Goal: Transaction & Acquisition: Purchase product/service

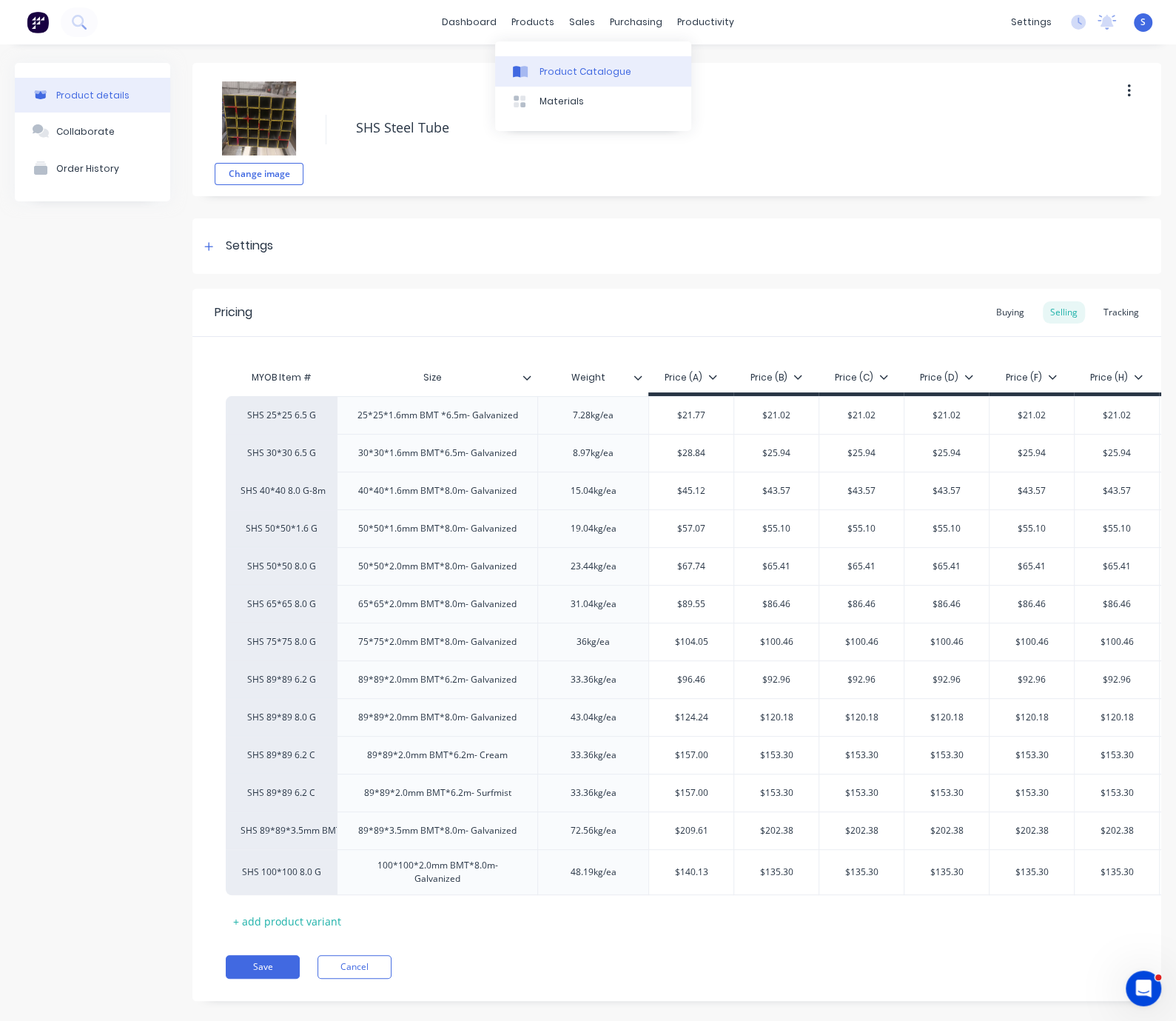
click at [562, 73] on div "Product Catalogue" at bounding box center [585, 72] width 92 height 14
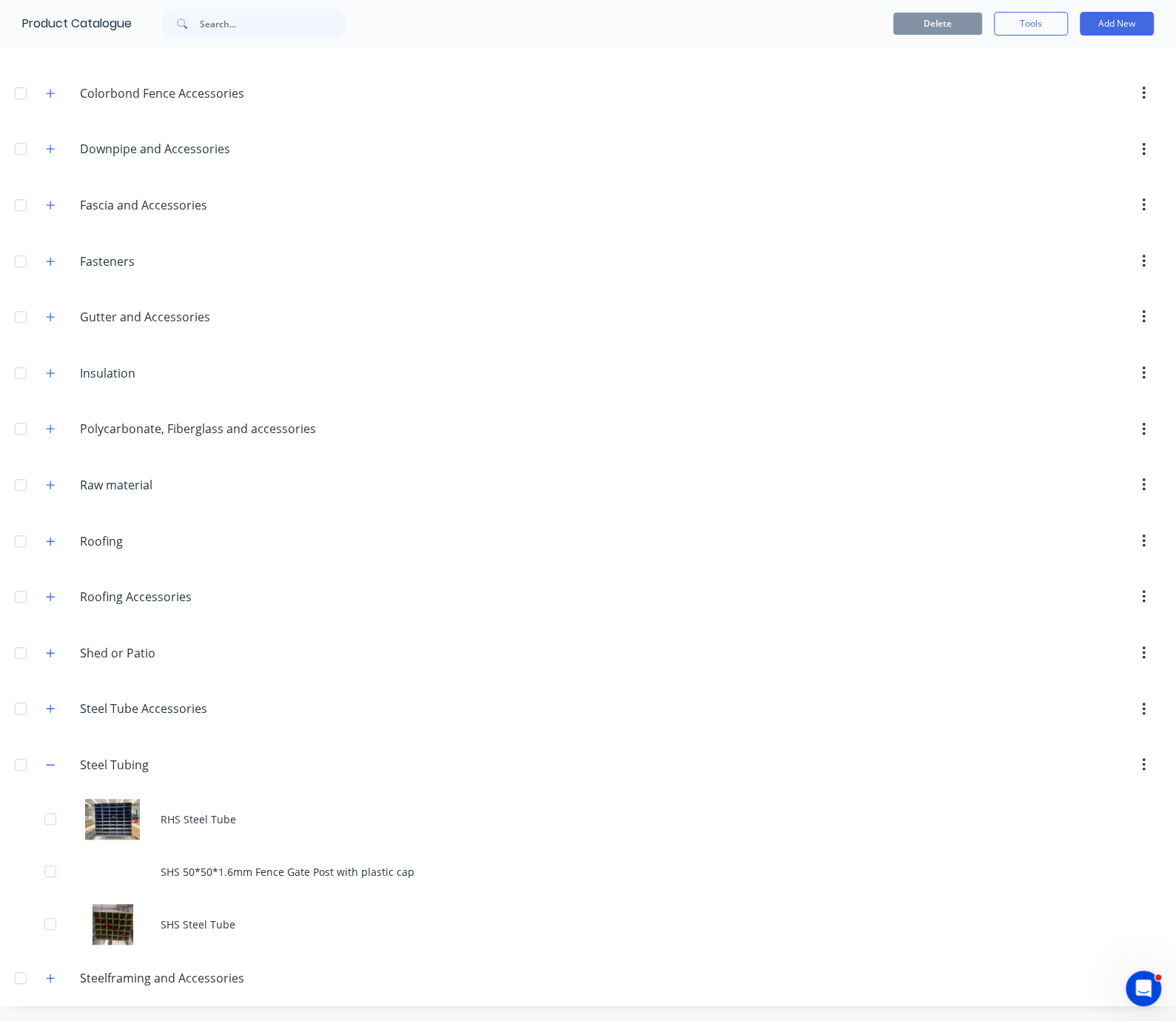
scroll to position [486, 0]
click at [51, 532] on button "button" at bounding box center [51, 541] width 18 height 18
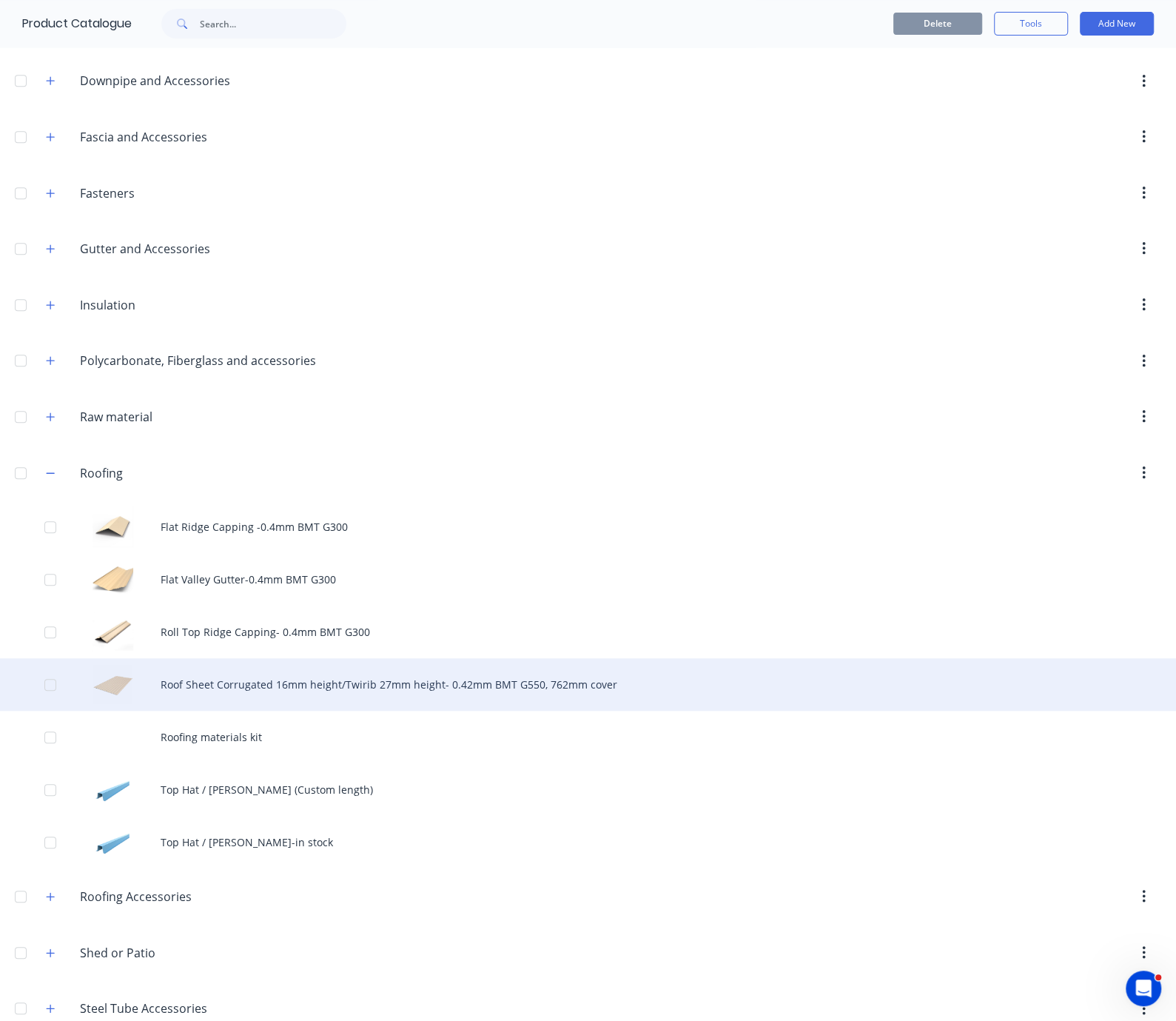
click at [343, 711] on div "Roof Sheet Corrugated 16mm height/Twirib 27mm height- 0.42mm BMT G550, 762mm co…" at bounding box center [588, 684] width 1176 height 52
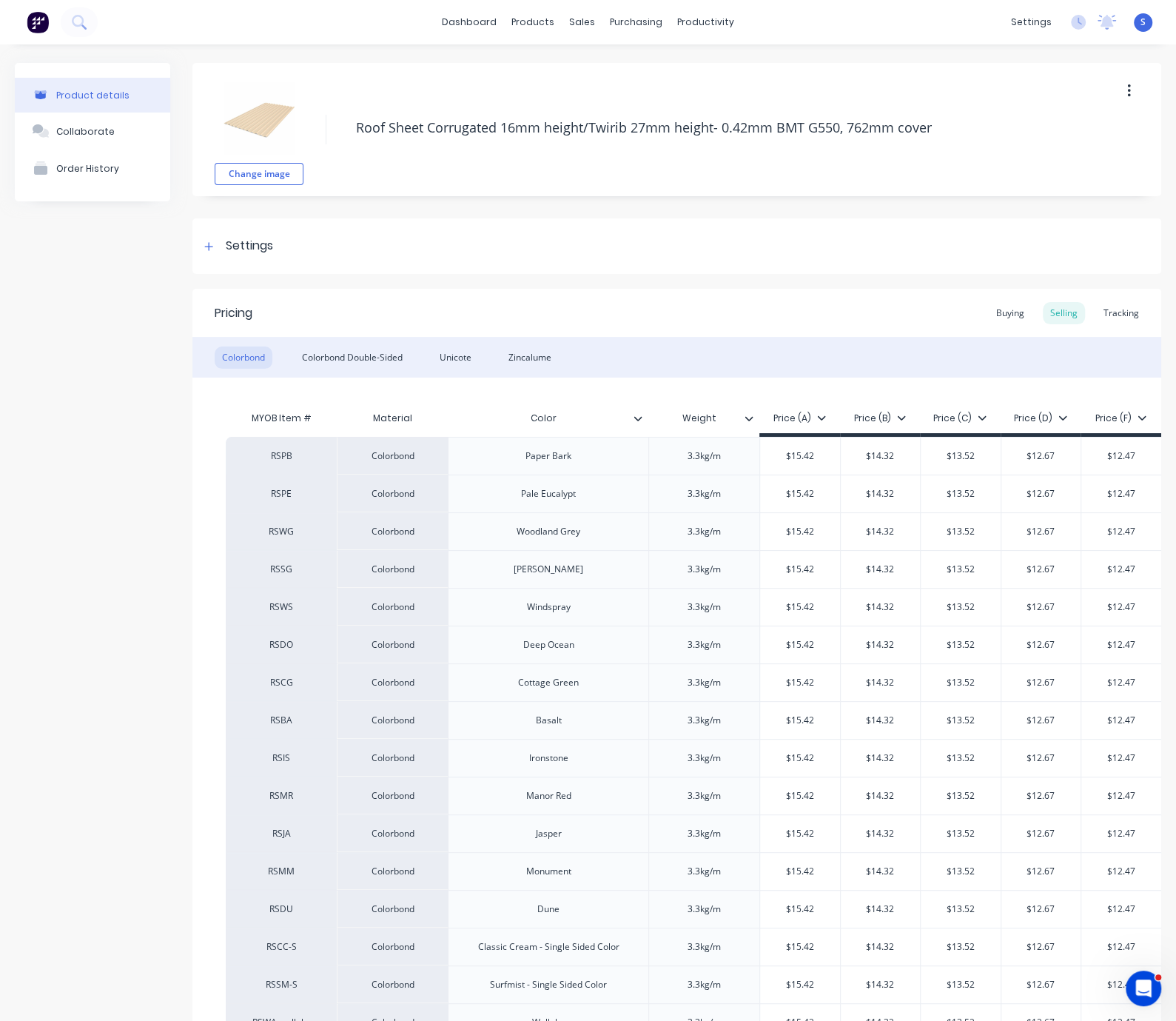
scroll to position [0, 210]
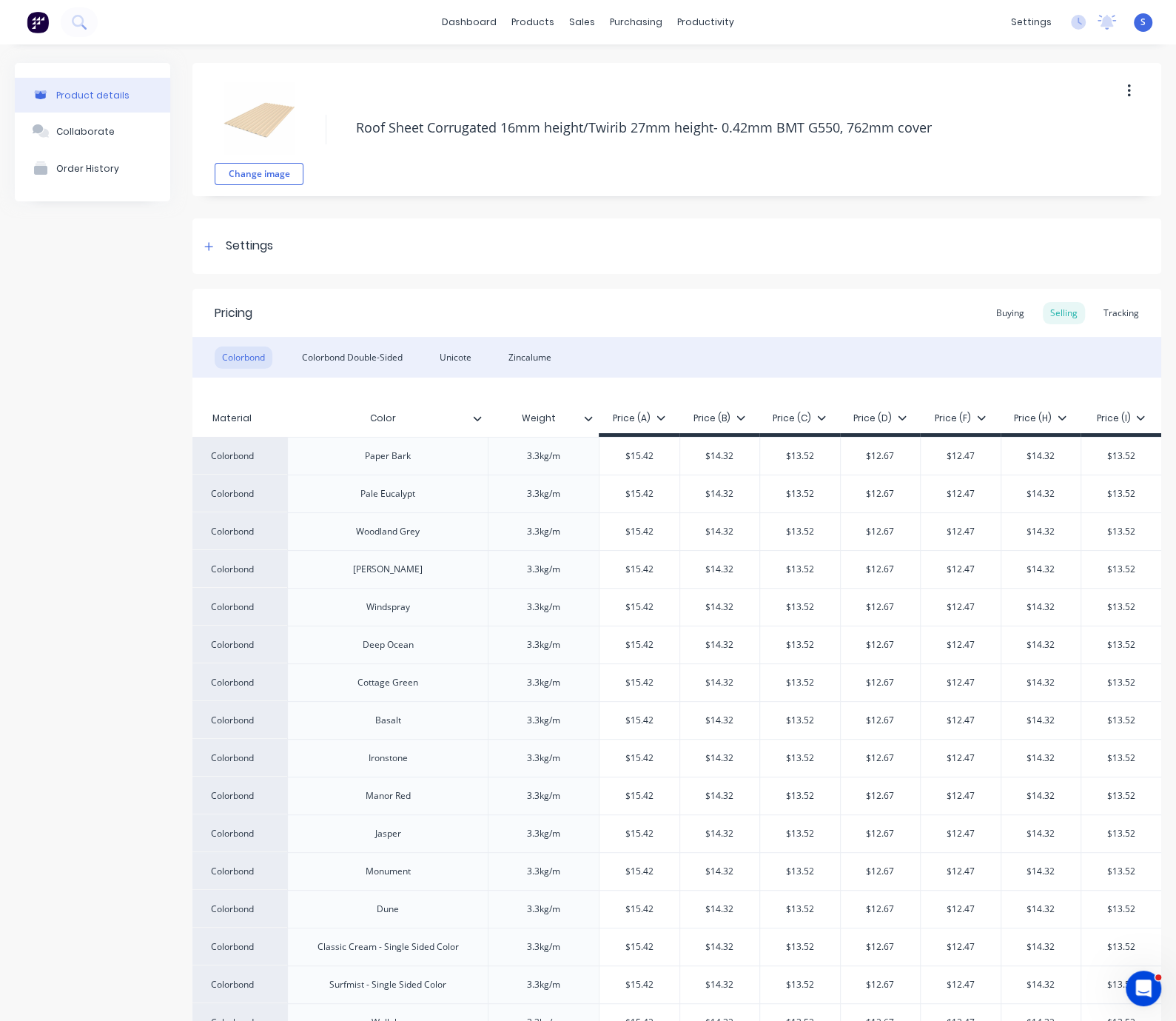
drag, startPoint x: 888, startPoint y: 290, endPoint x: 927, endPoint y: 291, distance: 39.0
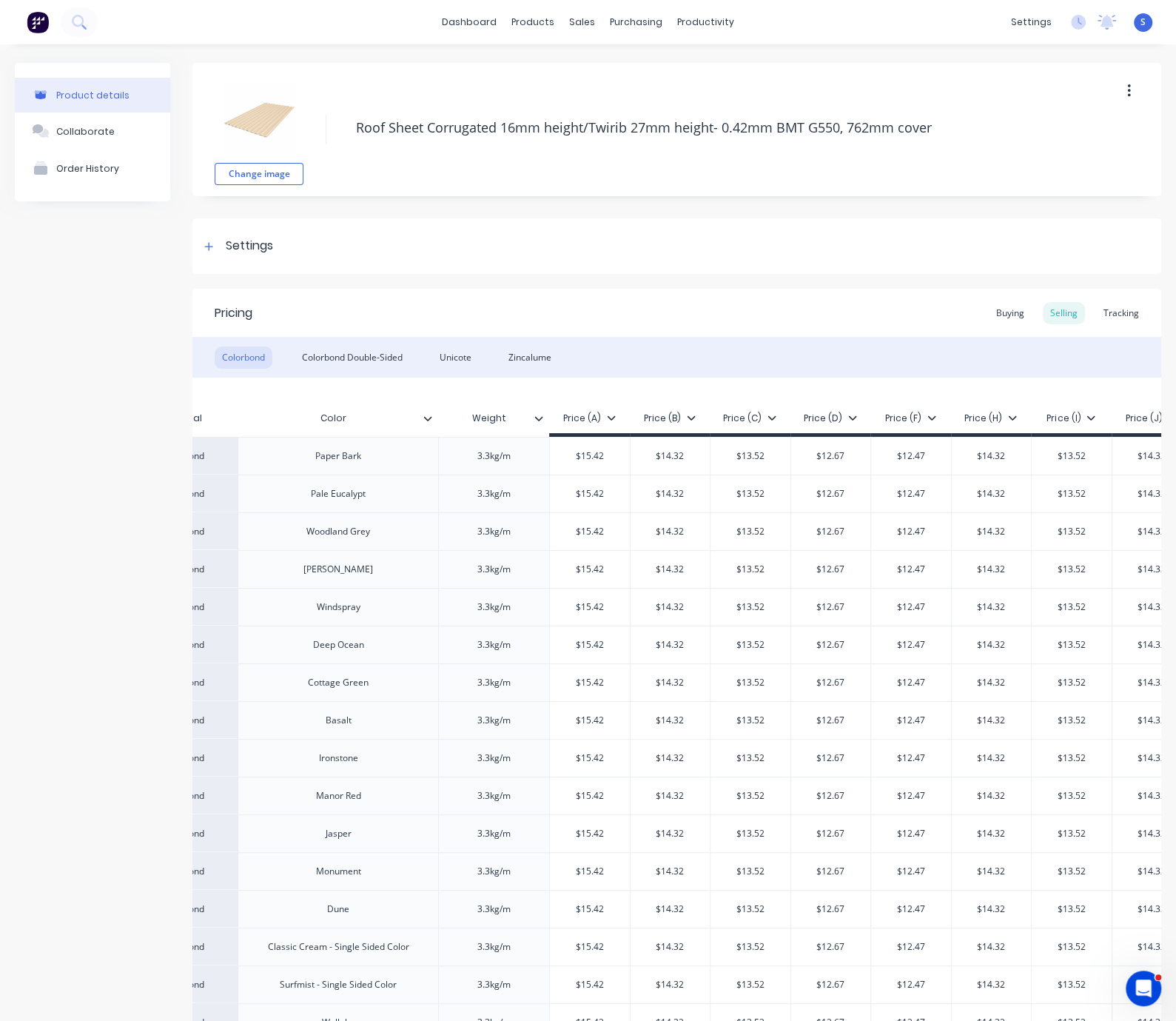
drag, startPoint x: 799, startPoint y: 323, endPoint x: 625, endPoint y: 314, distance: 174.2
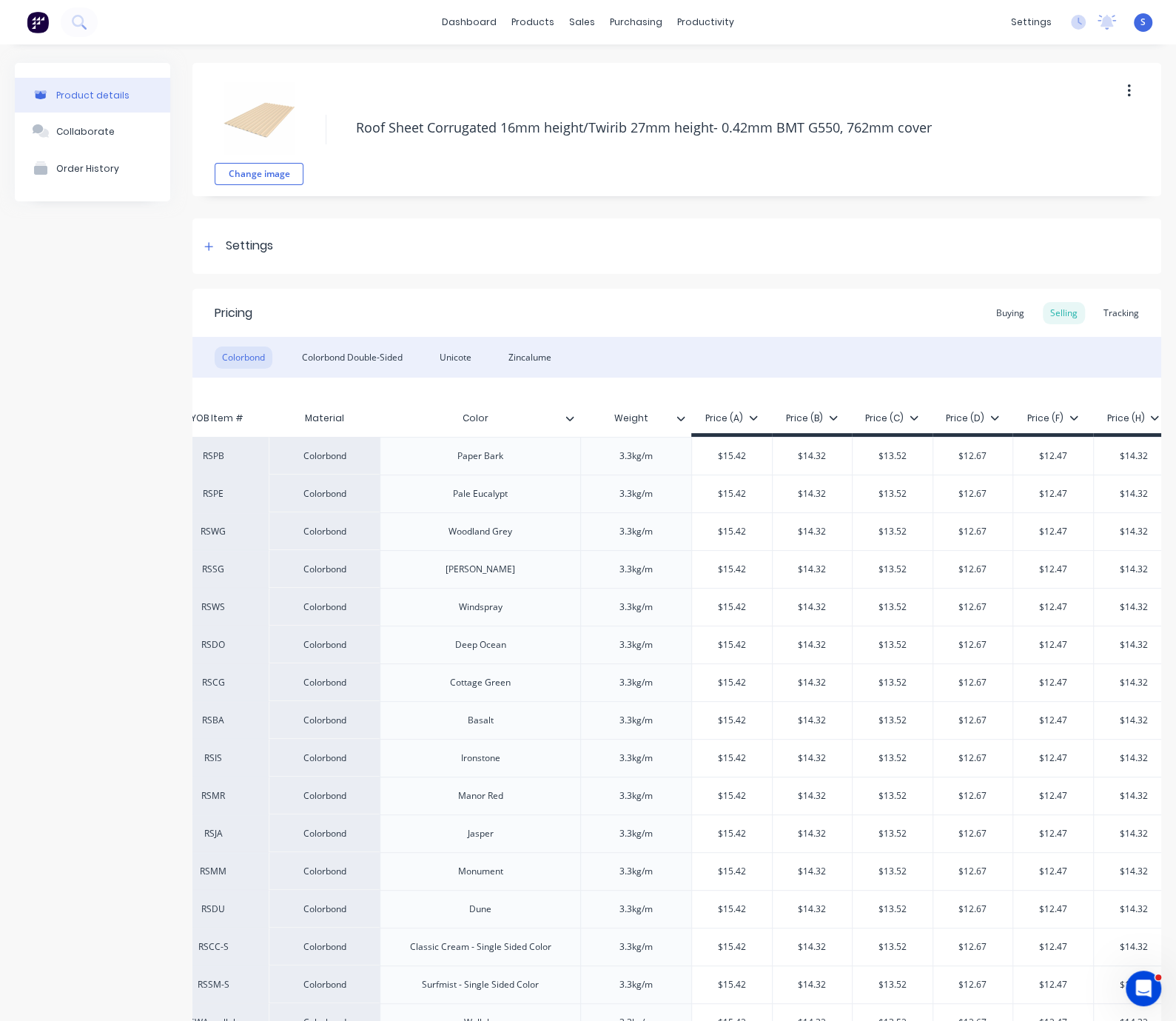
drag, startPoint x: 498, startPoint y: 278, endPoint x: 413, endPoint y: 279, distance: 85.0
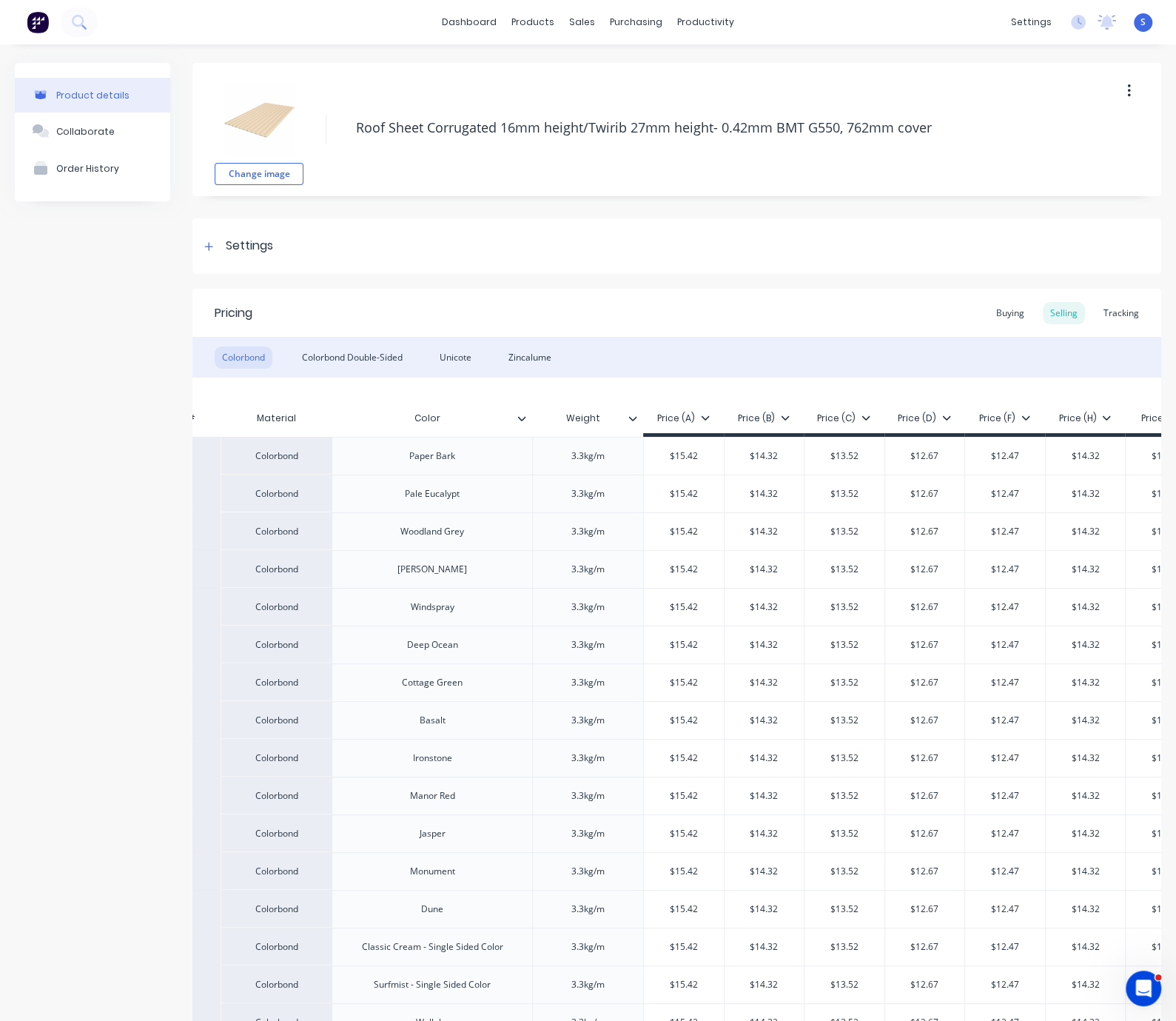
drag, startPoint x: 481, startPoint y: 275, endPoint x: 670, endPoint y: 279, distance: 189.0
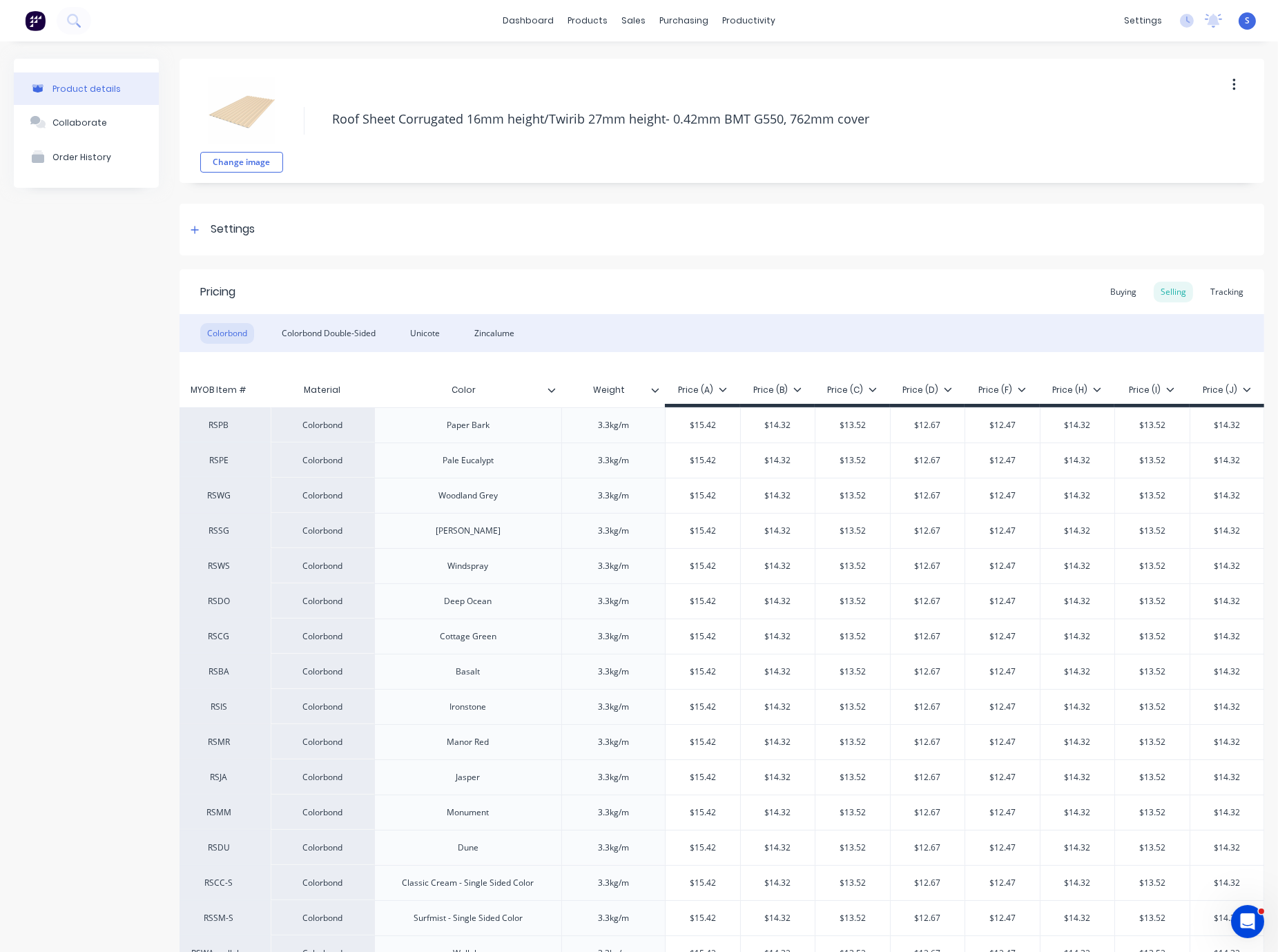
scroll to position [0, 58]
drag, startPoint x: 576, startPoint y: 262, endPoint x: 747, endPoint y: 263, distance: 171.0
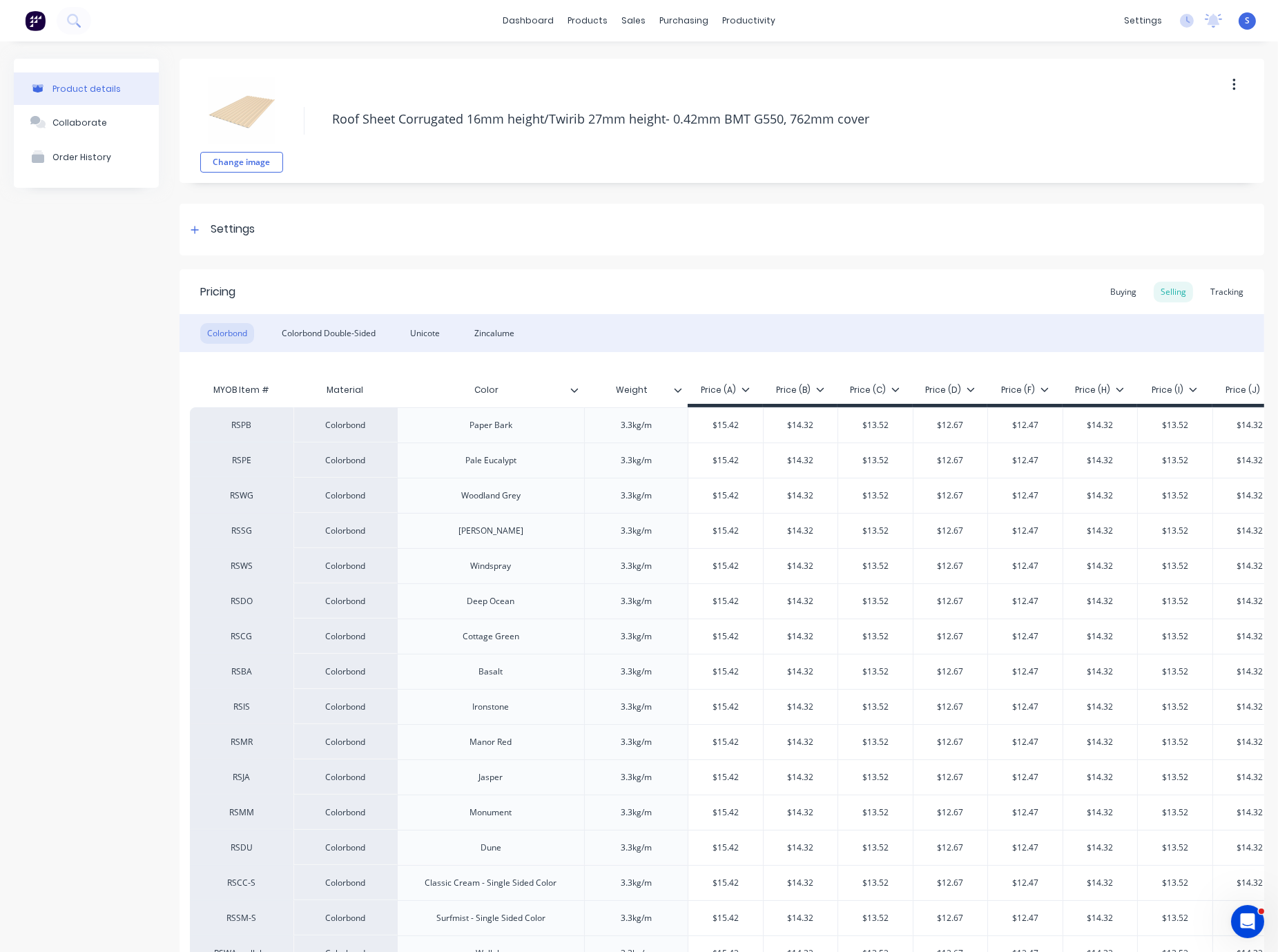
drag, startPoint x: 780, startPoint y: 267, endPoint x: 699, endPoint y: 265, distance: 81.0
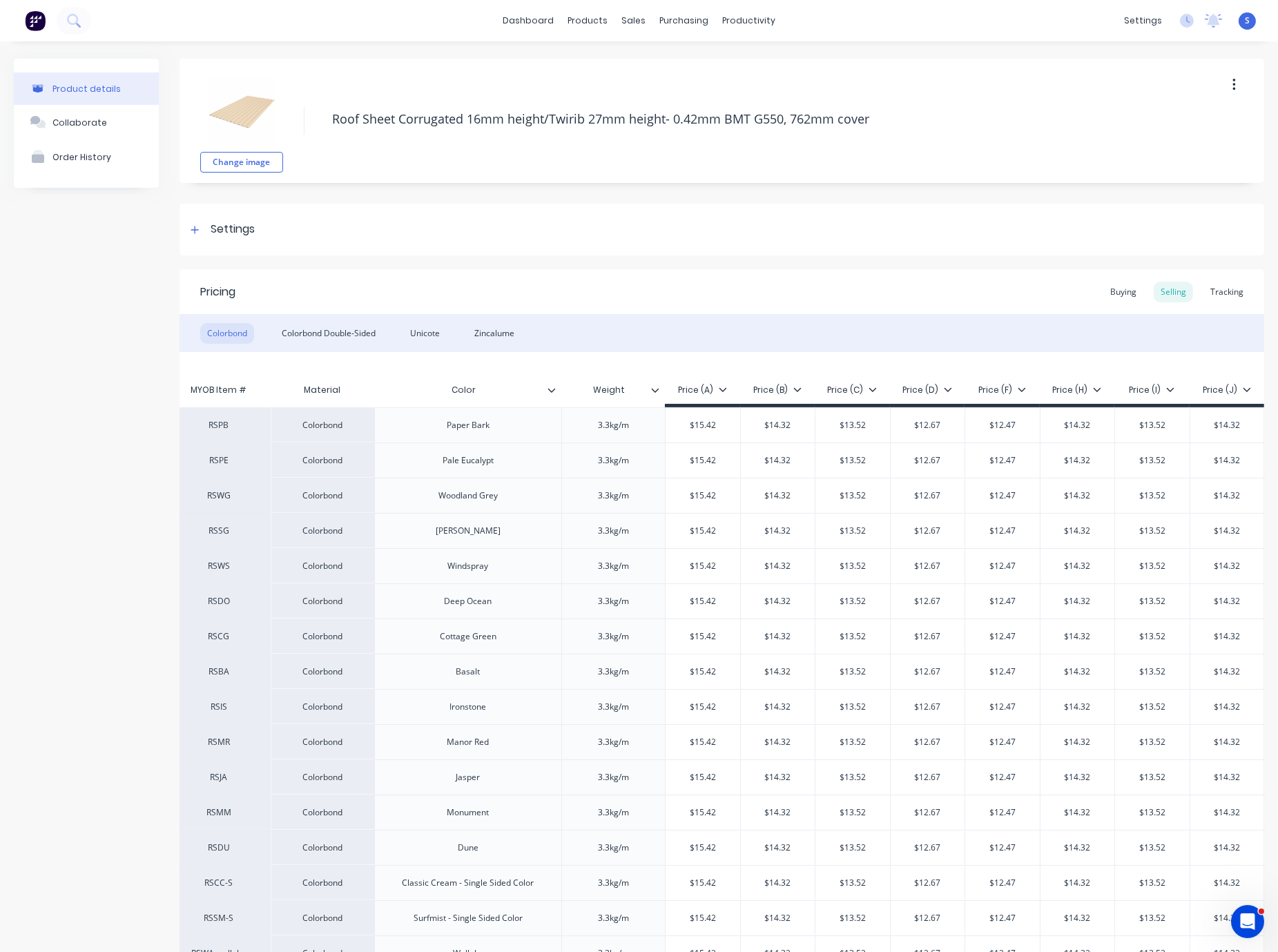
drag, startPoint x: 701, startPoint y: 267, endPoint x: 852, endPoint y: 264, distance: 151.0
click at [50, 305] on div "Product details Collaborate Order History" at bounding box center [86, 645] width 145 height 1173
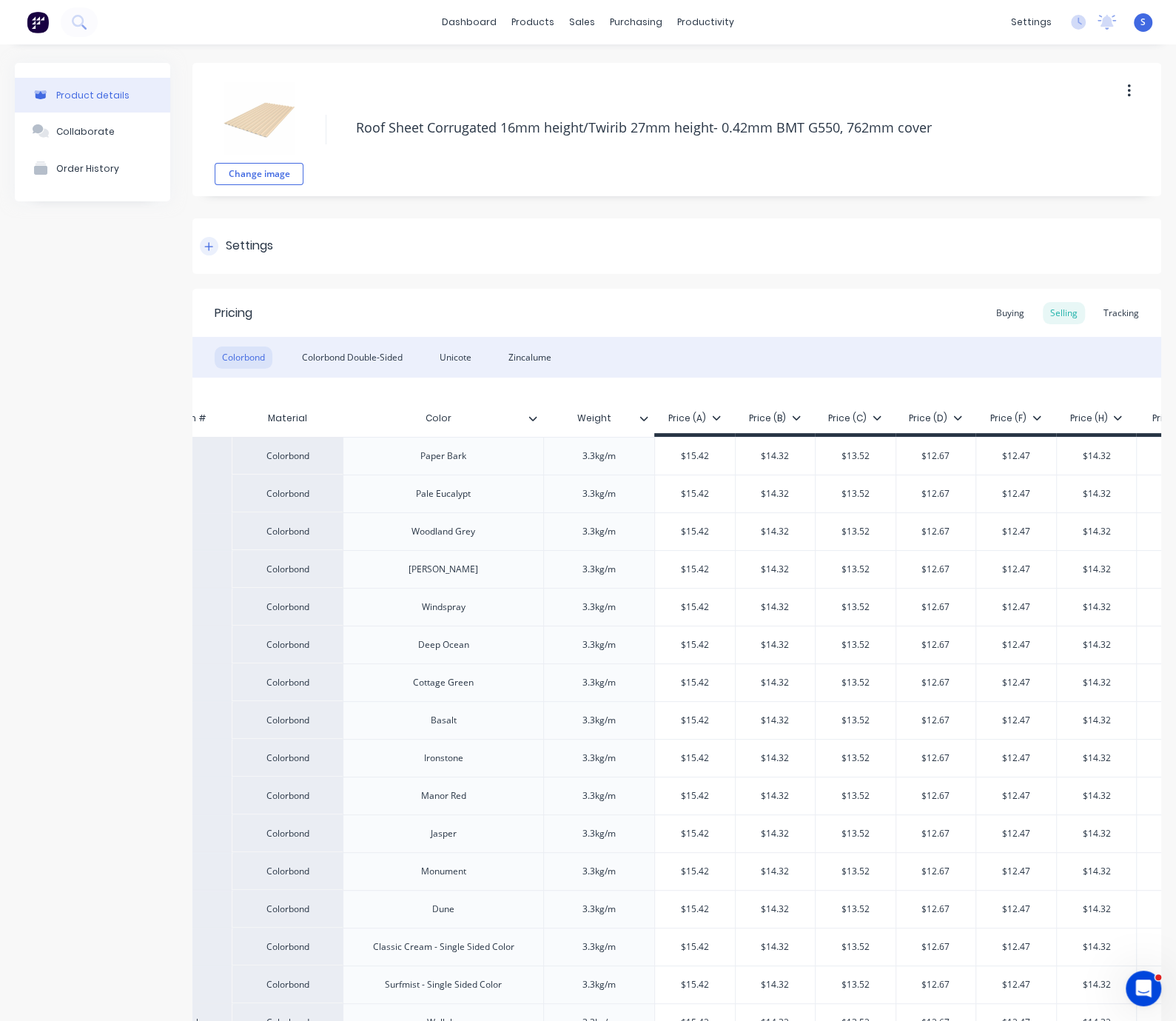
scroll to position [0, 257]
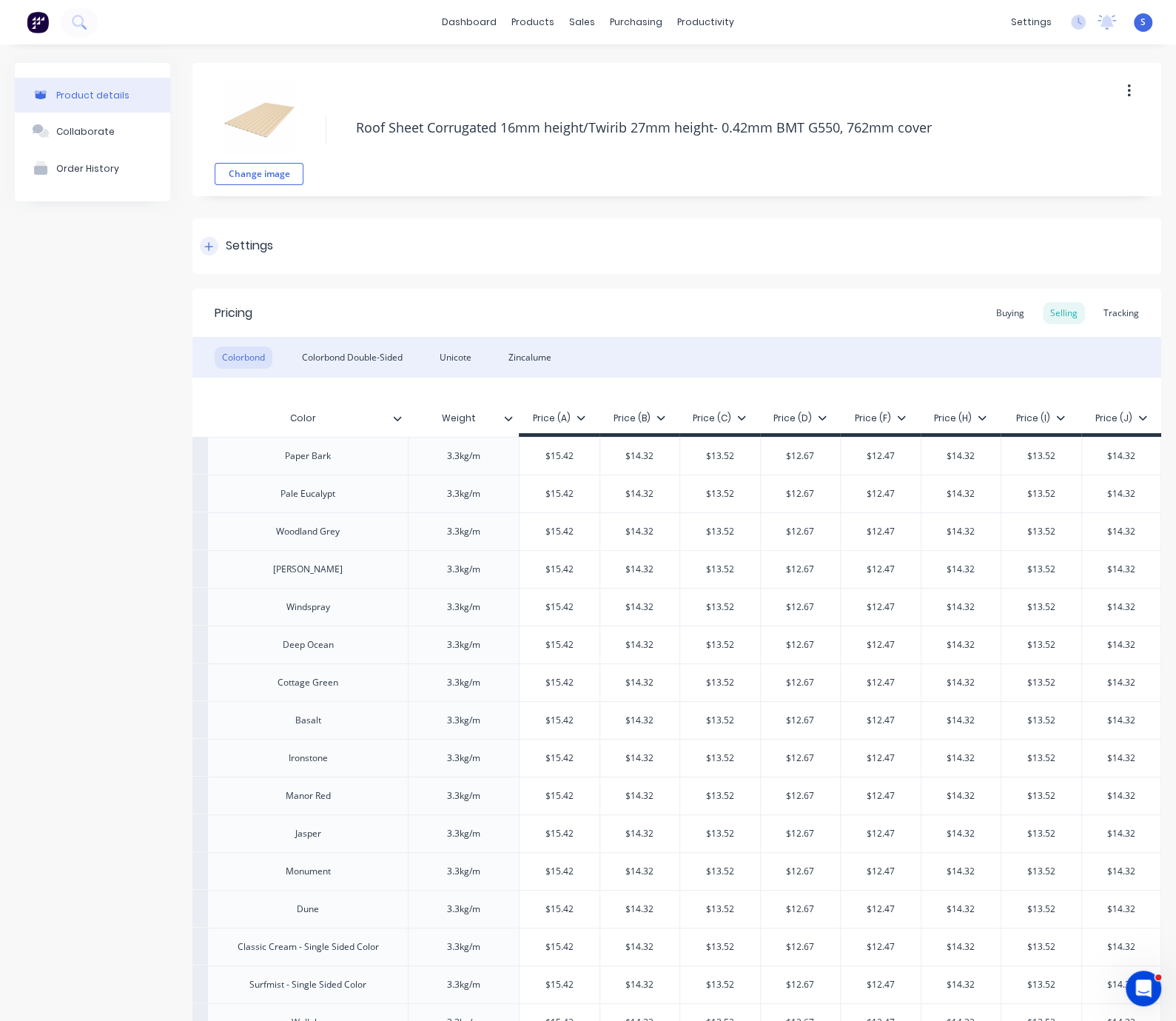
drag, startPoint x: 720, startPoint y: 281, endPoint x: 900, endPoint y: 272, distance: 180.2
click at [459, 347] on div "Unicote" at bounding box center [456, 357] width 47 height 22
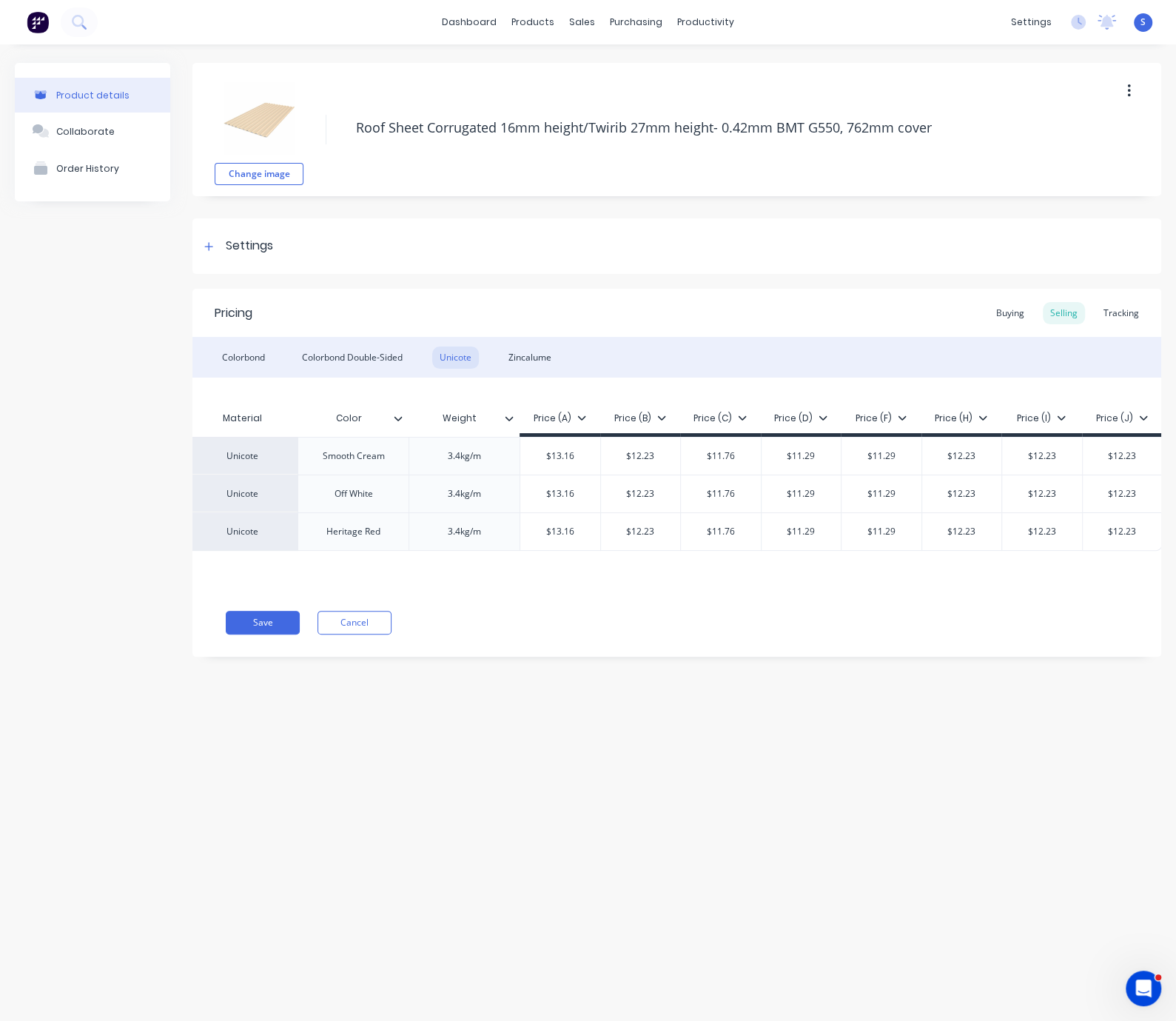
click at [787, 798] on div "Product details Collaborate Order History Change image Roof Sheet Corrugated 16…" at bounding box center [588, 518] width 1176 height 947
click at [246, 361] on div "Colorbond" at bounding box center [243, 357] width 58 height 22
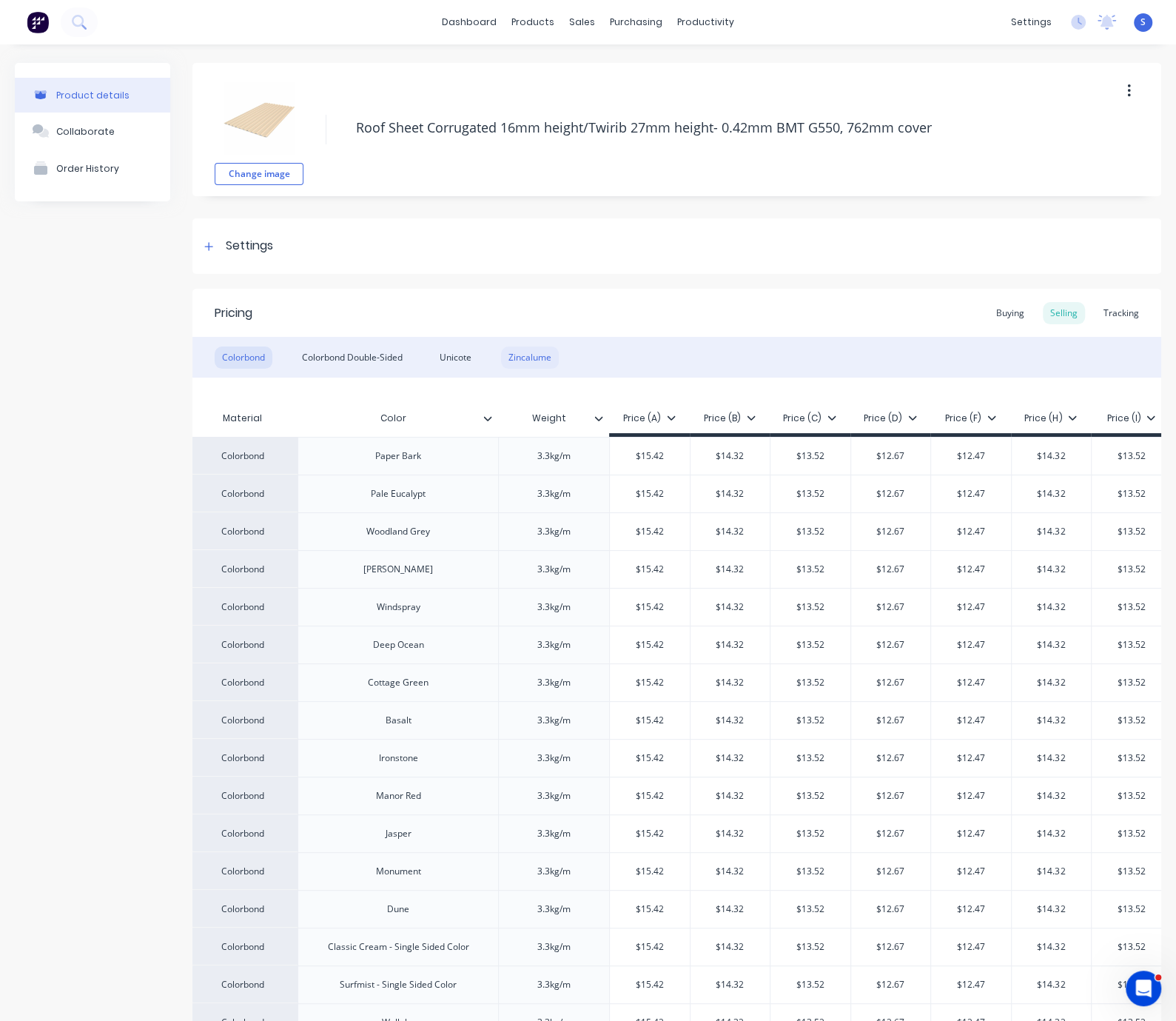
click at [538, 356] on div "Zincalume" at bounding box center [530, 357] width 58 height 22
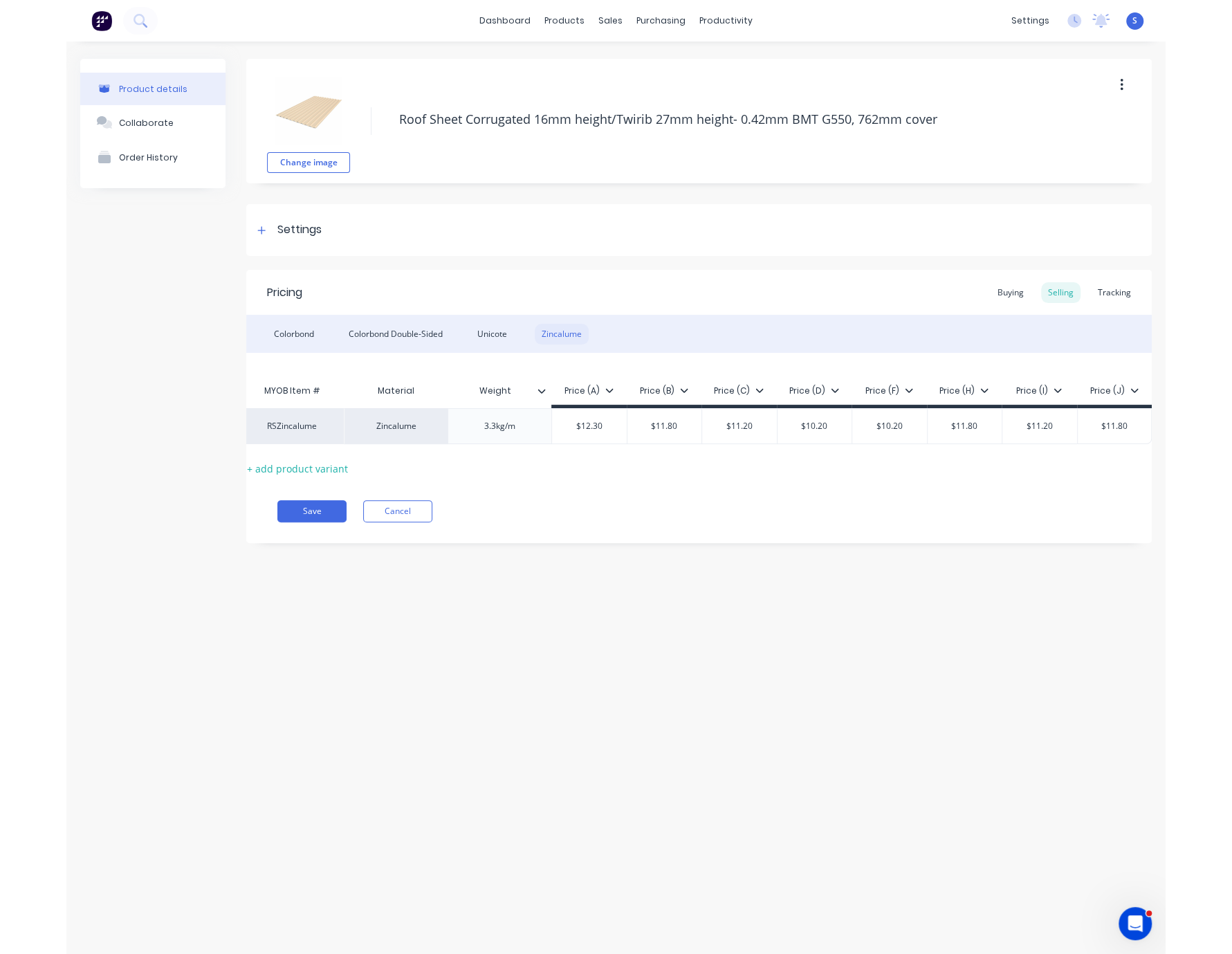
scroll to position [0, 38]
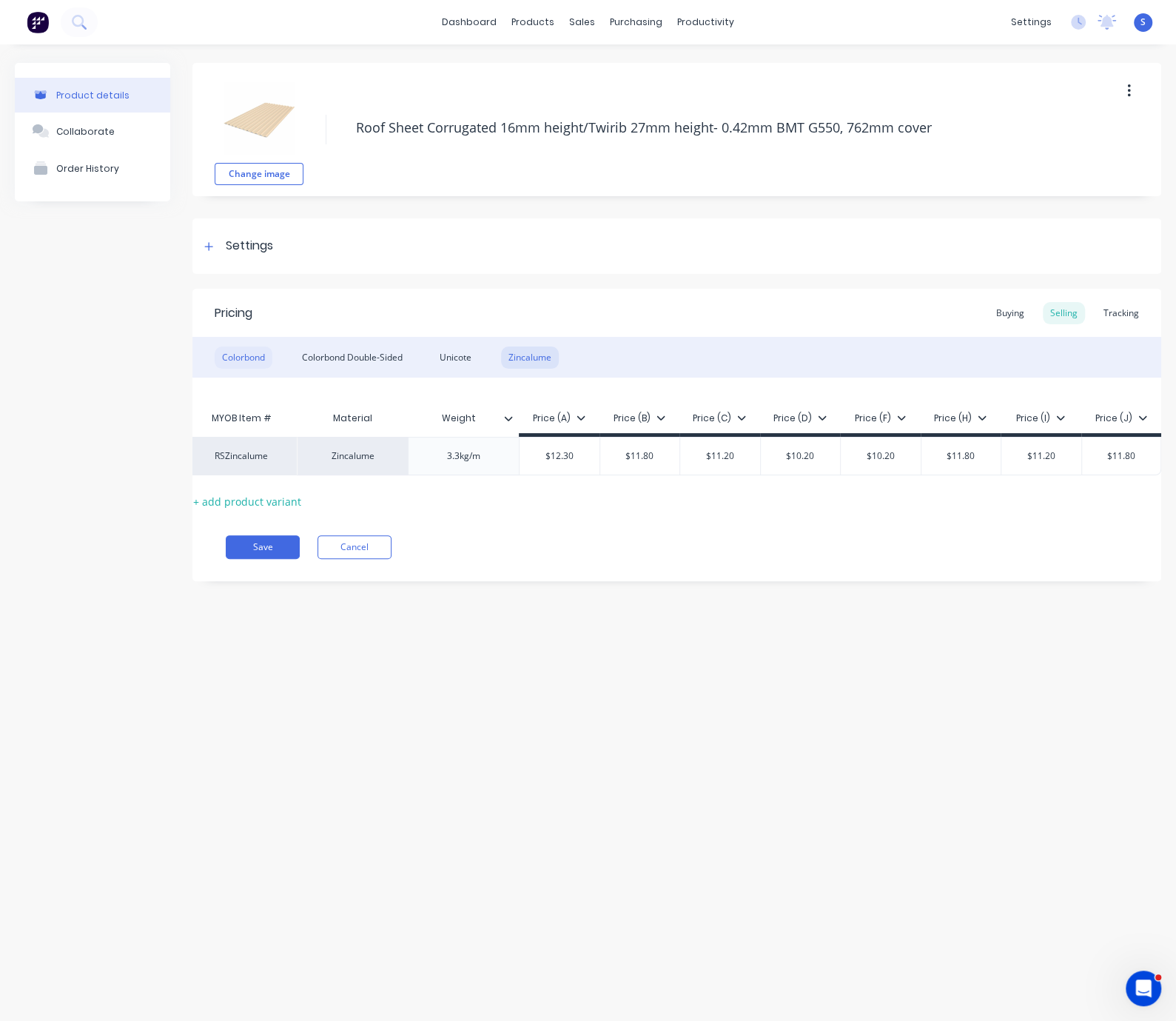
click at [244, 362] on div "Colorbond" at bounding box center [243, 357] width 58 height 22
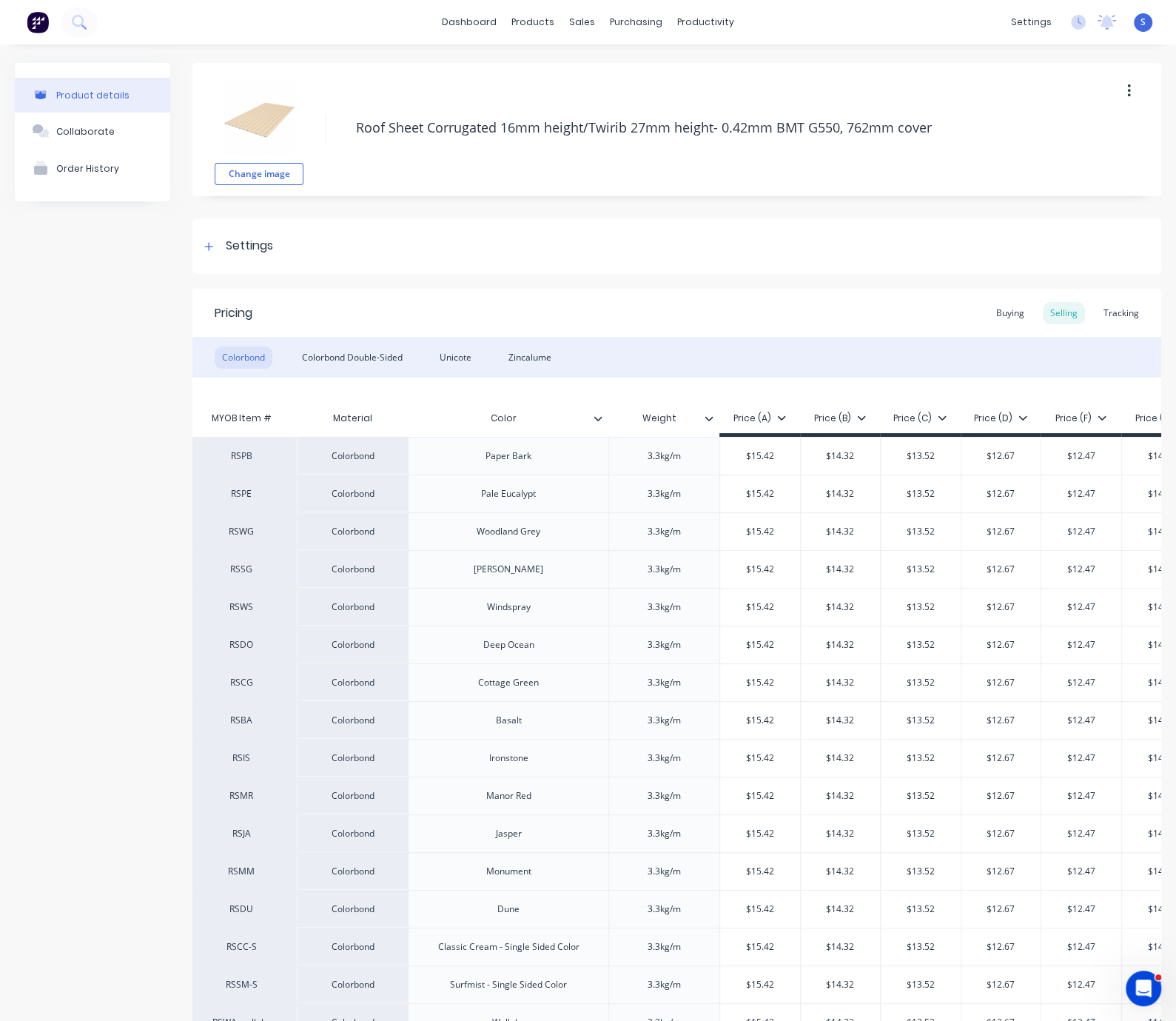
click at [126, 457] on div "Product details Collaborate Order History" at bounding box center [93, 692] width 155 height 1258
drag, startPoint x: 67, startPoint y: 459, endPoint x: 185, endPoint y: 448, distance: 118.5
click at [102, 371] on div "Product details Collaborate Order History" at bounding box center [93, 692] width 155 height 1258
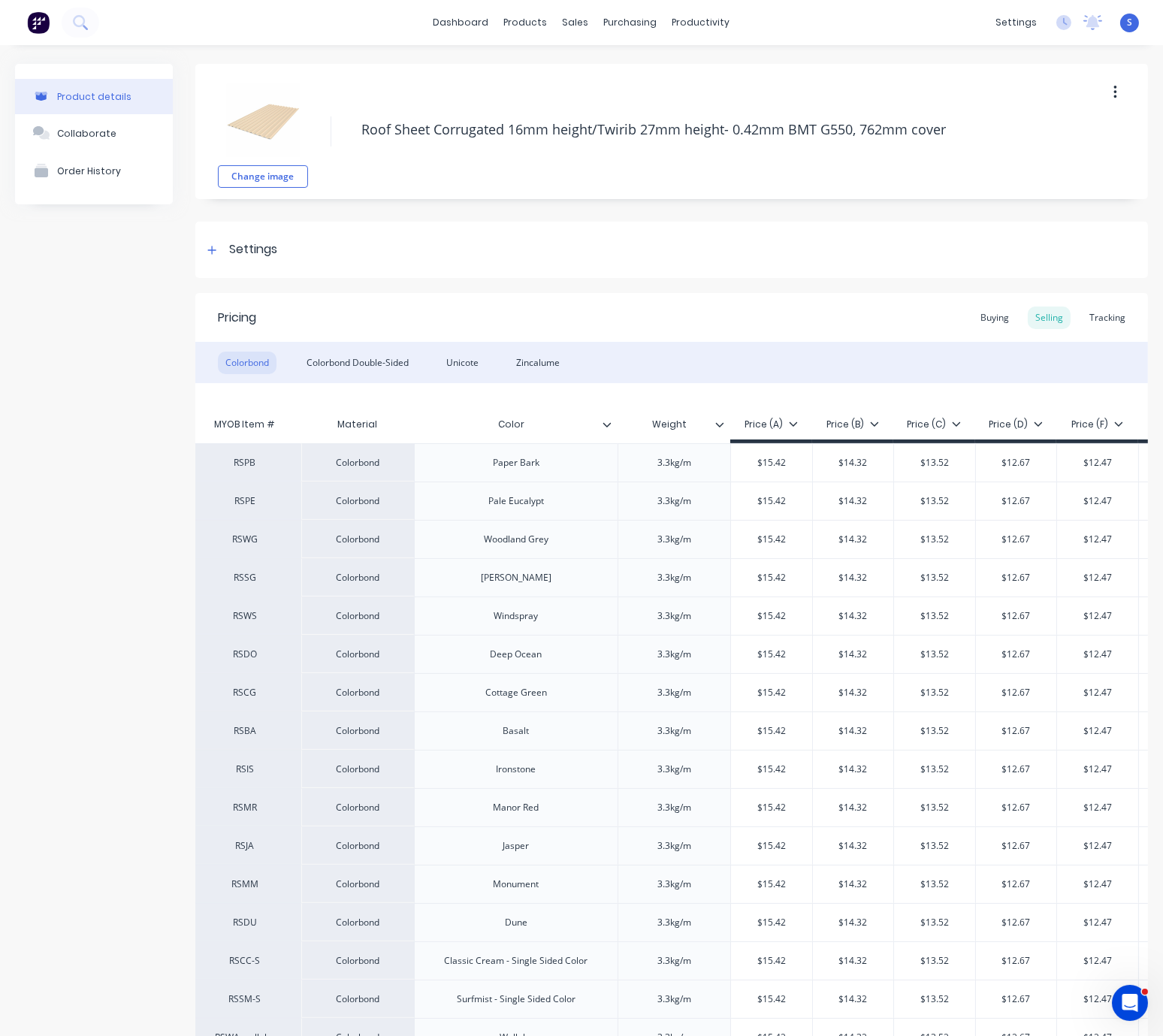
click at [83, 398] on div "Product details Collaborate Order History" at bounding box center [94, 702] width 158 height 1277
type textarea "x"
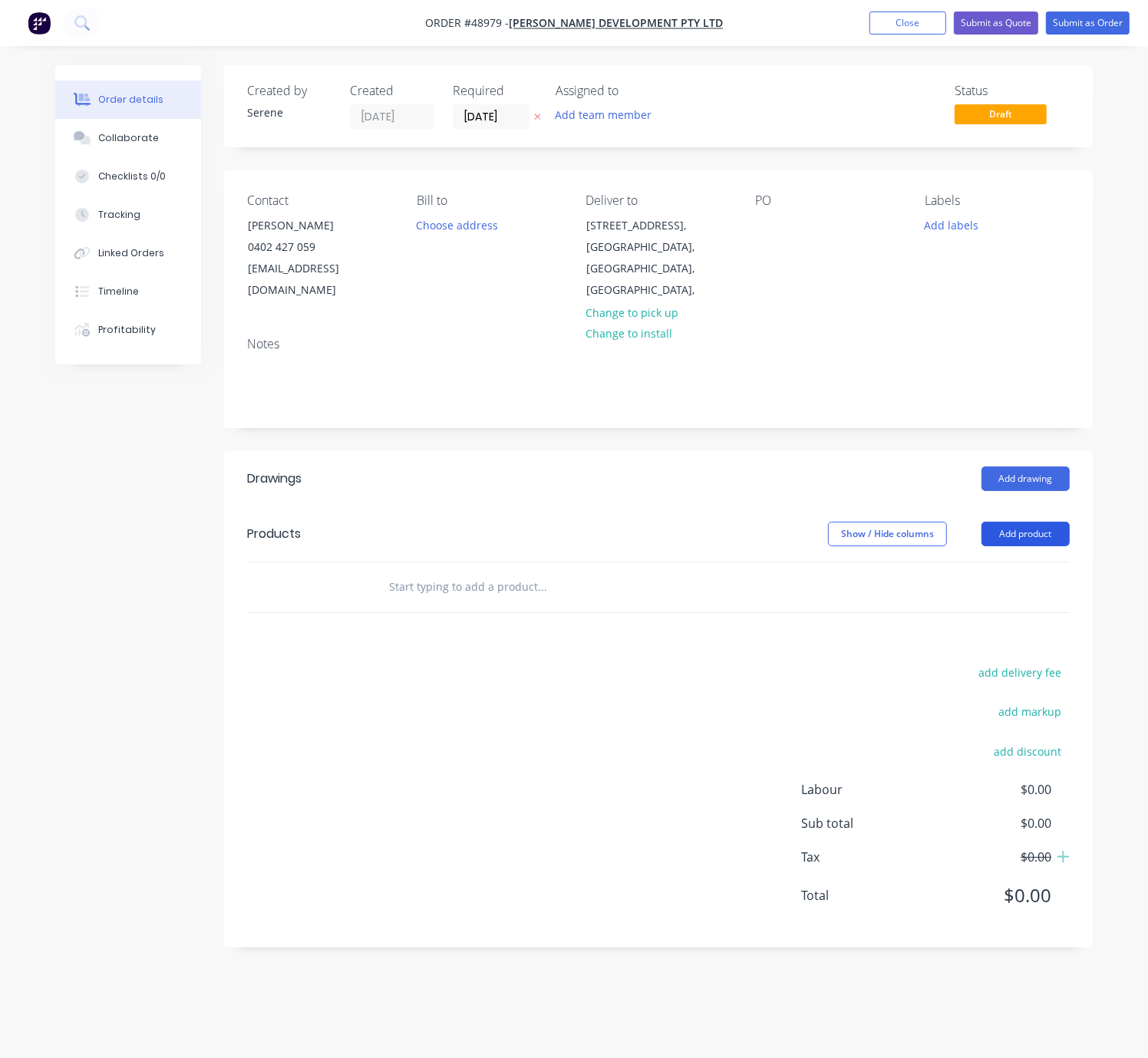
click at [996, 536] on button "Add product" at bounding box center [1025, 534] width 88 height 24
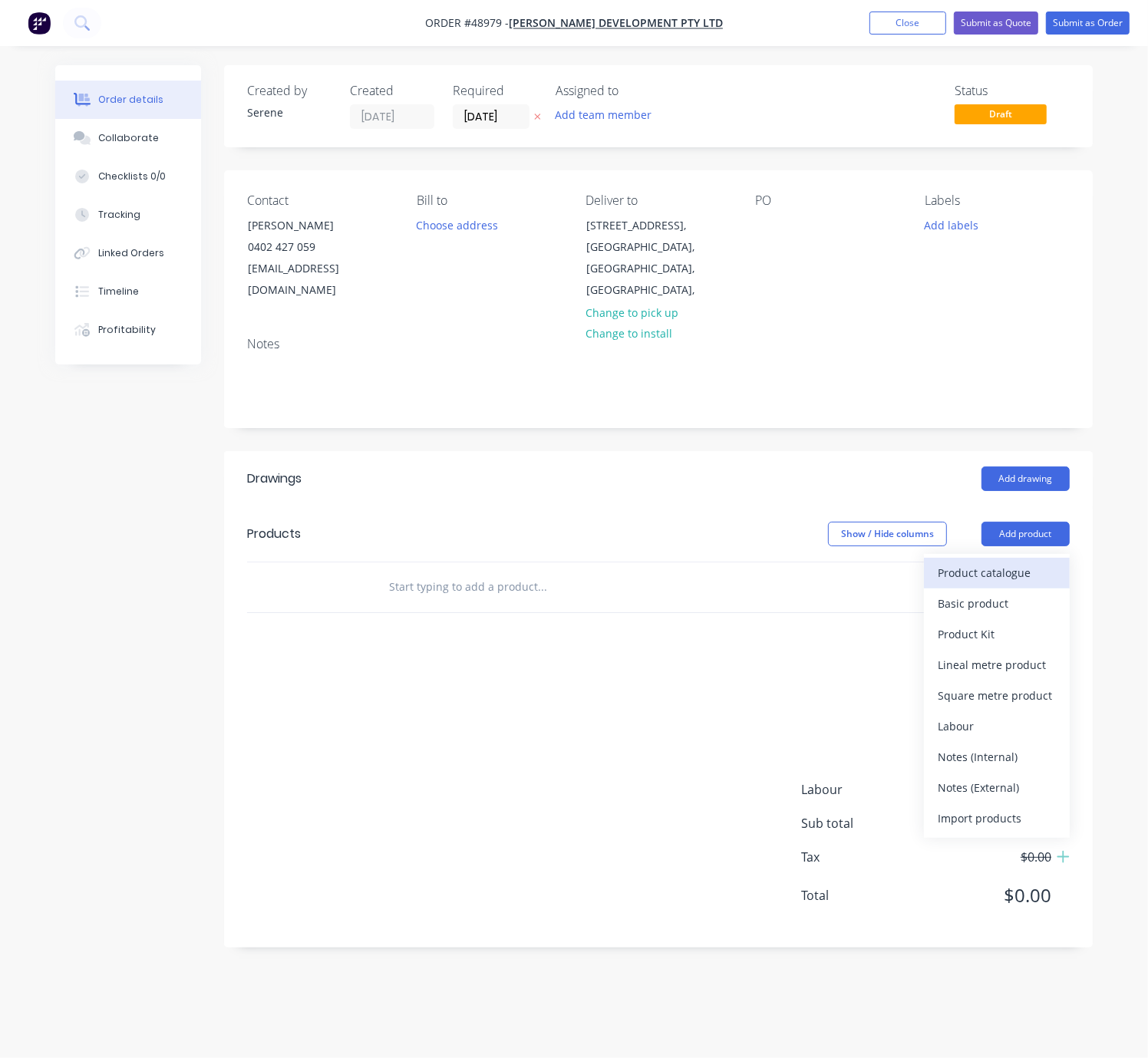
click at [992, 582] on div "Product catalogue" at bounding box center [996, 573] width 118 height 22
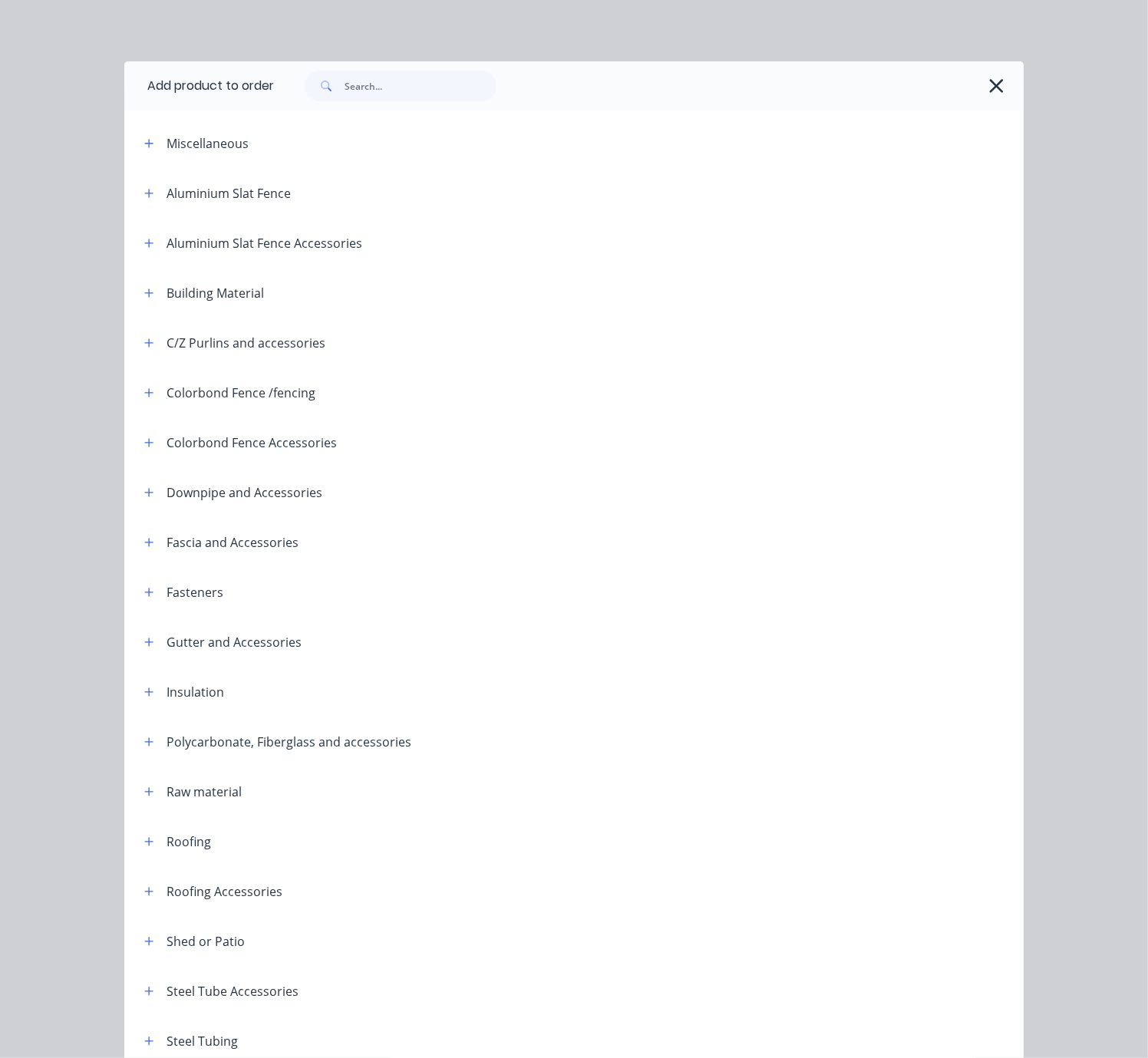
scroll to position [198, 0]
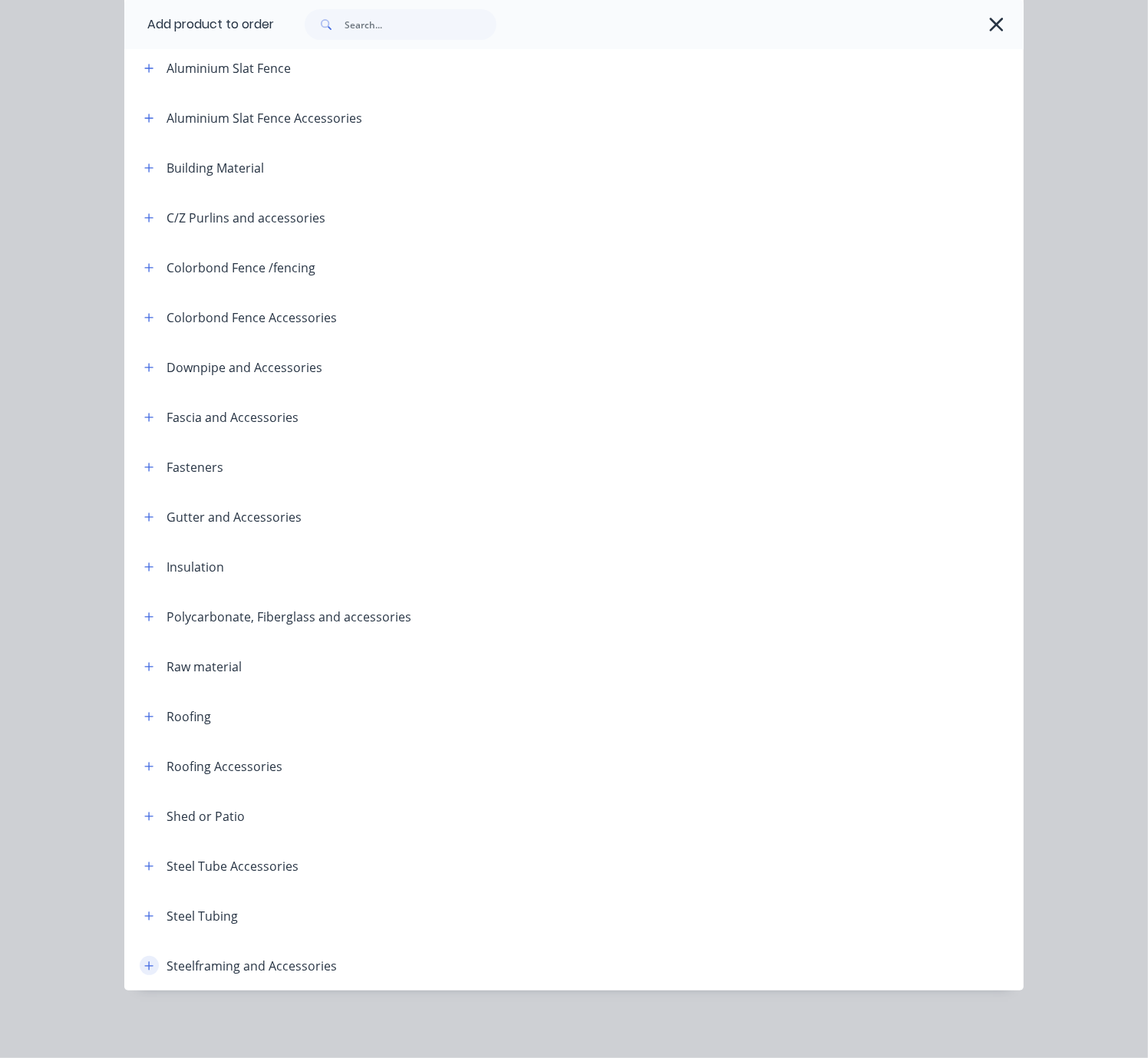
click at [145, 961] on icon "button" at bounding box center [149, 966] width 9 height 11
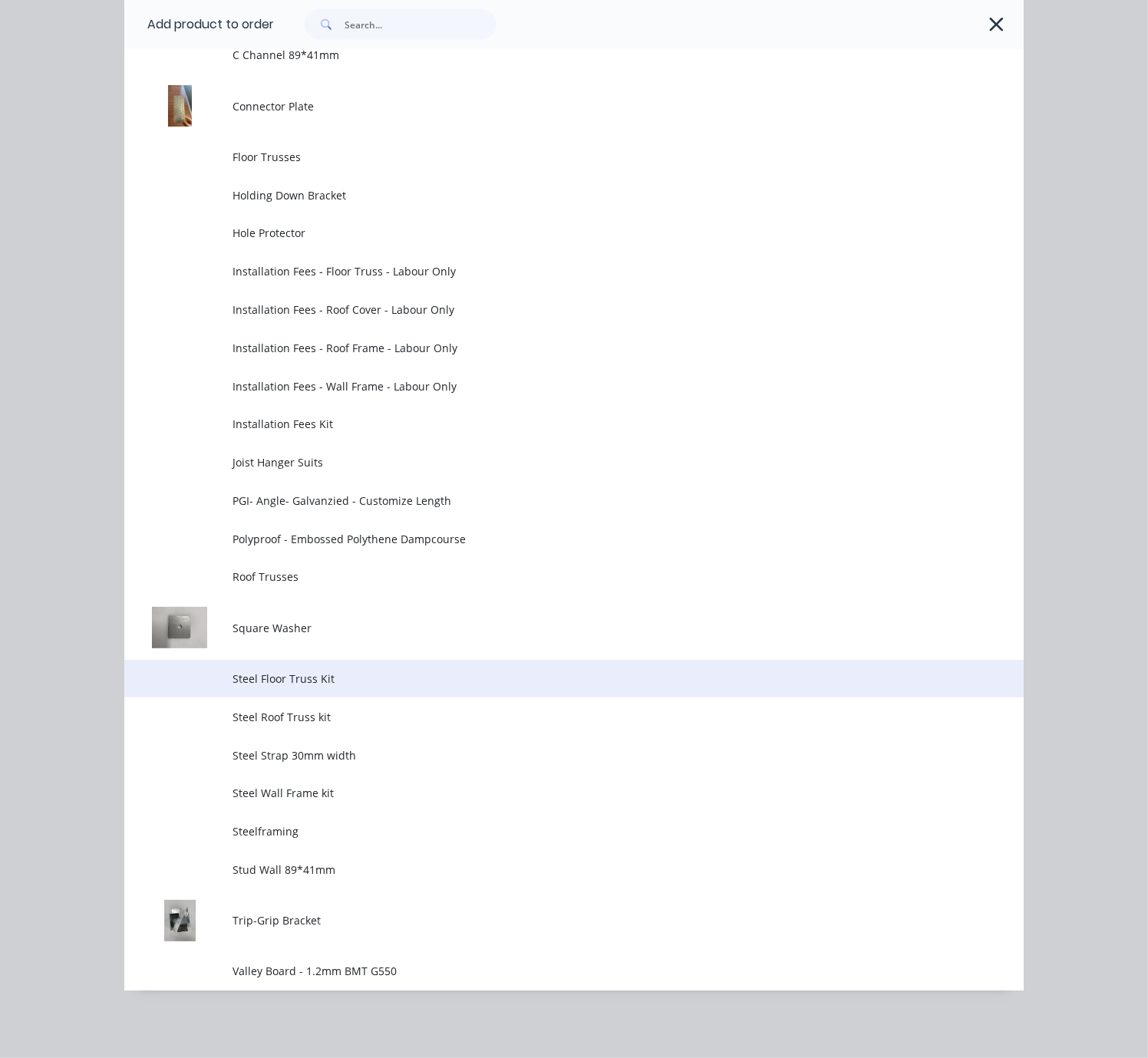
scroll to position [1409, 0]
click at [352, 670] on span "Steel Floor Truss Kit" at bounding box center [549, 678] width 633 height 17
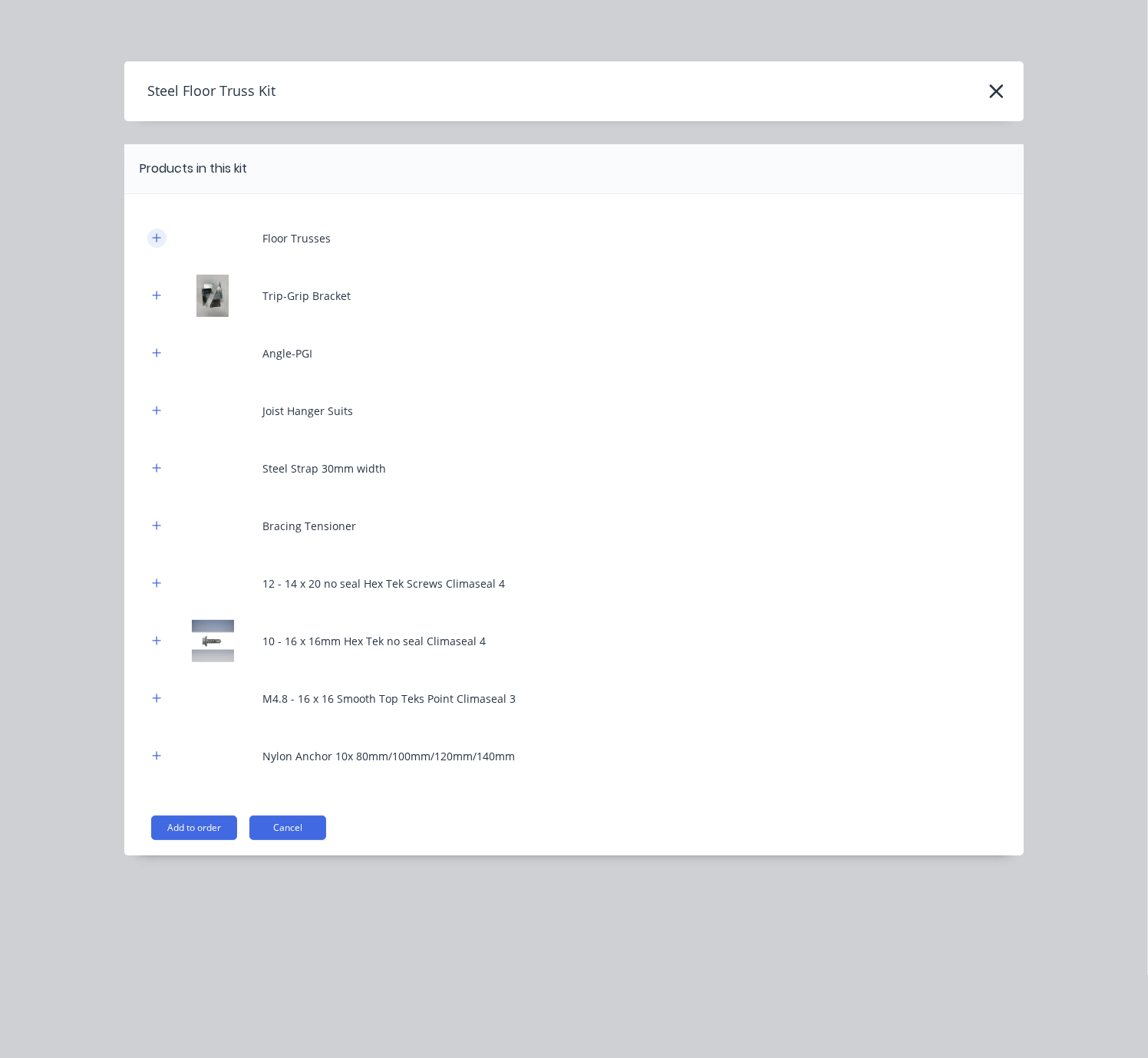
click at [160, 244] on icon "button" at bounding box center [156, 238] width 9 height 11
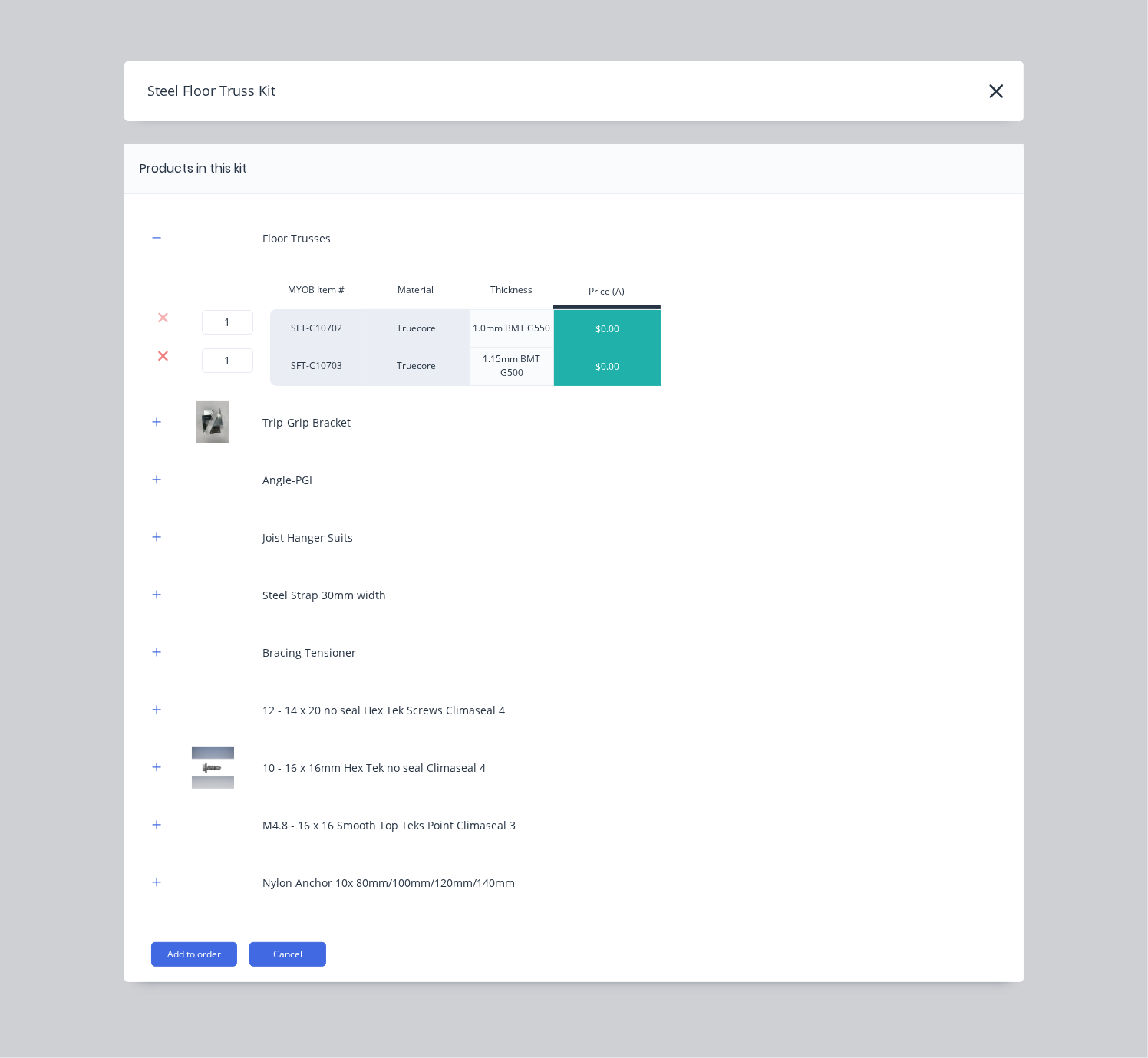
click at [158, 361] on icon at bounding box center [163, 355] width 10 height 10
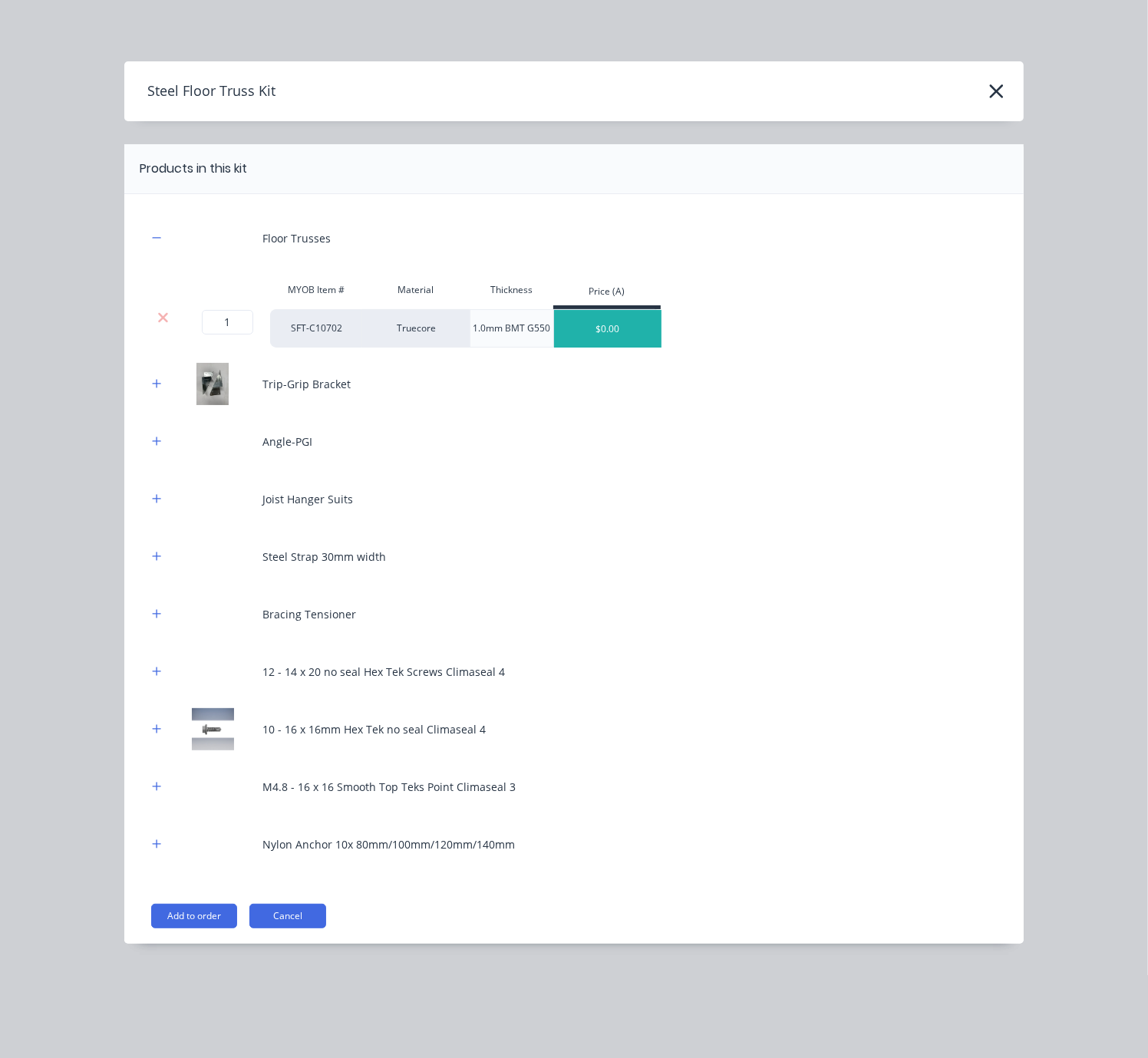
click at [160, 389] on icon "button" at bounding box center [156, 384] width 9 height 11
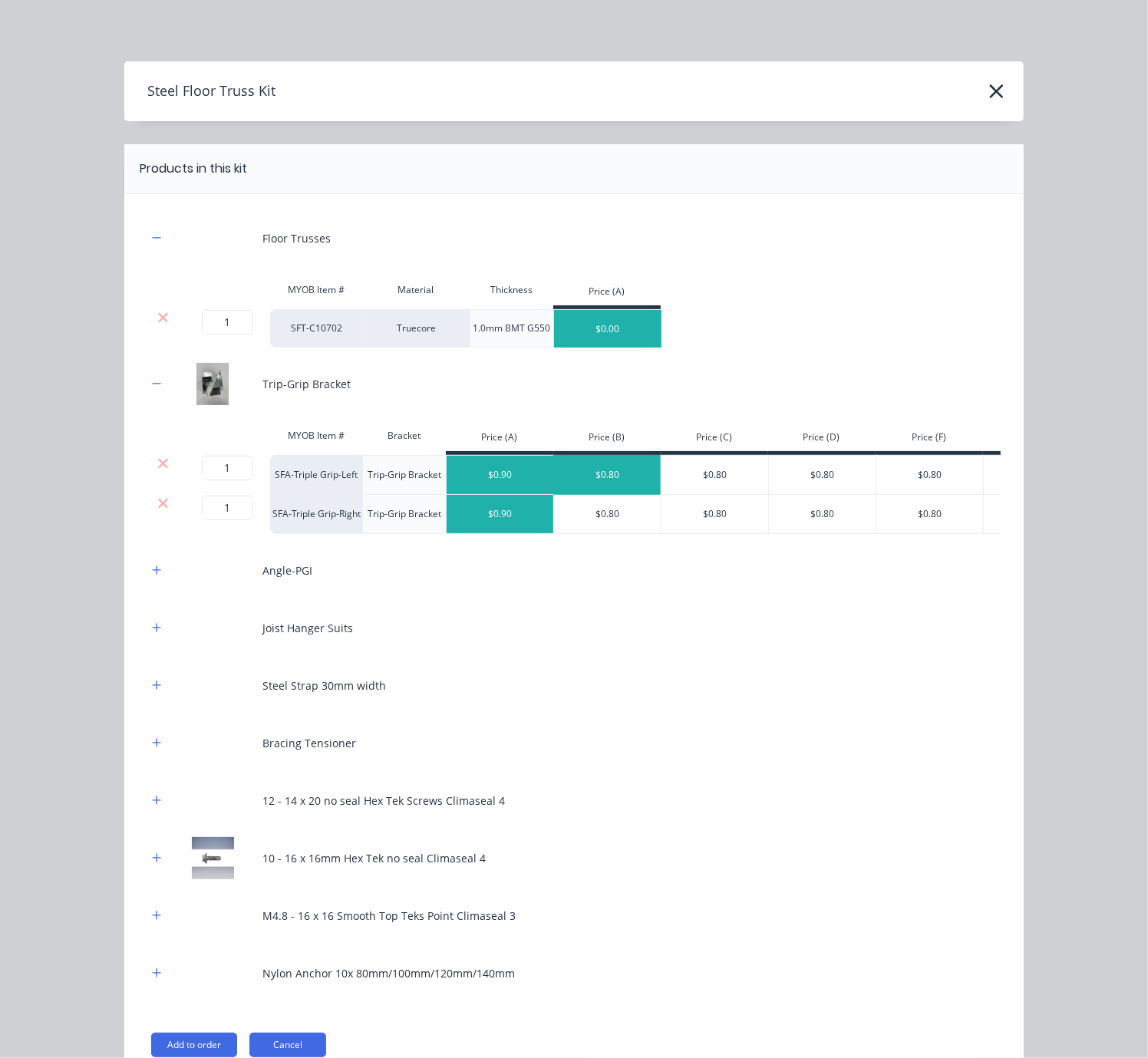
click at [600, 485] on div "$0.80" at bounding box center [607, 475] width 108 height 39
click at [597, 527] on div "$0.80" at bounding box center [607, 514] width 108 height 39
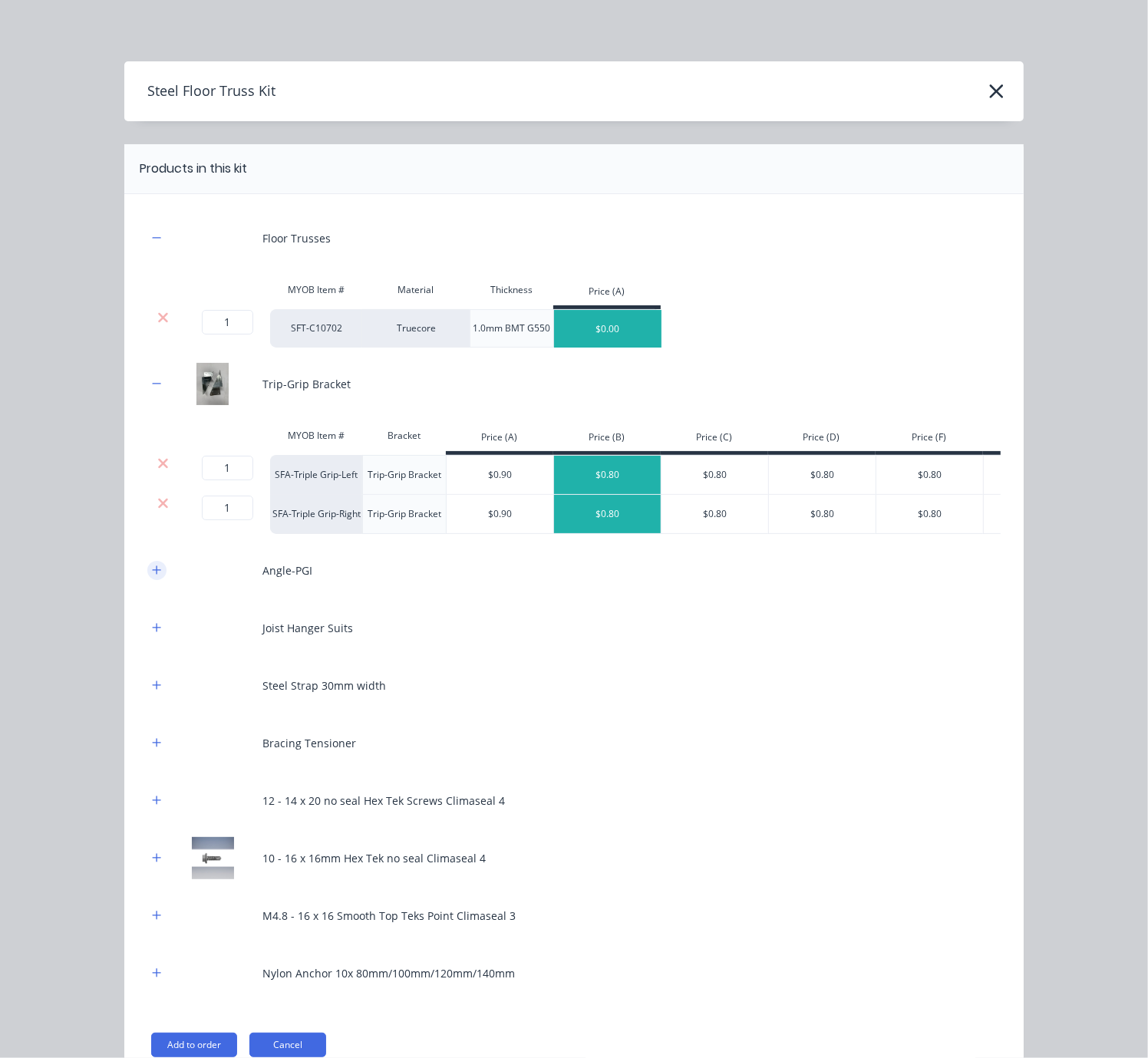
click at [150, 580] on button "button" at bounding box center [156, 571] width 19 height 19
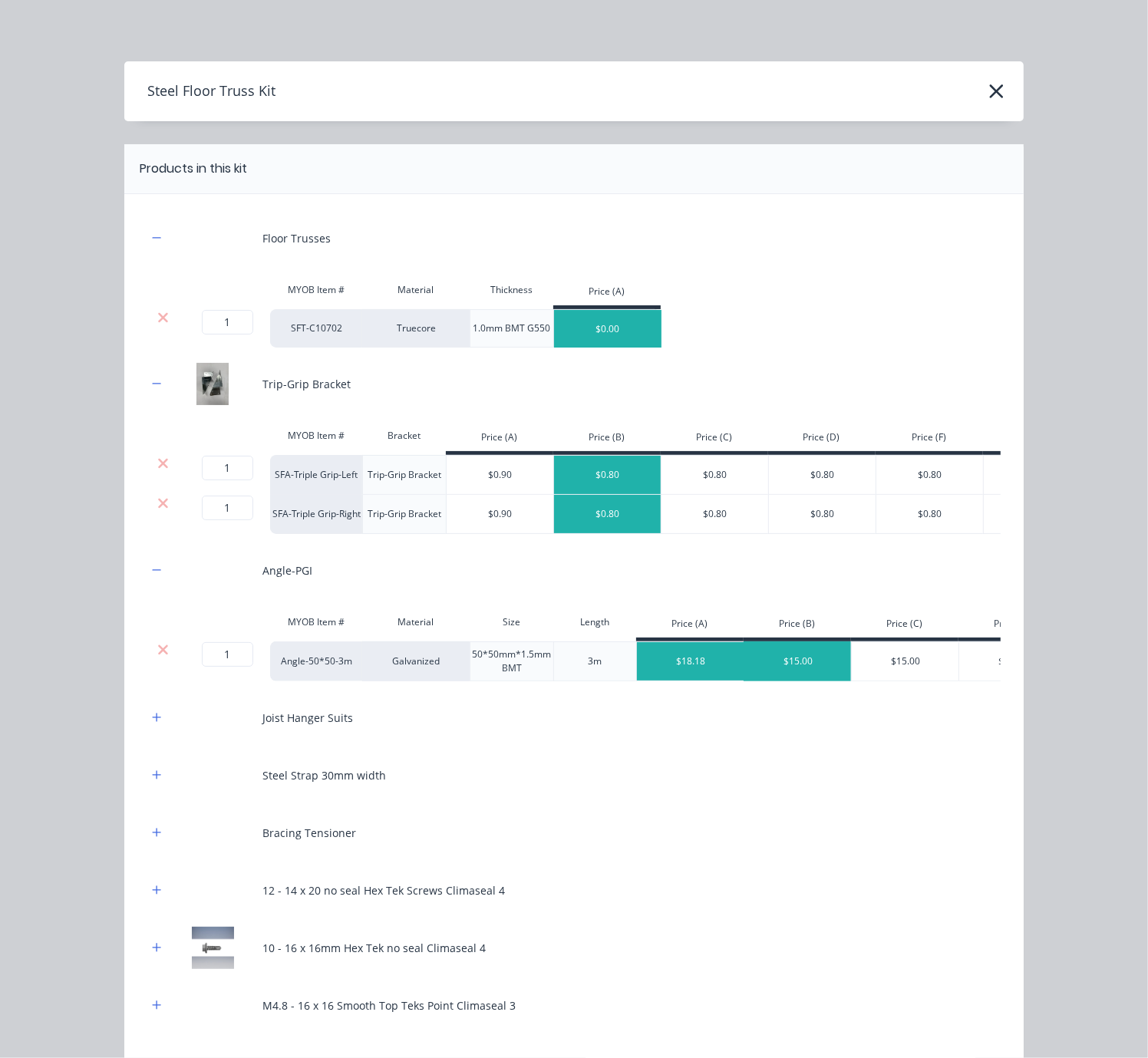
click at [826, 681] on div "$15.00" at bounding box center [798, 661] width 108 height 39
click at [147, 728] on button "button" at bounding box center [156, 718] width 19 height 19
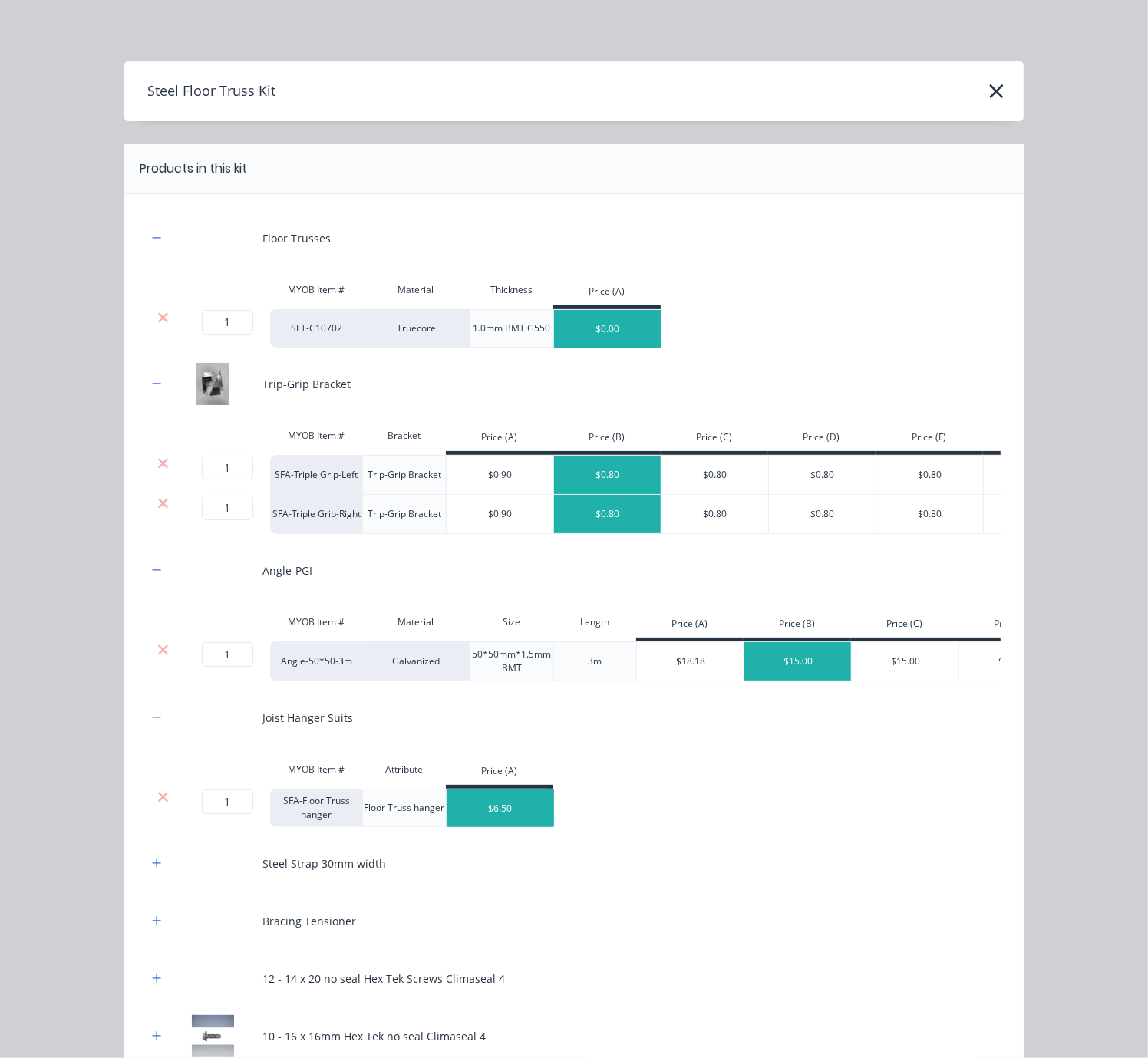
scroll to position [269, 0]
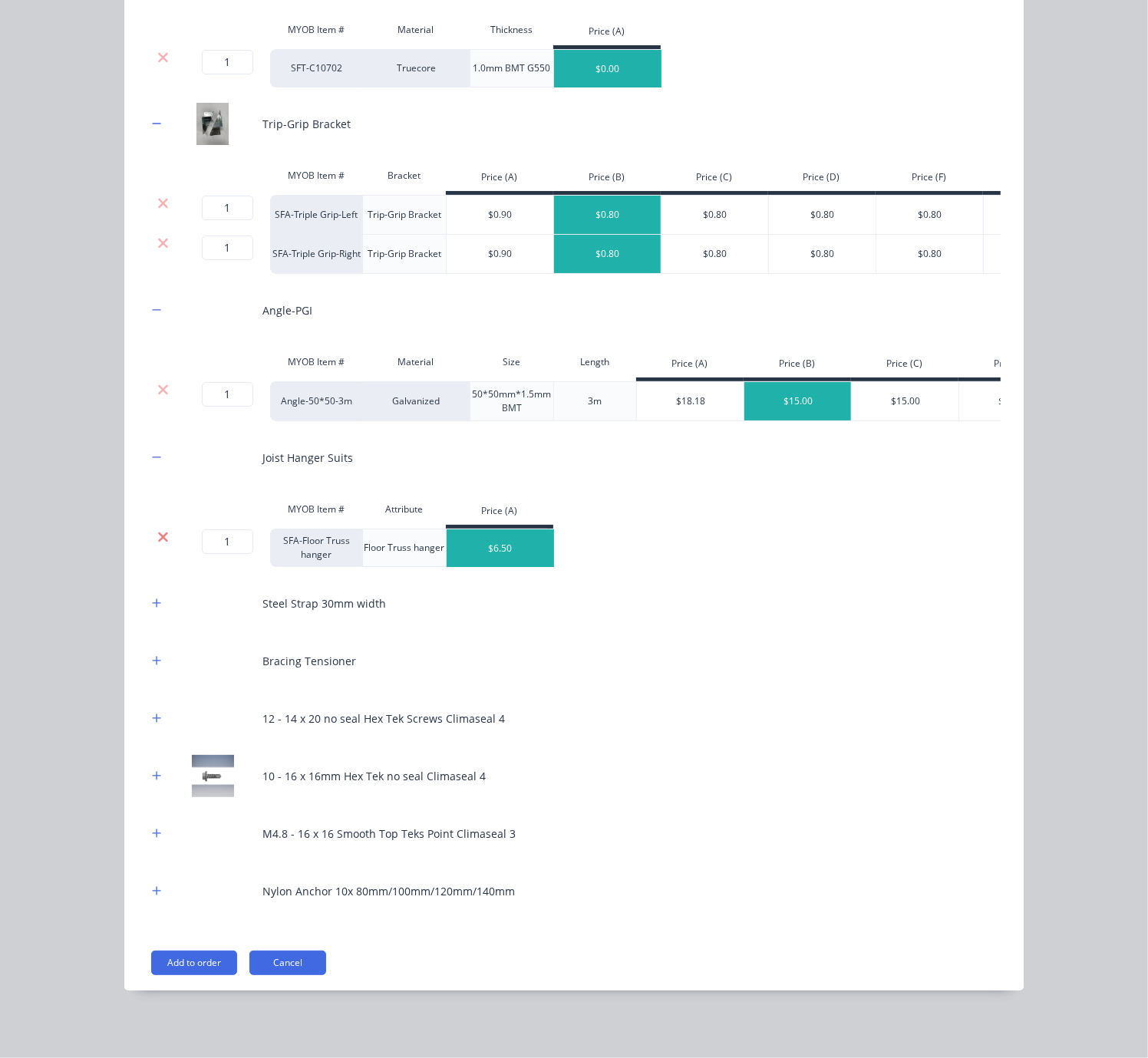
click at [157, 545] on icon at bounding box center [163, 538] width 12 height 16
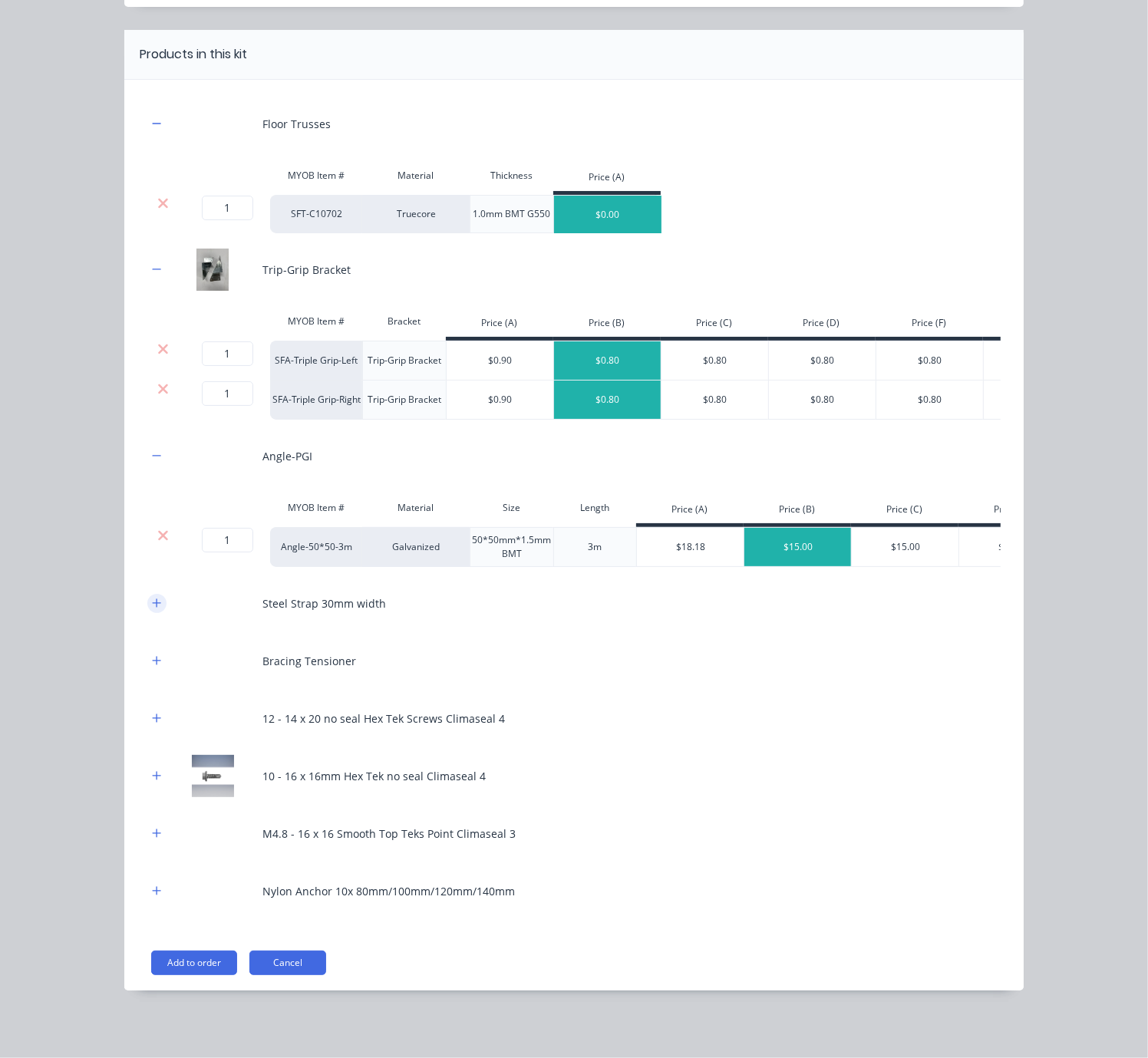
click at [152, 599] on icon "button" at bounding box center [156, 603] width 9 height 9
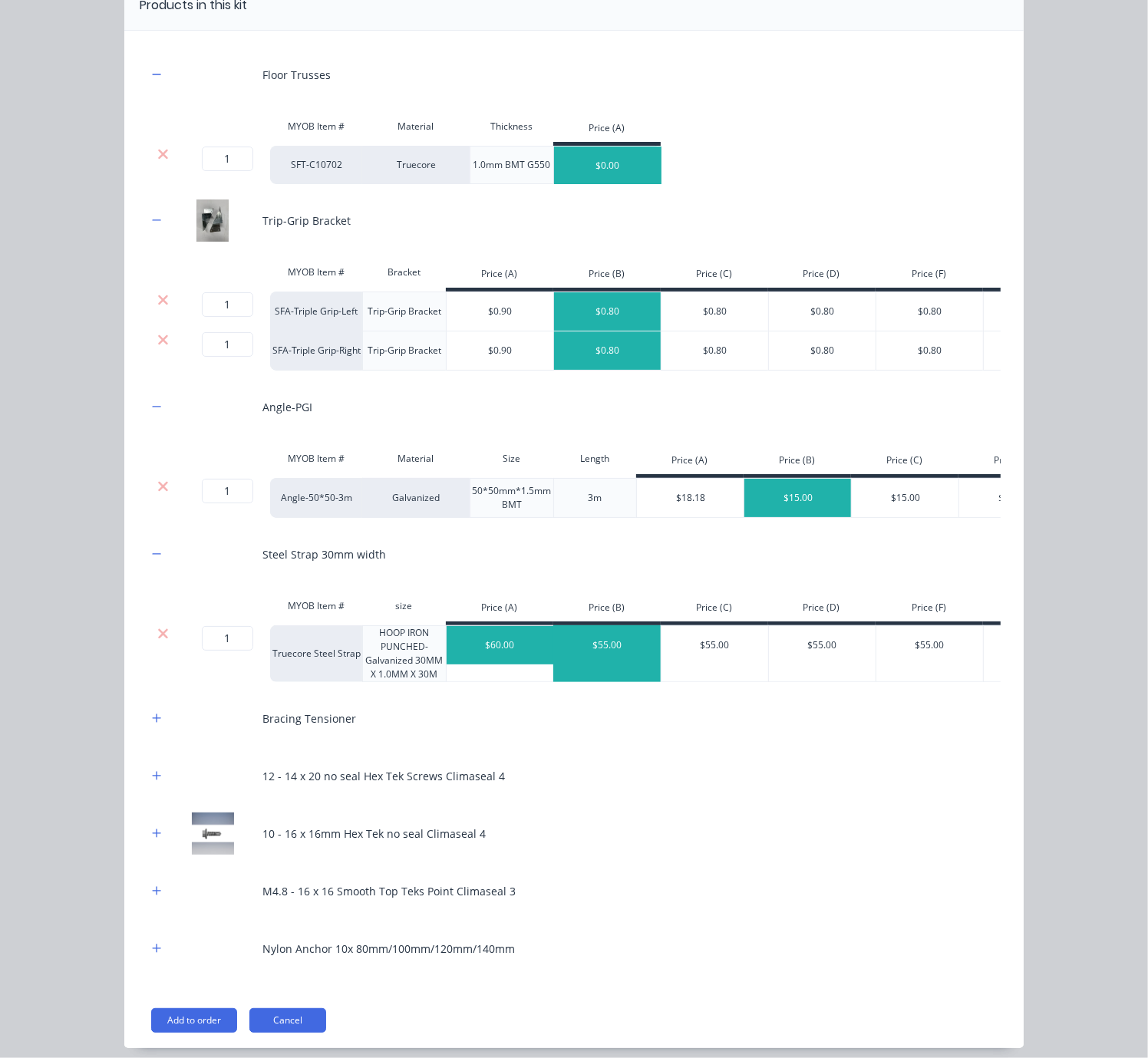
click at [599, 665] on div "$55.00" at bounding box center [607, 645] width 108 height 39
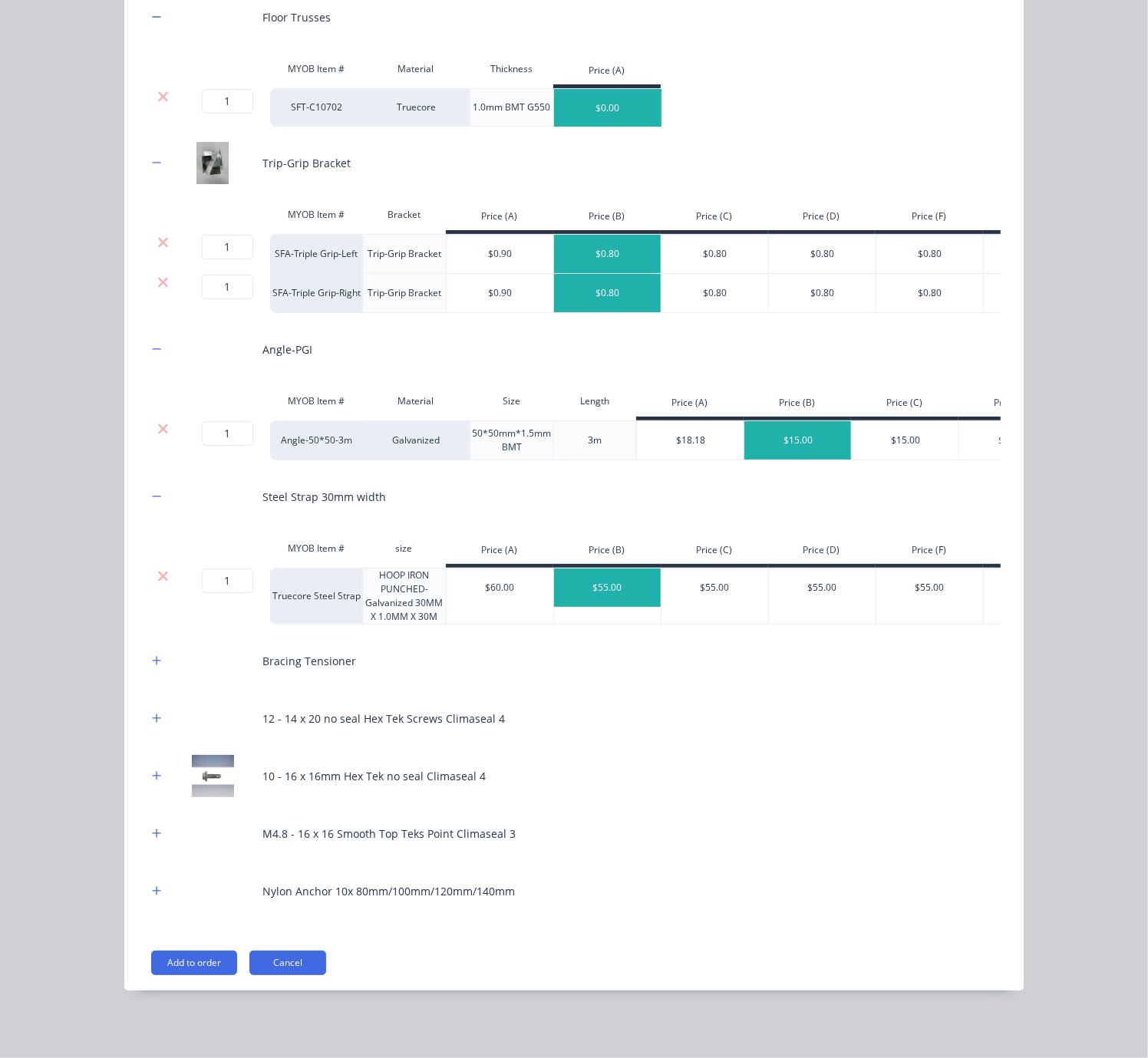
scroll to position [287, 0]
click at [152, 657] on icon "button" at bounding box center [156, 661] width 9 height 11
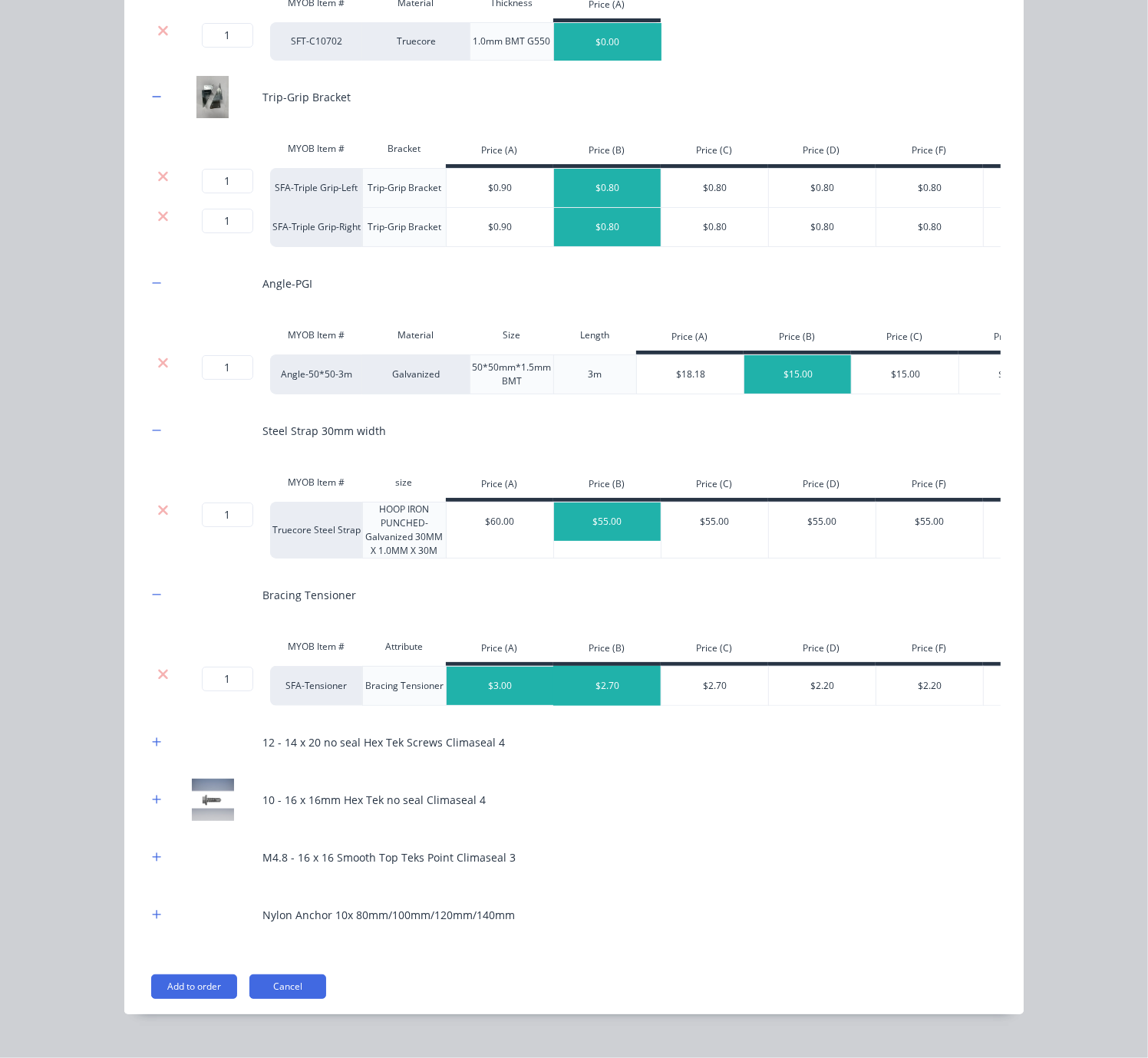
click at [601, 705] on div "$2.70" at bounding box center [607, 685] width 108 height 39
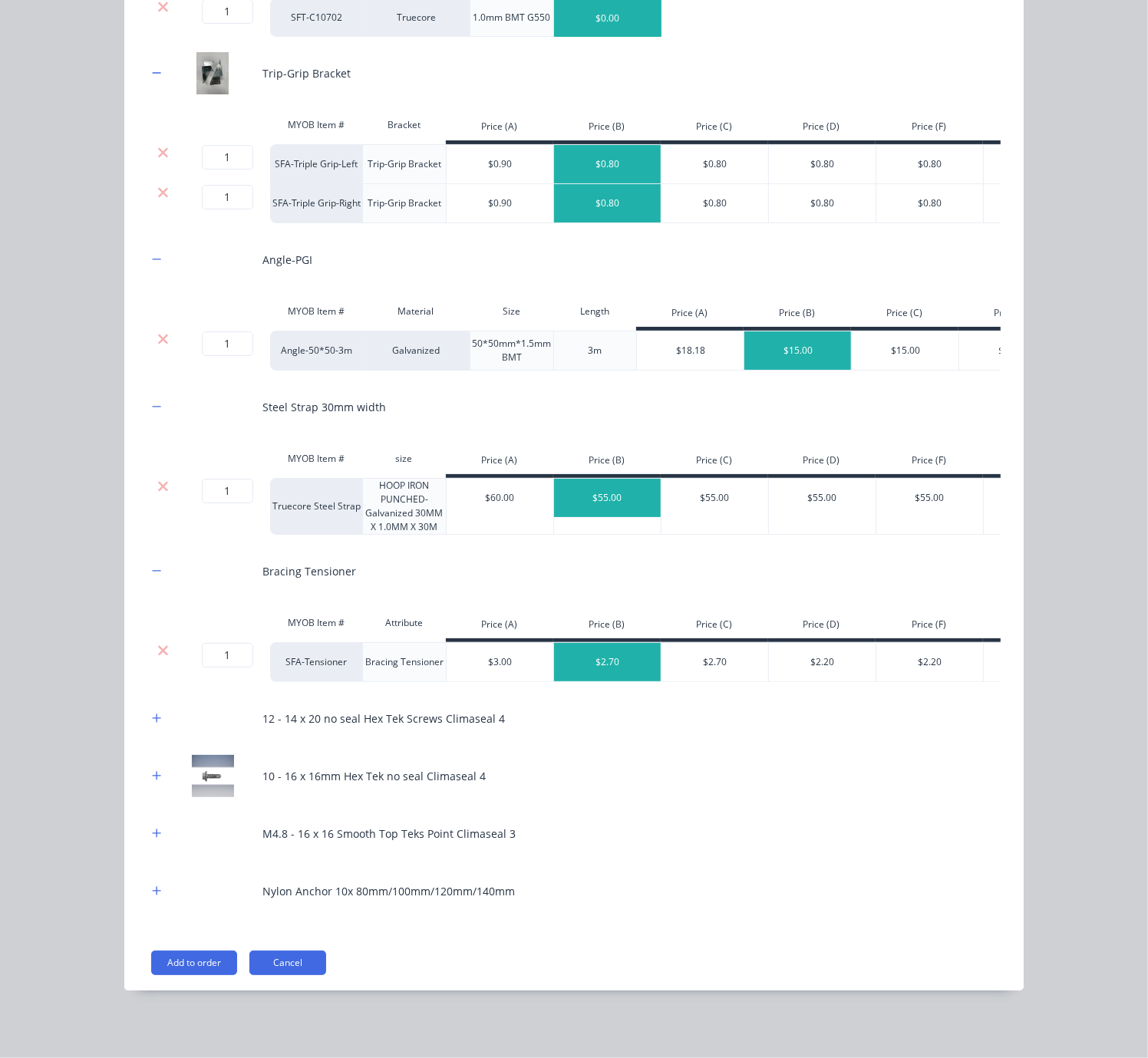
scroll to position [394, 0]
click at [155, 709] on button "button" at bounding box center [156, 718] width 19 height 19
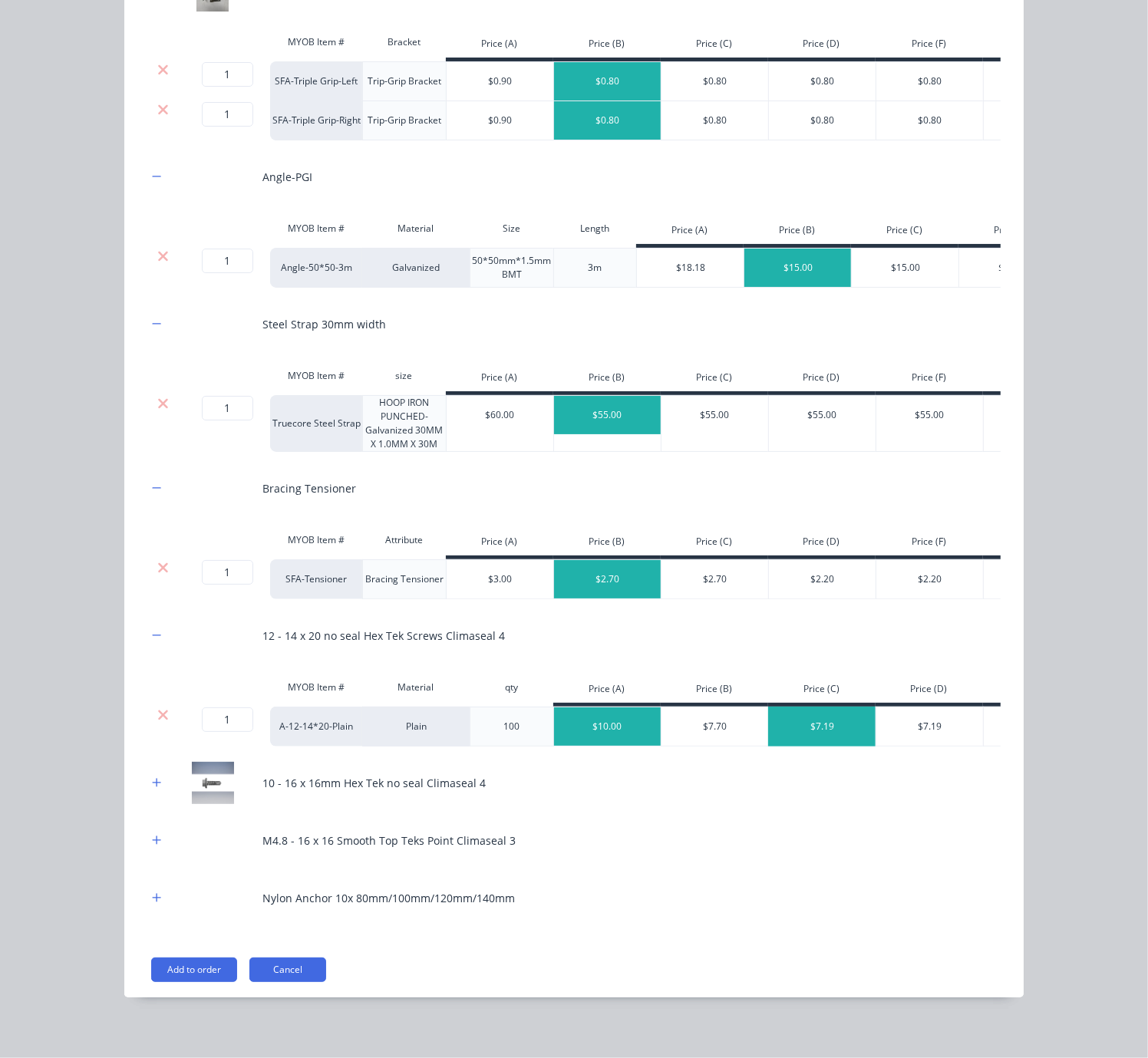
click at [799, 746] on div "$7.19" at bounding box center [822, 726] width 108 height 39
click at [152, 787] on icon "button" at bounding box center [156, 782] width 9 height 9
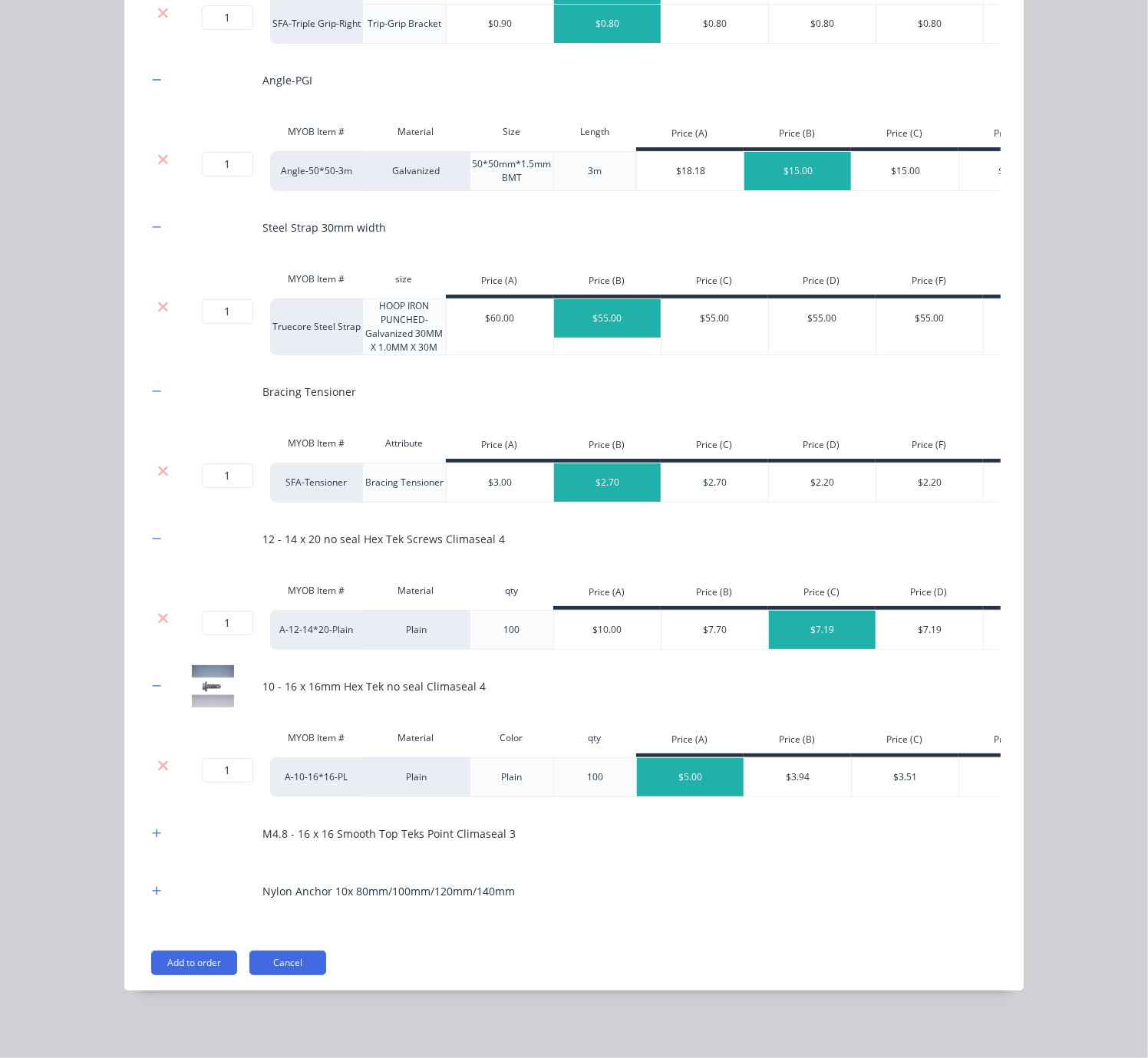
scroll to position [607, 0]
click at [882, 759] on div "$3.51" at bounding box center [905, 777] width 108 height 39
click at [152, 828] on icon "button" at bounding box center [156, 834] width 9 height 11
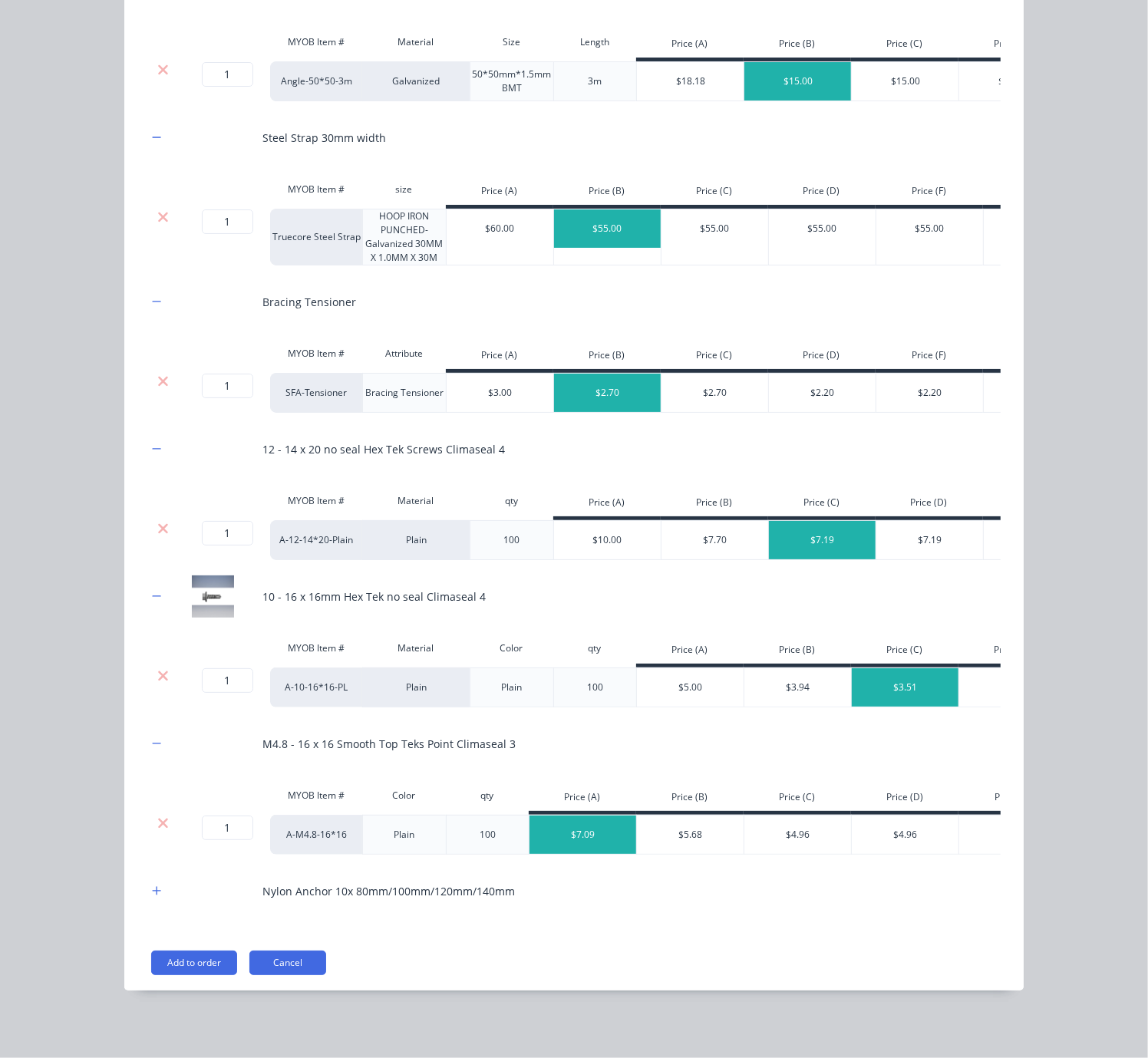
scroll to position [714, 0]
click at [795, 821] on div "$4.96" at bounding box center [798, 835] width 108 height 39
drag, startPoint x: 152, startPoint y: 885, endPoint x: 165, endPoint y: 883, distance: 13.2
click at [152, 886] on icon "button" at bounding box center [156, 891] width 9 height 11
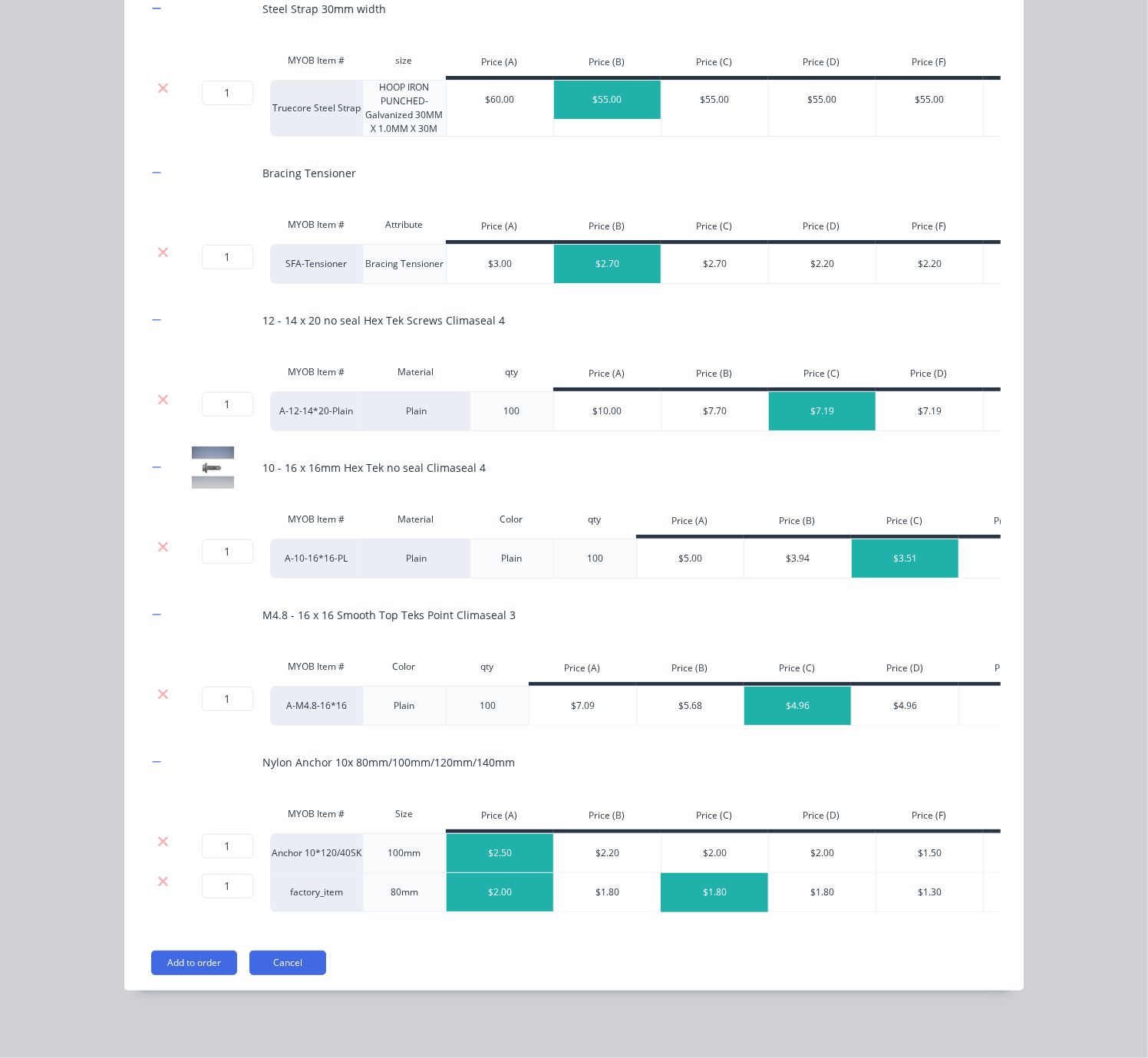
scroll to position [860, 0]
click at [157, 834] on icon at bounding box center [163, 842] width 12 height 16
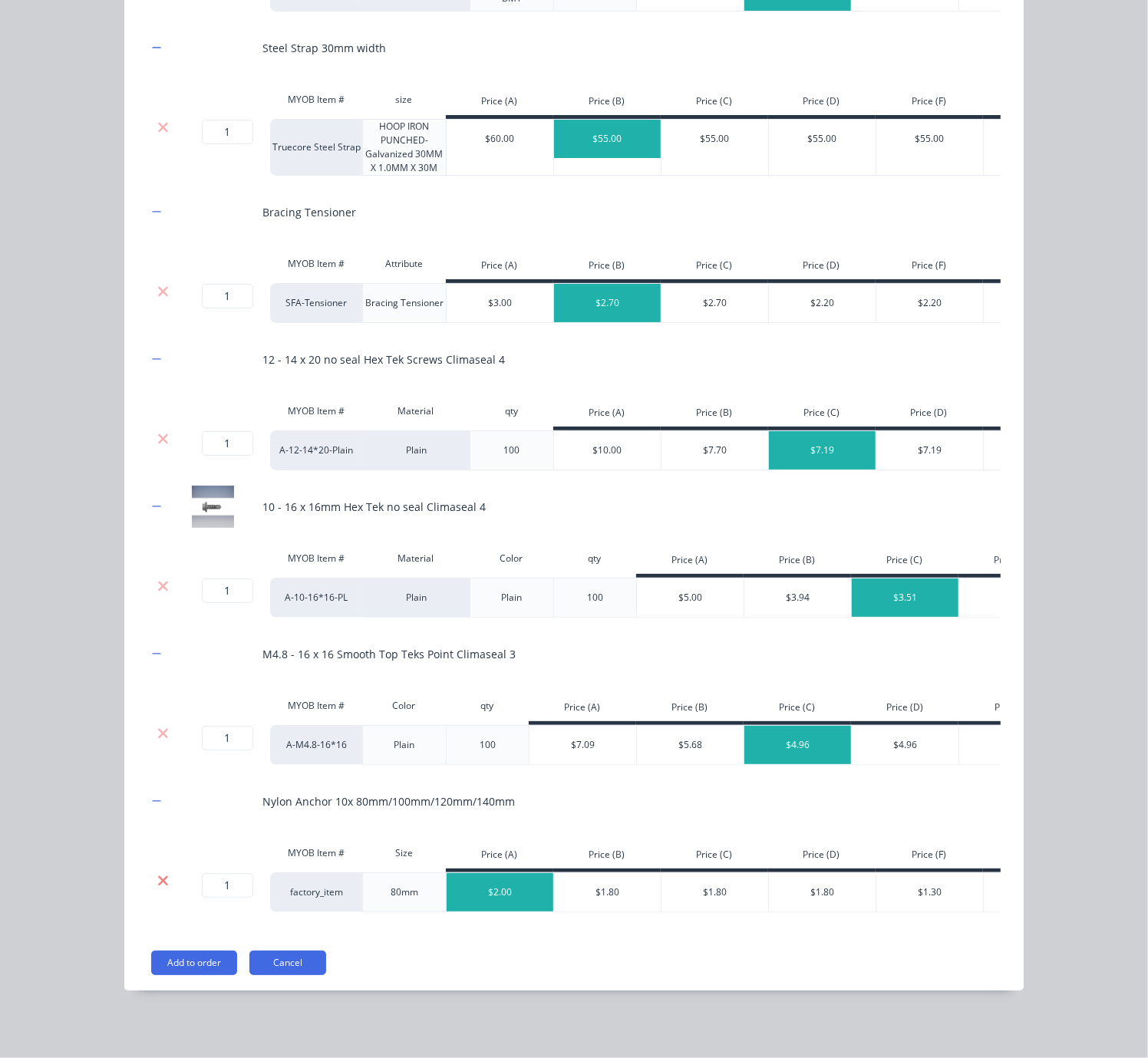
click at [157, 873] on icon at bounding box center [163, 881] width 12 height 16
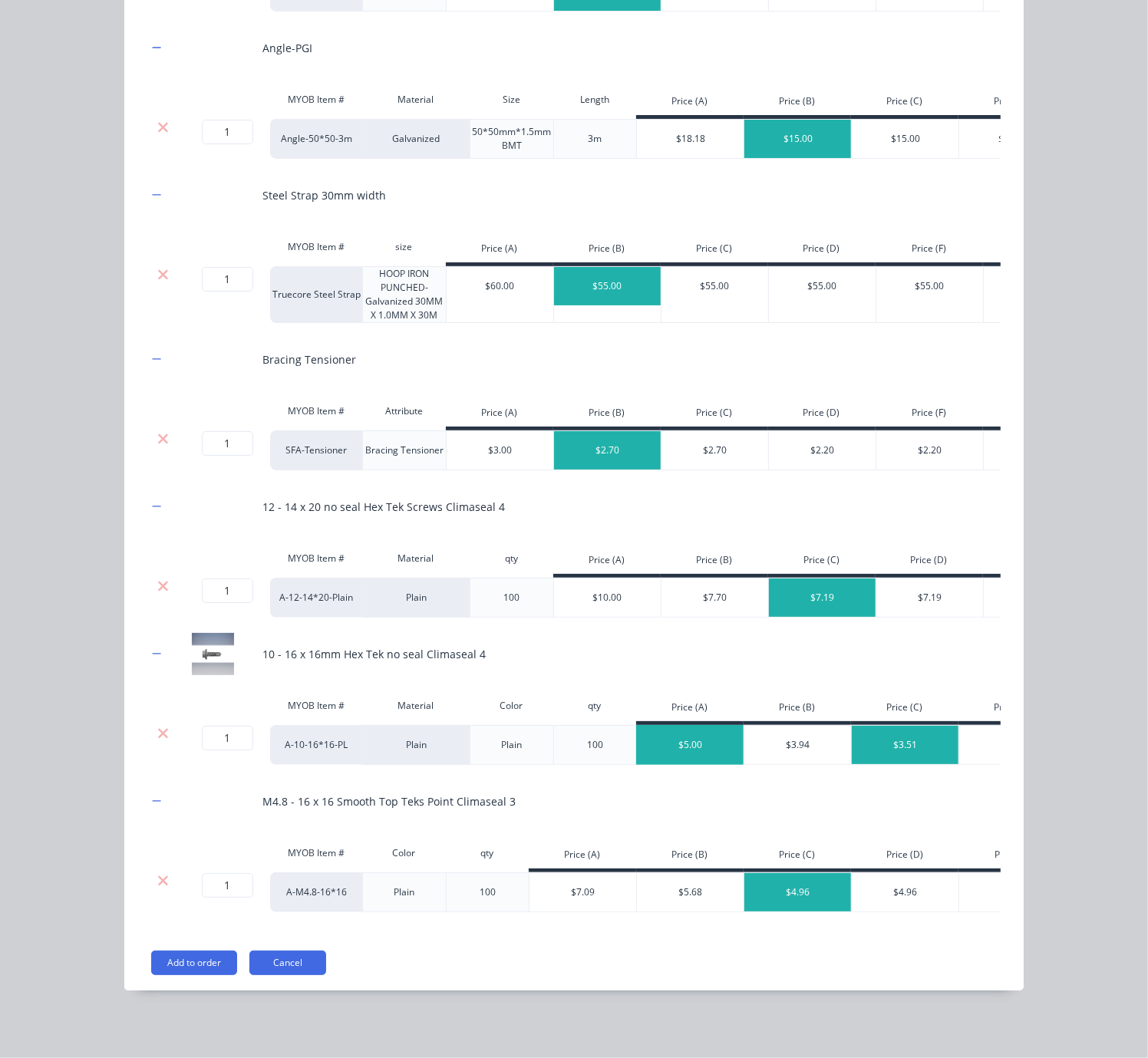
scroll to position [656, 0]
click at [158, 729] on icon at bounding box center [163, 733] width 10 height 10
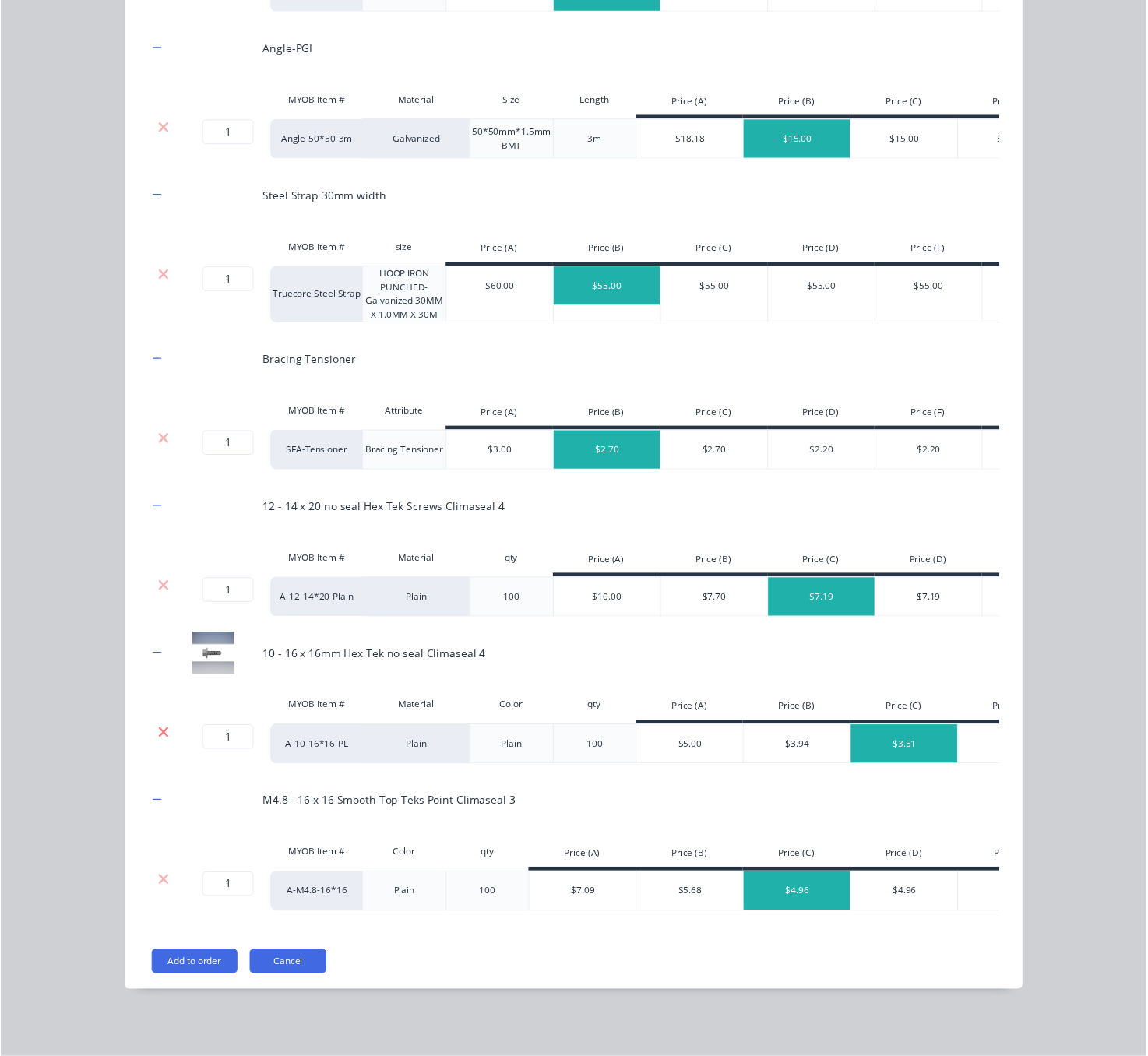
scroll to position [499, 0]
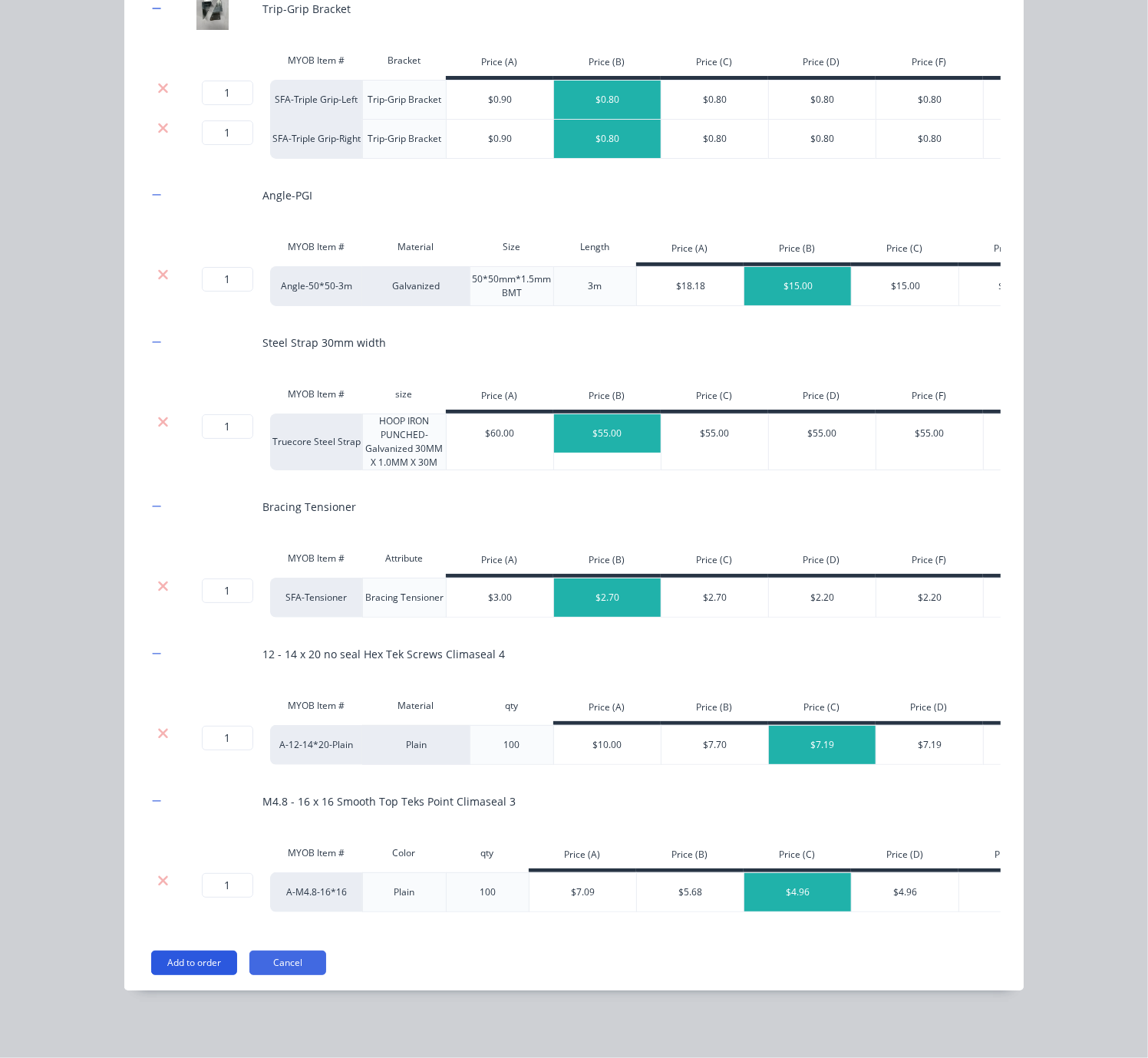
click at [190, 960] on button "Add to order" at bounding box center [193, 963] width 86 height 24
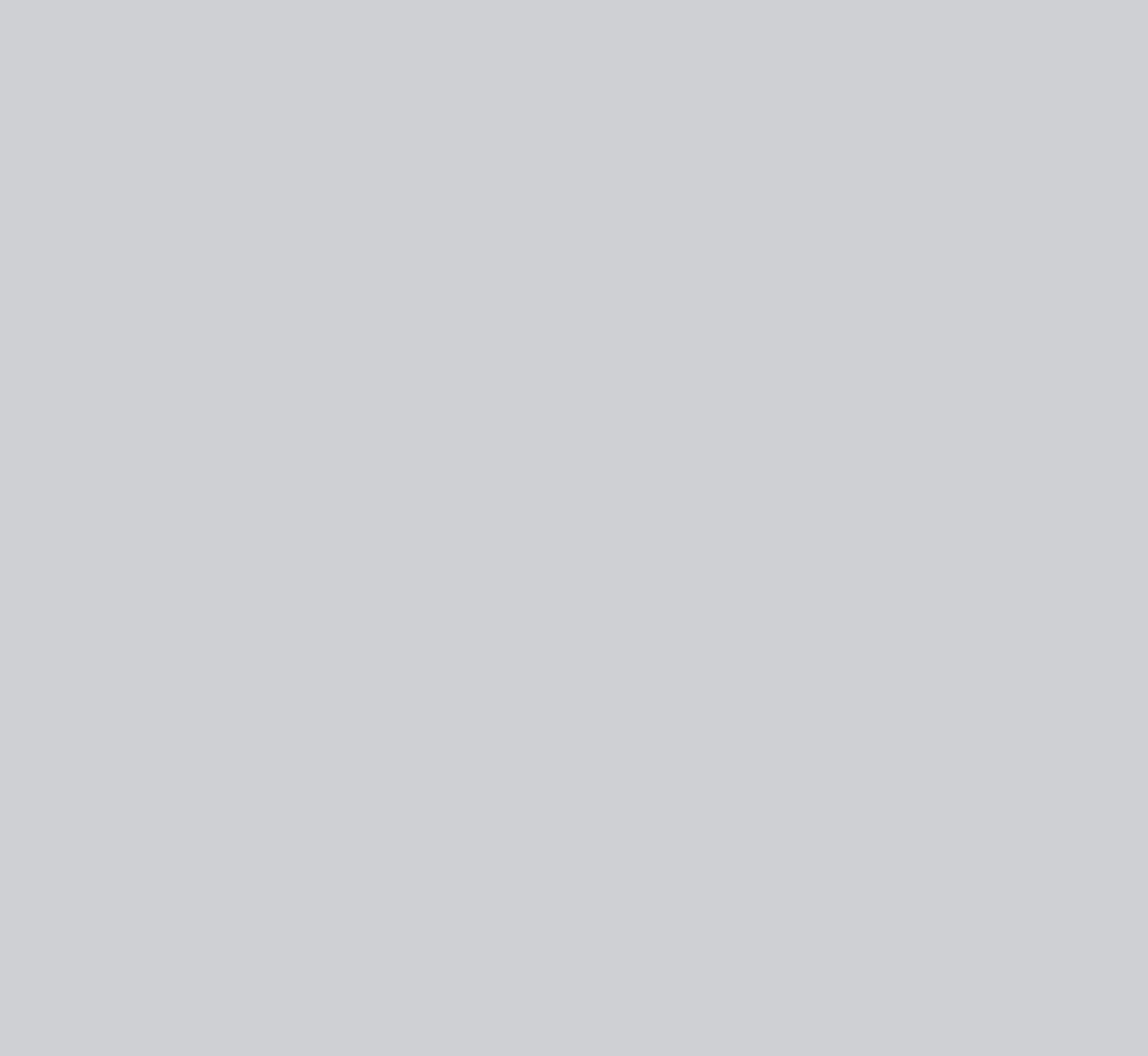
scroll to position [0, 0]
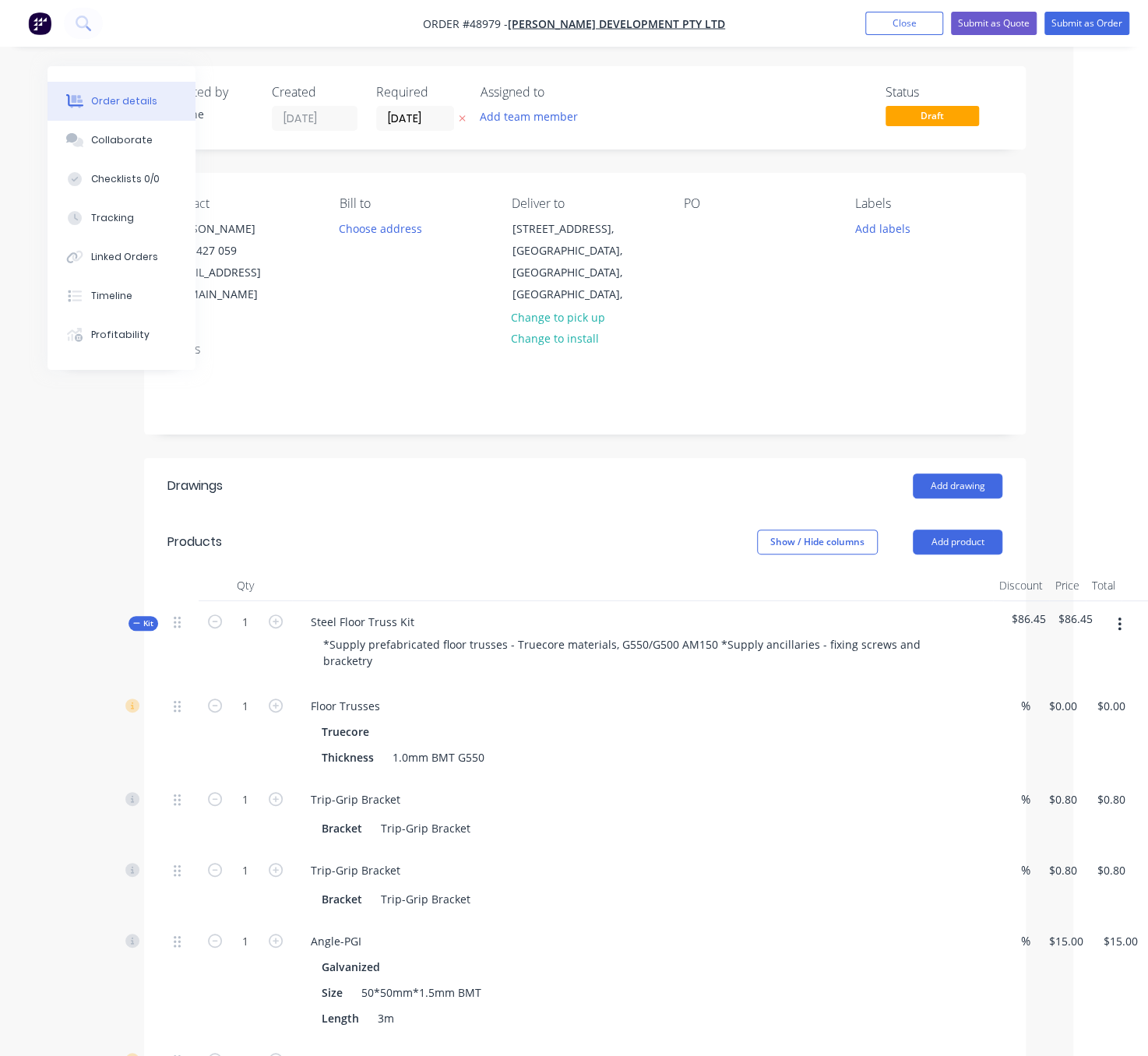
drag, startPoint x: 471, startPoint y: 535, endPoint x: 664, endPoint y: 530, distance: 193.1
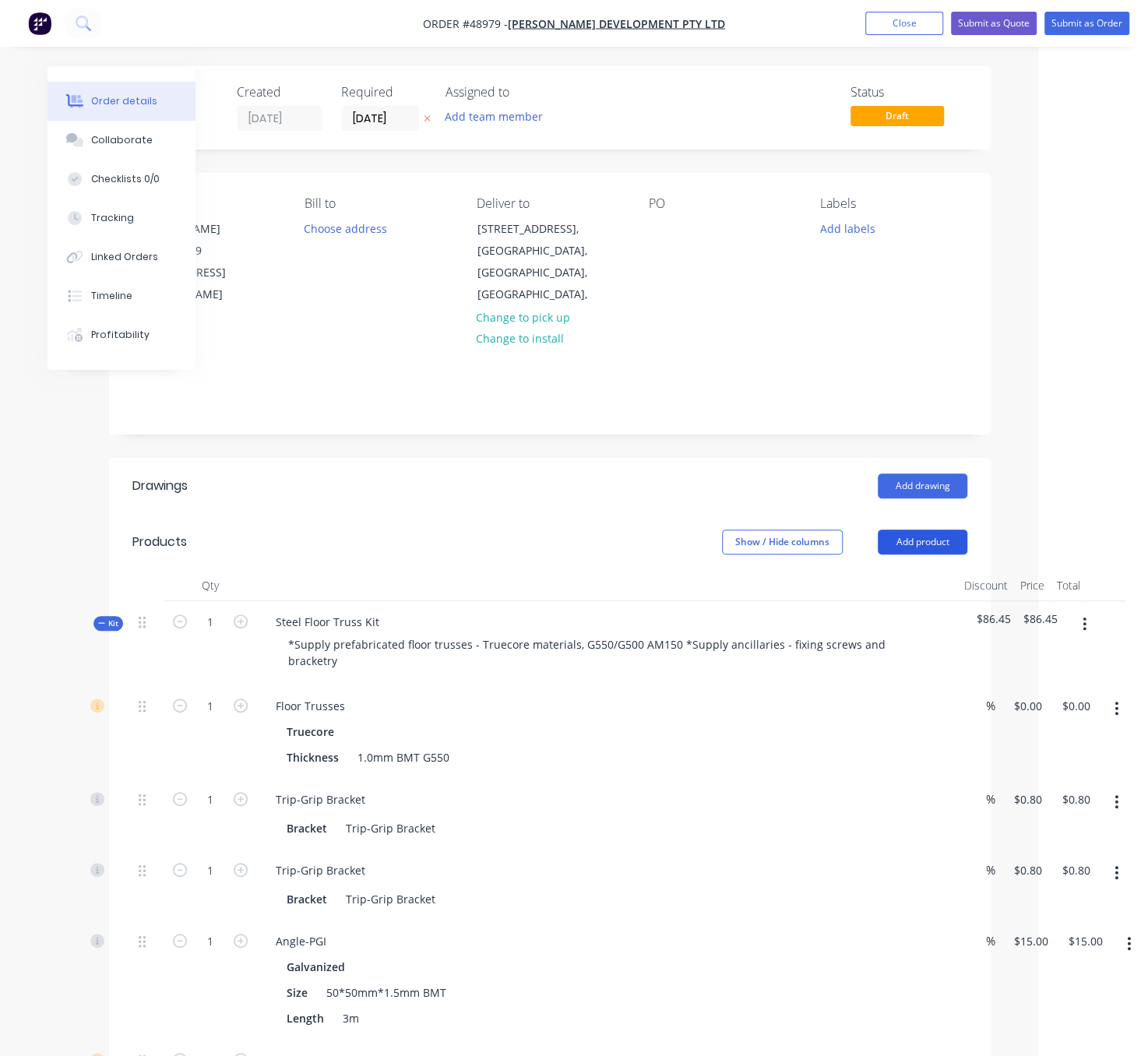
click at [885, 535] on button "Add product" at bounding box center [922, 542] width 89 height 25
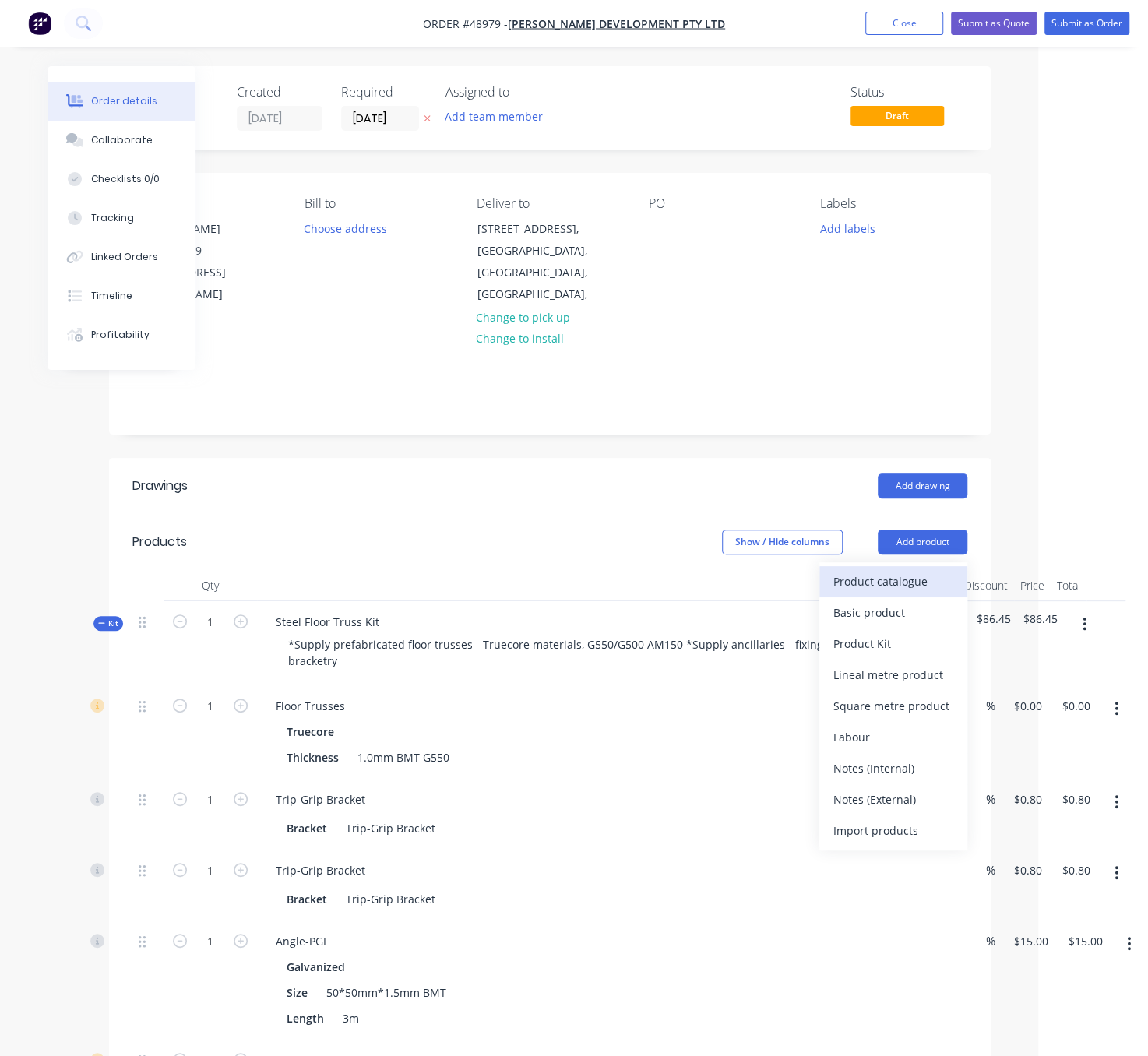
click at [894, 582] on div "Product catalogue" at bounding box center [894, 581] width 120 height 22
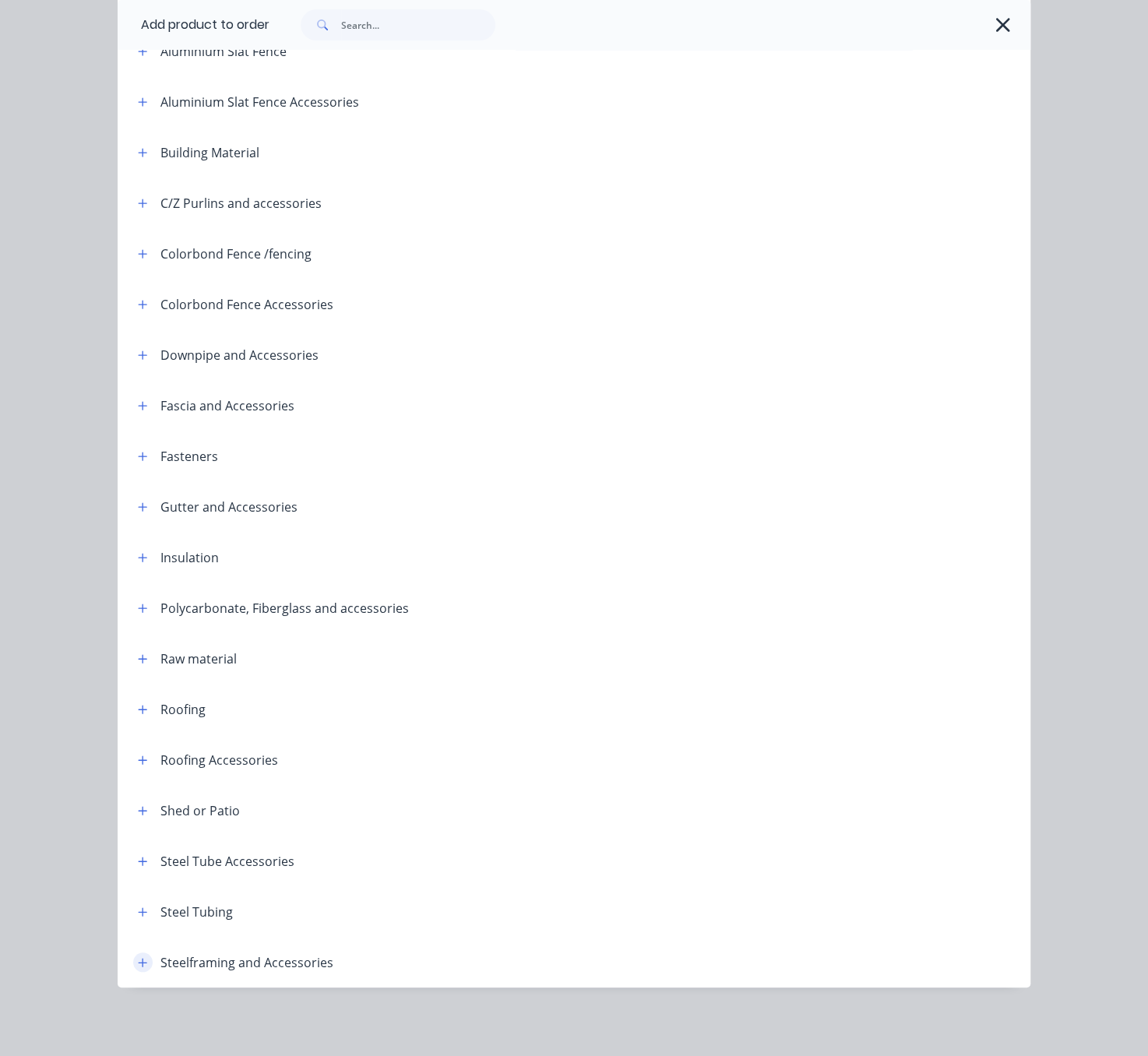
scroll to position [219, 0]
click at [141, 956] on button "button" at bounding box center [143, 962] width 19 height 19
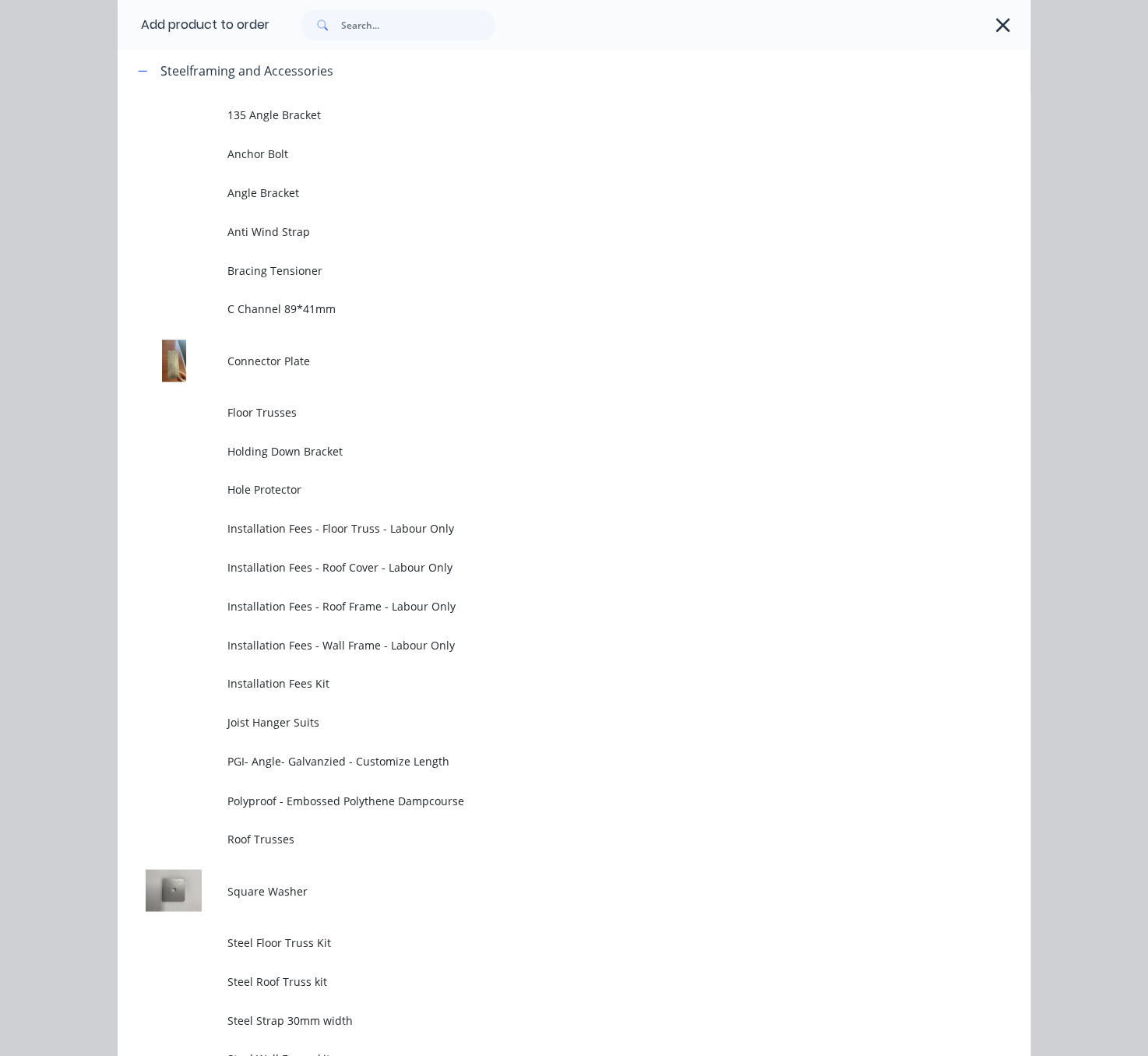
scroll to position [1446, 0]
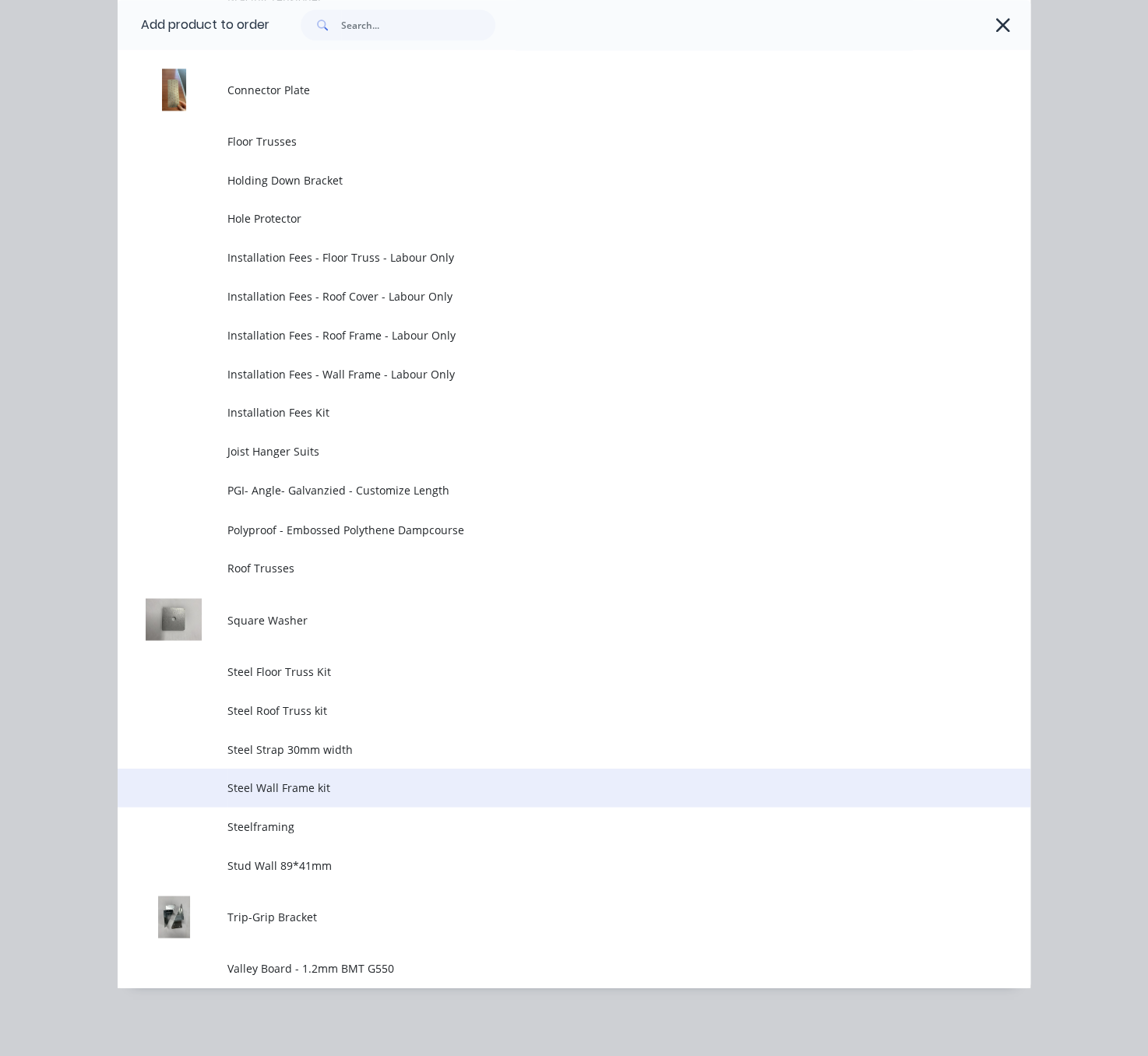
click at [328, 778] on span "Steel Wall Frame kit" at bounding box center [549, 786] width 643 height 17
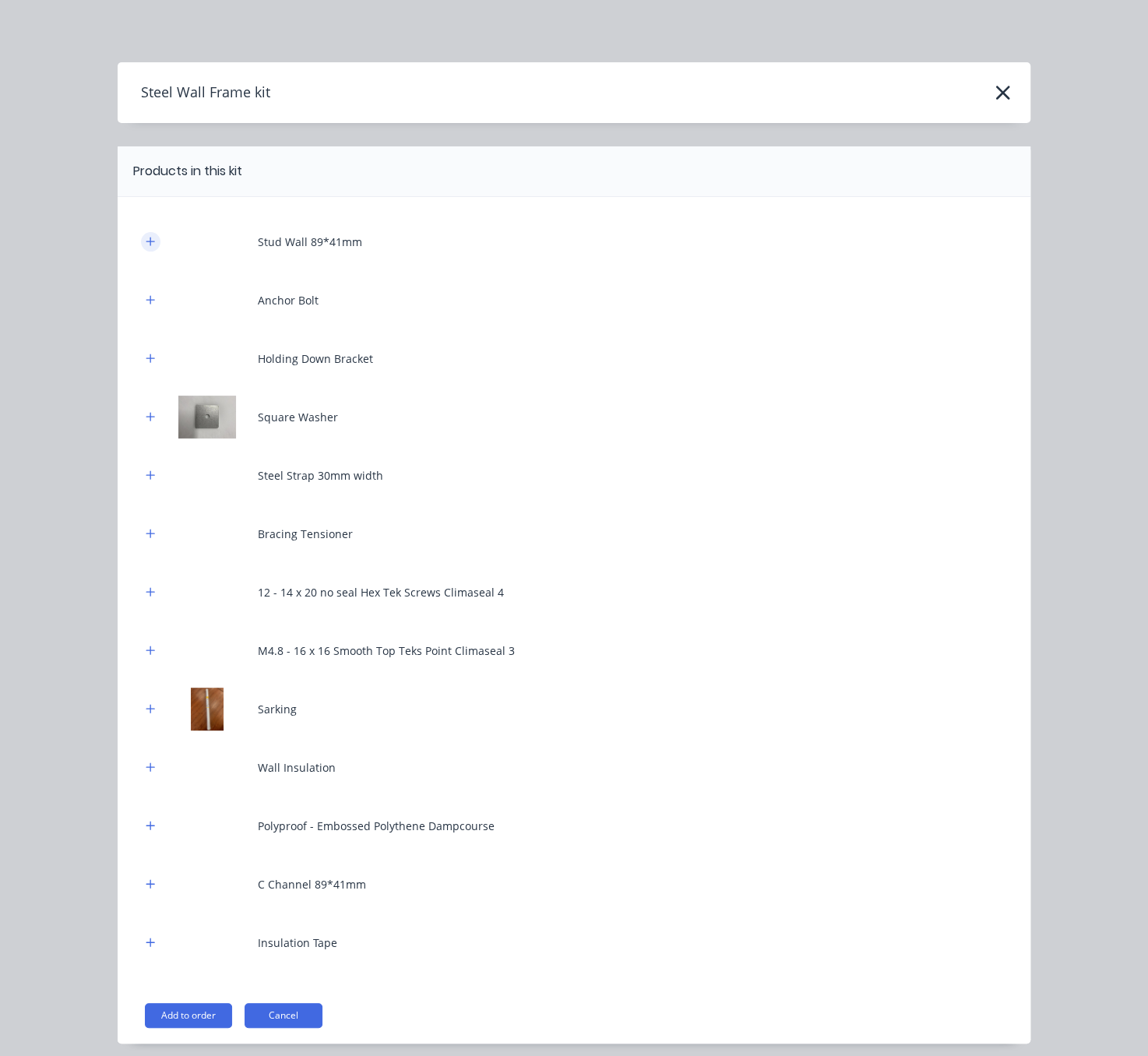
click at [146, 247] on icon "button" at bounding box center [151, 242] width 10 height 11
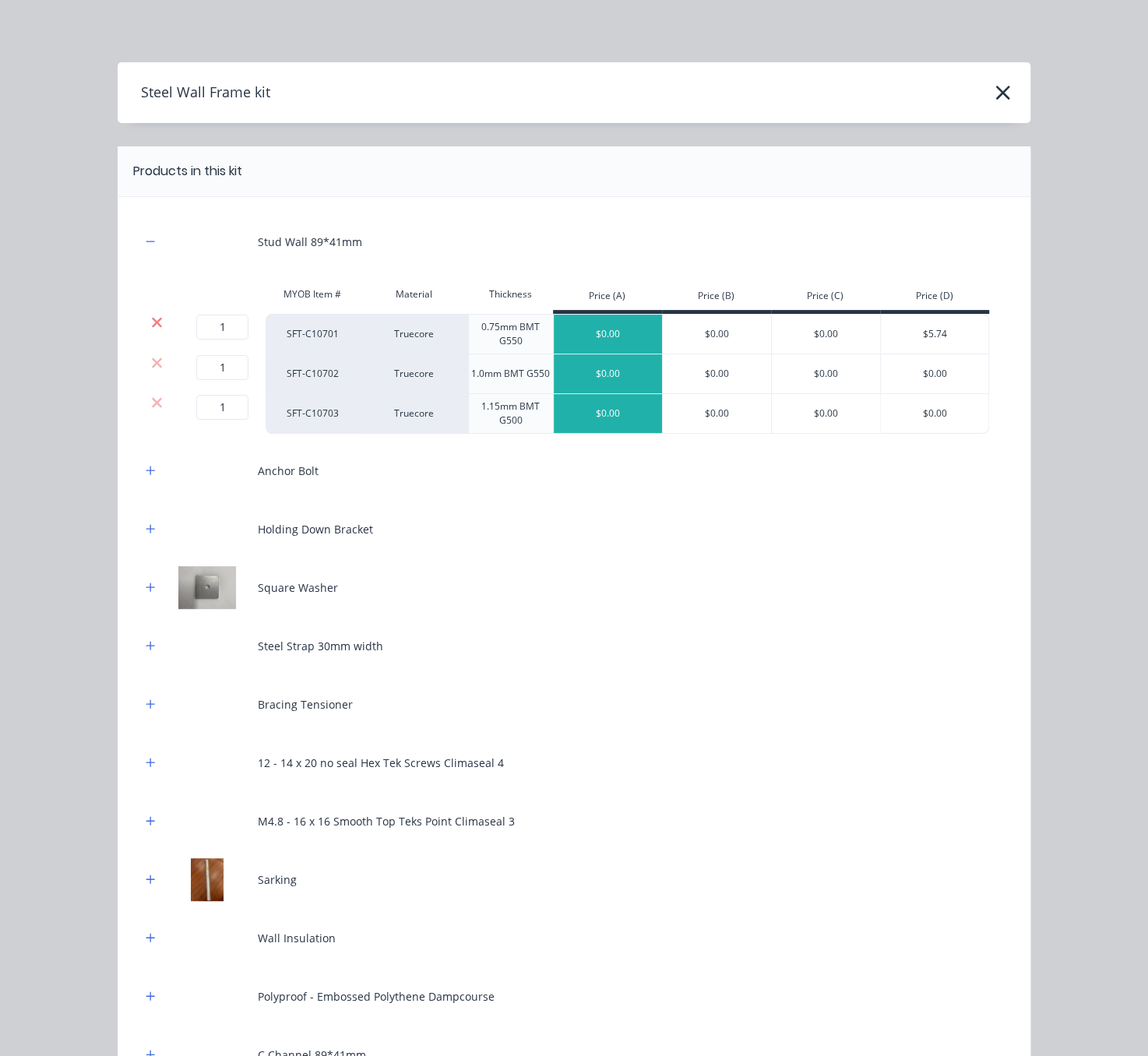
click at [152, 327] on icon at bounding box center [156, 321] width 10 height 10
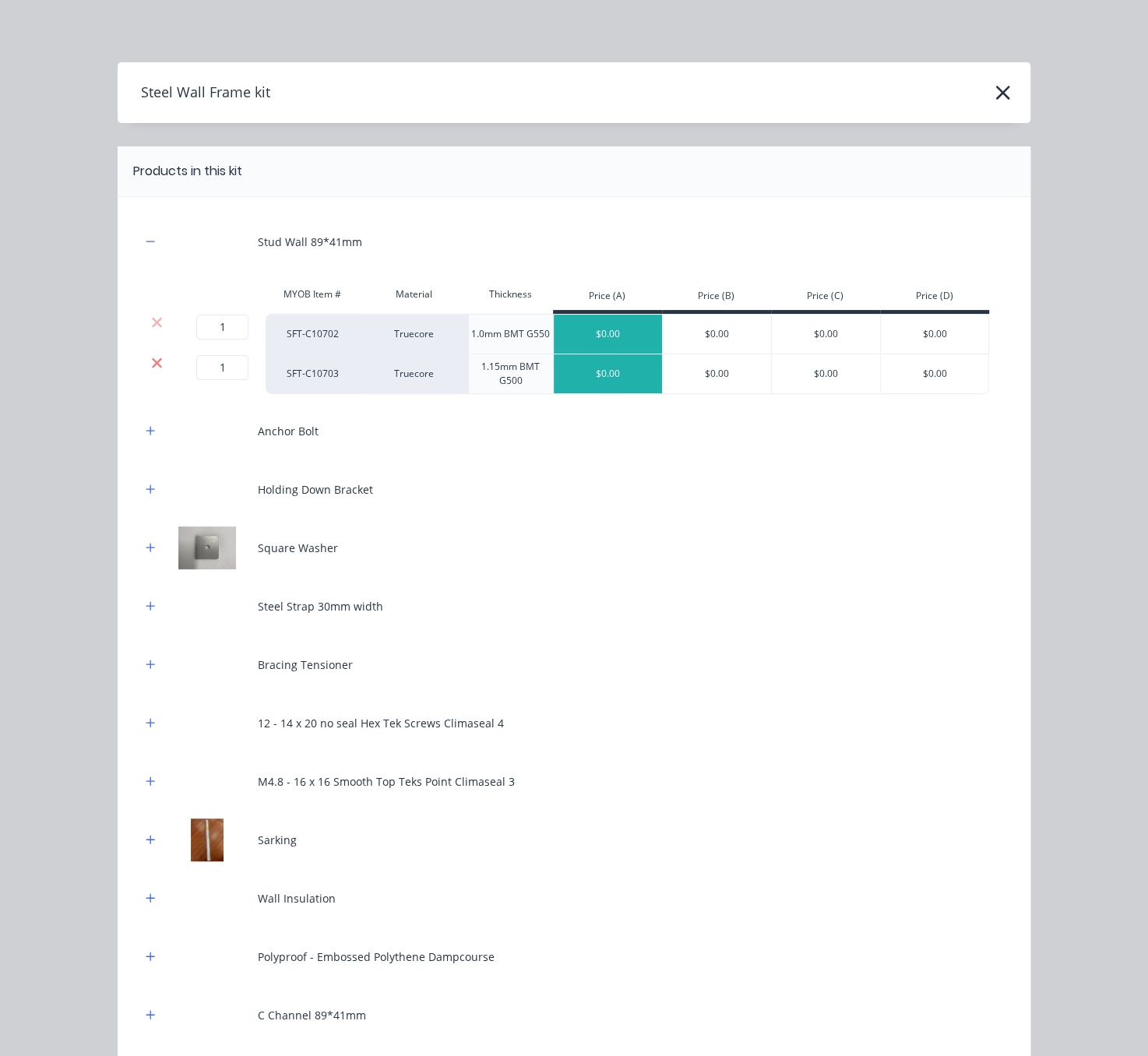
click at [152, 368] on icon at bounding box center [156, 362] width 10 height 10
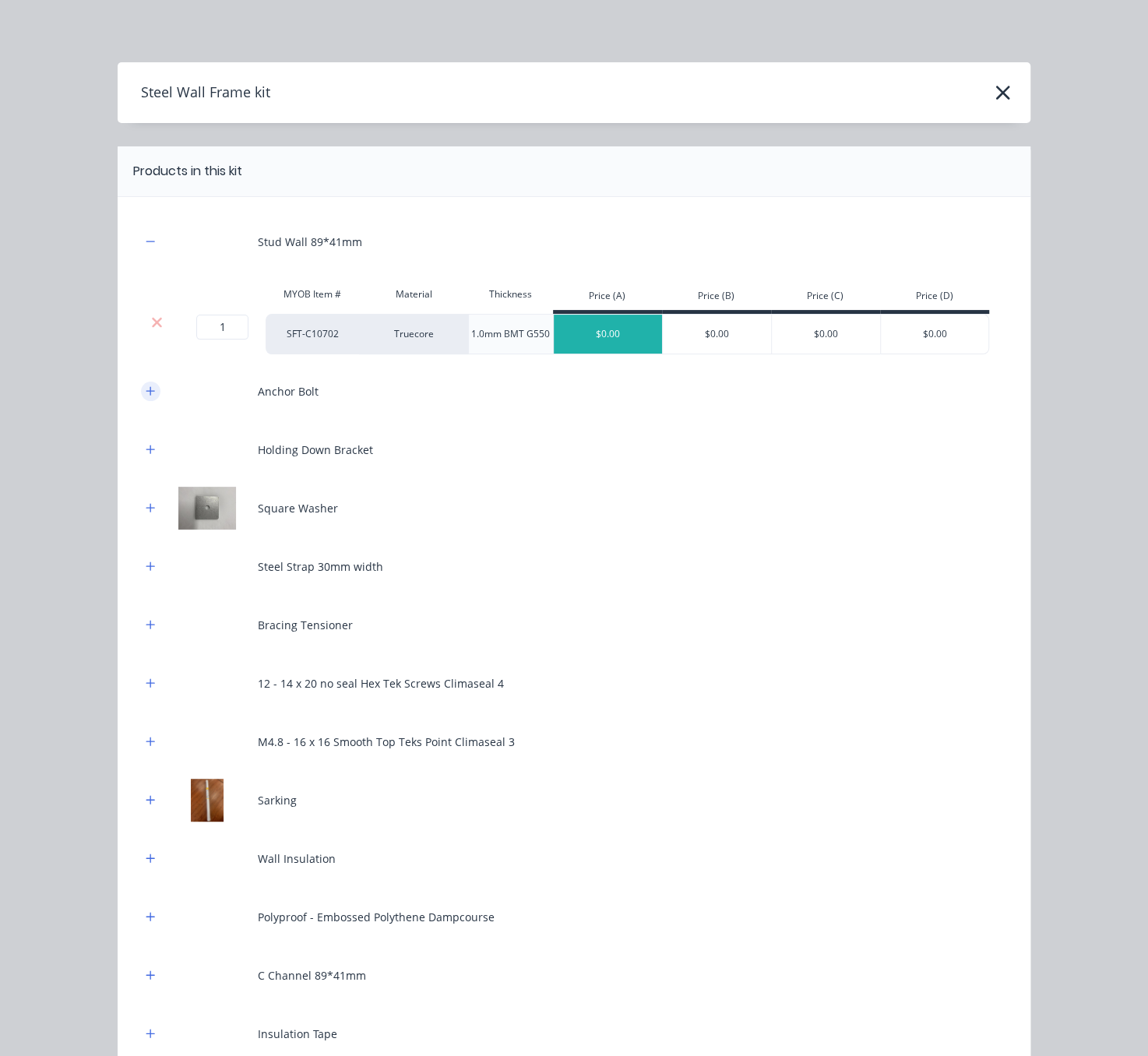
click at [146, 396] on icon "button" at bounding box center [151, 391] width 10 height 11
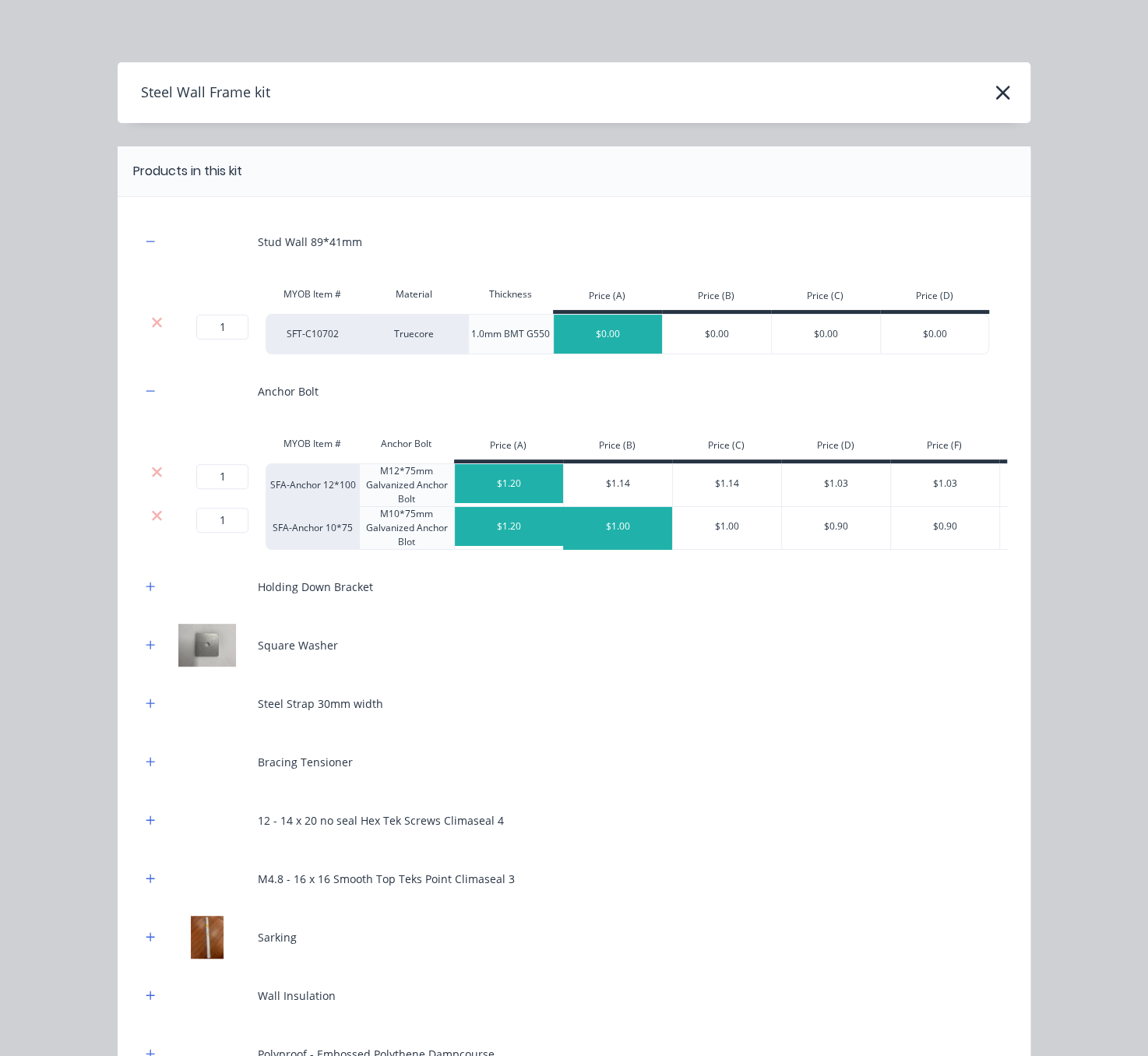
click at [605, 546] on div "$1.00" at bounding box center [618, 526] width 109 height 39
click at [151, 479] on icon at bounding box center [156, 472] width 12 height 16
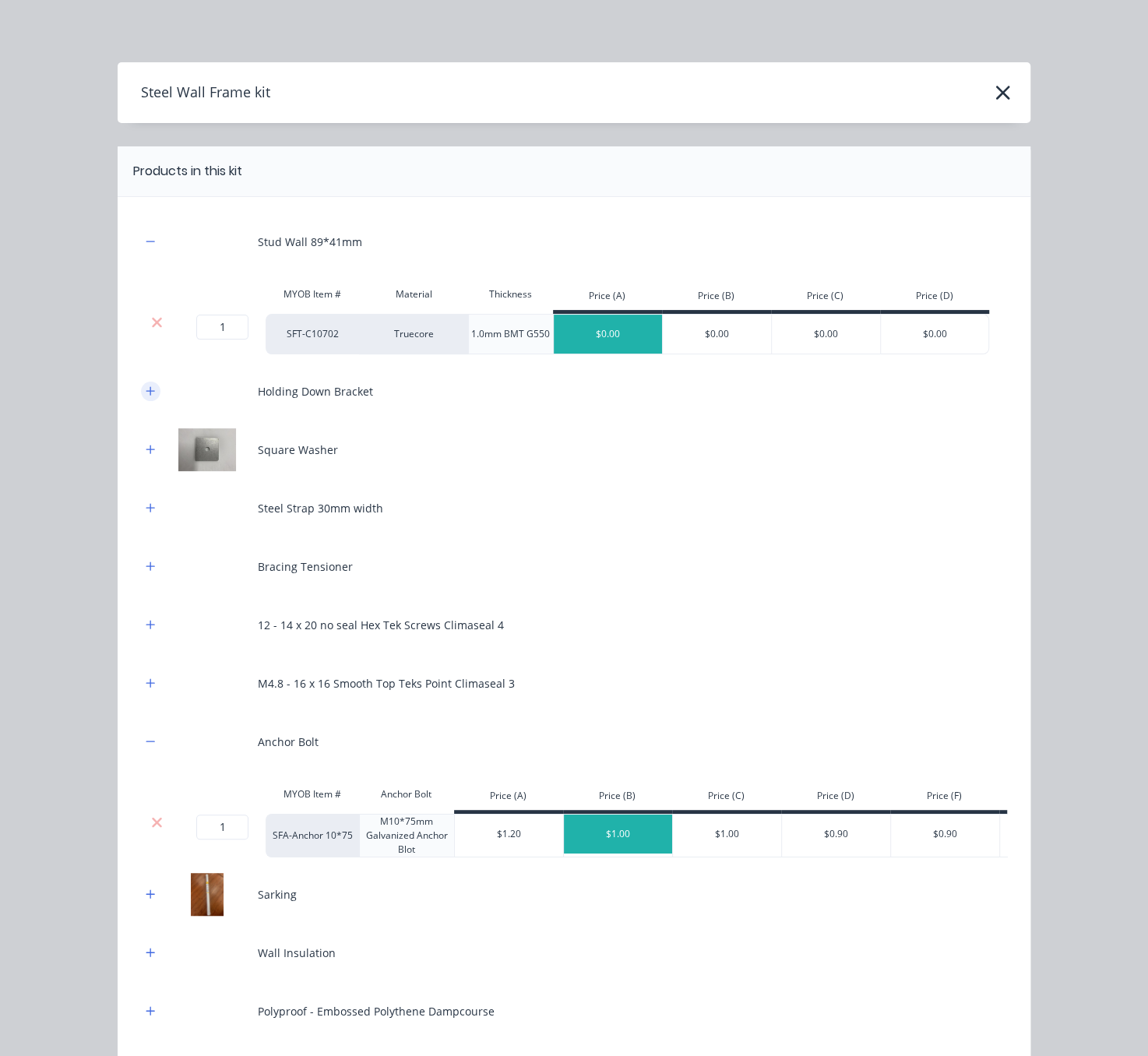
click at [148, 401] on button "button" at bounding box center [151, 391] width 19 height 19
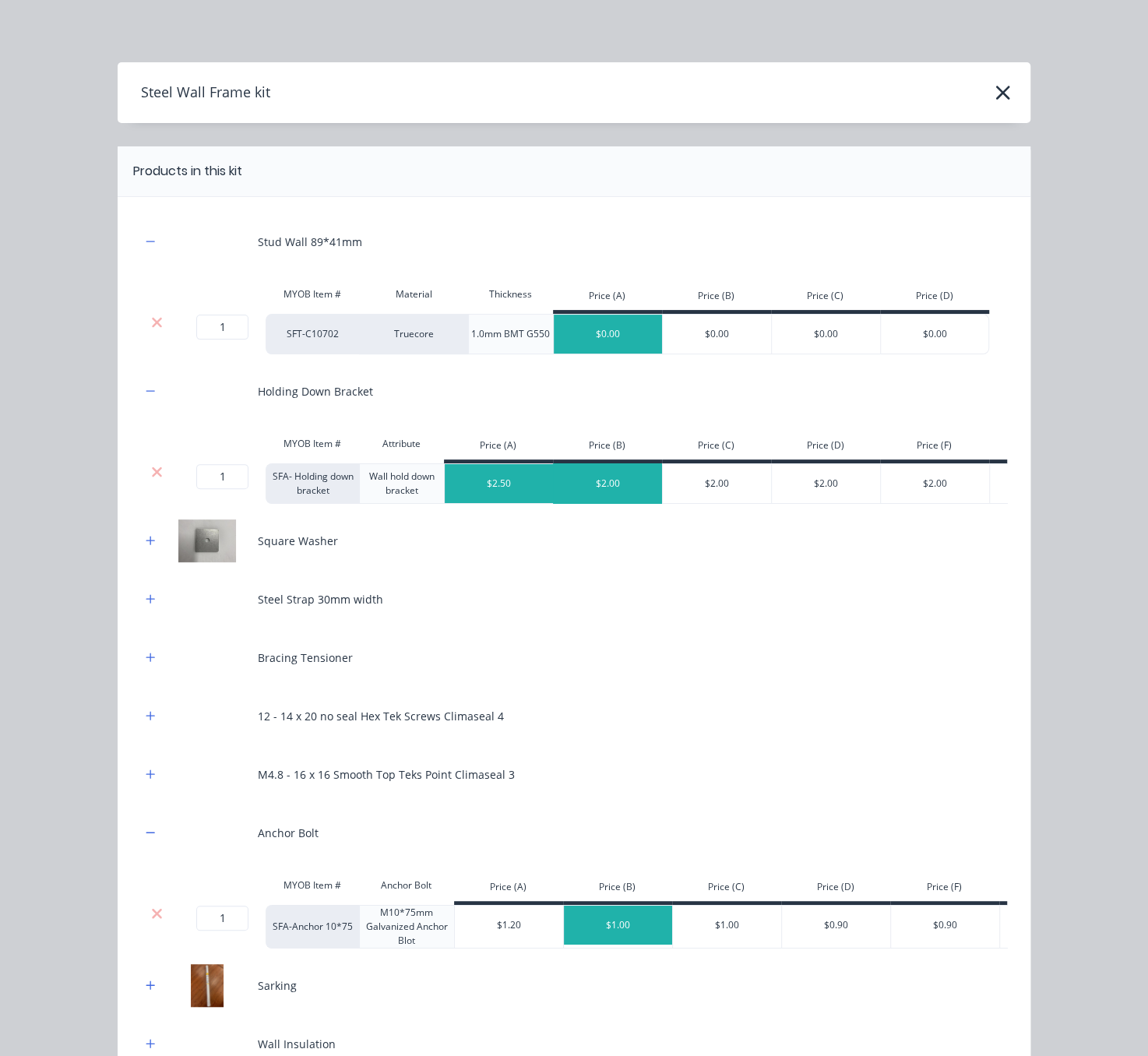
click at [605, 492] on div "$2.00" at bounding box center [608, 483] width 109 height 39
click at [146, 546] on icon "button" at bounding box center [151, 541] width 10 height 11
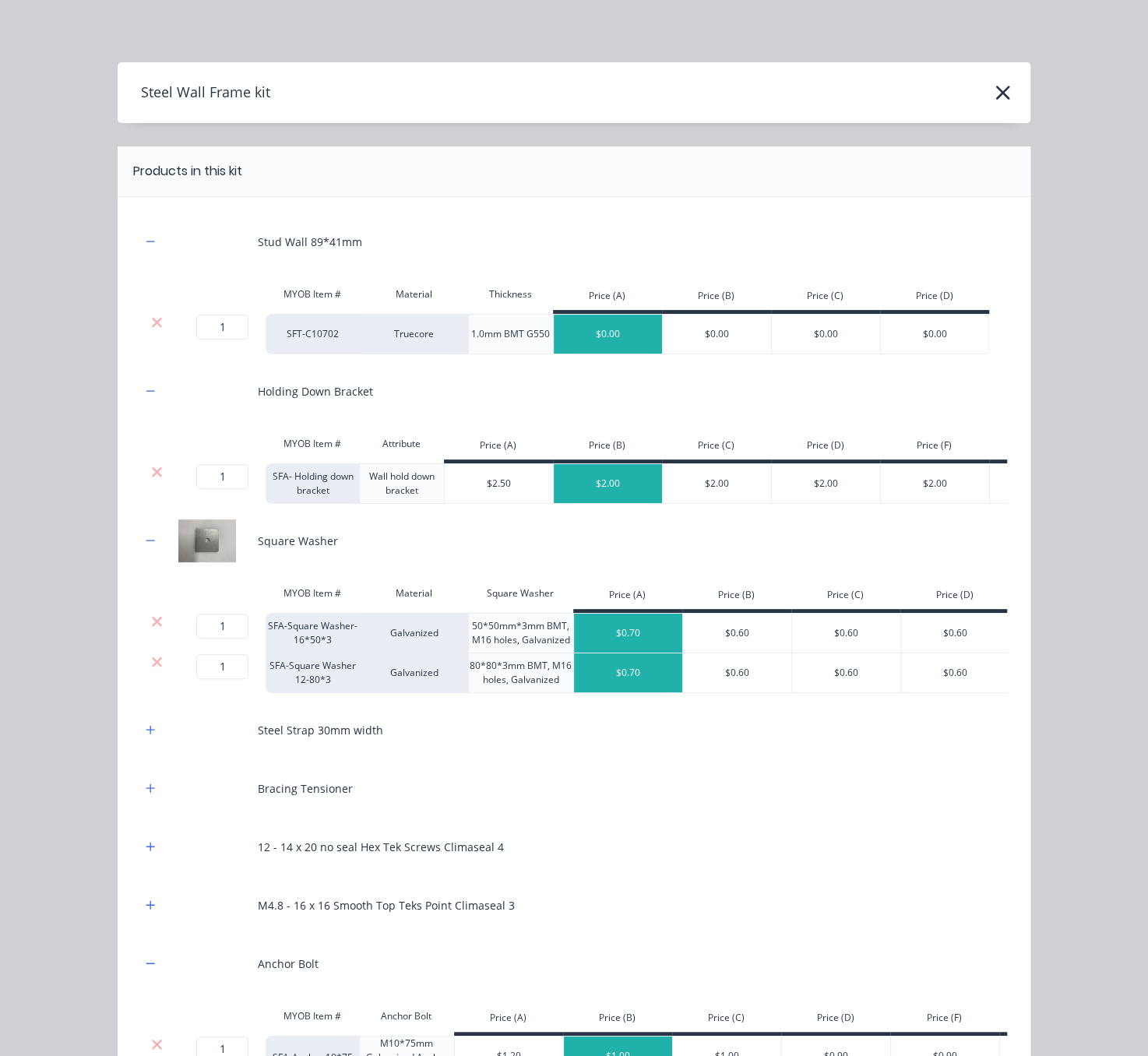
scroll to position [273, 0]
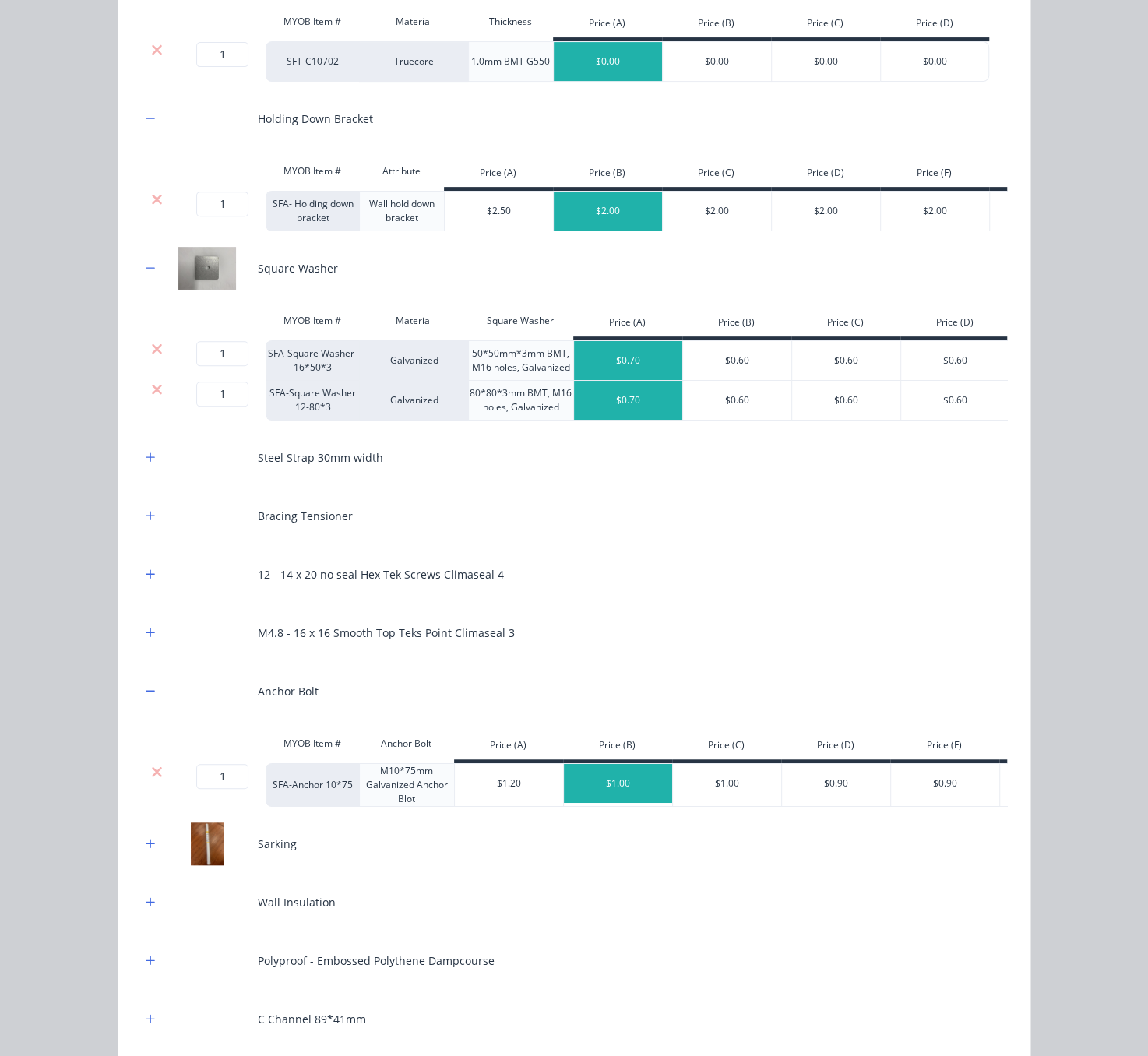
click at [717, 341] on div "Price (B)" at bounding box center [736, 325] width 109 height 31
click at [723, 380] on div "$0.60" at bounding box center [737, 361] width 109 height 39
click at [720, 420] on div "$0.60" at bounding box center [737, 400] width 109 height 39
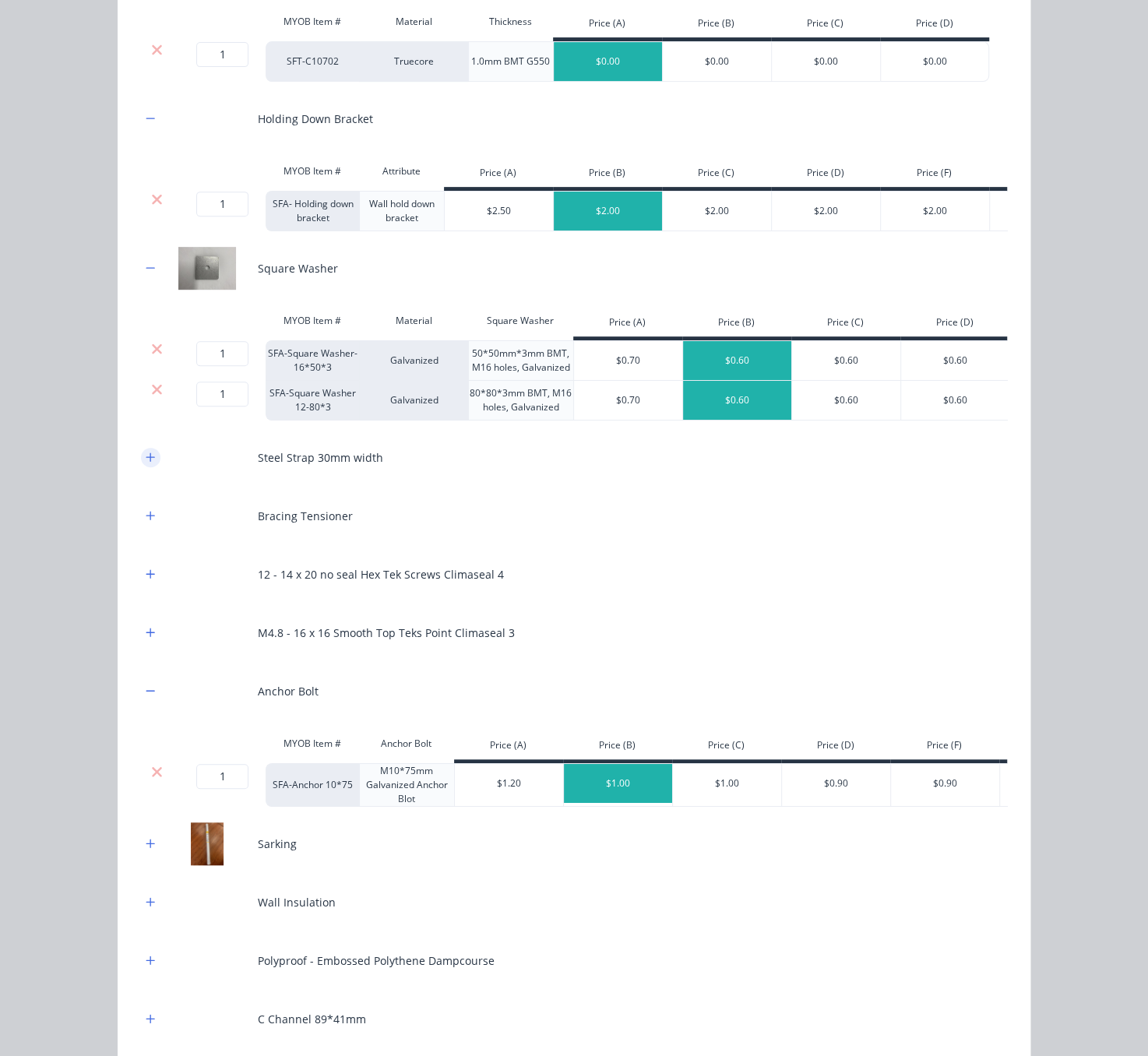
click at [146, 463] on icon "button" at bounding box center [151, 457] width 10 height 11
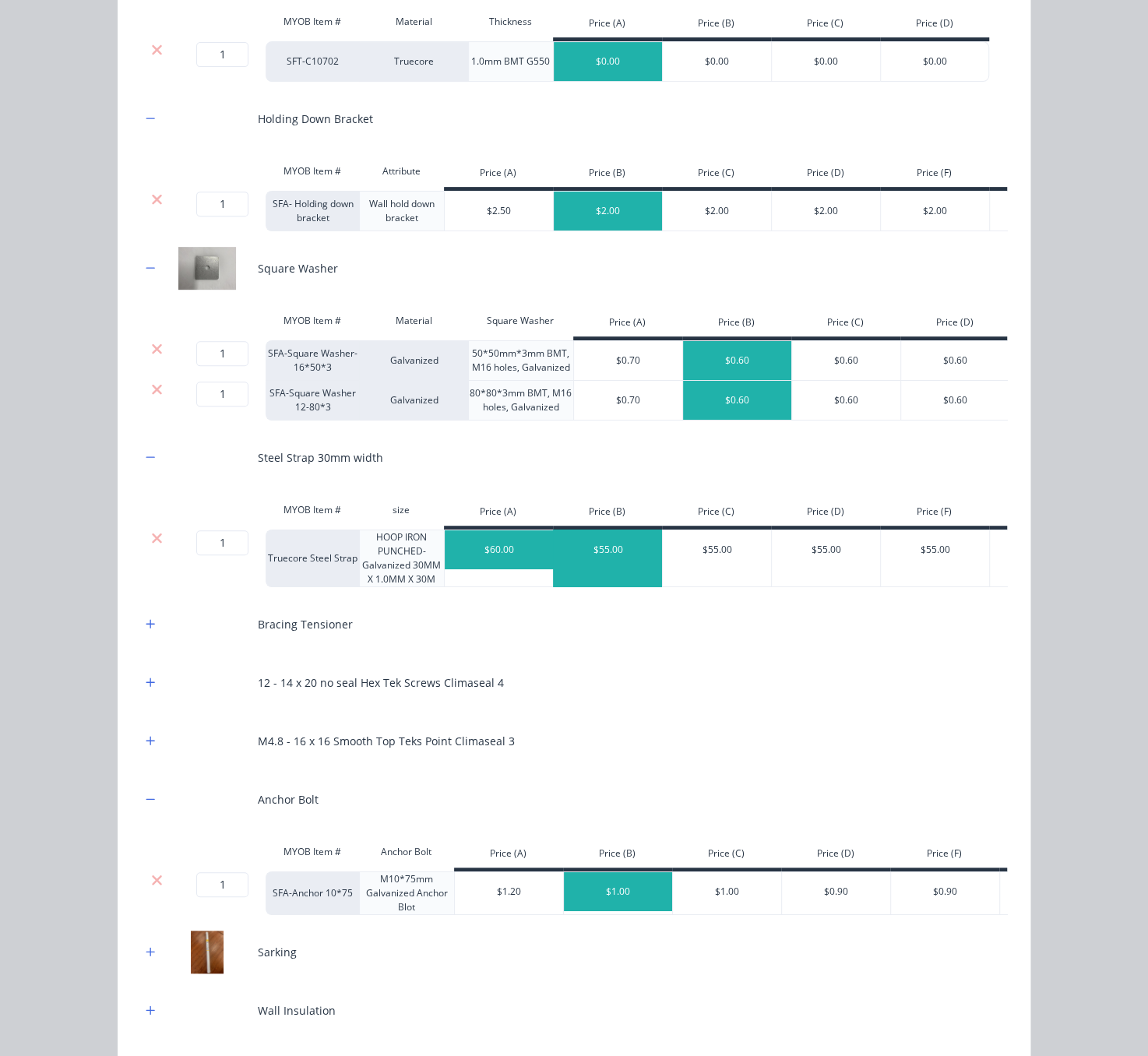
click at [602, 569] on div "$55.00" at bounding box center [608, 550] width 109 height 39
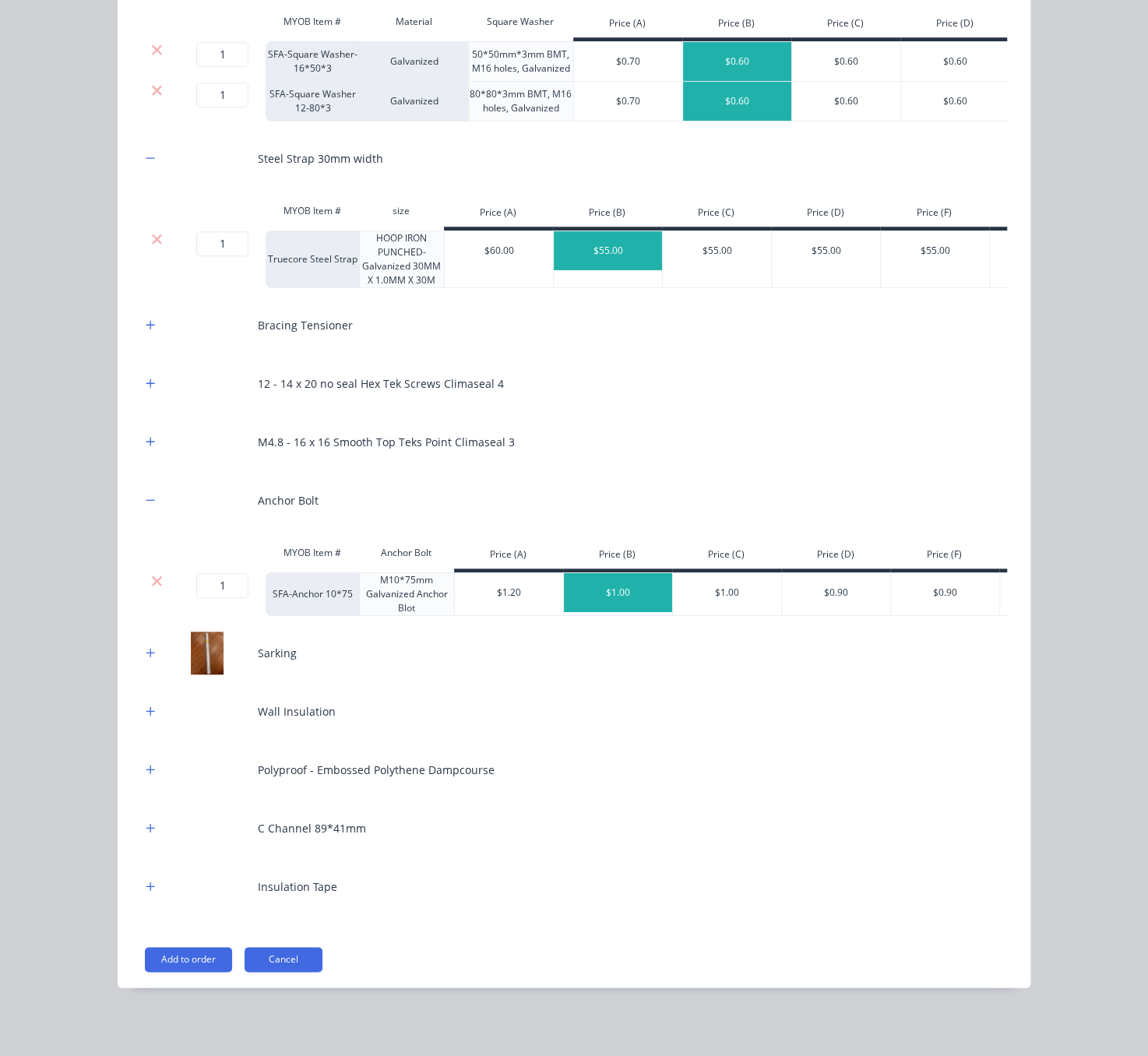
scroll to position [655, 0]
click at [146, 319] on icon "button" at bounding box center [151, 325] width 10 height 11
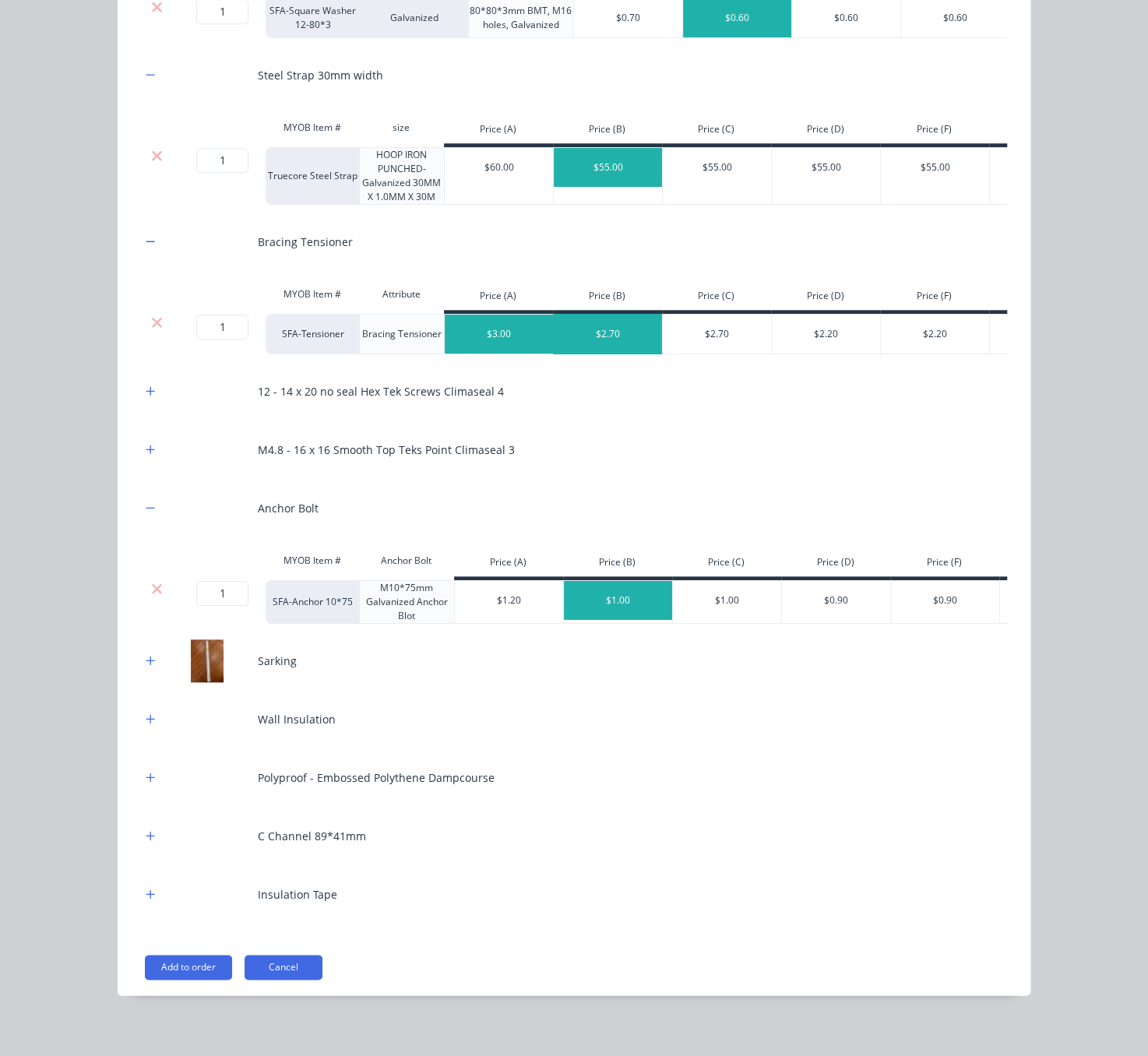
click at [594, 353] on div "$2.70" at bounding box center [608, 333] width 109 height 39
drag, startPoint x: 141, startPoint y: 472, endPoint x: 257, endPoint y: 499, distance: 119.1
click at [146, 396] on icon "button" at bounding box center [151, 391] width 10 height 11
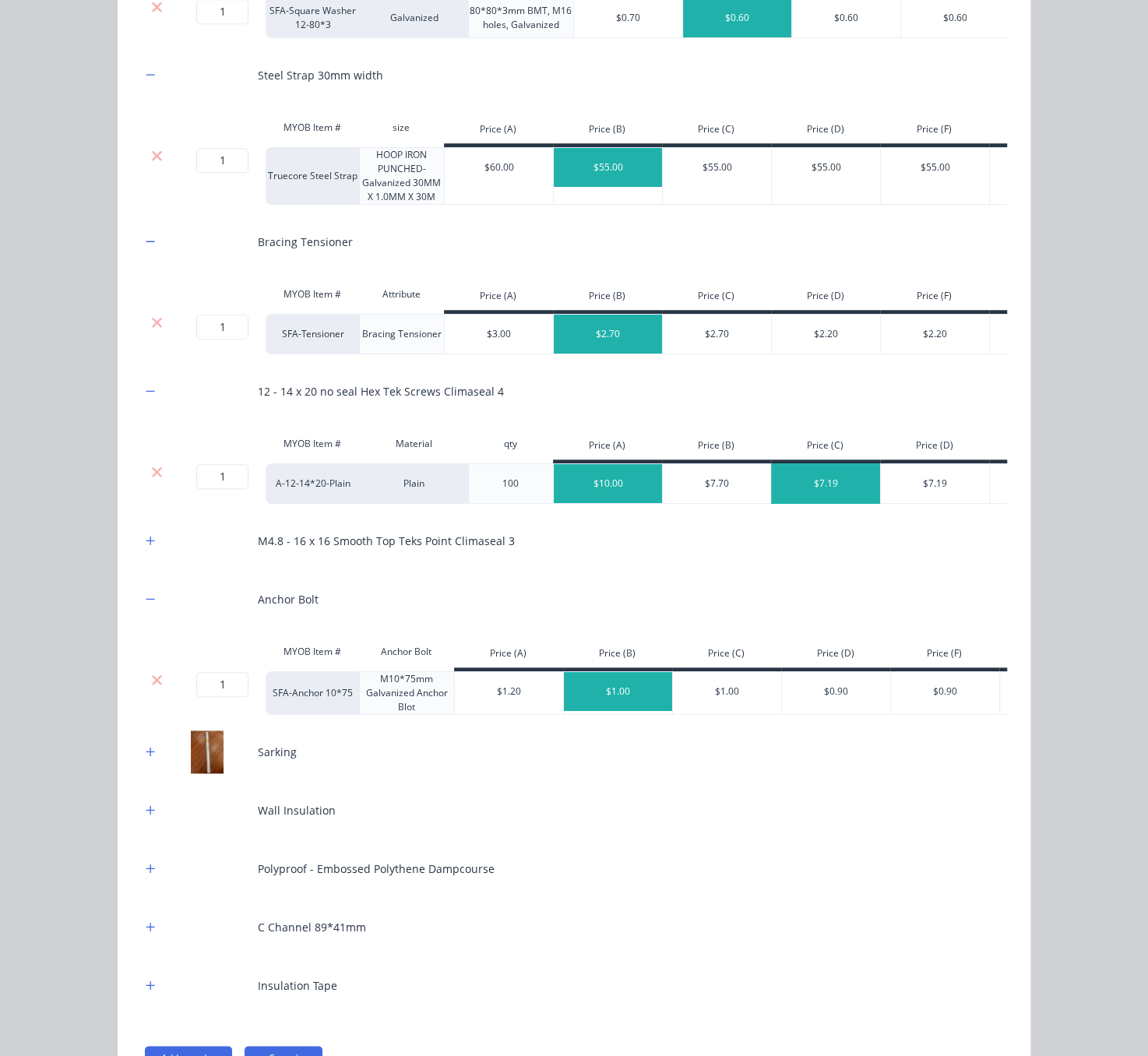
click at [804, 503] on div "$7.19" at bounding box center [826, 483] width 109 height 39
click at [148, 550] on button "button" at bounding box center [151, 541] width 19 height 19
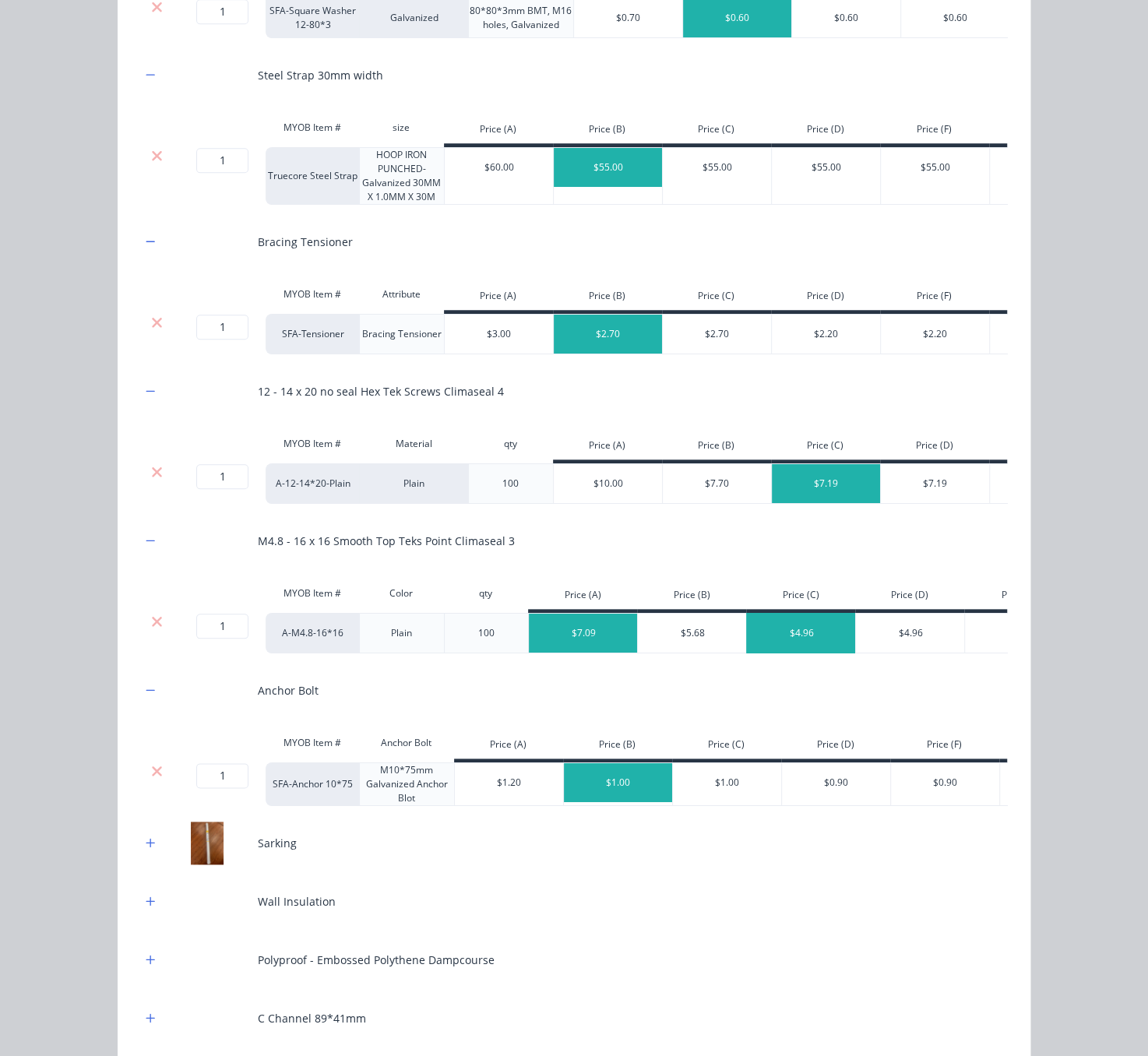
click at [798, 652] on div "$4.96" at bounding box center [801, 632] width 109 height 39
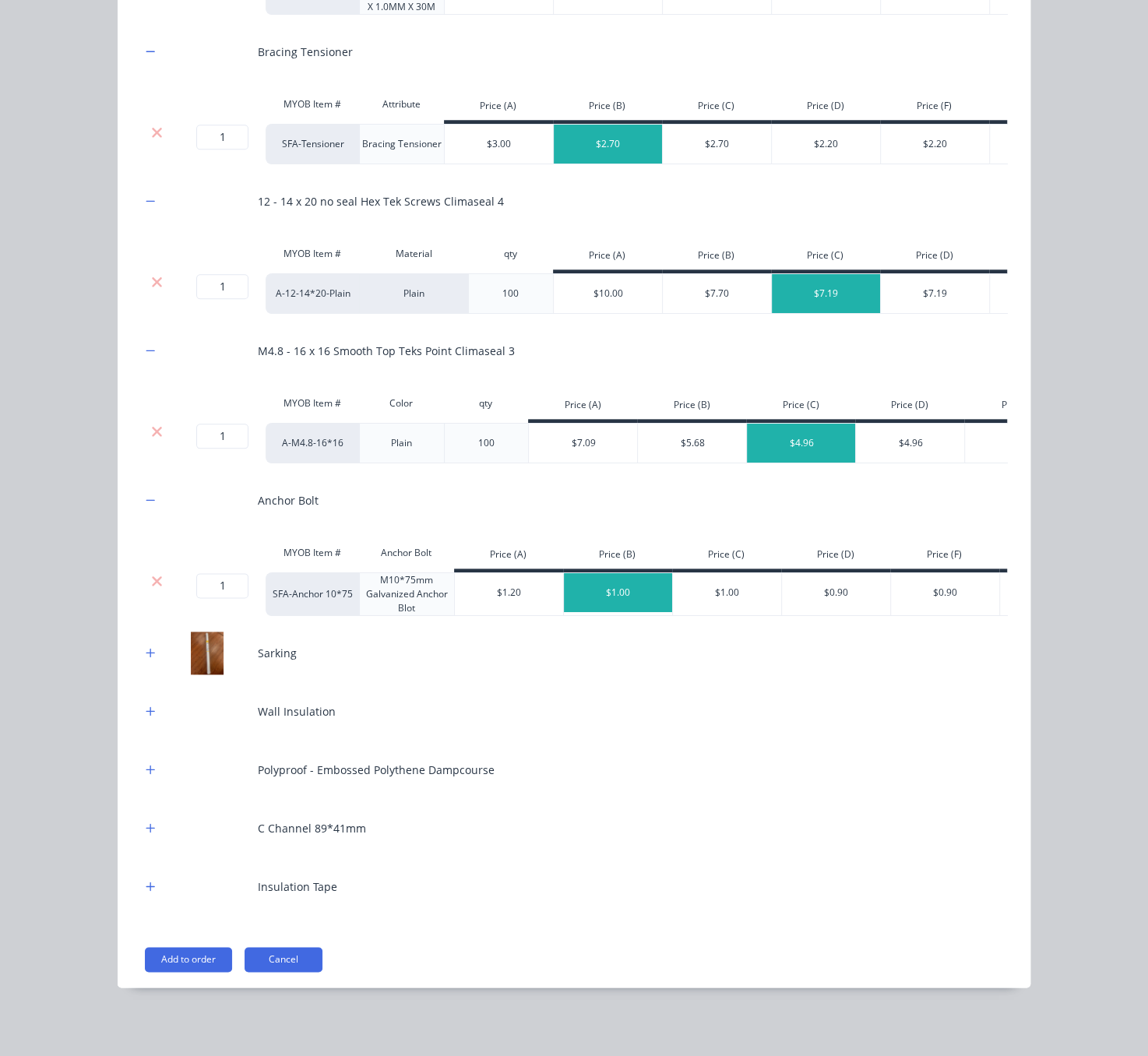
scroll to position [979, 0]
click at [148, 648] on button "button" at bounding box center [151, 652] width 19 height 19
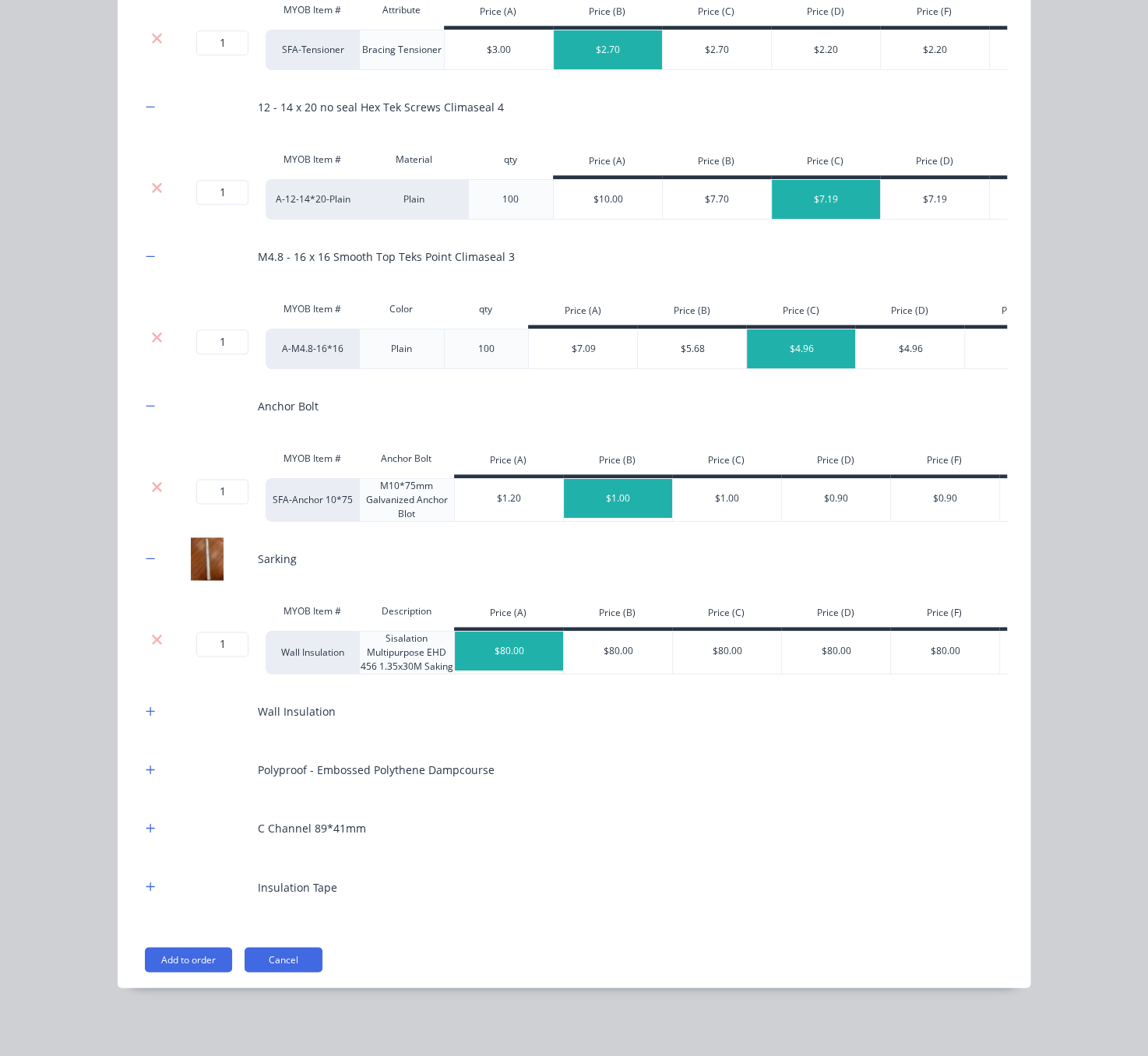
scroll to position [1091, 0]
click at [141, 708] on button "button" at bounding box center [151, 711] width 19 height 19
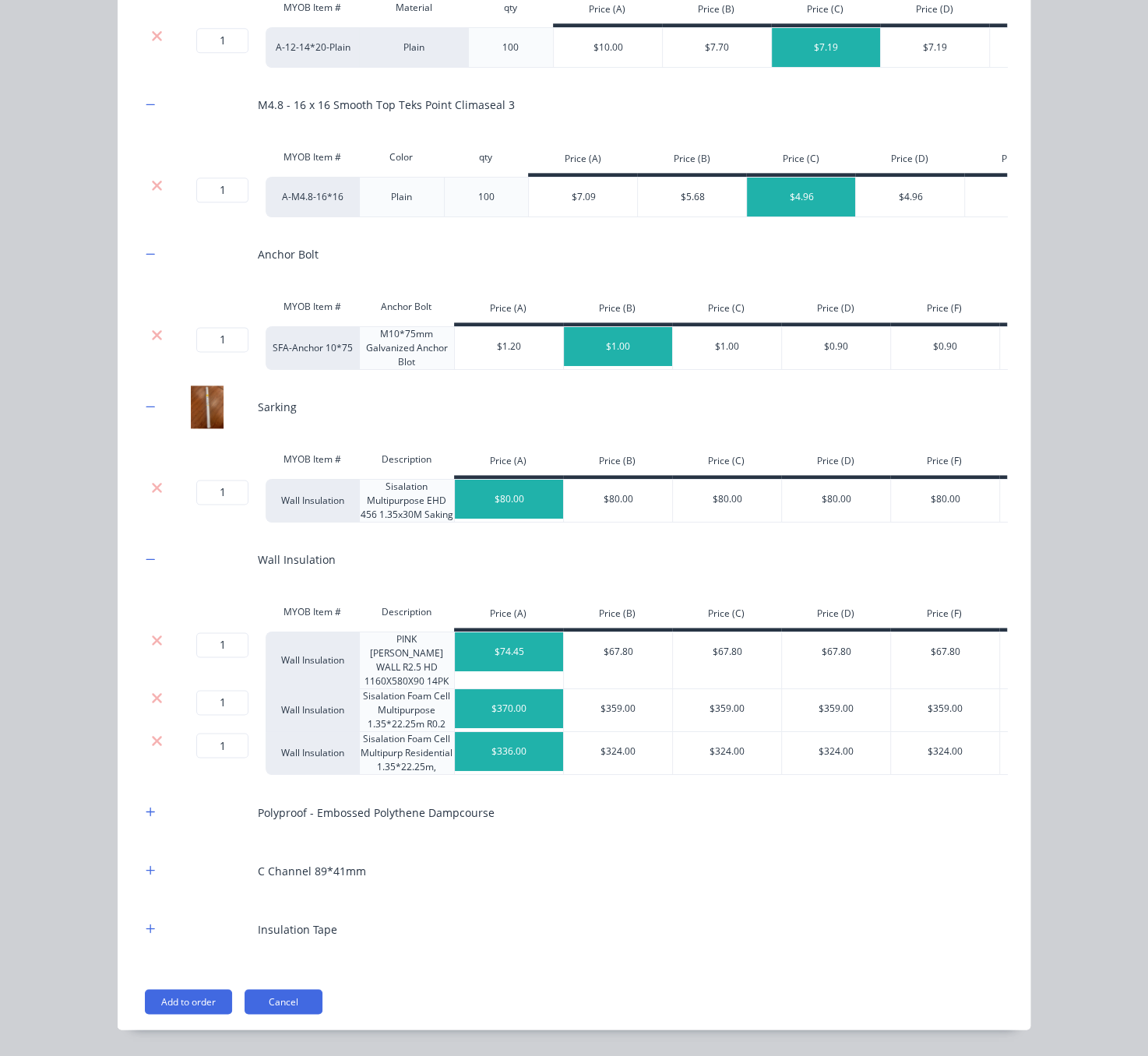
click at [144, 689] on div at bounding box center [156, 660] width 31 height 57
click at [151, 648] on icon at bounding box center [156, 640] width 12 height 16
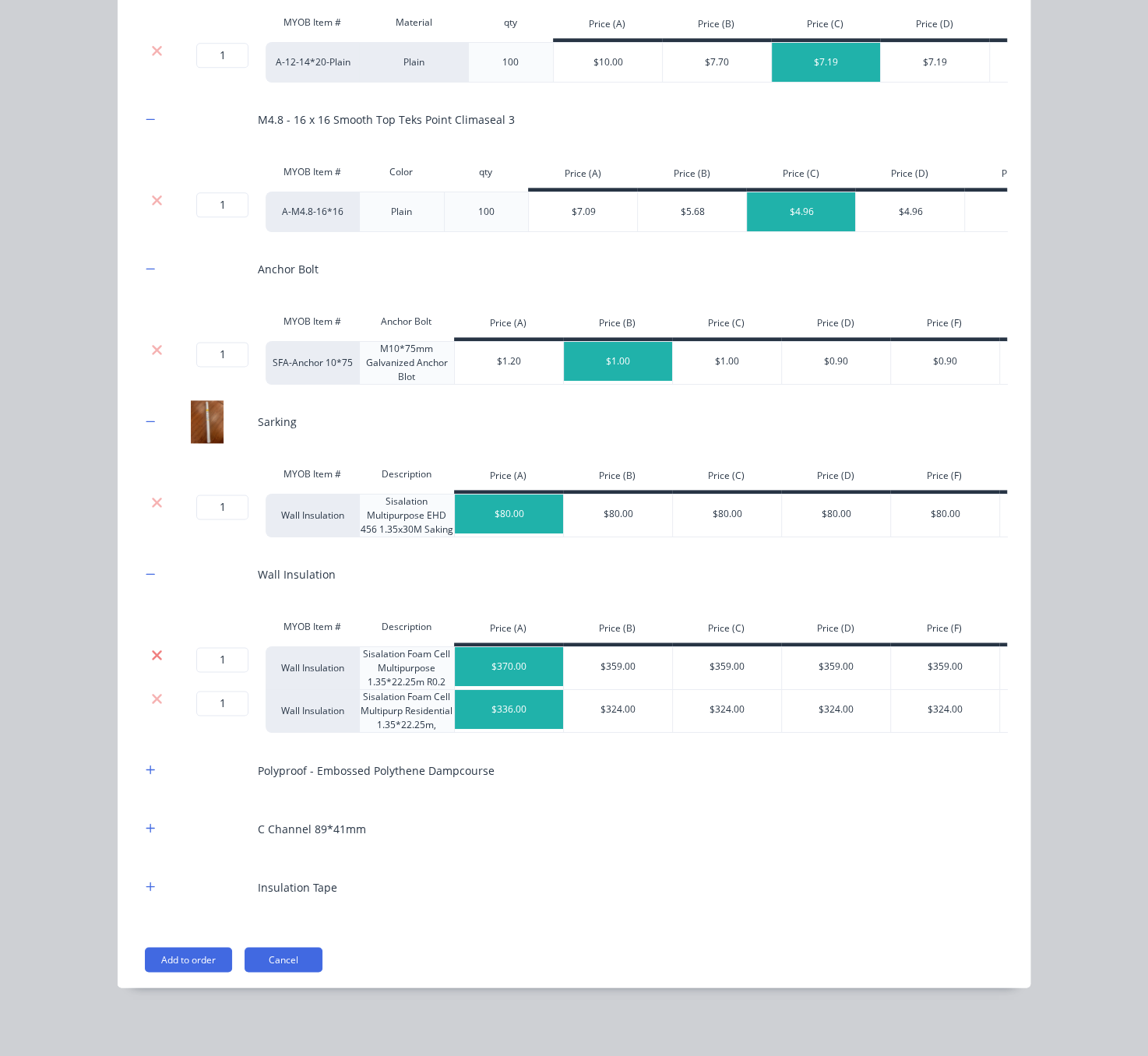
click at [151, 663] on icon at bounding box center [156, 655] width 12 height 16
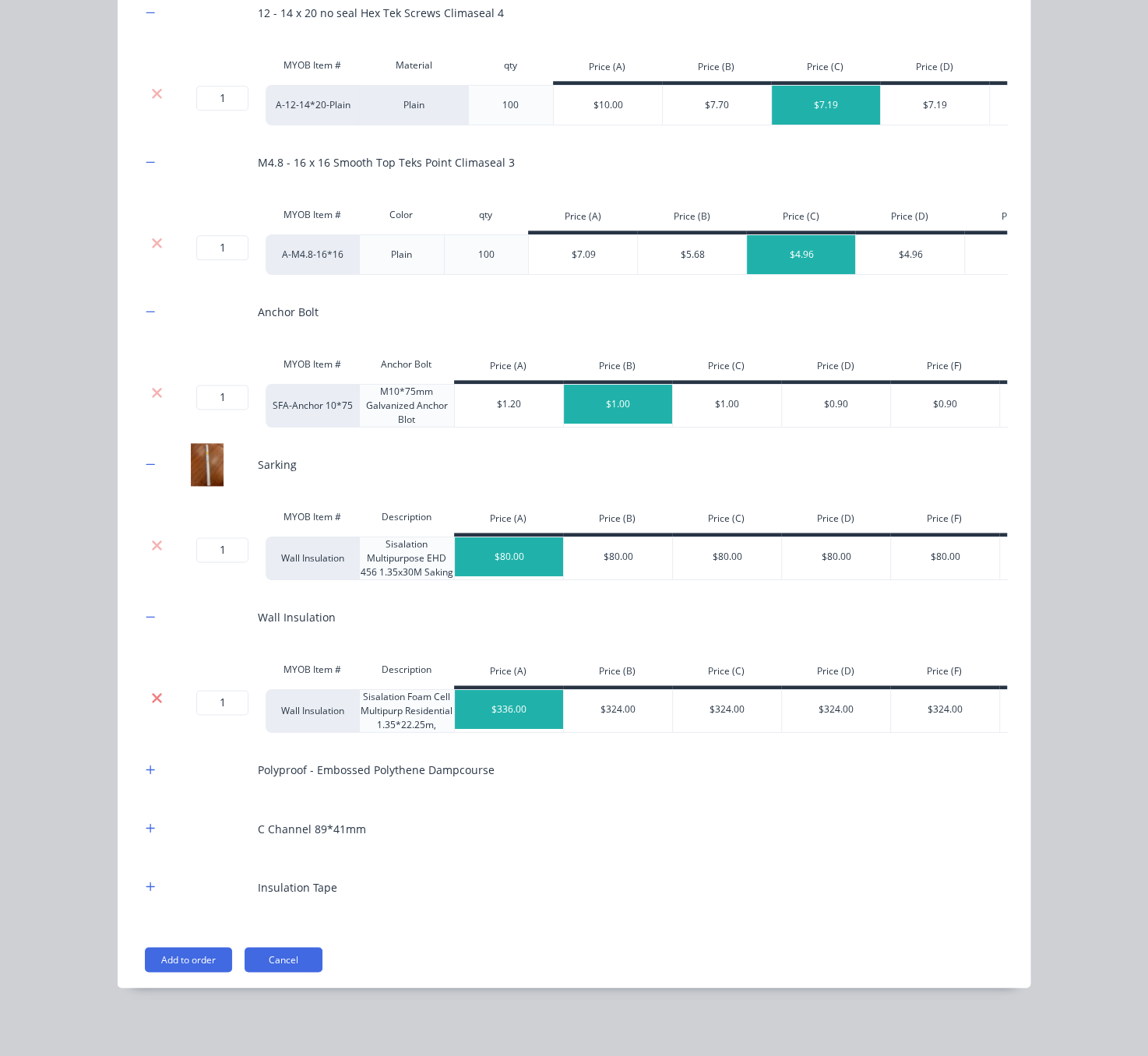
click at [151, 706] on icon at bounding box center [156, 698] width 12 height 16
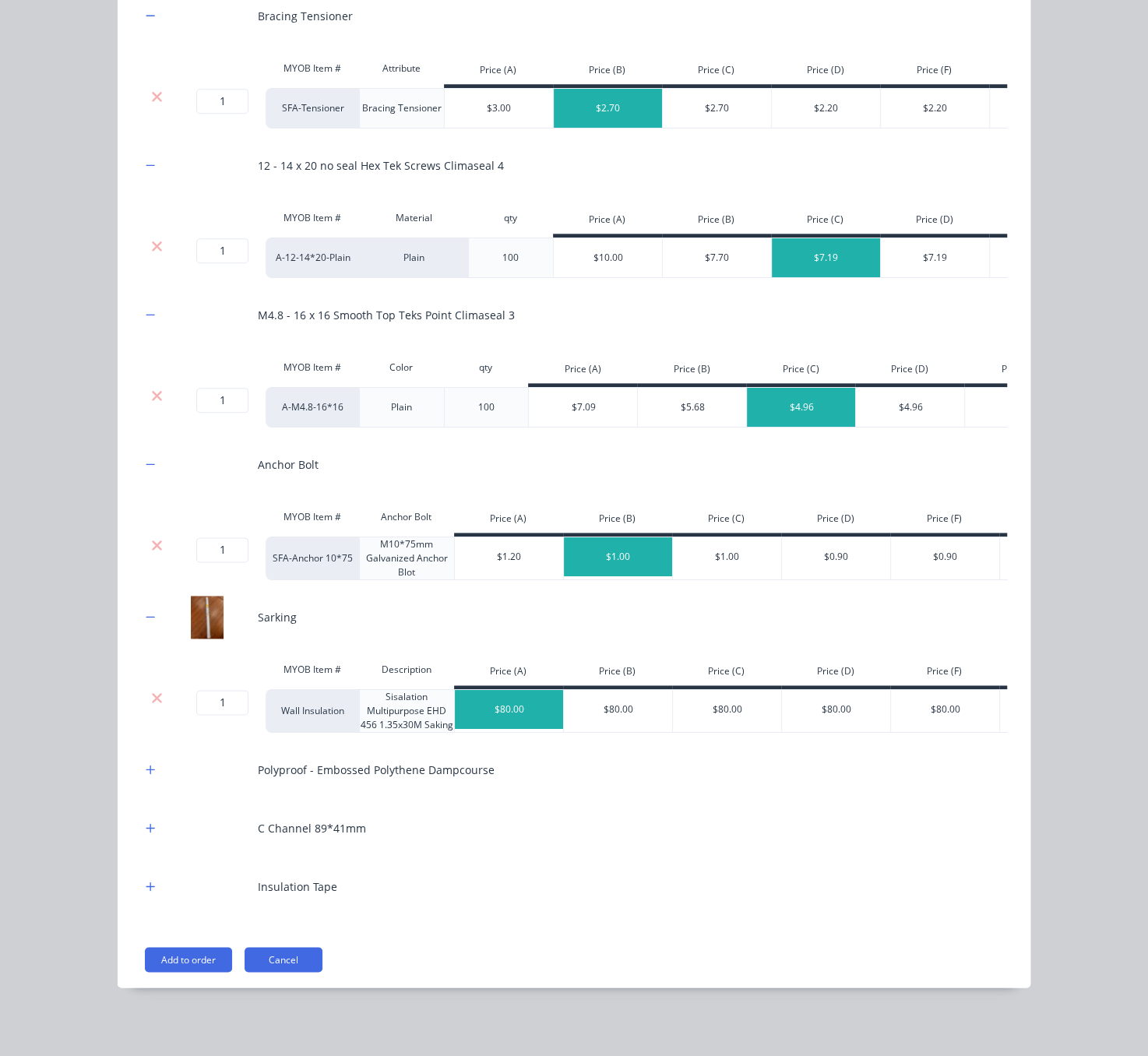
click at [144, 782] on div "Polyproof - Embossed Polythene Dampcourse" at bounding box center [574, 770] width 866 height 43
click at [146, 766] on icon "button" at bounding box center [151, 770] width 10 height 11
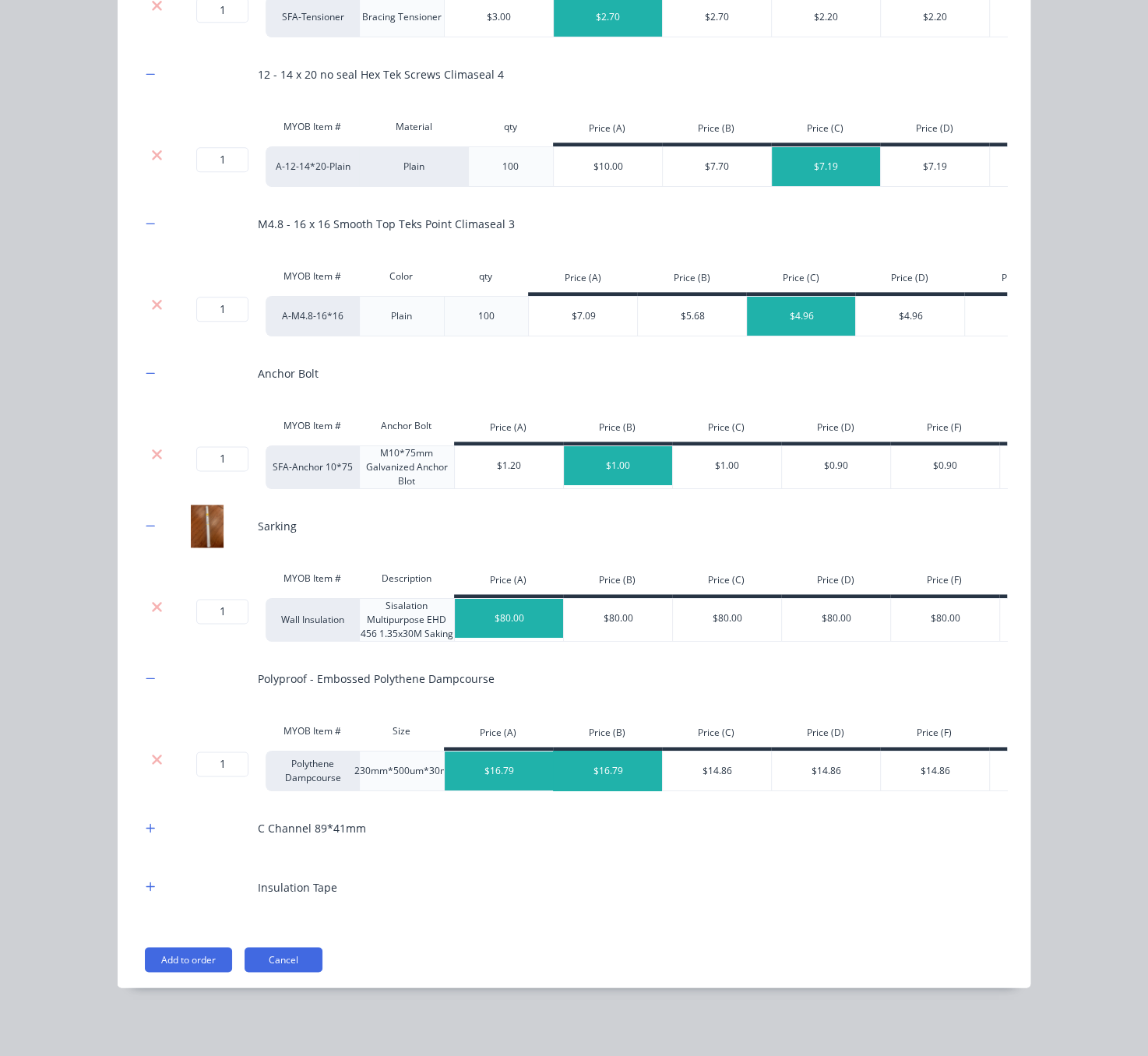
click at [572, 790] on div "$16.79" at bounding box center [608, 770] width 109 height 39
click at [149, 825] on button "button" at bounding box center [151, 828] width 19 height 19
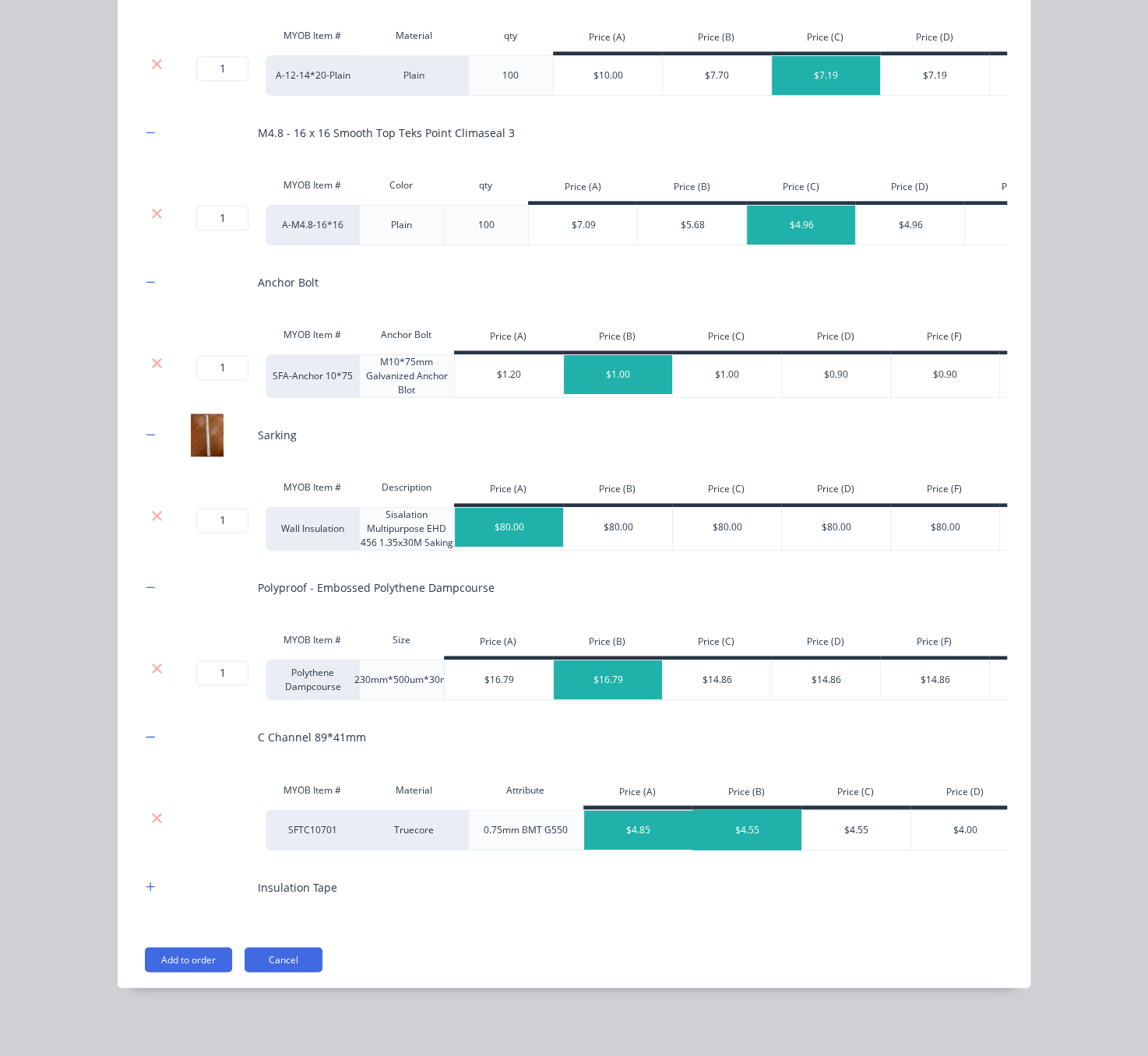
click at [764, 849] on div "$4.55" at bounding box center [748, 829] width 109 height 39
click at [148, 896] on button "button" at bounding box center [151, 886] width 19 height 19
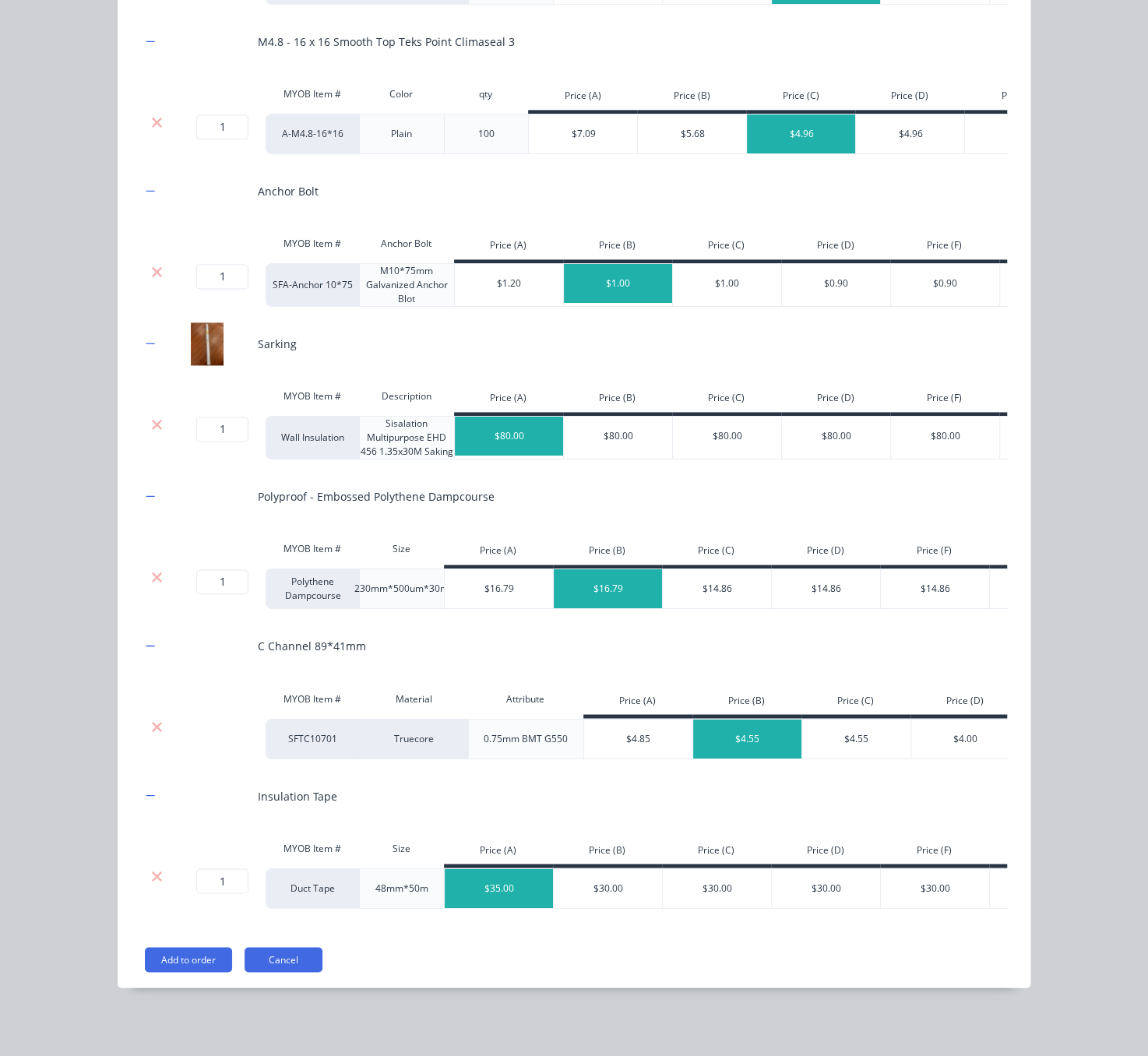
scroll to position [1357, 0]
click at [609, 869] on div "$30.00" at bounding box center [608, 888] width 109 height 39
click at [176, 958] on button "Add to order" at bounding box center [188, 959] width 87 height 25
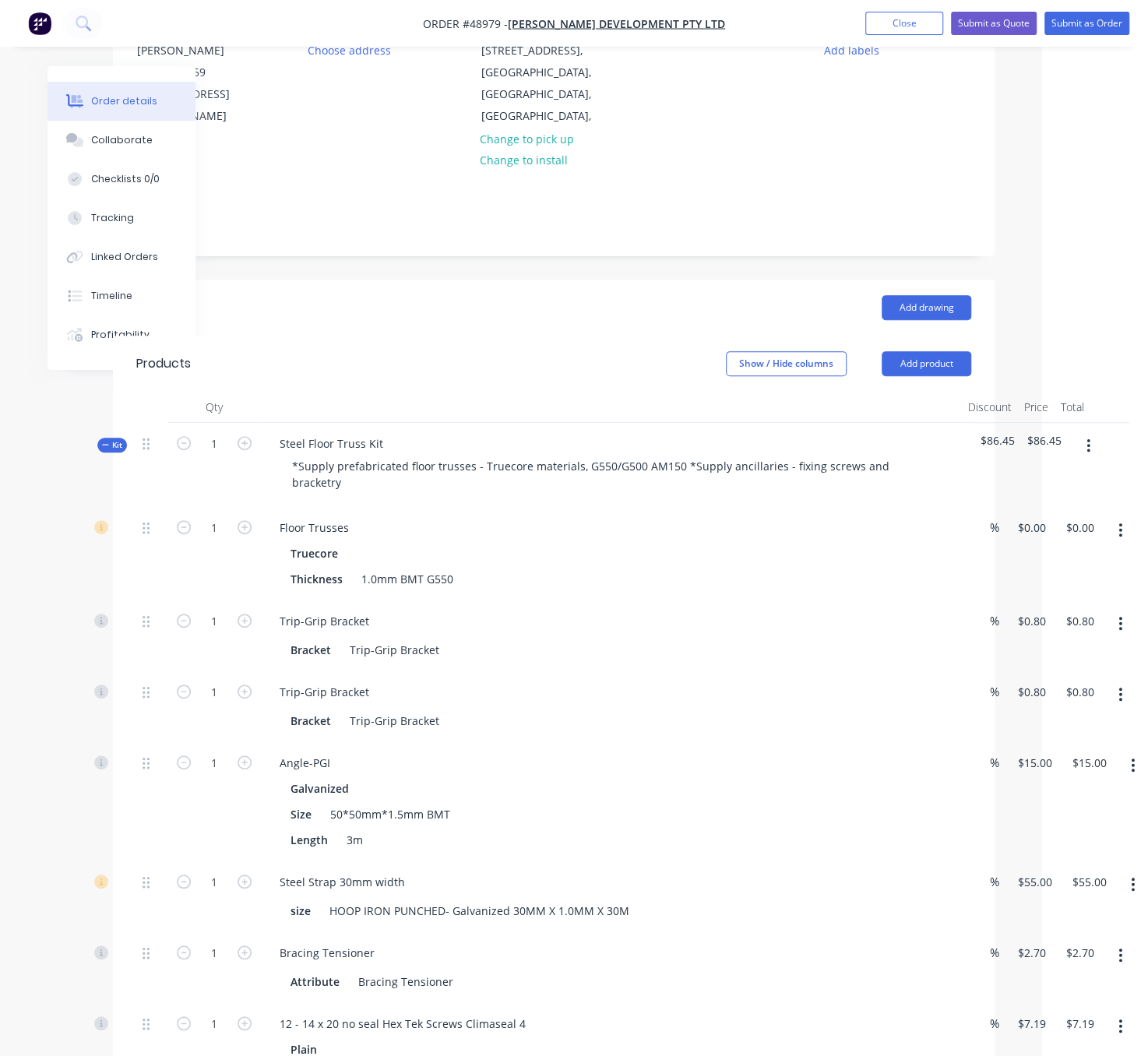
scroll to position [0, 106]
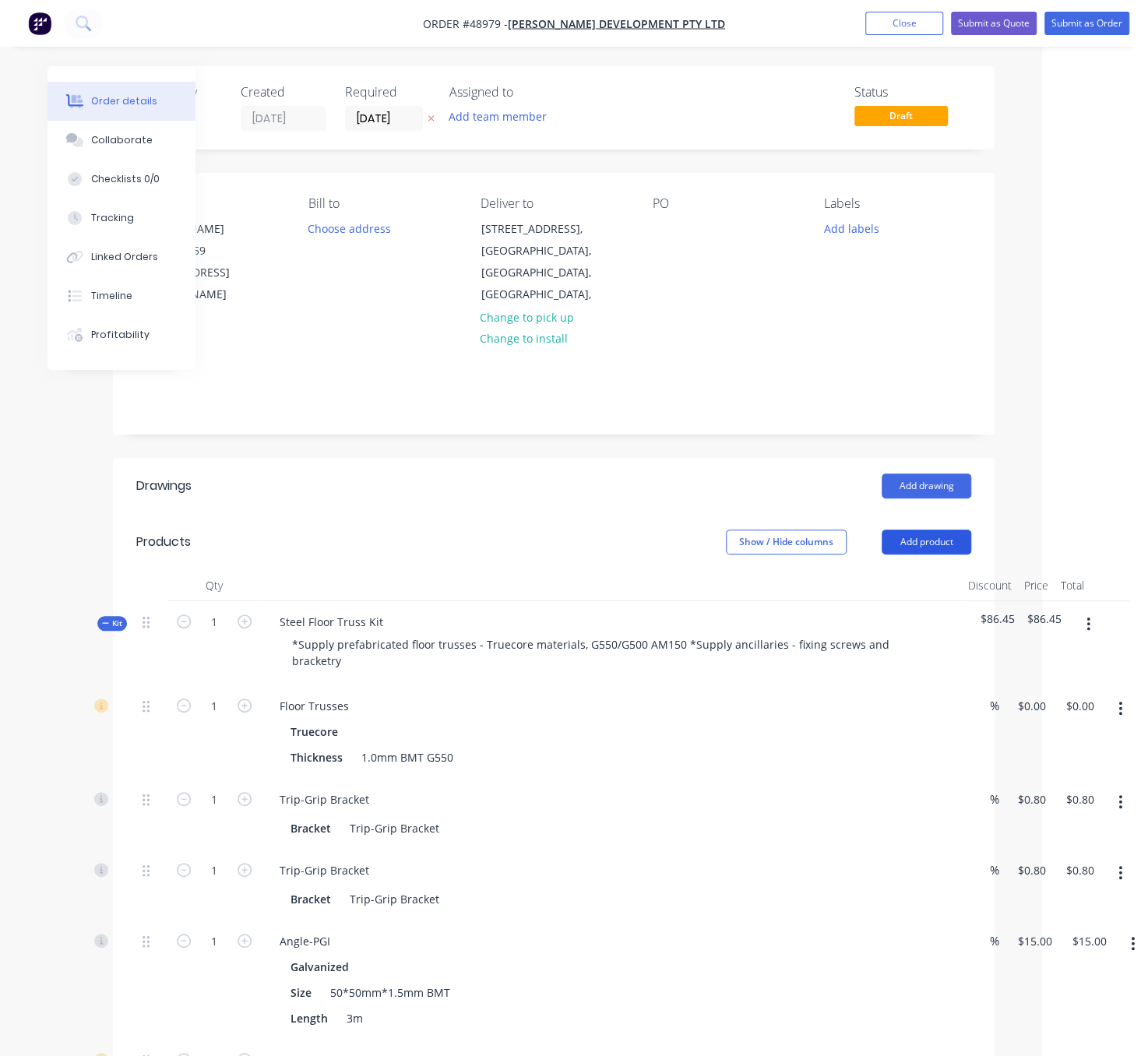
click at [909, 534] on button "Add product" at bounding box center [926, 542] width 89 height 25
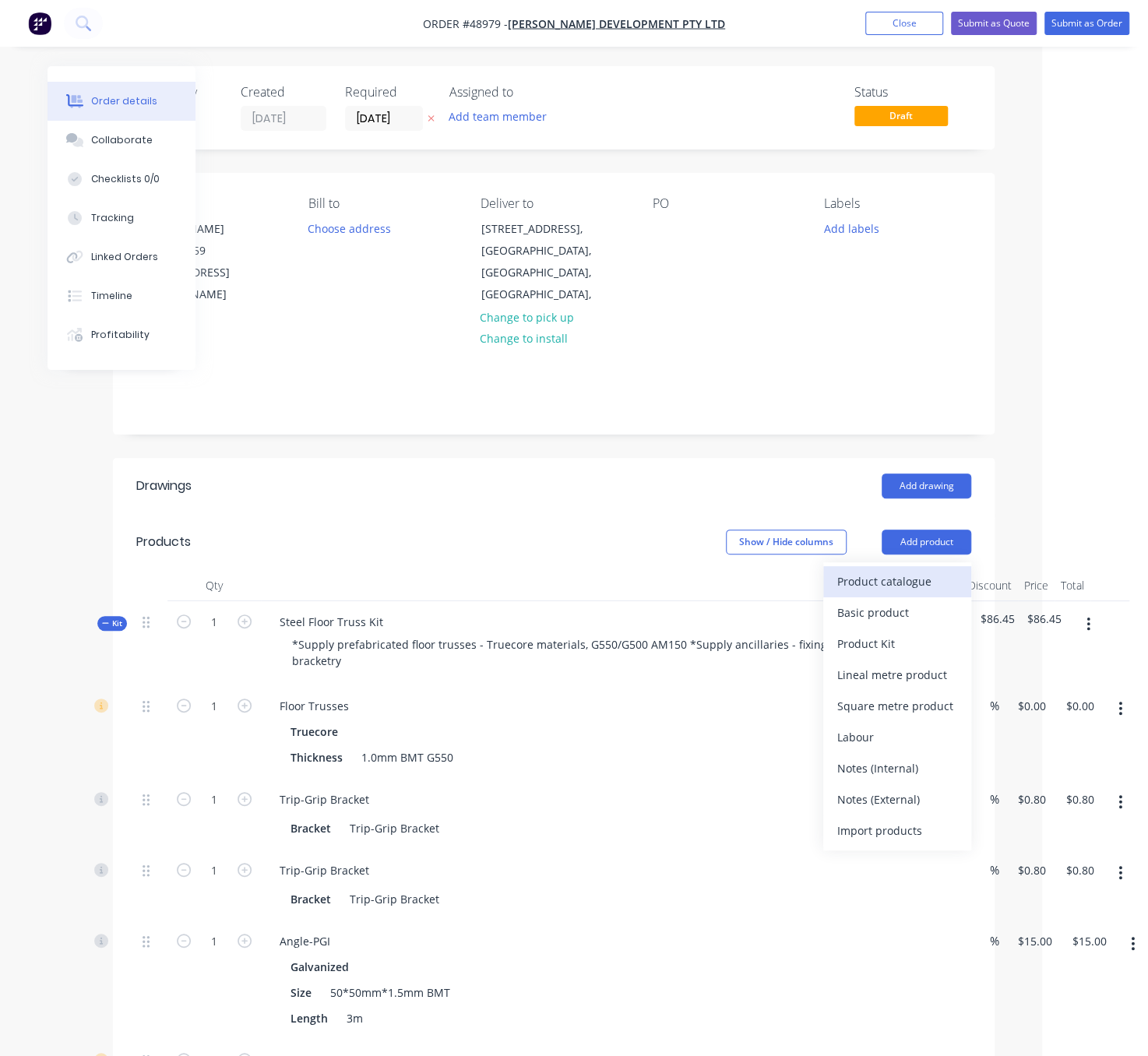
click at [889, 579] on div "Product catalogue" at bounding box center [897, 581] width 120 height 22
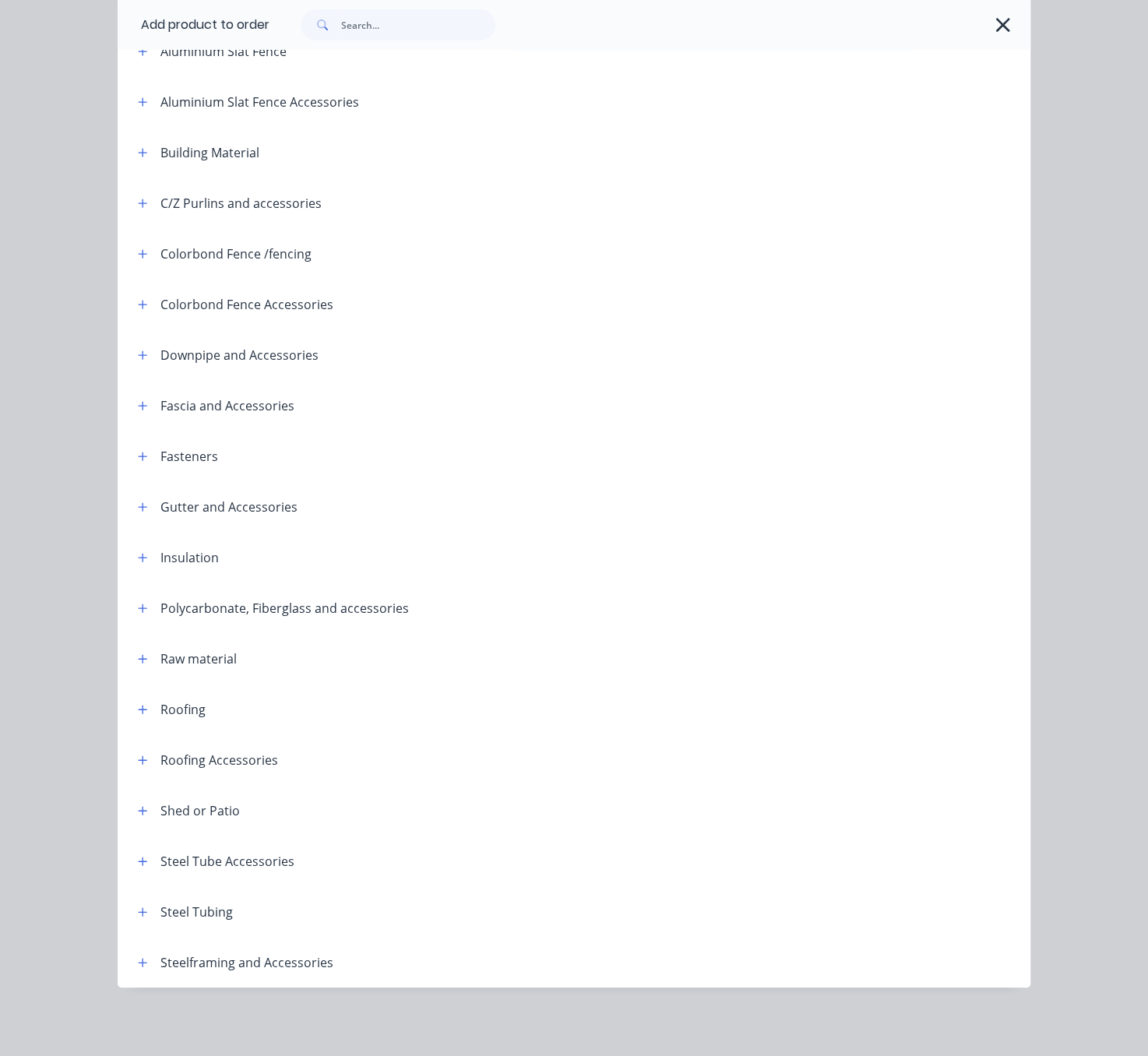
scroll to position [219, 0]
click at [995, 25] on icon "button" at bounding box center [1003, 25] width 17 height 22
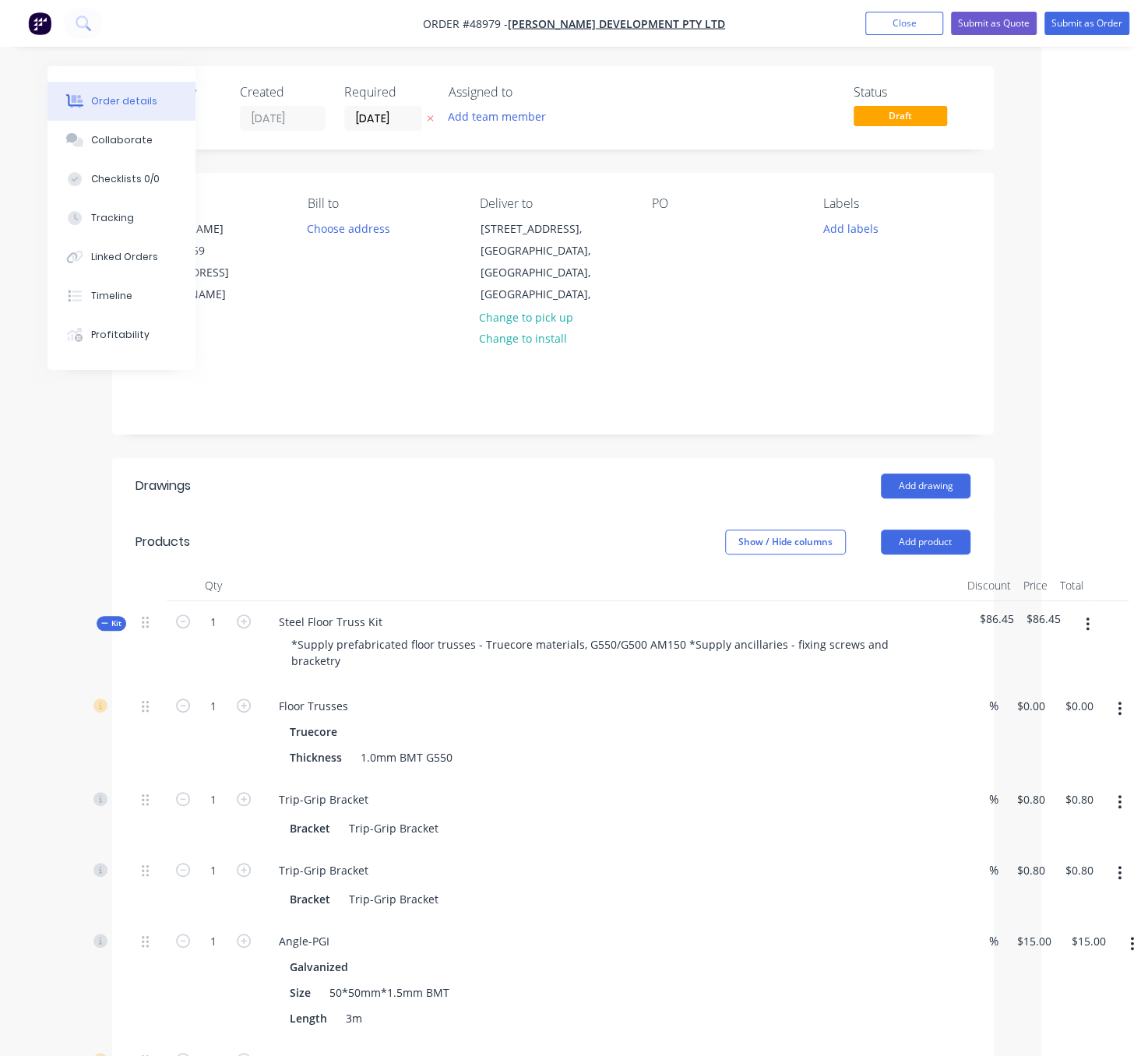
scroll to position [0, 116]
drag, startPoint x: 450, startPoint y: 516, endPoint x: 691, endPoint y: 513, distance: 241.0
click at [1085, 632] on icon "button" at bounding box center [1084, 624] width 4 height 17
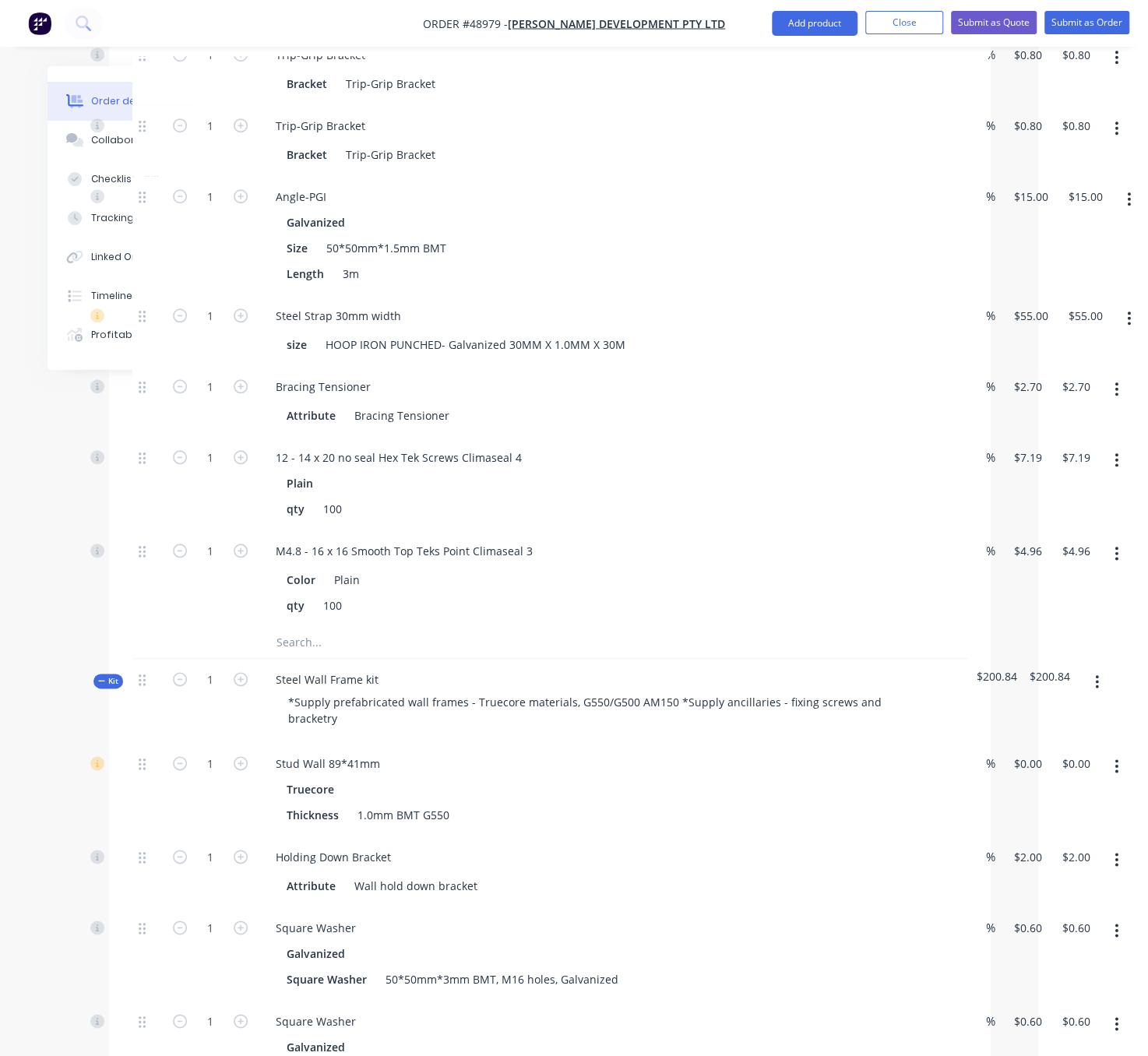
scroll to position [818, 116]
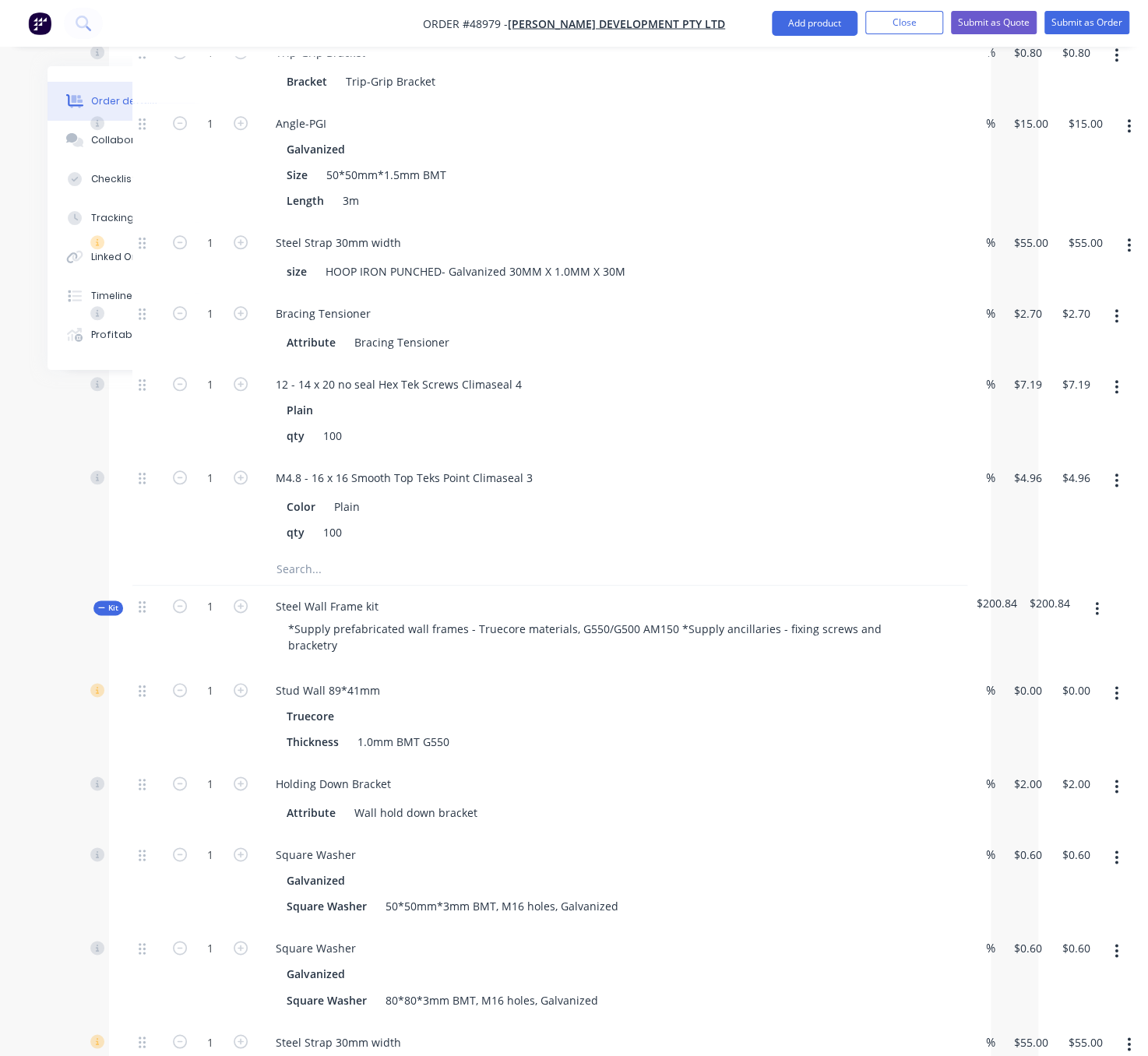
click at [1103, 623] on button "button" at bounding box center [1097, 609] width 37 height 28
click at [1030, 723] on div "Duplicate" at bounding box center [1041, 712] width 120 height 22
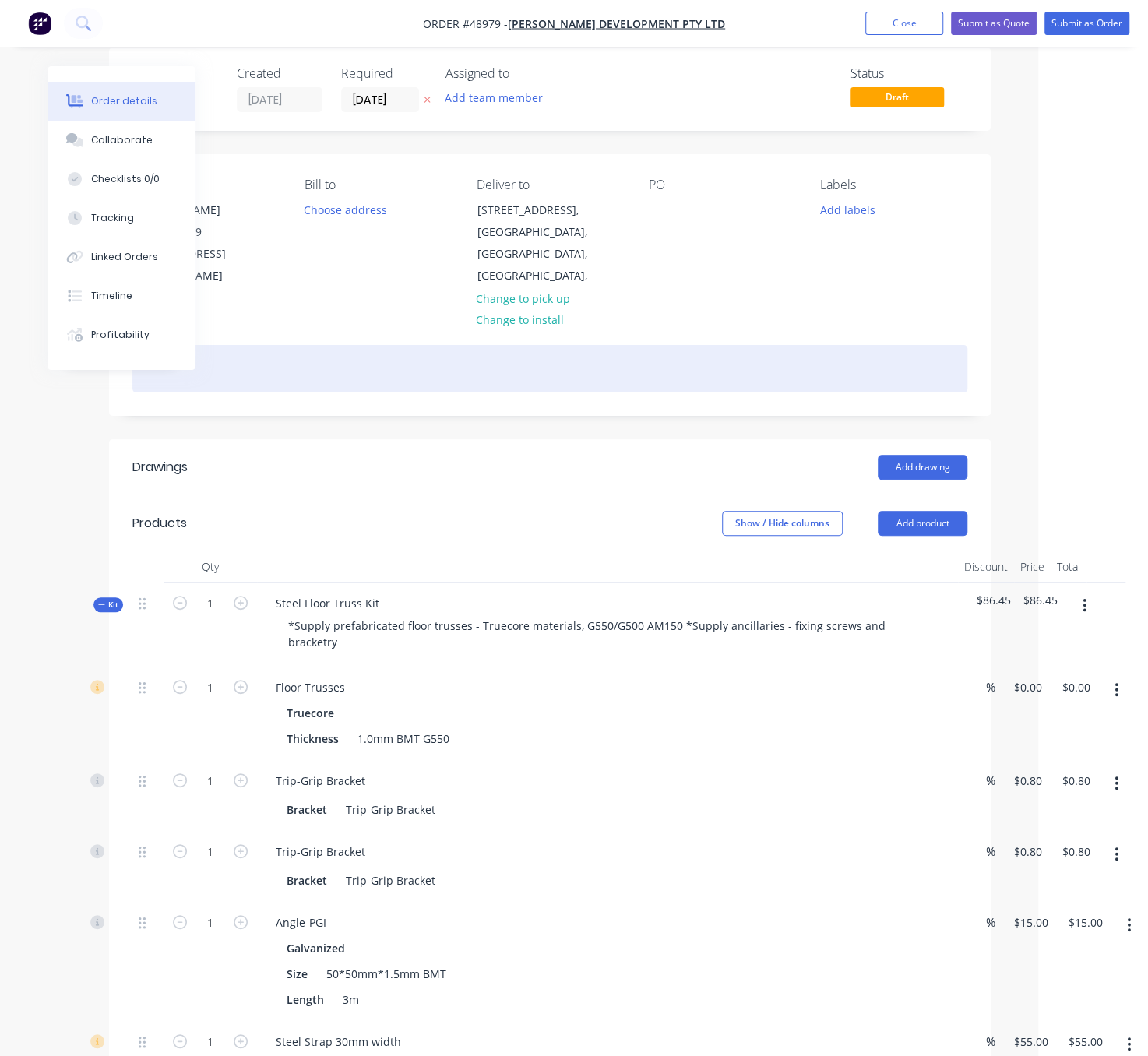
scroll to position [0, 116]
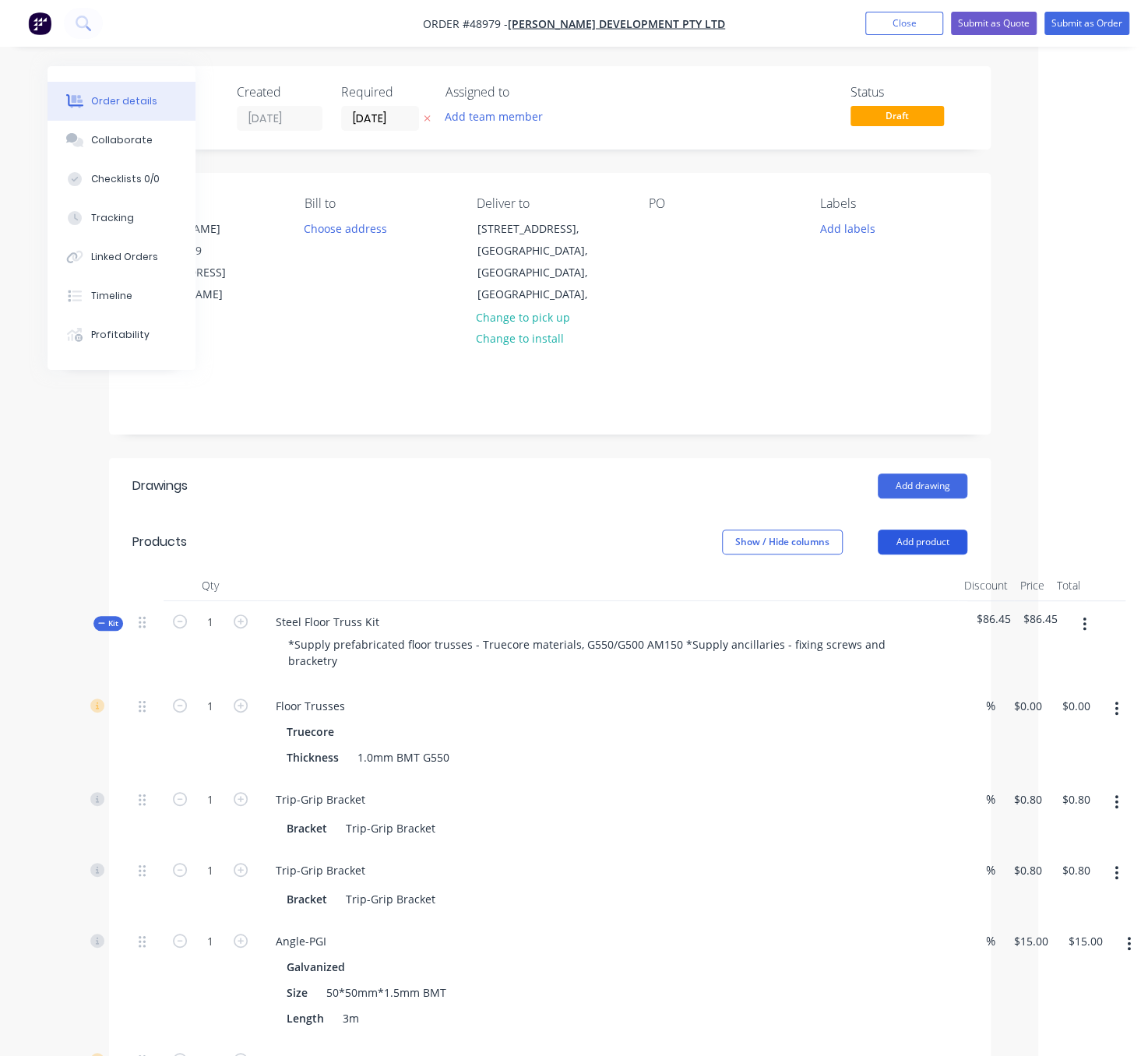
click at [919, 544] on button "Add product" at bounding box center [922, 542] width 89 height 25
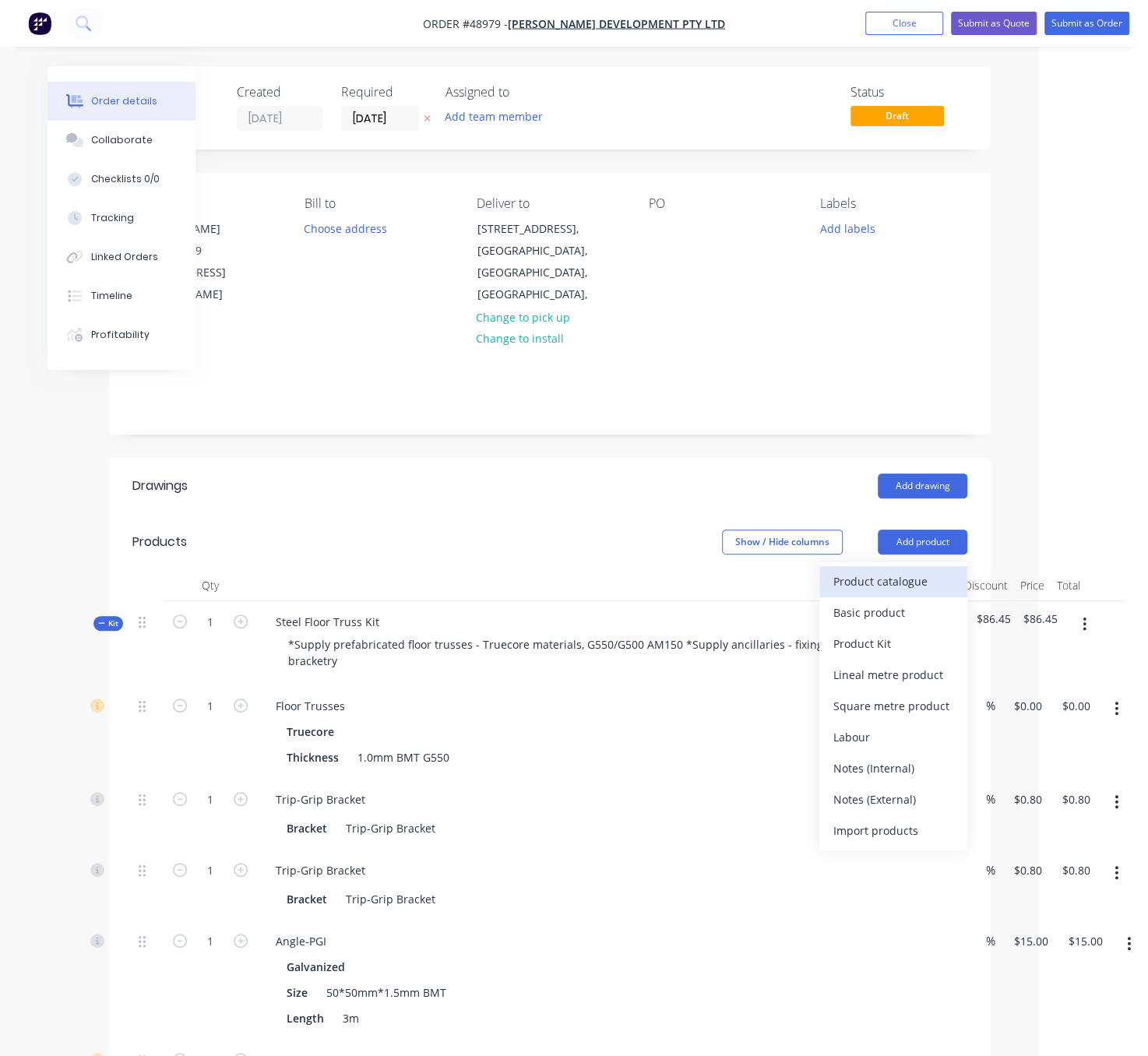
click at [908, 584] on div "Product catalogue" at bounding box center [894, 581] width 120 height 22
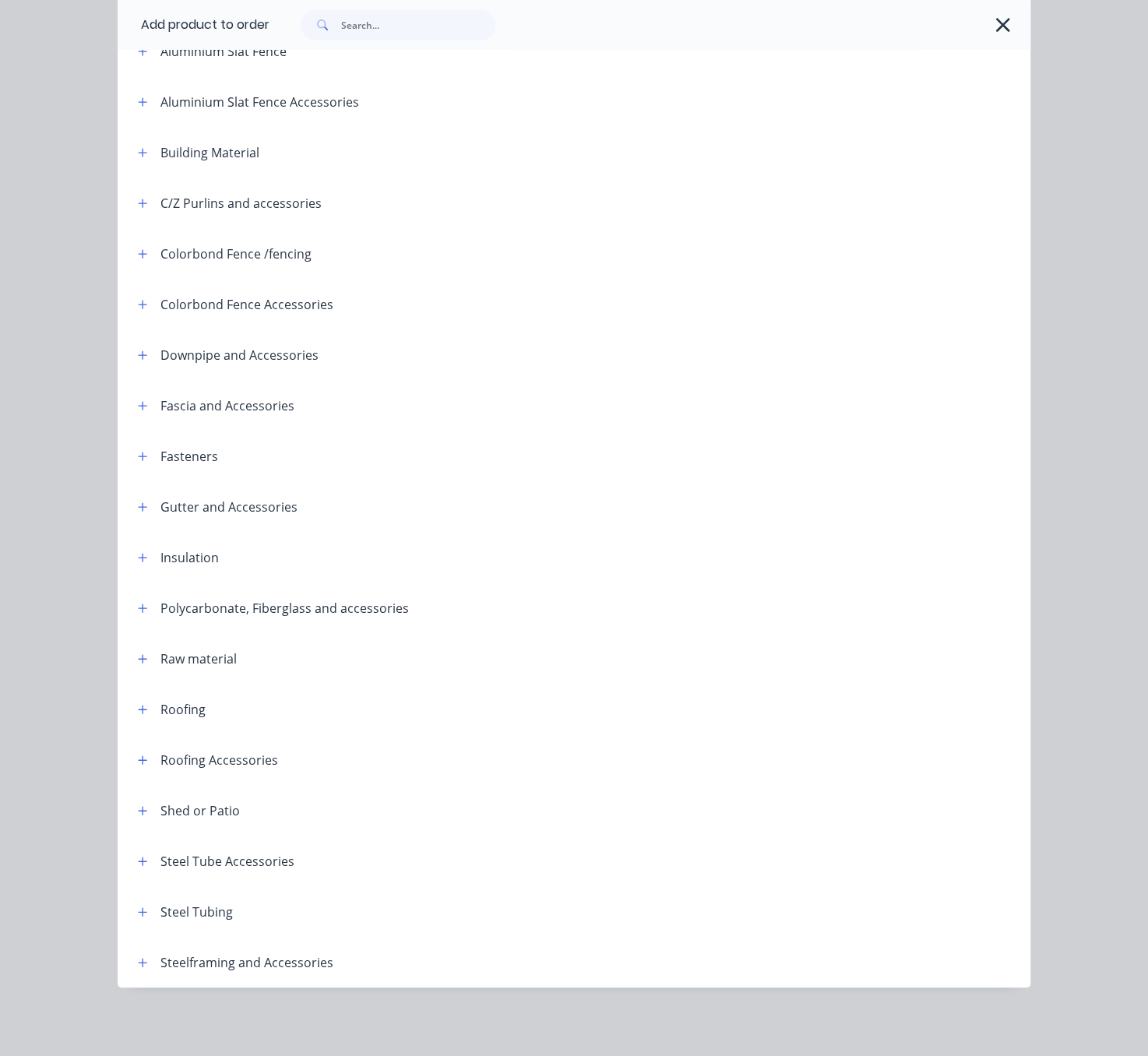
scroll to position [219, 0]
click at [136, 952] on button "button" at bounding box center [143, 962] width 19 height 19
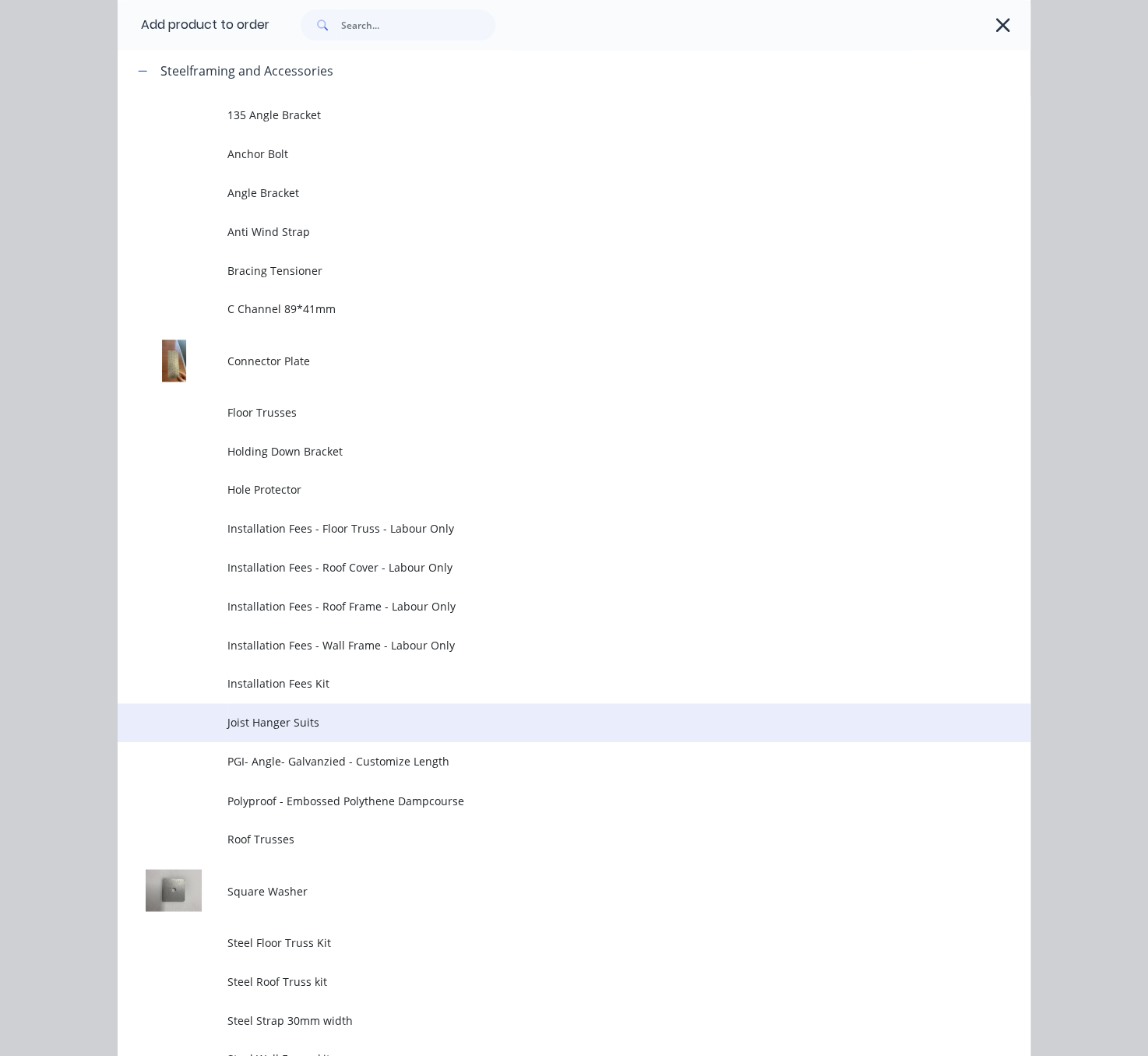
scroll to position [1446, 0]
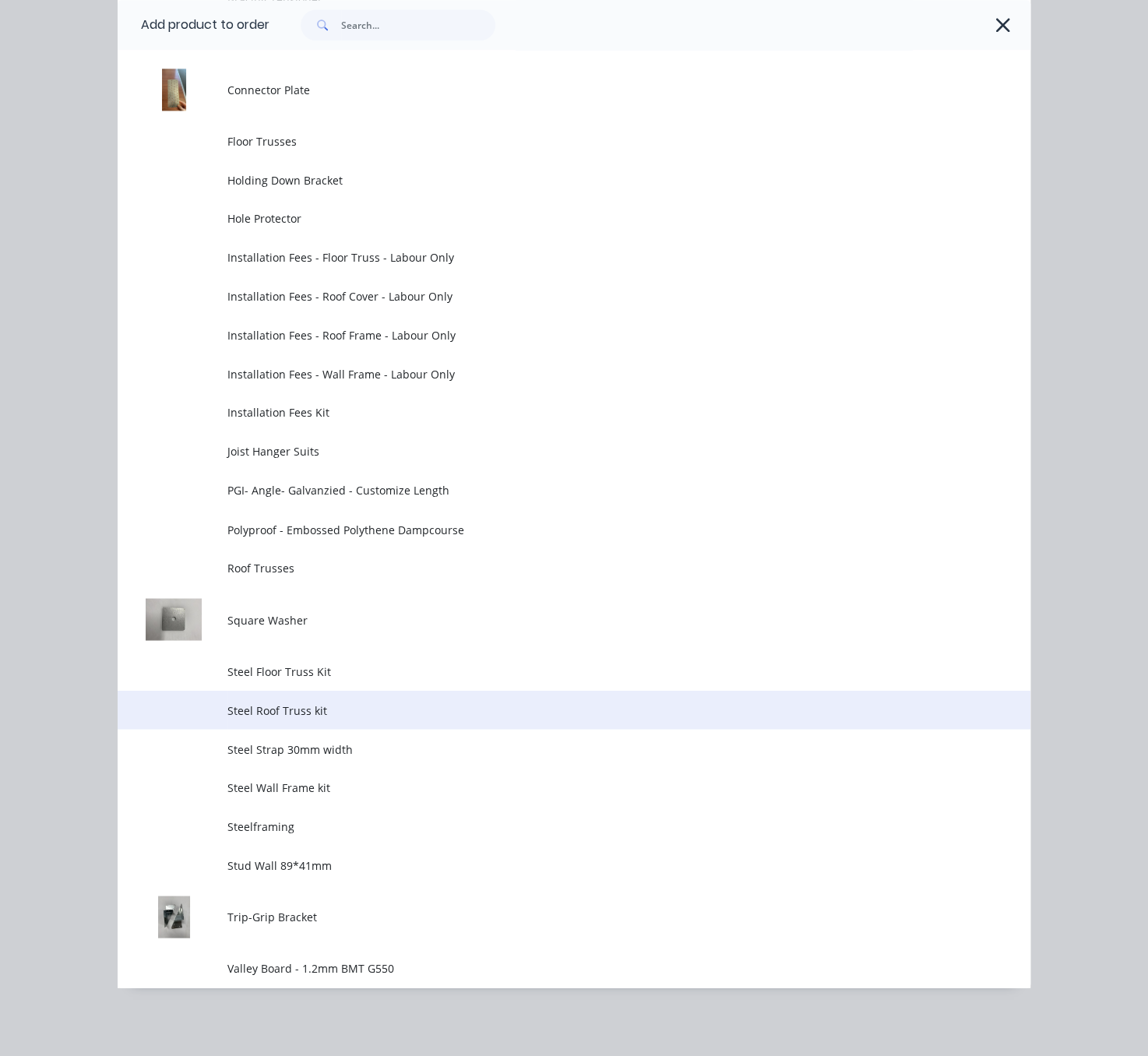
click at [356, 702] on span "Steel Roof Truss kit" at bounding box center [549, 710] width 643 height 17
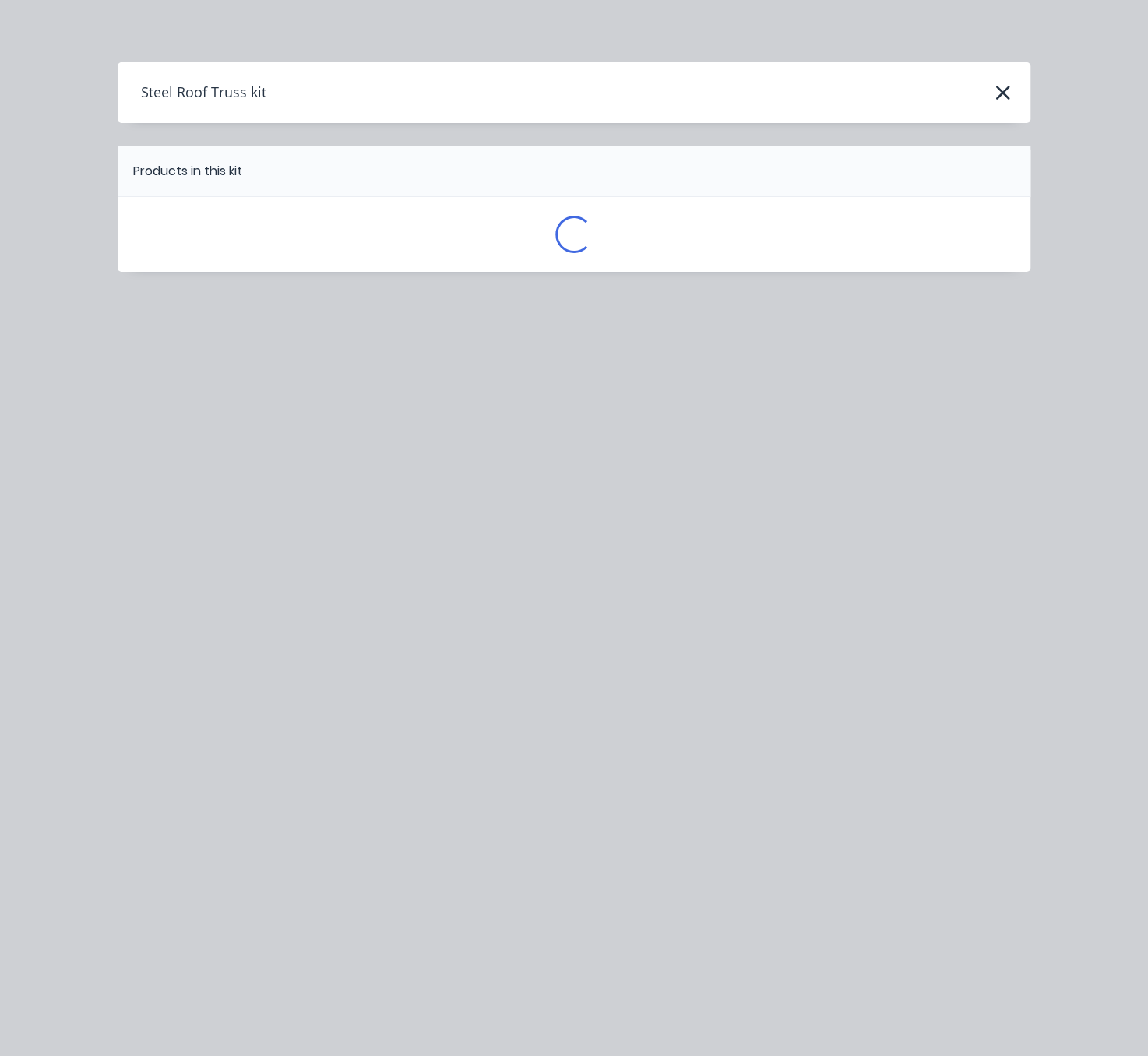
scroll to position [0, 0]
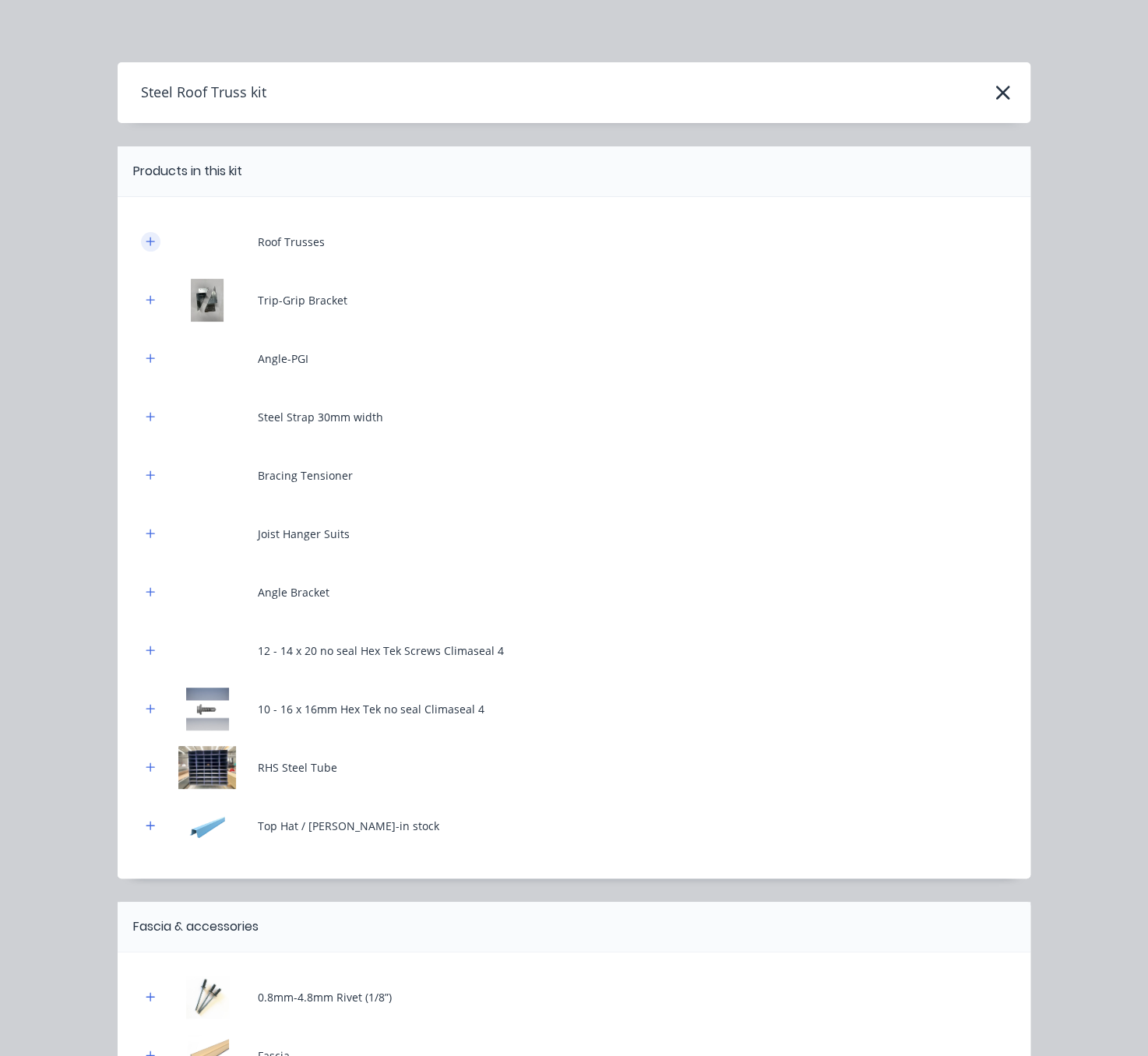
click at [147, 246] on icon "button" at bounding box center [151, 241] width 9 height 9
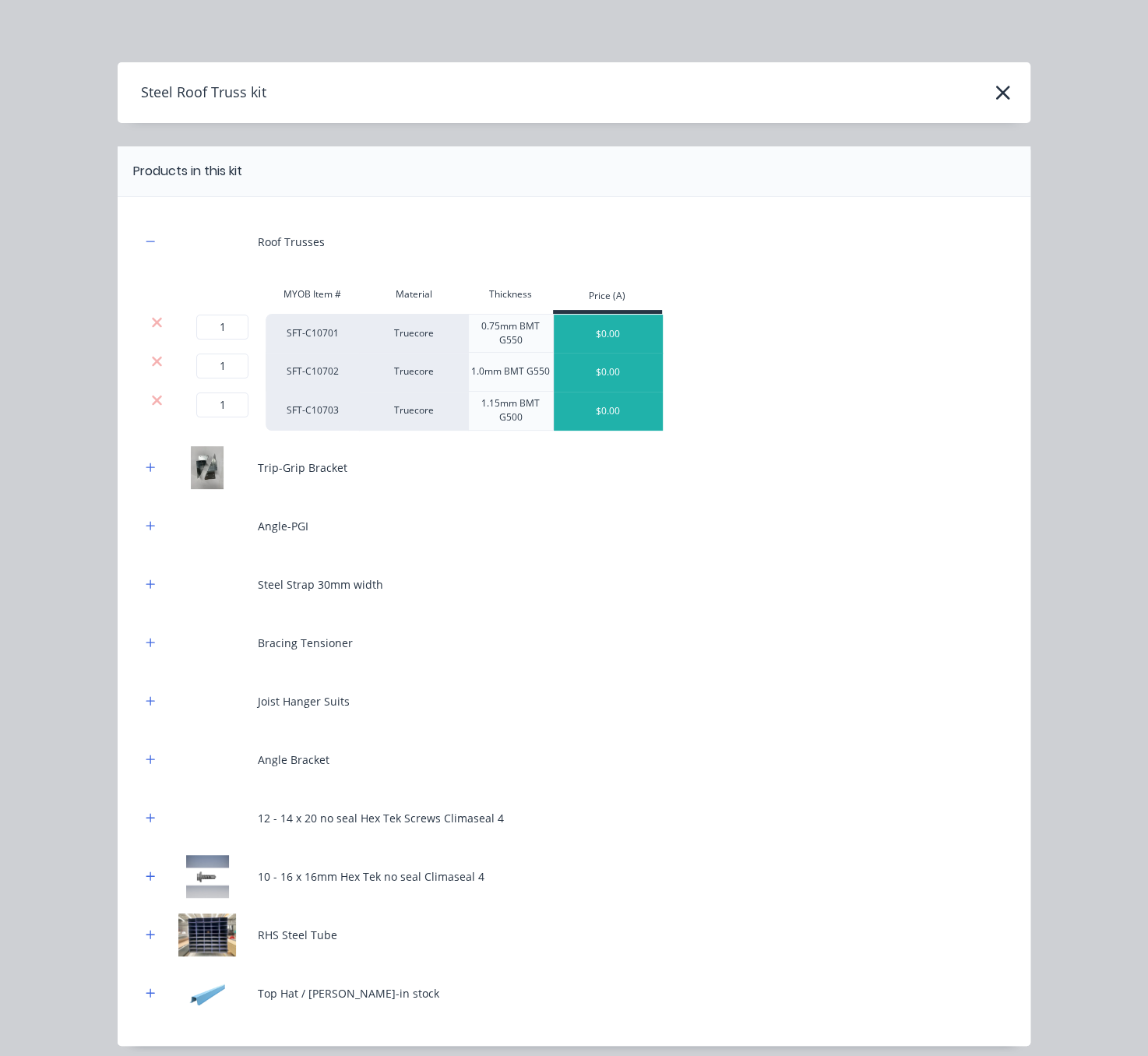
click at [142, 408] on div at bounding box center [156, 400] width 30 height 16
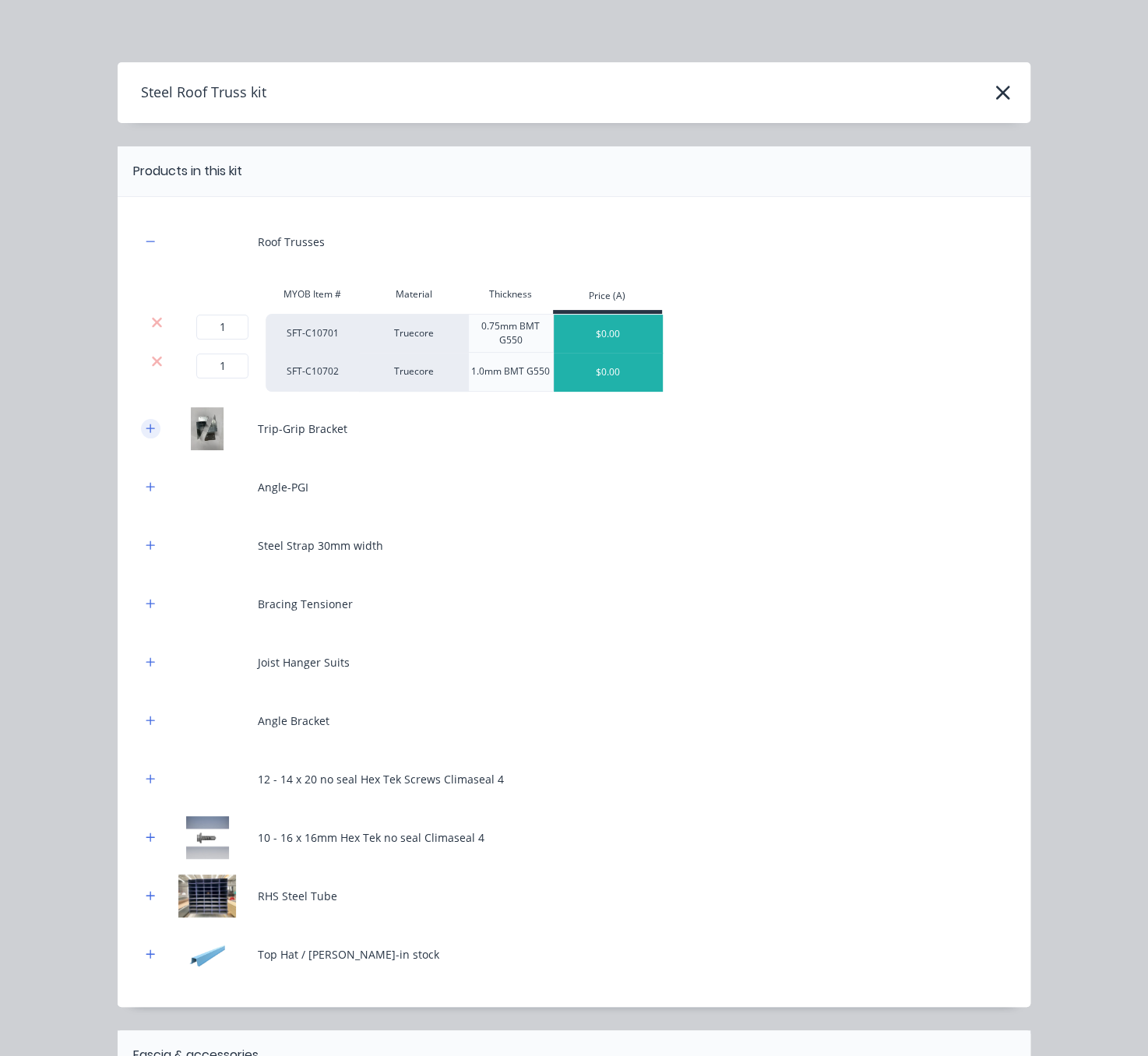
click at [147, 432] on icon "button" at bounding box center [151, 428] width 9 height 9
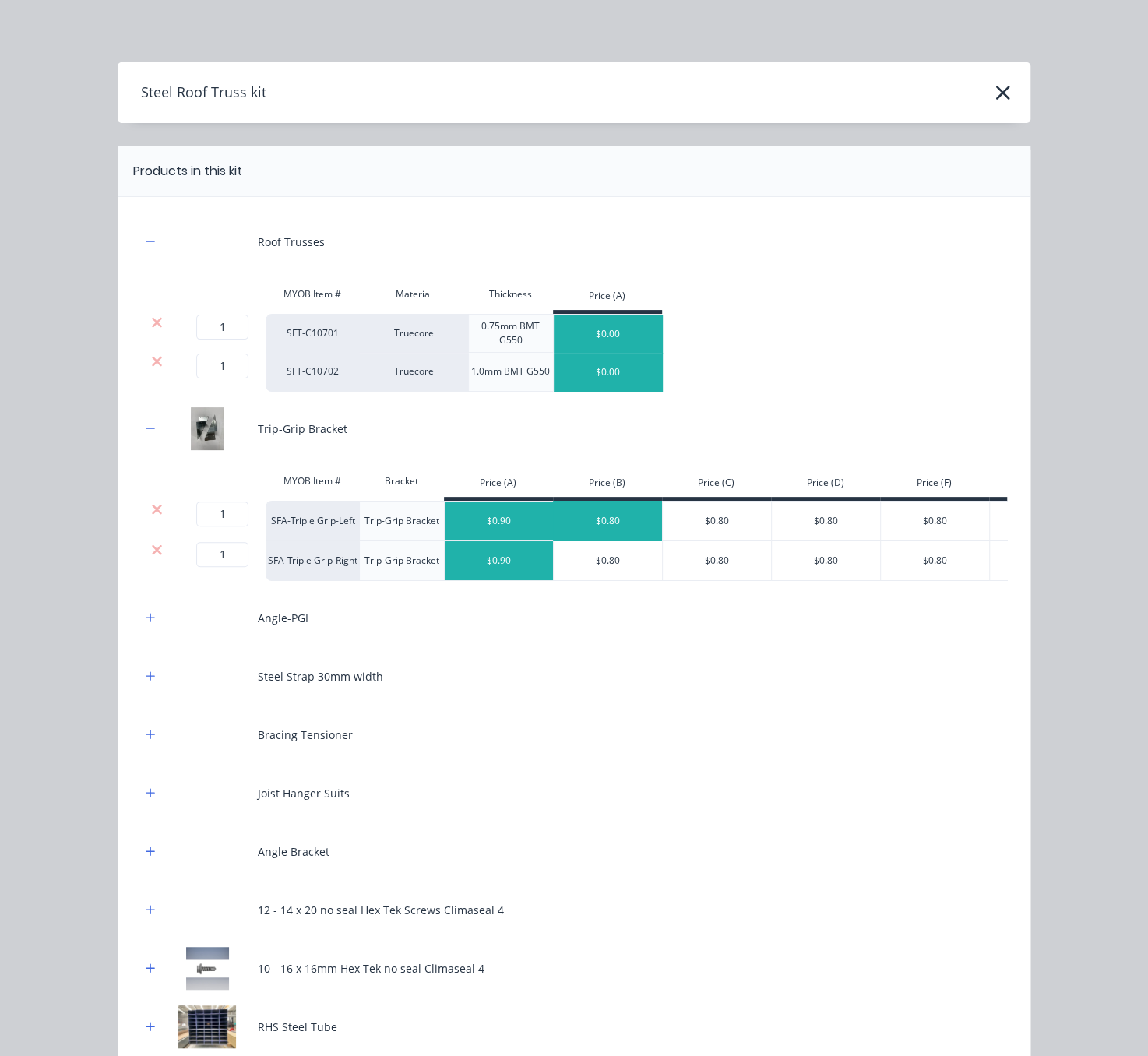
click at [599, 521] on div "$0.80" at bounding box center [608, 521] width 109 height 39
click at [594, 575] on div "$0.80" at bounding box center [608, 561] width 109 height 39
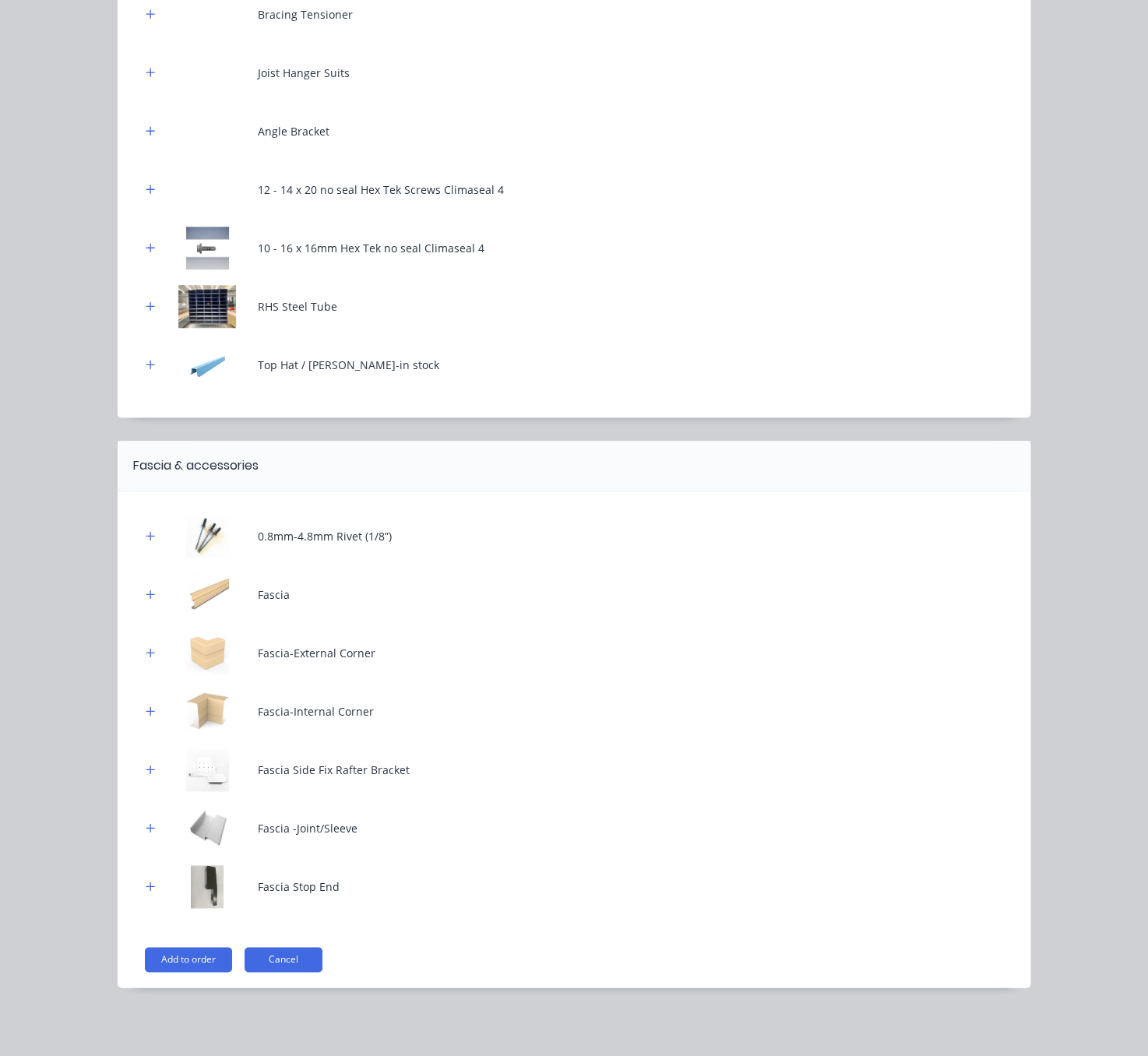
scroll to position [484, 0]
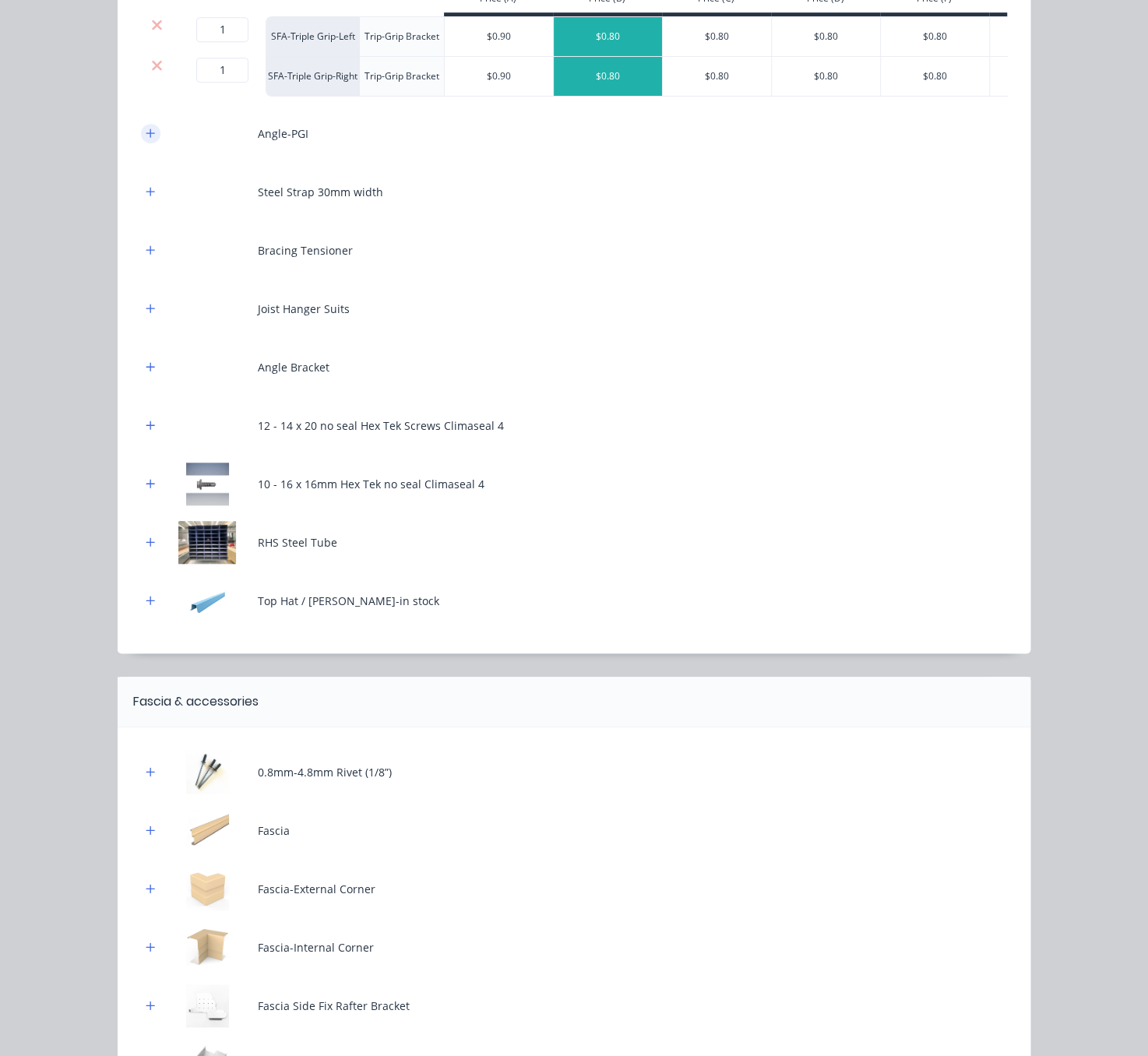
click at [146, 139] on icon "button" at bounding box center [151, 133] width 10 height 11
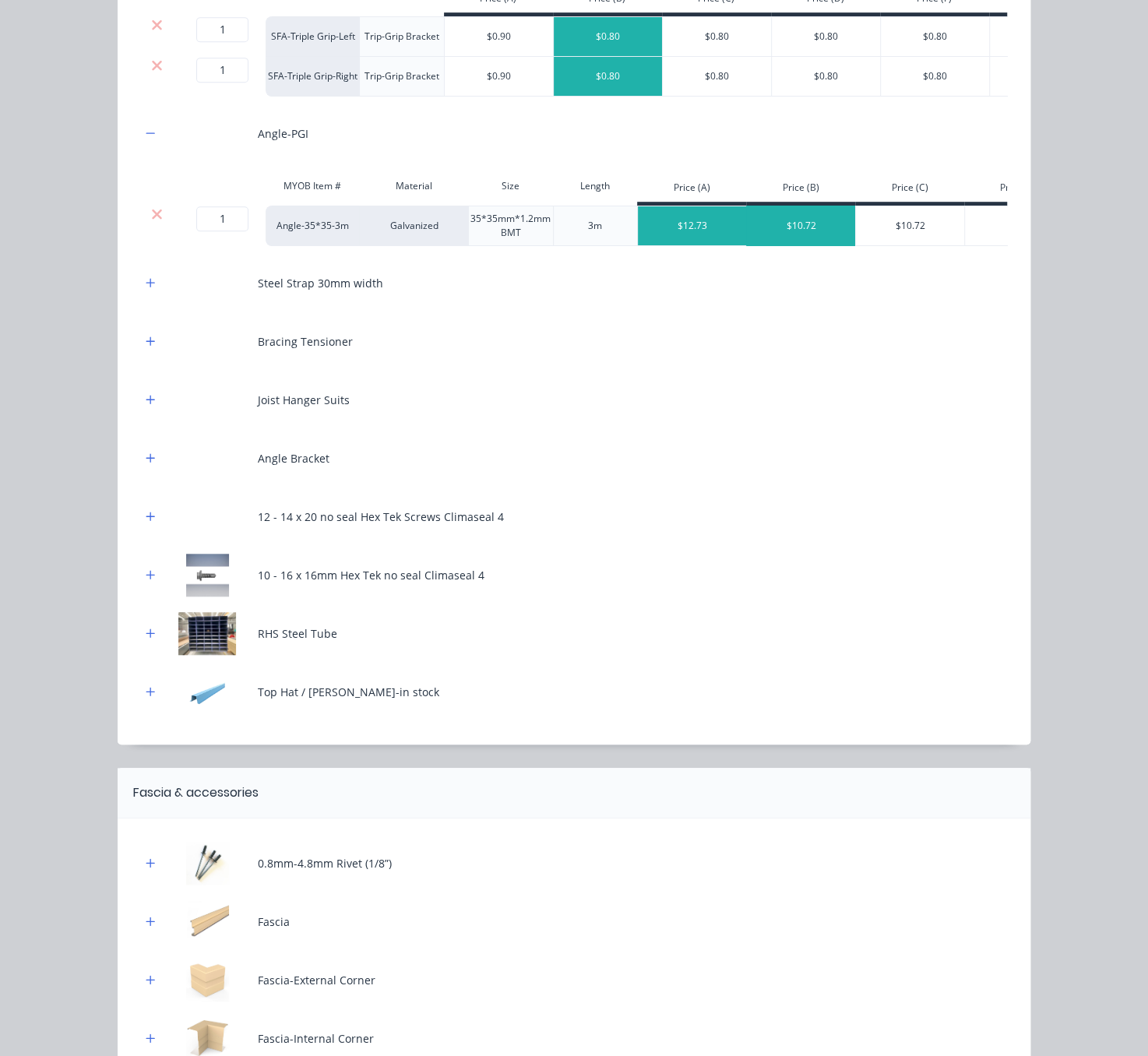
click at [789, 246] on div "$10.72" at bounding box center [801, 226] width 109 height 39
click at [147, 288] on icon "button" at bounding box center [151, 283] width 10 height 11
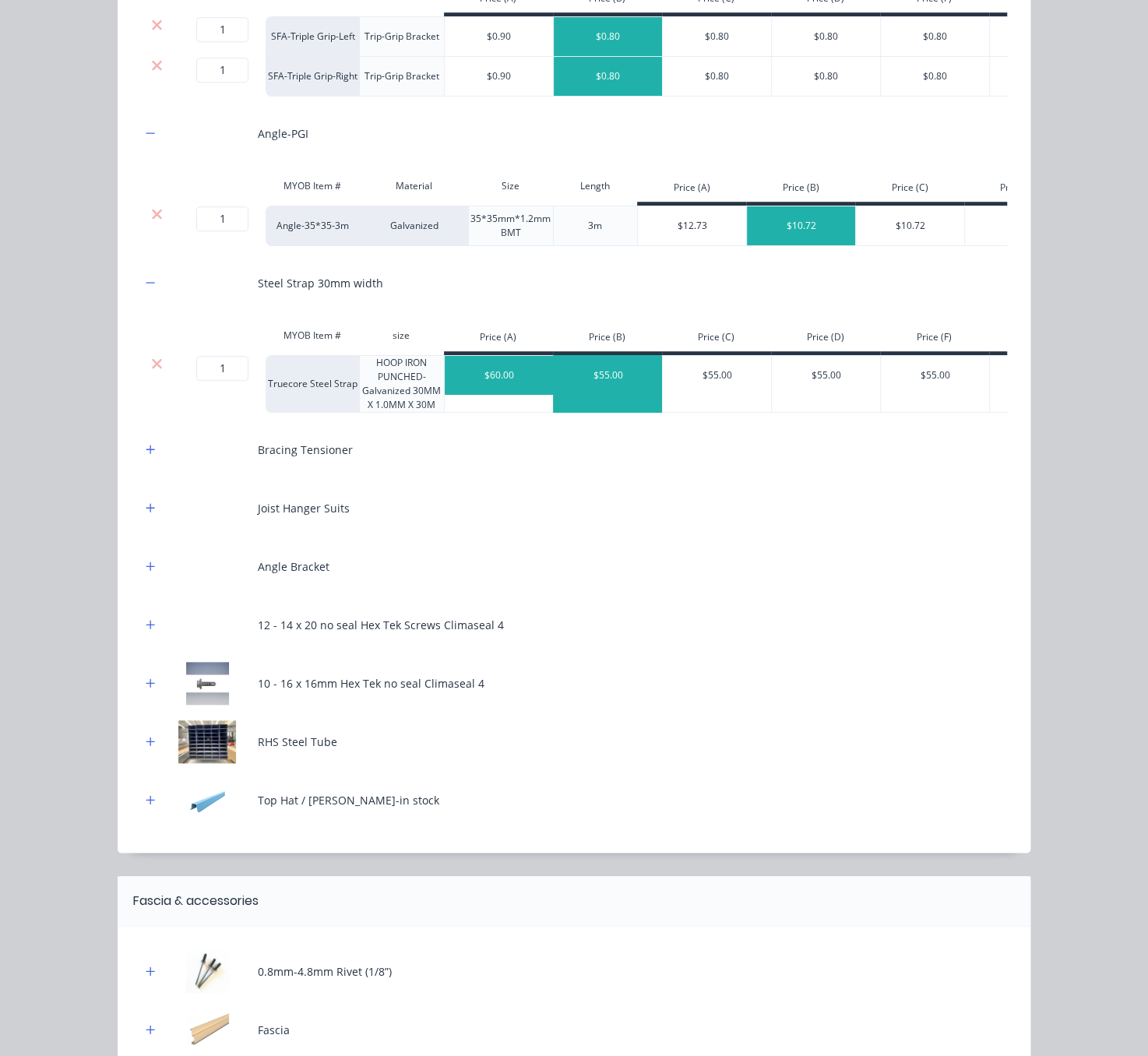
click at [602, 395] on div "$55.00" at bounding box center [608, 375] width 109 height 39
click at [141, 459] on button "button" at bounding box center [151, 450] width 19 height 19
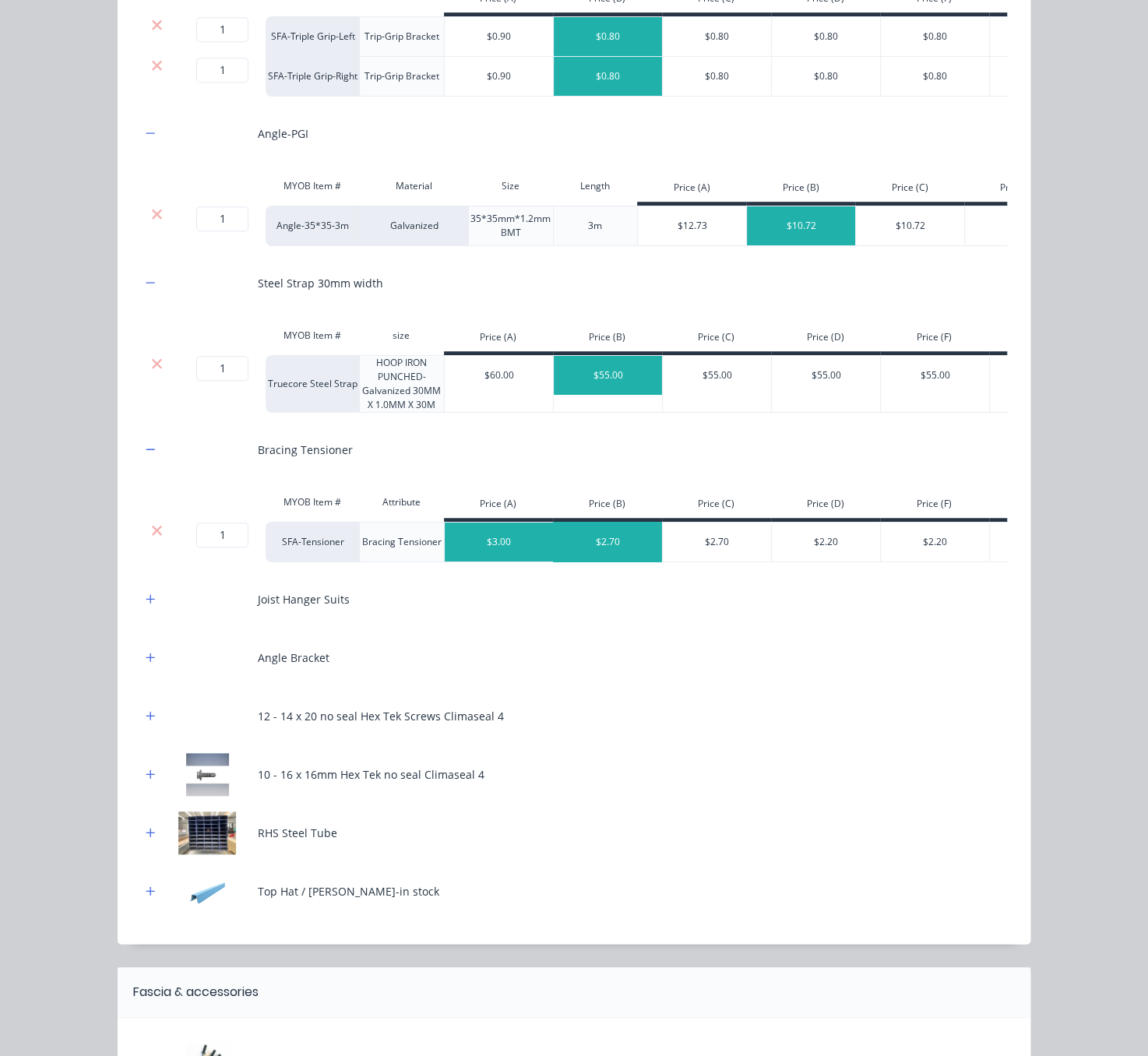
click at [609, 561] on div "$2.70" at bounding box center [608, 542] width 109 height 39
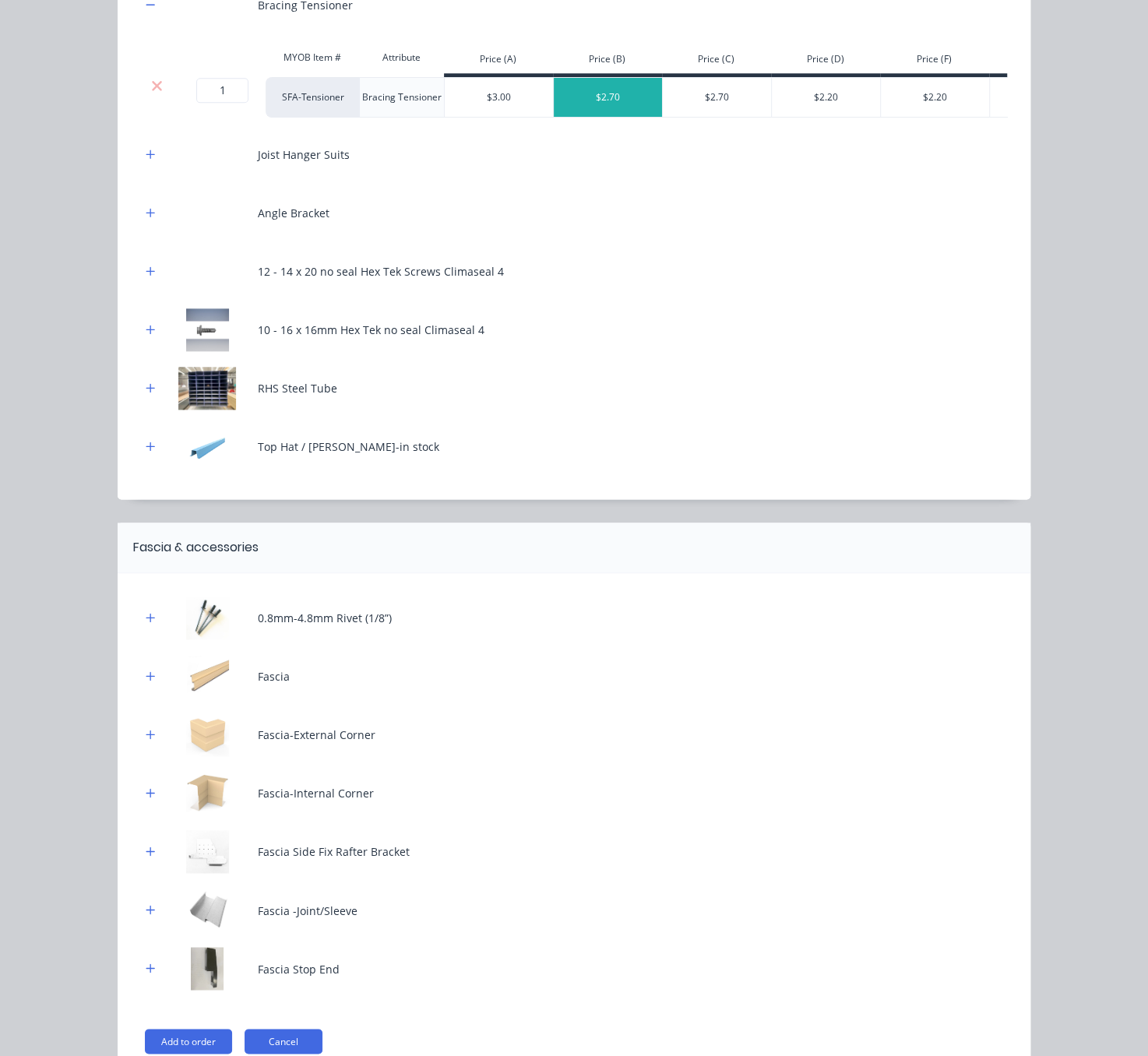
scroll to position [1030, 0]
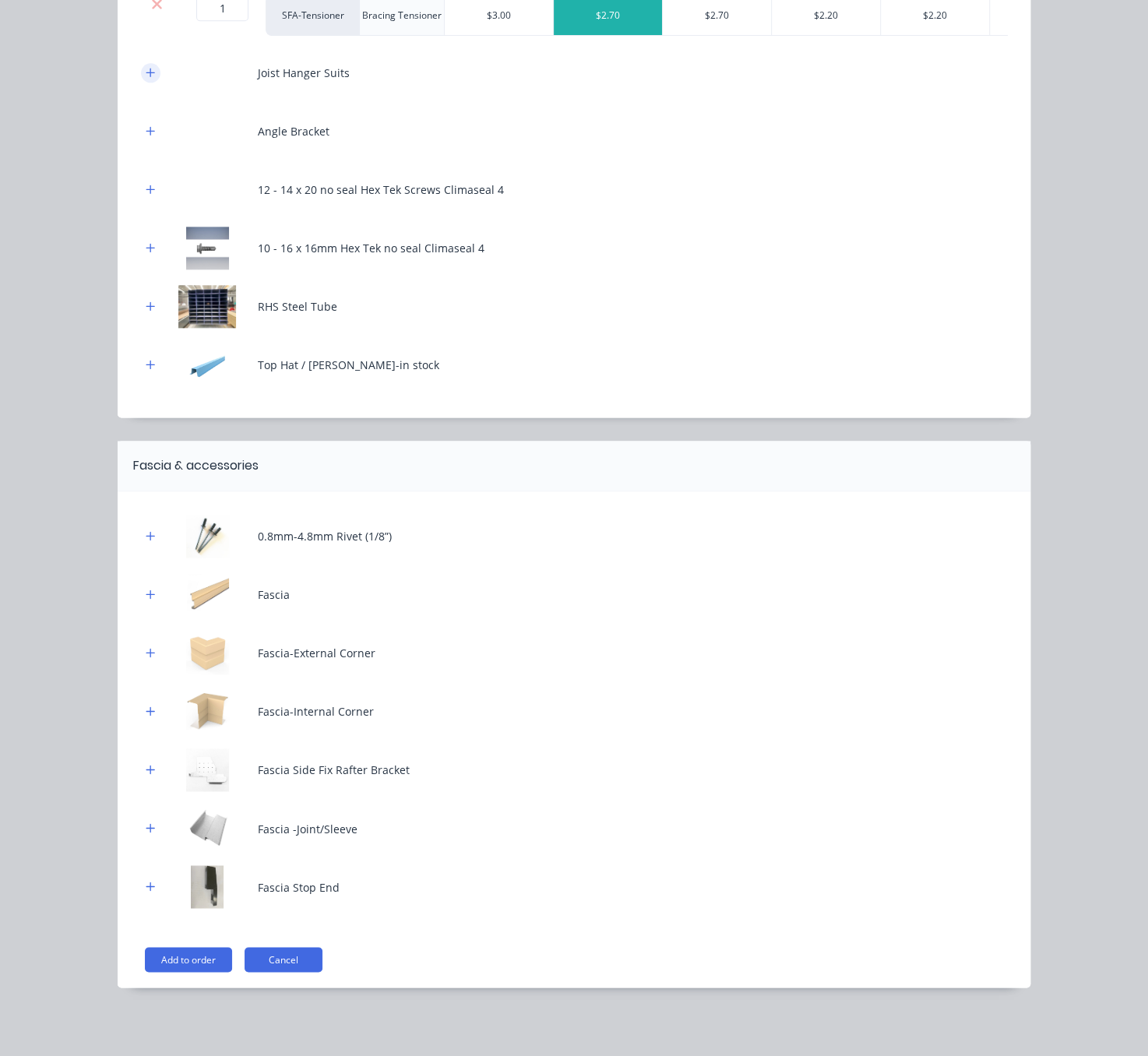
click at [146, 78] on icon "button" at bounding box center [151, 73] width 10 height 11
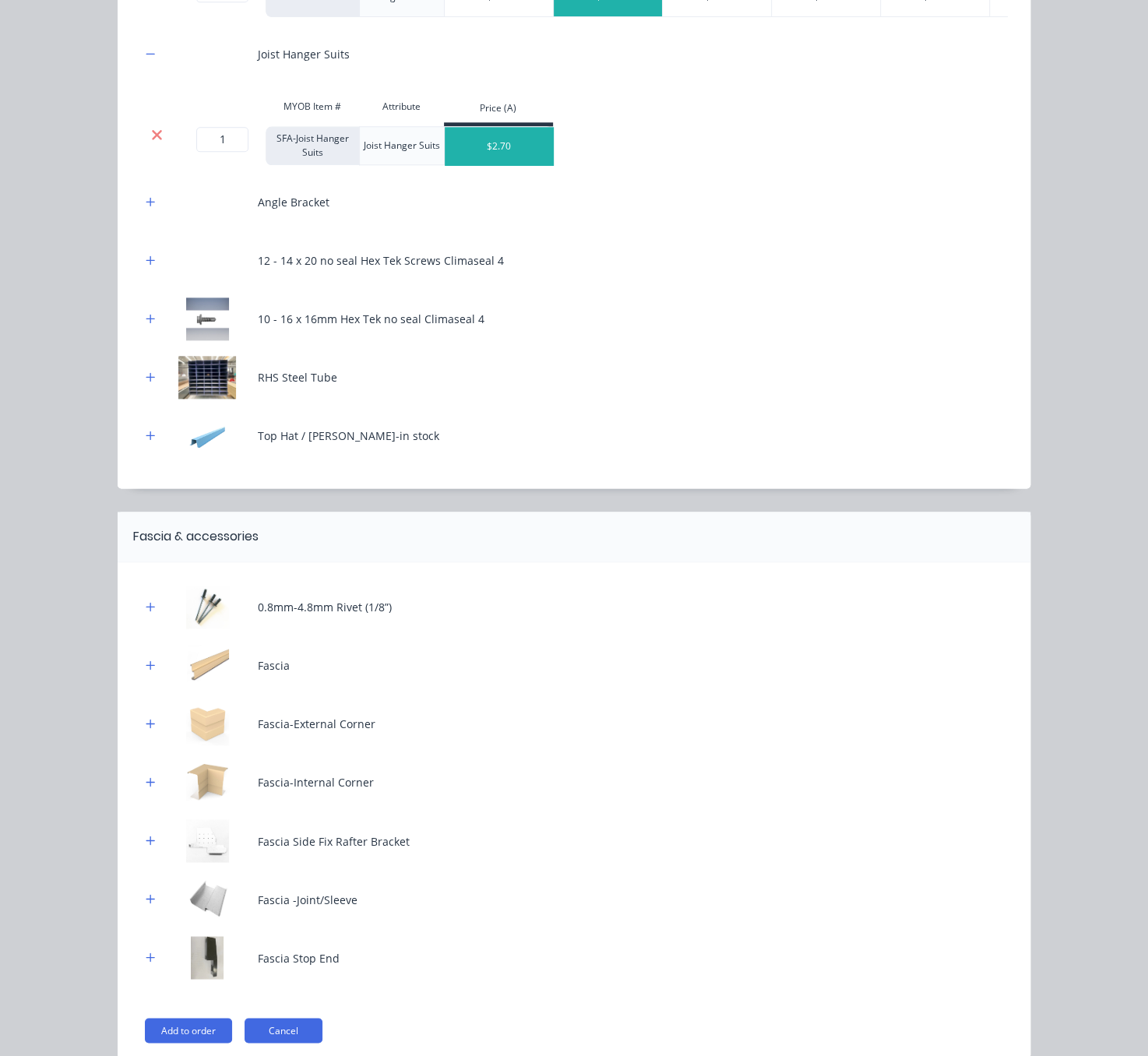
click at [151, 143] on icon at bounding box center [156, 135] width 12 height 16
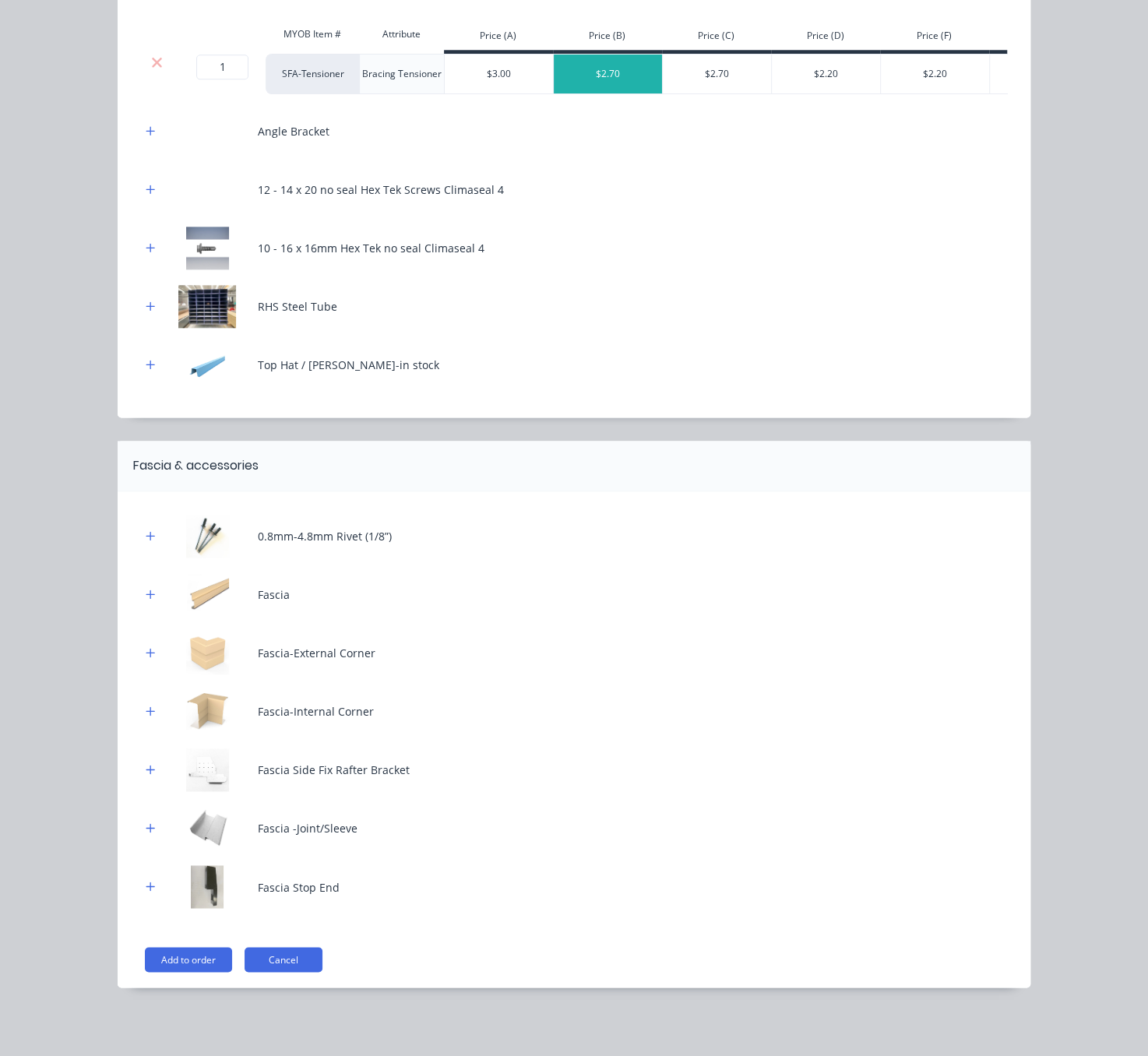
click at [141, 120] on div "Angle Bracket" at bounding box center [574, 132] width 866 height 43
click at [146, 136] on icon "button" at bounding box center [151, 131] width 10 height 11
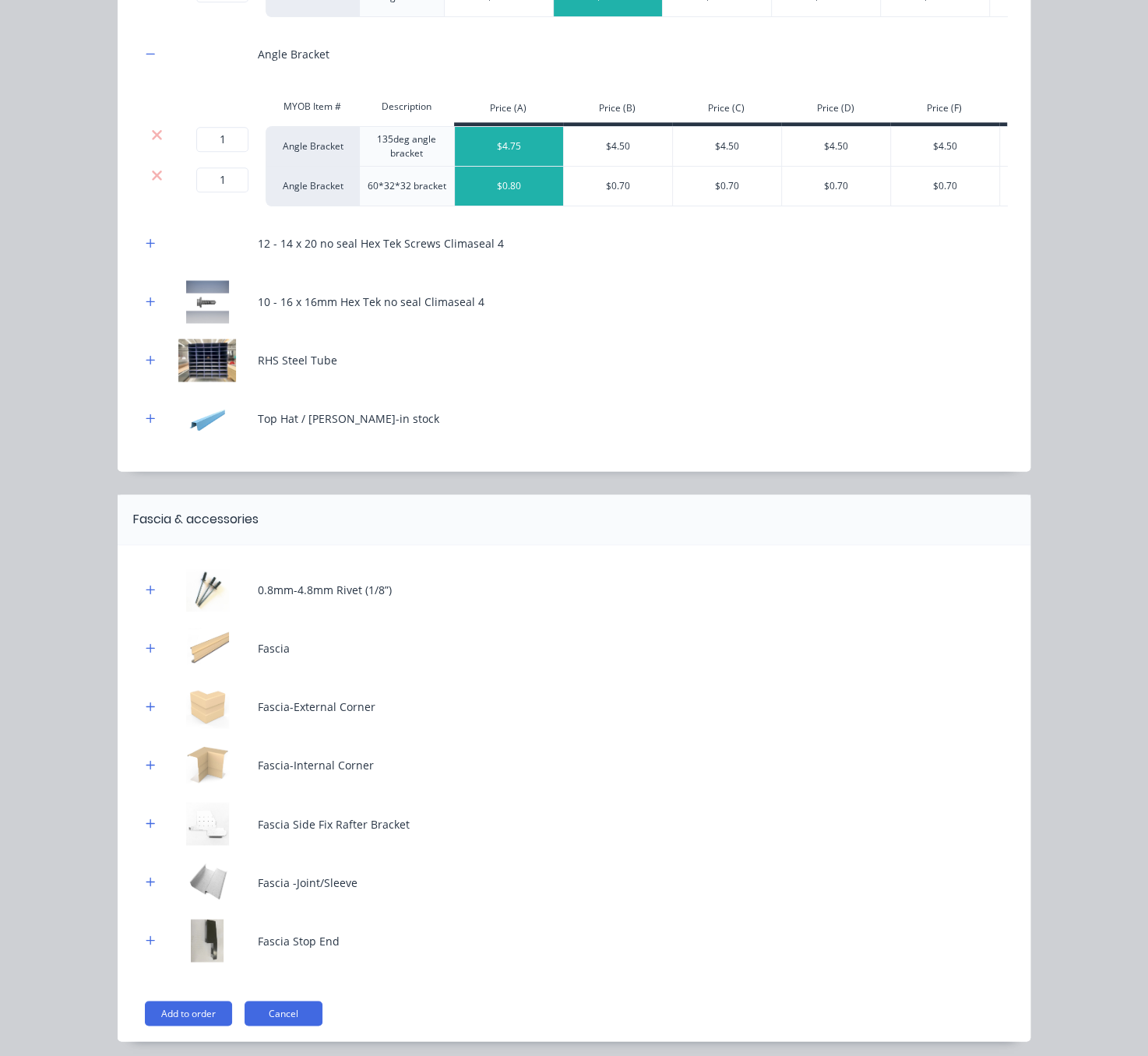
click at [154, 143] on div at bounding box center [156, 135] width 30 height 16
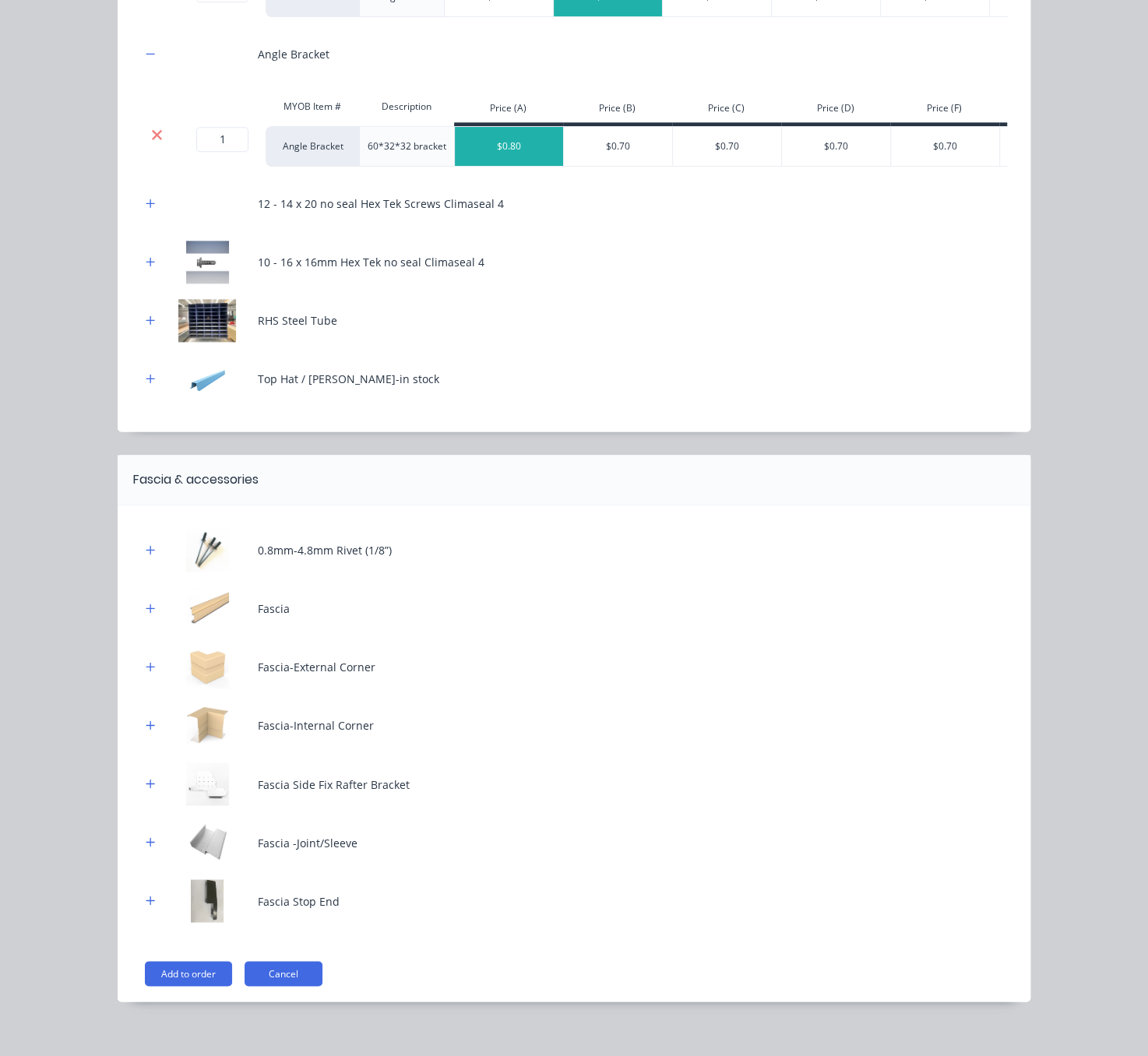
click at [152, 140] on icon at bounding box center [156, 134] width 10 height 10
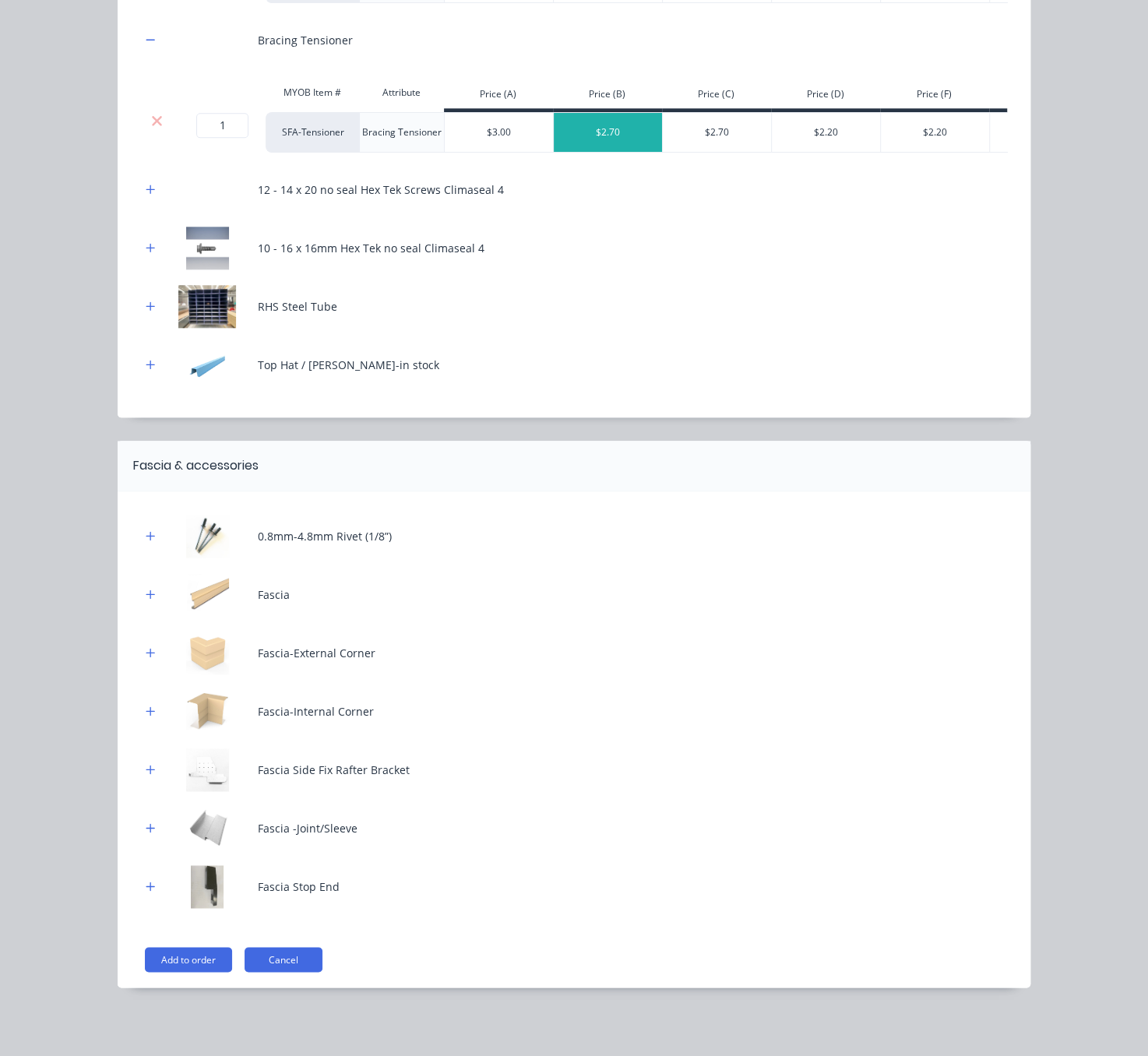
scroll to position [982, 0]
click at [141, 180] on button "button" at bounding box center [151, 190] width 19 height 19
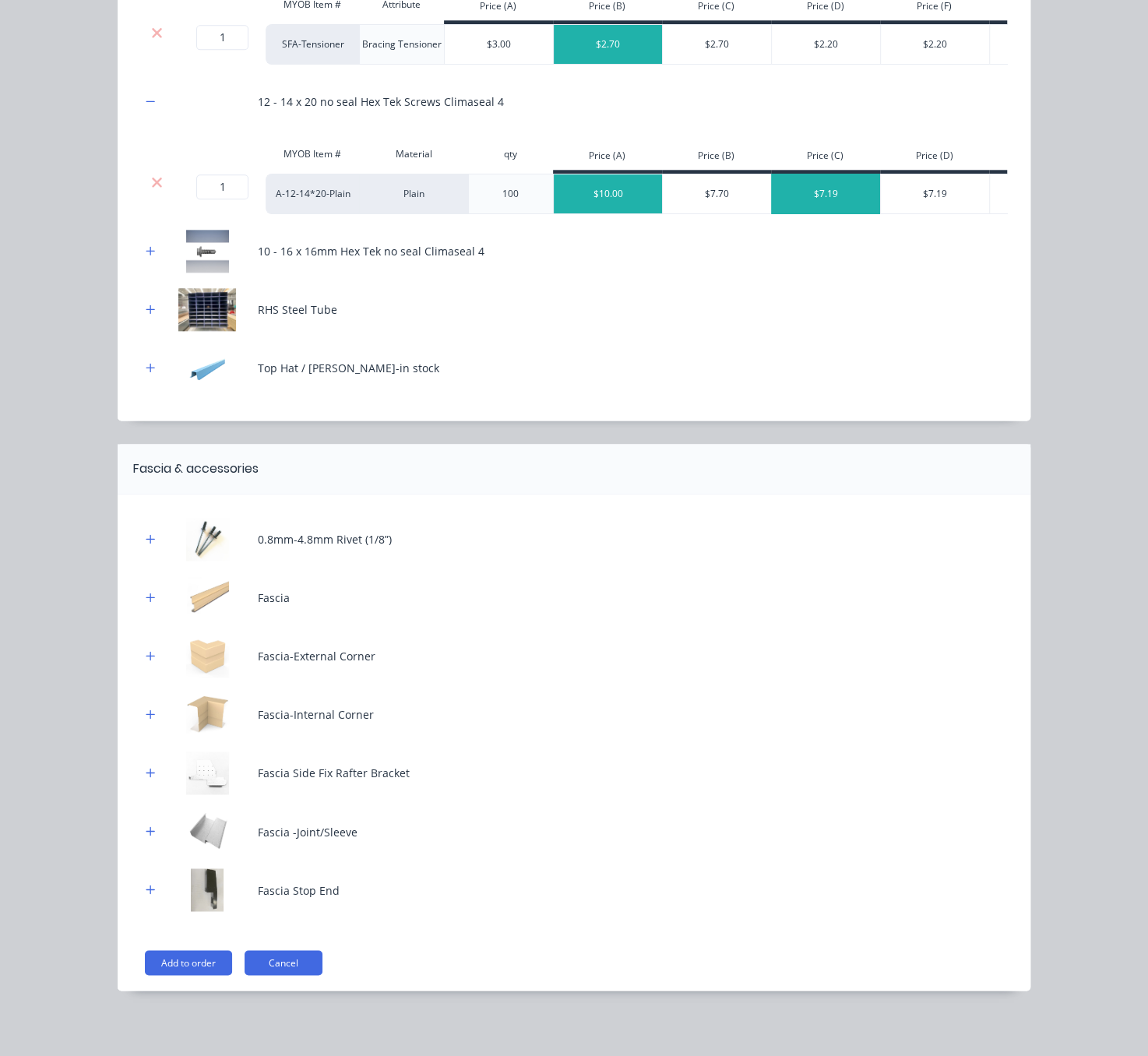
click at [822, 214] on div "$7.19" at bounding box center [826, 194] width 109 height 39
click at [146, 256] on icon "button" at bounding box center [151, 251] width 10 height 11
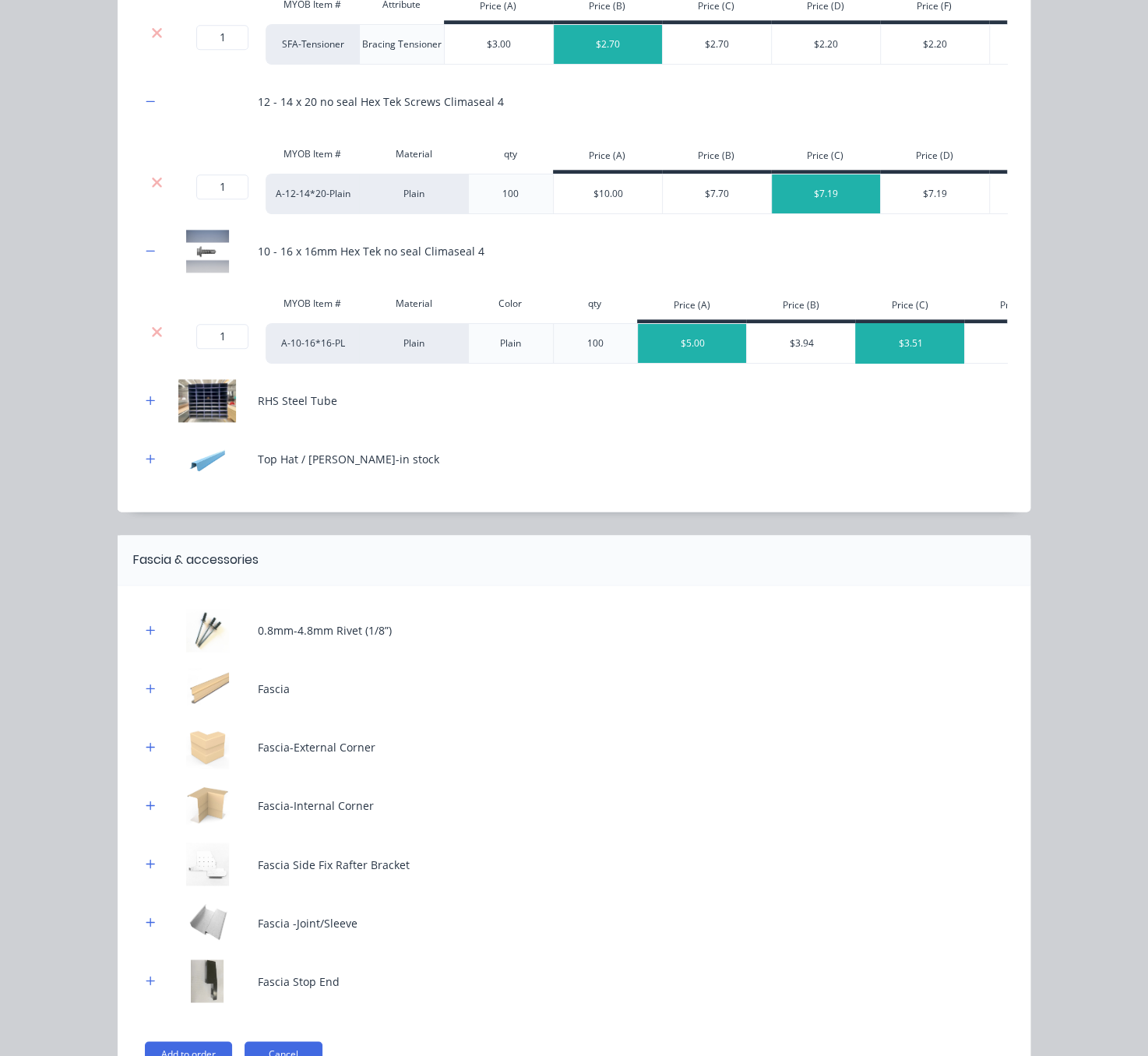
click at [897, 363] on div "$3.51" at bounding box center [910, 343] width 109 height 39
click at [141, 411] on button "button" at bounding box center [151, 400] width 19 height 19
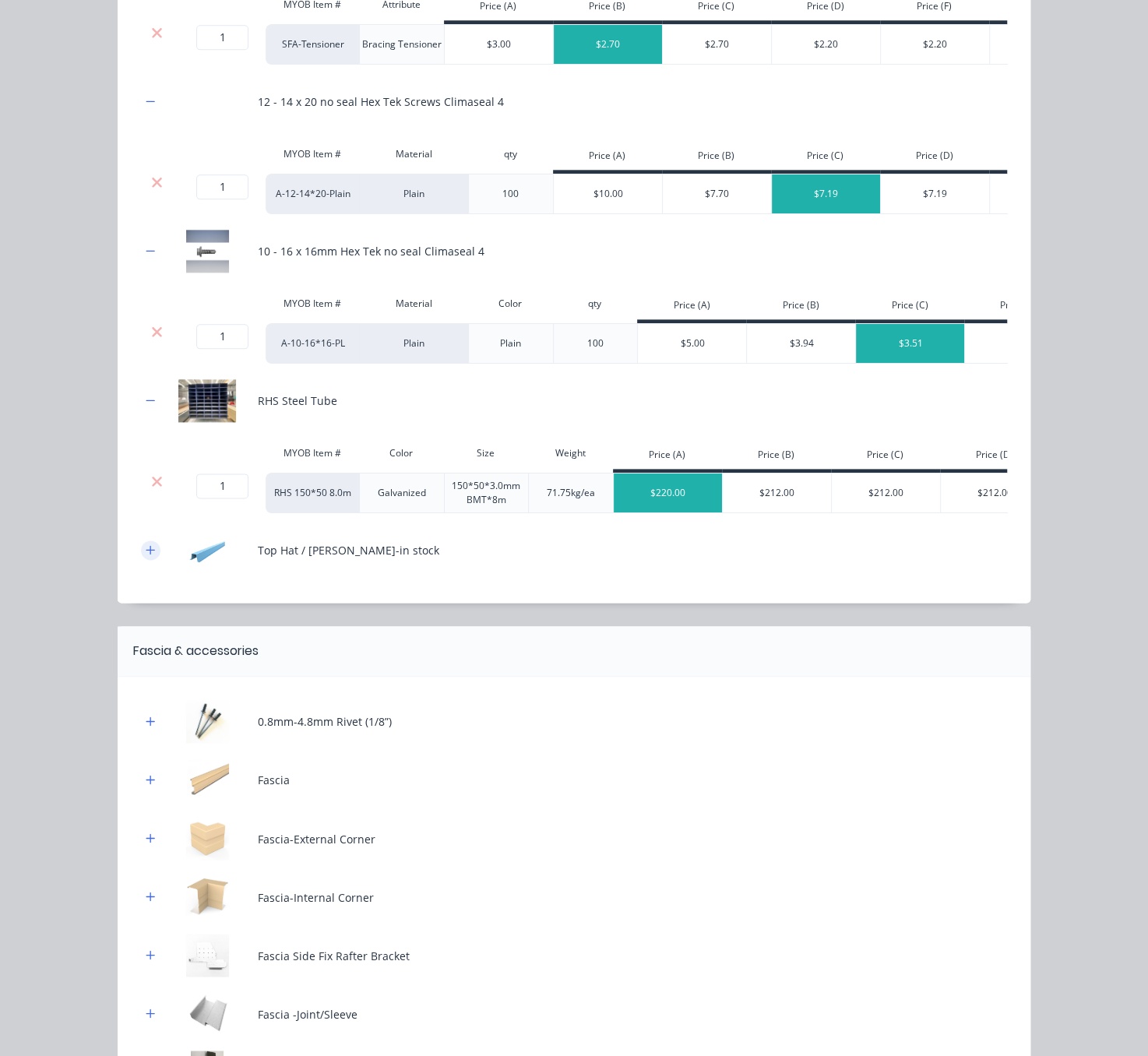
click at [147, 554] on icon "button" at bounding box center [151, 549] width 9 height 9
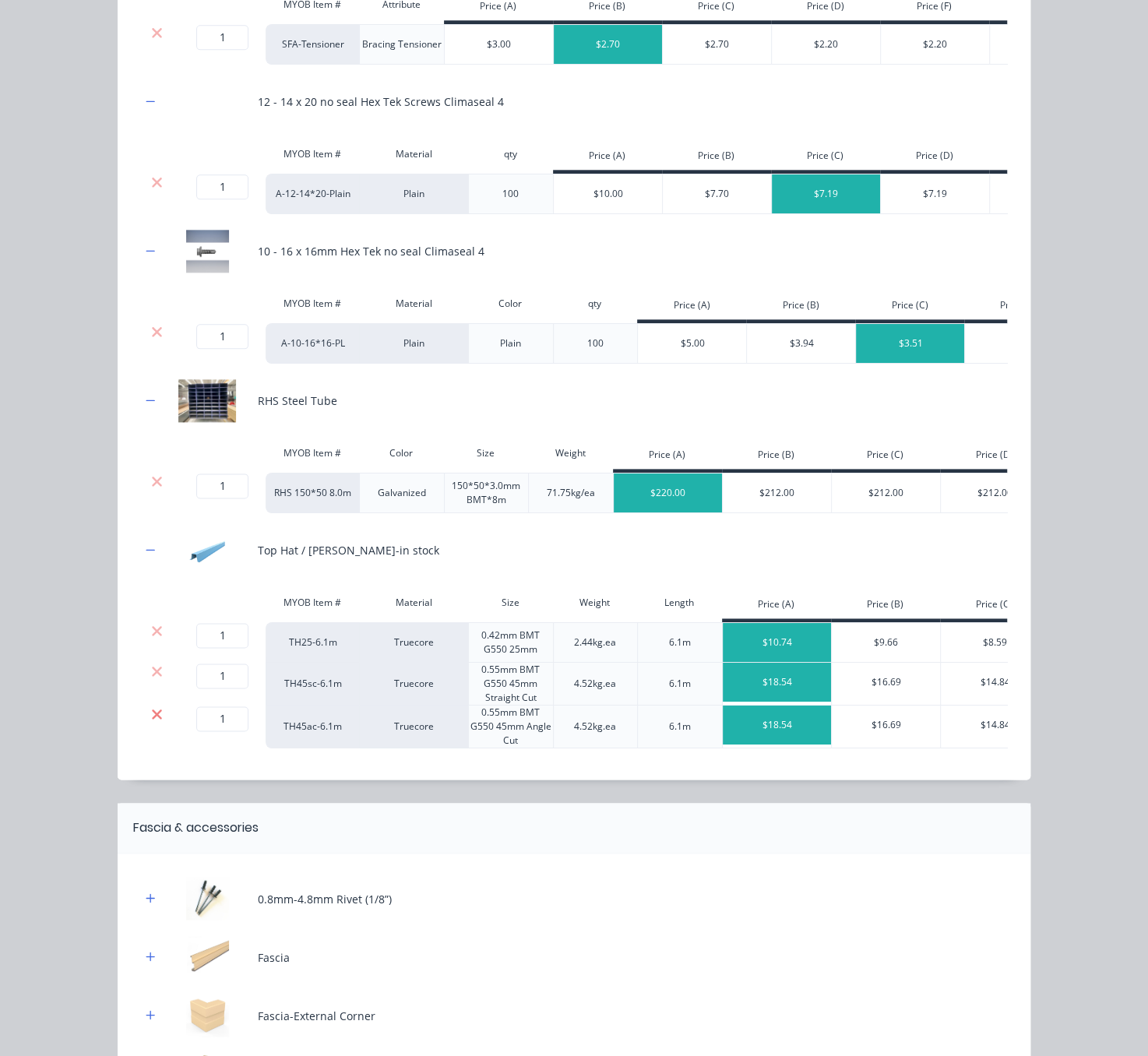
click at [151, 722] on icon at bounding box center [156, 715] width 12 height 16
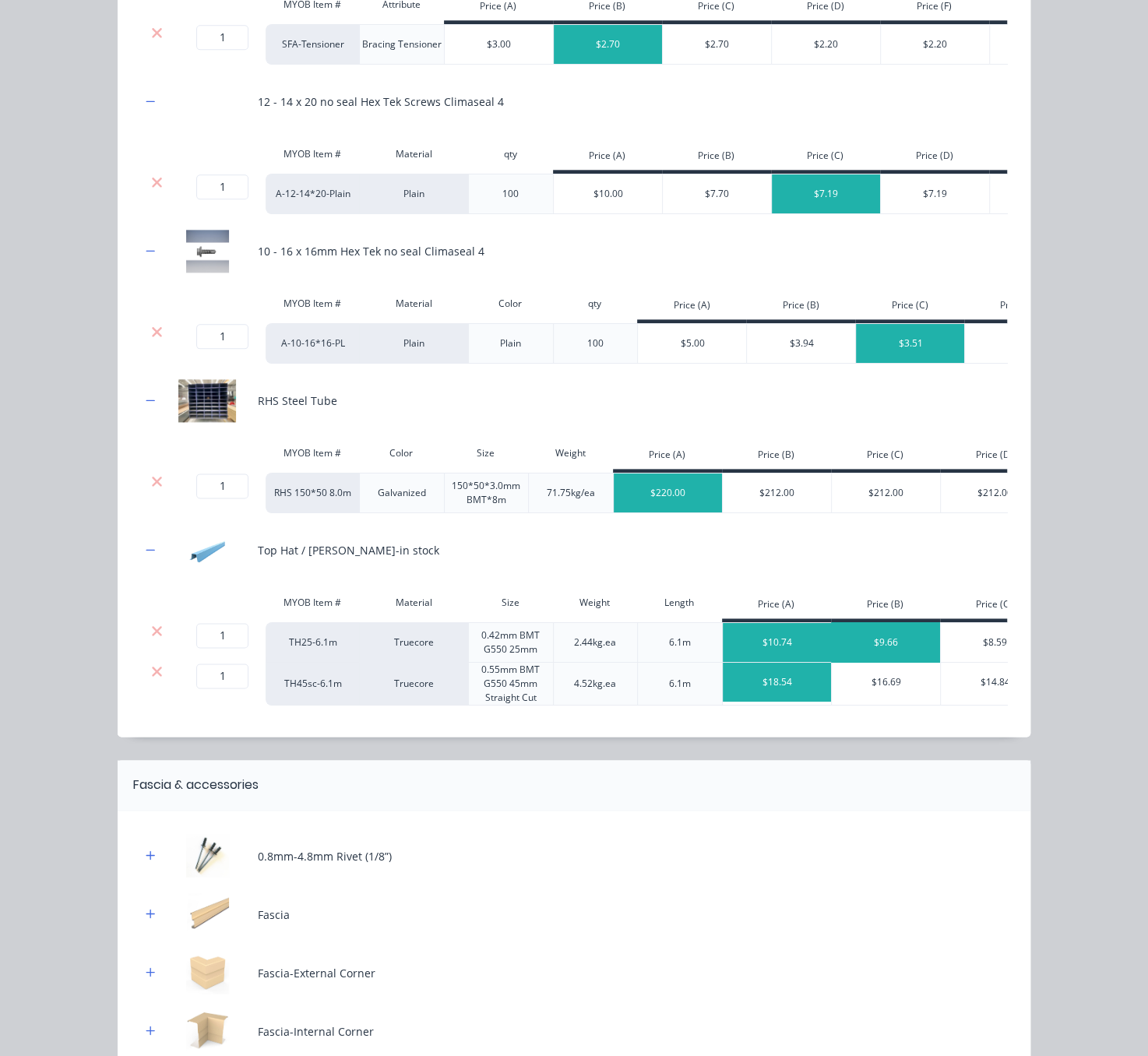
click at [892, 662] on div "$9.66" at bounding box center [886, 642] width 109 height 39
click at [878, 702] on div "$16.69" at bounding box center [886, 682] width 109 height 39
click at [146, 555] on icon "button" at bounding box center [151, 550] width 10 height 11
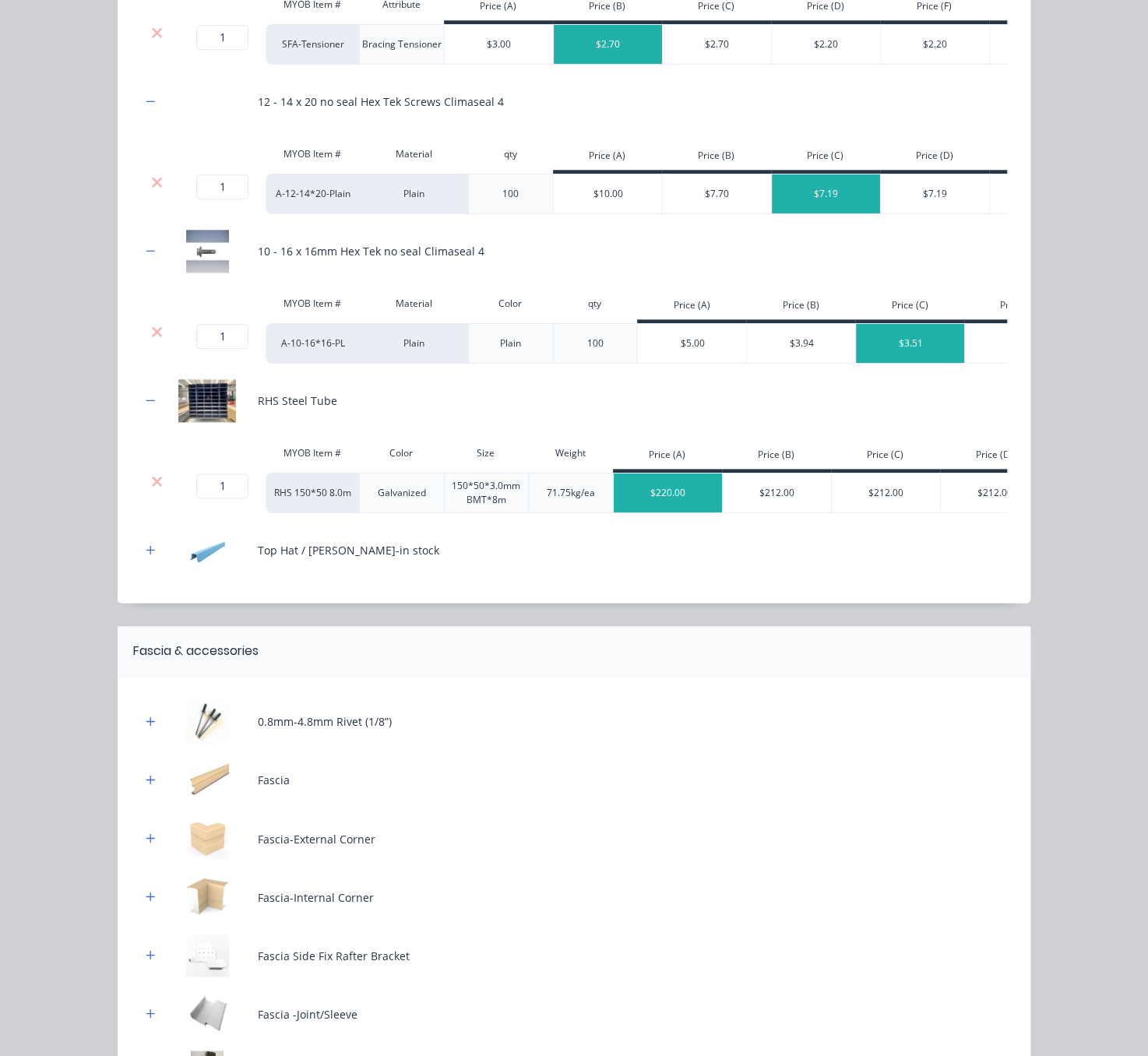
scroll to position [1255, 0]
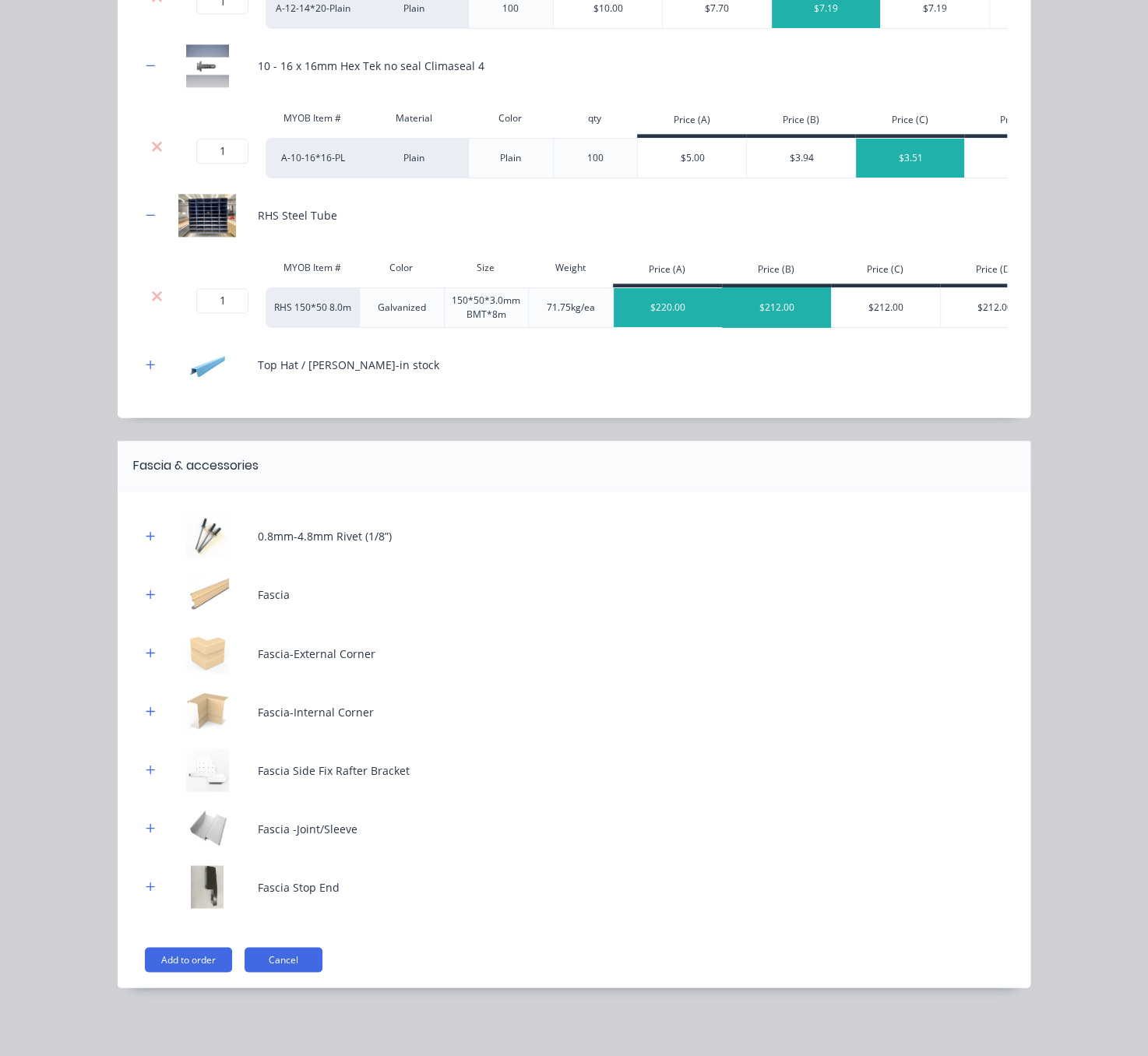
click at [809, 327] on div "$212.00" at bounding box center [777, 307] width 109 height 39
click at [148, 546] on button "button" at bounding box center [151, 536] width 19 height 19
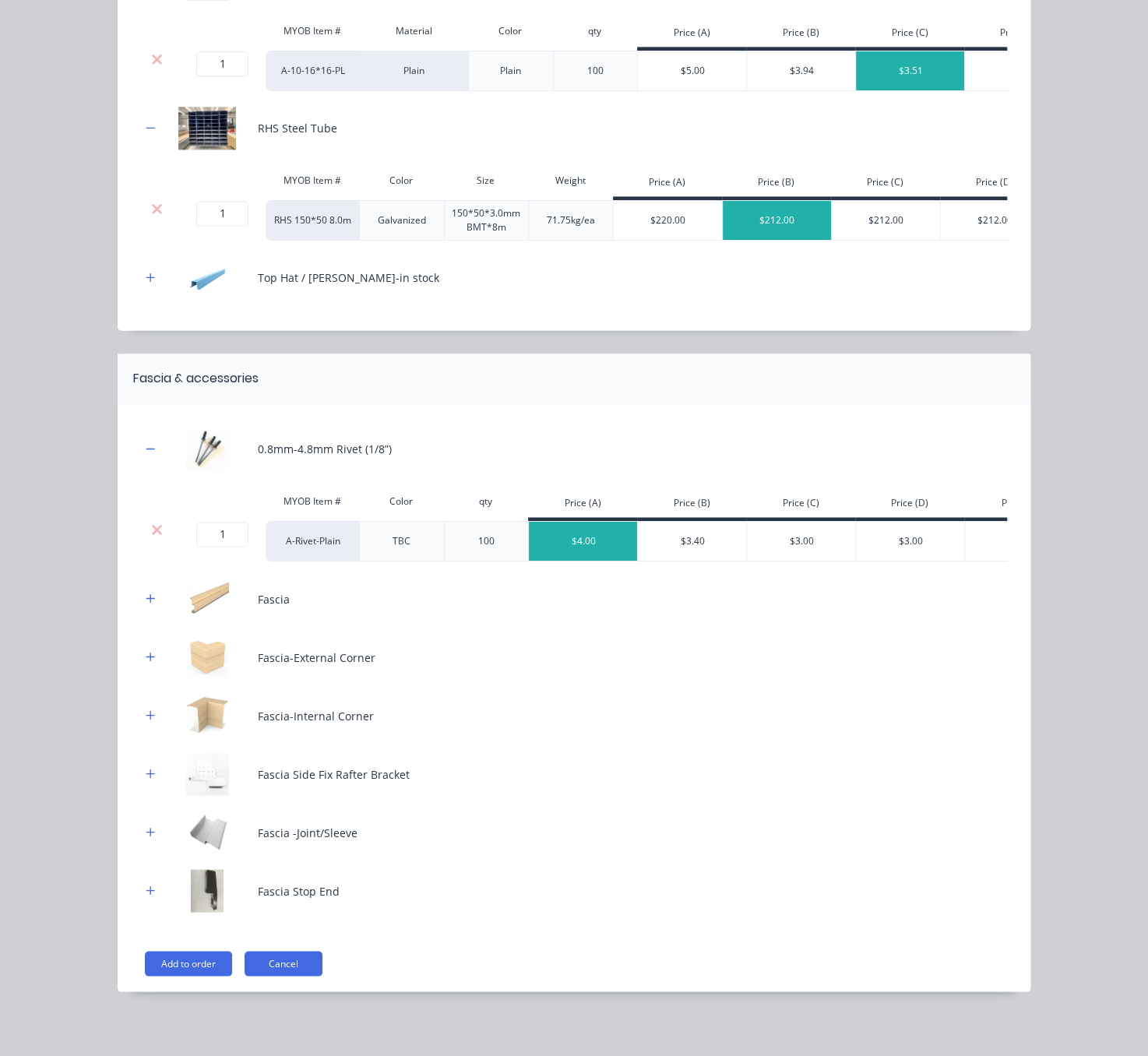
scroll to position [1416, 0]
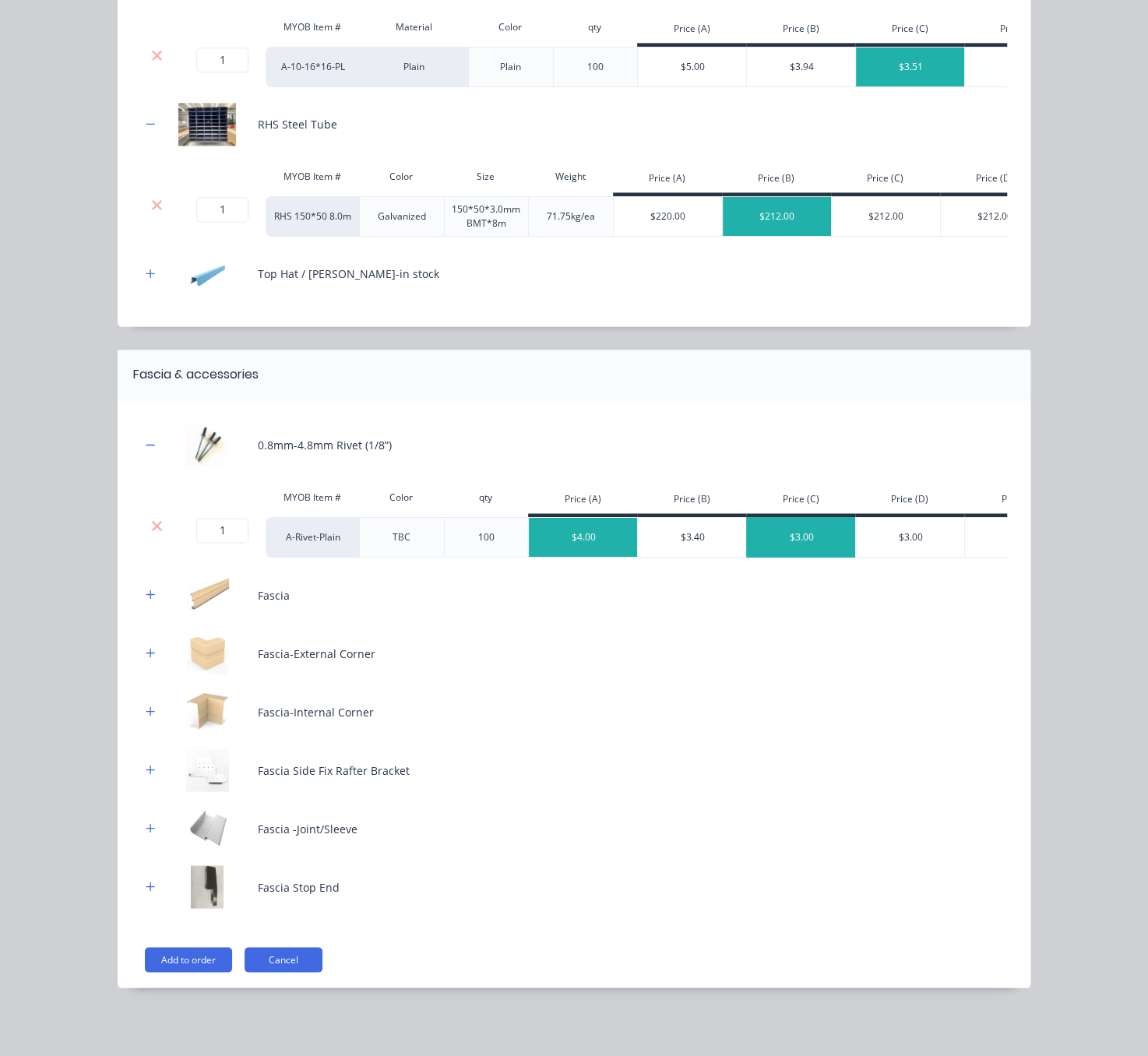
click at [778, 518] on div "$3.00" at bounding box center [801, 537] width 109 height 39
click at [146, 593] on icon "button" at bounding box center [151, 594] width 10 height 11
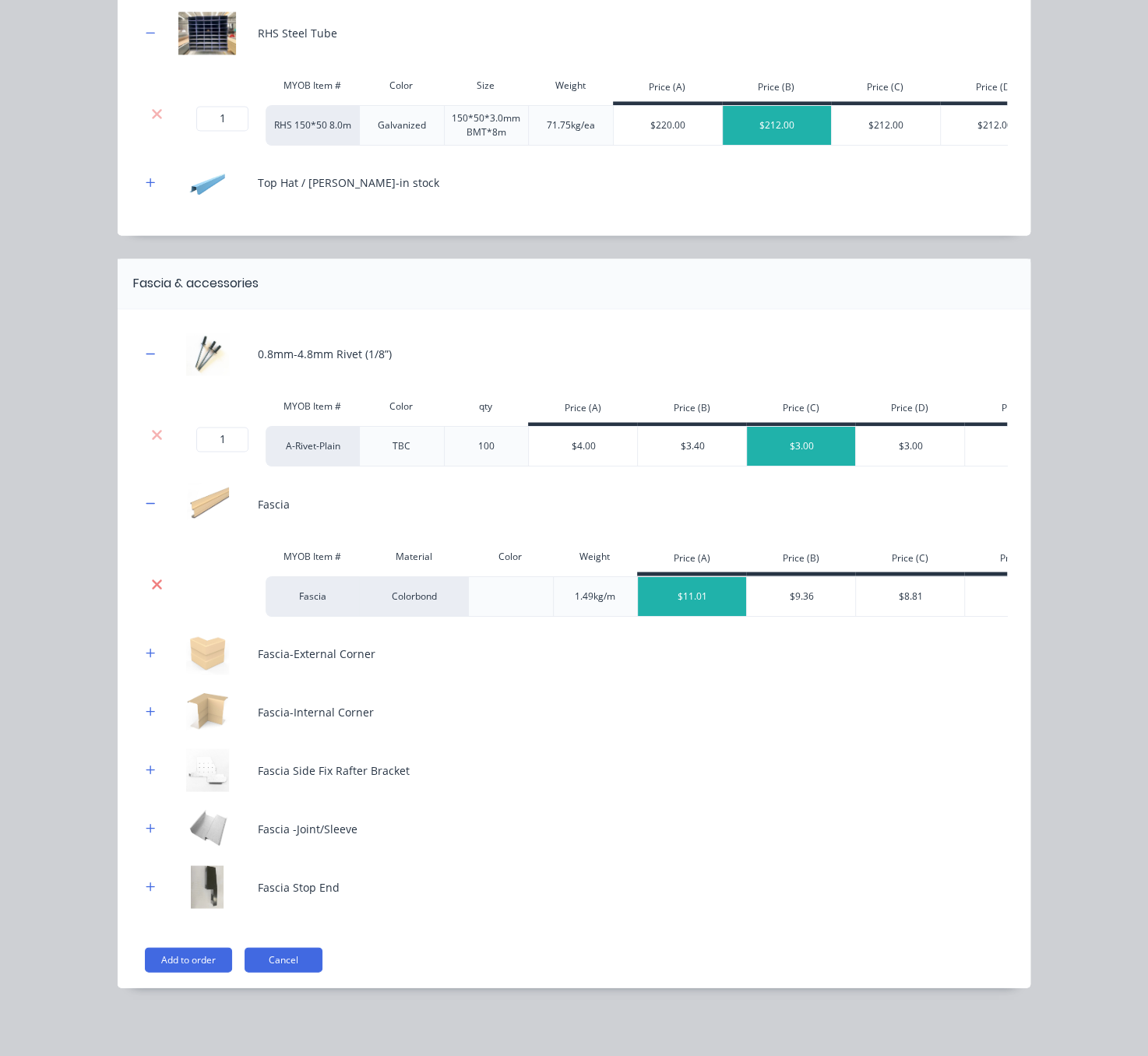
click at [151, 592] on icon at bounding box center [156, 585] width 12 height 16
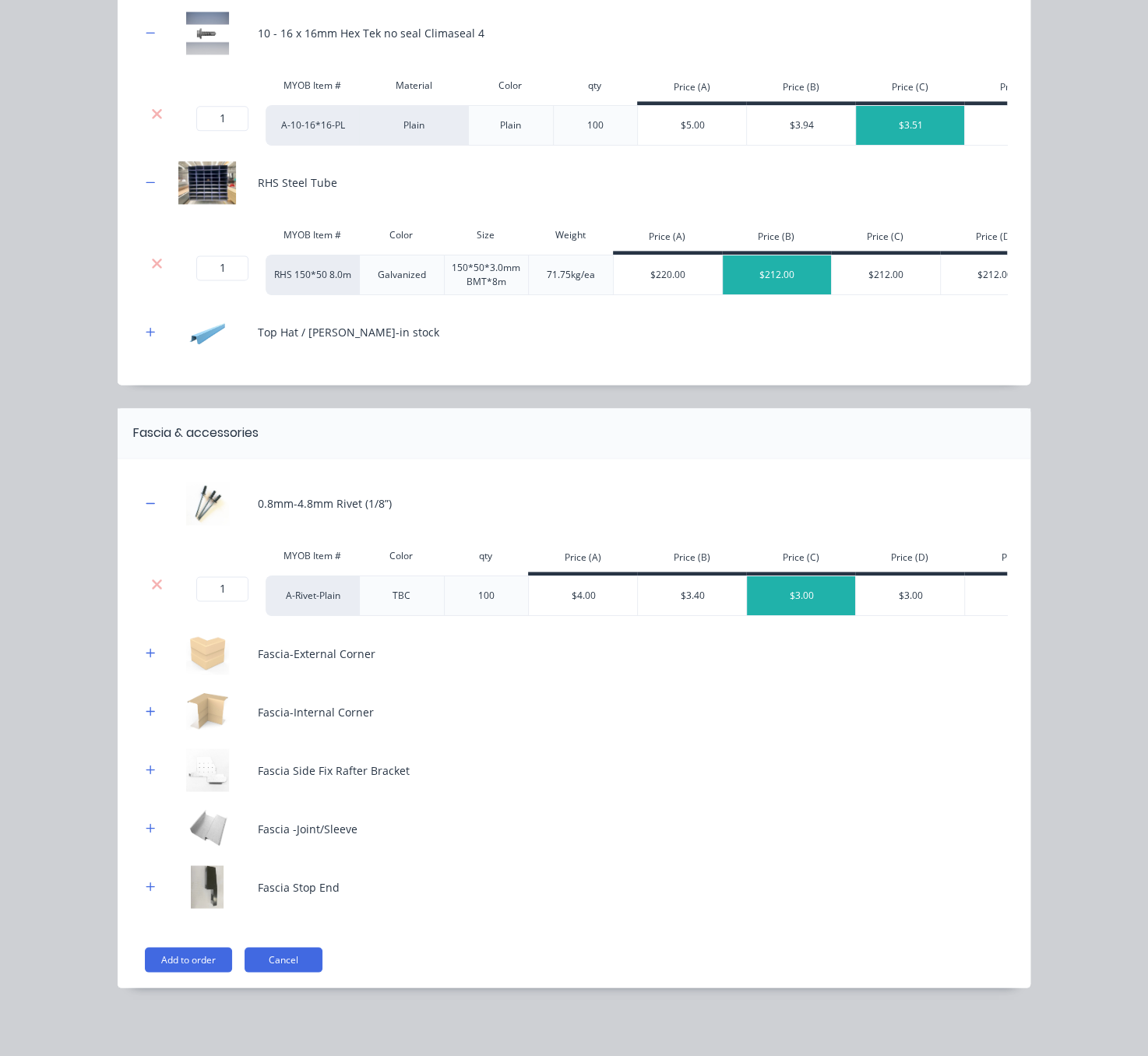
scroll to position [1357, 0]
click at [148, 647] on button "button" at bounding box center [151, 652] width 19 height 19
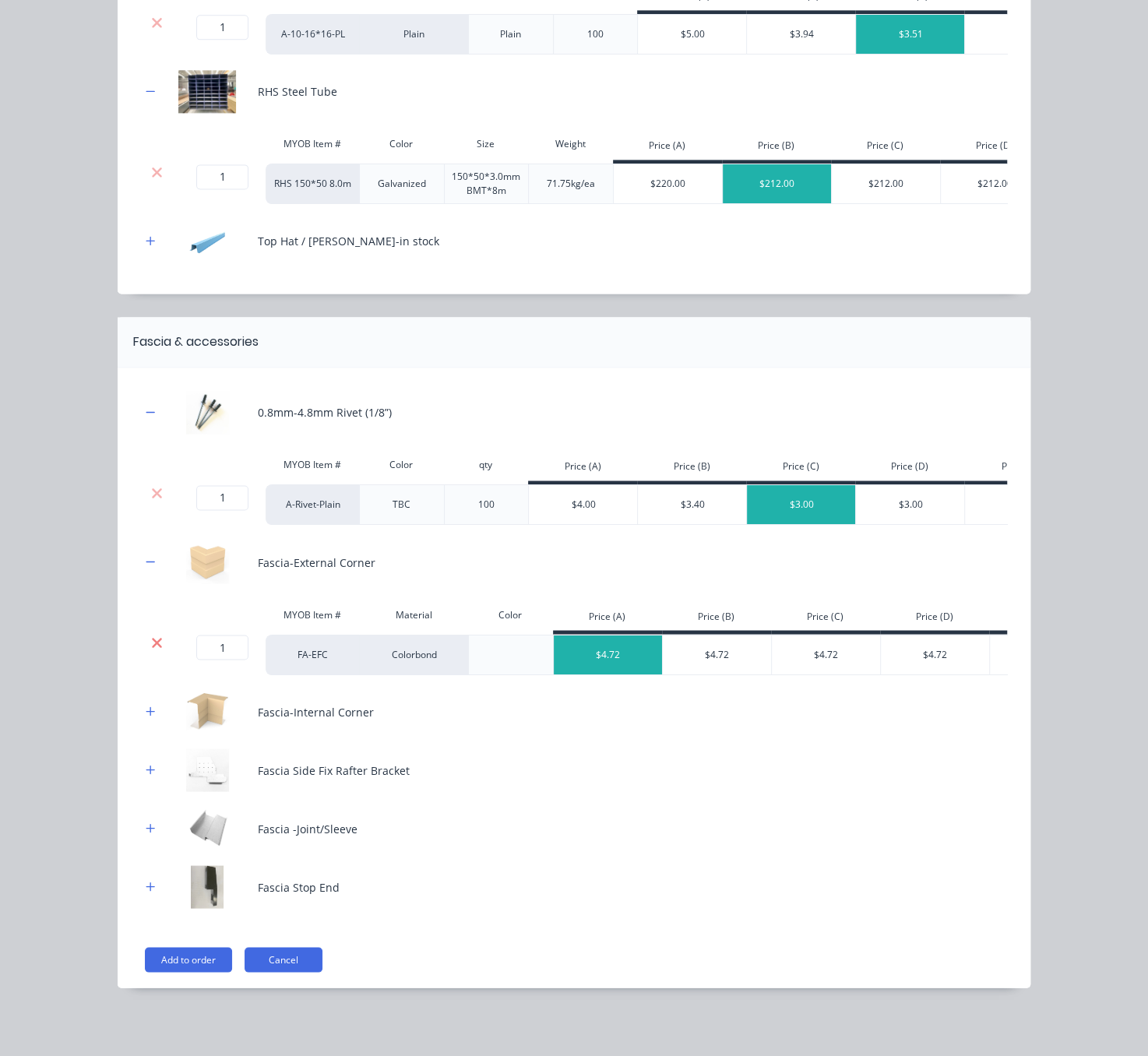
click at [151, 650] on icon at bounding box center [156, 643] width 12 height 16
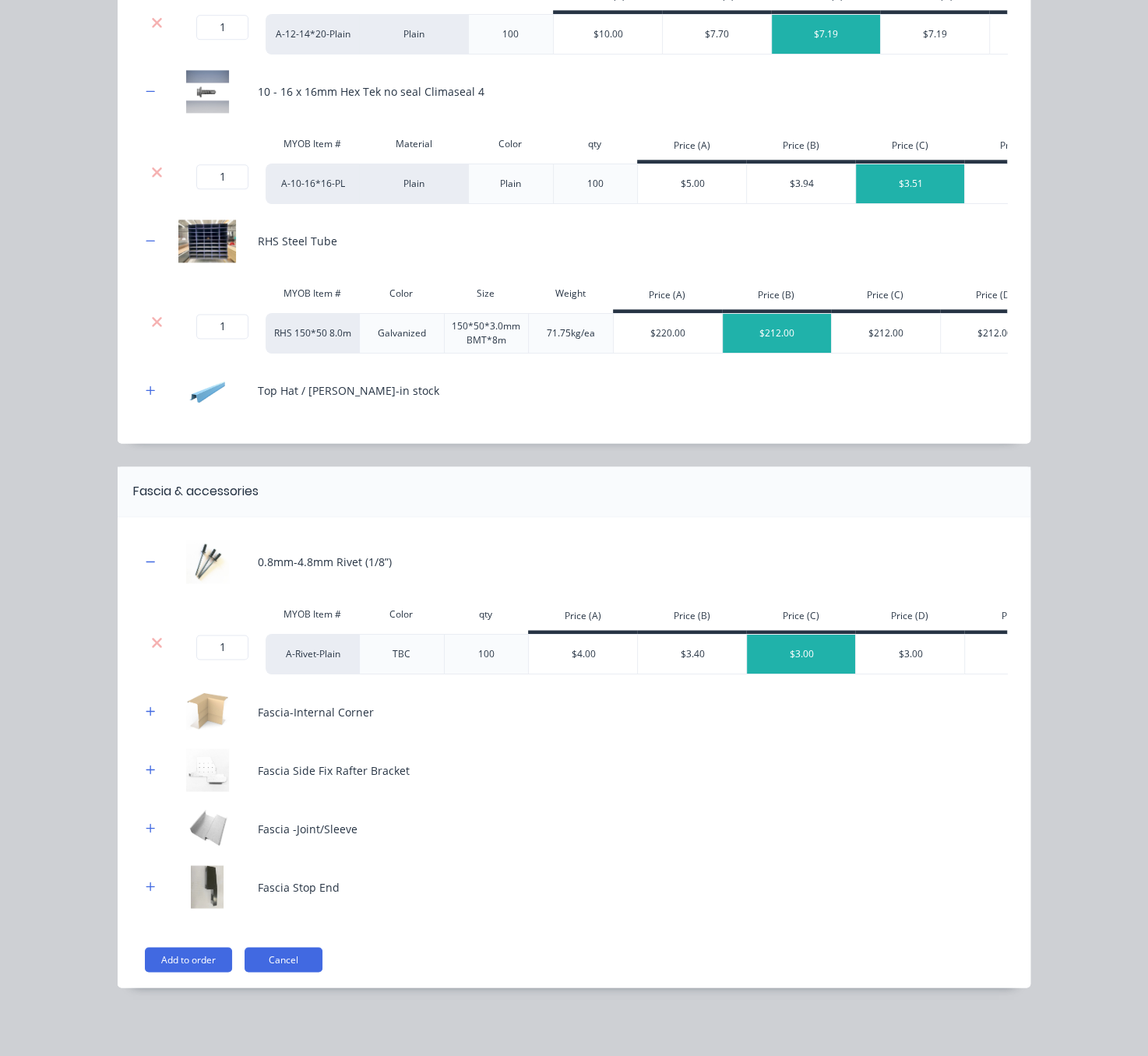
scroll to position [1298, 0]
click at [191, 955] on button "Add to order" at bounding box center [188, 959] width 87 height 25
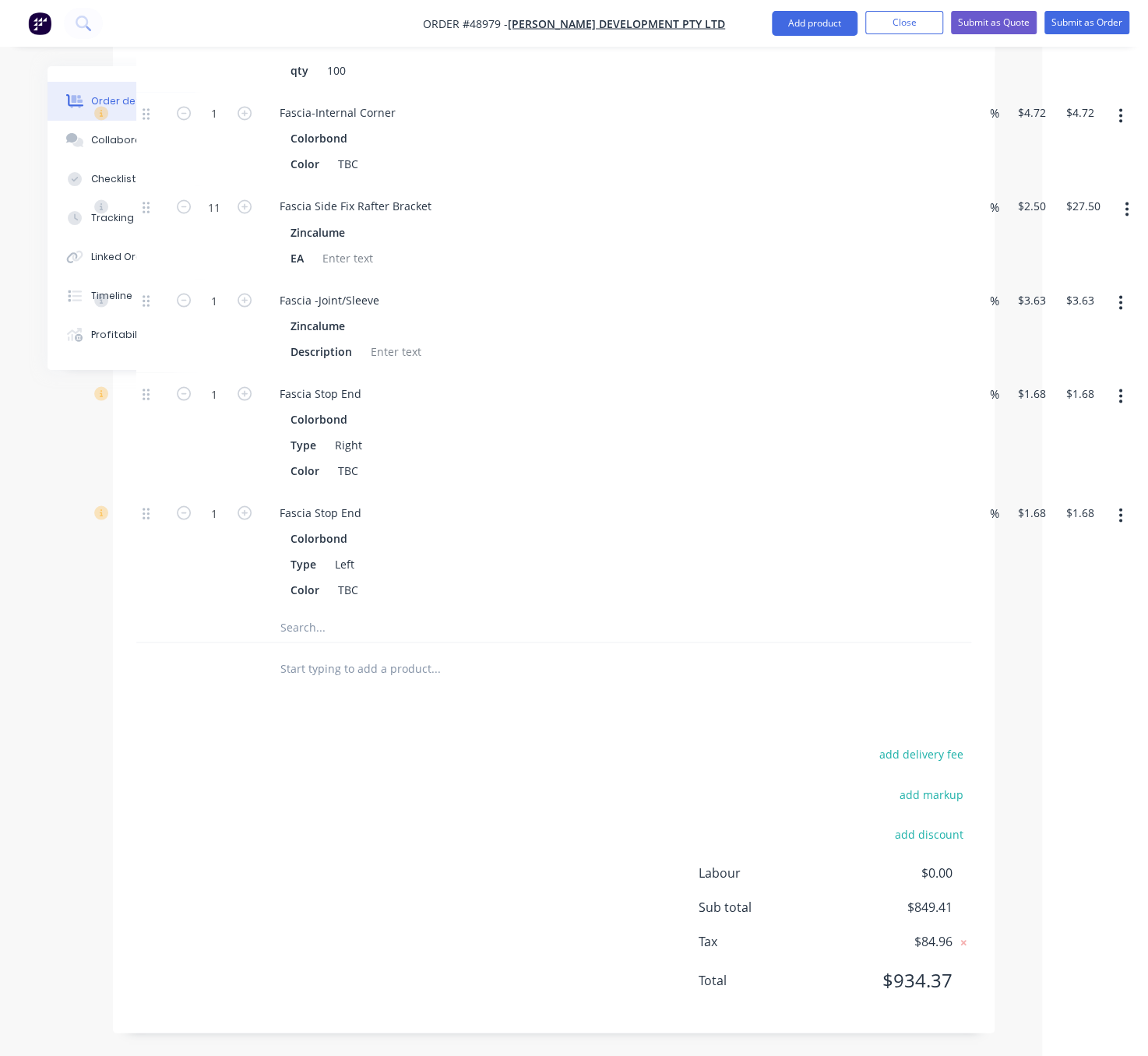
scroll to position [5179, 106]
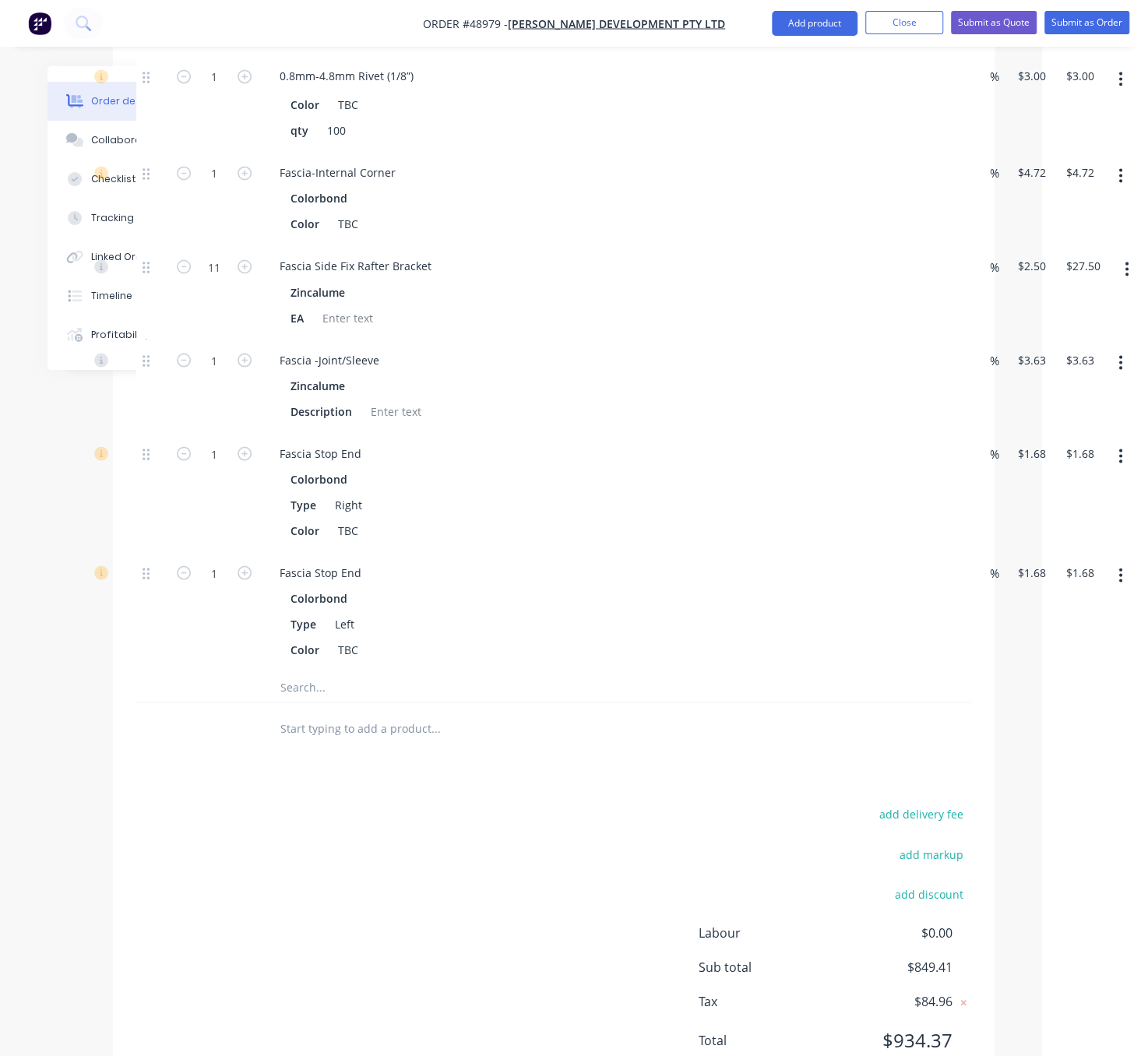
click at [1091, 46] on button "button" at bounding box center [1089, 31] width 37 height 28
click at [1039, 116] on div "Delete" at bounding box center [1033, 104] width 120 height 22
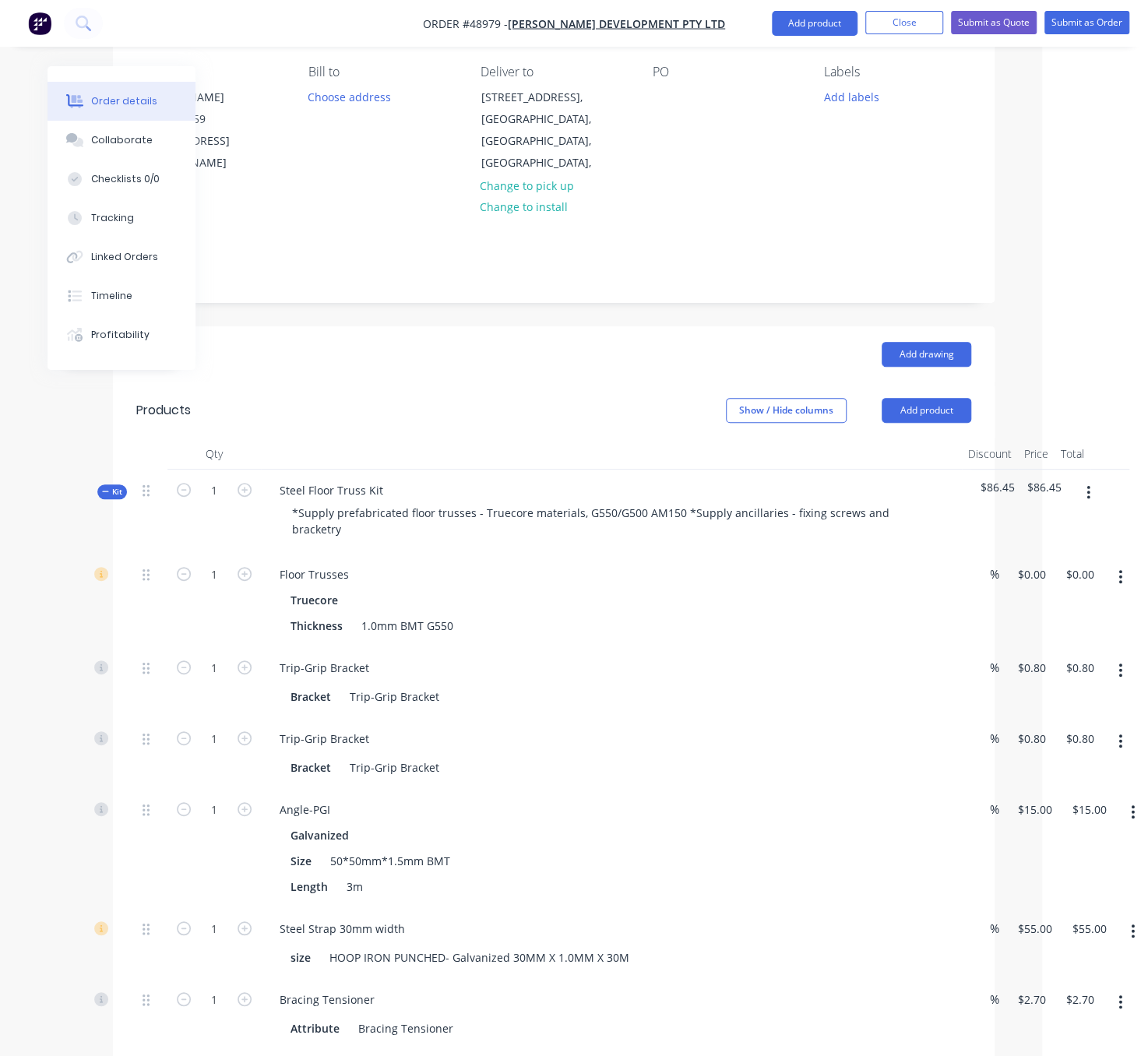
scroll to position [0, 106]
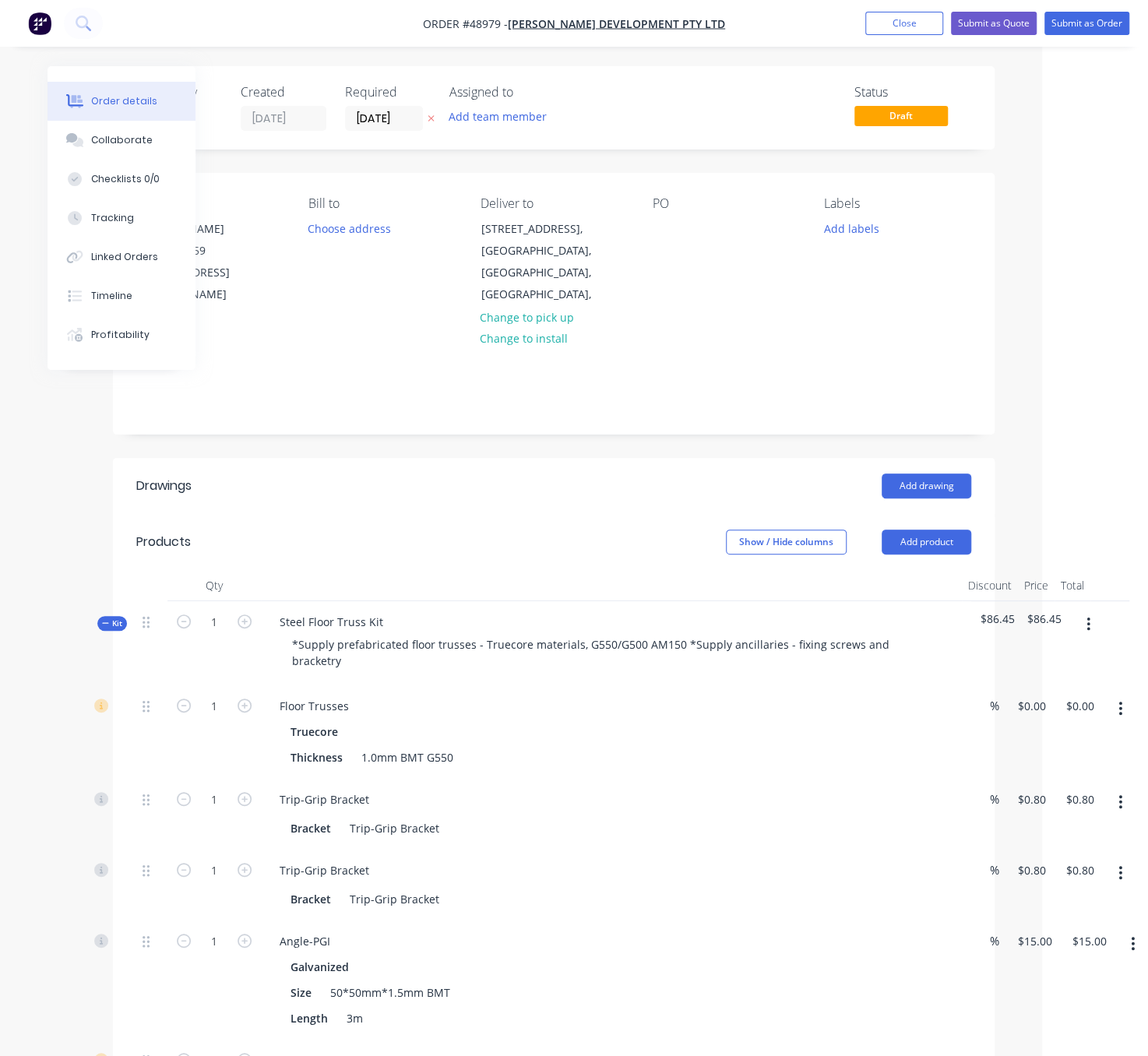
click at [429, 576] on div at bounding box center [611, 585] width 701 height 31
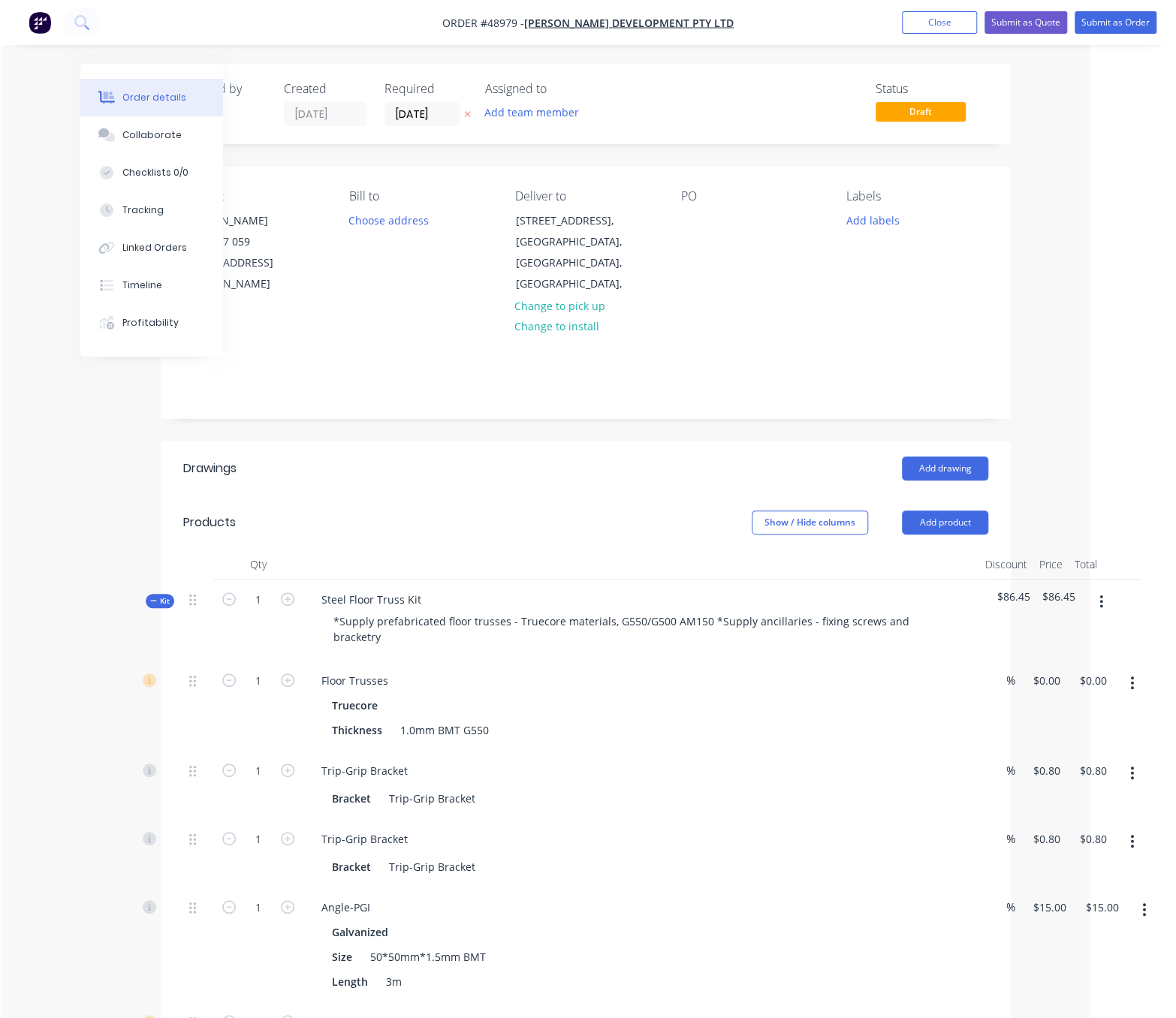
scroll to position [0, 88]
drag, startPoint x: 407, startPoint y: 511, endPoint x: 603, endPoint y: 529, distance: 196.8
click at [990, 690] on div "1 Floor Trusses Truecore Thickness 1.0mm BMT G550 % 0 0 $0.00 $0.00" at bounding box center [587, 705] width 805 height 90
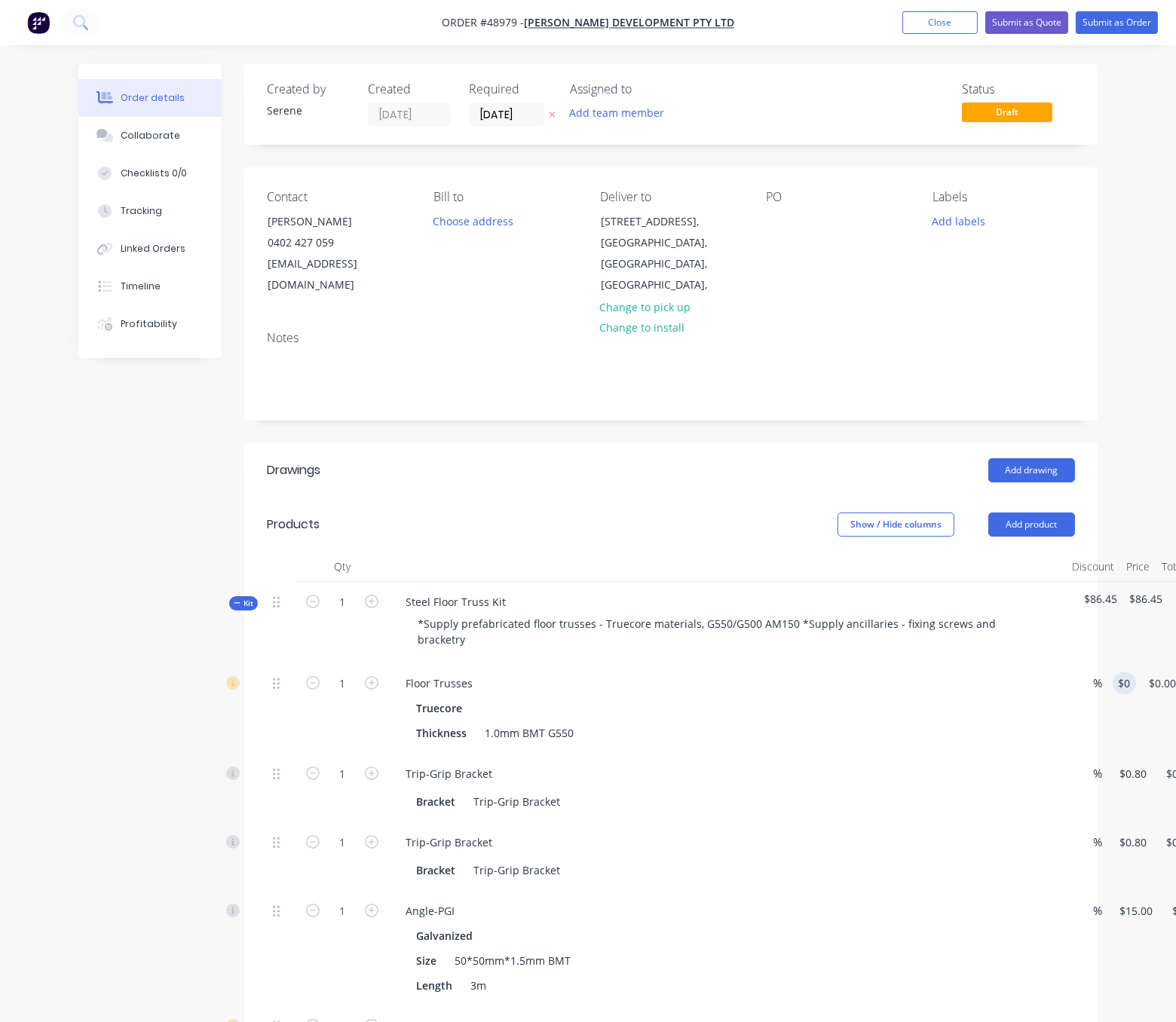
click at [564, 506] on header "Products Show / Hide columns Add product" at bounding box center [670, 524] width 853 height 54
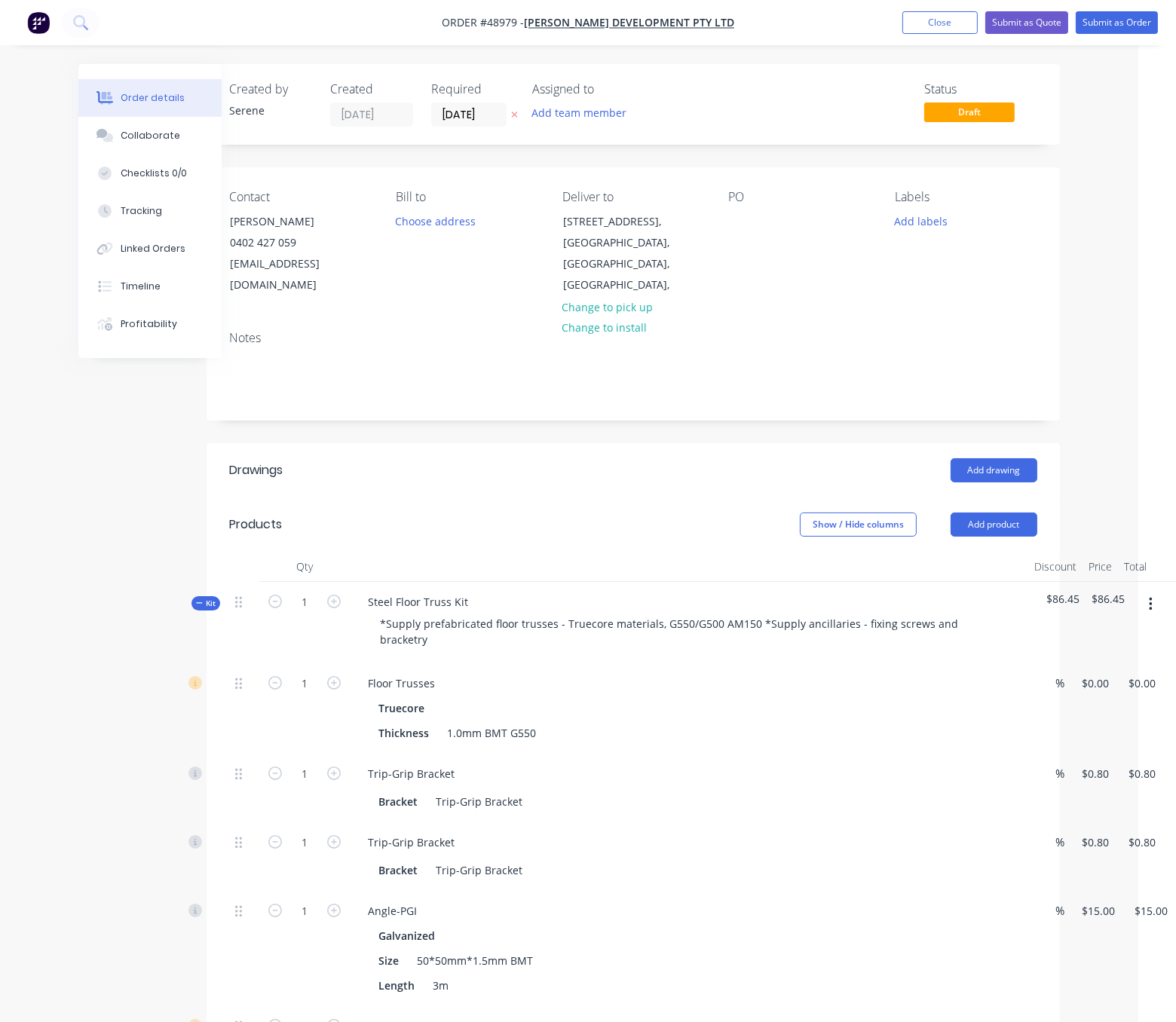
scroll to position [0, 91]
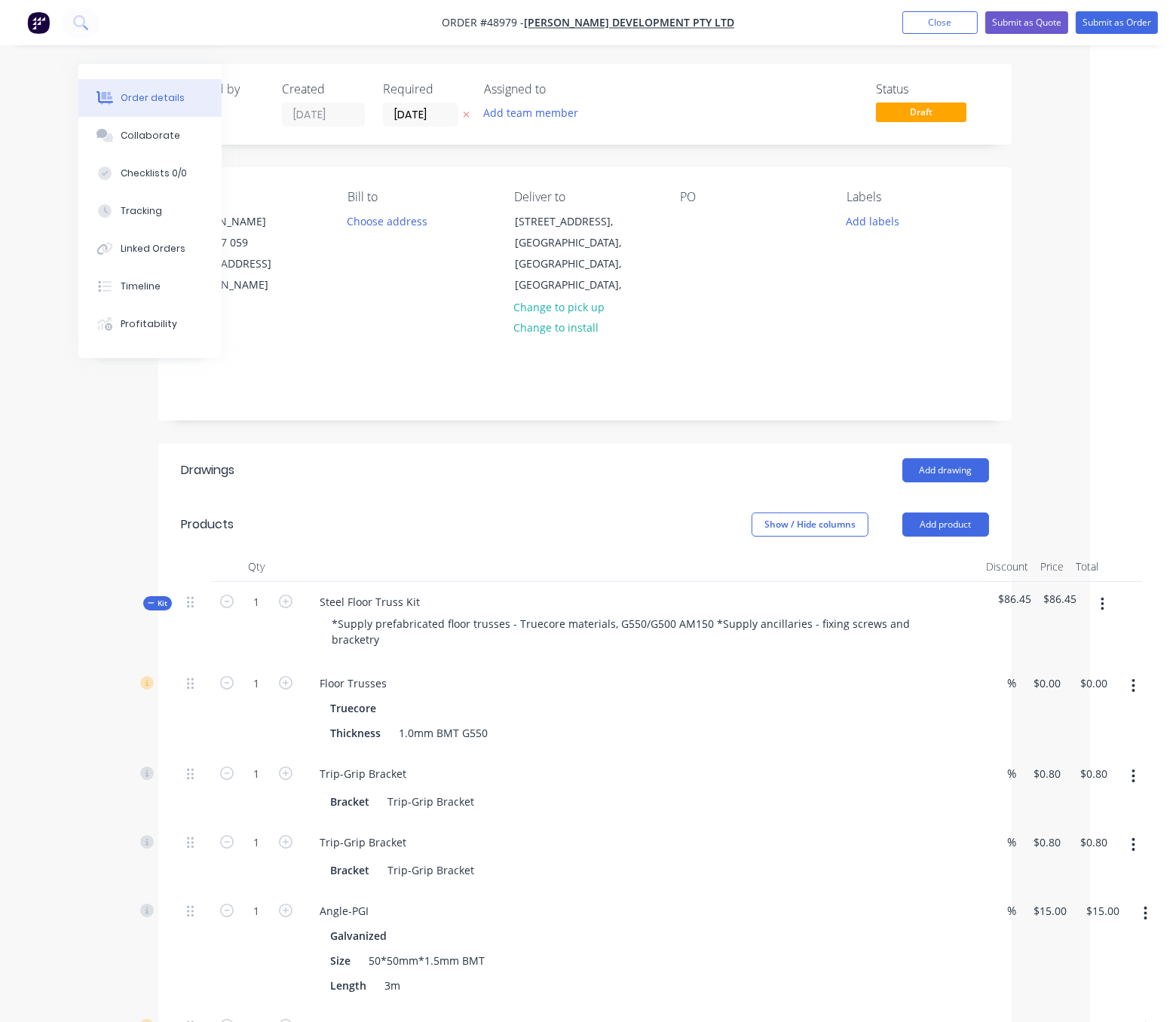
drag, startPoint x: 572, startPoint y: 524, endPoint x: 686, endPoint y: 499, distance: 116.7
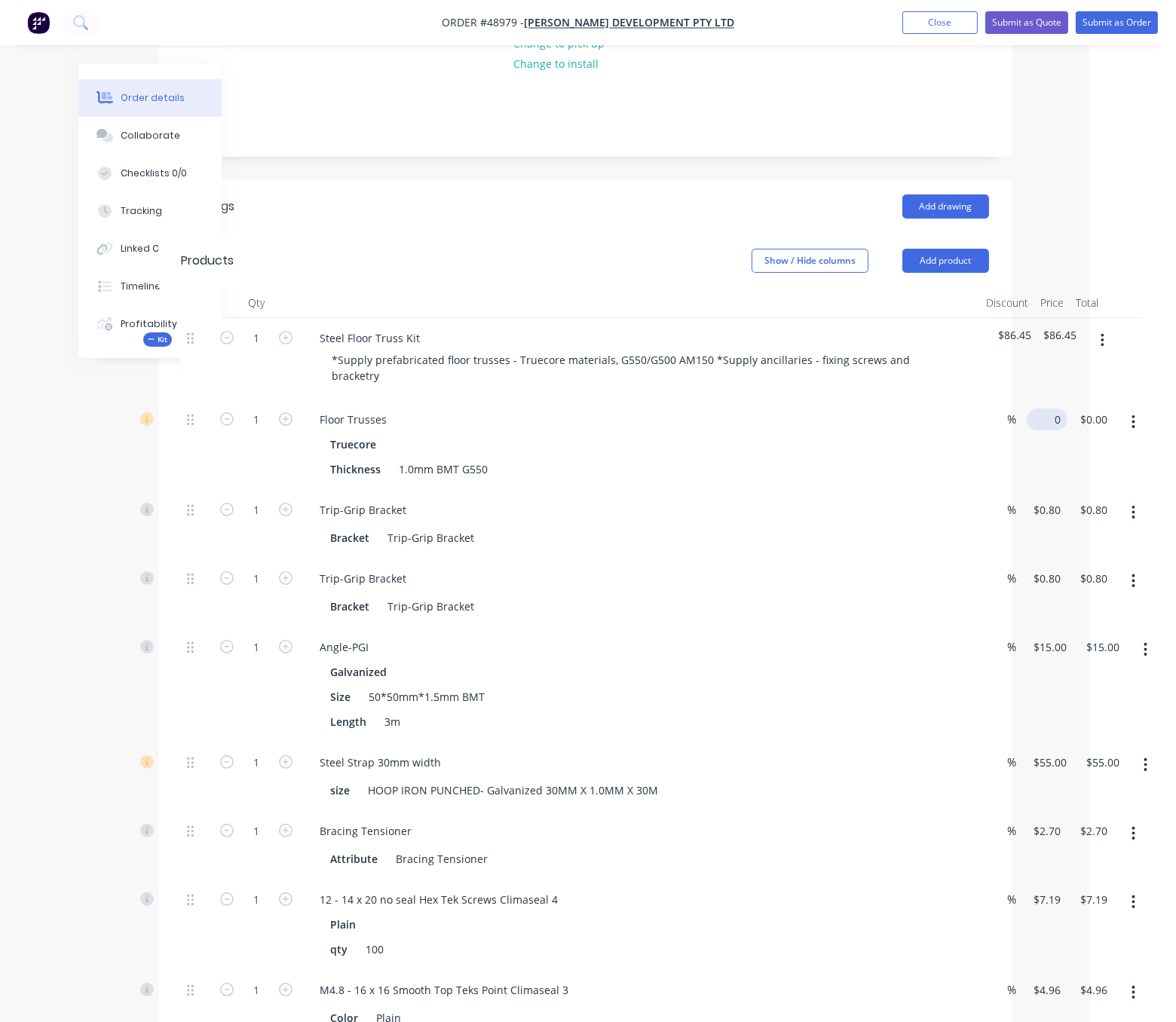
click at [1042, 426] on input "0" at bounding box center [1050, 419] width 35 height 22
click at [1042, 426] on input "4580" at bounding box center [1049, 419] width 32 height 22
type input "$4,600.00"
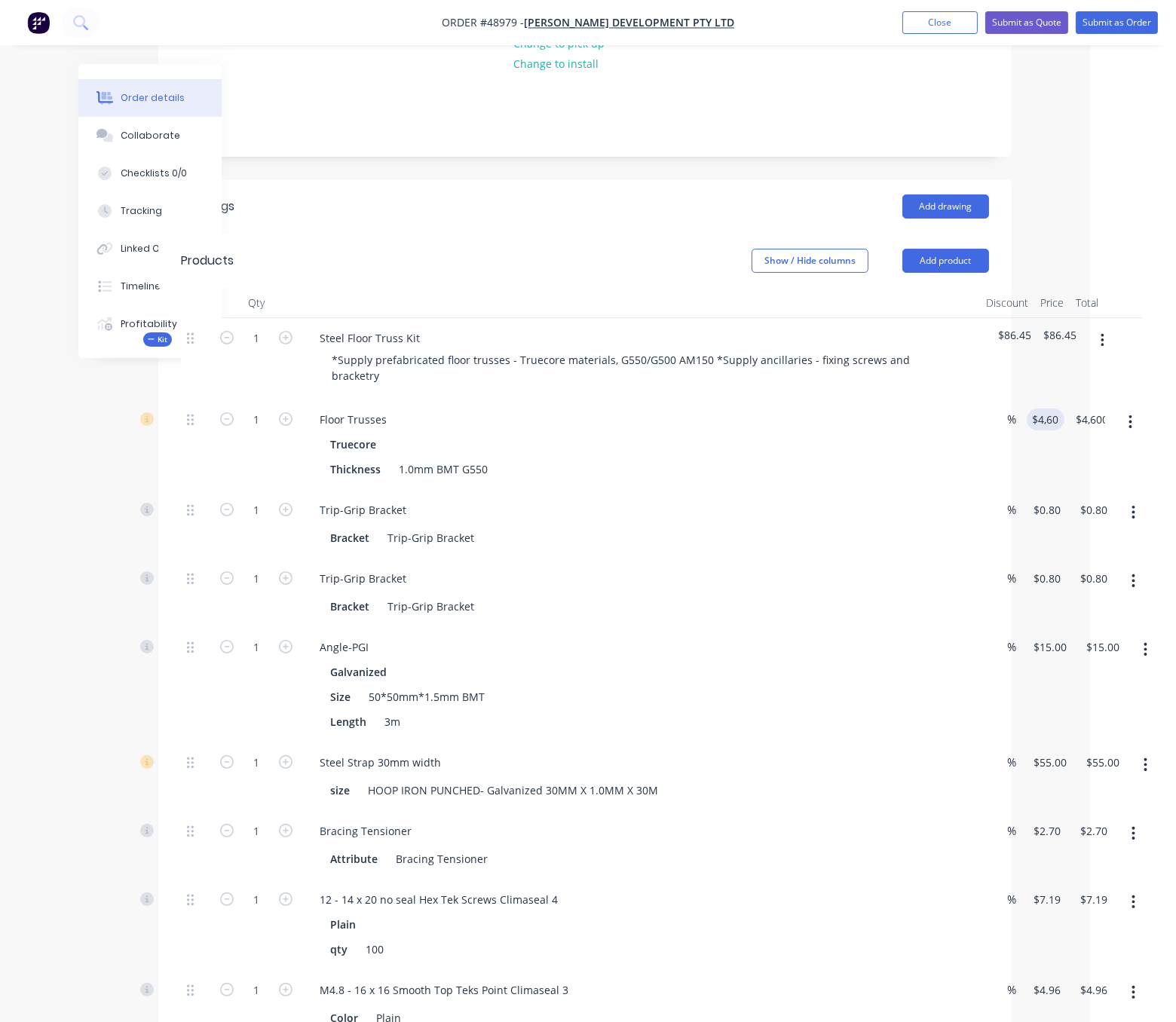
click at [1021, 478] on div "$4,600.00 4600" at bounding box center [1042, 444] width 44 height 90
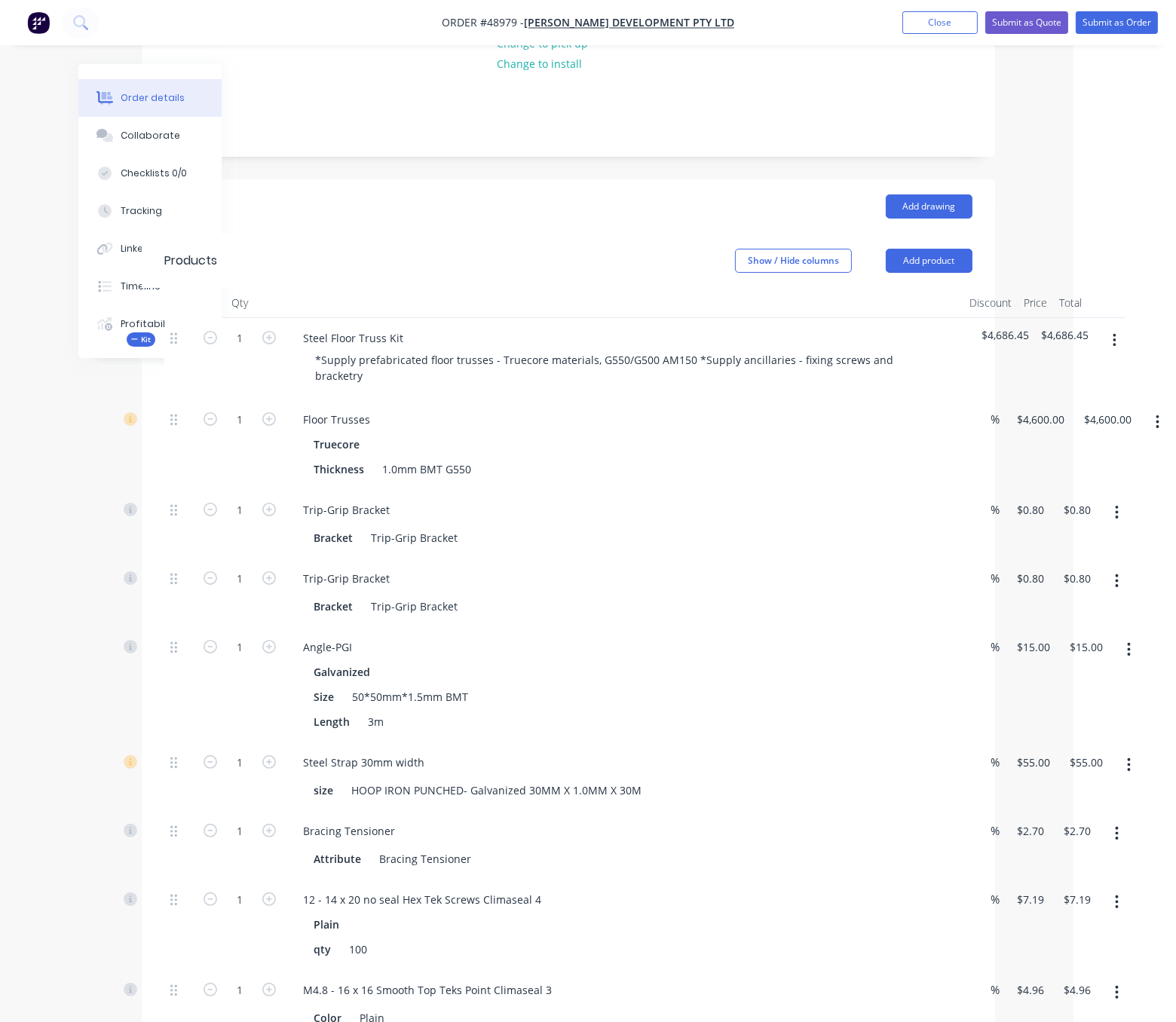
drag, startPoint x: 517, startPoint y: 231, endPoint x: 687, endPoint y: 258, distance: 172.1
click at [1032, 421] on div "4600 $4,600.00" at bounding box center [1043, 419] width 55 height 22
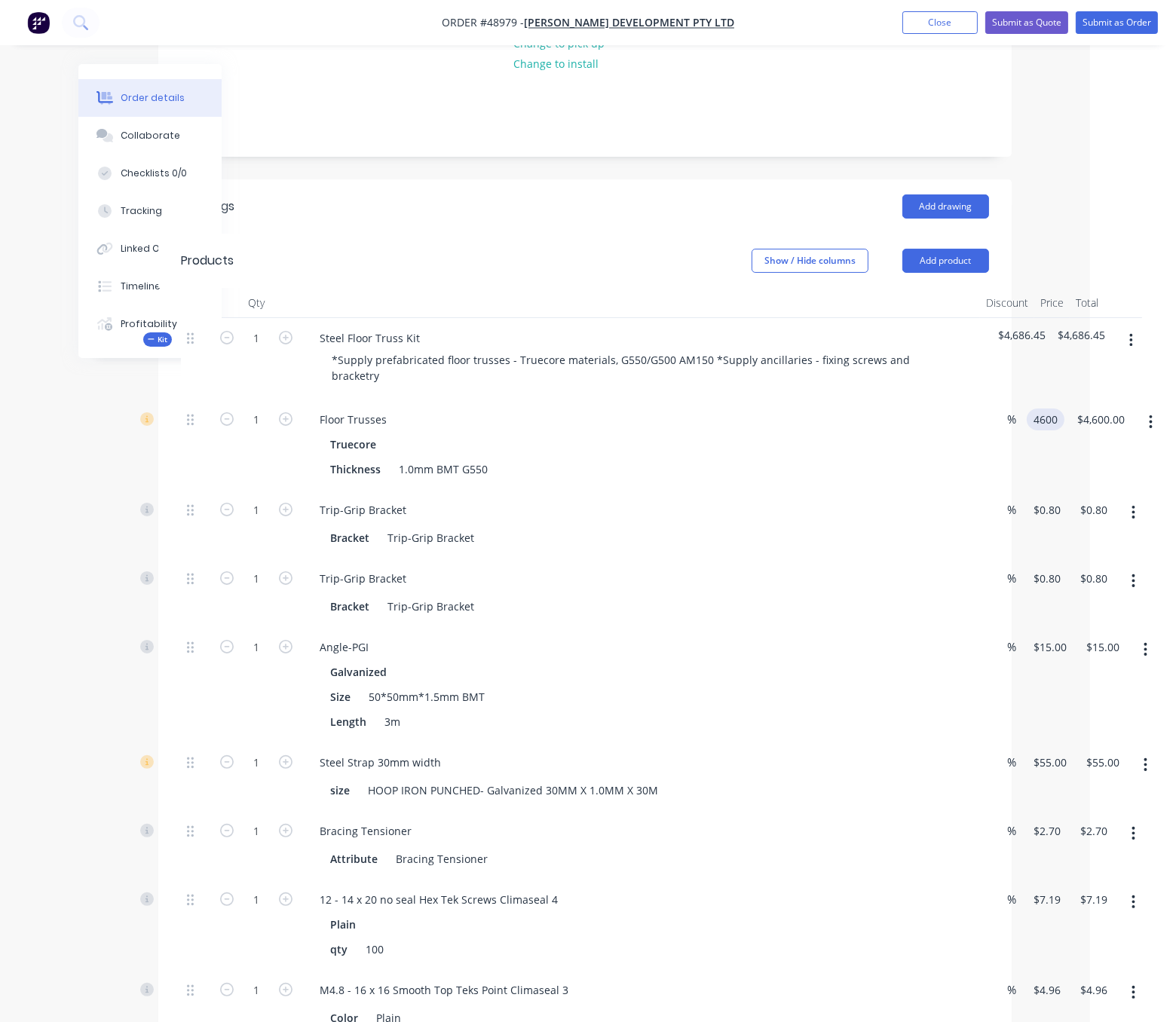
click at [1033, 421] on div "4600 4600" at bounding box center [1049, 419] width 32 height 22
click at [1058, 475] on div "5600 5600" at bounding box center [1042, 444] width 44 height 90
type input "$5,600.00"
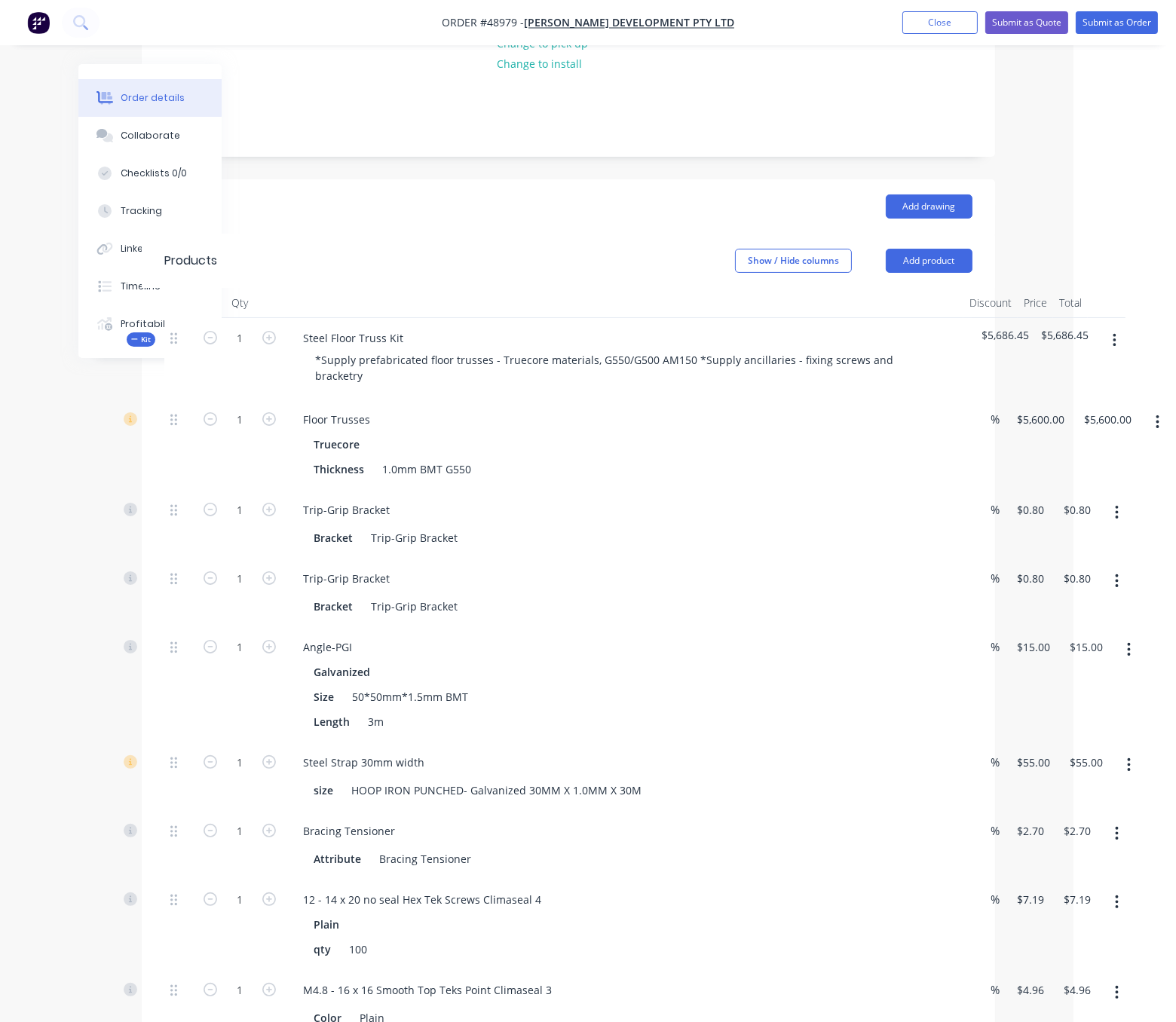
drag, startPoint x: 448, startPoint y: 234, endPoint x: 575, endPoint y: 222, distance: 127.6
click at [411, 340] on div "Steel Floor Truss Kit" at bounding box center [353, 338] width 124 height 22
click at [473, 259] on div "Show / Hide columns Add product" at bounding box center [654, 260] width 636 height 24
click at [1112, 526] on button "button" at bounding box center [1117, 512] width 36 height 27
click at [1076, 623] on div "Delete" at bounding box center [1063, 612] width 116 height 22
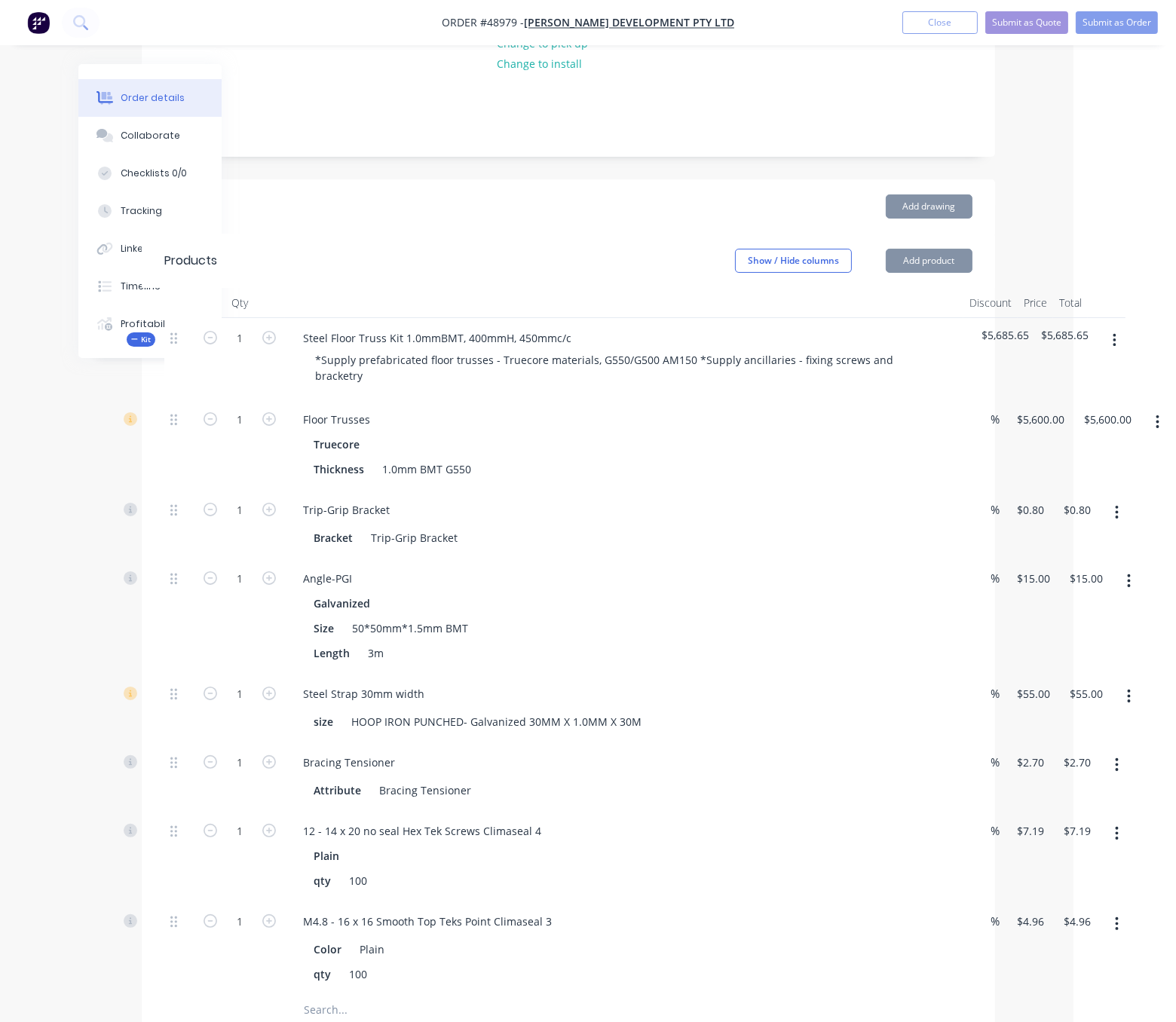
click at [1119, 524] on button "button" at bounding box center [1117, 512] width 36 height 27
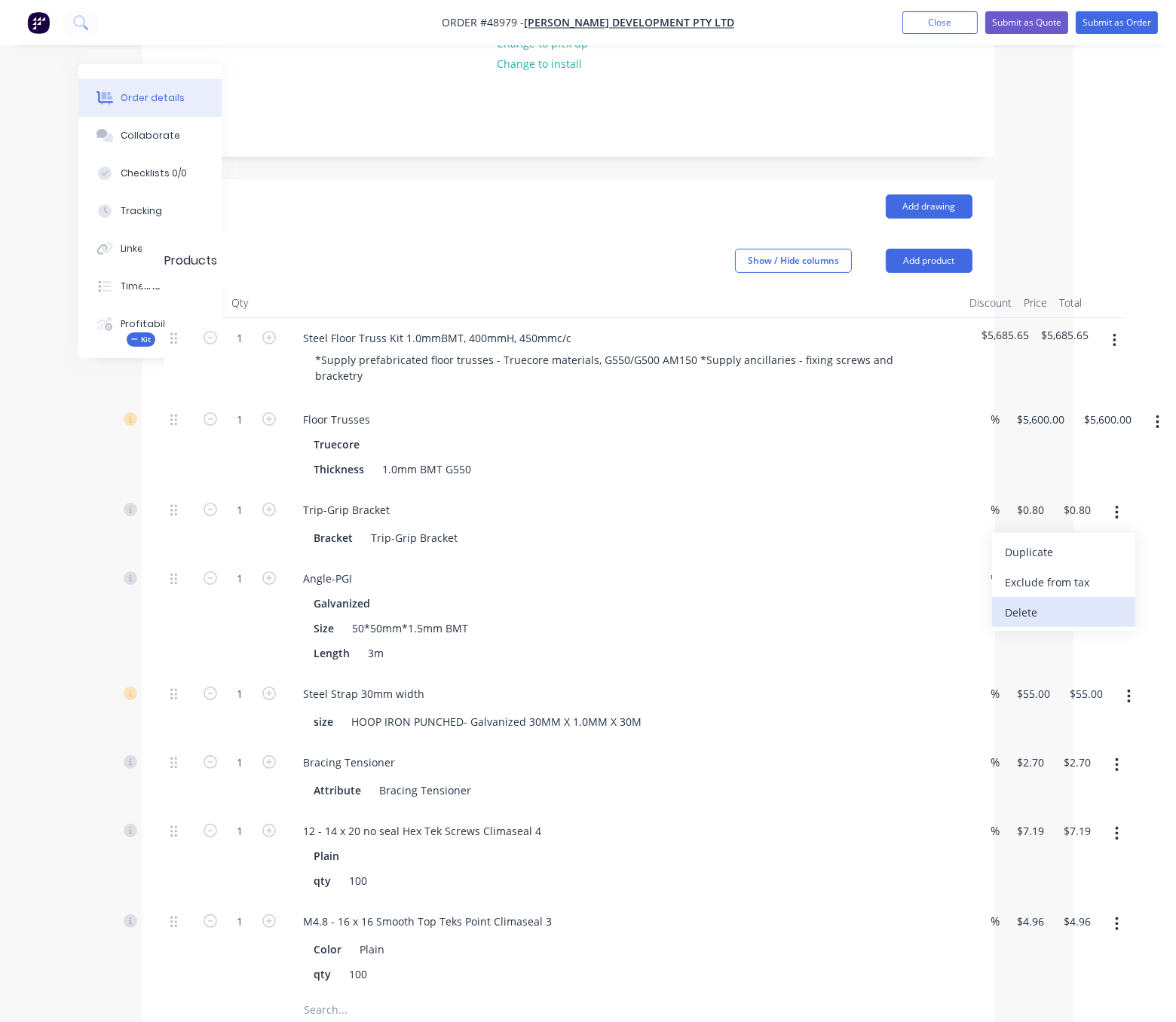
click at [1086, 623] on div "Delete" at bounding box center [1063, 612] width 116 height 22
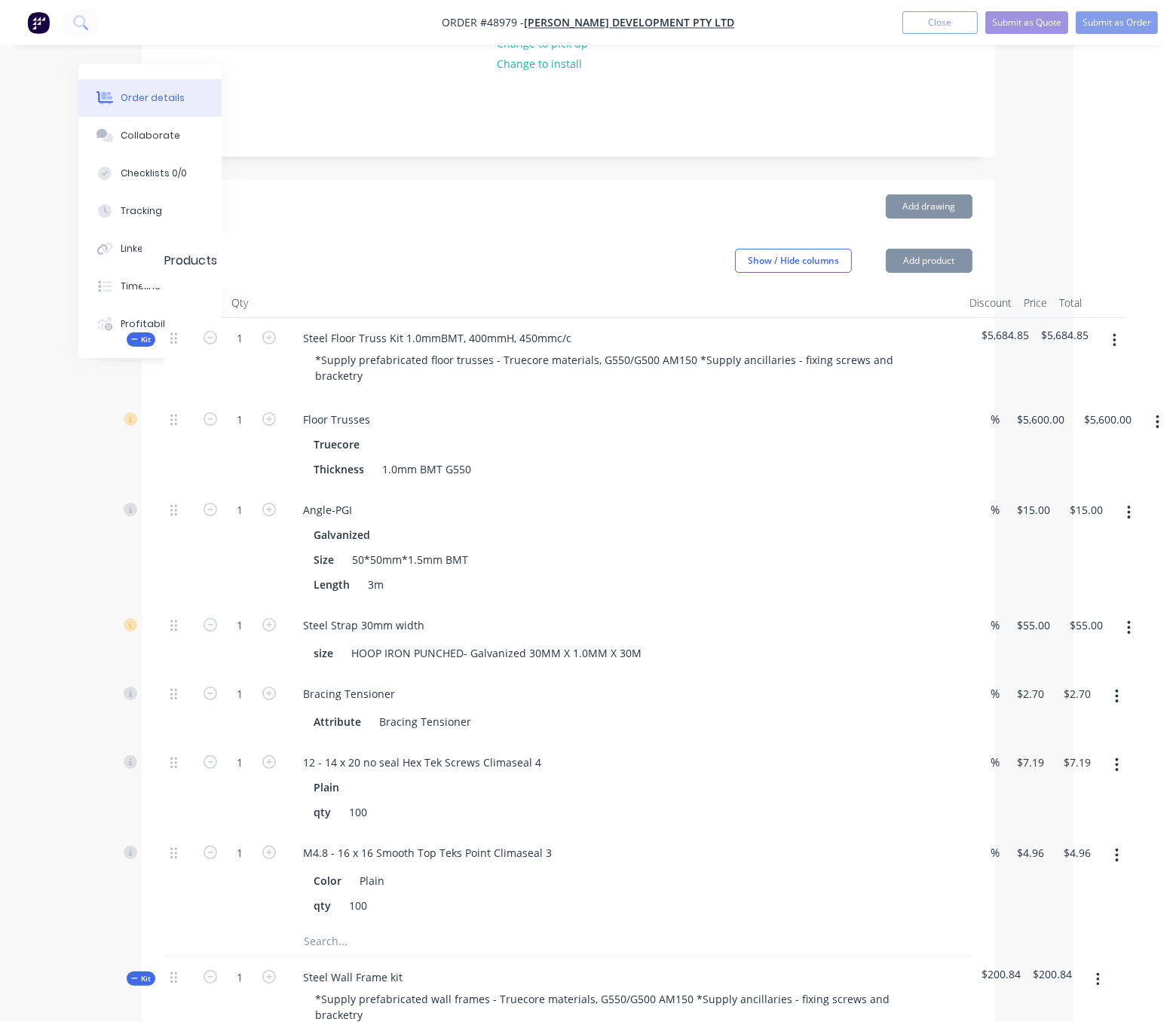
click at [456, 197] on div "Add drawing" at bounding box center [654, 206] width 636 height 24
click at [424, 228] on header "Drawings Add drawing" at bounding box center [568, 206] width 853 height 54
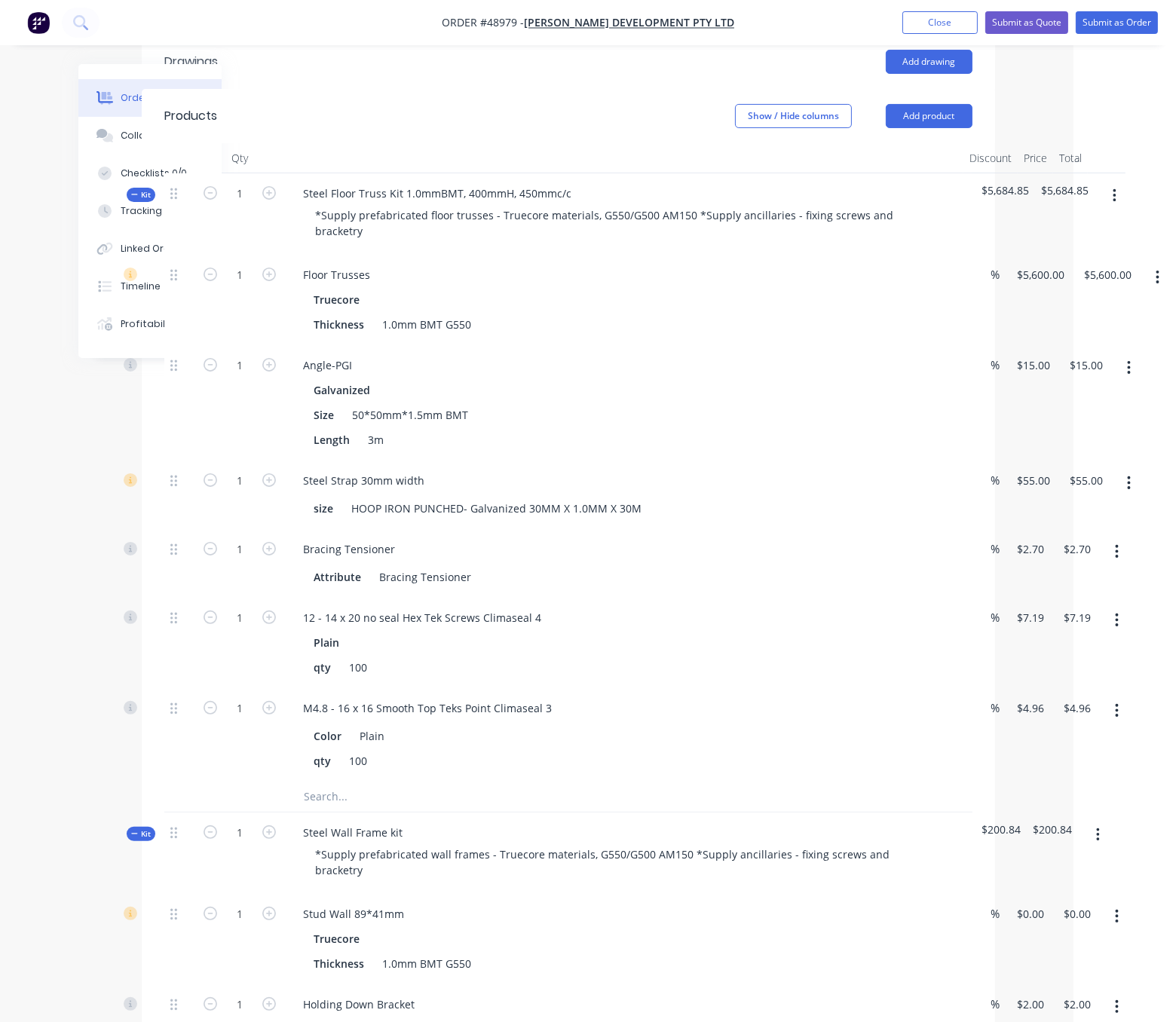
scroll to position [428, 108]
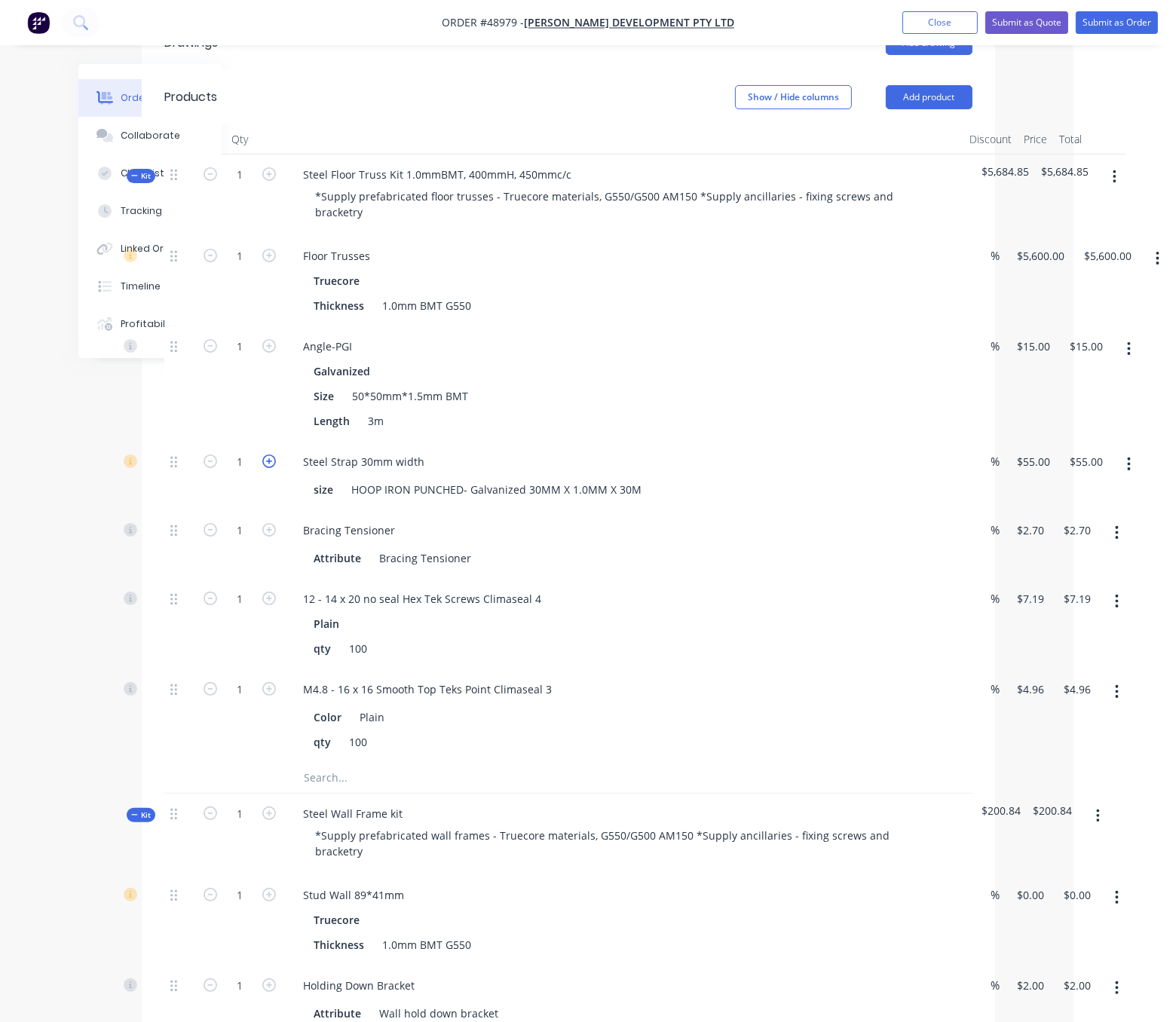
click at [263, 468] on icon "button" at bounding box center [269, 462] width 14 height 14
type input "2"
type input "$110.00"
click at [263, 468] on icon "button" at bounding box center [269, 462] width 14 height 14
type input "3"
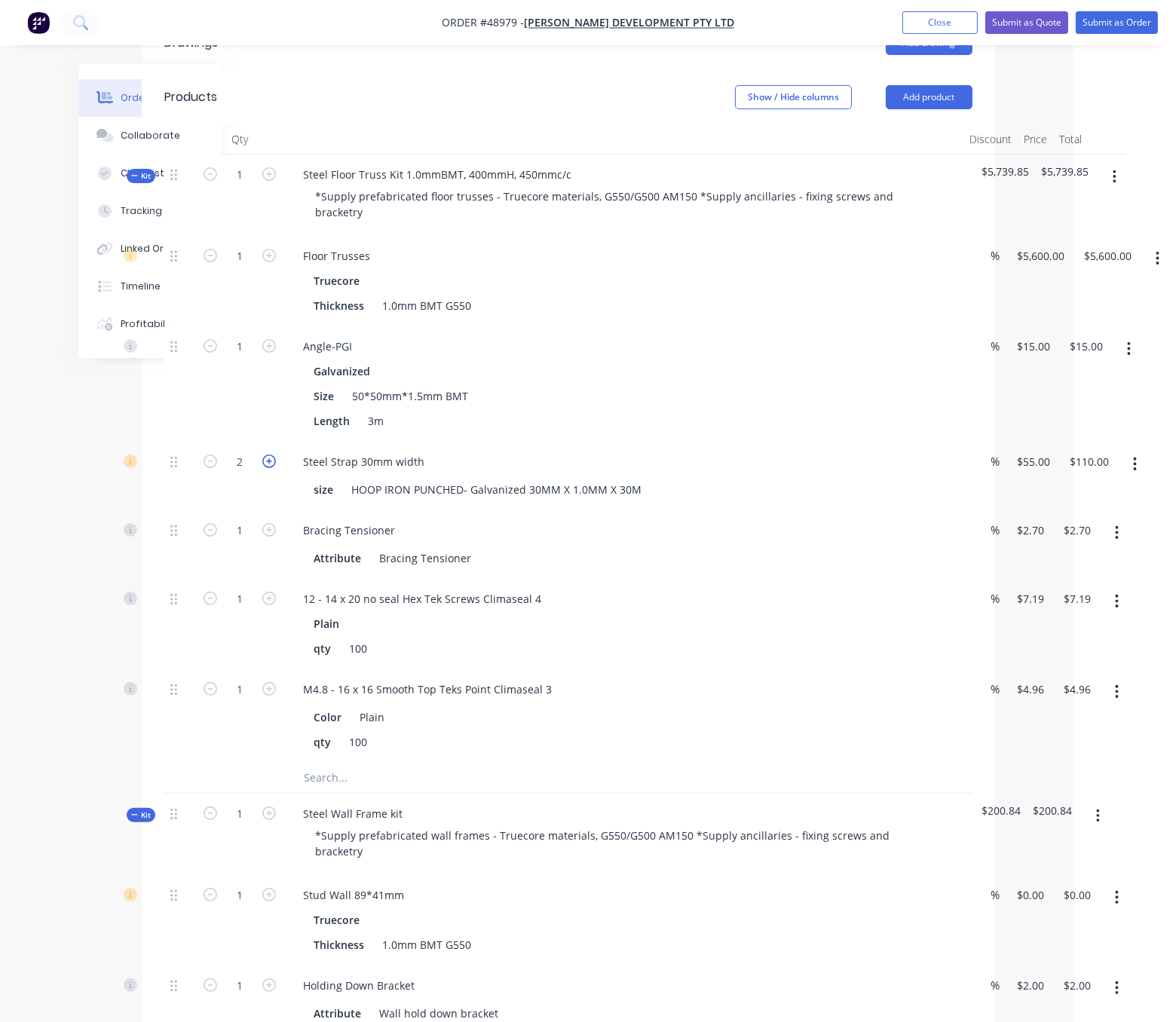
type input "$165.00"
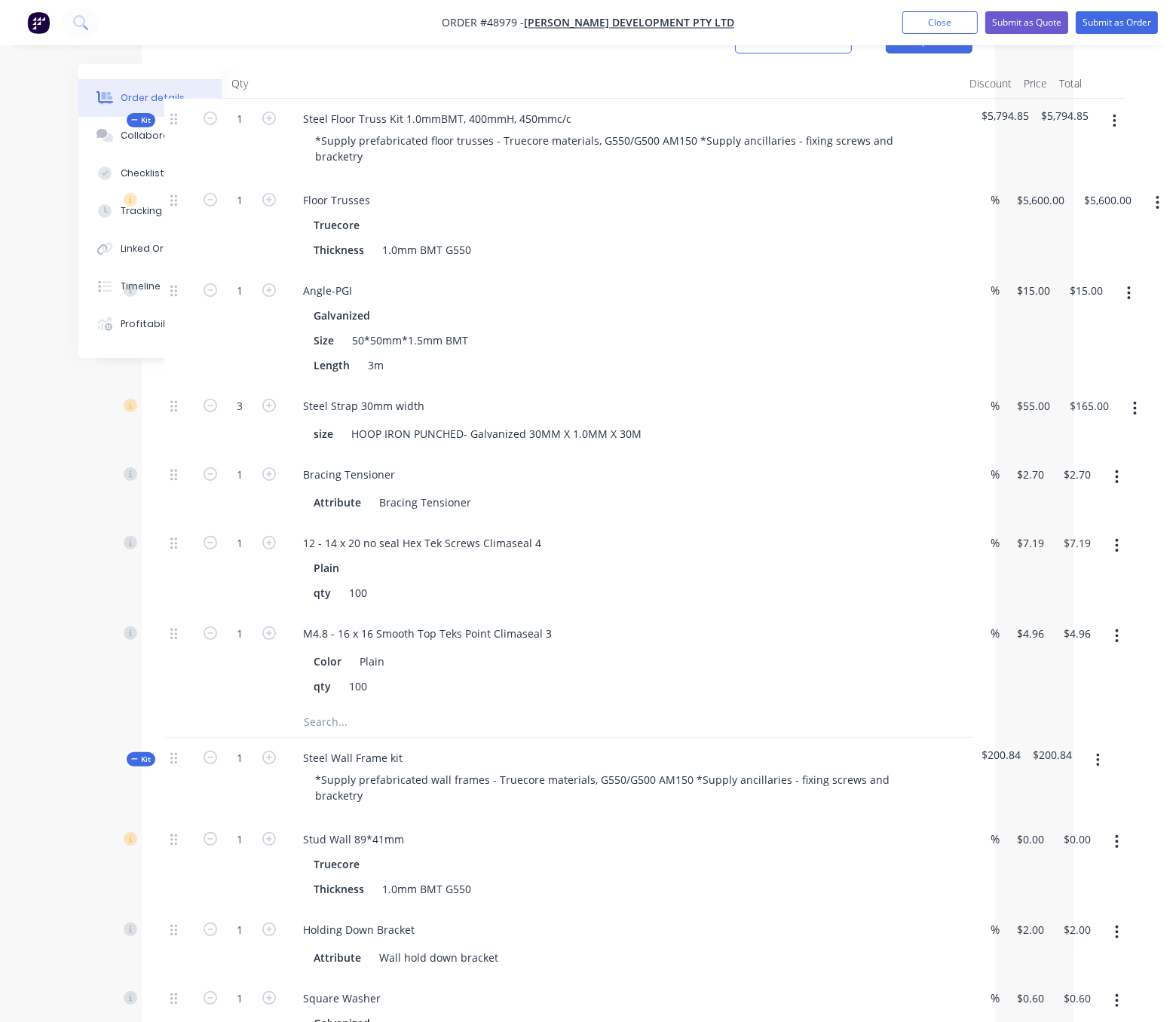
scroll to position [502, 108]
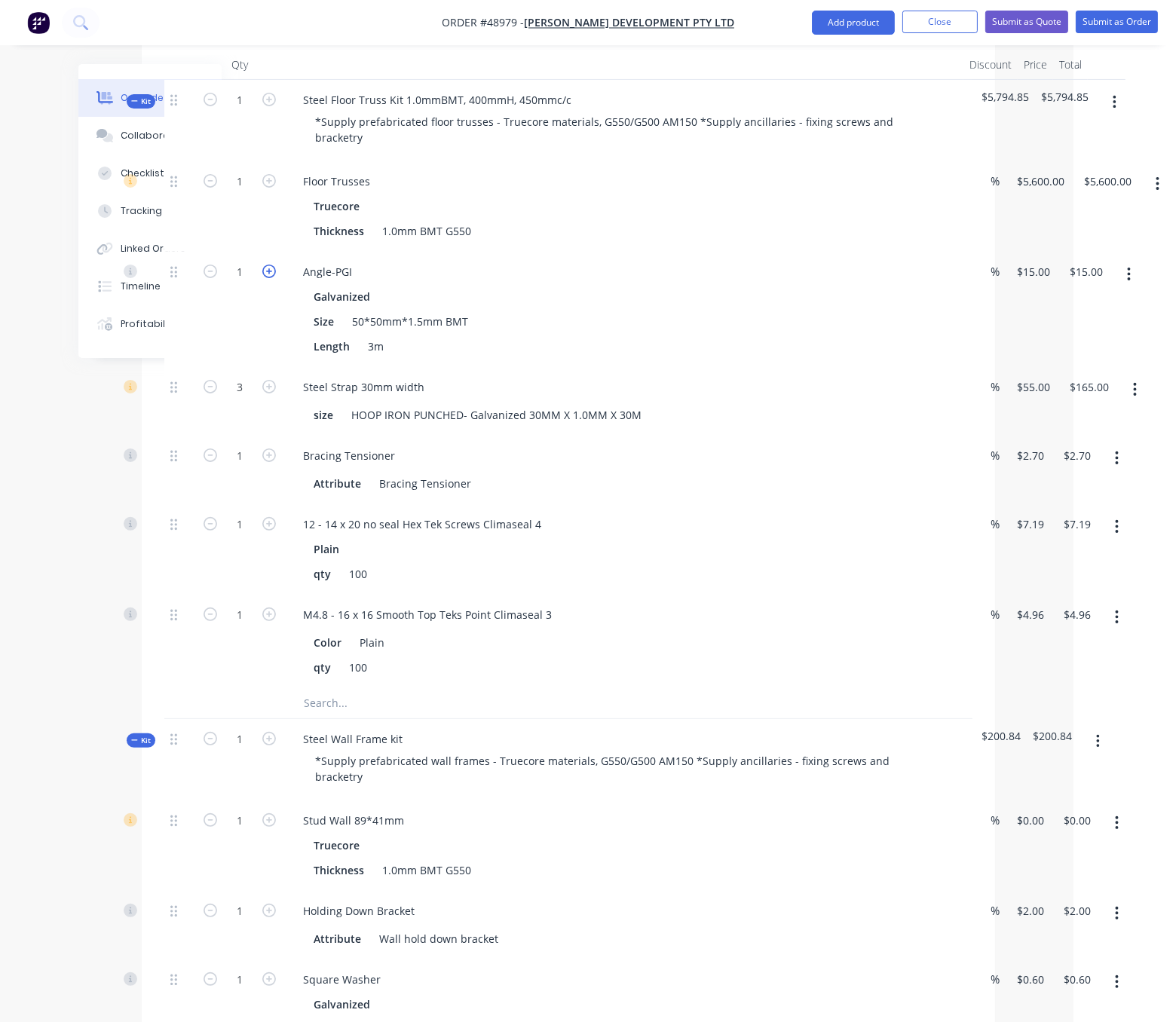
click at [263, 278] on icon "button" at bounding box center [269, 272] width 14 height 14
type input "2"
type input "$30.00"
click at [263, 278] on icon "button" at bounding box center [269, 272] width 14 height 14
type input "3"
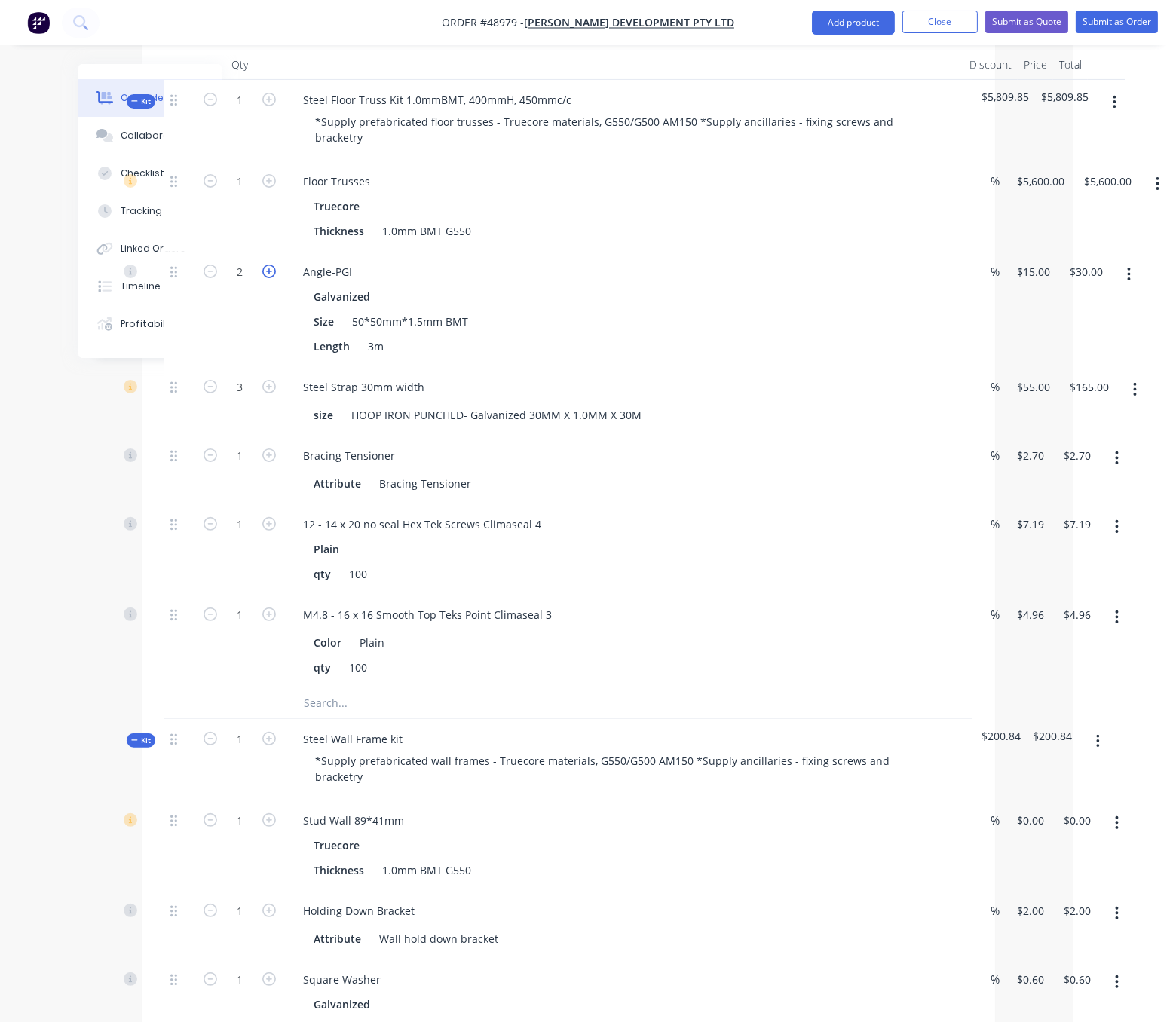
type input "$45.00"
click at [212, 394] on icon "button" at bounding box center [211, 387] width 14 height 14
type input "2"
type input "$110.00"
click at [212, 394] on icon "button" at bounding box center [211, 387] width 14 height 14
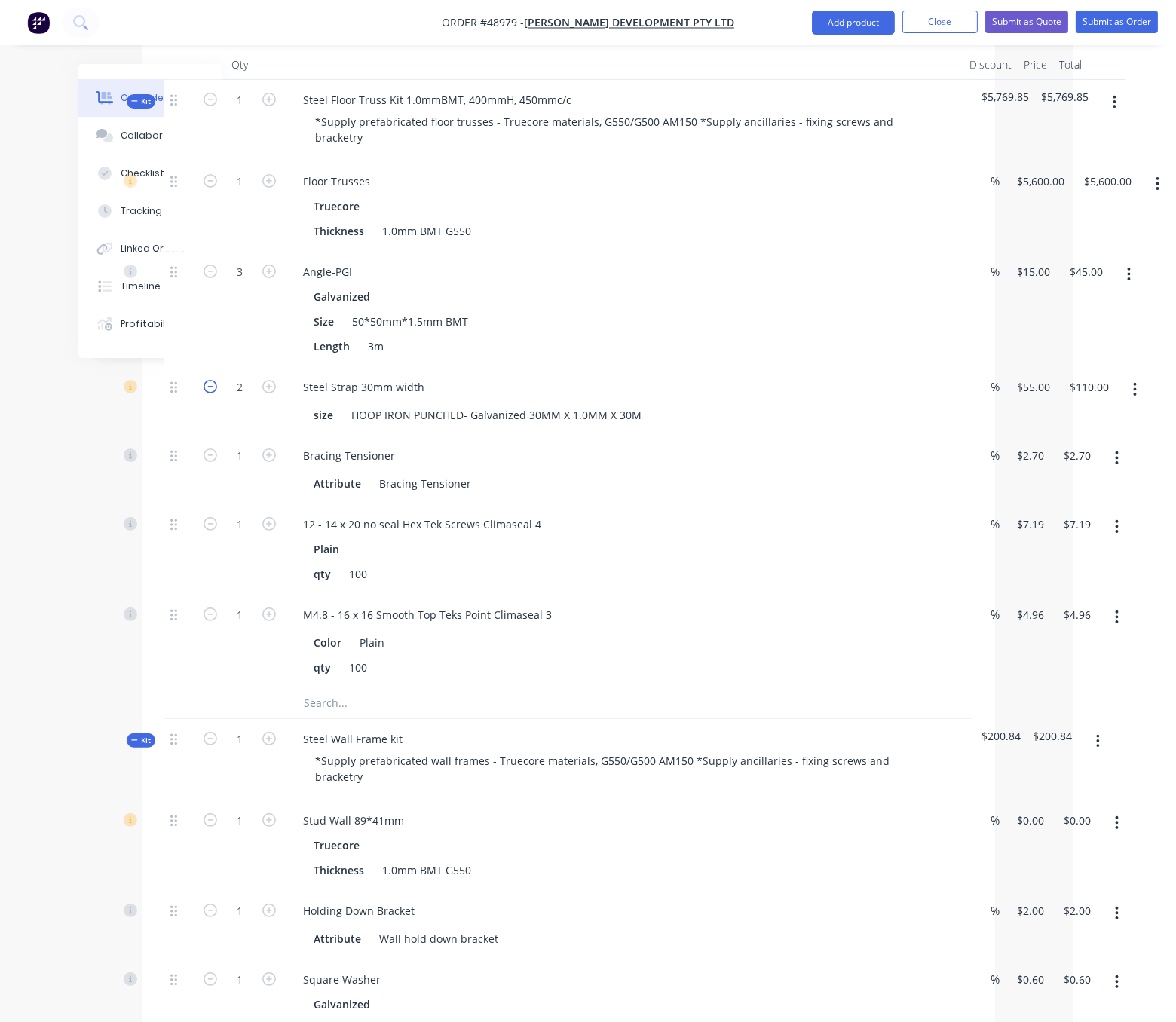
type input "1"
type input "$55.00"
click at [263, 394] on icon "button" at bounding box center [269, 387] width 14 height 14
type input "2"
type input "$110.00"
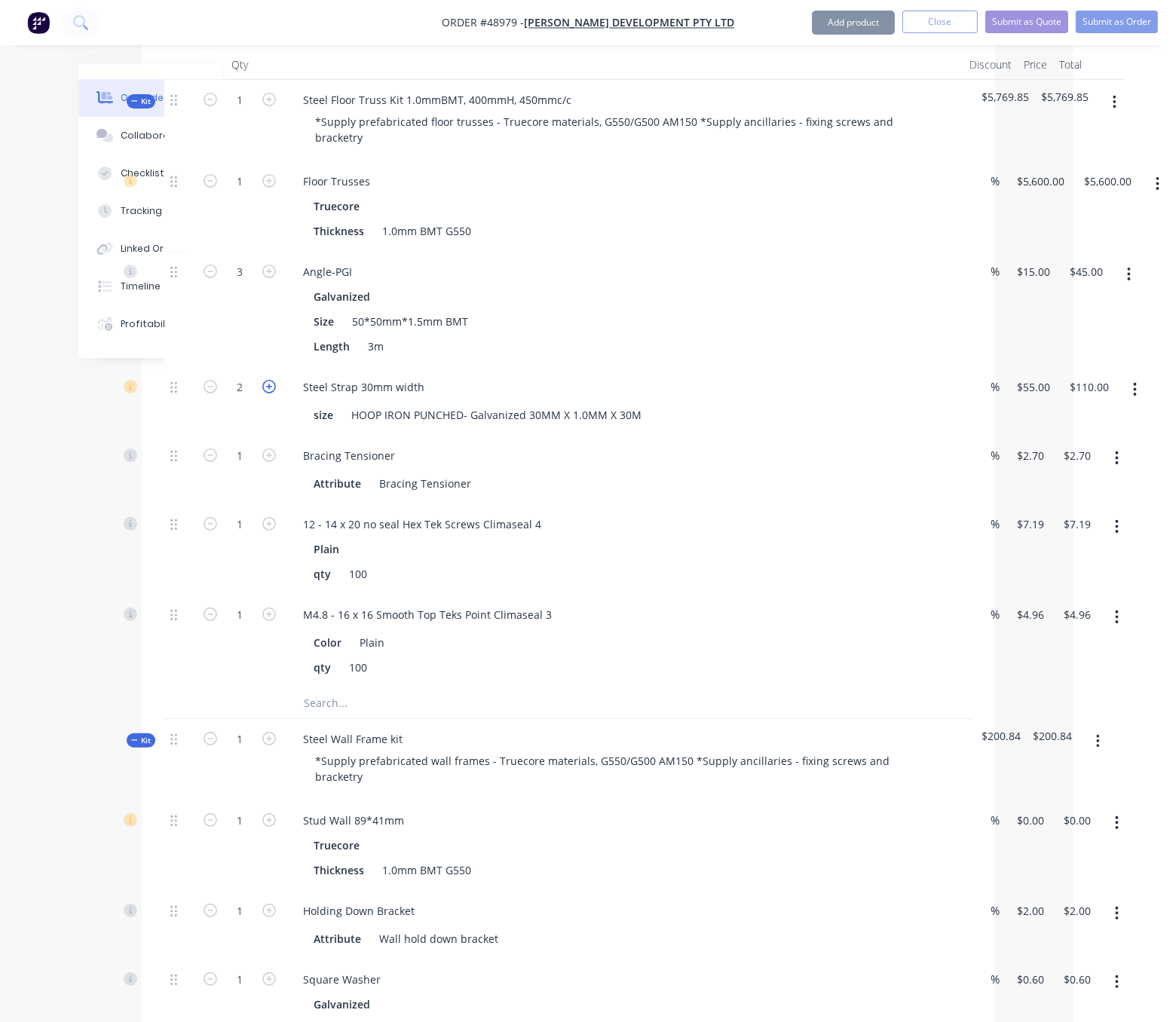
click at [263, 394] on icon "button" at bounding box center [269, 387] width 14 height 14
type input "3"
type input "$165.00"
click at [1118, 466] on icon "button" at bounding box center [1117, 458] width 4 height 16
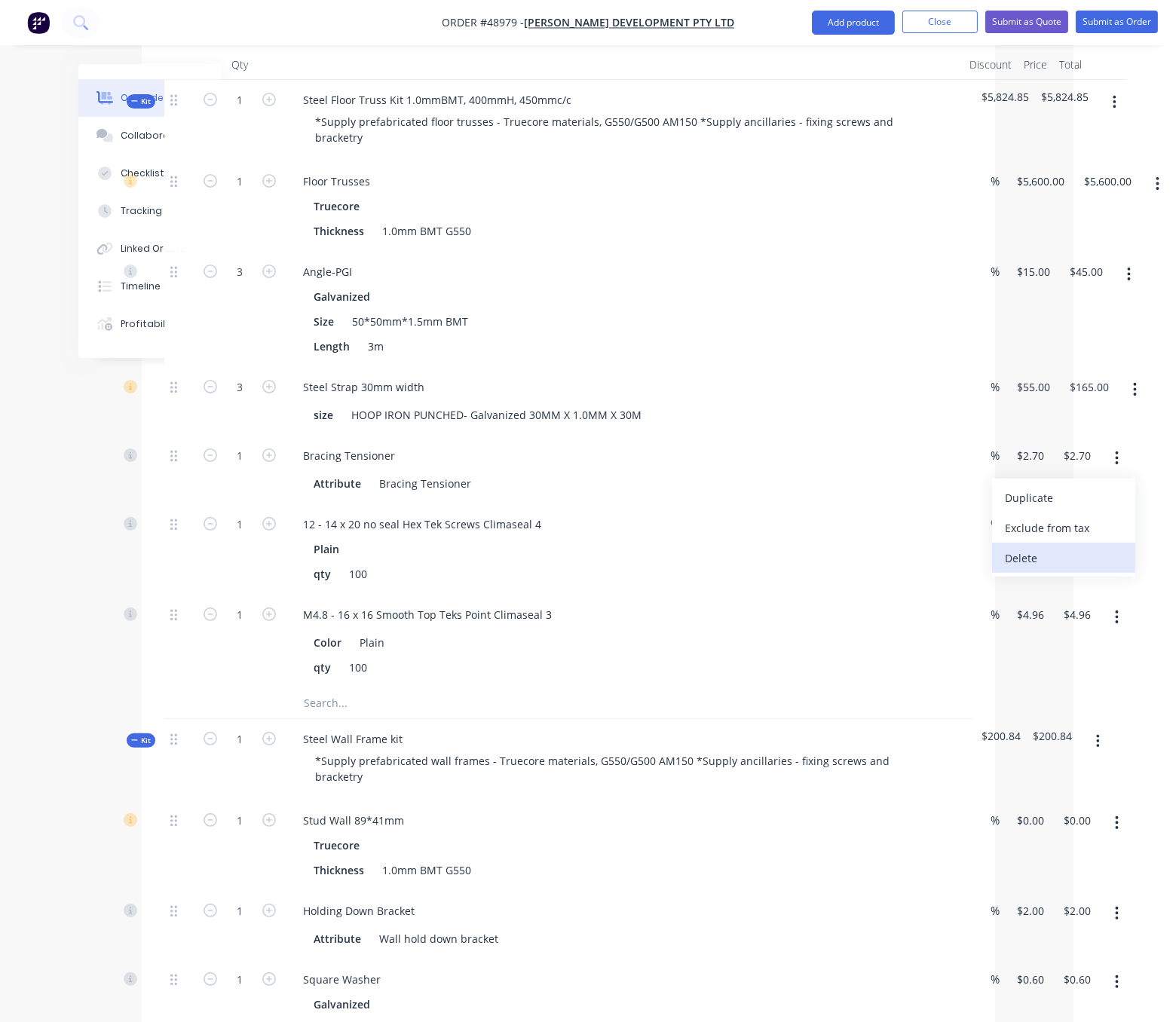
click at [1071, 569] on div "Delete" at bounding box center [1063, 558] width 116 height 22
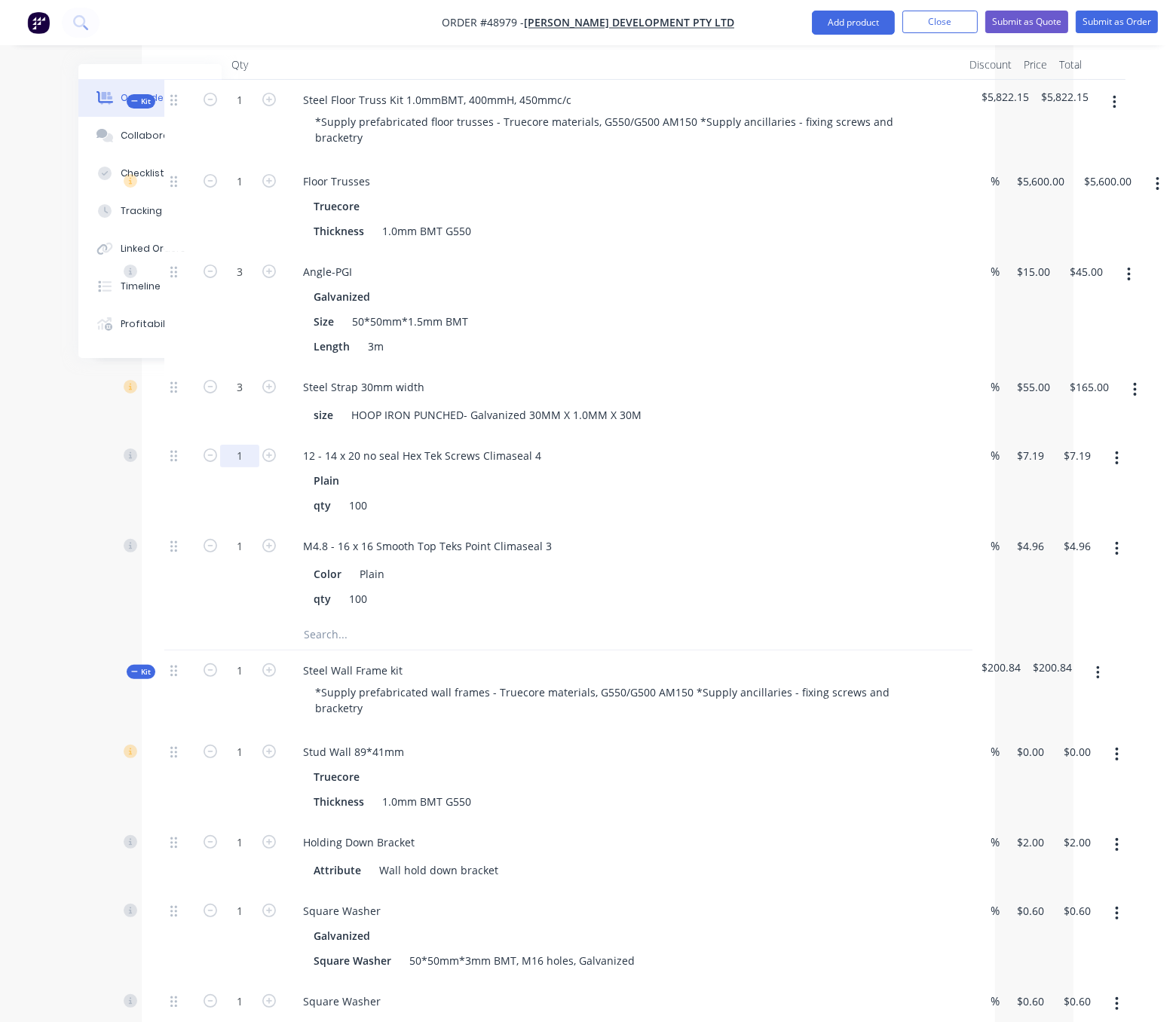
click at [238, 467] on input "1" at bounding box center [239, 455] width 39 height 22
type input "10"
type input "$71.90"
click at [236, 558] on input "1" at bounding box center [239, 546] width 39 height 22
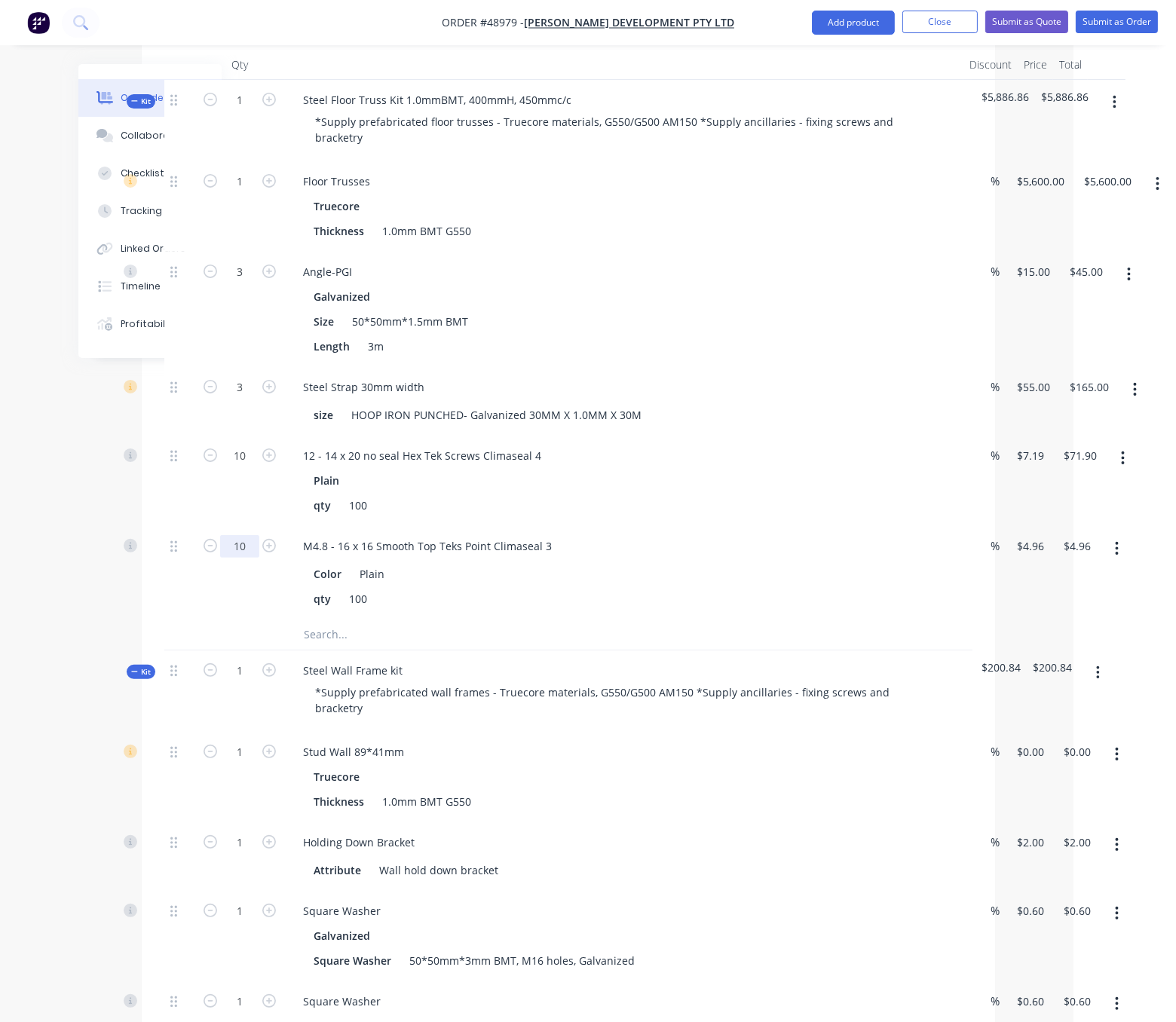
type input "10"
type input "$49.60"
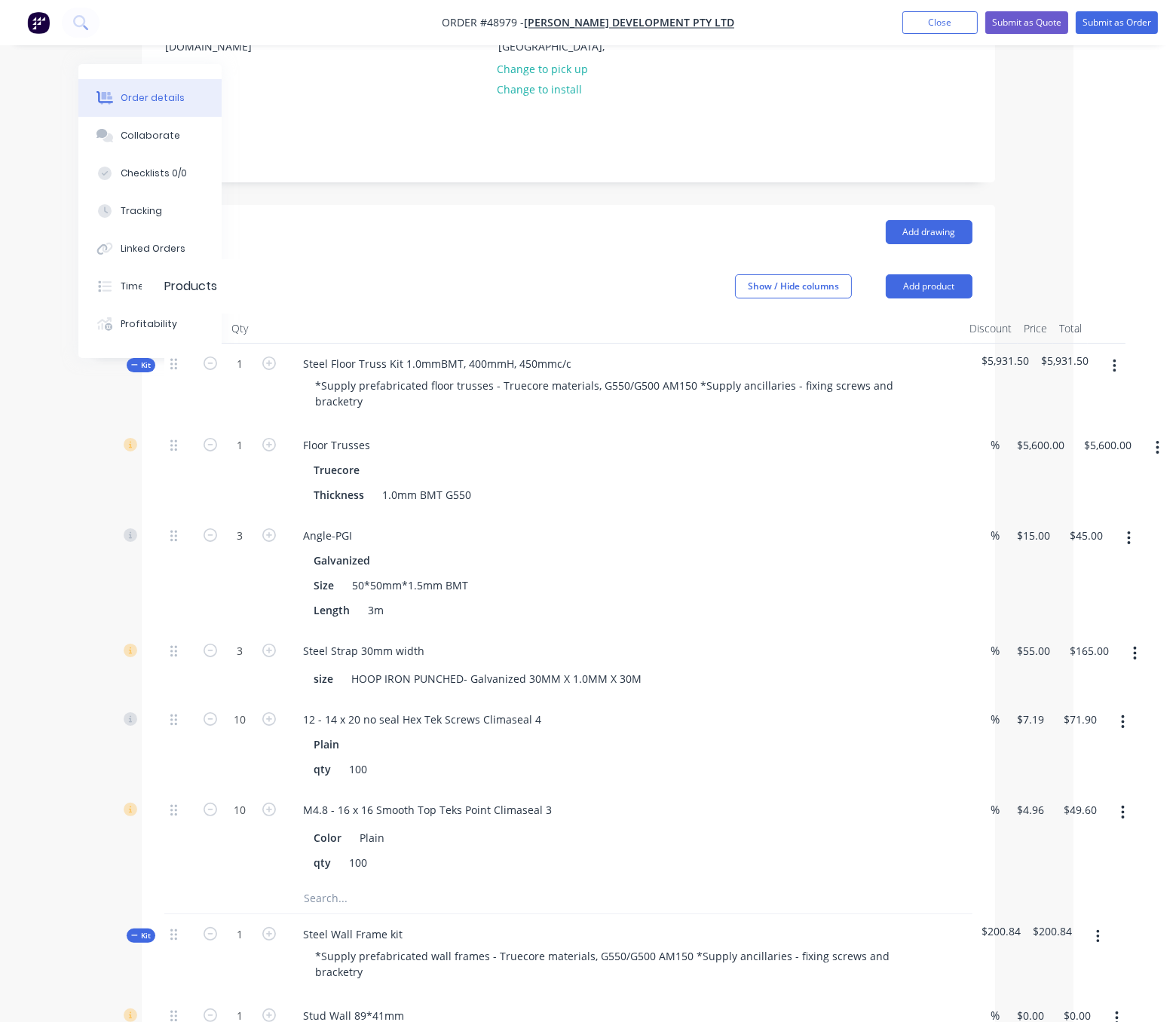
click at [137, 371] on span "Kit" at bounding box center [141, 365] width 19 height 12
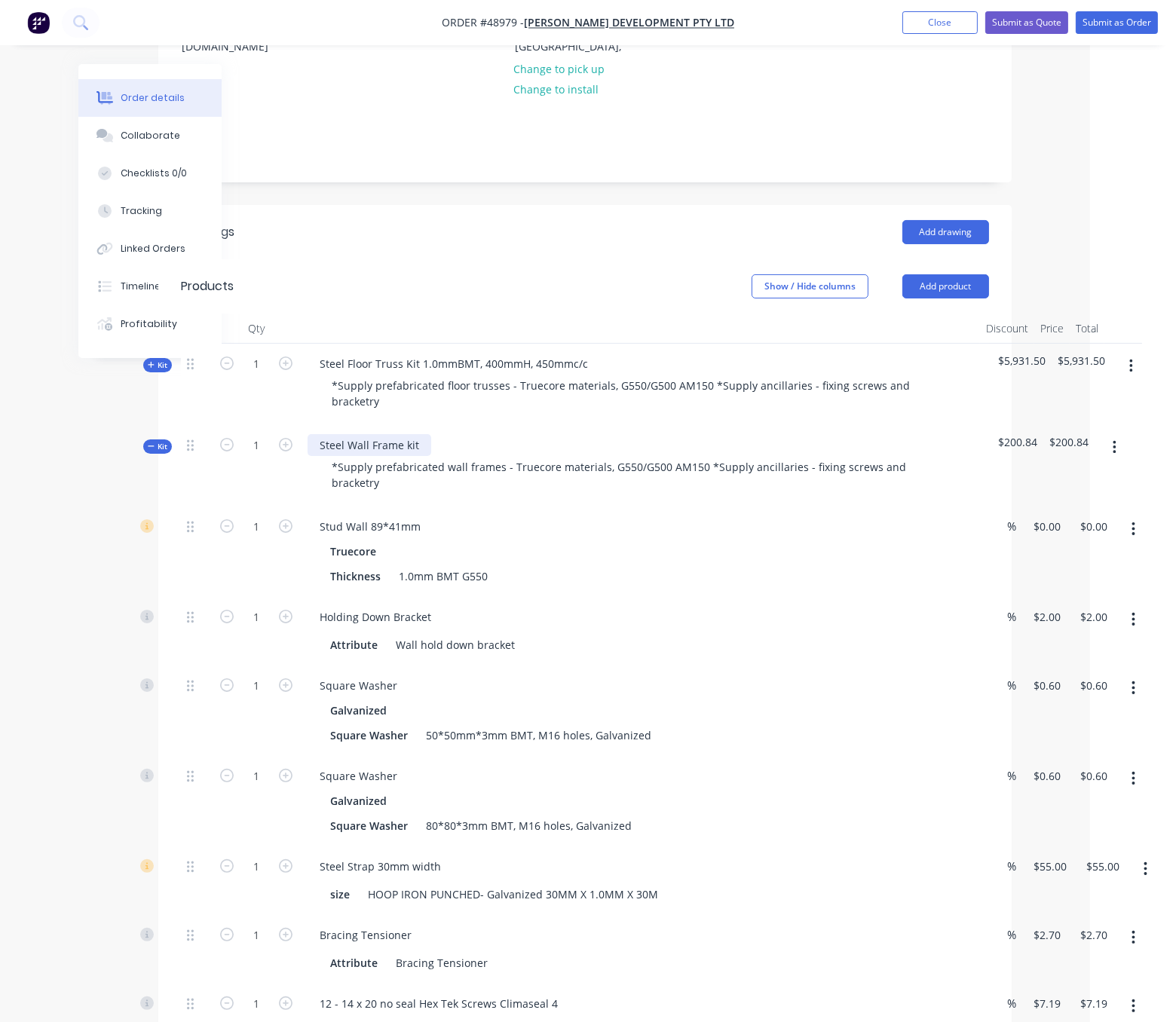
click at [429, 456] on div "Steel Wall Frame kit" at bounding box center [369, 445] width 124 height 22
click at [559, 456] on div "Steel Wall Frame kit 1st floor wall, 1.0mmBMT," at bounding box center [436, 445] width 259 height 22
click at [200, 587] on div at bounding box center [195, 551] width 30 height 90
click at [1046, 537] on input "0" at bounding box center [1050, 526] width 35 height 22
click at [1046, 537] on input "0" at bounding box center [1042, 526] width 17 height 22
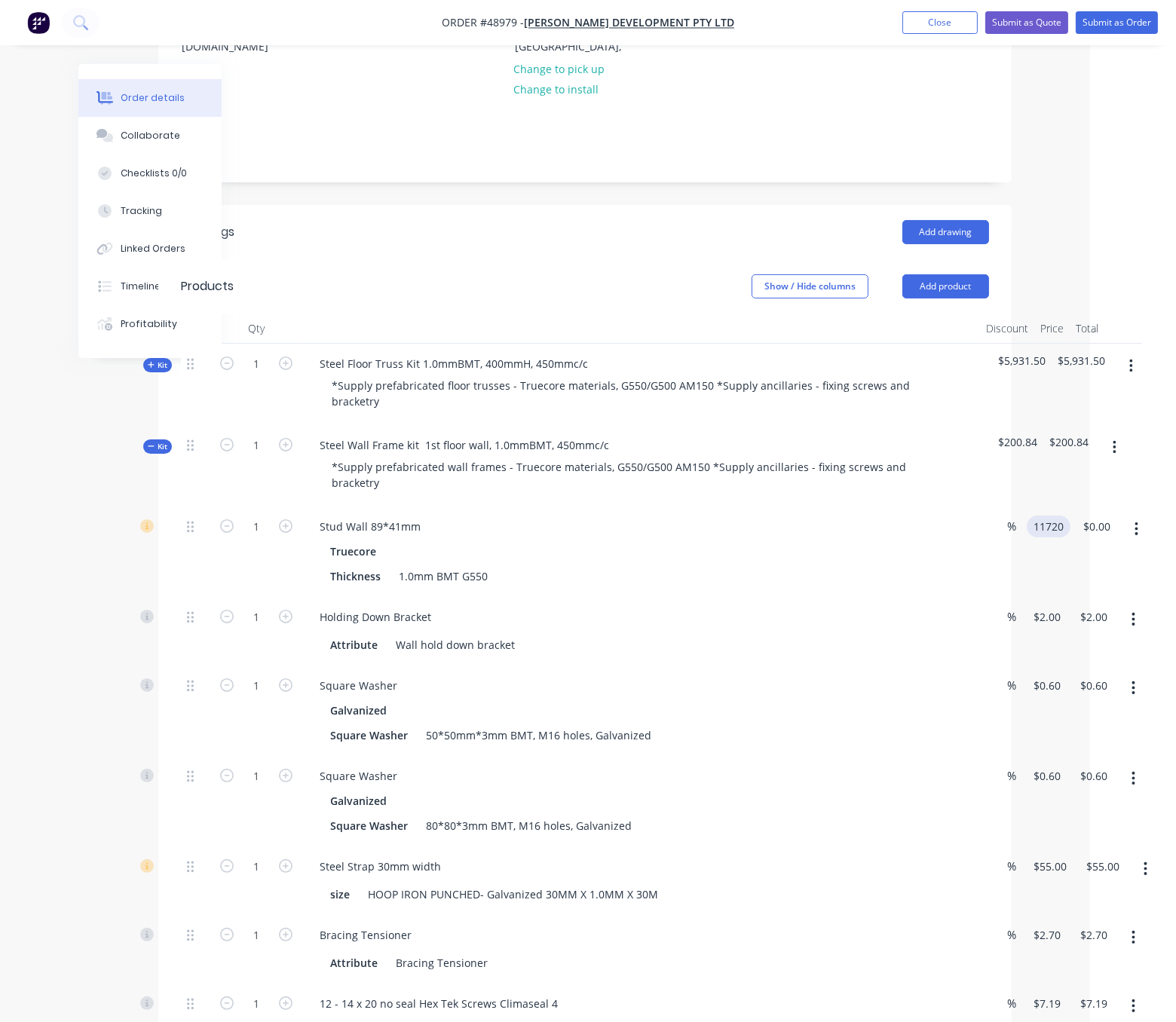
type input "$11,720.00"
click at [989, 591] on div "1 Stud Wall 89*41mm Truecore Thickness 1.0mm BMT G550 % $11,720.00 11720 $11,72…" at bounding box center [585, 551] width 808 height 90
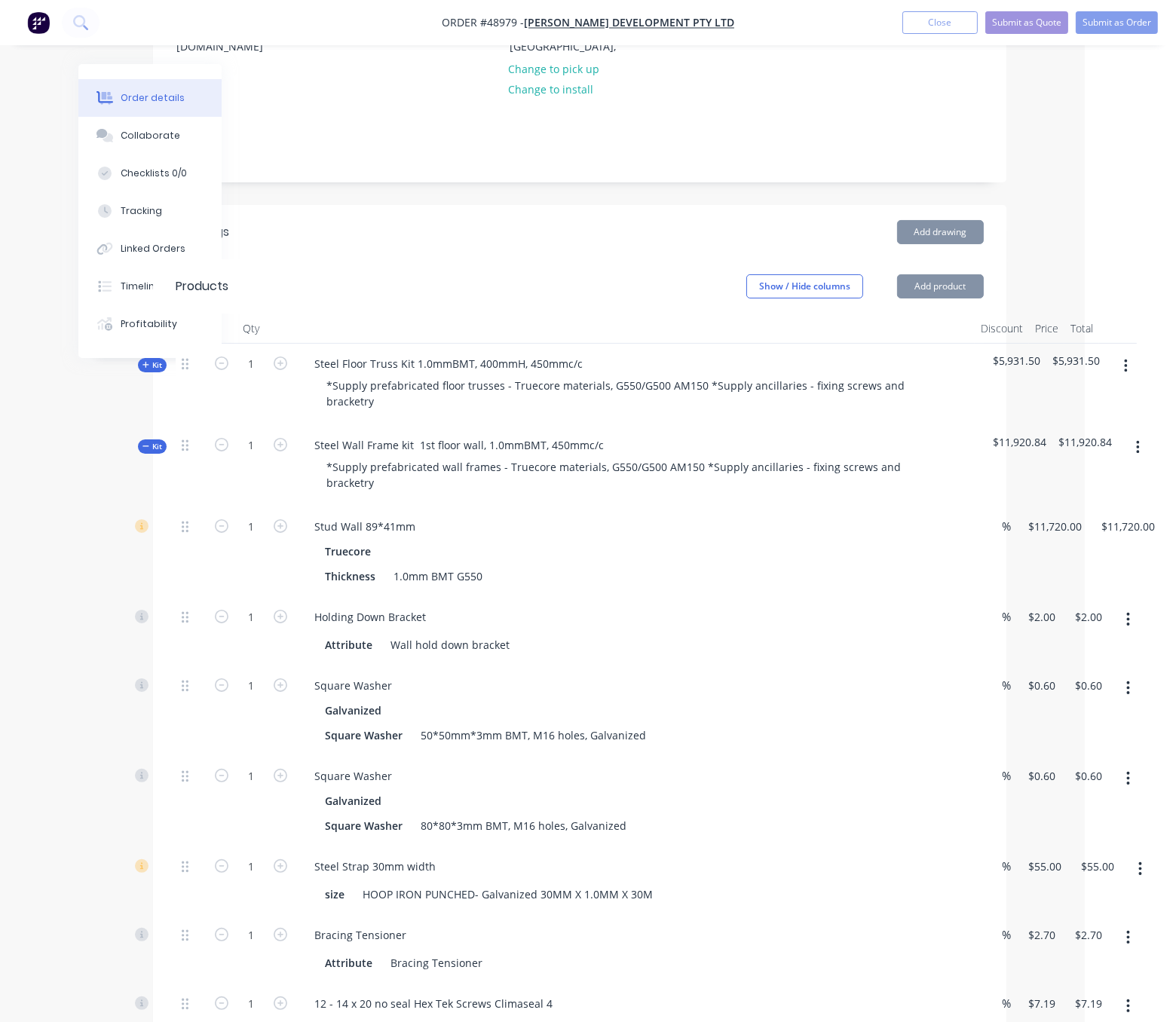
scroll to position [502, 91]
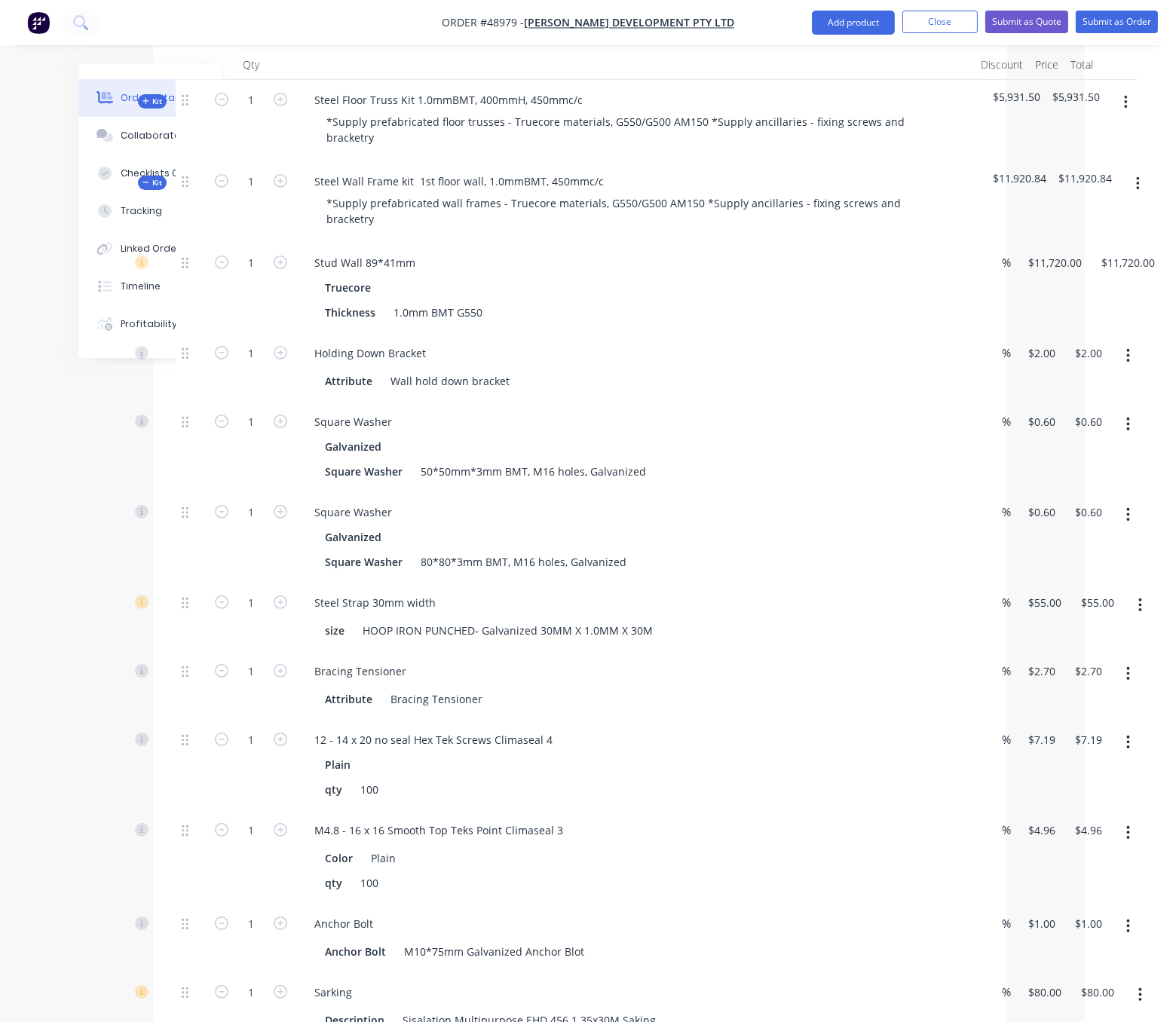
click at [259, 492] on div "1" at bounding box center [251, 446] width 90 height 90
click at [254, 365] on input "1" at bounding box center [251, 353] width 39 height 22
type input "20"
type input "$40.00"
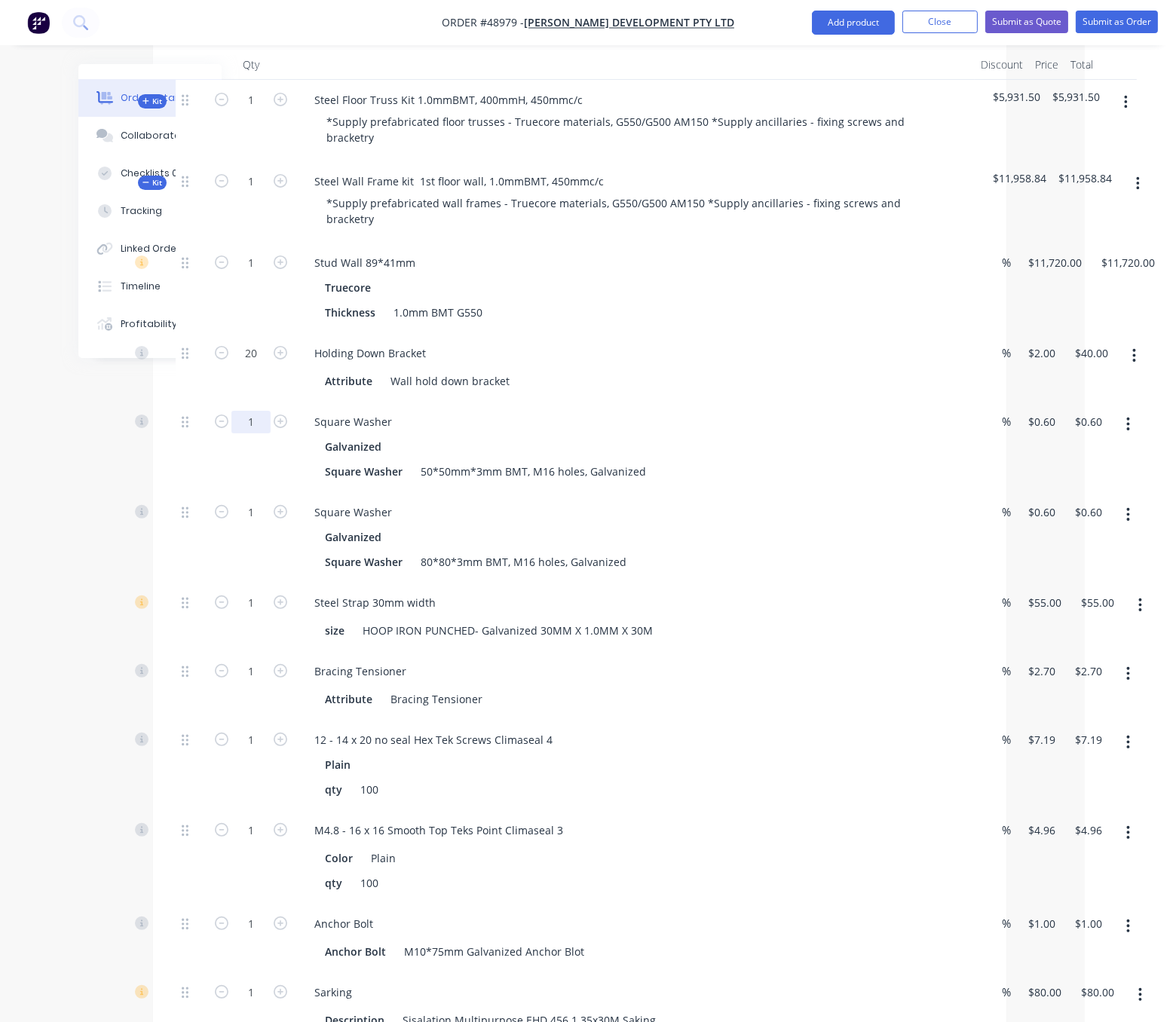
click at [271, 433] on input "1" at bounding box center [251, 421] width 39 height 22
type input "20"
type input "$12.00"
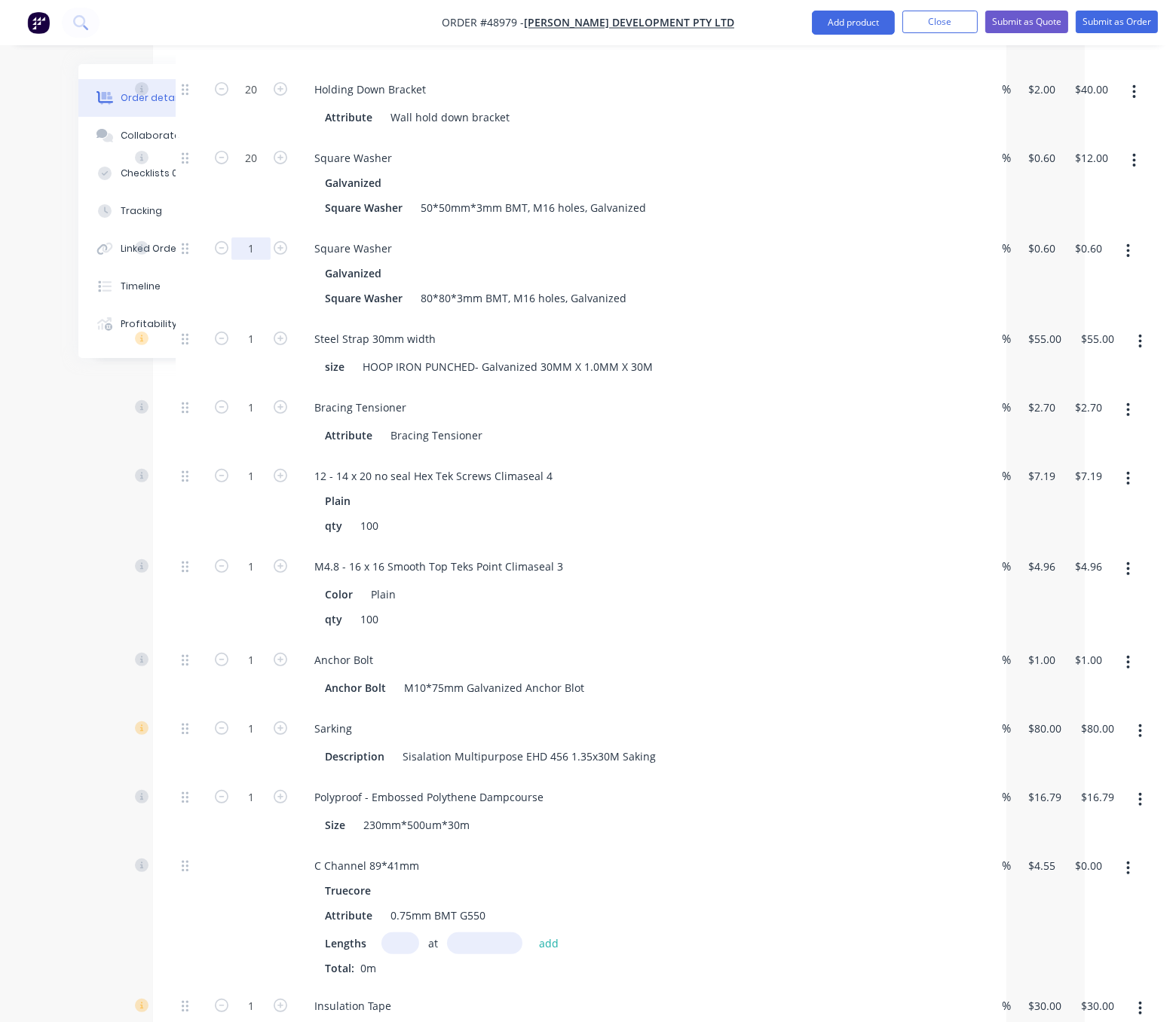
click at [257, 260] on input "1" at bounding box center [251, 249] width 39 height 22
type input "80"
type input "$48.00"
click at [263, 387] on div "1" at bounding box center [251, 353] width 90 height 69
click at [257, 672] on input "1" at bounding box center [251, 660] width 39 height 22
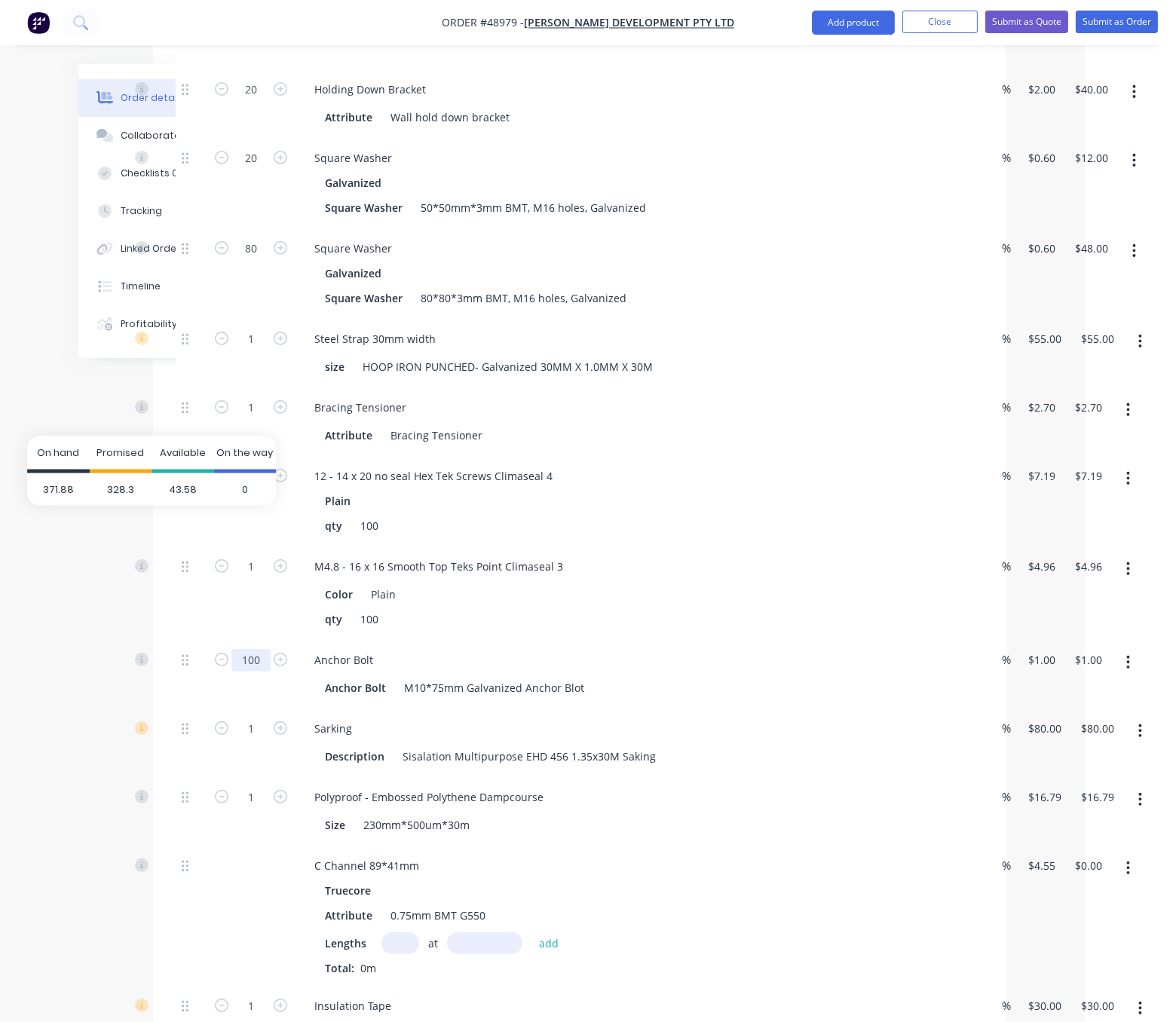
type input "100"
type input "$100.00"
click at [91, 488] on span "328.3" at bounding box center [120, 489] width 63 height 33
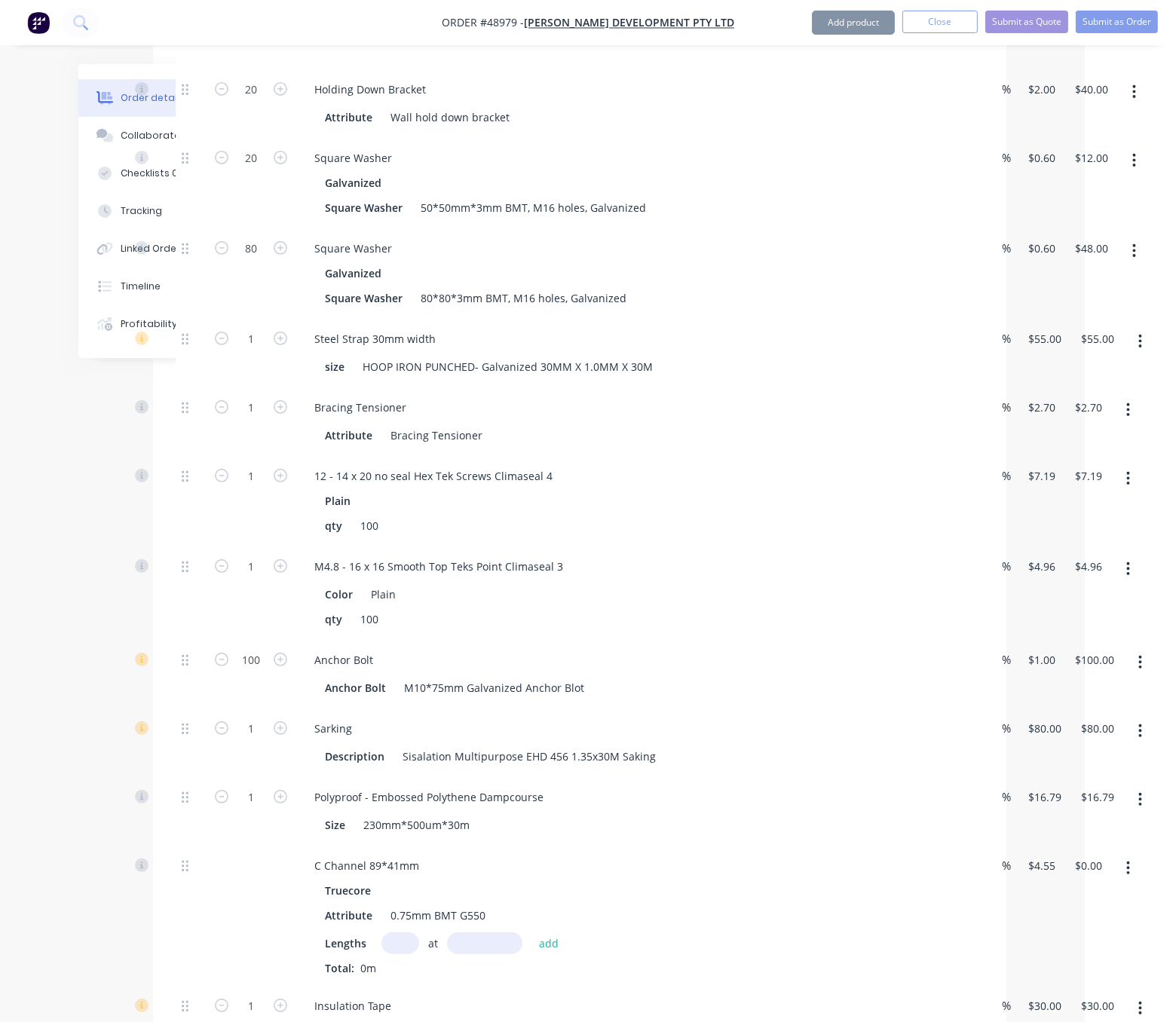
click at [249, 350] on input "1" at bounding box center [251, 339] width 39 height 22
click at [265, 547] on div "1" at bounding box center [251, 501] width 90 height 90
click at [249, 419] on input "1" at bounding box center [251, 408] width 39 height 22
type input "42"
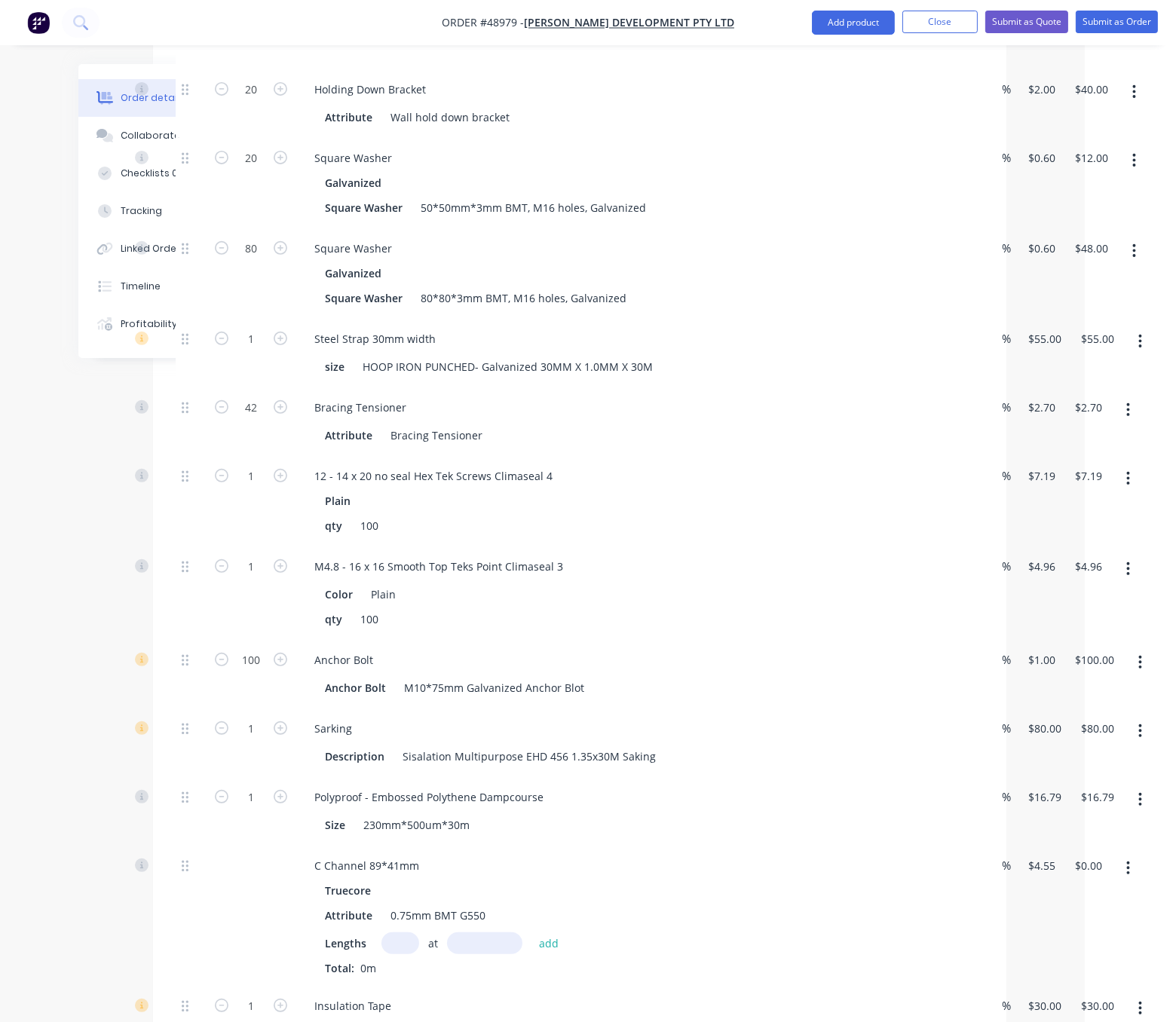
type input "$113.40"
click at [256, 387] on div "1" at bounding box center [251, 353] width 90 height 69
click at [261, 350] on input "1" at bounding box center [251, 339] width 39 height 22
drag, startPoint x: 251, startPoint y: 376, endPoint x: 239, endPoint y: 371, distance: 13.0
click at [241, 350] on input "3" at bounding box center [251, 339] width 39 height 22
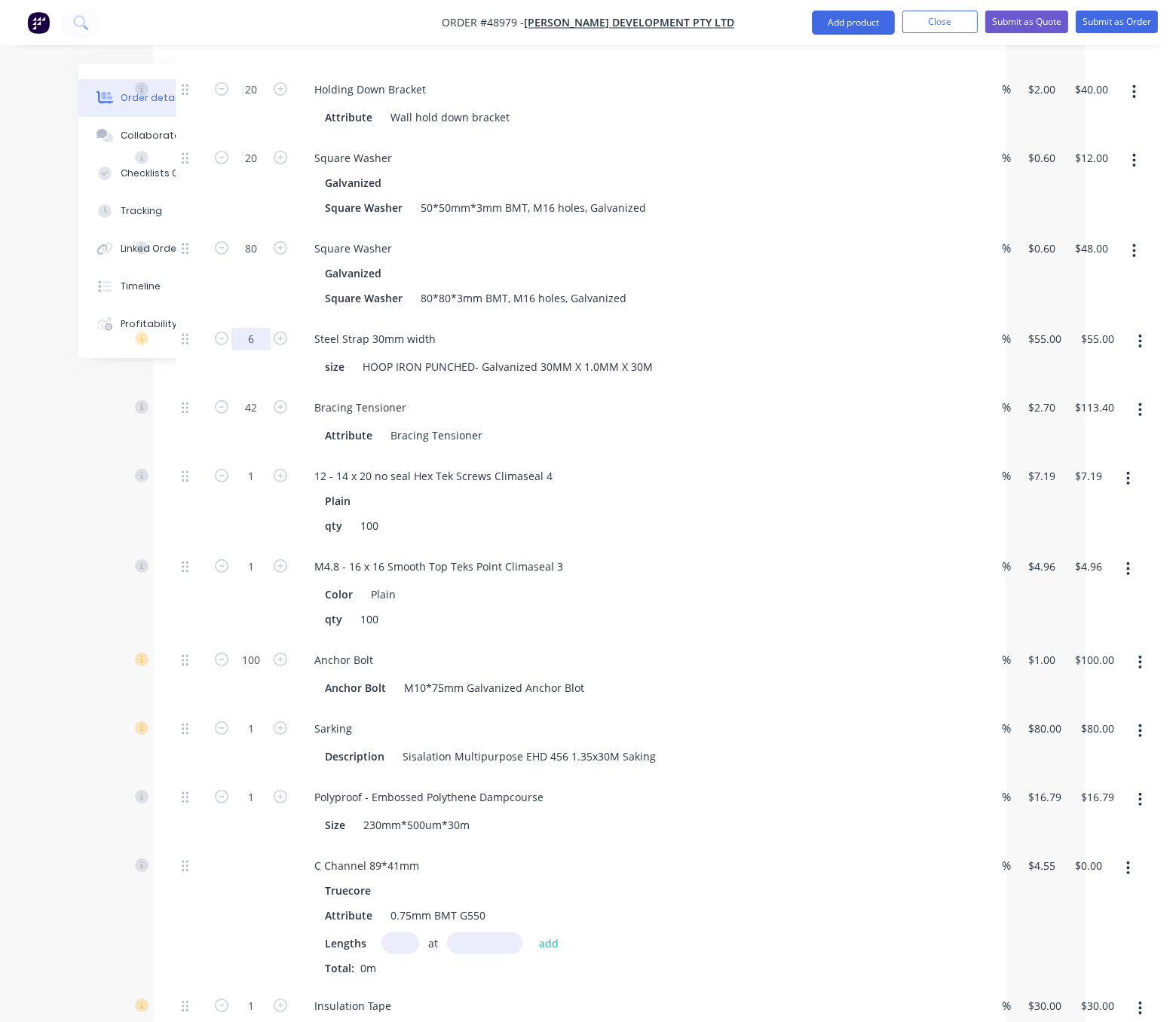
type input "6"
type input "$330.00"
click at [255, 488] on input "1" at bounding box center [251, 475] width 39 height 22
type input "10"
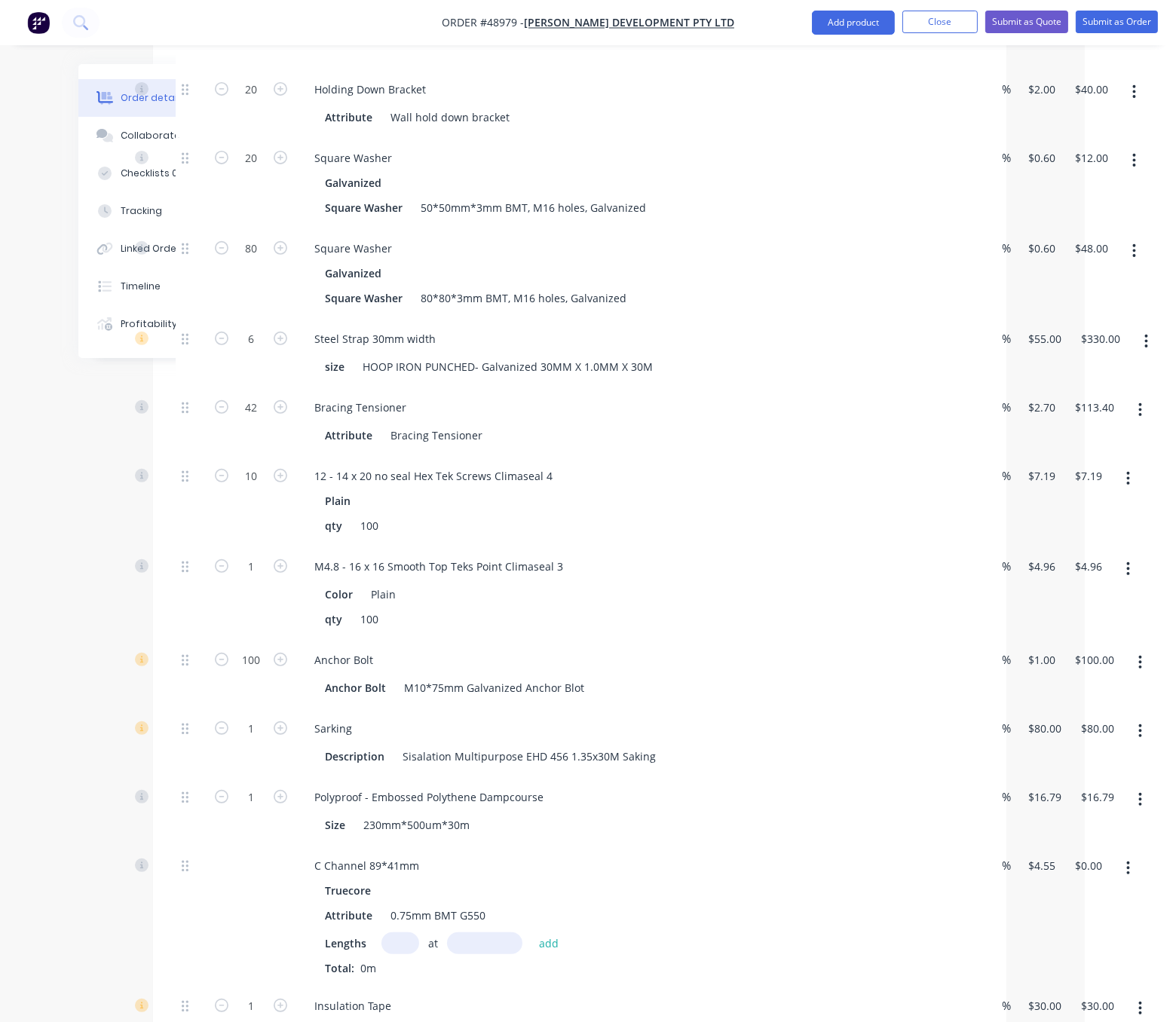
type input "$71.90"
click at [263, 578] on input "1" at bounding box center [251, 567] width 39 height 22
type input "10"
type input "$49.60"
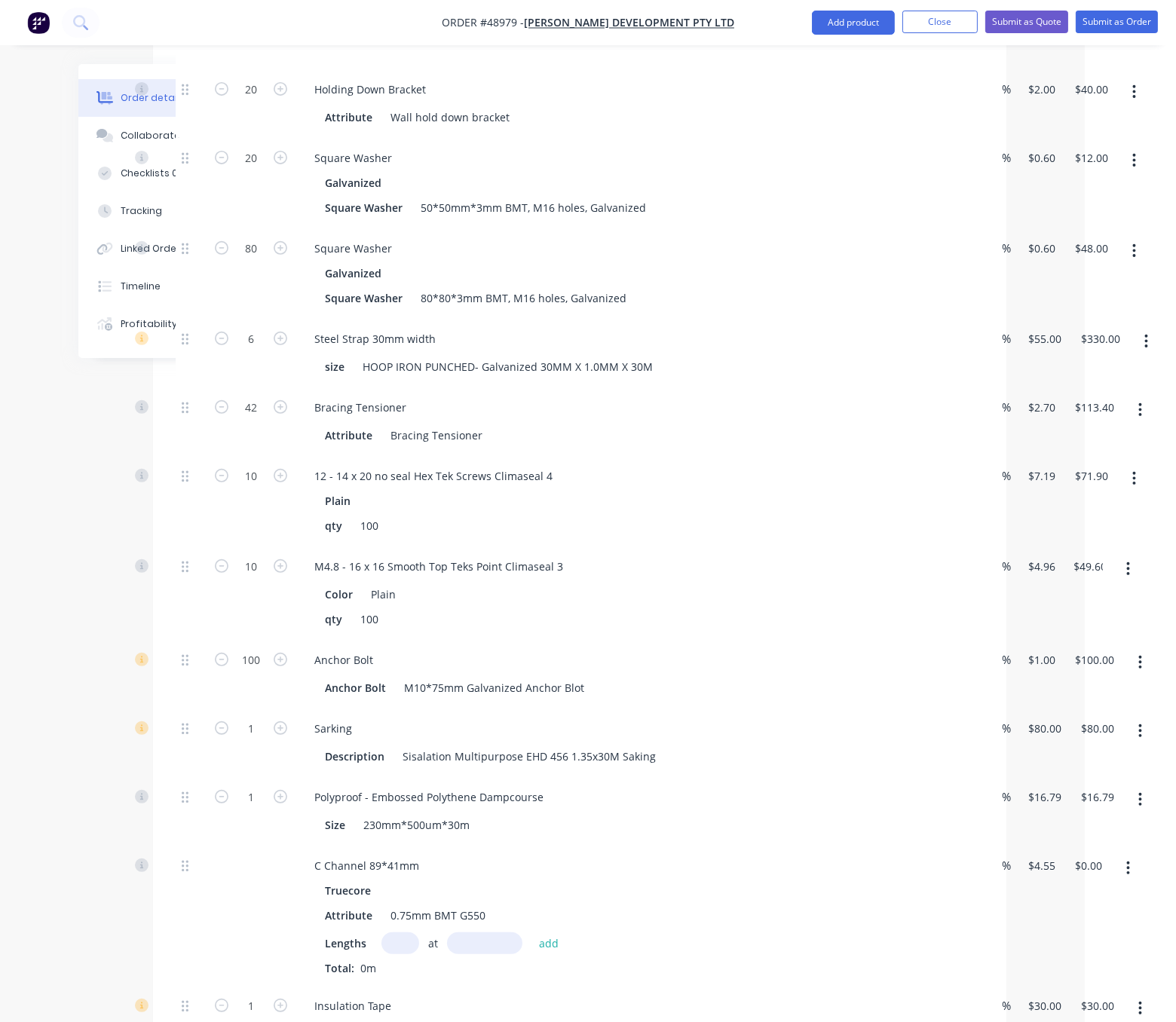
click at [185, 640] on div at bounding box center [190, 593] width 30 height 93
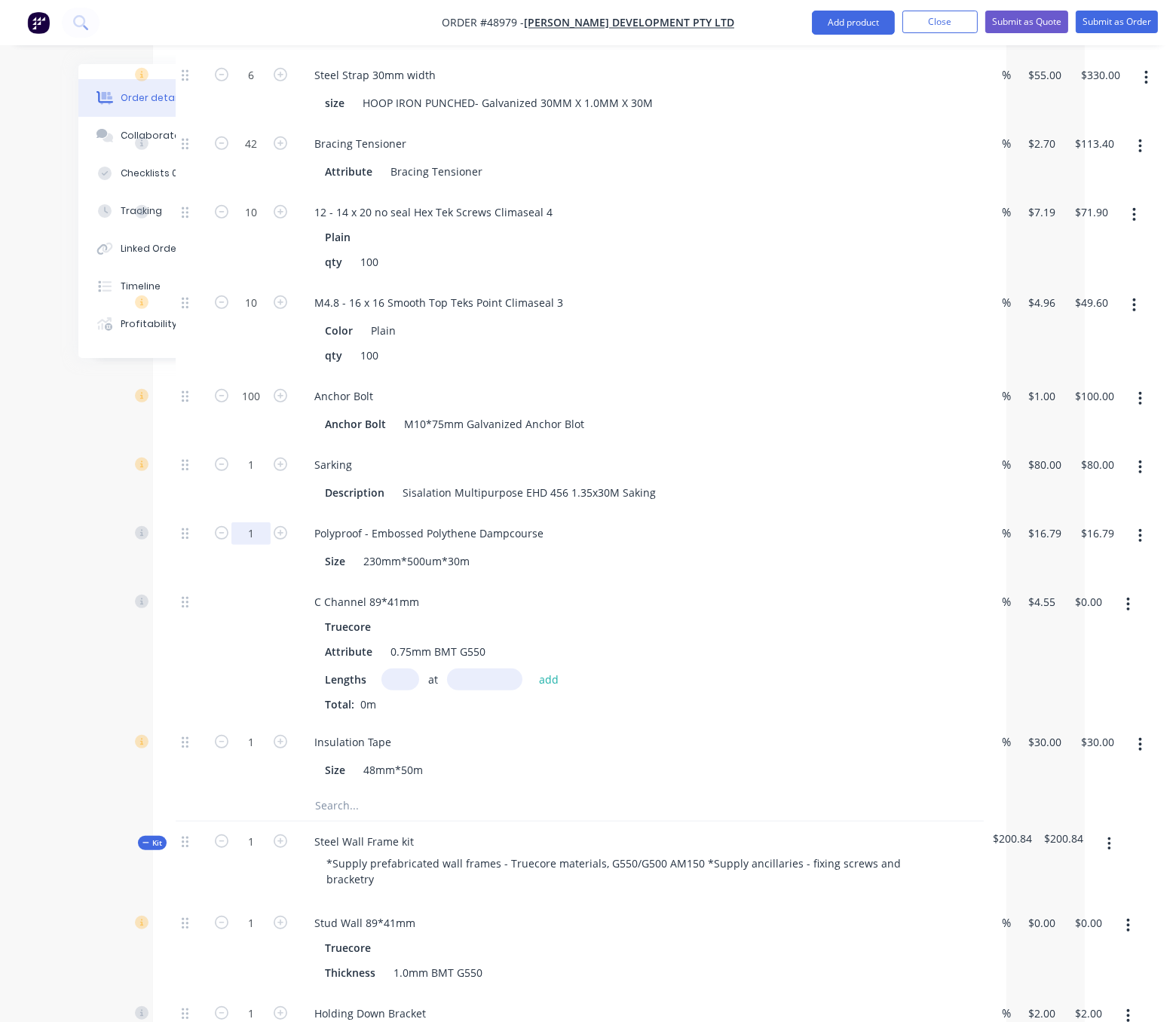
click at [262, 545] on input "1" at bounding box center [251, 533] width 39 height 22
type input "3"
type input "$50.37"
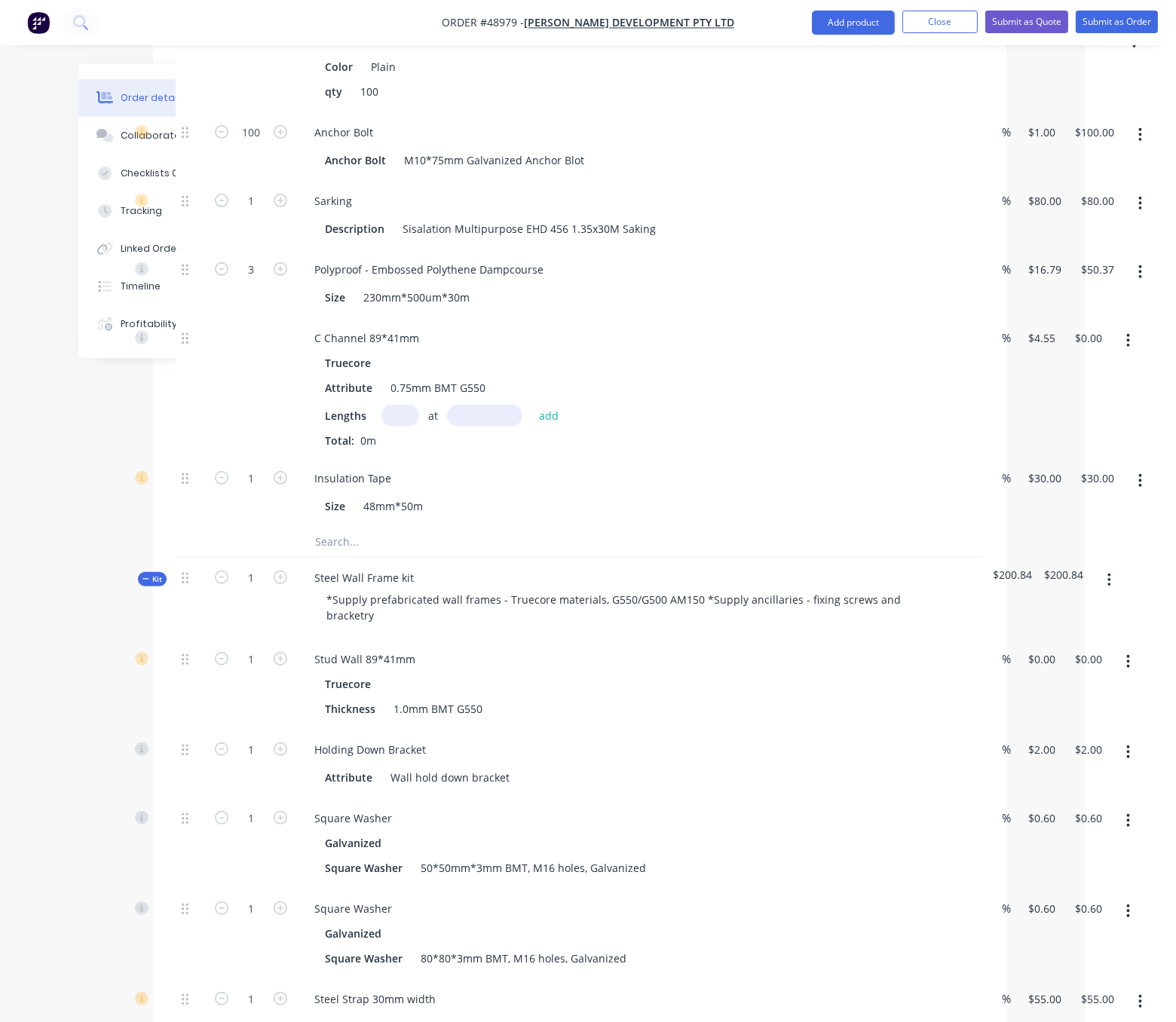
click at [411, 427] on input "text" at bounding box center [400, 415] width 38 height 22
type input "10"
type input "3514mm"
click at [405, 427] on input "10" at bounding box center [400, 415] width 38 height 22
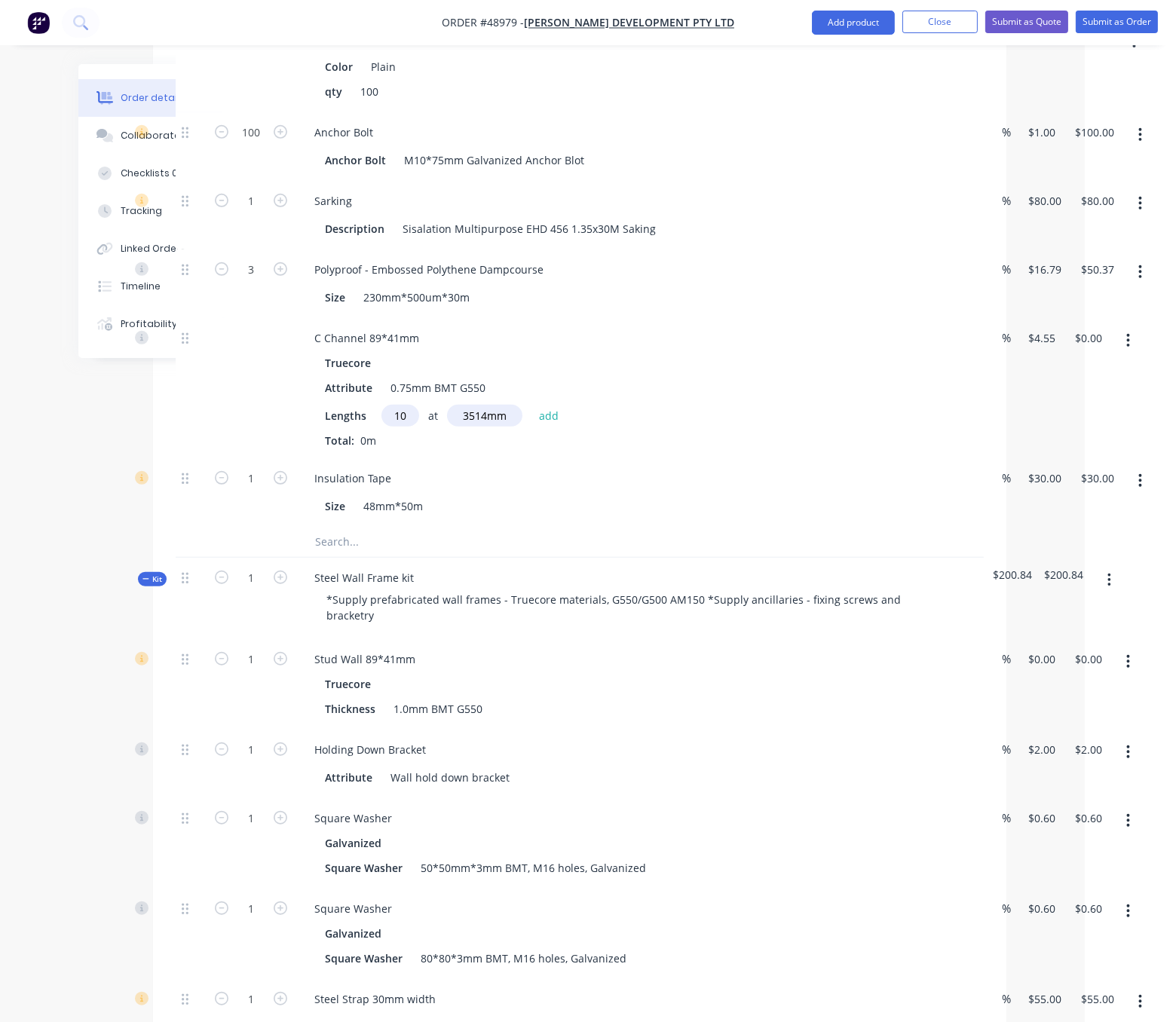
click at [404, 427] on input "10" at bounding box center [400, 415] width 38 height 22
type input "5"
click at [484, 427] on input "3514mm" at bounding box center [485, 415] width 76 height 22
click at [514, 427] on input "3514mm" at bounding box center [485, 415] width 76 height 22
click at [531, 404] on button "add" at bounding box center [549, 415] width 36 height 20
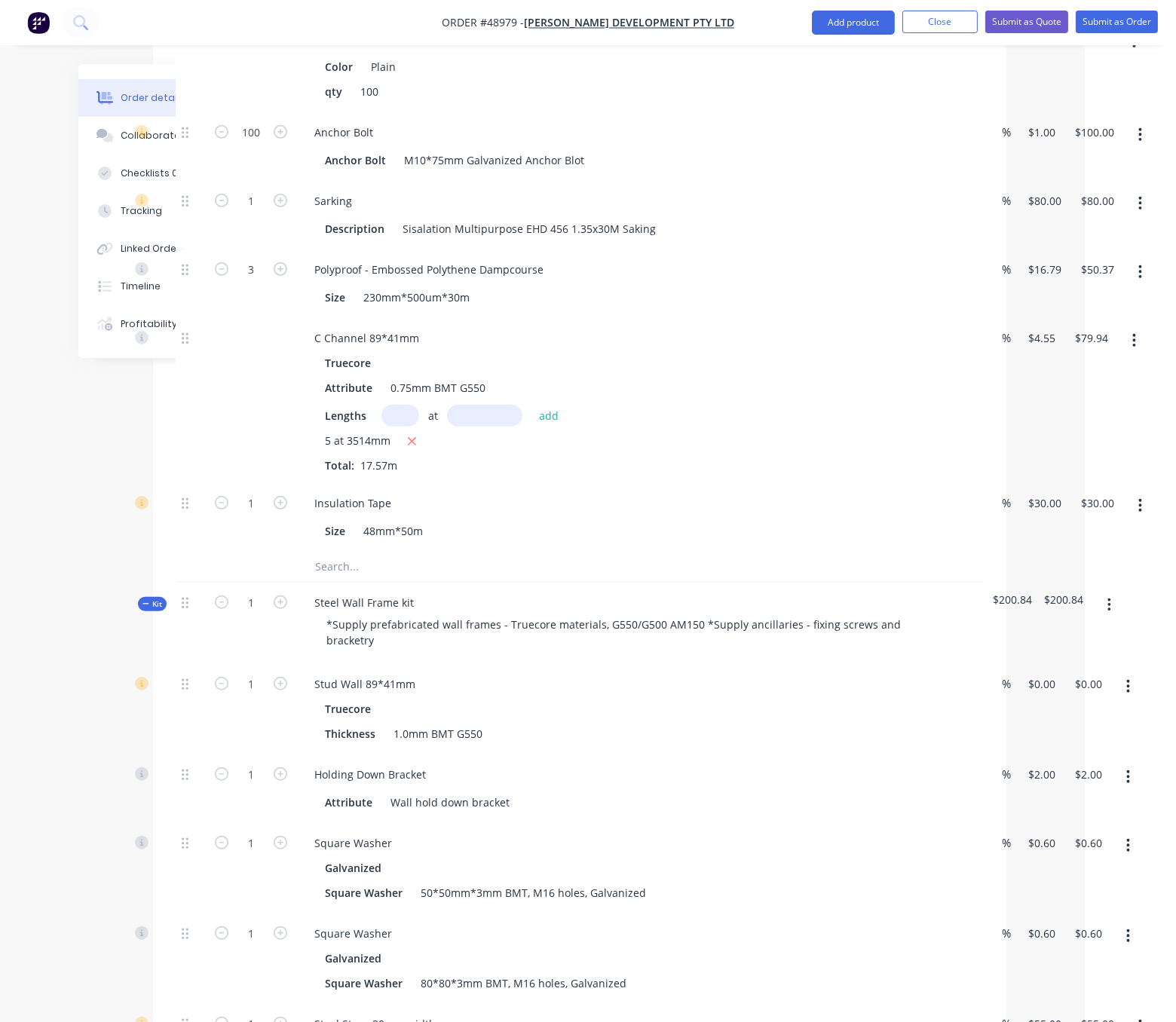
click at [214, 461] on div at bounding box center [251, 401] width 90 height 165
click at [422, 452] on button "button" at bounding box center [412, 442] width 19 height 19
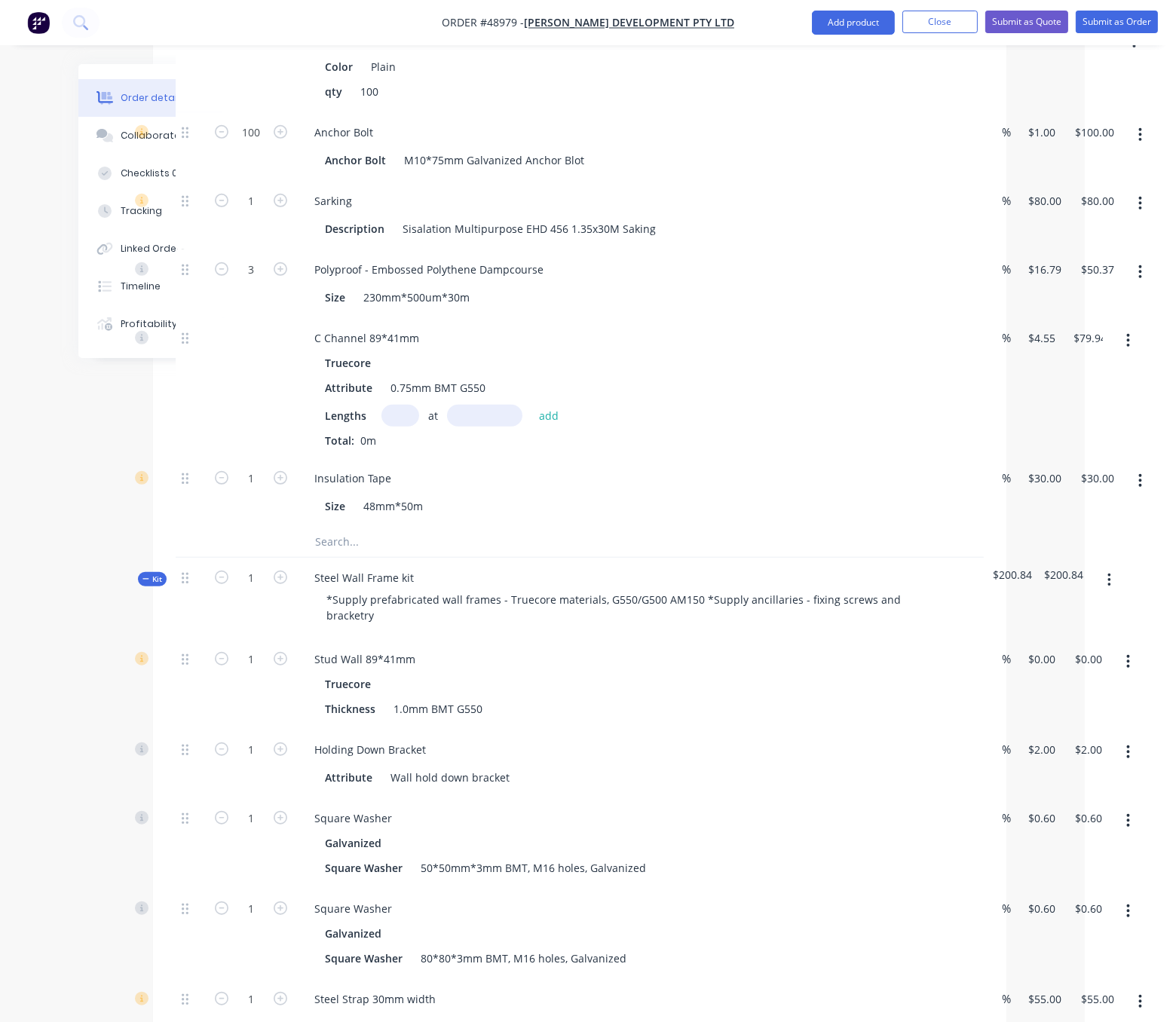
type input "$0.00"
click at [407, 427] on input "text" at bounding box center [400, 415] width 38 height 22
type input "5"
type input "4000"
click at [531, 404] on button "add" at bounding box center [549, 415] width 36 height 20
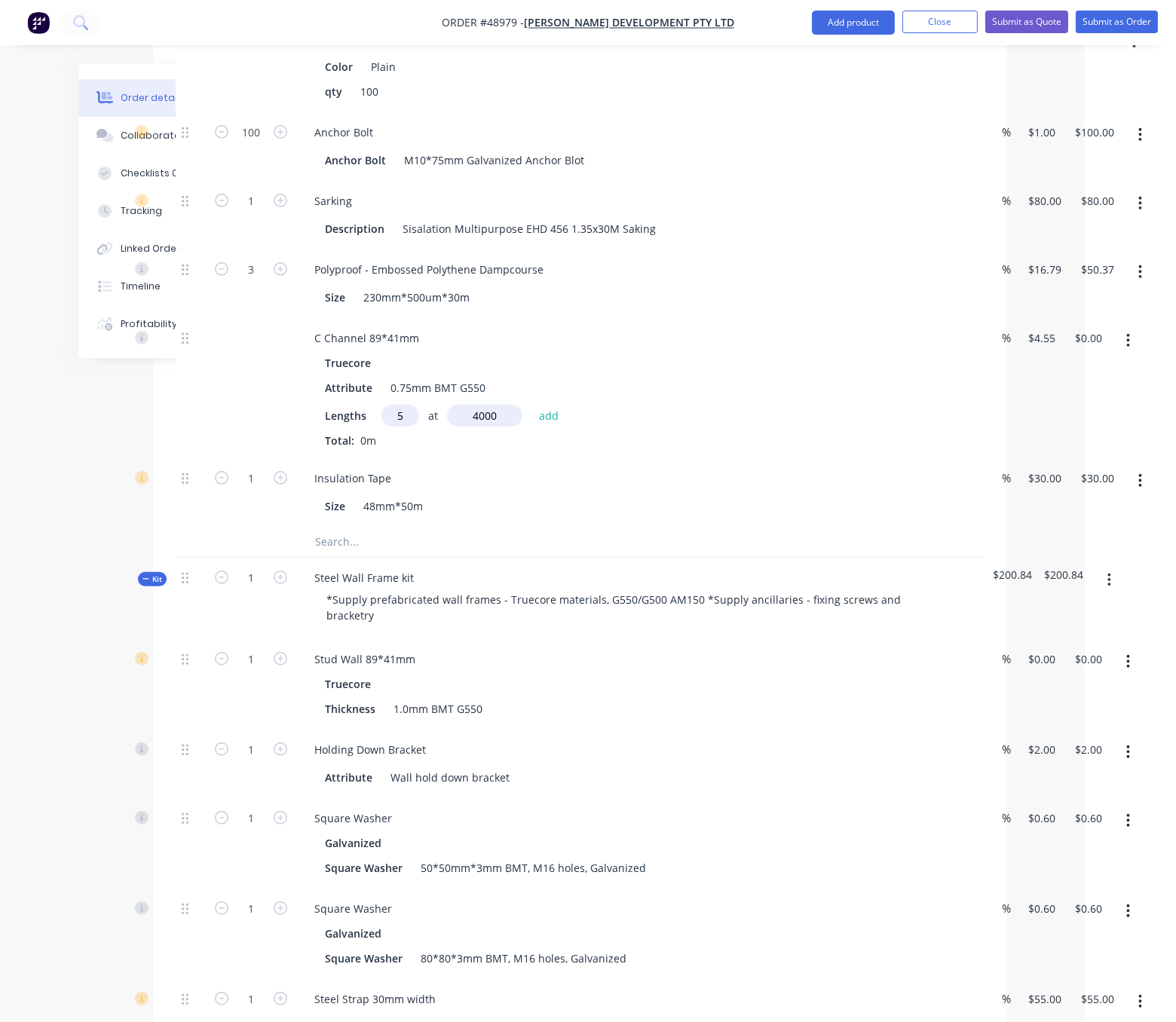
type input "$91.00"
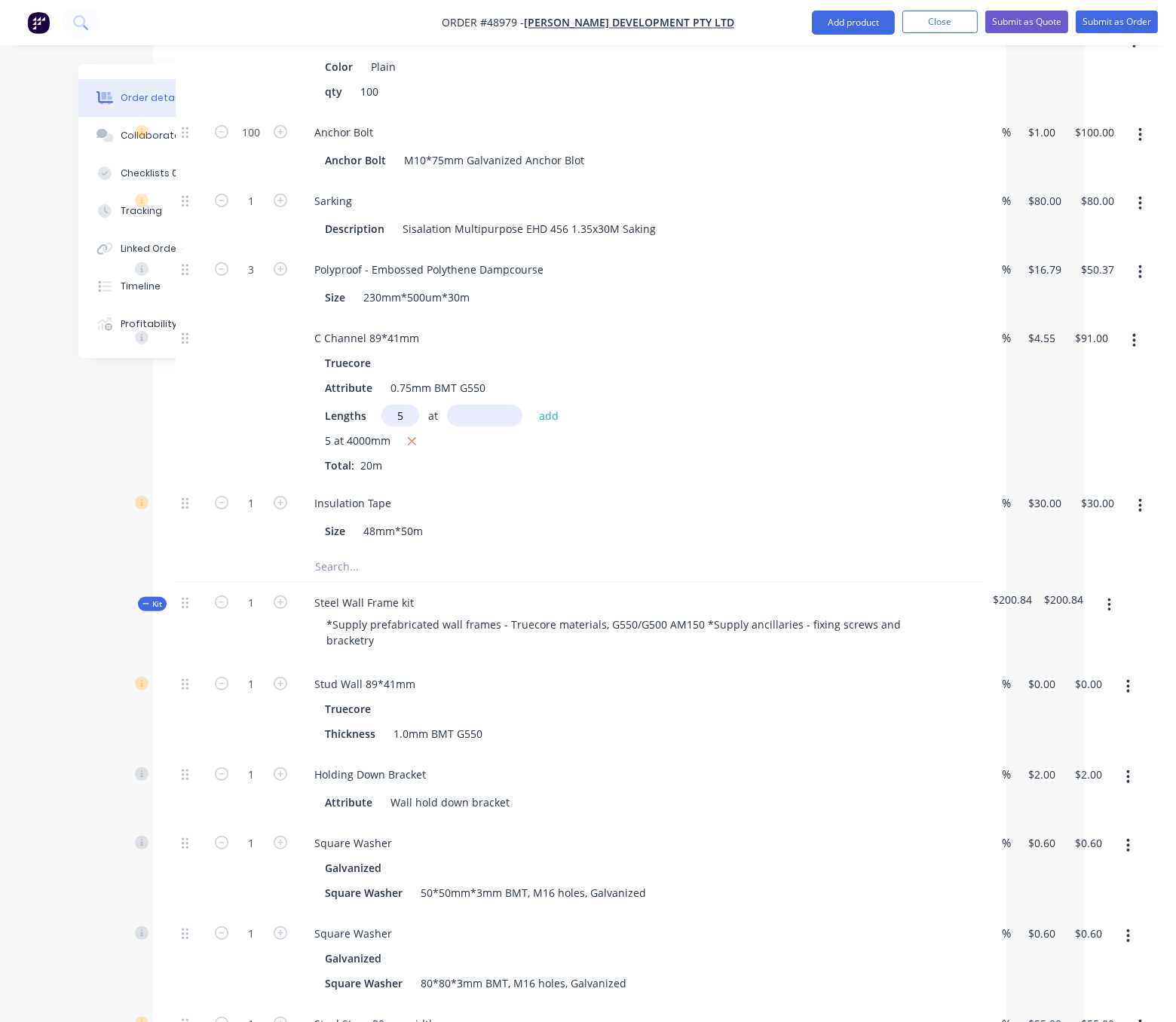
type input "5"
type input "2657"
click at [531, 404] on button "add" at bounding box center [549, 415] width 36 height 20
type input "$151.45"
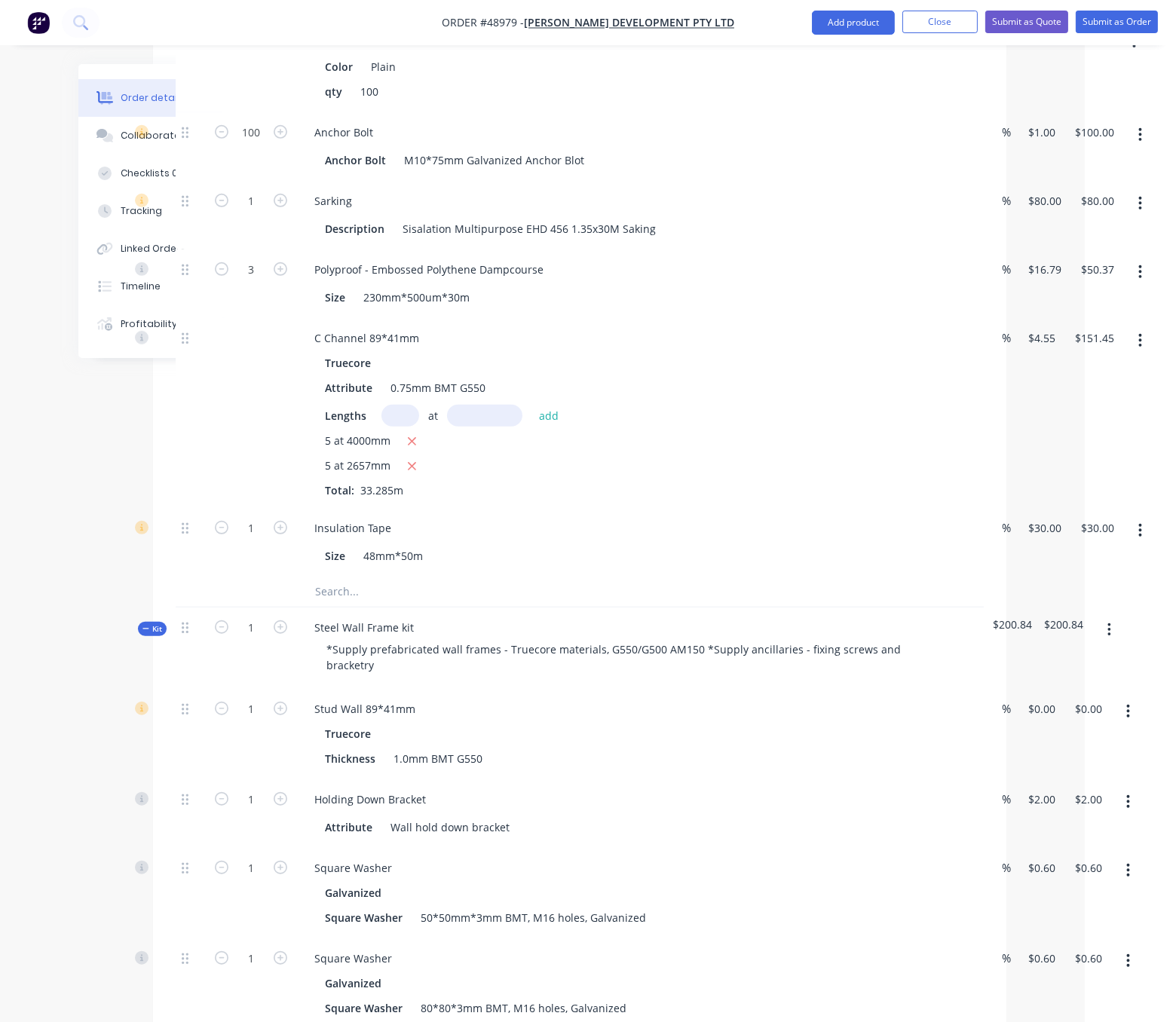
drag, startPoint x: 242, startPoint y: 490, endPoint x: 256, endPoint y: 491, distance: 14.0
click at [242, 490] on div at bounding box center [251, 413] width 90 height 190
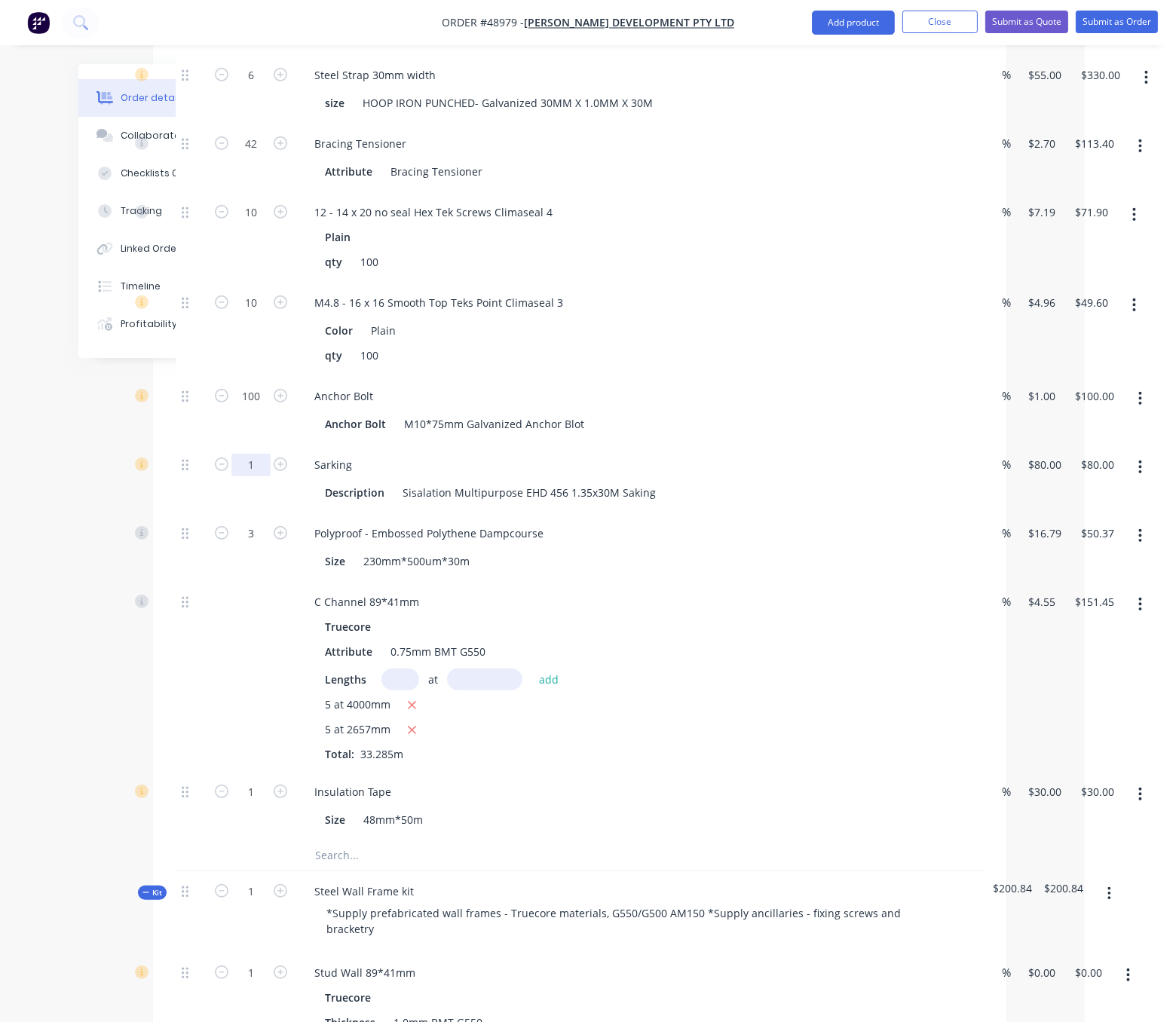
click at [256, 476] on input "1" at bounding box center [251, 465] width 39 height 22
type input "5"
click at [184, 719] on div at bounding box center [190, 677] width 30 height 190
type input "$400.00"
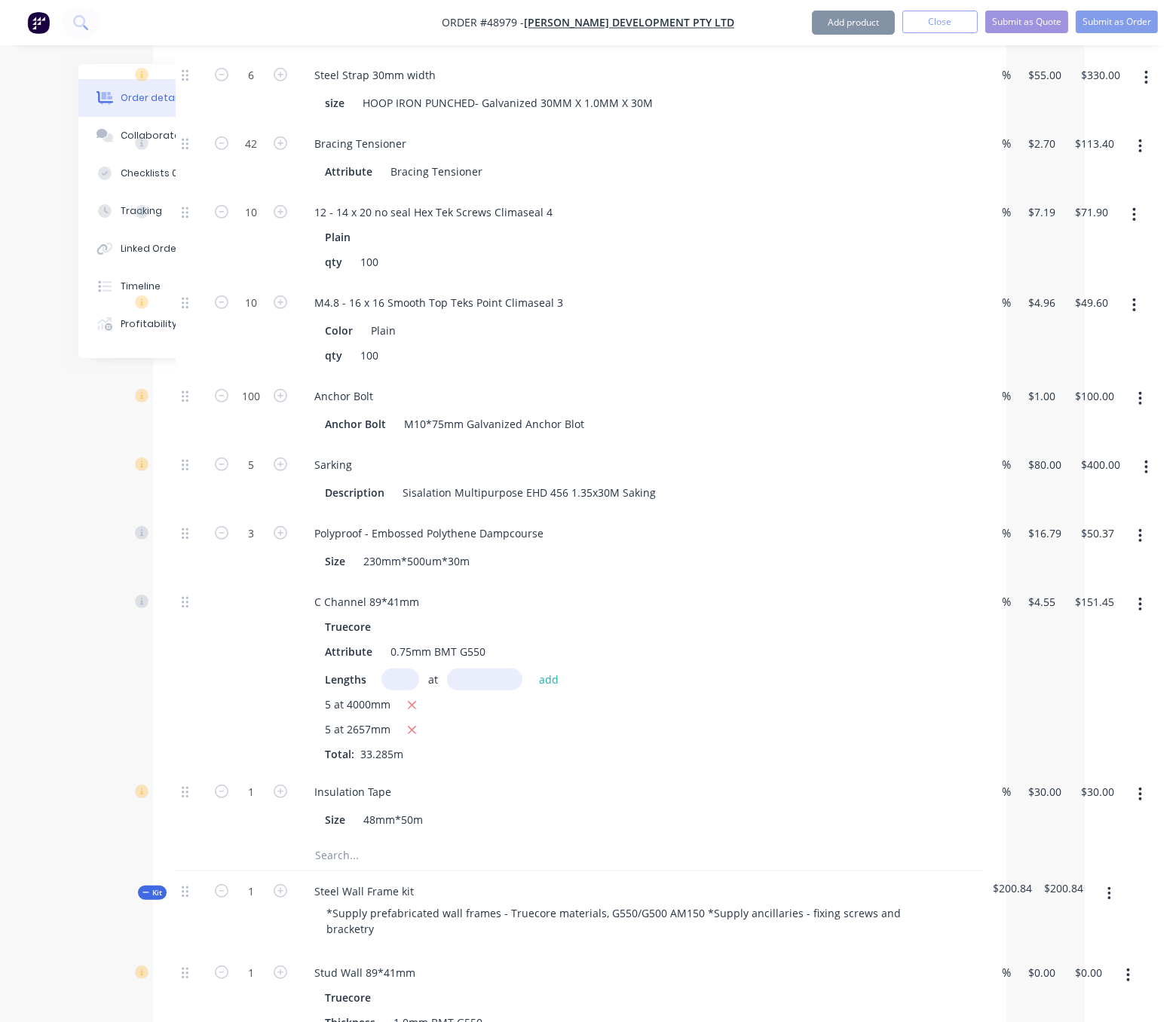
scroll to position [1293, 91]
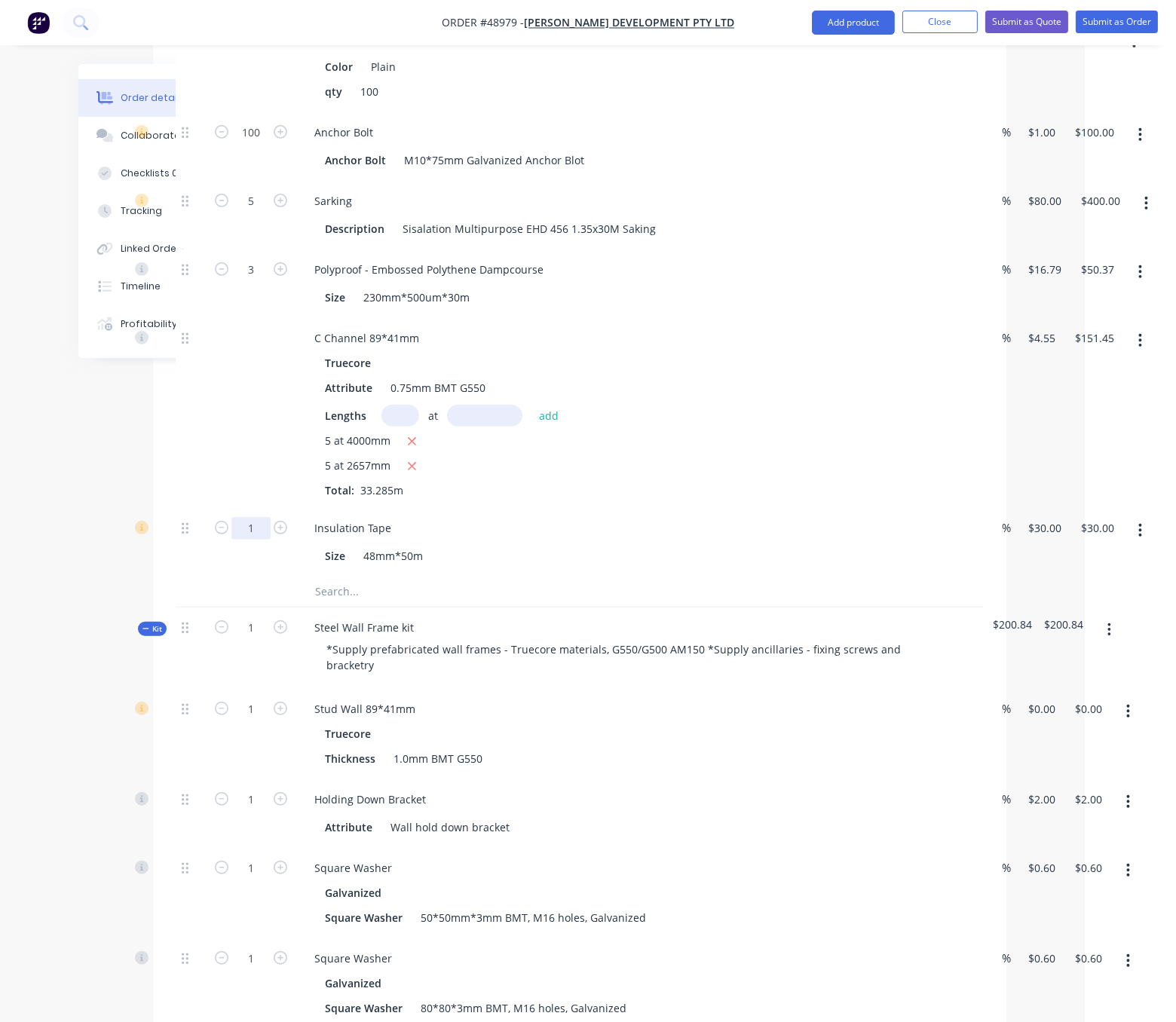
click at [258, 540] on input "1" at bounding box center [251, 528] width 39 height 22
type input "8"
type input "$240.00"
click at [254, 497] on div at bounding box center [251, 413] width 90 height 190
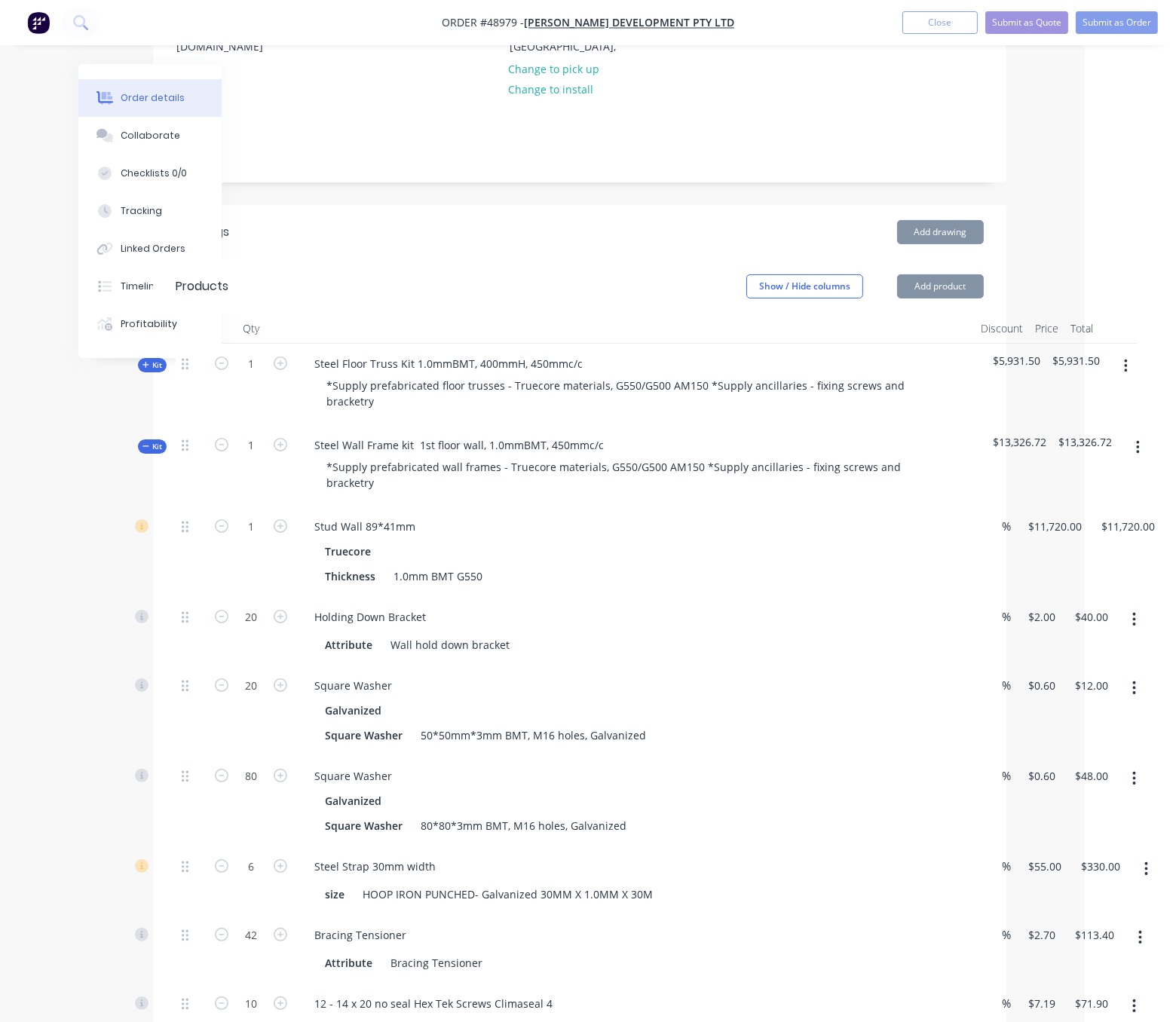
scroll to position [0, 91]
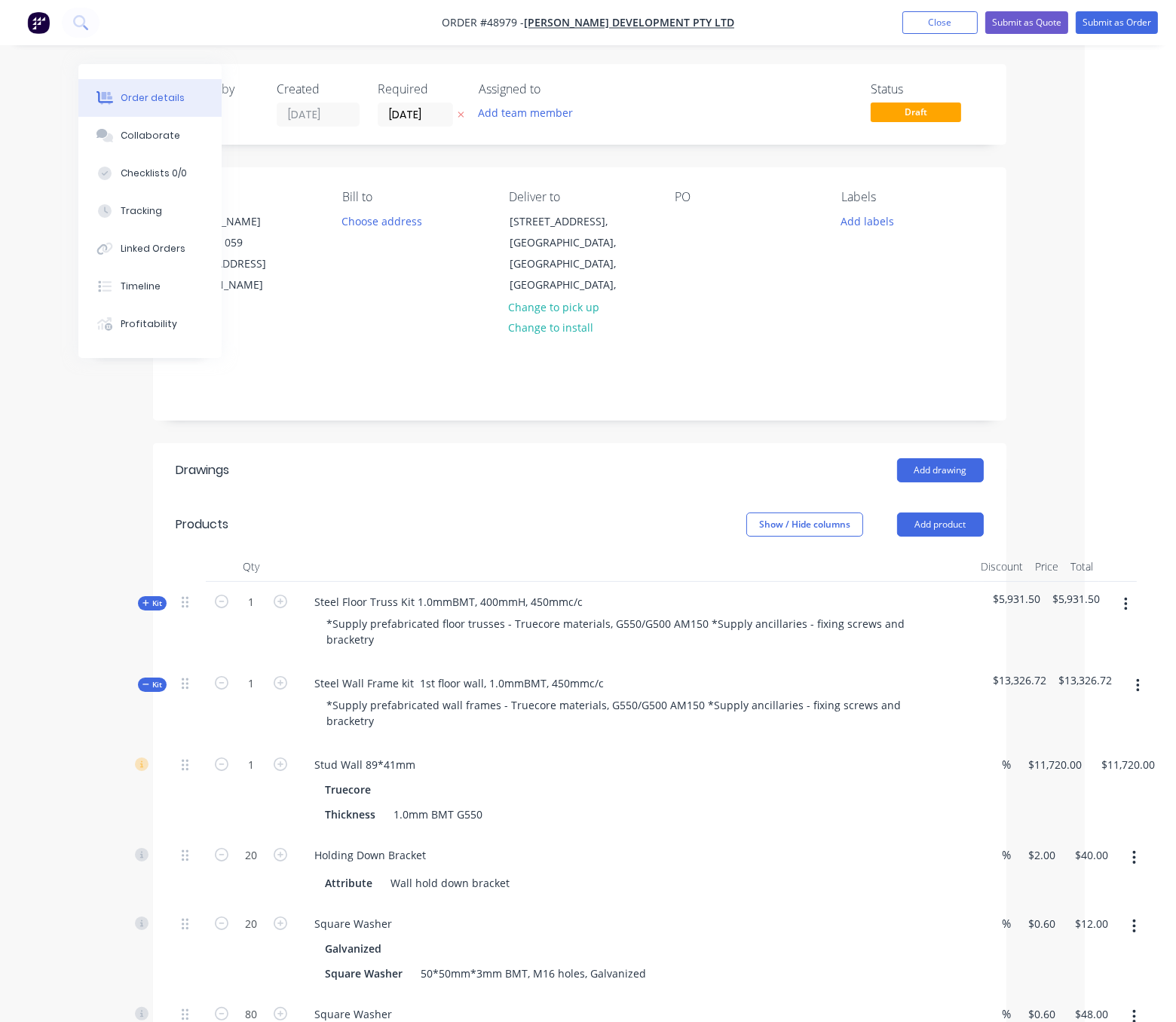
click at [156, 690] on span "Kit" at bounding box center [152, 685] width 19 height 12
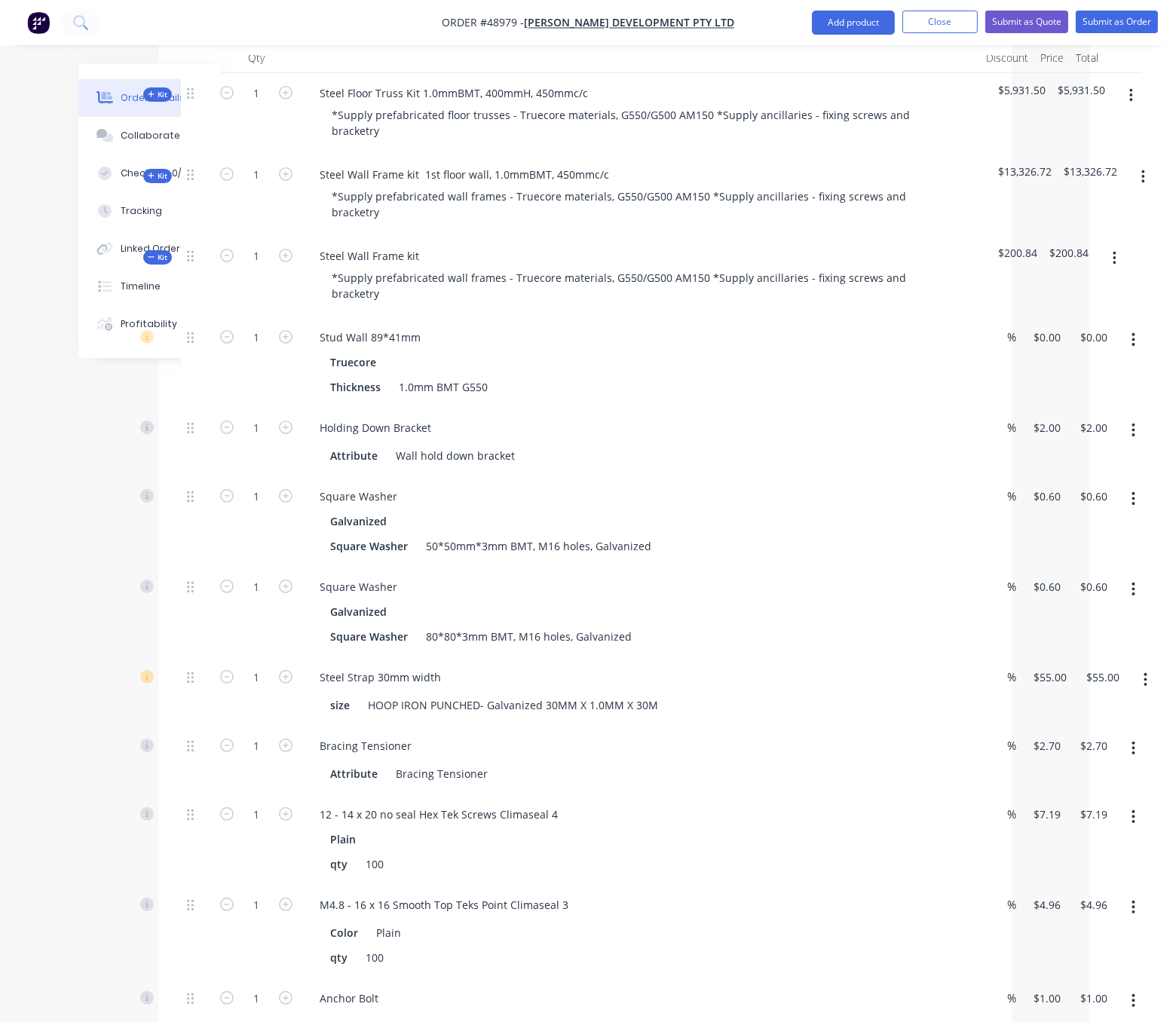
scroll to position [527, 91]
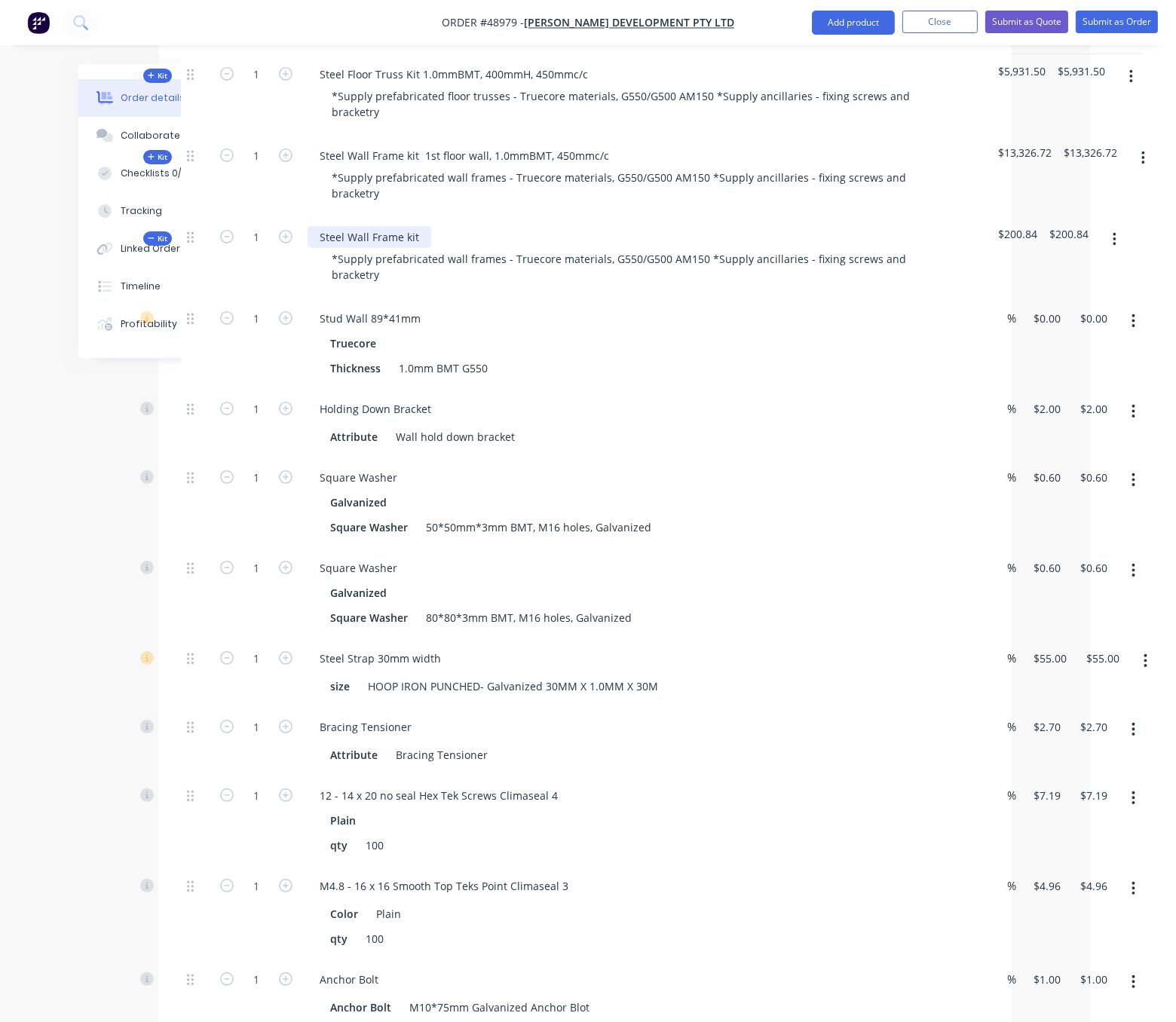
click at [427, 248] on div "Steel Wall Frame kit" at bounding box center [369, 237] width 124 height 22
click at [585, 330] on div "Stud Wall 89*41mm" at bounding box center [640, 318] width 666 height 22
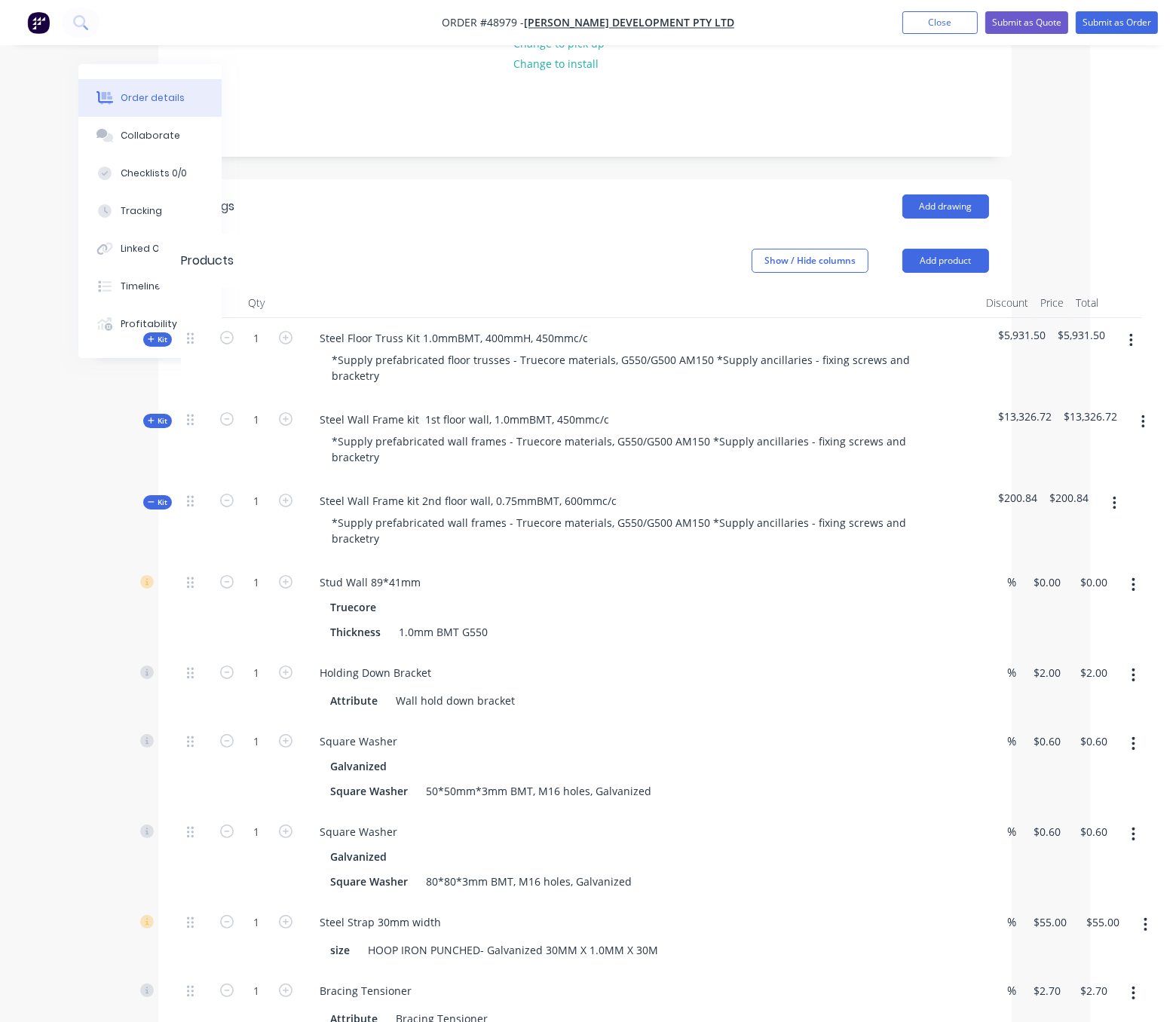
click at [153, 427] on span "Kit" at bounding box center [157, 421] width 19 height 12
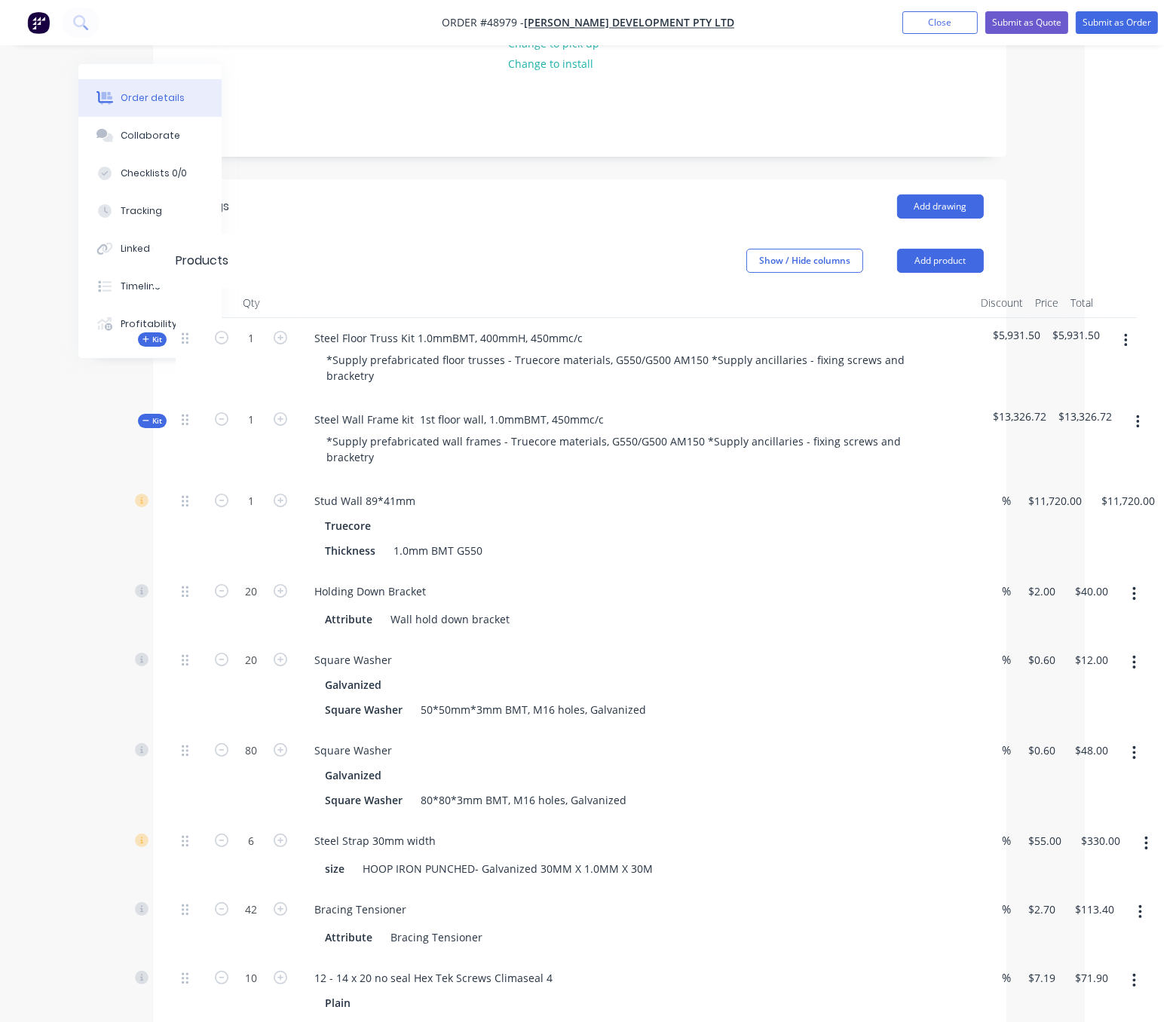
click at [153, 427] on span "Kit" at bounding box center [152, 421] width 19 height 12
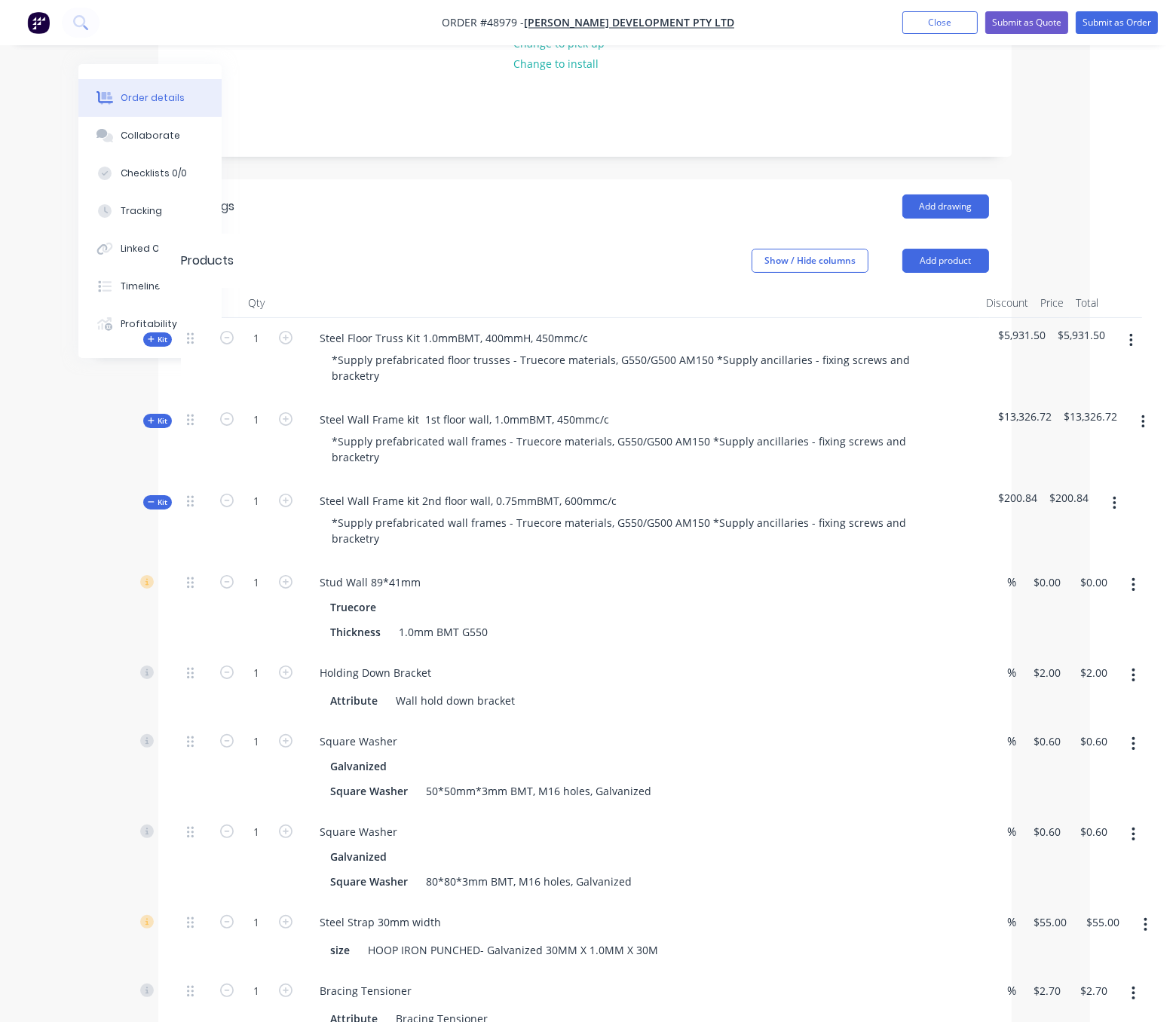
scroll to position [527, 91]
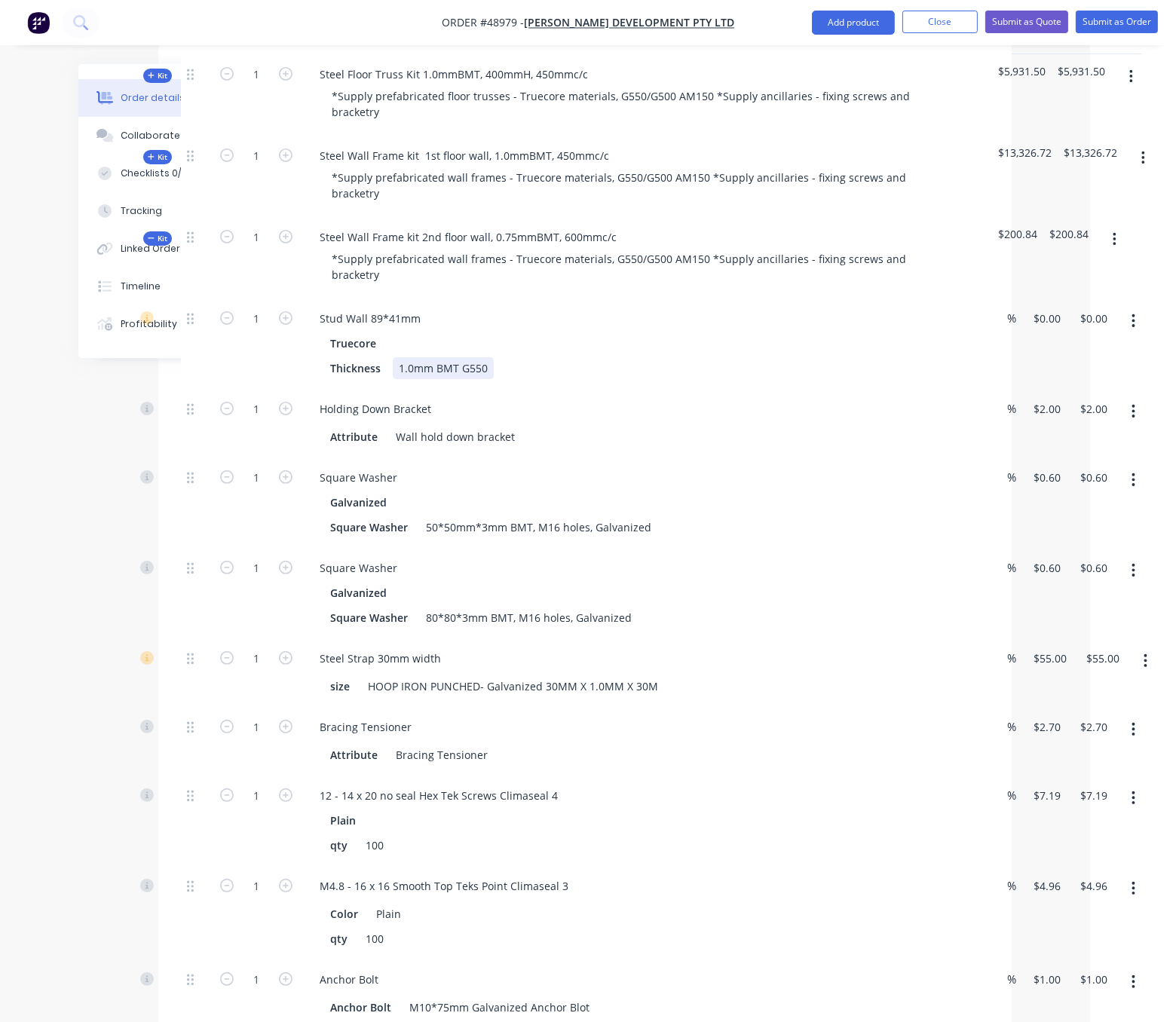
click at [403, 379] on div "1.0mm BMT G550" at bounding box center [443, 368] width 101 height 22
drag, startPoint x: 416, startPoint y: 391, endPoint x: 403, endPoint y: 389, distance: 13.2
click at [403, 379] on div "1.0mm BMT G550" at bounding box center [443, 368] width 101 height 22
click at [664, 376] on div "Truecore Thickness 0.75mm BMT G550" at bounding box center [640, 356] width 666 height 47
drag, startPoint x: 421, startPoint y: 388, endPoint x: 391, endPoint y: 390, distance: 30.1
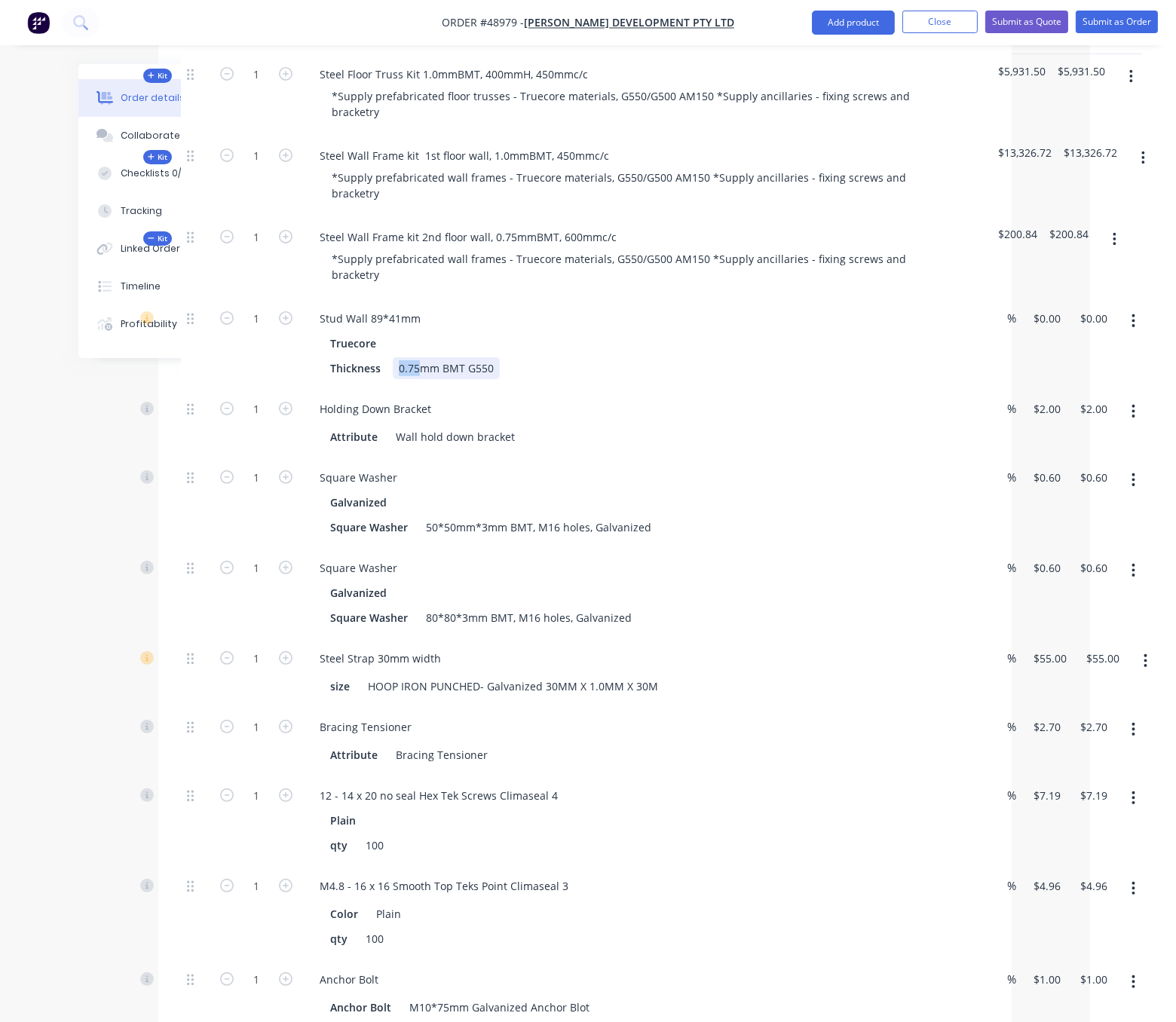
click at [391, 379] on div "Thickness 0.75mm BMT G550" at bounding box center [638, 368] width 627 height 22
click at [717, 379] on div "Thickness 1.0mm BMT G550" at bounding box center [638, 368] width 627 height 22
click at [893, 379] on div "Thickness 1.0mm BMT G550" at bounding box center [638, 368] width 627 height 22
click at [1046, 330] on input "0" at bounding box center [1050, 318] width 35 height 22
type input "$5,000.00"
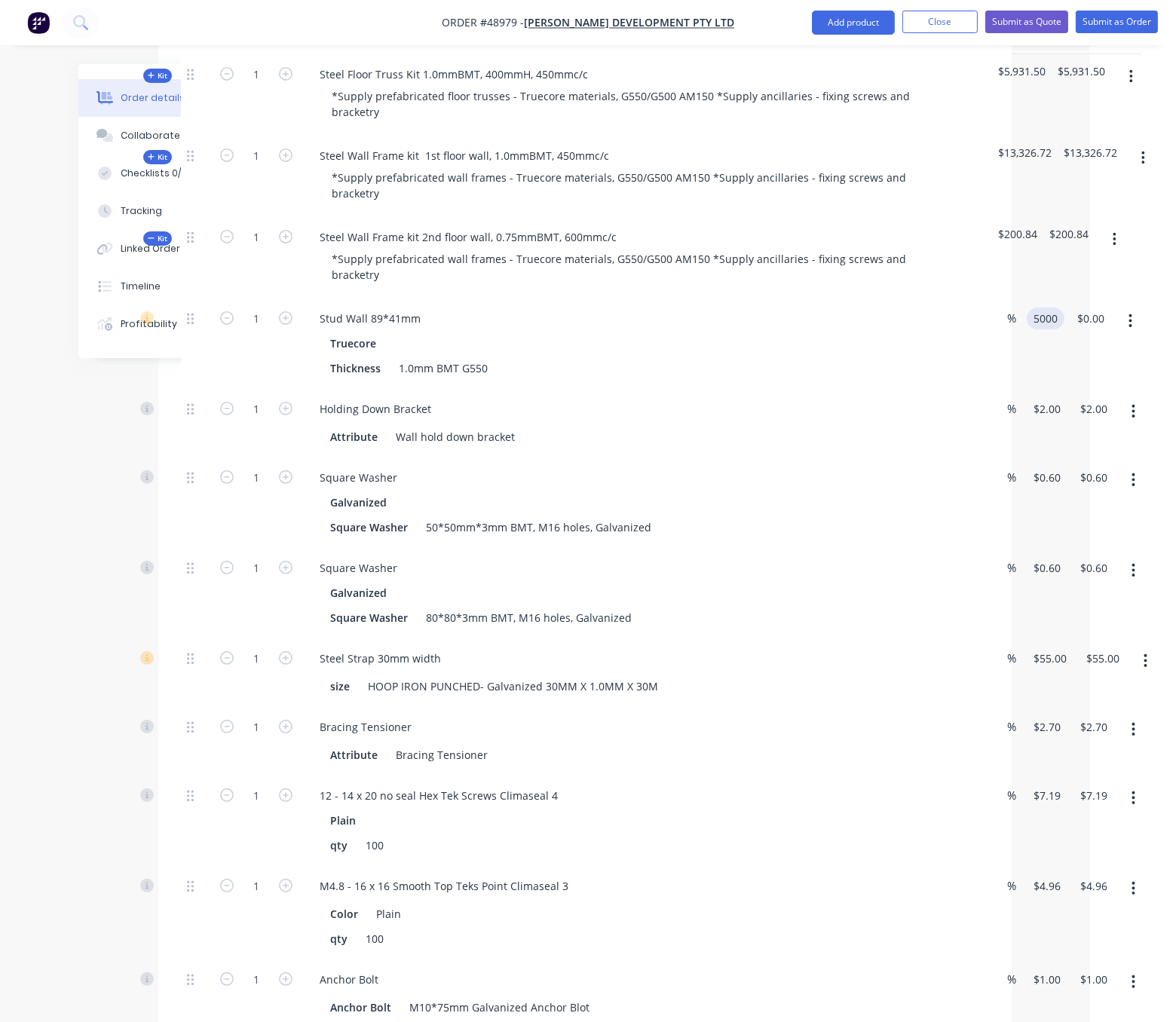
type input "$5,000.00"
click at [1048, 364] on div "$5,000.00 5000" at bounding box center [1042, 343] width 44 height 90
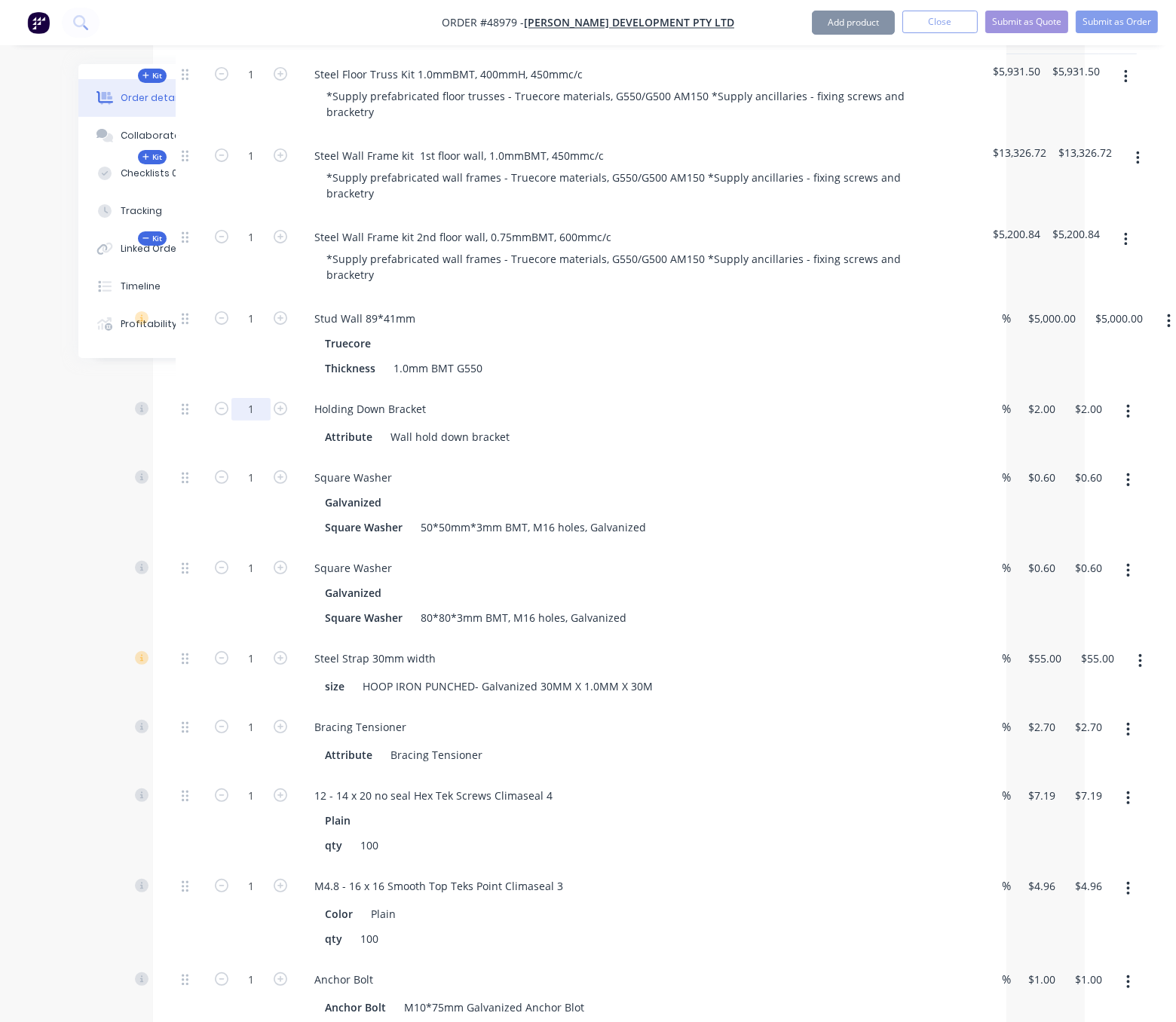
click at [253, 421] on input "1" at bounding box center [251, 409] width 39 height 22
click at [774, 458] on div "Holding Down Bracket Attribute Wall hold down bracket" at bounding box center [635, 423] width 679 height 69
click at [1127, 494] on button "button" at bounding box center [1128, 479] width 36 height 27
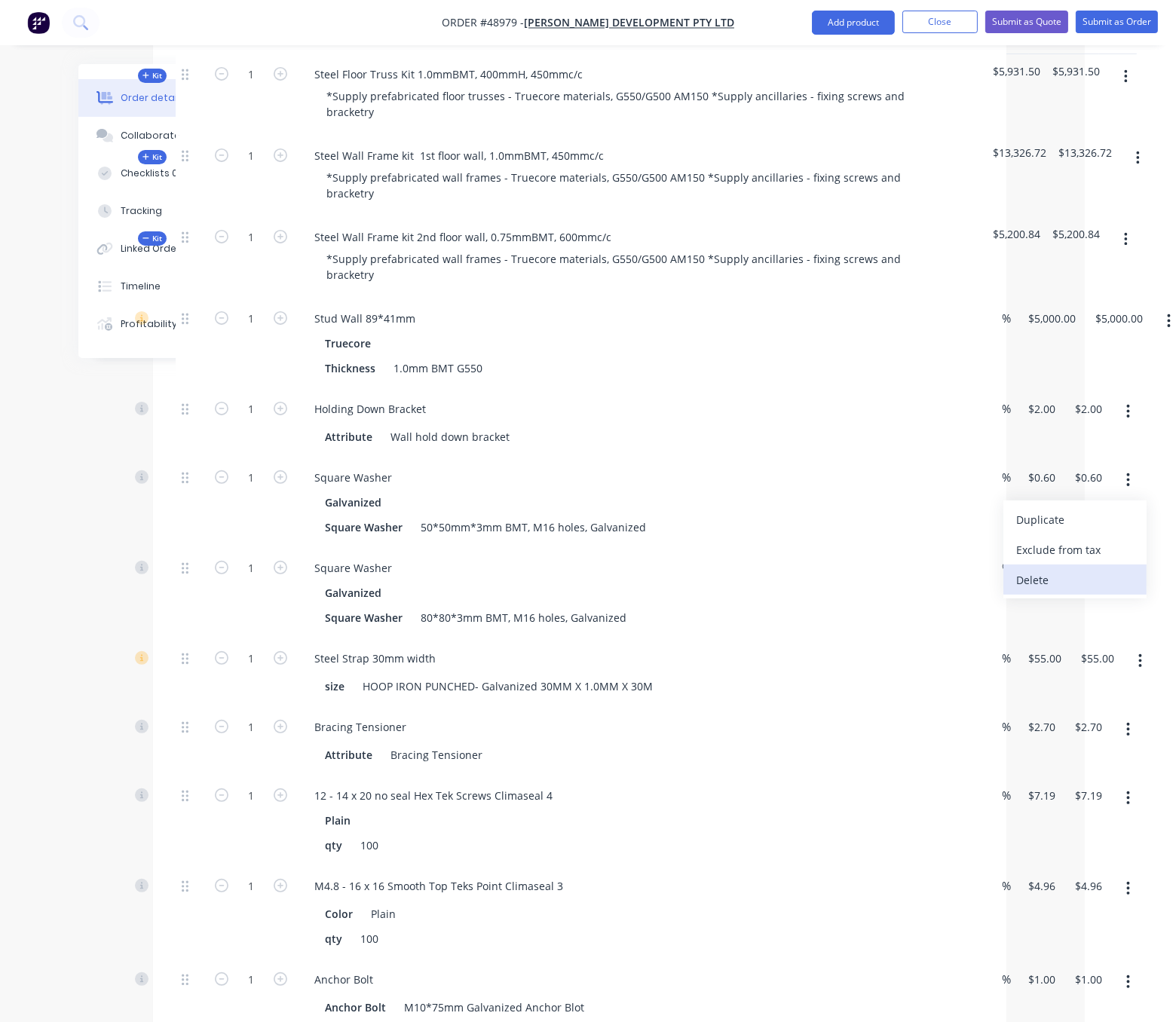
click at [1102, 591] on div "Delete" at bounding box center [1075, 580] width 116 height 22
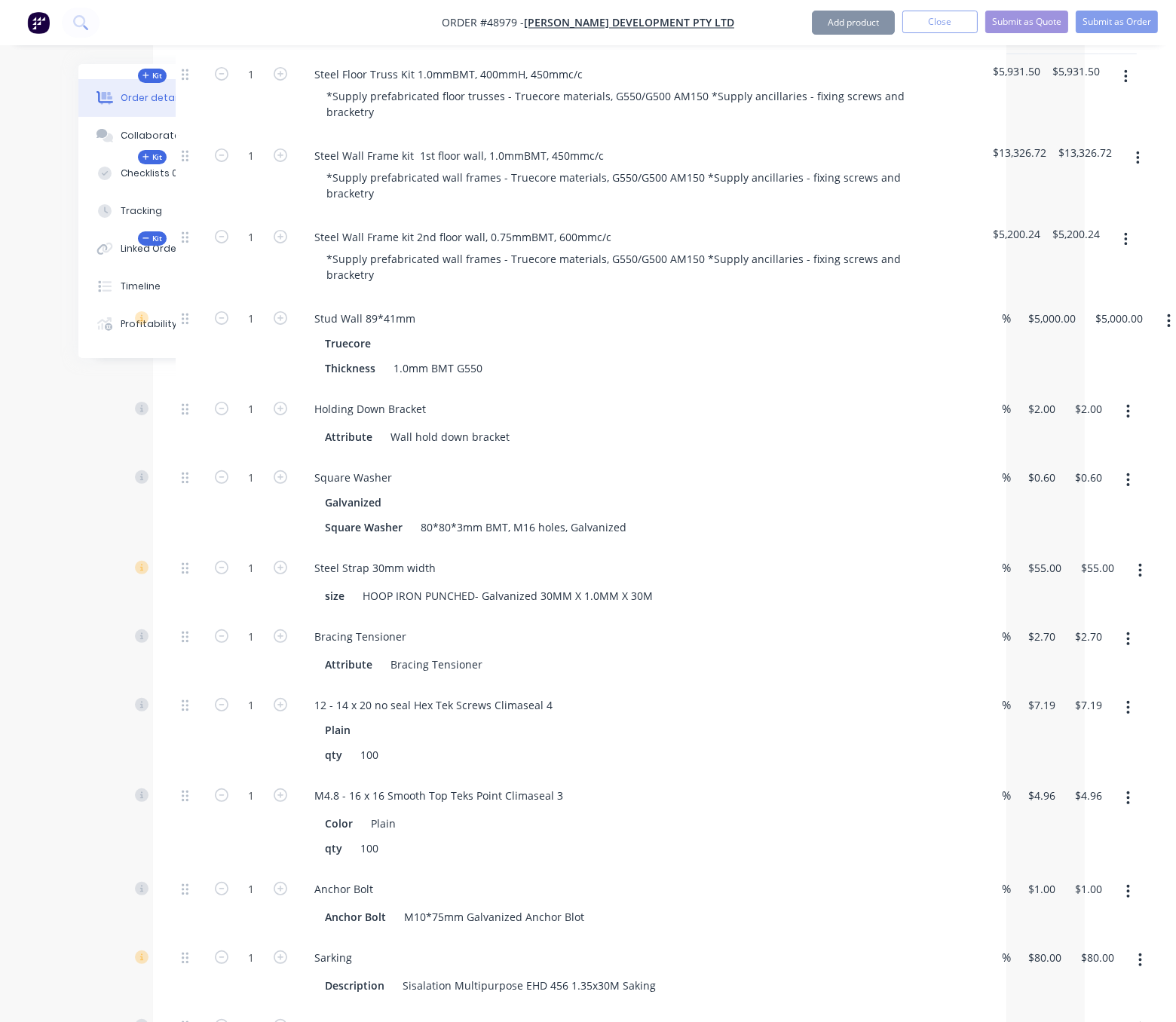
click at [1127, 494] on button "button" at bounding box center [1128, 479] width 36 height 27
click at [1104, 591] on div "Delete" at bounding box center [1075, 580] width 116 height 22
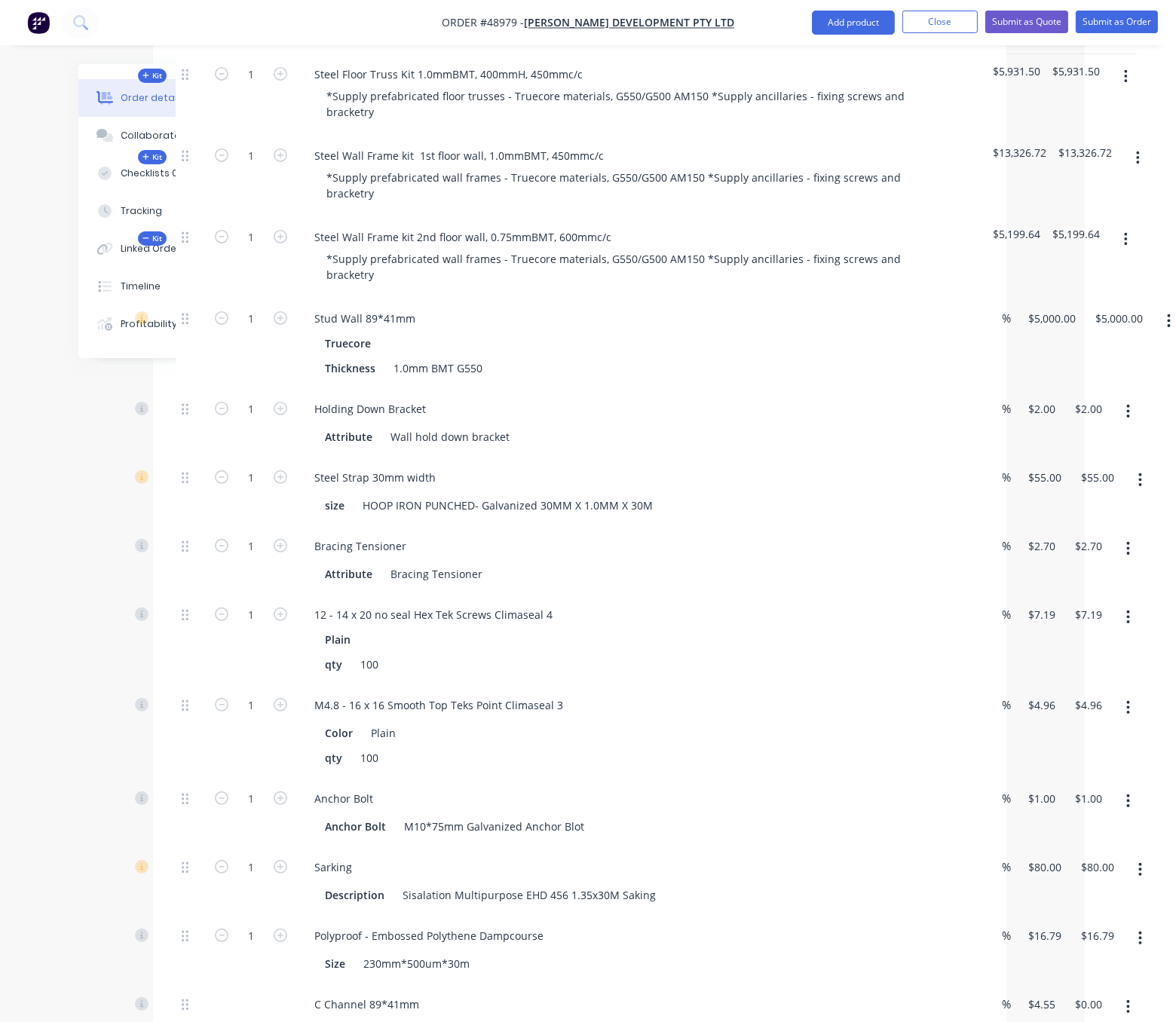
click at [1127, 418] on icon "button" at bounding box center [1129, 411] width 3 height 14
click at [1074, 523] on div "Delete" at bounding box center [1075, 511] width 116 height 22
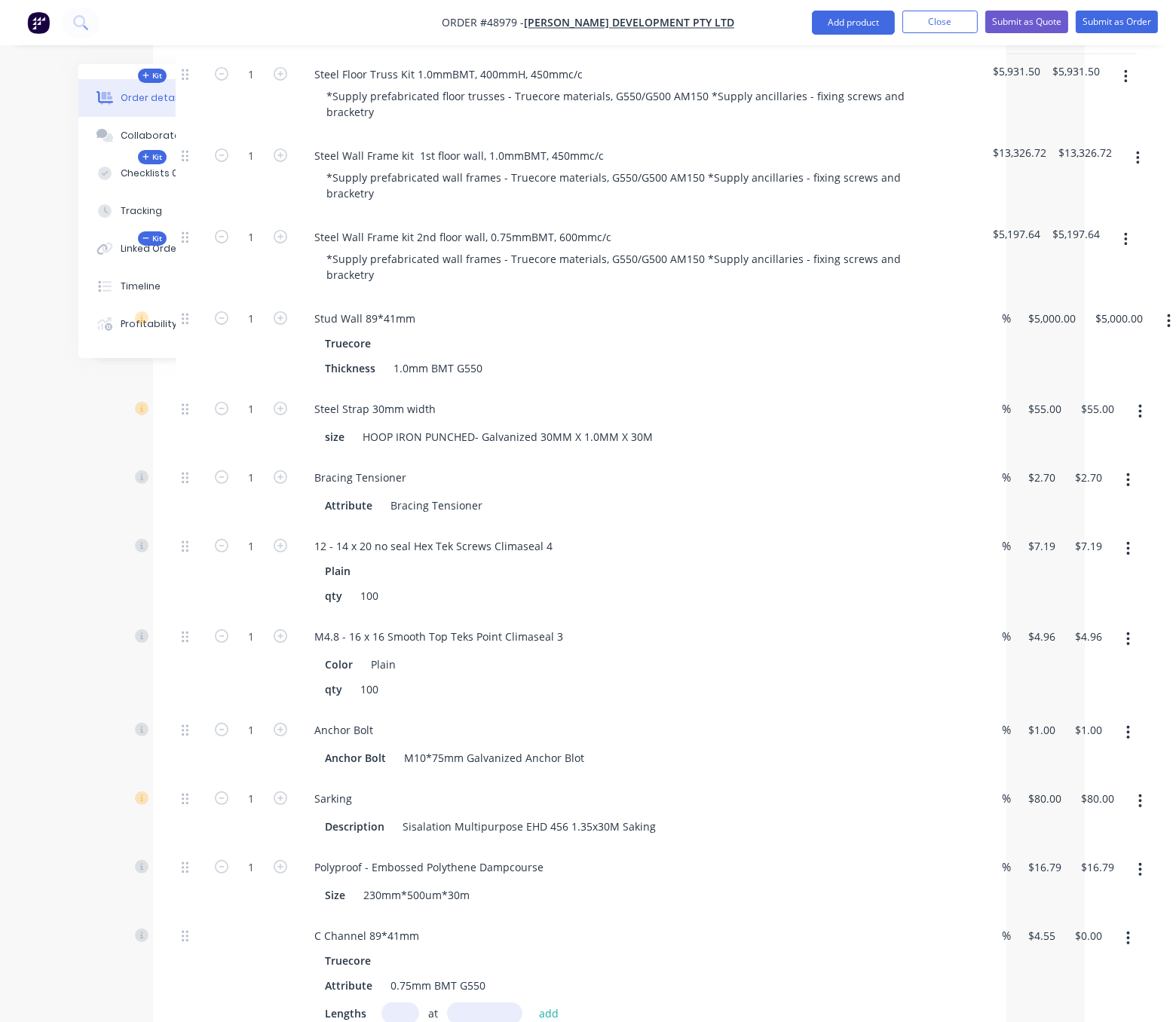
scroll to position [791, 91]
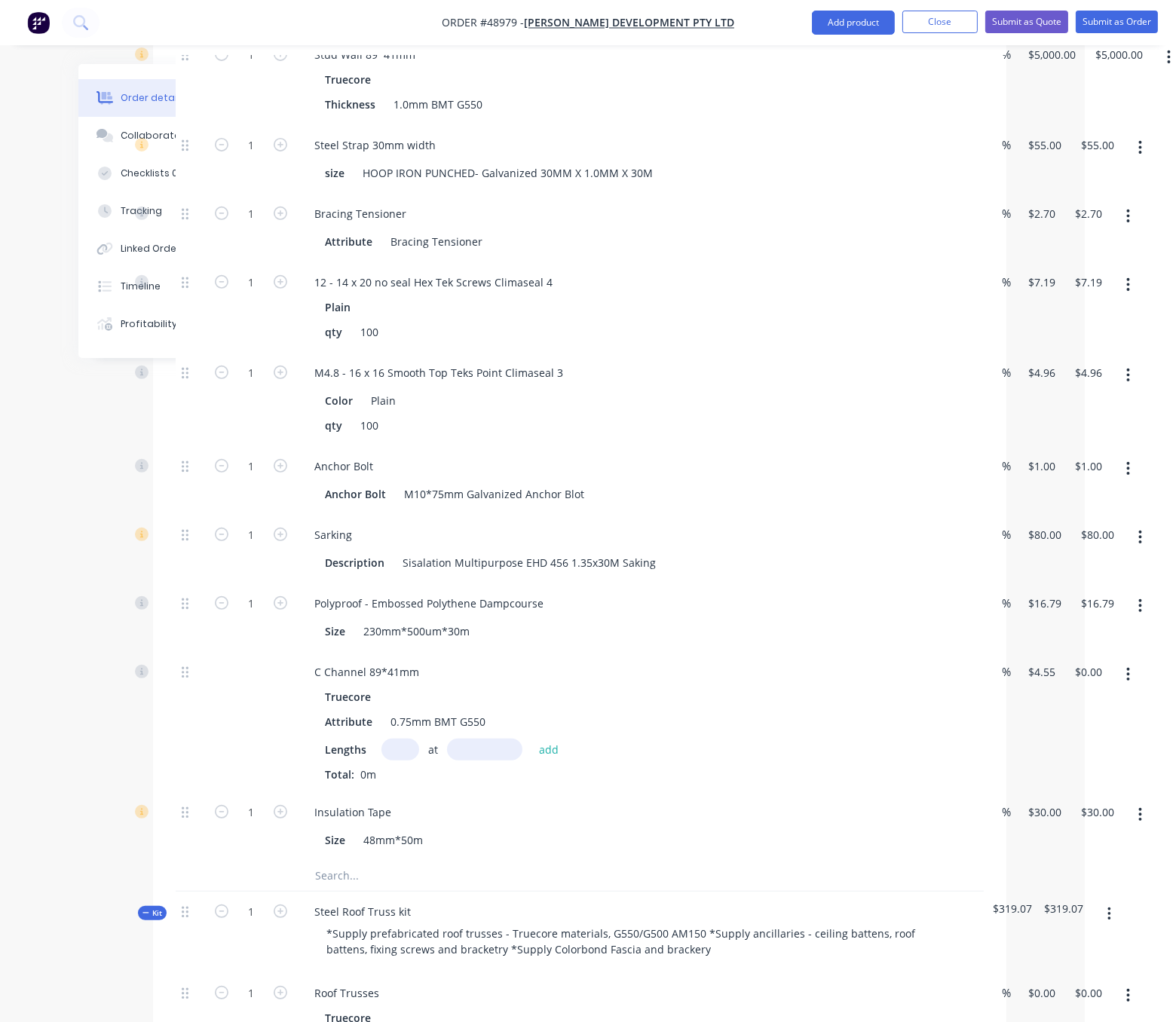
click at [1127, 482] on button "button" at bounding box center [1128, 469] width 36 height 27
click at [1091, 580] on div "Delete" at bounding box center [1075, 569] width 116 height 22
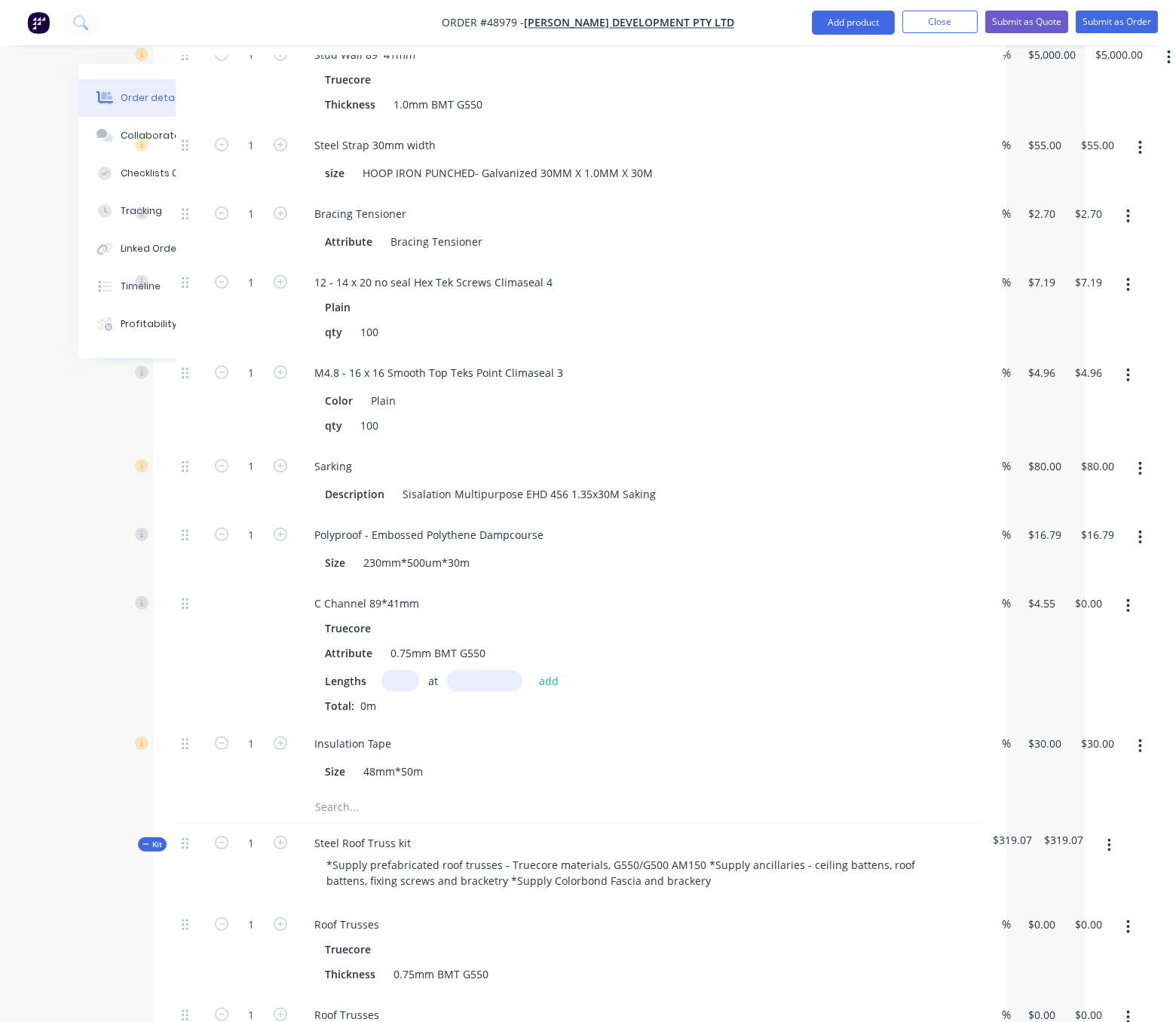
click at [1127, 477] on icon "button" at bounding box center [1140, 469] width 4 height 16
click at [1096, 580] on div "Delete" at bounding box center [1087, 569] width 116 height 22
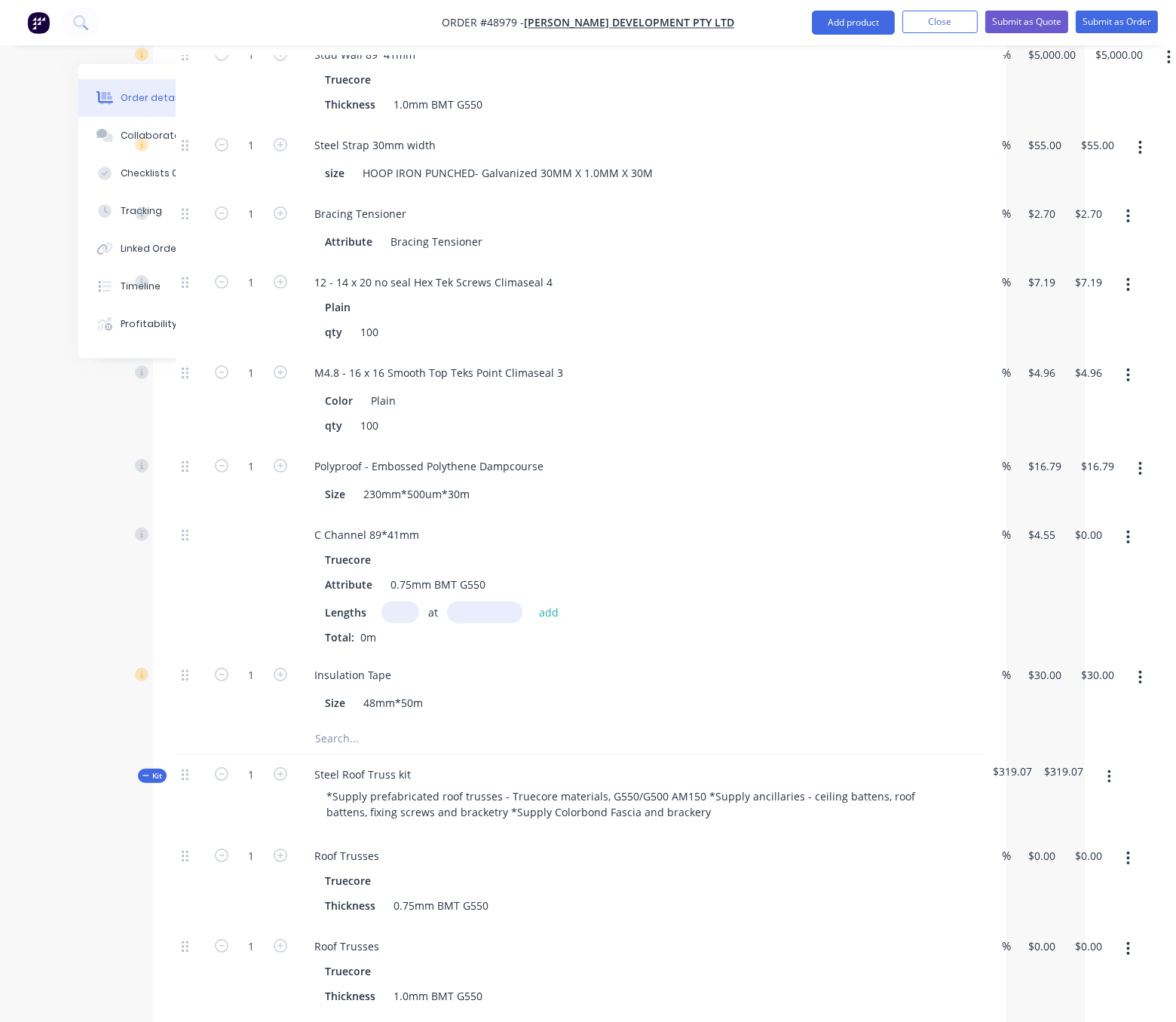
scroll to position [527, 91]
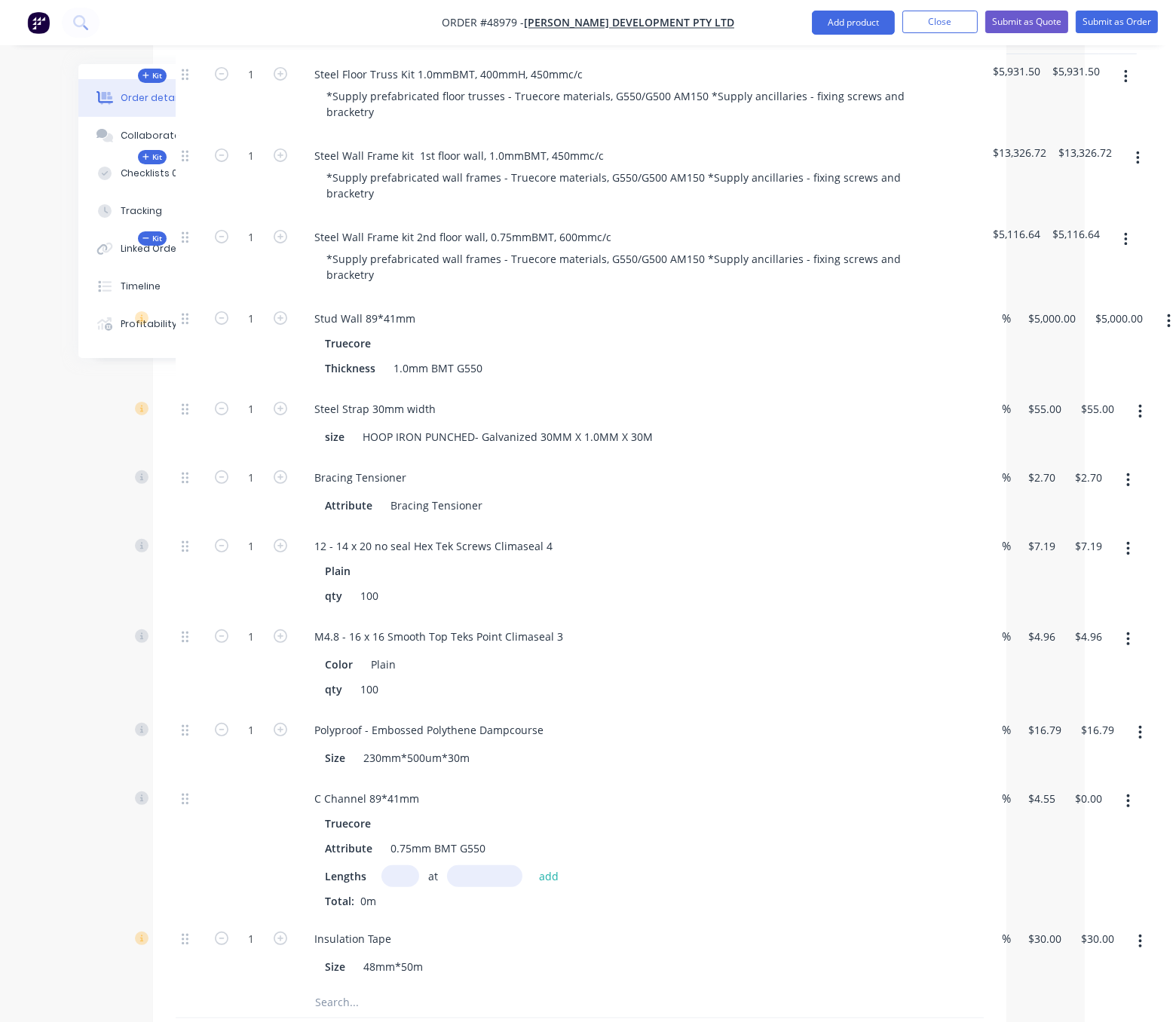
drag, startPoint x: 93, startPoint y: 606, endPoint x: 66, endPoint y: 725, distance: 122.0
click at [1127, 741] on icon "button" at bounding box center [1140, 732] width 4 height 16
click at [1085, 844] on div "Delete" at bounding box center [1087, 832] width 116 height 22
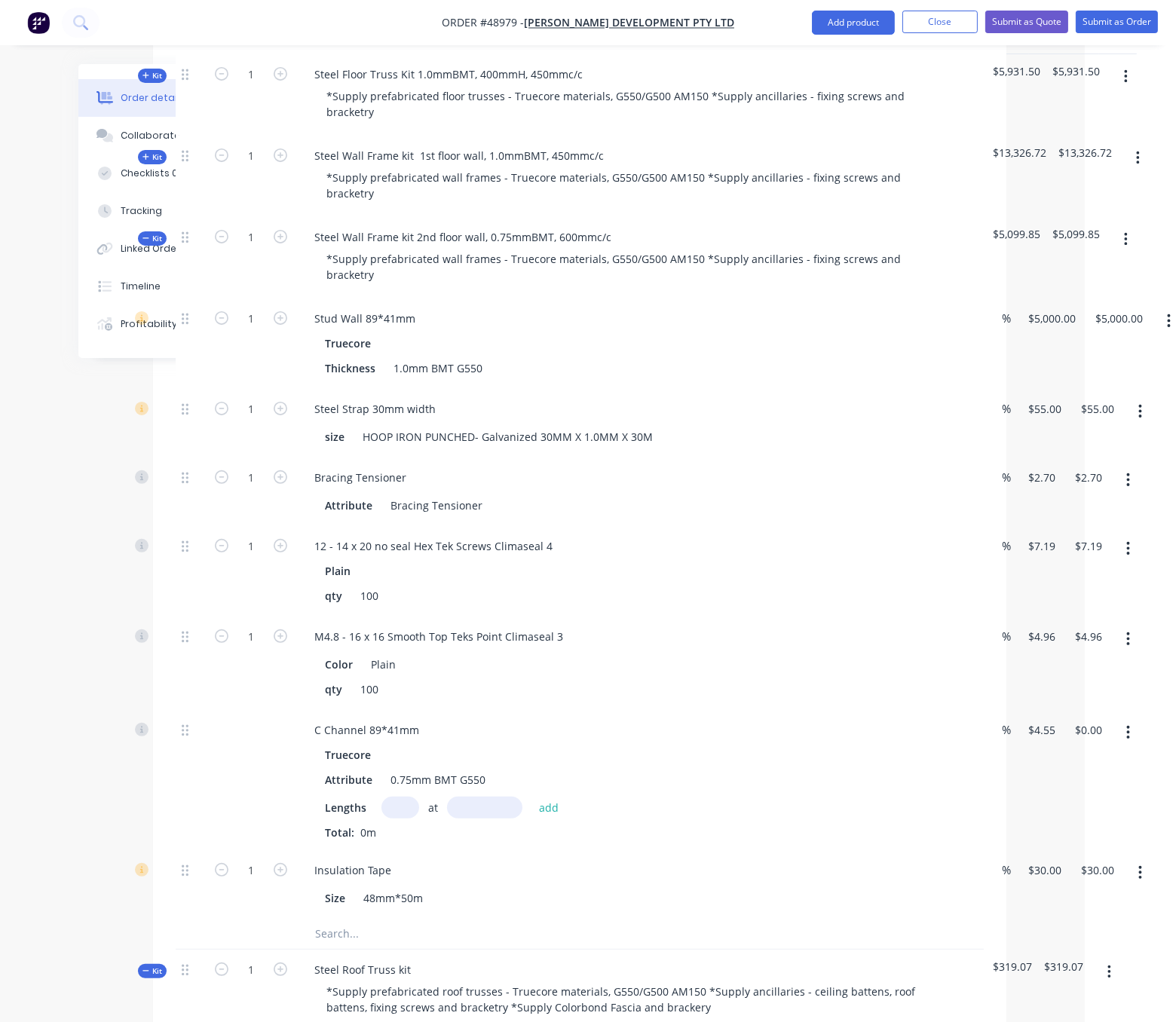
click at [1127, 248] on button "button" at bounding box center [1126, 239] width 36 height 27
click at [1100, 290] on div "Add product to kit" at bounding box center [1072, 279] width 116 height 22
click at [1076, 350] on div "Product catalogue" at bounding box center [1072, 340] width 116 height 22
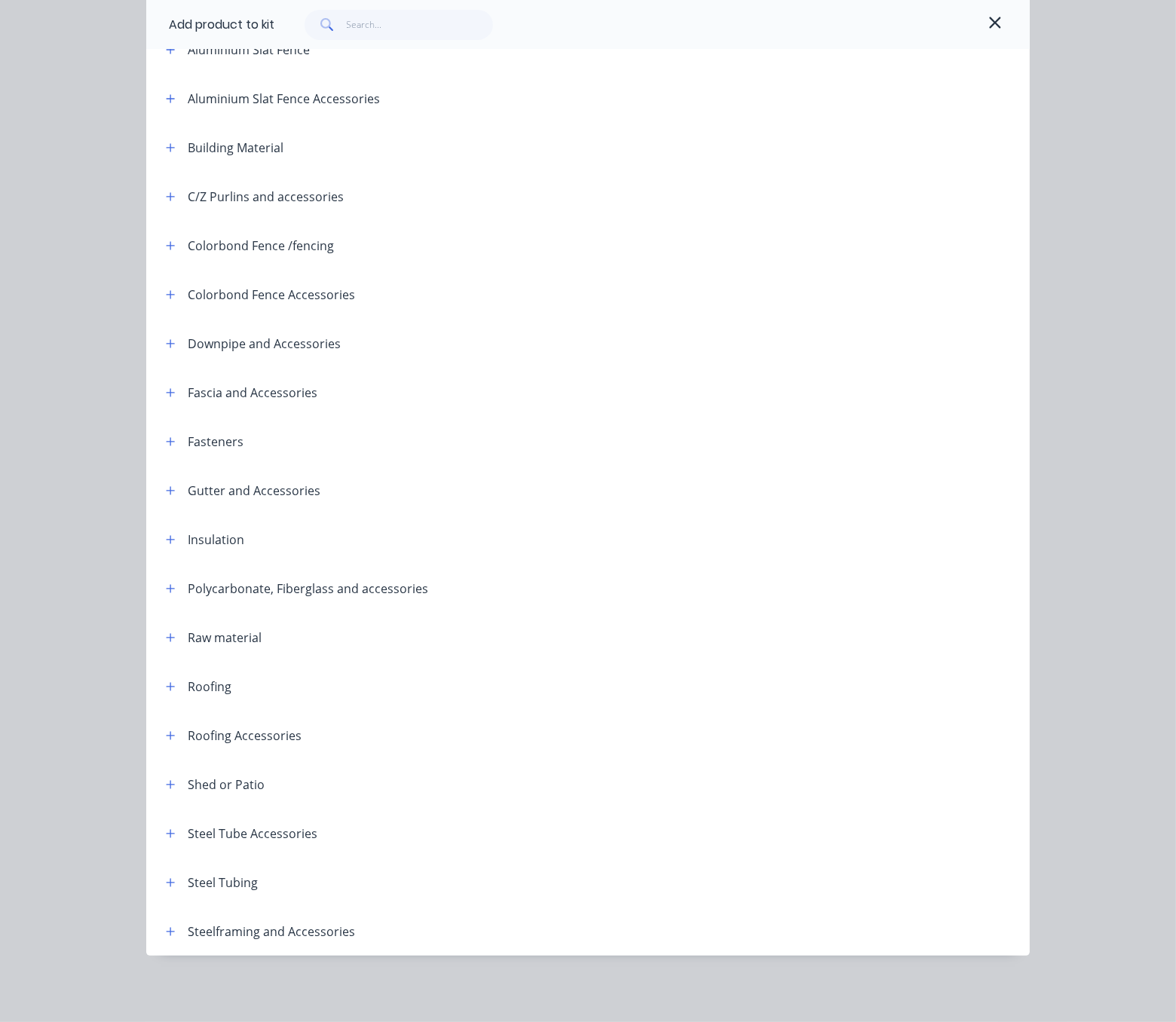
scroll to position [209, 0]
click at [166, 534] on icon "button" at bounding box center [171, 540] width 9 height 11
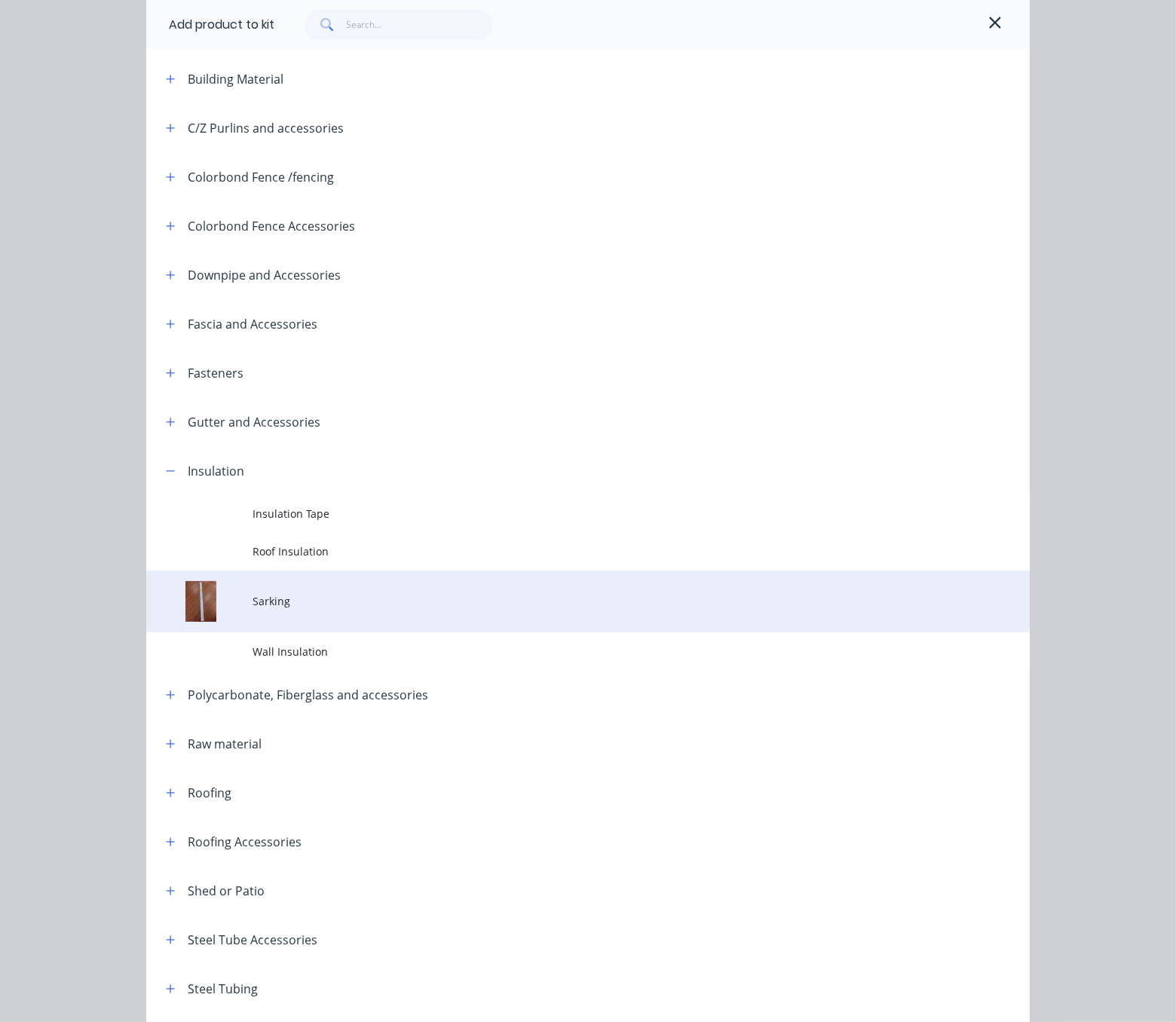
click at [323, 609] on span "Sarking" at bounding box center [564, 601] width 622 height 16
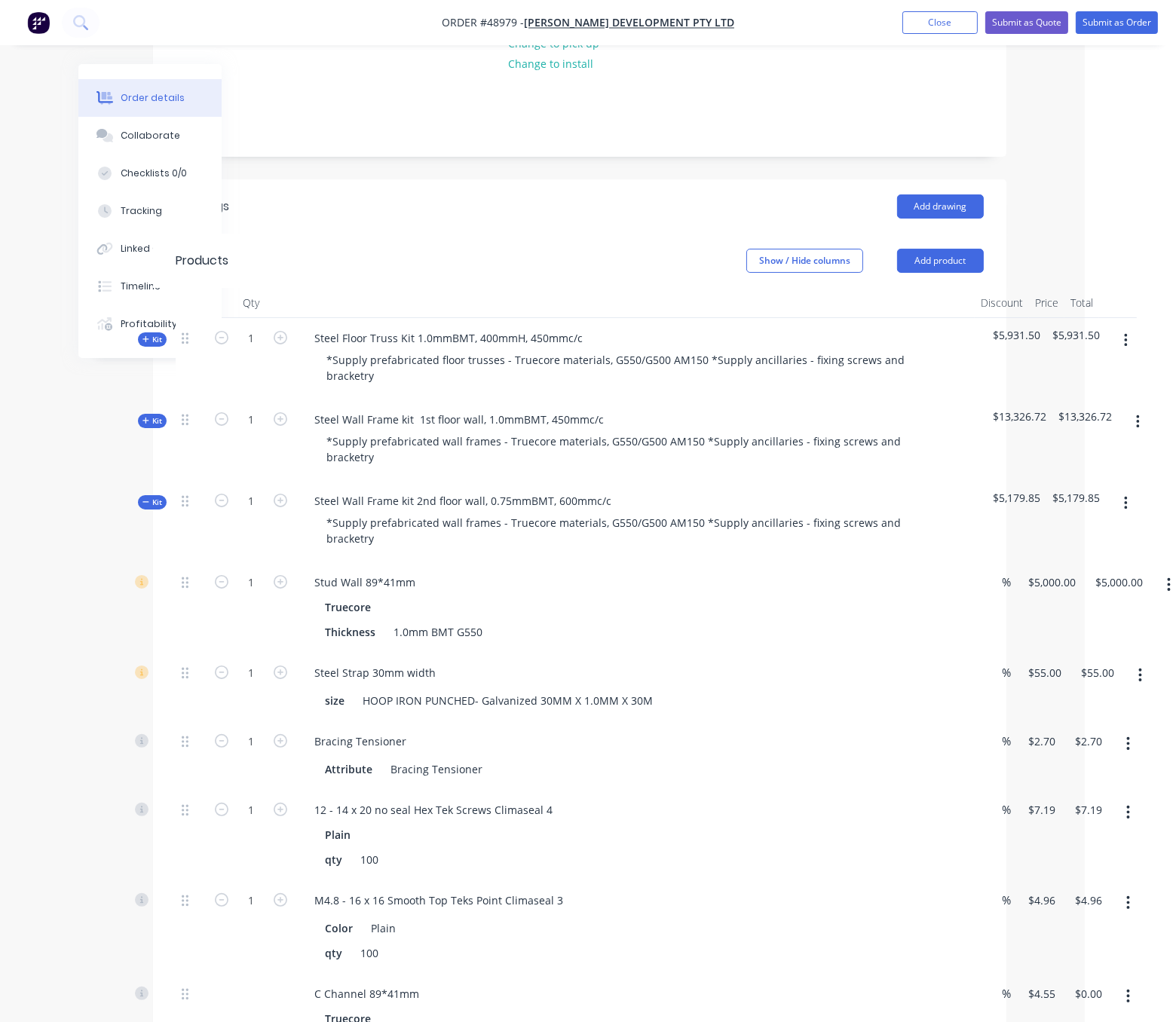
scroll to position [527, 91]
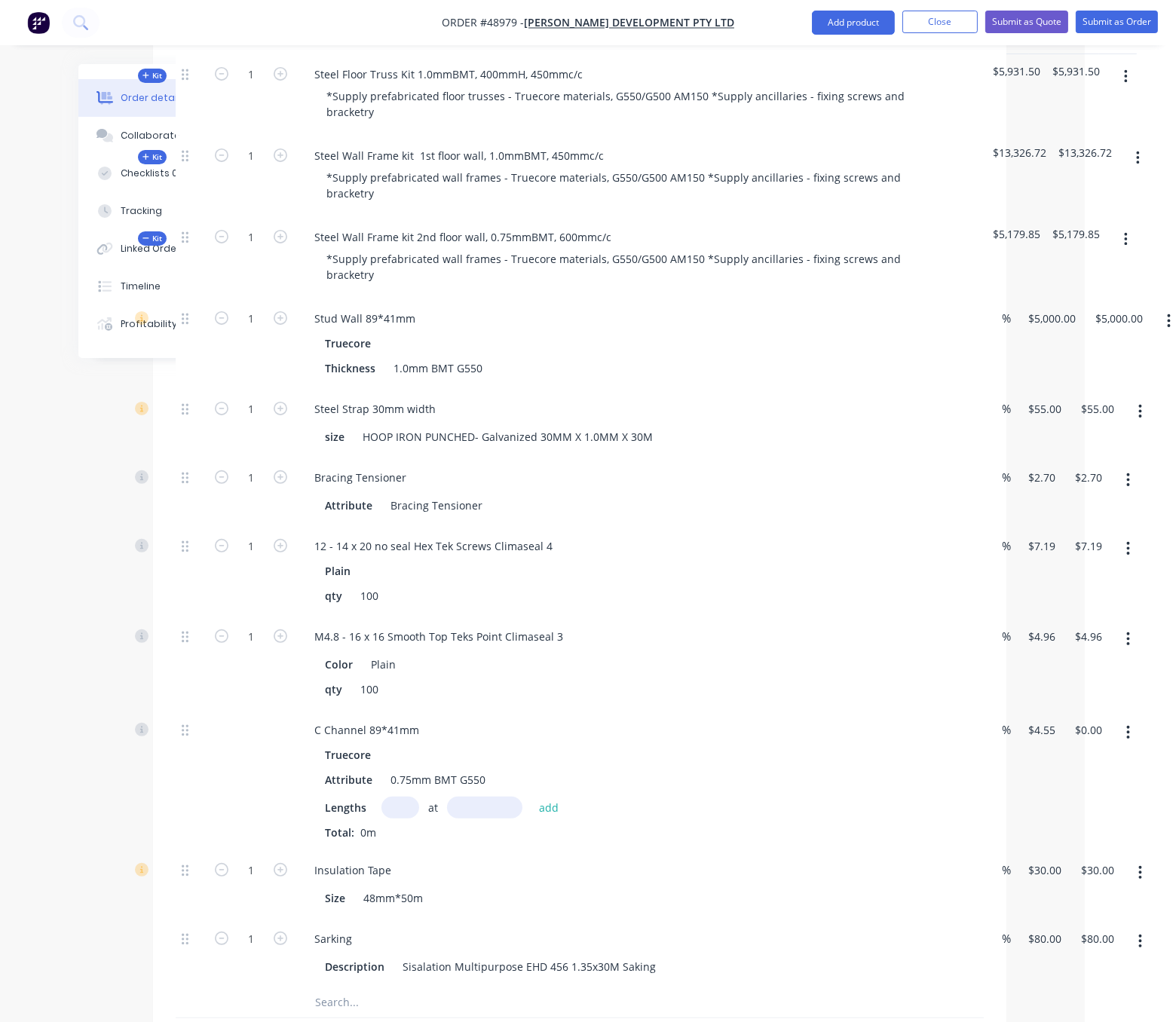
click at [671, 354] on div "Truecore" at bounding box center [635, 343] width 622 height 22
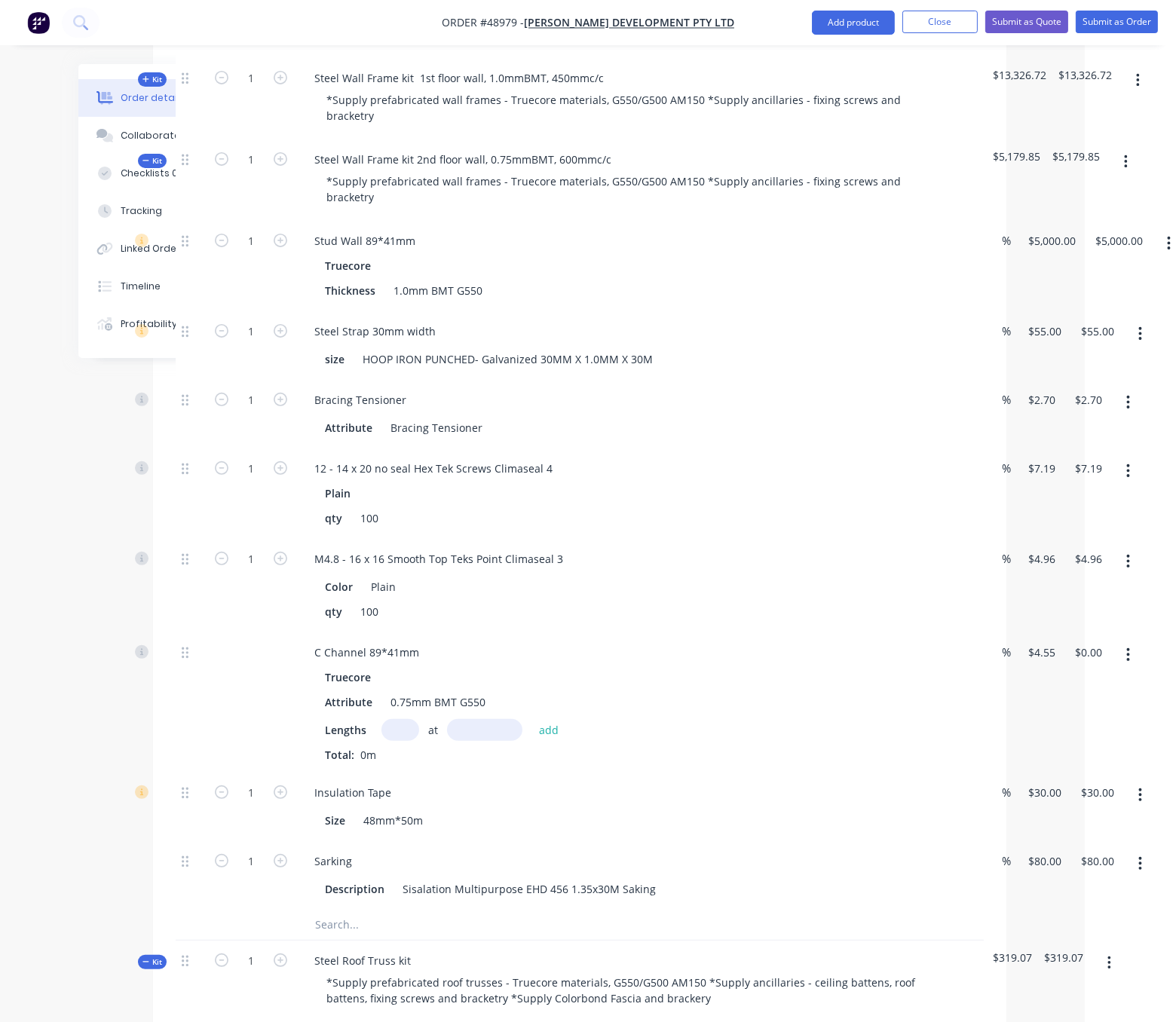
scroll to position [613, 91]
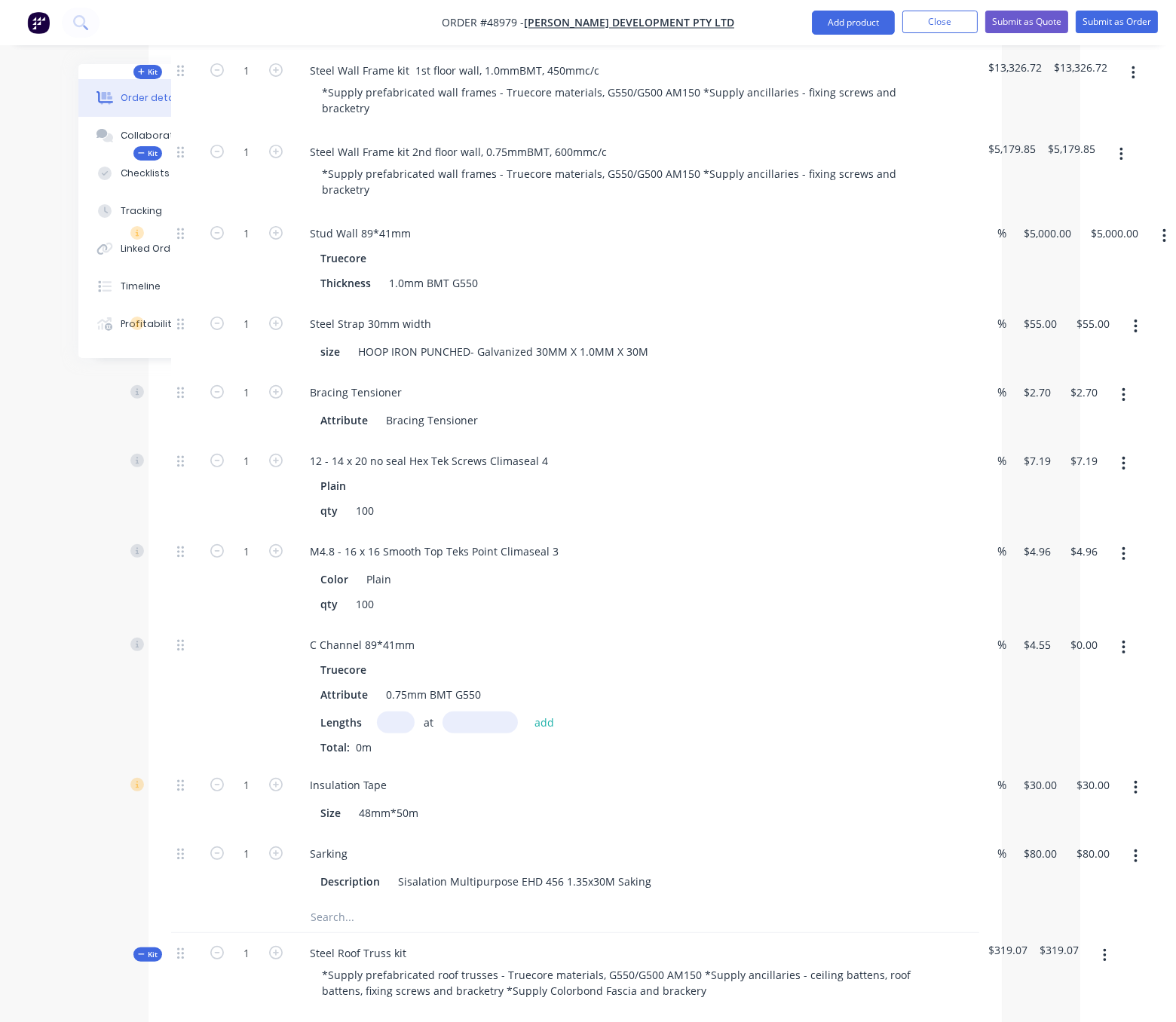
drag, startPoint x: 743, startPoint y: 269, endPoint x: 787, endPoint y: 267, distance: 44.0
click at [249, 404] on input "1" at bounding box center [241, 392] width 39 height 22
type input "30"
type input "$81.00"
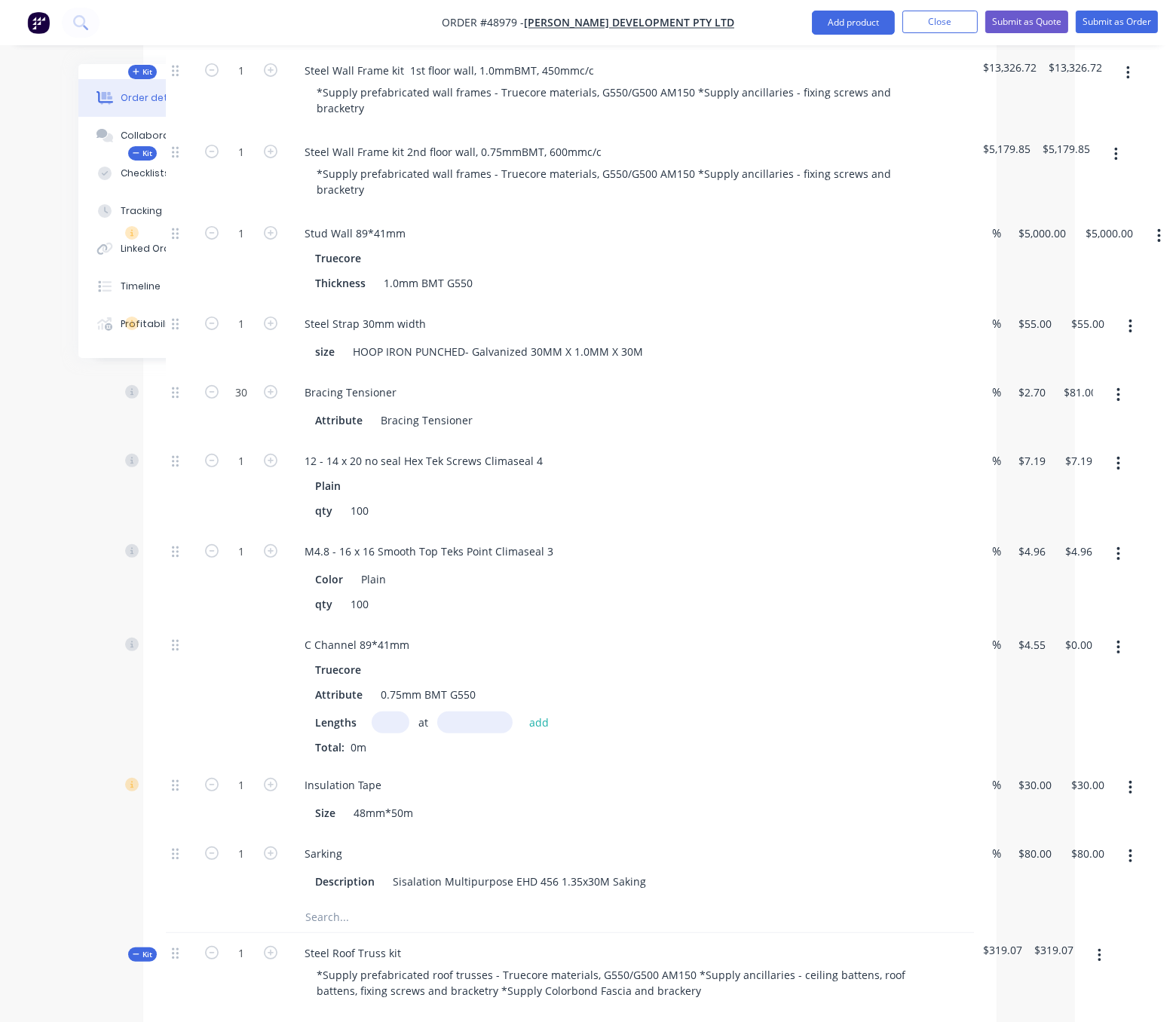
click at [246, 365] on div "1" at bounding box center [241, 337] width 90 height 69
click at [249, 335] on input "1" at bounding box center [241, 323] width 39 height 22
type input "4"
click at [86, 455] on div "Created by Serene Created 08/09/25 Required 08/09/25 Assigned to Add team membe…" at bounding box center [487, 1036] width 1019 height 3169
type input "$220.00"
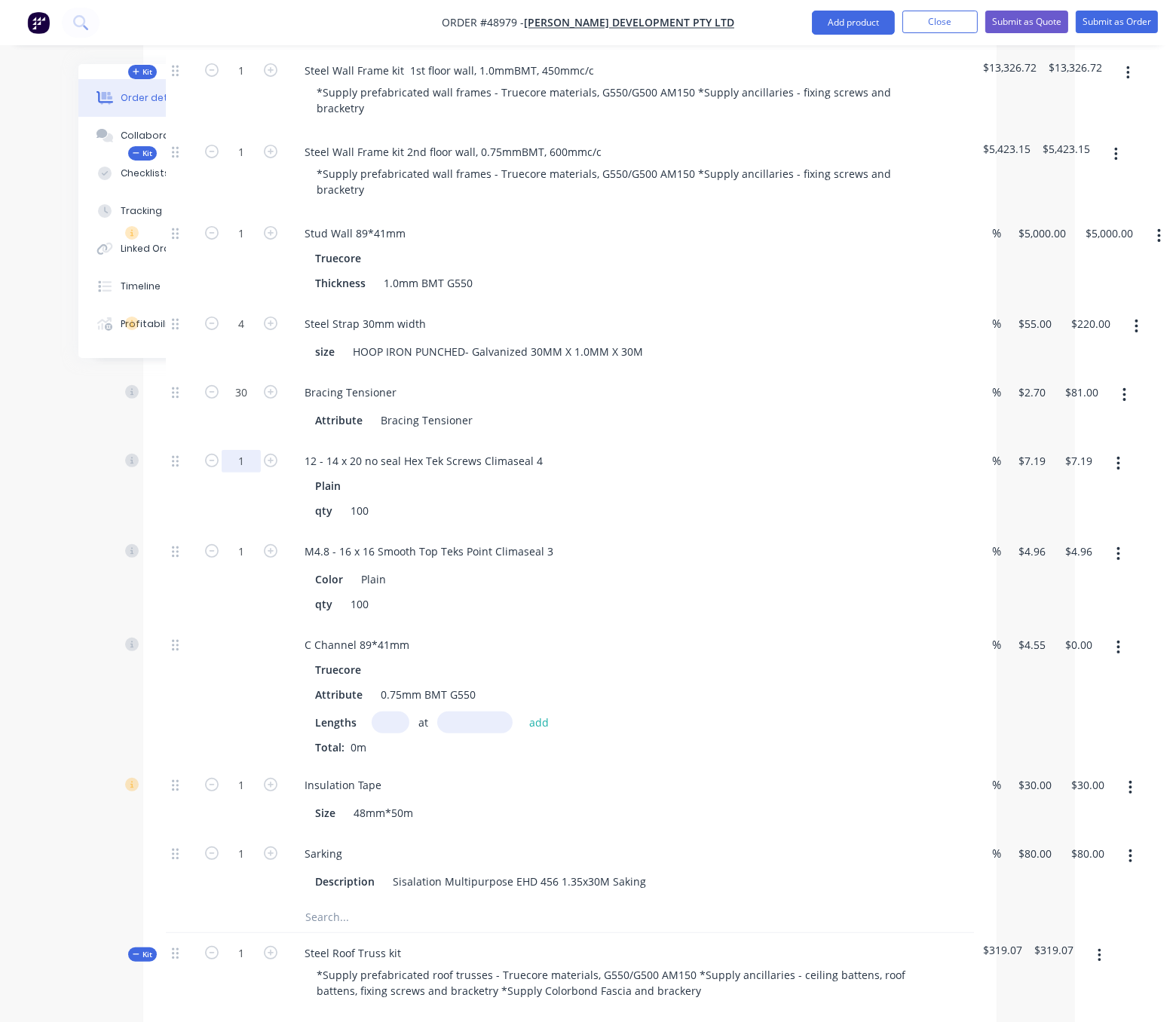
click at [240, 472] on input "1" at bounding box center [241, 461] width 39 height 22
type input "3"
type input "5"
type input "$35.95"
click at [176, 531] on div at bounding box center [181, 486] width 30 height 90
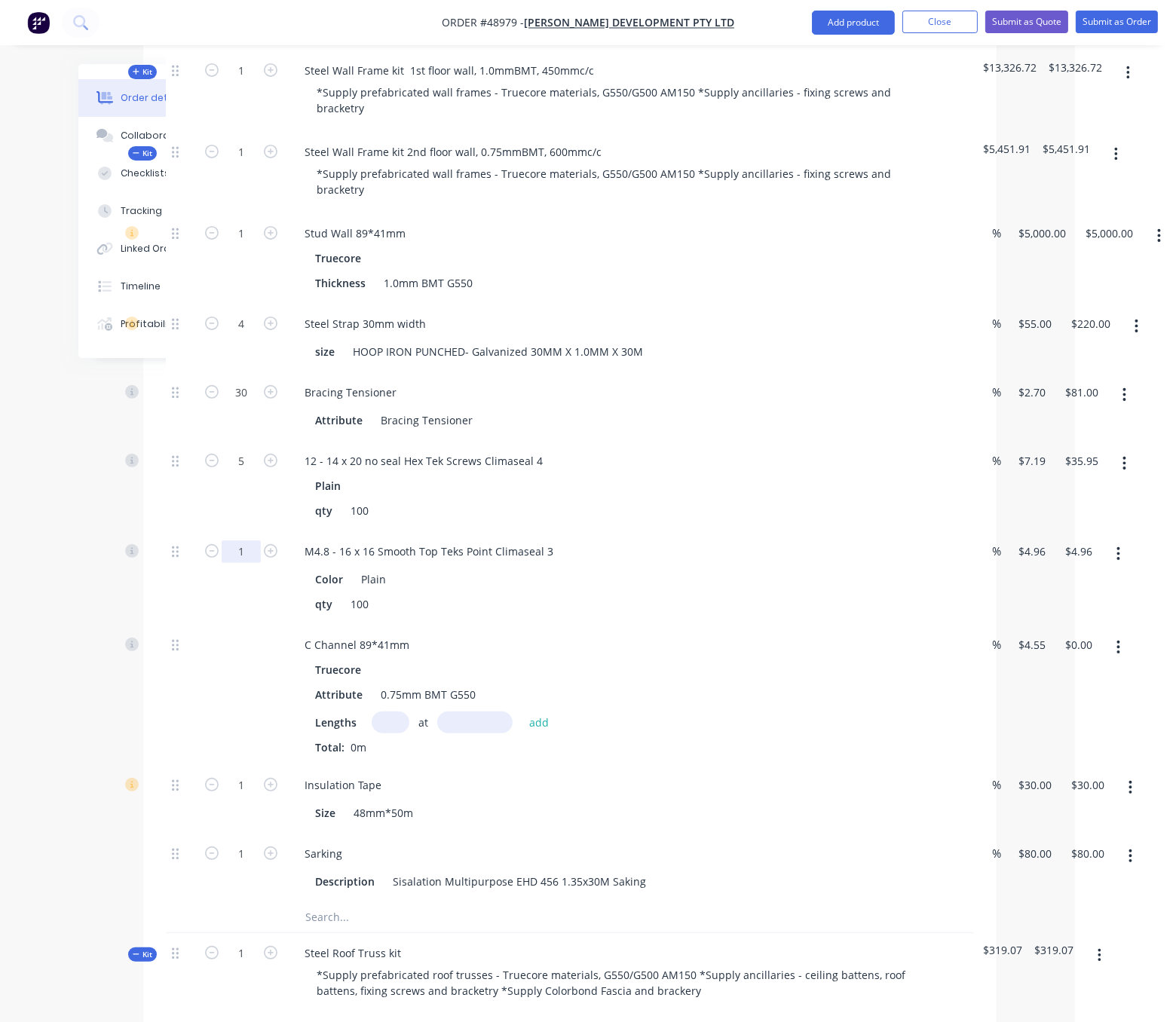
click at [246, 563] on input "1" at bounding box center [241, 551] width 39 height 22
type input "5"
type input "$24.80"
click at [103, 615] on div "Created by Serene Created 08/09/25 Required 08/09/25 Assigned to Add team membe…" at bounding box center [487, 1036] width 1019 height 3169
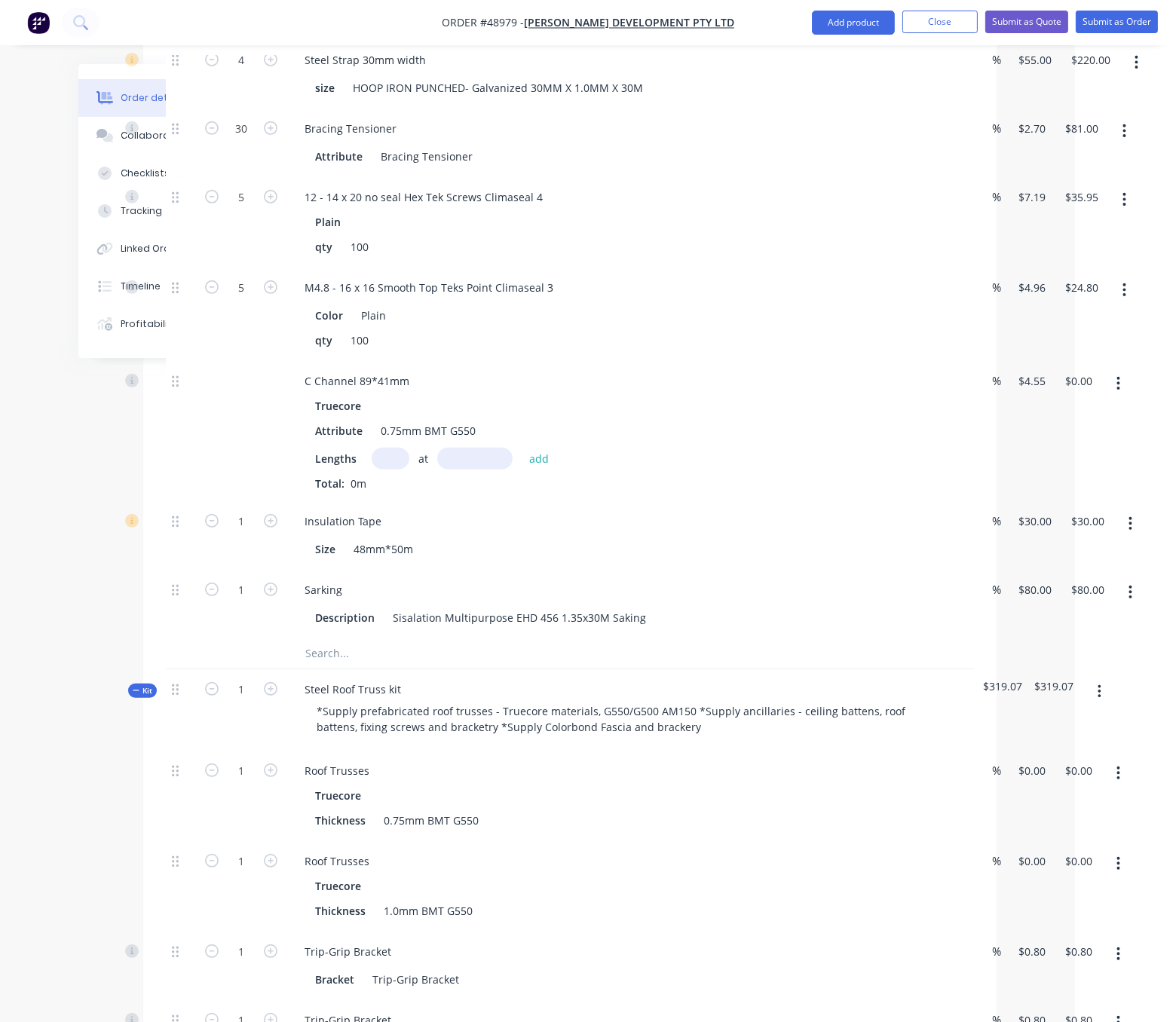
click at [401, 469] on input "text" at bounding box center [390, 459] width 38 height 22
click at [584, 557] on div "Insulation Tape Size 48mm*50m" at bounding box center [625, 535] width 679 height 69
click at [394, 469] on input "text" at bounding box center [390, 459] width 38 height 22
type input "5"
type input "4000"
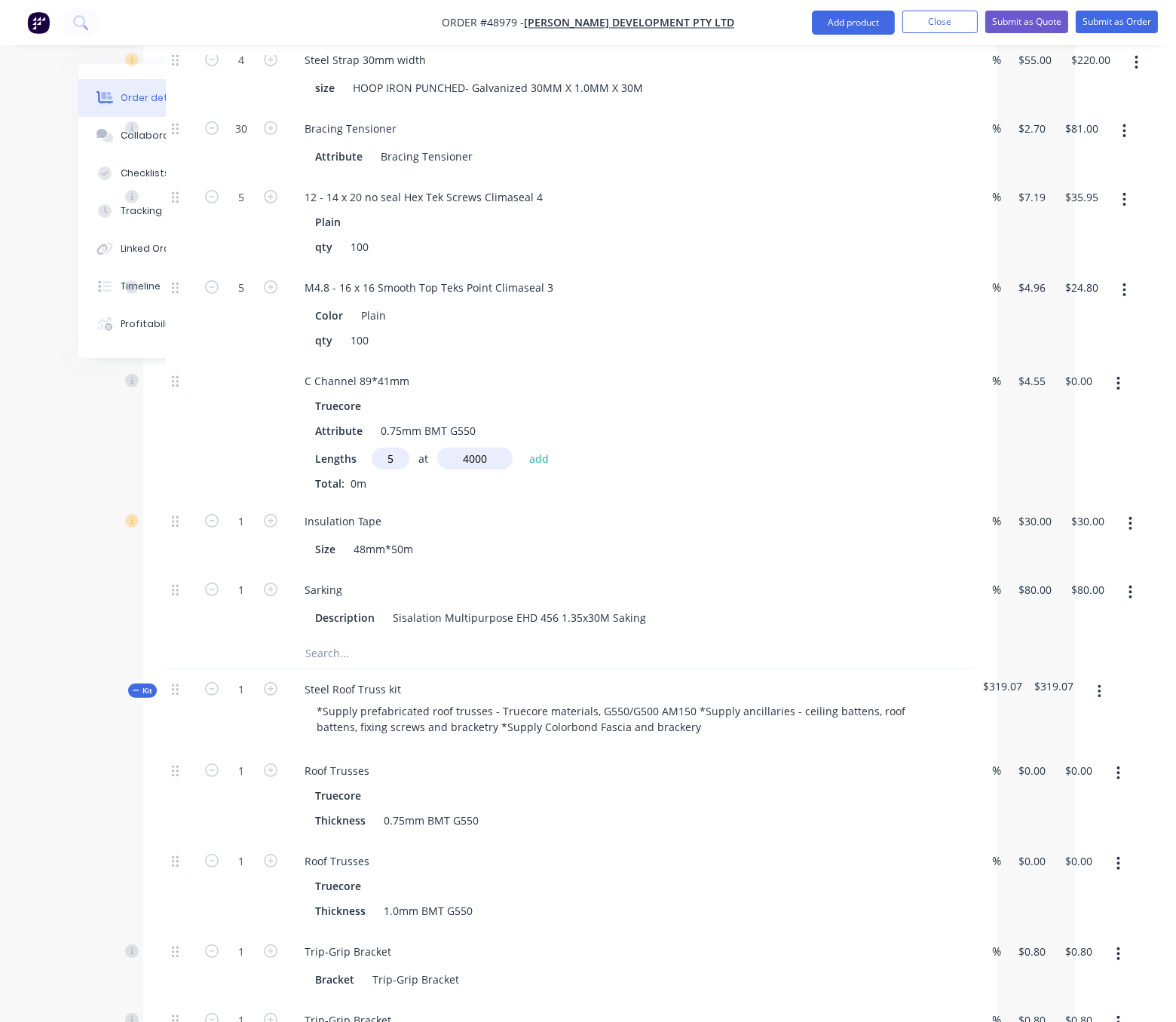
click at [522, 448] on button "add" at bounding box center [540, 458] width 36 height 20
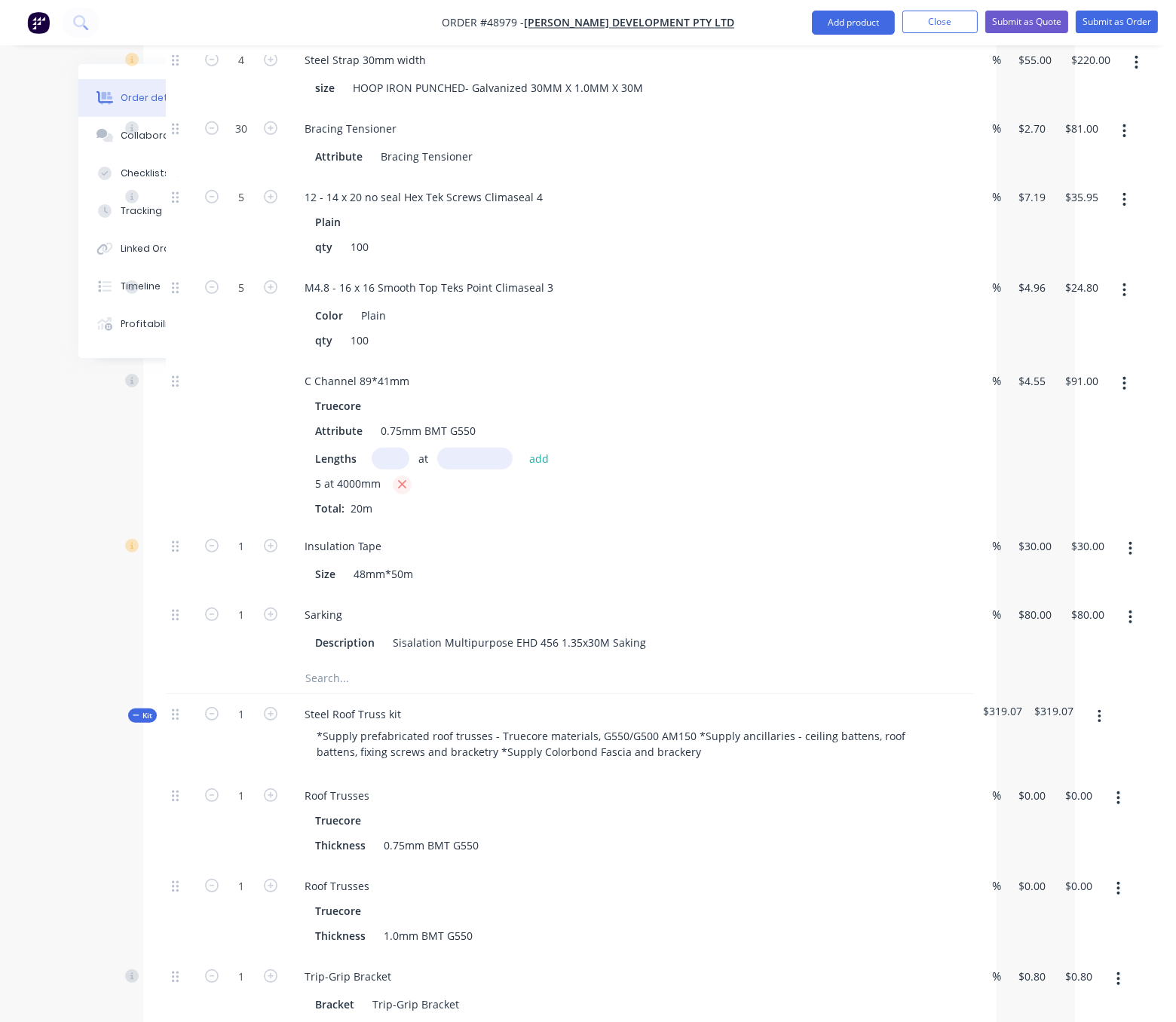
click at [407, 492] on icon "button" at bounding box center [402, 485] width 10 height 14
type input "$0.00"
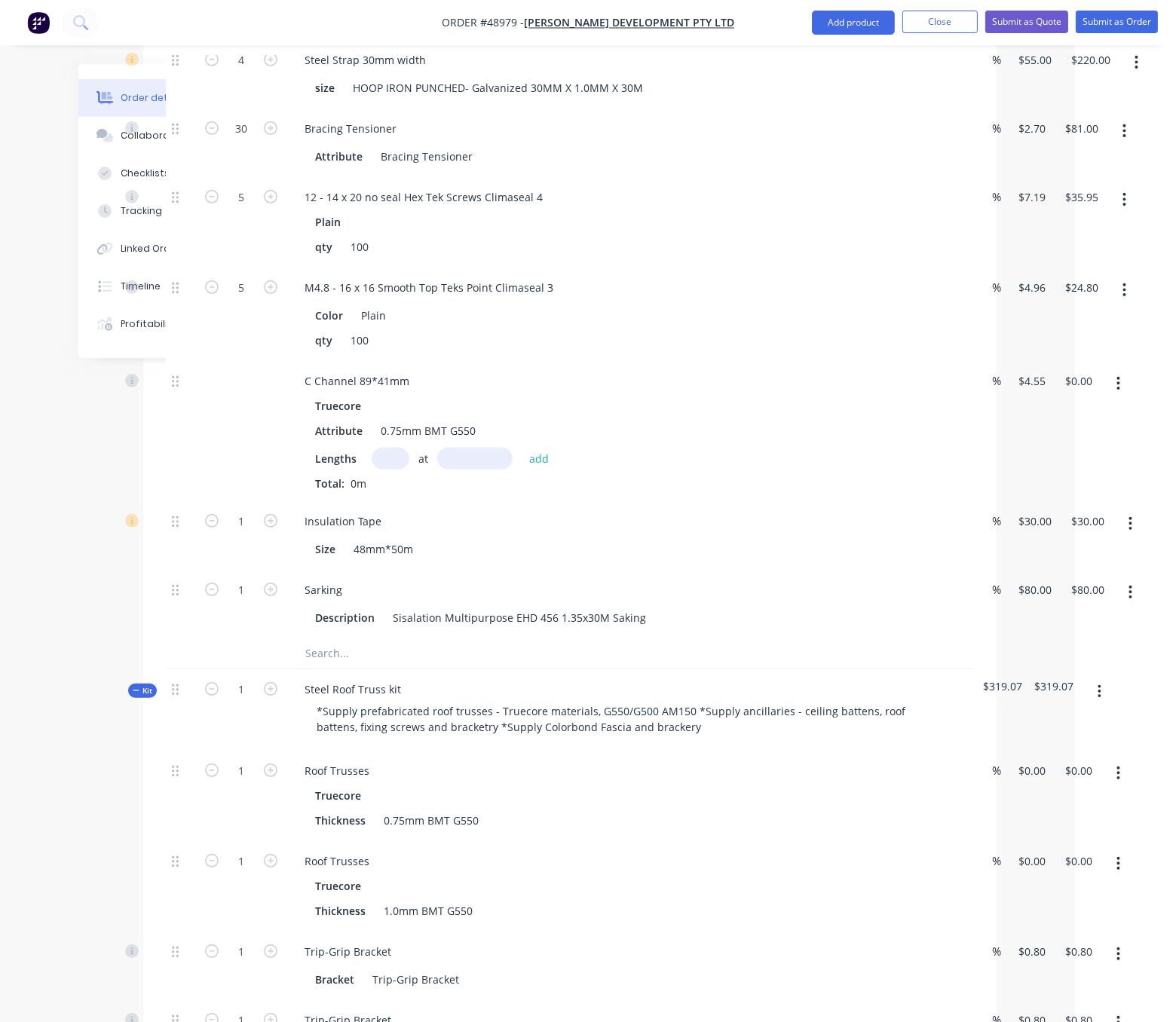
click at [1127, 398] on button "button" at bounding box center [1119, 383] width 36 height 27
click at [1032, 495] on div "Delete" at bounding box center [1065, 483] width 116 height 22
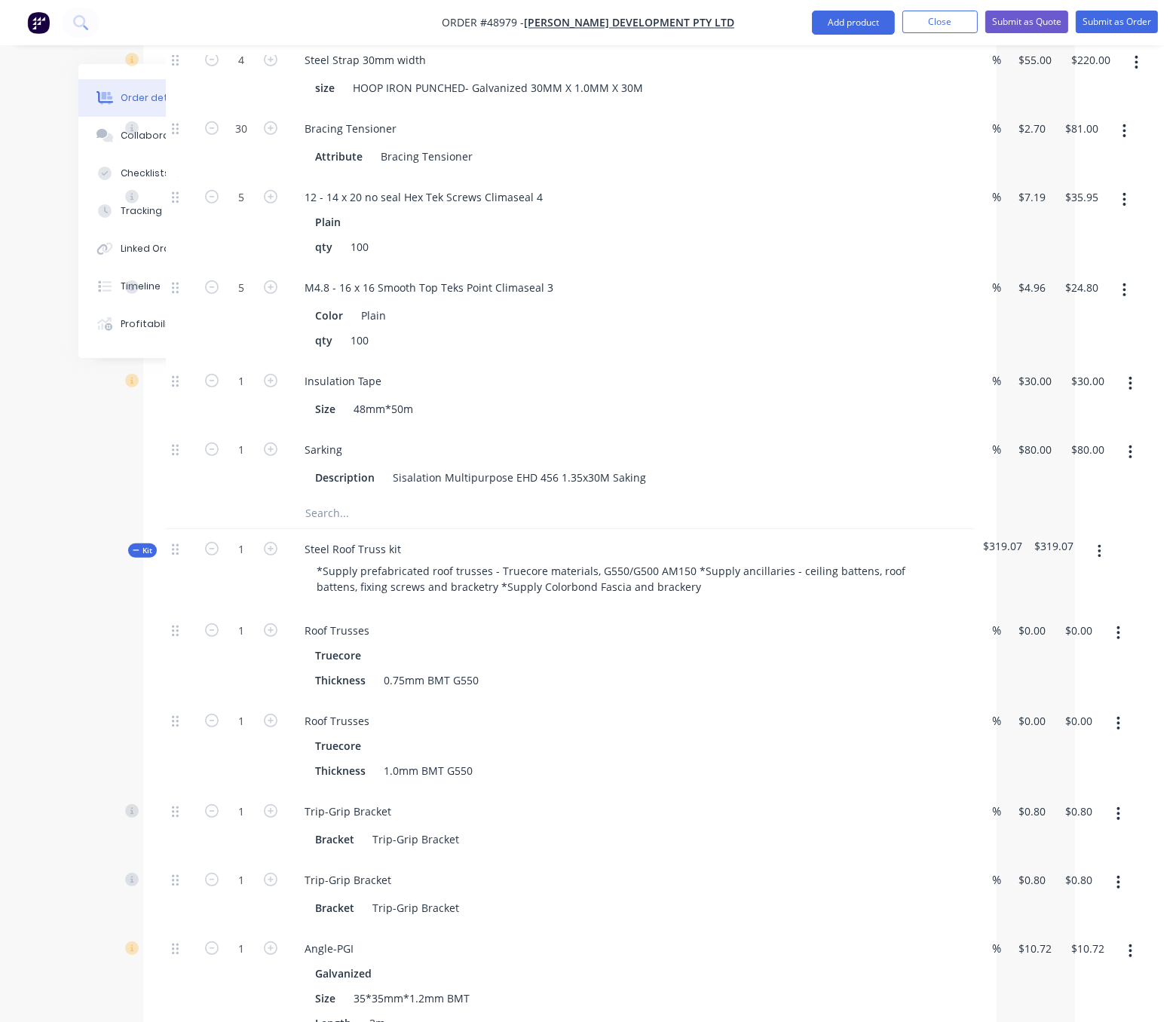
scroll to position [613, 101]
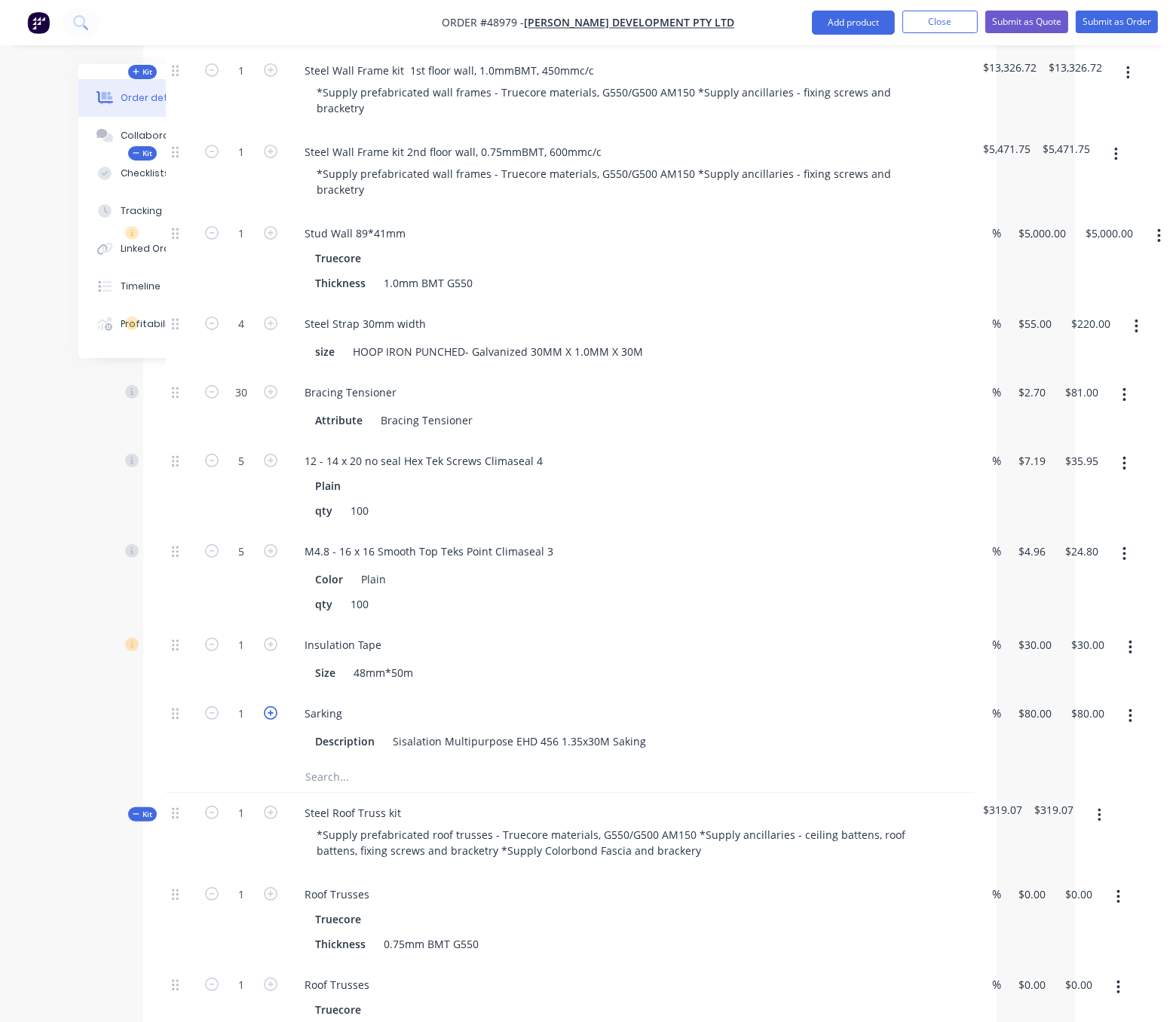
click at [269, 719] on icon "button" at bounding box center [271, 713] width 14 height 14
type input "2"
type input "$160.00"
click at [272, 719] on icon "button" at bounding box center [271, 713] width 14 height 14
type input "3"
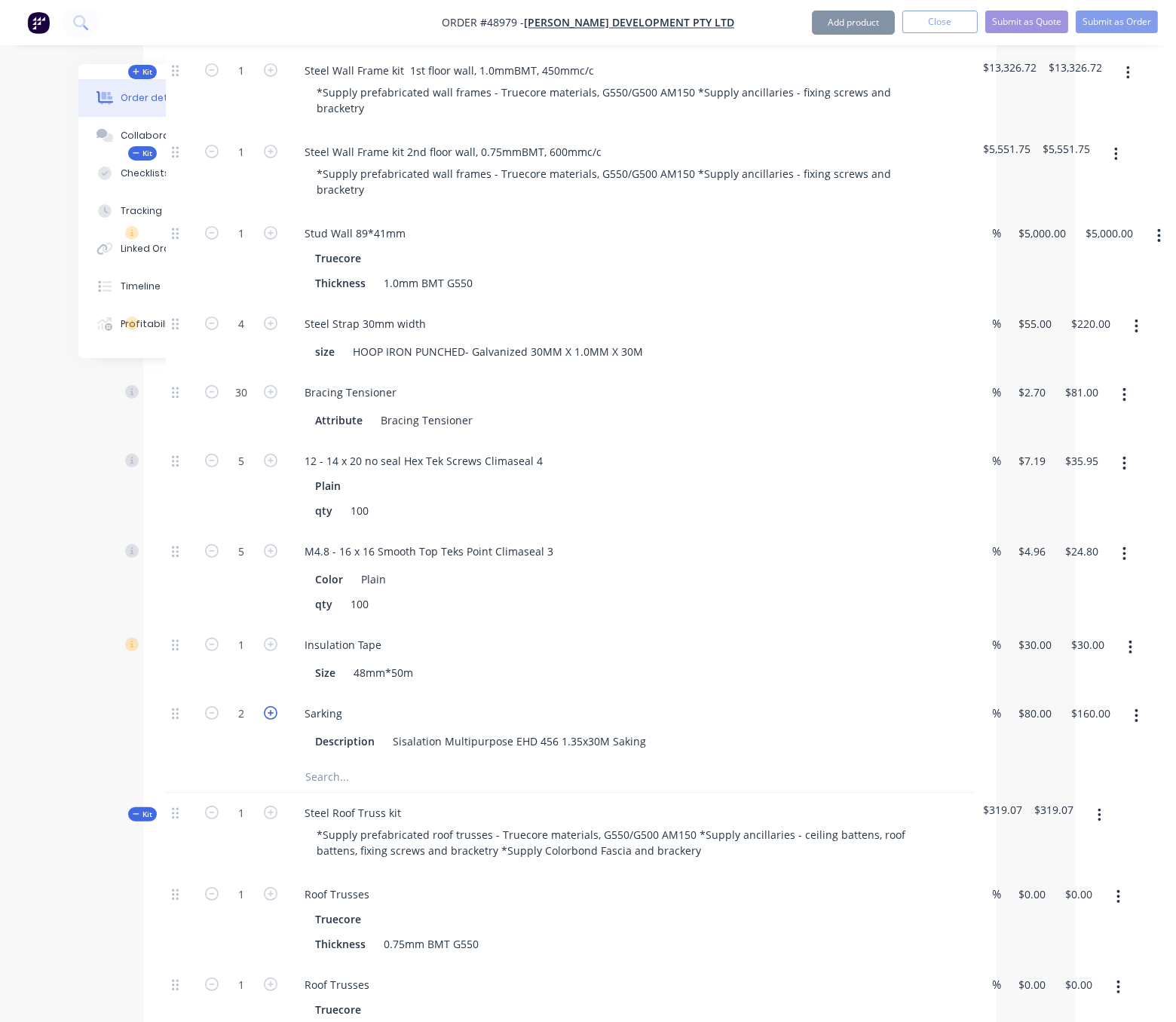
type input "$240.00"
click at [140, 743] on div "Created by Serene Created 08/09/25 Required 08/09/25 Assigned to Add team membe…" at bounding box center [487, 966] width 1019 height 3029
click at [246, 656] on input "1" at bounding box center [241, 645] width 39 height 22
type input "5"
type input "$150.00"
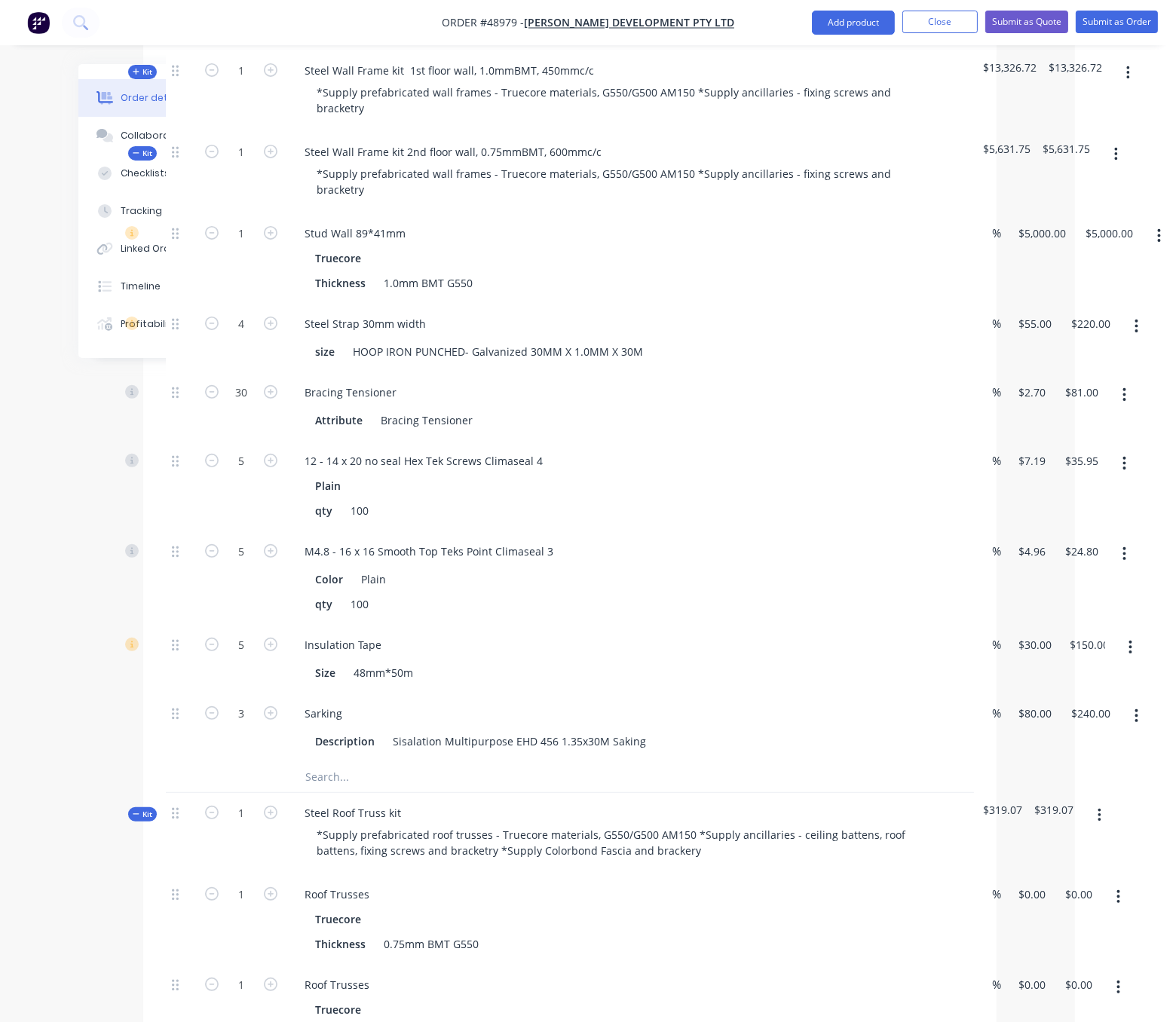
click at [112, 782] on div "Created by Serene Created 08/09/25 Required 08/09/25 Assigned to Add team membe…" at bounding box center [487, 966] width 1019 height 3029
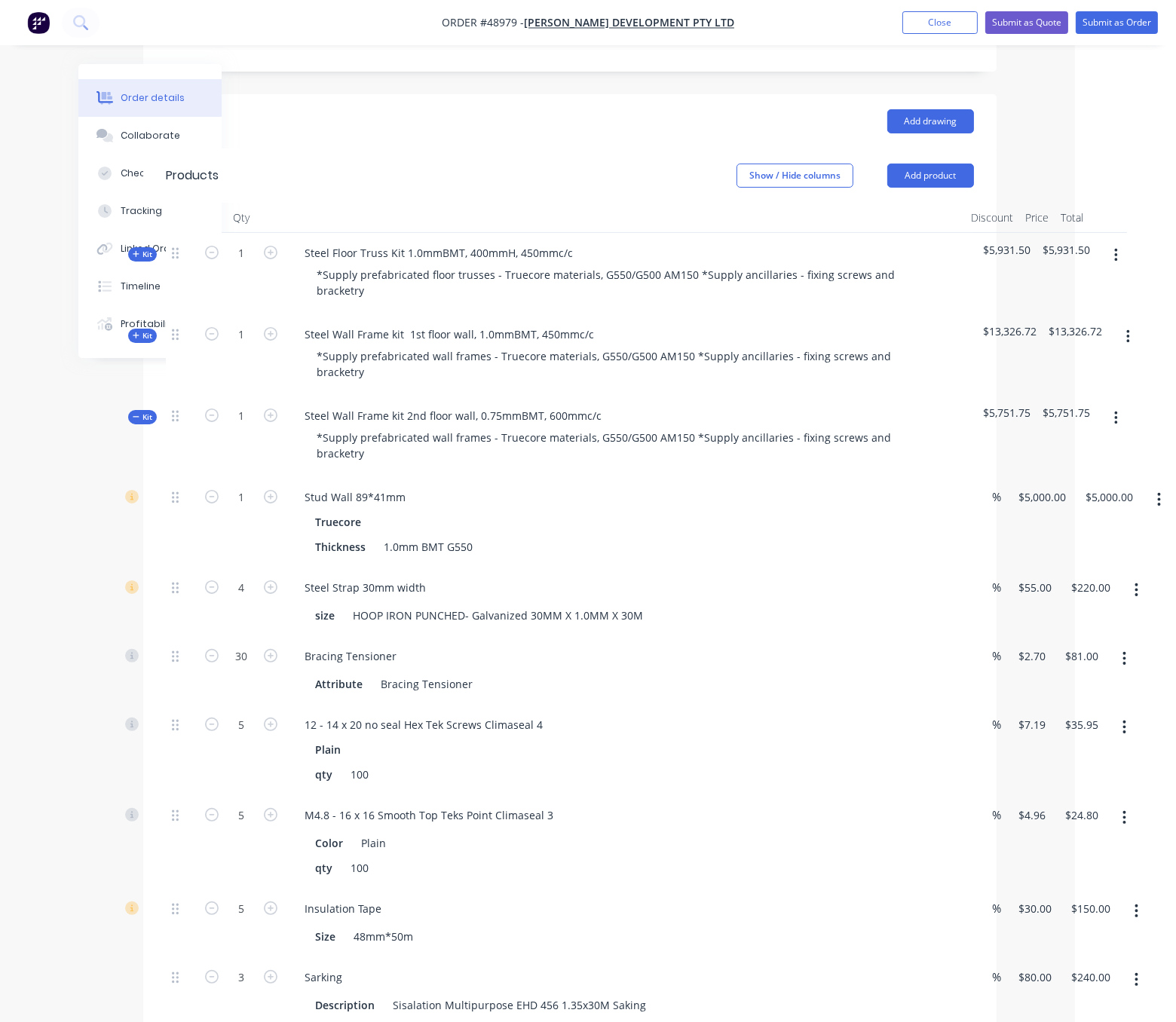
click at [145, 423] on span "Kit" at bounding box center [142, 417] width 19 height 12
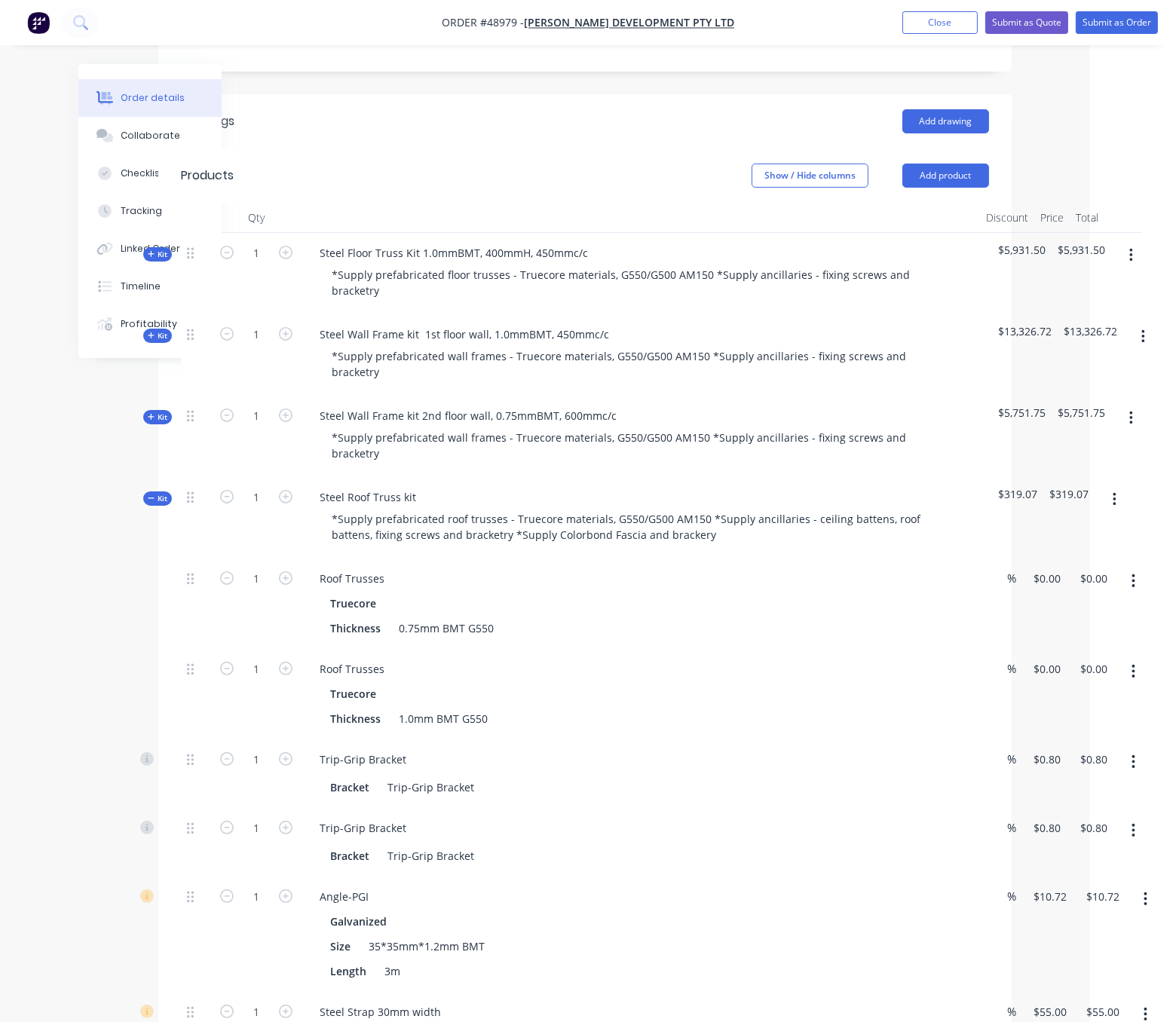
scroll to position [613, 91]
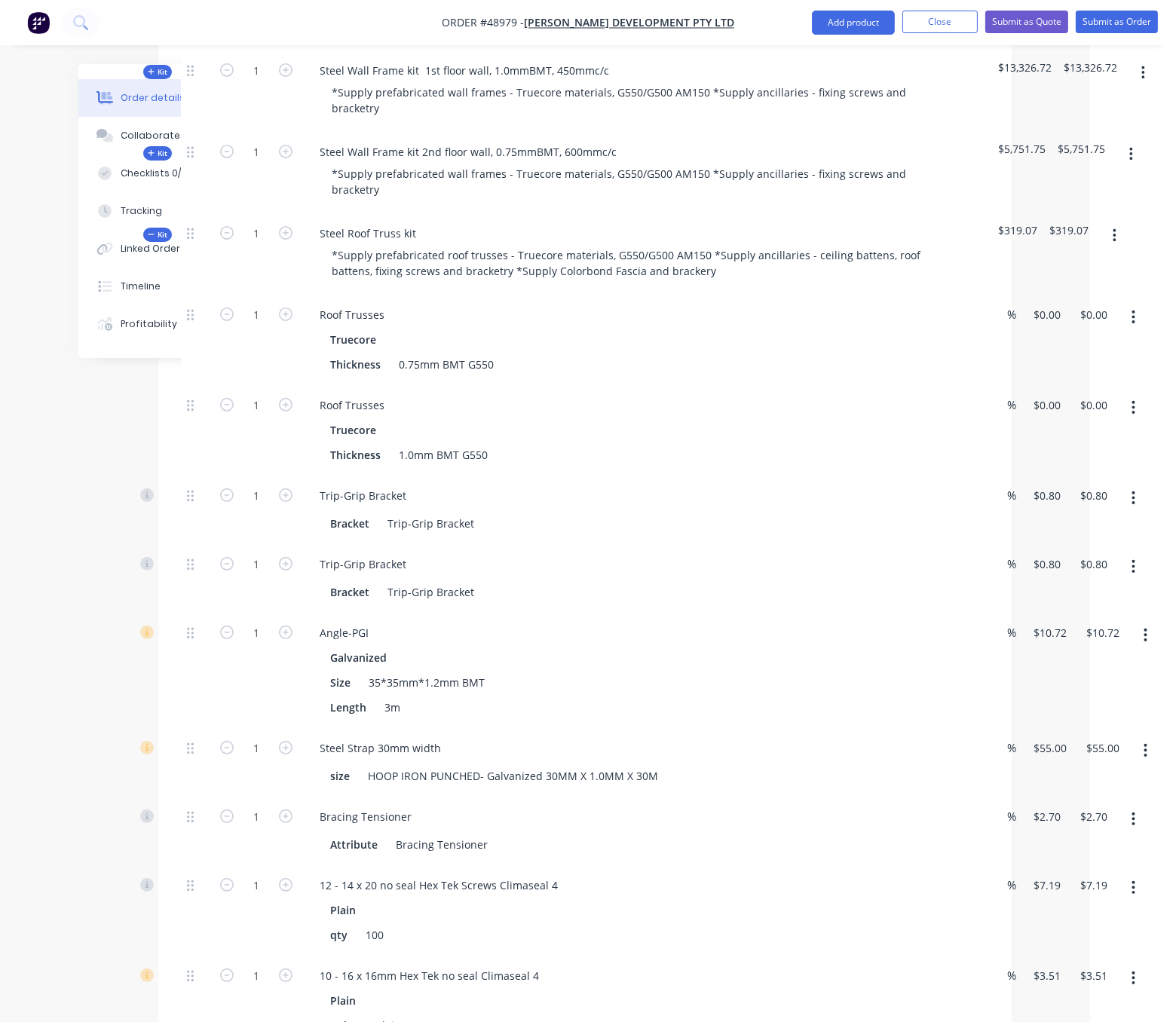
click at [564, 416] on div "Roof Trusses" at bounding box center [640, 405] width 666 height 22
click at [989, 340] on div "1 Roof Trusses Truecore Thickness 0.75mm BMT G550 % 0 0 $0.00 $0.00" at bounding box center [585, 340] width 808 height 90
type input "$5,000.00"
click at [1025, 385] on div "$5,000.00 5000" at bounding box center [1042, 340] width 44 height 90
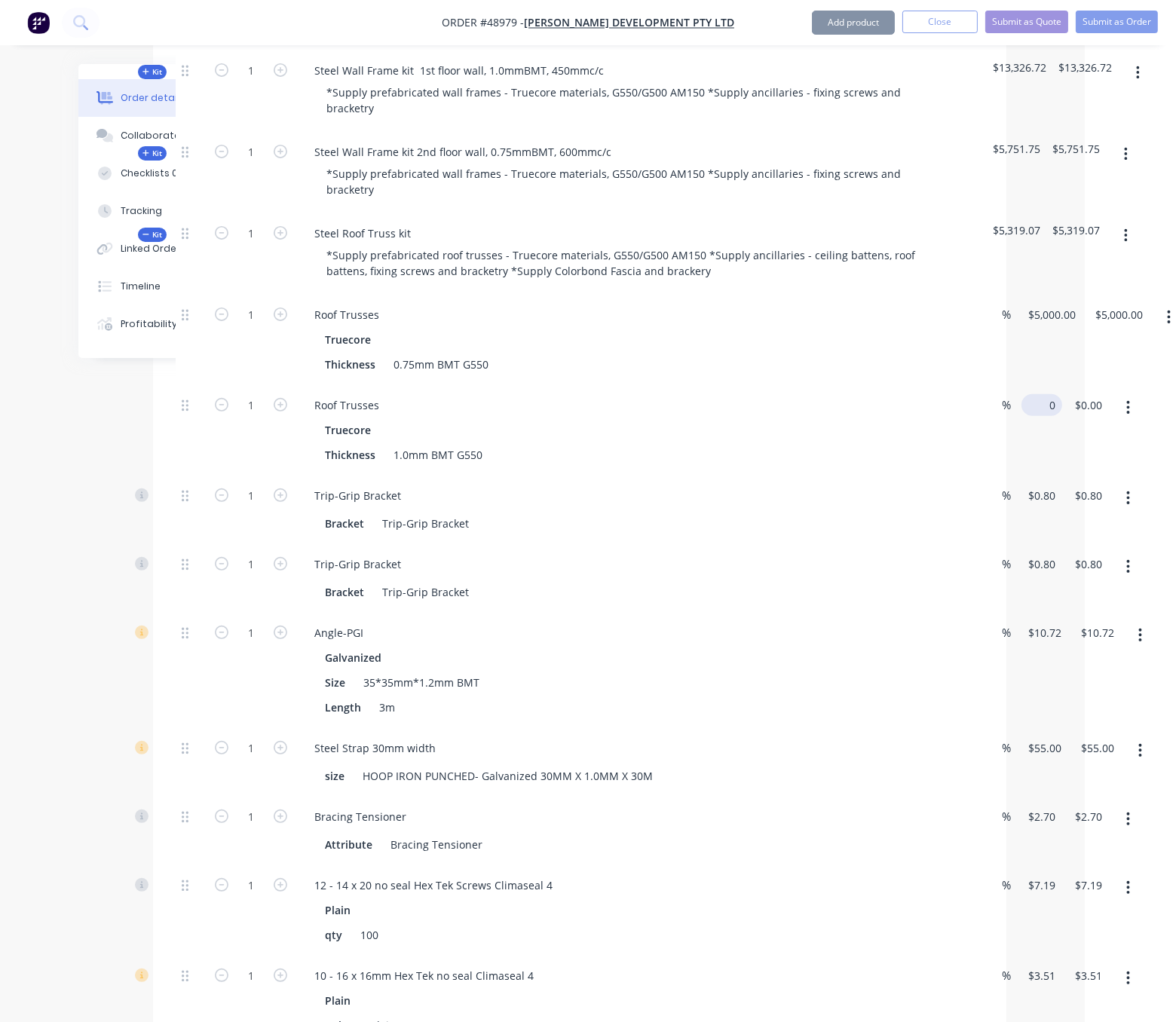
click at [1028, 416] on div "0 $0.00" at bounding box center [1042, 405] width 41 height 22
click at [1043, 416] on input "0" at bounding box center [1045, 405] width 35 height 22
type input "$2,500.00"
click at [1052, 475] on div "$2,500.00 2500" at bounding box center [1037, 430] width 44 height 90
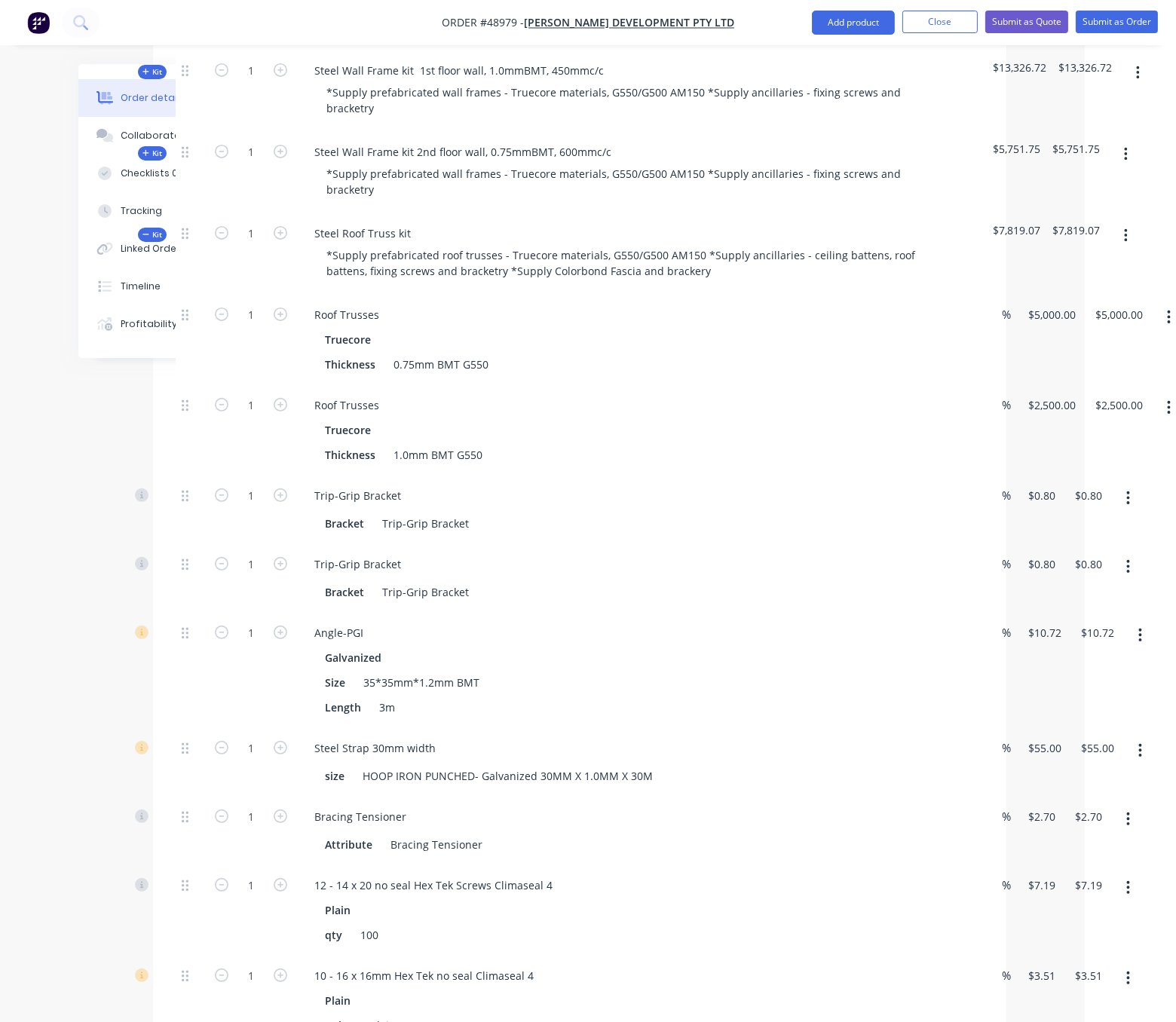
click at [151, 465] on div "Created by Serene Created 08/09/25 Required 08/09/25 Assigned to Add team membe…" at bounding box center [496, 675] width 1019 height 2449
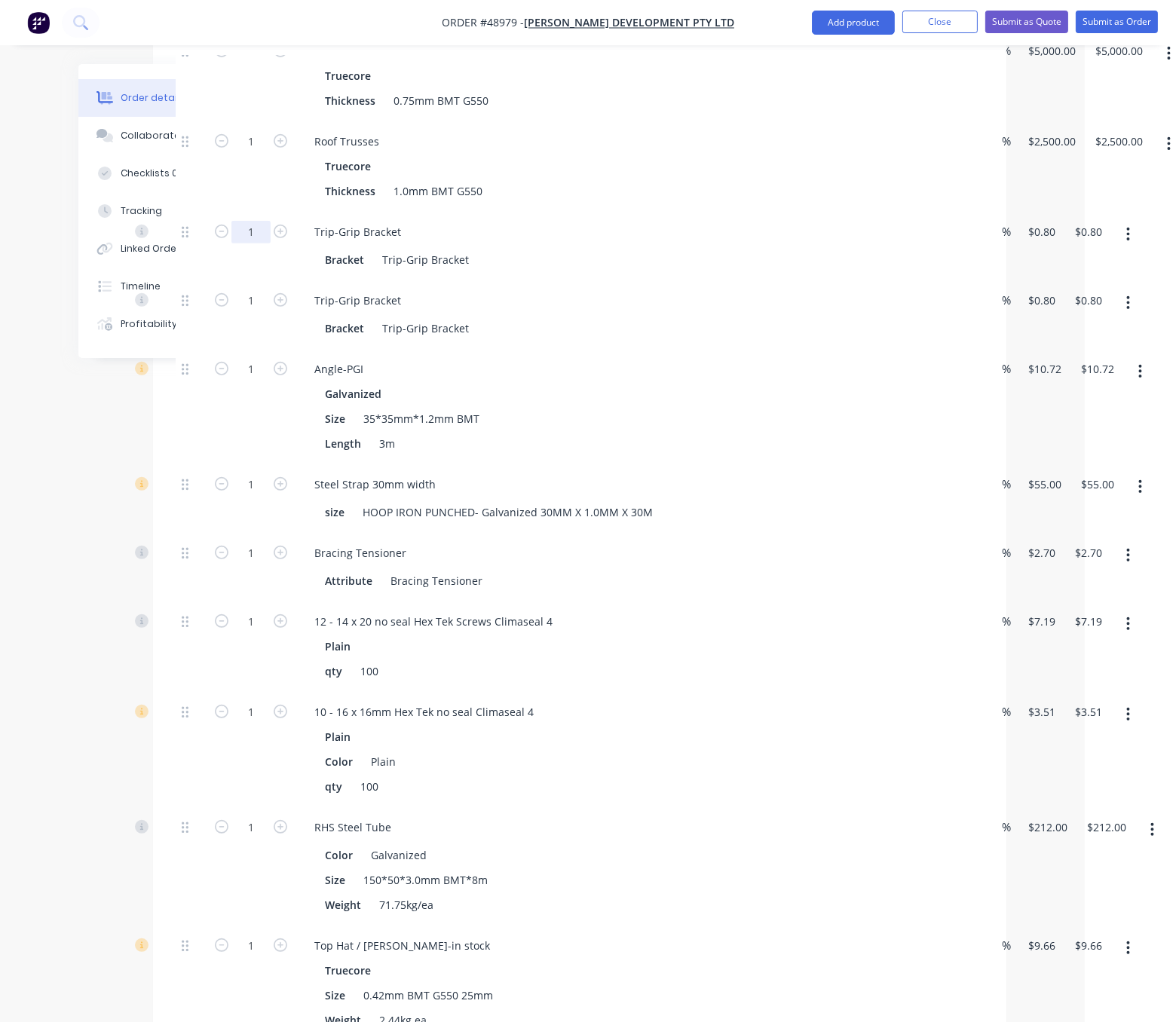
click at [256, 243] on input "1" at bounding box center [251, 232] width 39 height 22
click at [249, 464] on div "1" at bounding box center [251, 406] width 90 height 115
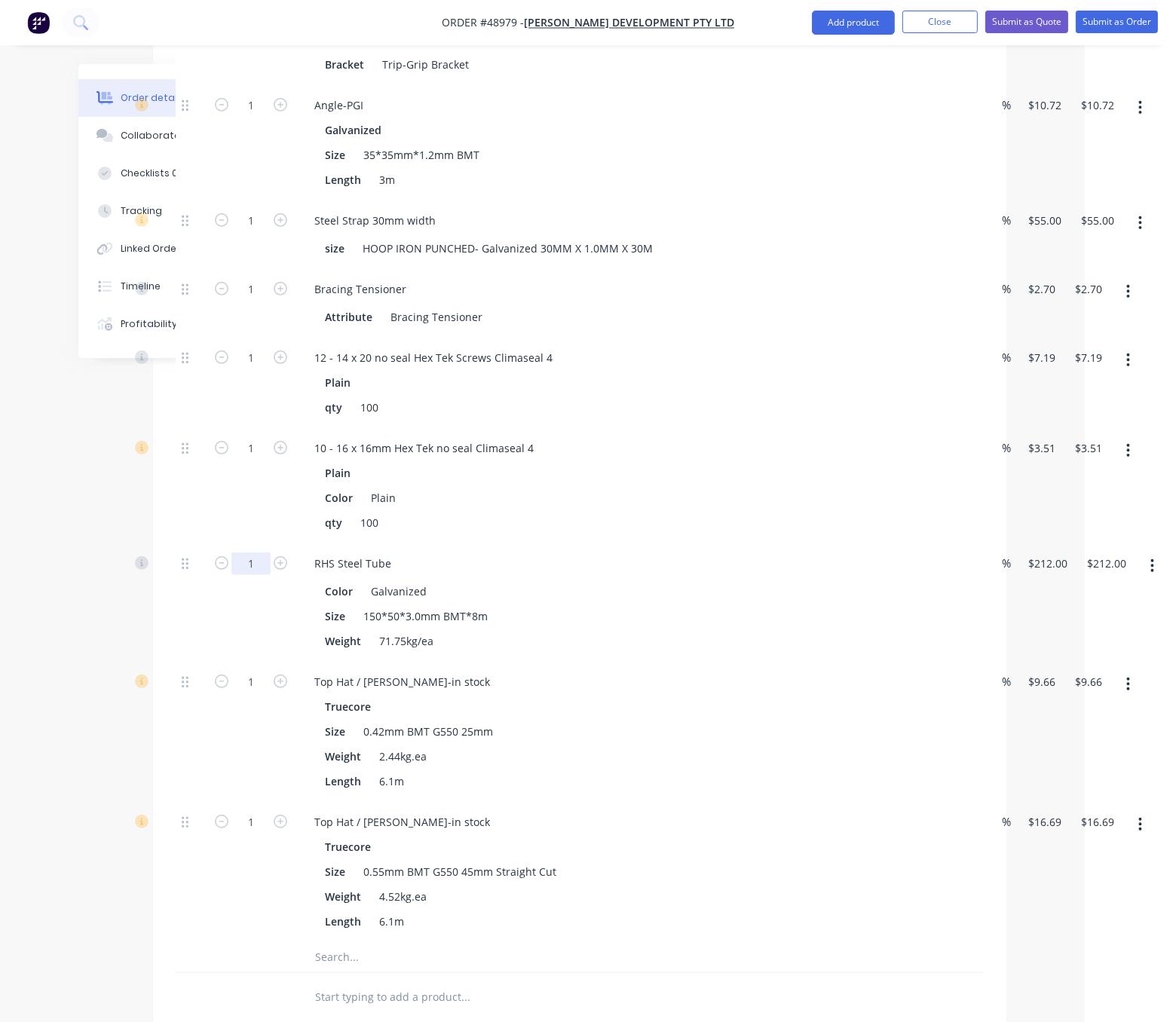
click at [263, 575] on input "1" at bounding box center [251, 563] width 39 height 22
type input "6"
type input "$1,272.00"
click at [202, 543] on div at bounding box center [190, 486] width 30 height 115
click at [249, 575] on input "6" at bounding box center [251, 563] width 39 height 22
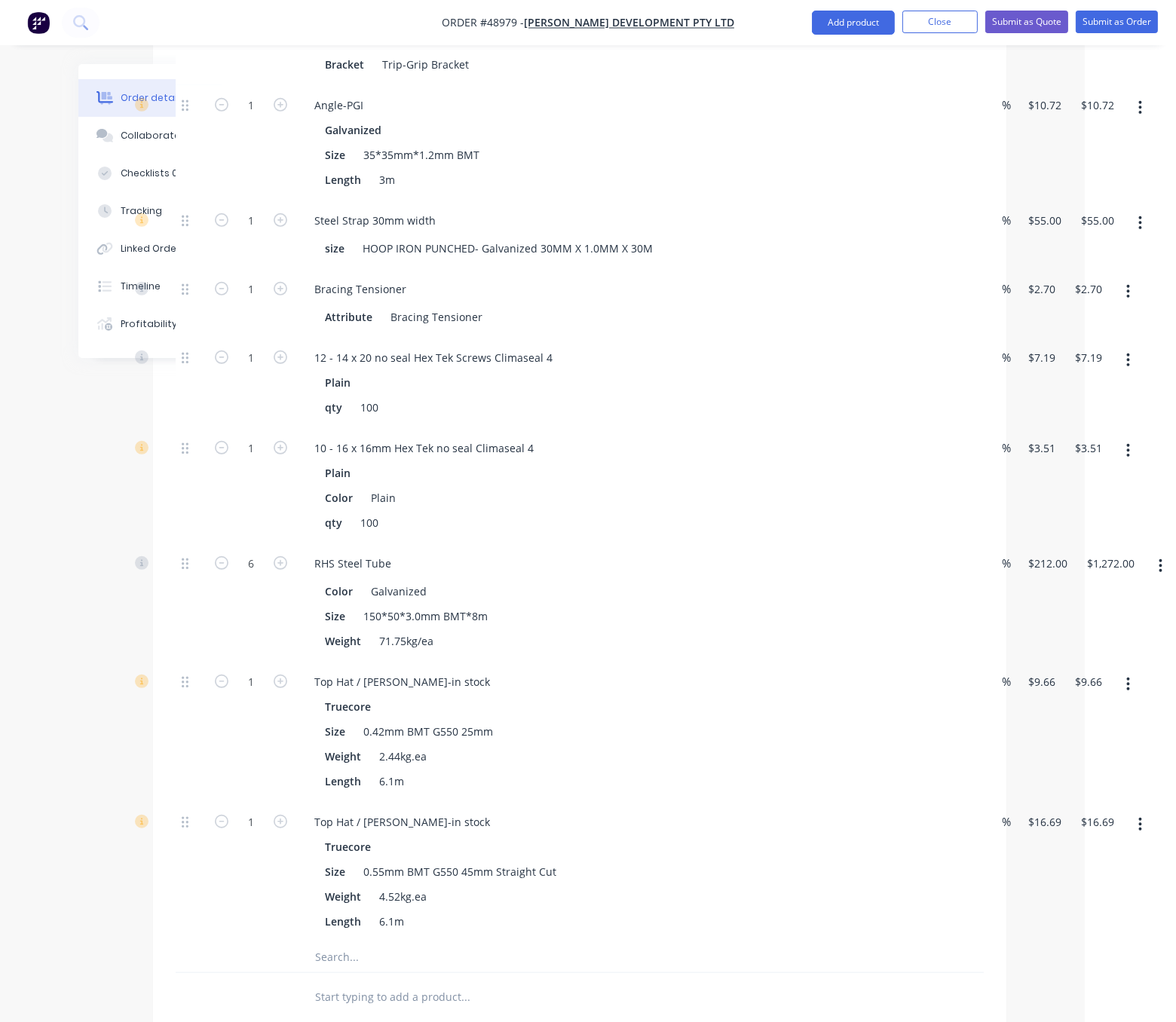
click at [262, 543] on div "1" at bounding box center [251, 486] width 90 height 115
click at [259, 575] on input "6" at bounding box center [251, 563] width 39 height 22
type input "3"
type input "$636.00"
click at [249, 543] on div "1" at bounding box center [251, 486] width 90 height 115
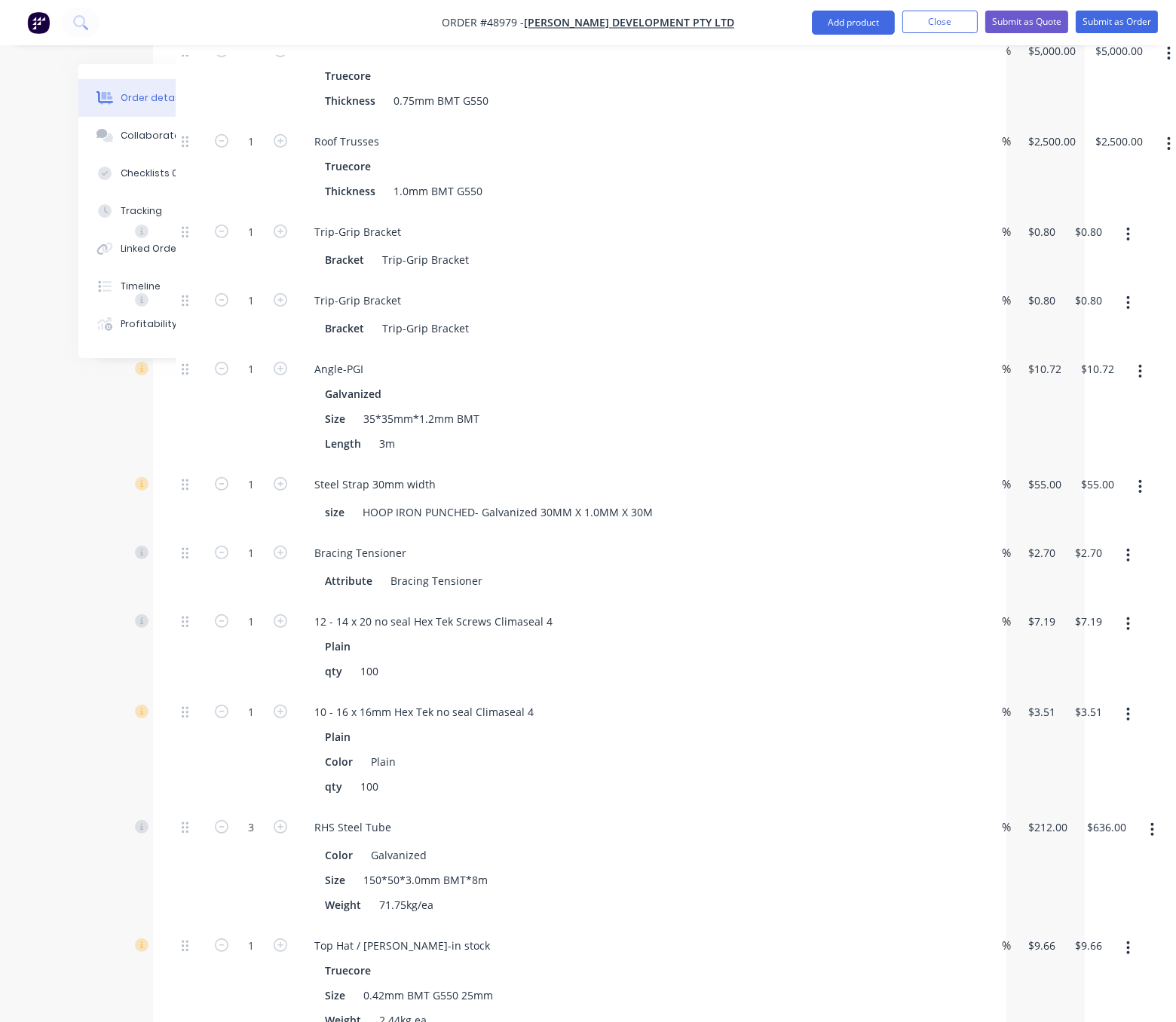
scroll to position [613, 91]
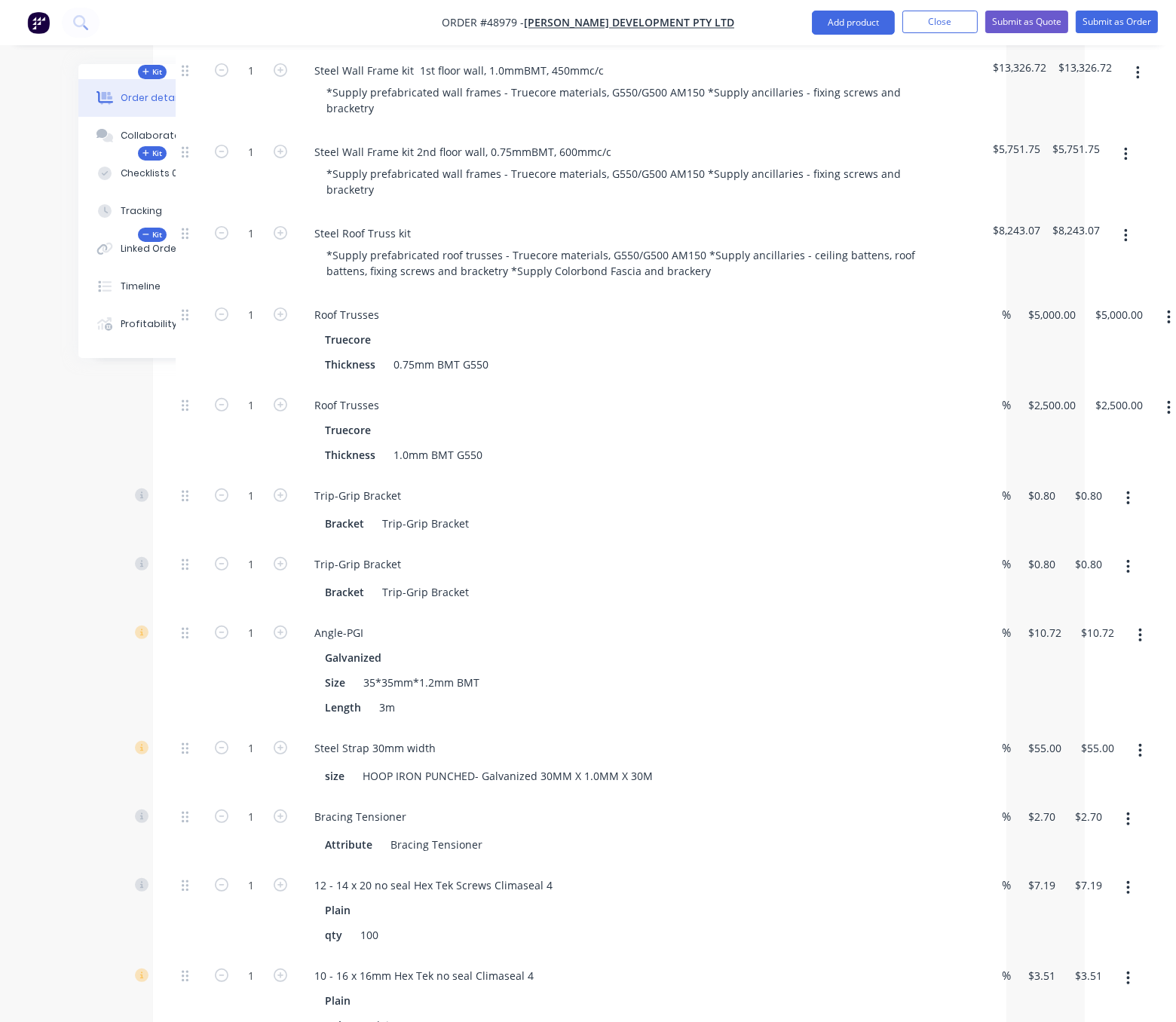
click at [244, 475] on div "1" at bounding box center [251, 430] width 90 height 90
click at [253, 507] on input "1" at bounding box center [251, 496] width 39 height 22
type input "52"
type input "$41.60"
click at [244, 576] on input "1" at bounding box center [251, 564] width 39 height 22
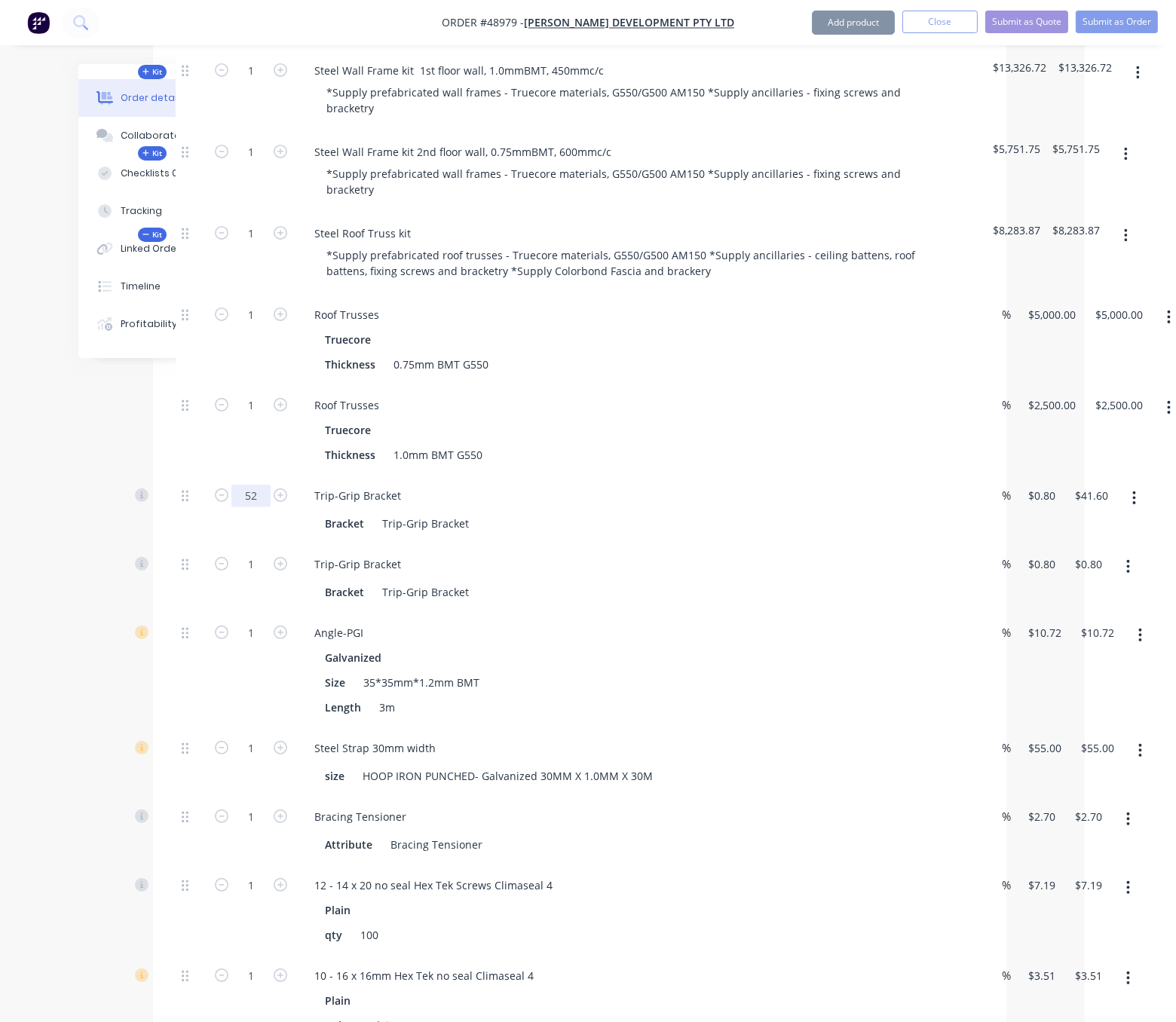
click at [256, 507] on input "52" at bounding box center [251, 496] width 39 height 22
type input "50"
type input "$40.00"
click at [189, 544] on div at bounding box center [190, 509] width 30 height 69
click at [260, 576] on input "1" at bounding box center [251, 564] width 39 height 22
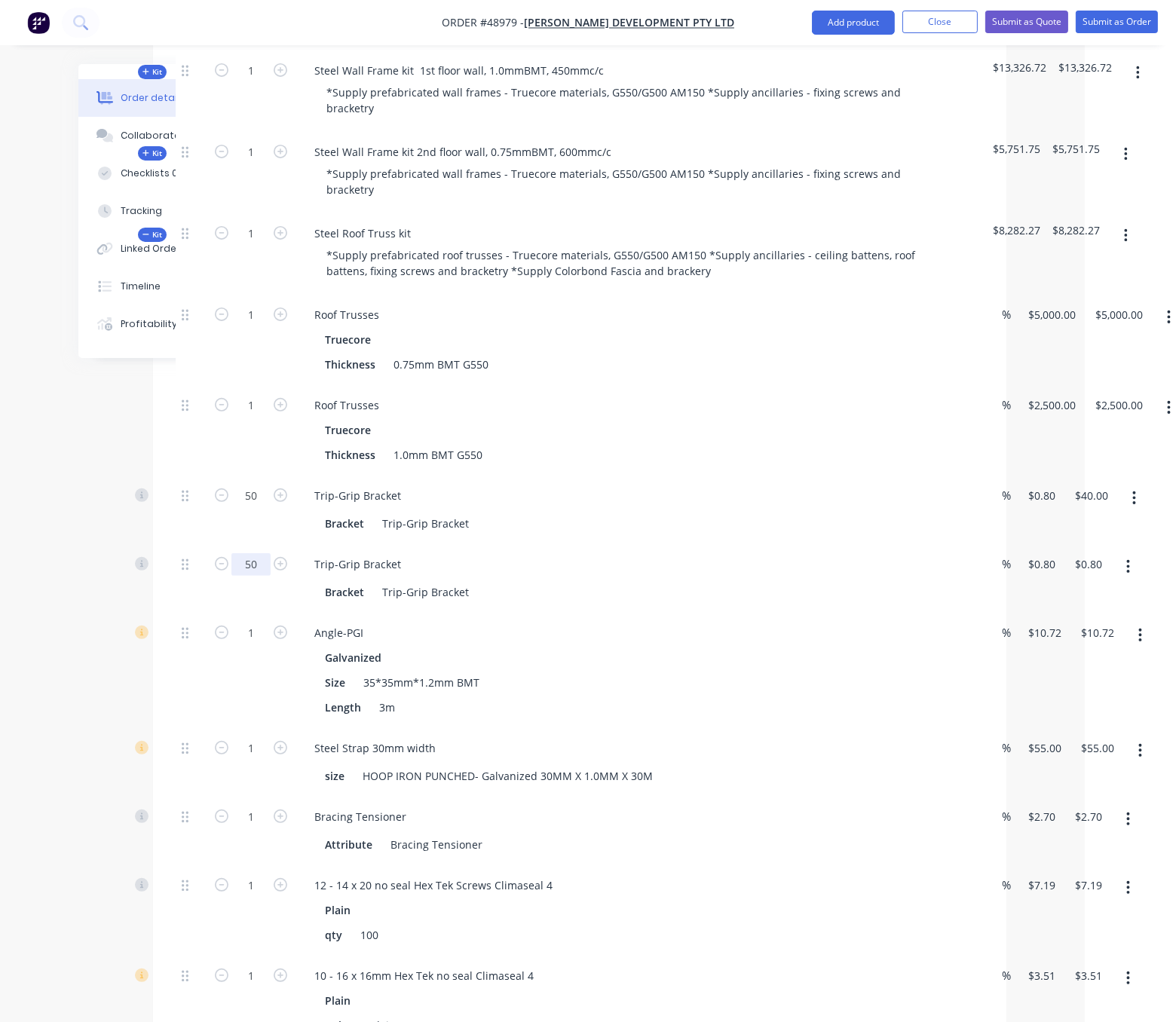
type input "50"
type input "$40.00"
click at [68, 593] on div "Created by Serene Created 08/09/25 Required 08/09/25 Assigned to Add team membe…" at bounding box center [496, 675] width 1019 height 2449
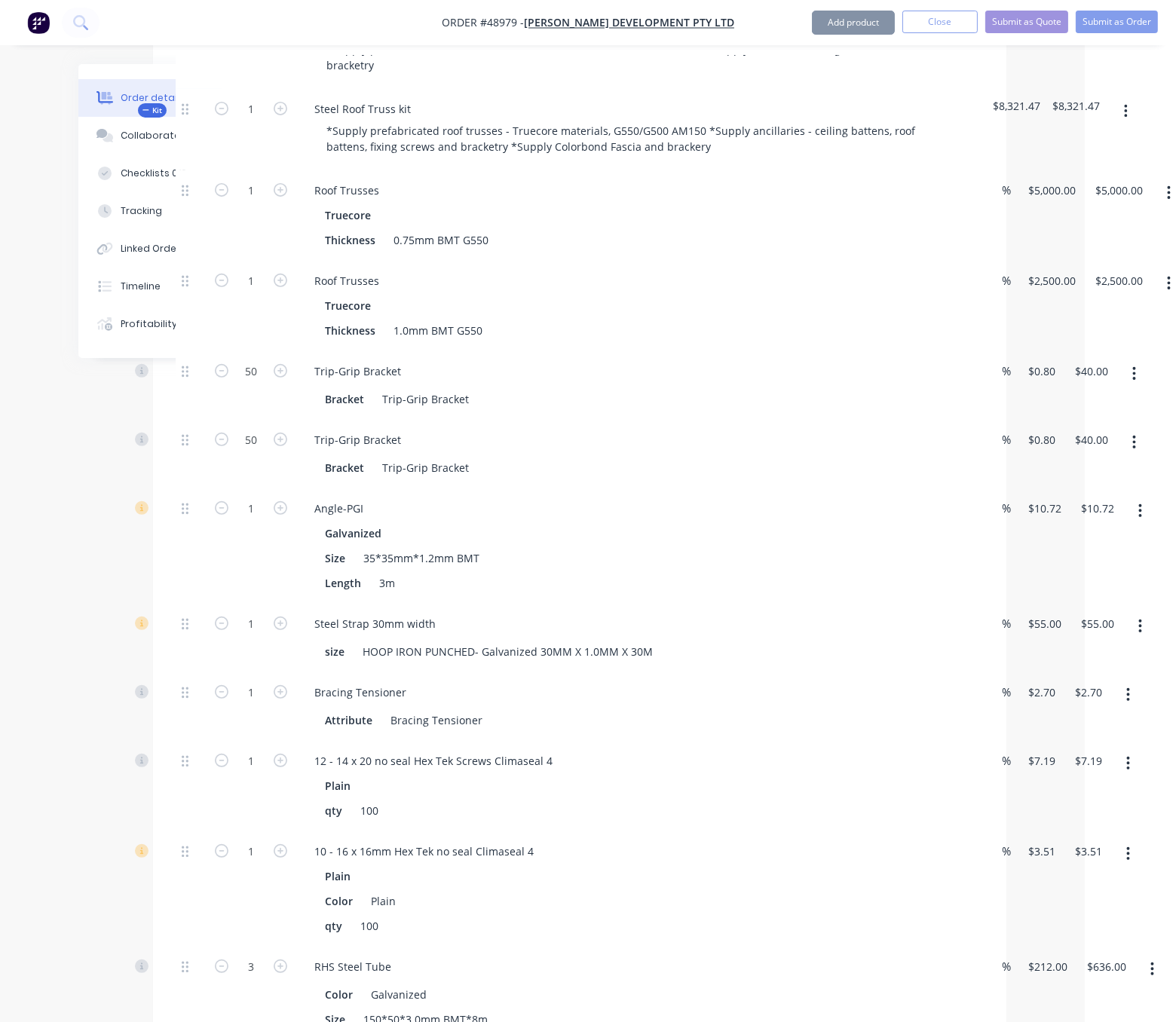
scroll to position [877, 91]
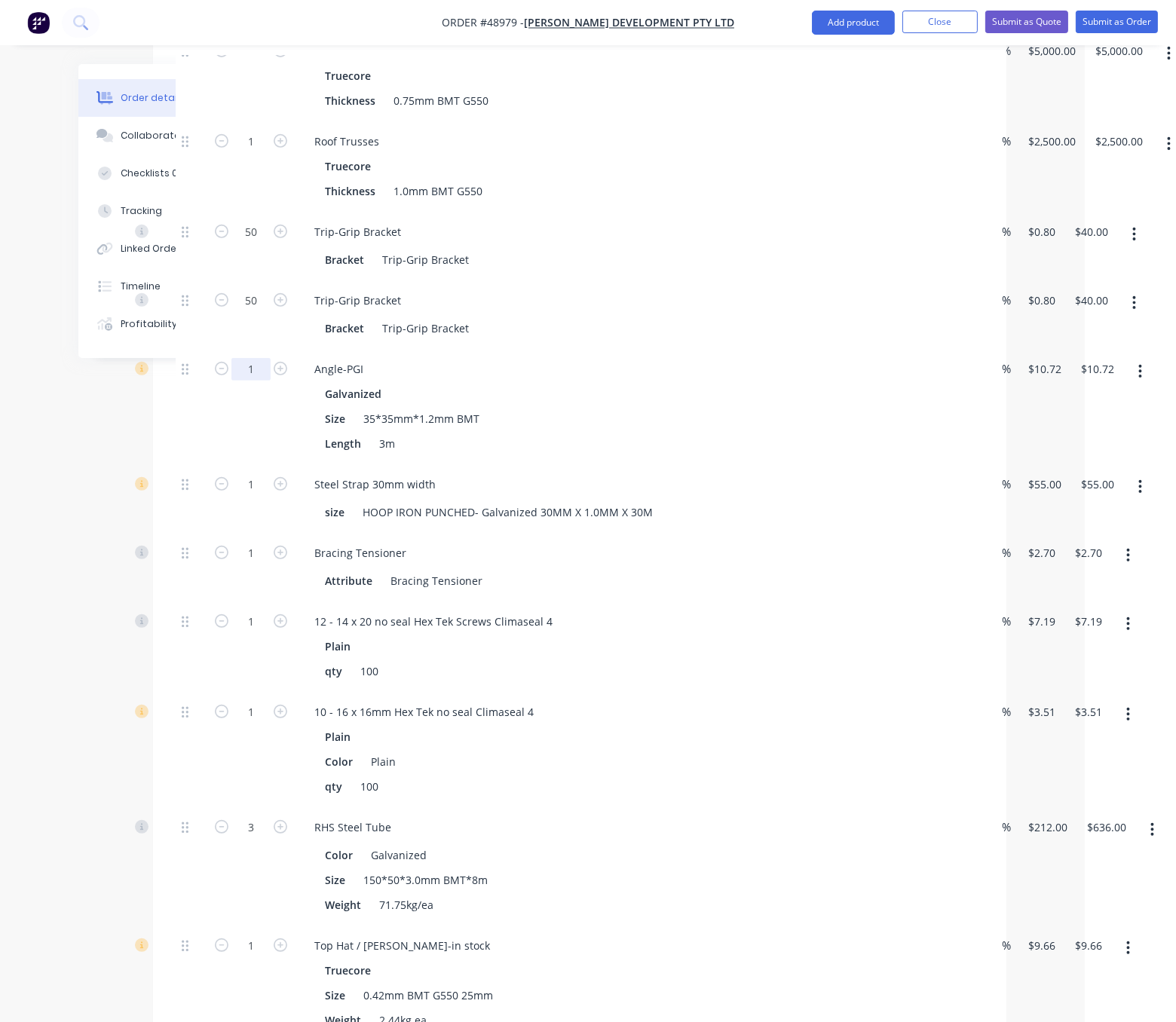
click at [268, 381] on input "1" at bounding box center [251, 369] width 39 height 22
type input "10"
type input "$107.20"
drag, startPoint x: 171, startPoint y: 461, endPoint x: 160, endPoint y: 458, distance: 11.4
click at [171, 461] on div "Qty Discount Price Total Kit 1 Steel Floor Truss Kit 1.0mmBMT, 400mmH, 450mmc/c…" at bounding box center [579, 480] width 853 height 1611
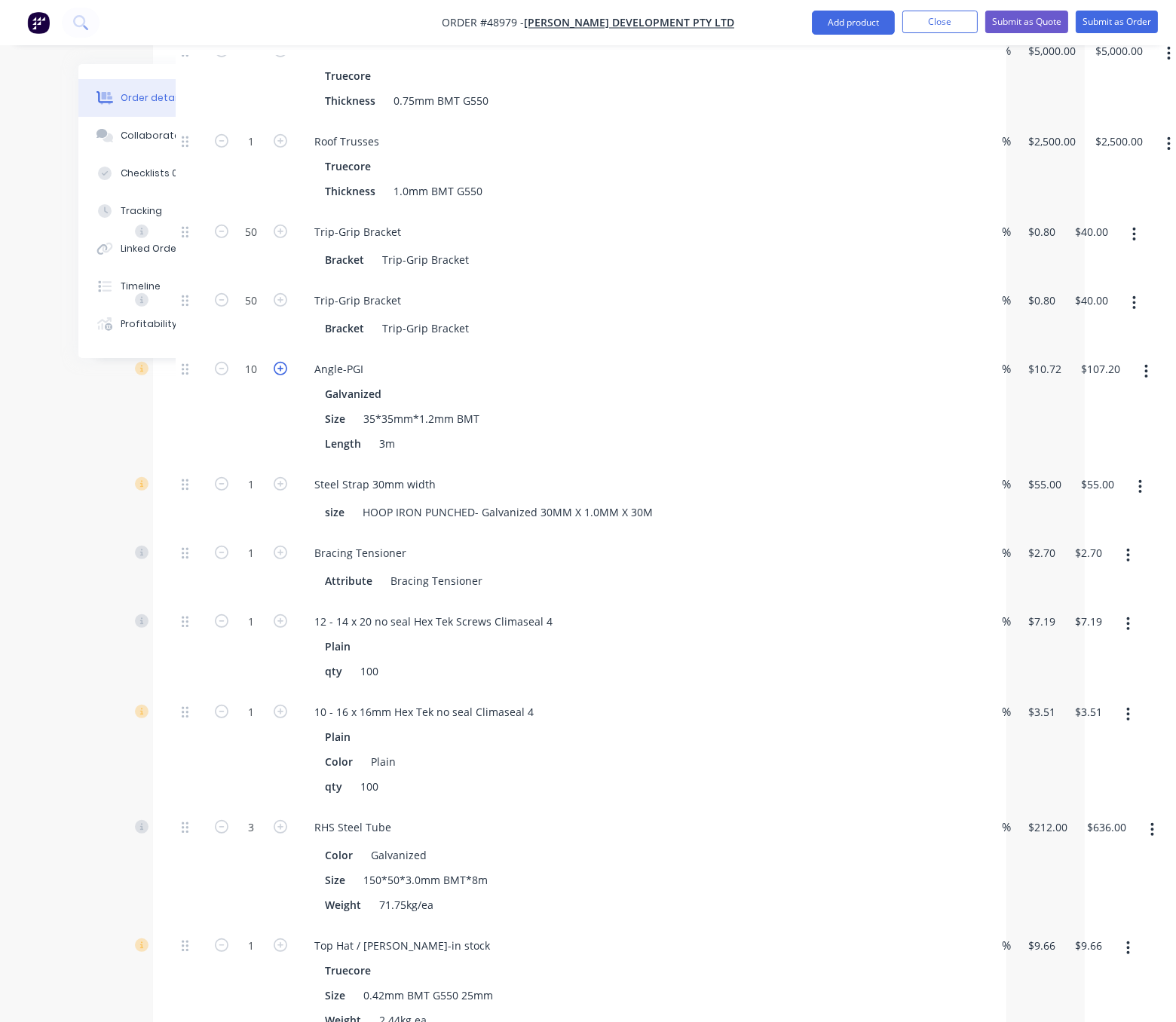
click at [283, 375] on icon "button" at bounding box center [280, 369] width 14 height 14
type input "11"
type input "$117.92"
click at [283, 375] on icon "button" at bounding box center [280, 369] width 14 height 14
type input "12"
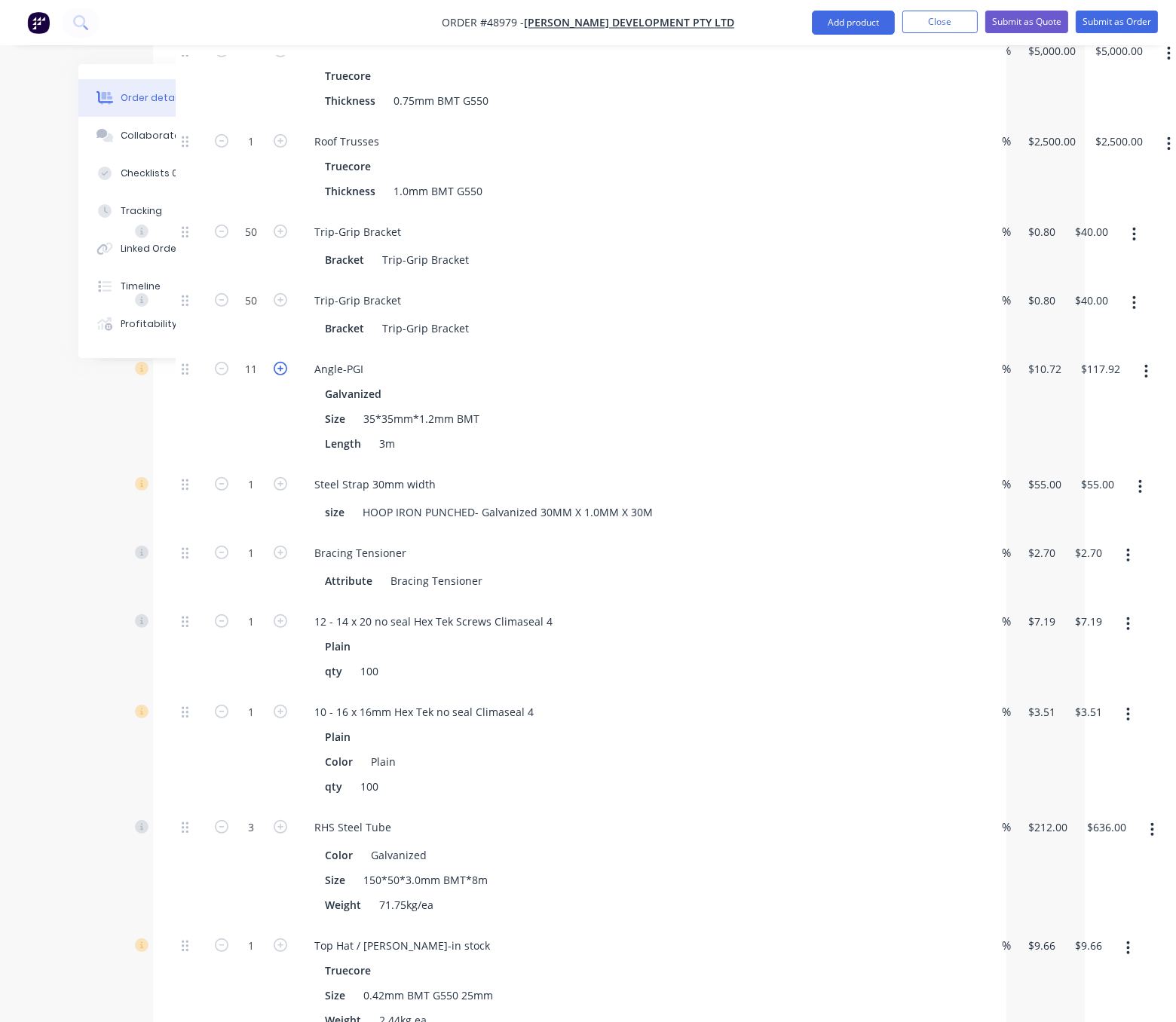
type input "$128.64"
click at [206, 462] on div at bounding box center [190, 406] width 30 height 115
click at [249, 564] on input "1" at bounding box center [251, 553] width 39 height 22
type input "54"
type input "$145.80"
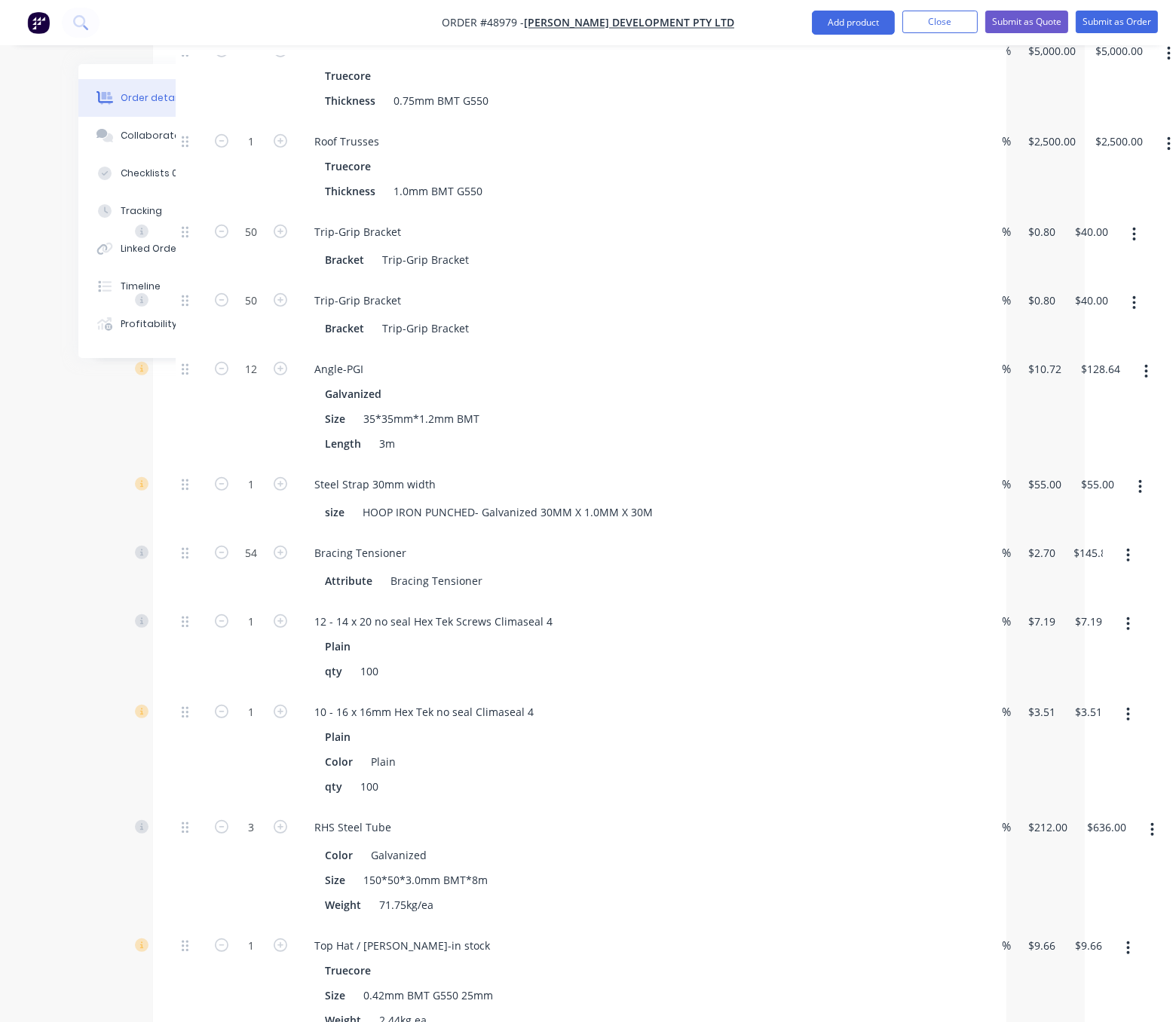
click at [130, 575] on div "Created by Serene Created 08/09/25 Required 08/09/25 Assigned to Add team membe…" at bounding box center [496, 411] width 1019 height 2449
click at [265, 496] on input "1" at bounding box center [251, 484] width 39 height 22
type input "6"
type input "8"
type input "$440.00"
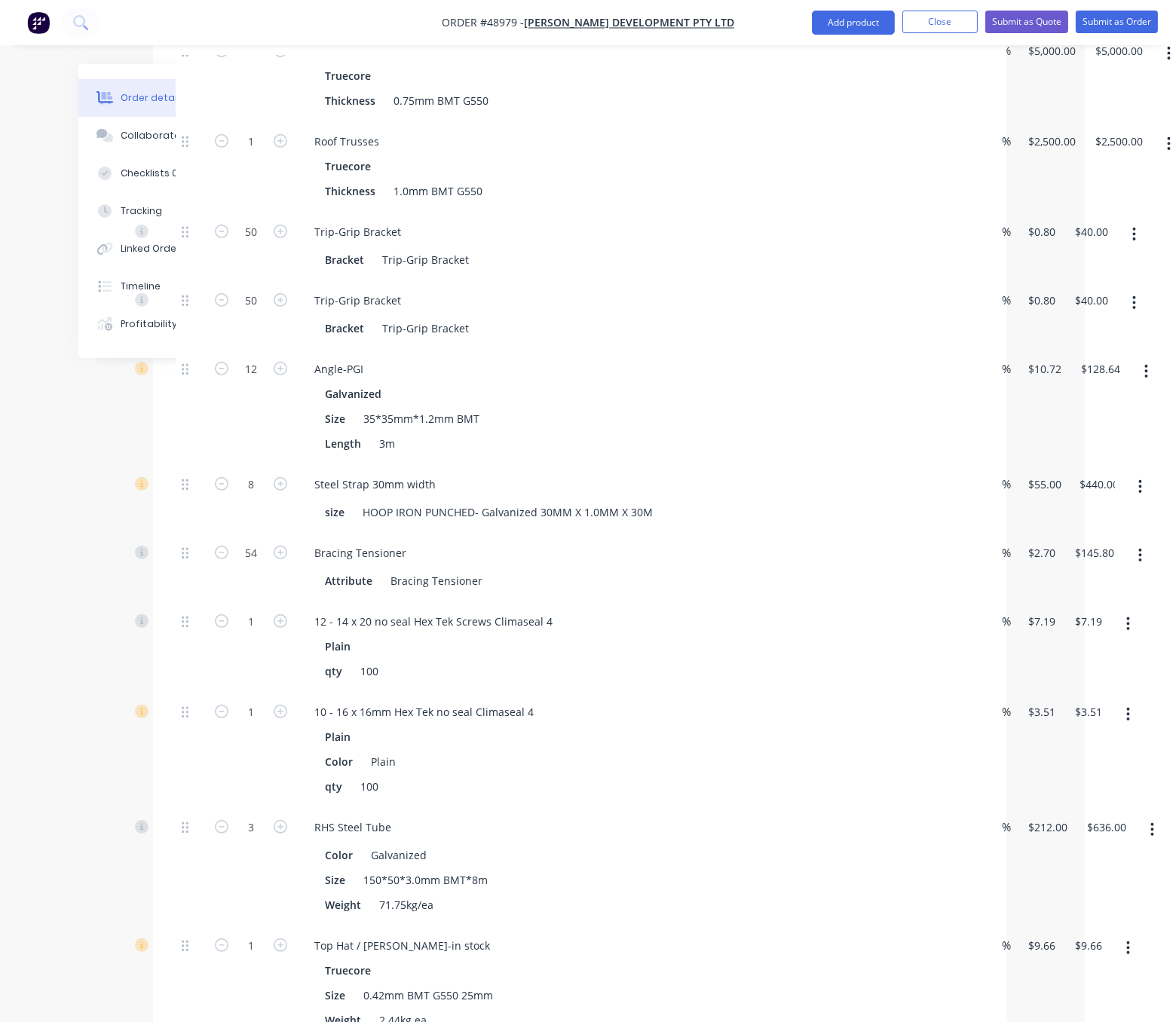
click at [118, 578] on div "Created by Serene Created 08/09/25 Required 08/09/25 Assigned to Add team membe…" at bounding box center [496, 411] width 1019 height 2449
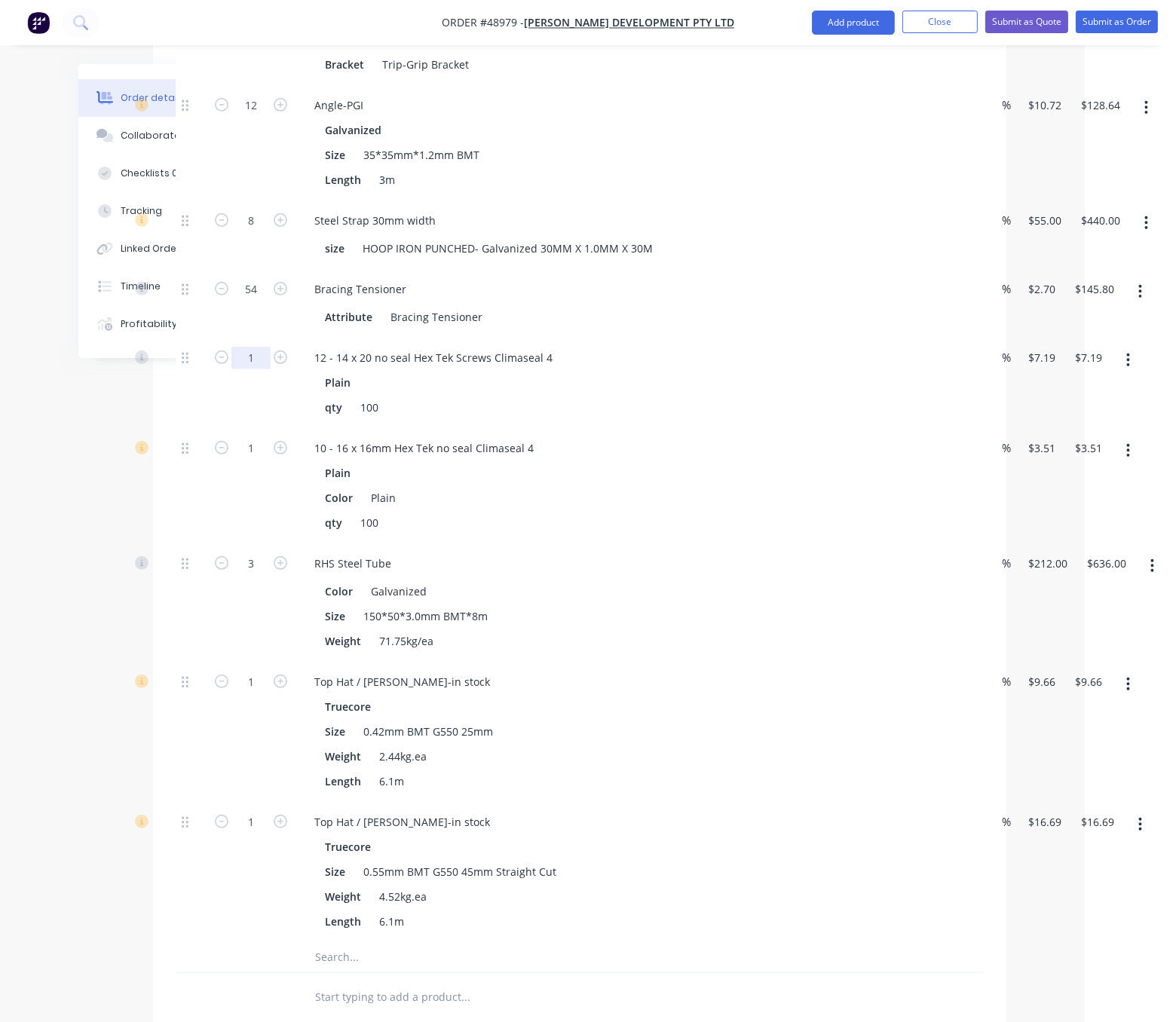
click at [260, 369] on input "1" at bounding box center [251, 357] width 39 height 22
type input "20"
type input "$143.80"
click at [204, 428] on div at bounding box center [190, 382] width 30 height 90
click at [259, 460] on input "1" at bounding box center [251, 448] width 39 height 22
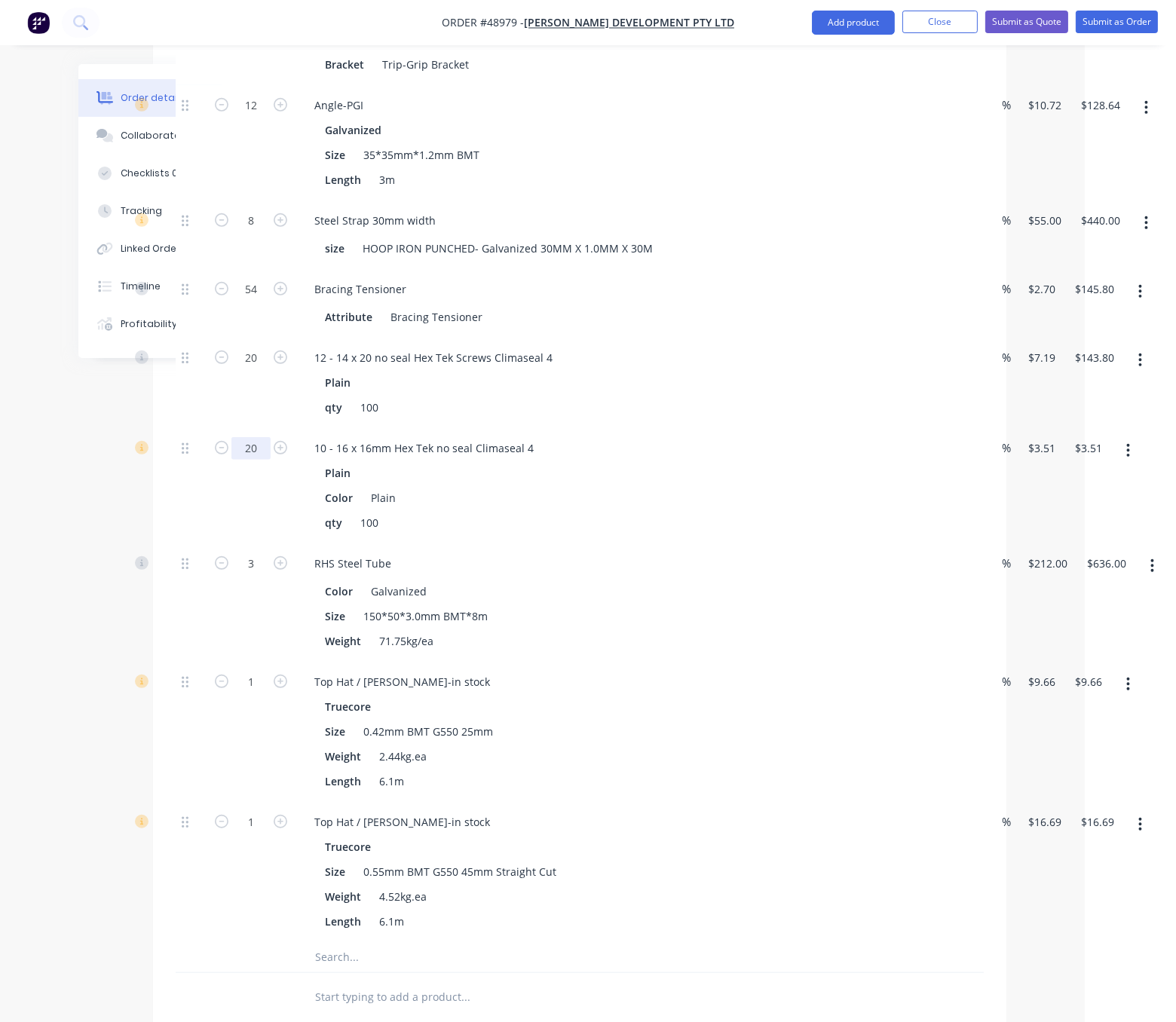
type input "20"
type input "$70.20"
click at [198, 543] on div at bounding box center [190, 486] width 30 height 115
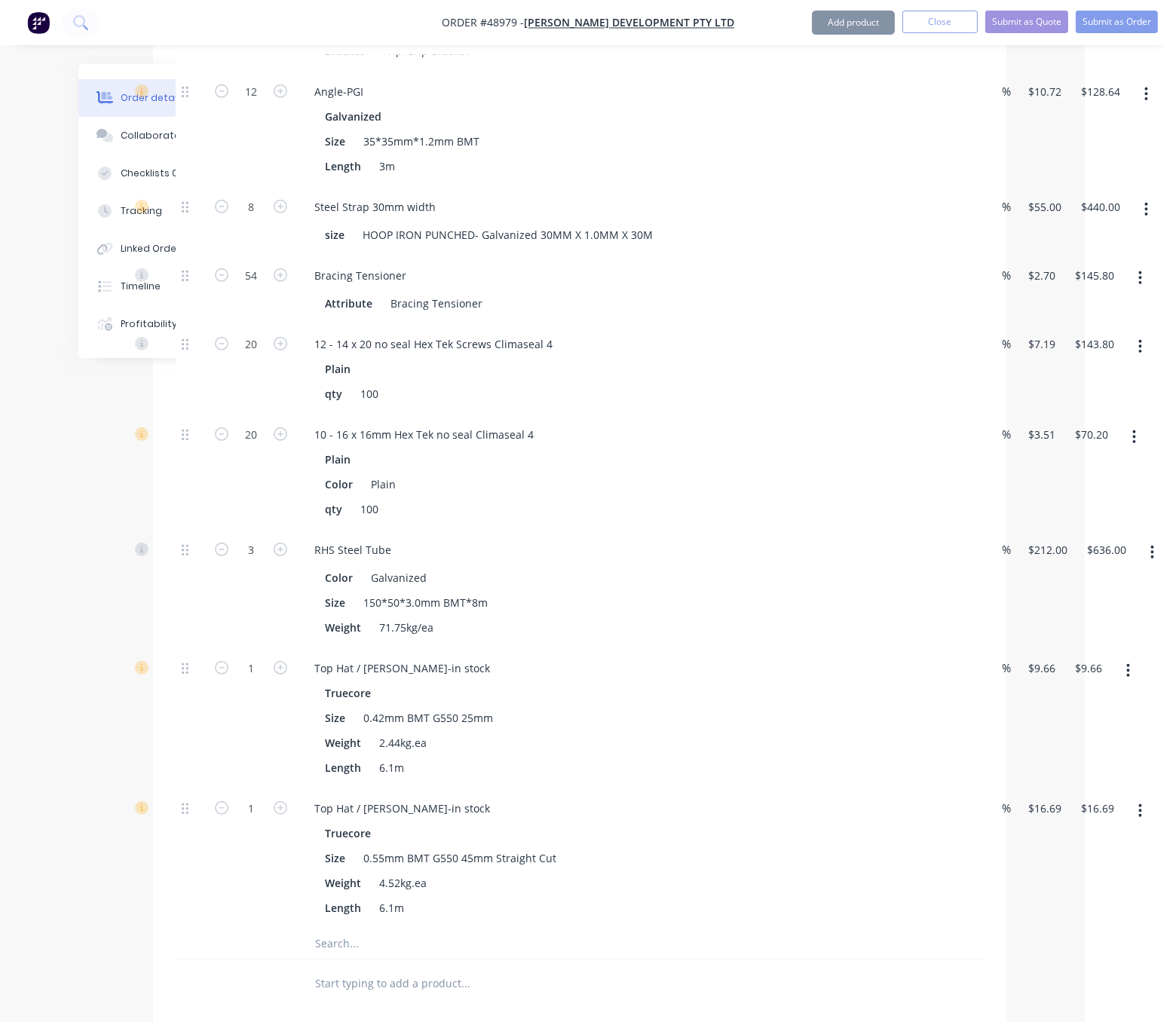
scroll to position [1404, 91]
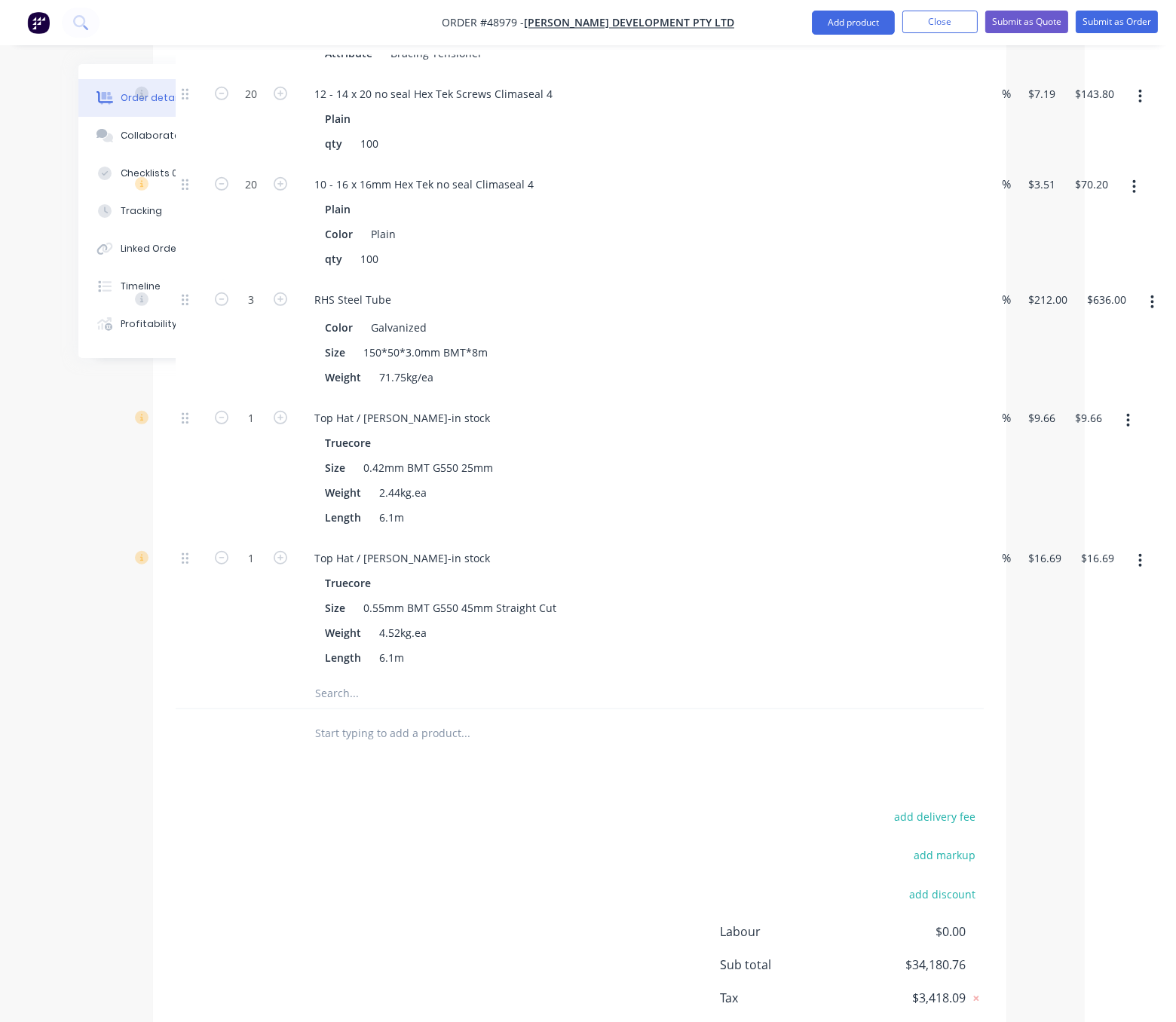
click at [227, 32] on icon "button" at bounding box center [222, 25] width 14 height 14
type input "53"
type input "$143.10"
click at [227, 32] on icon "button" at bounding box center [222, 25] width 14 height 14
type input "52"
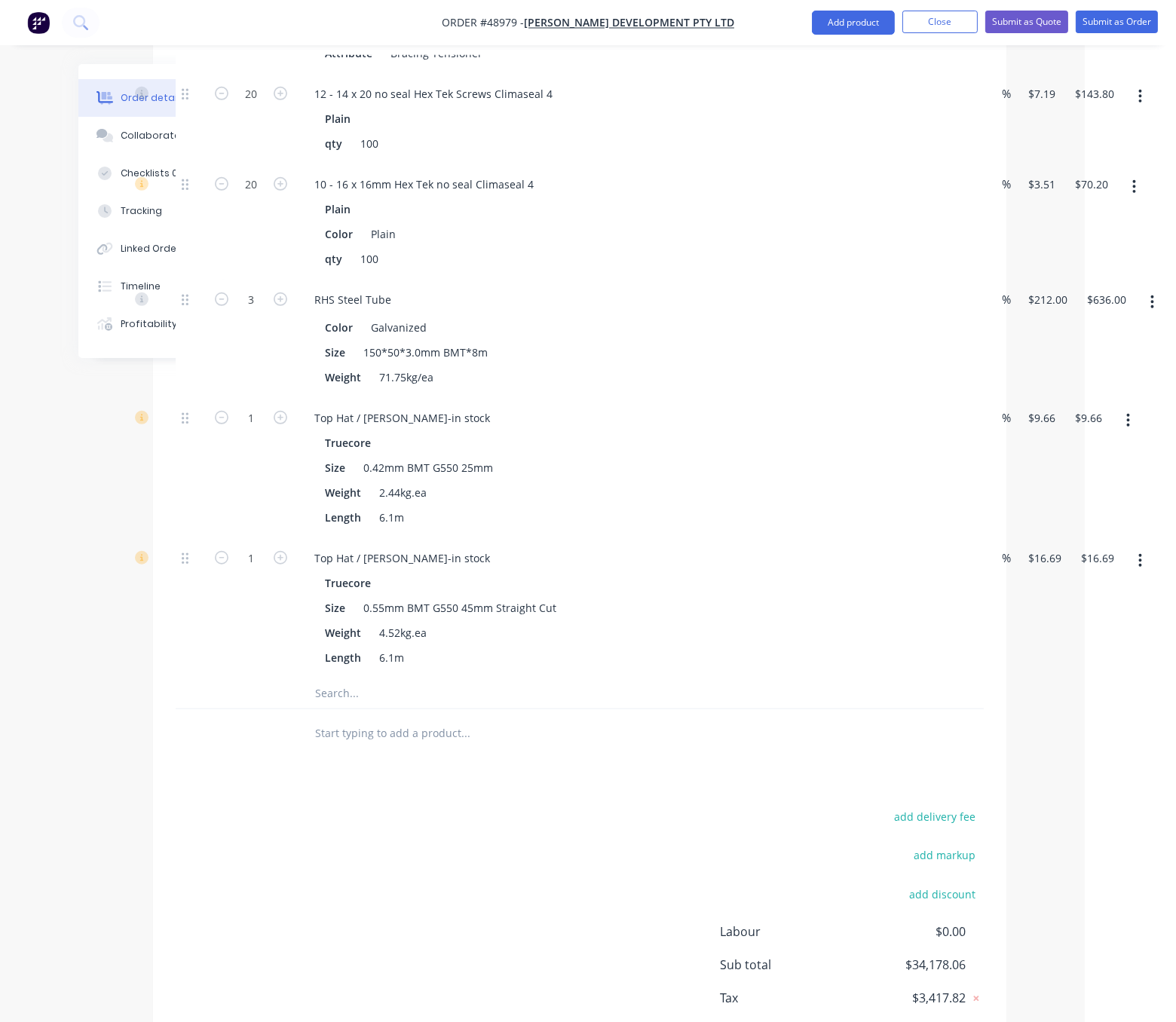
type input "$140.40"
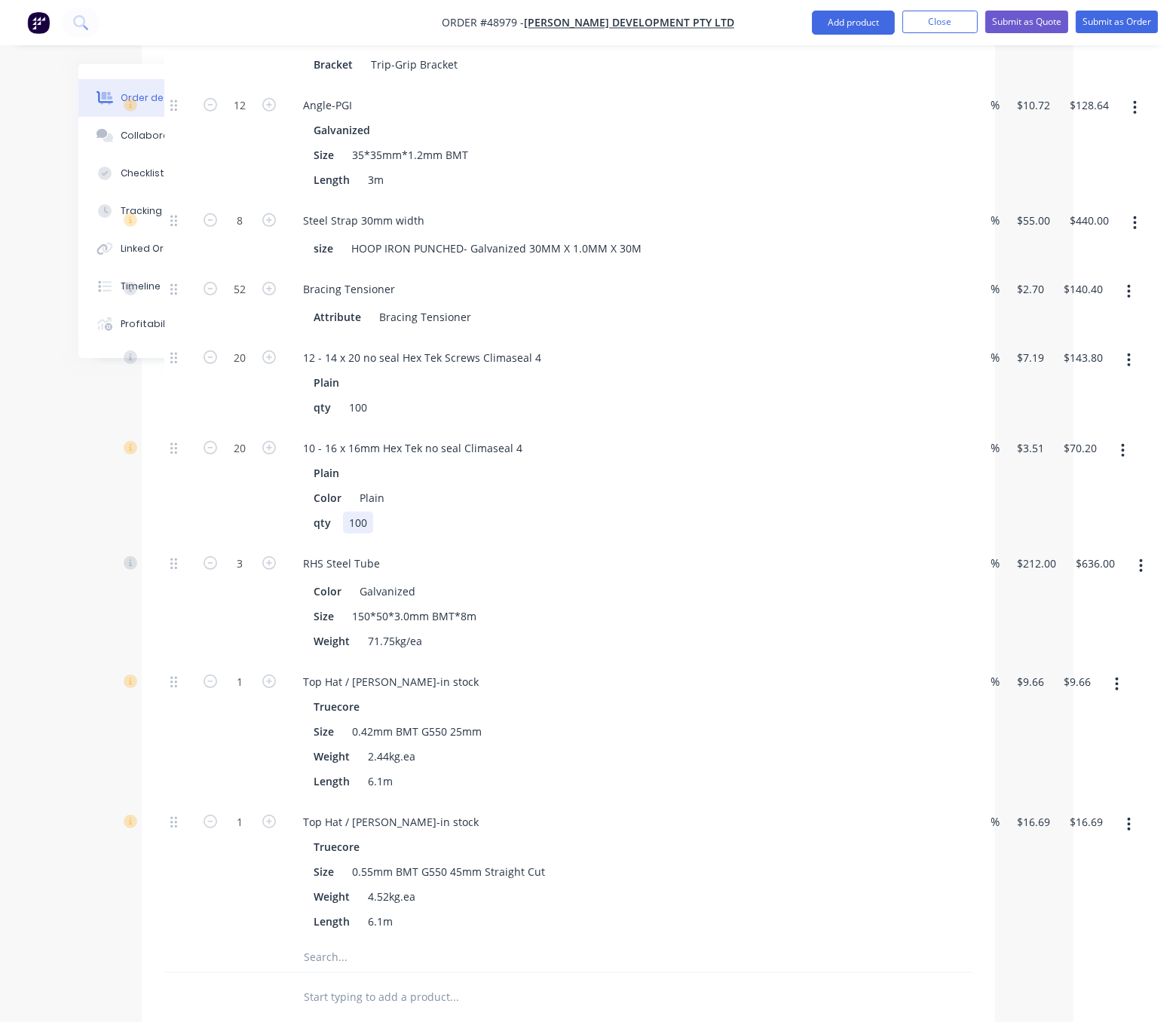
drag, startPoint x: 302, startPoint y: 581, endPoint x: 352, endPoint y: 579, distance: 50.0
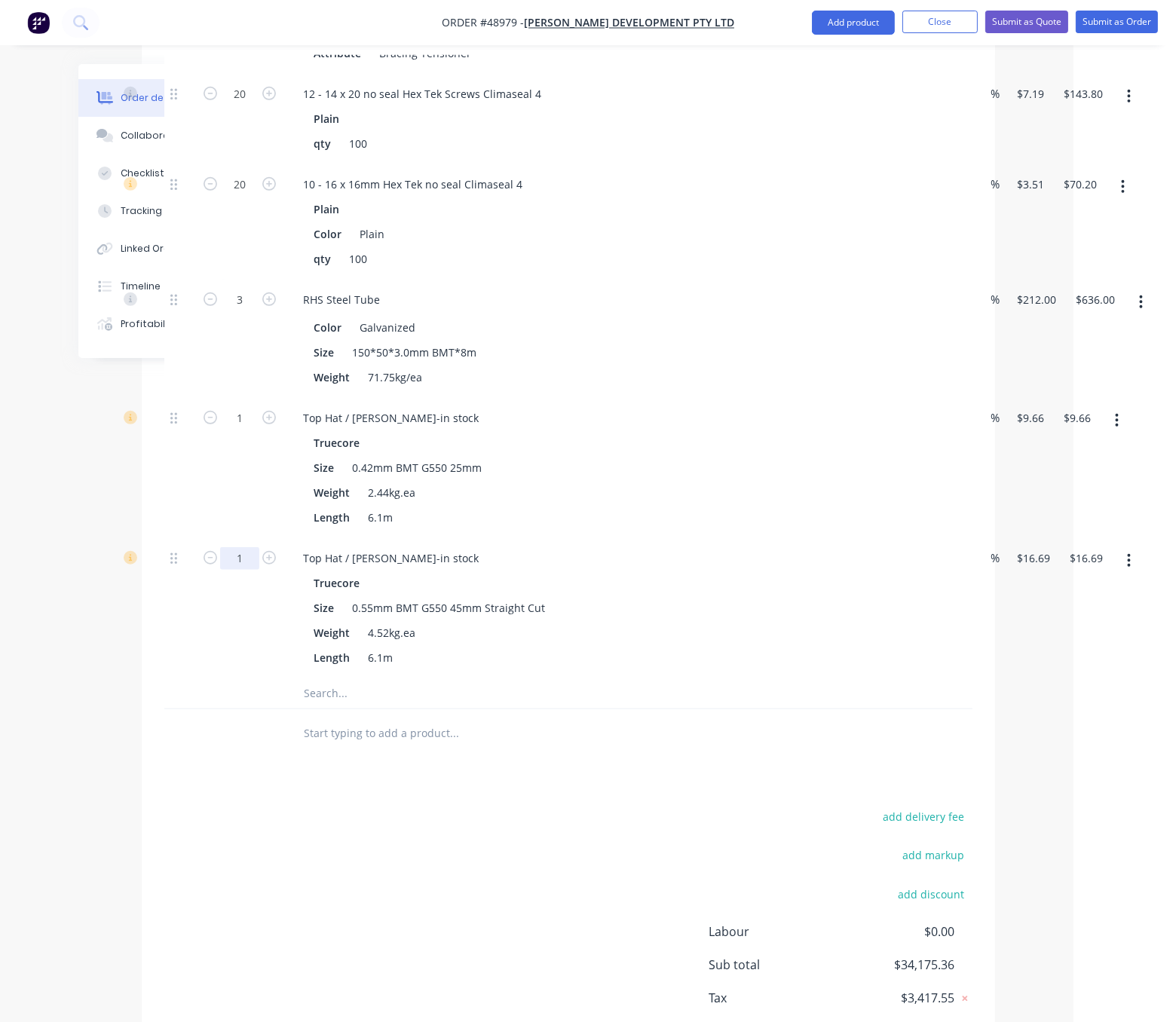
click at [237, 570] on input "1" at bounding box center [239, 558] width 39 height 22
type input "45"
type input "$751.05"
click at [231, 538] on div "1" at bounding box center [239, 469] width 90 height 140
click at [236, 430] on input "1" at bounding box center [239, 418] width 39 height 22
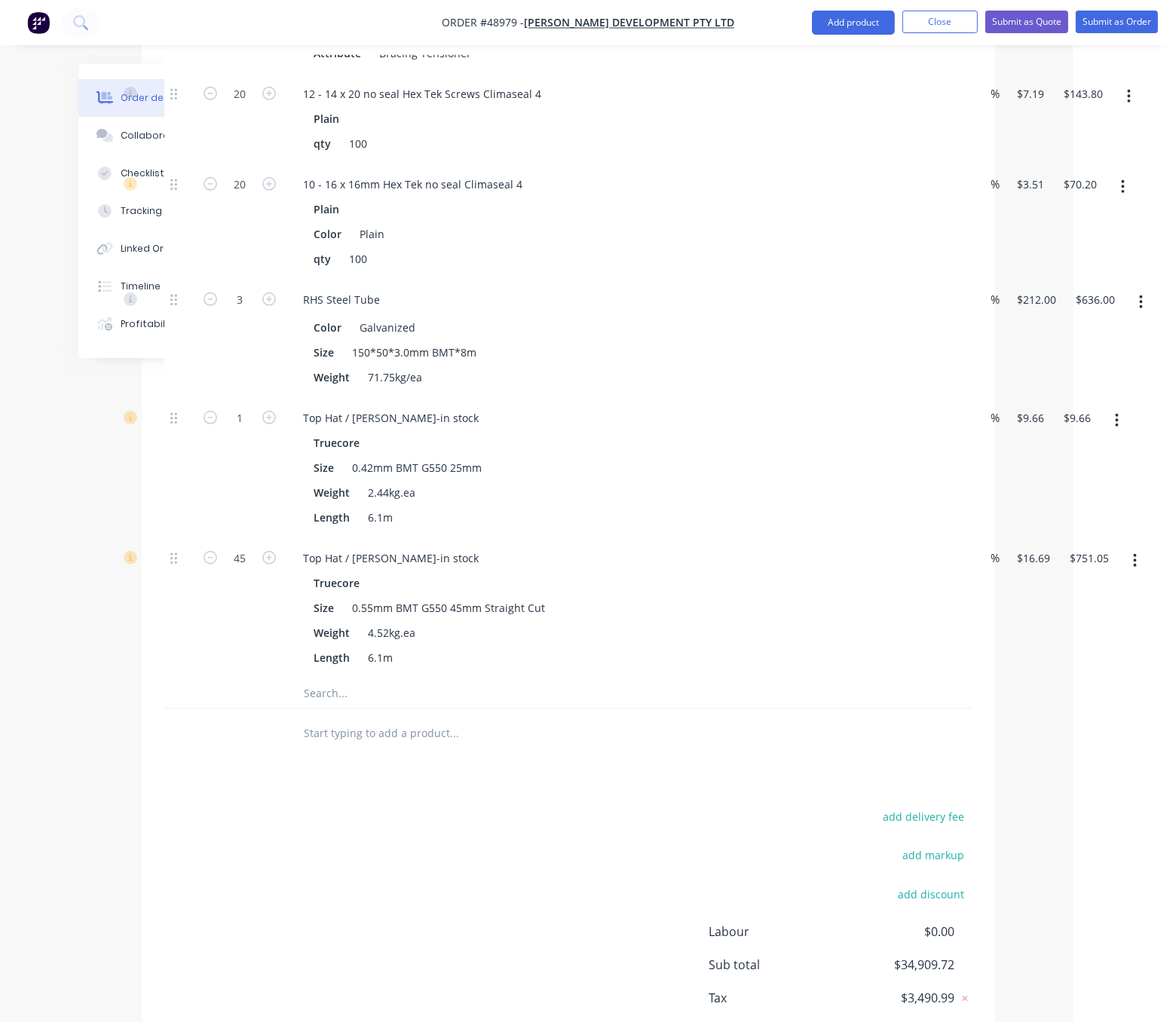
click at [179, 538] on div at bounding box center [179, 469] width 30 height 140
click at [251, 430] on input "1" at bounding box center [239, 418] width 39 height 22
type input "40"
type input "$386.40"
click at [175, 538] on div at bounding box center [179, 469] width 30 height 140
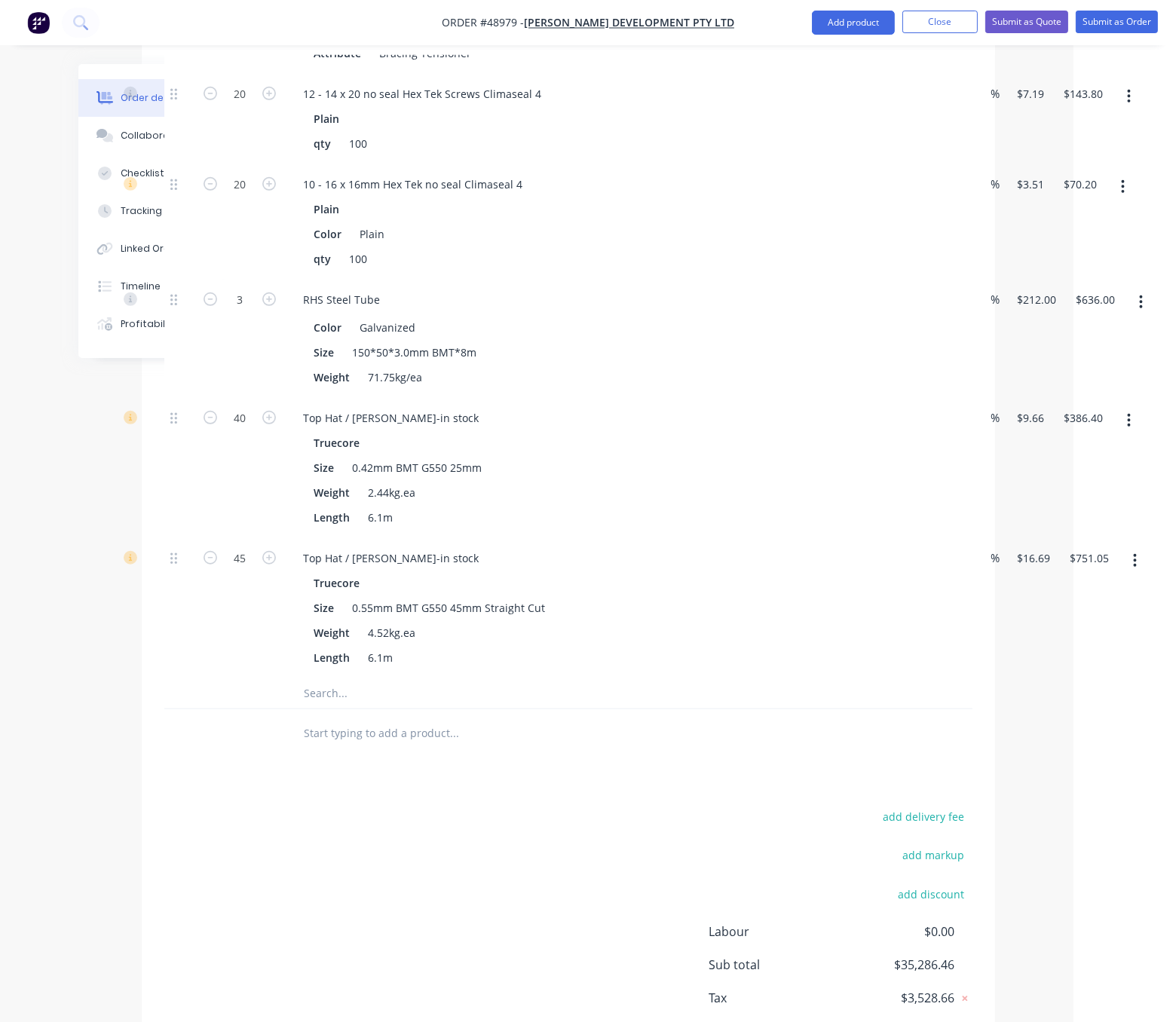
scroll to position [1599, 108]
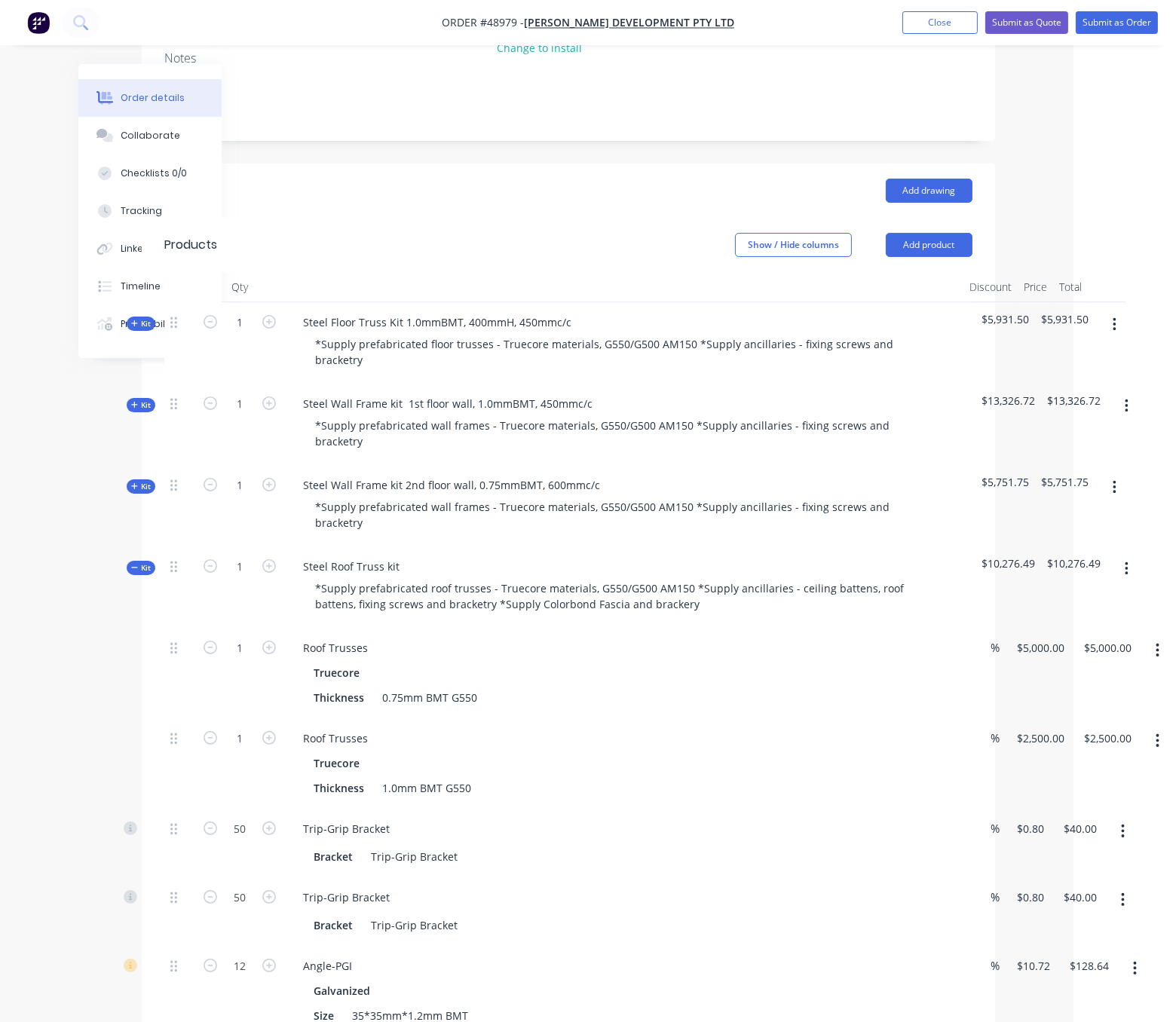
click at [137, 574] on span "Kit" at bounding box center [141, 567] width 19 height 12
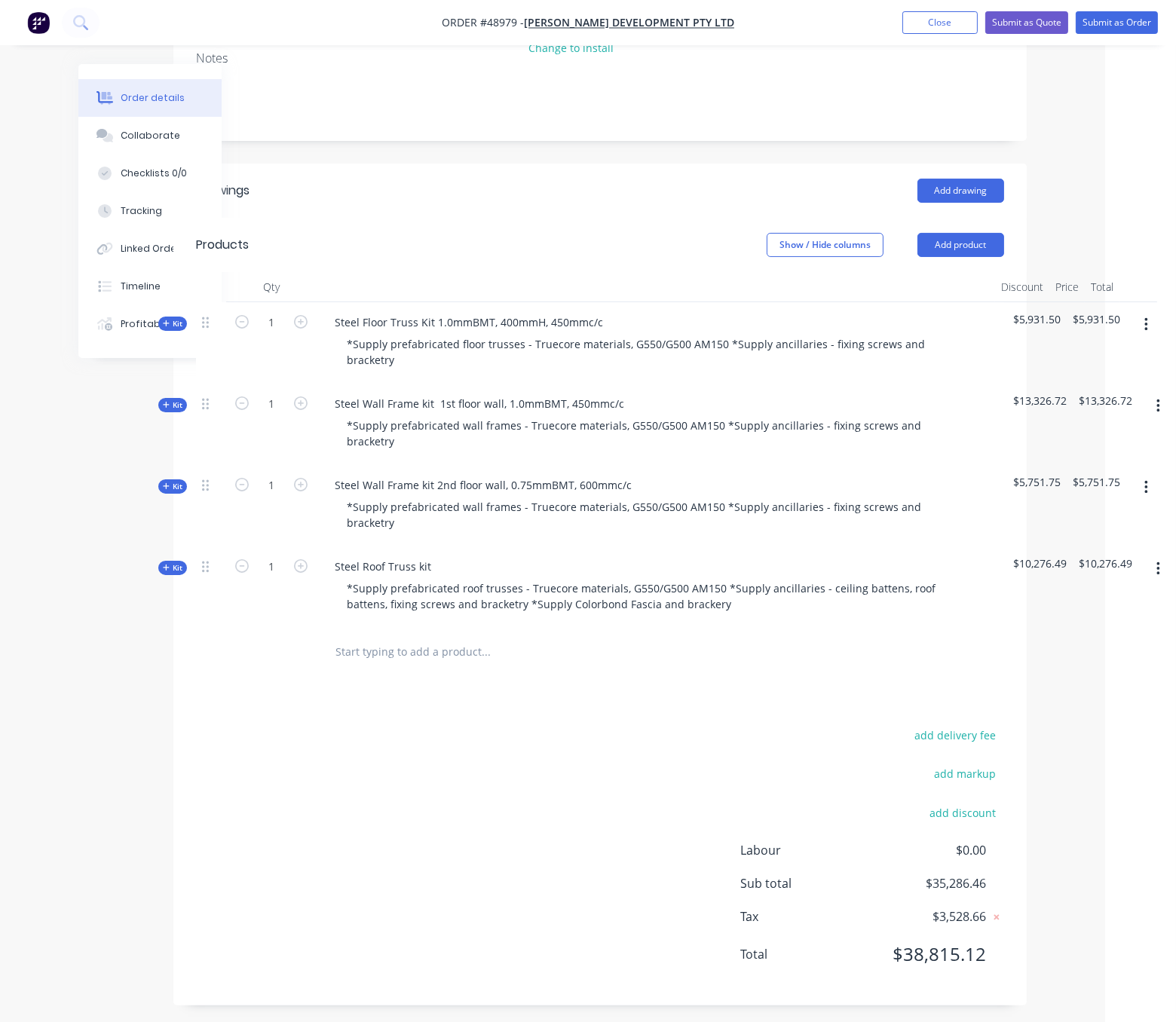
scroll to position [279, 82]
click at [433, 577] on div "Steel Roof Truss kit" at bounding box center [383, 567] width 120 height 22
click at [539, 825] on div "add delivery fee add markup add discount Labour $0.00 Sub total $35,286.46 Tax …" at bounding box center [600, 854] width 808 height 258
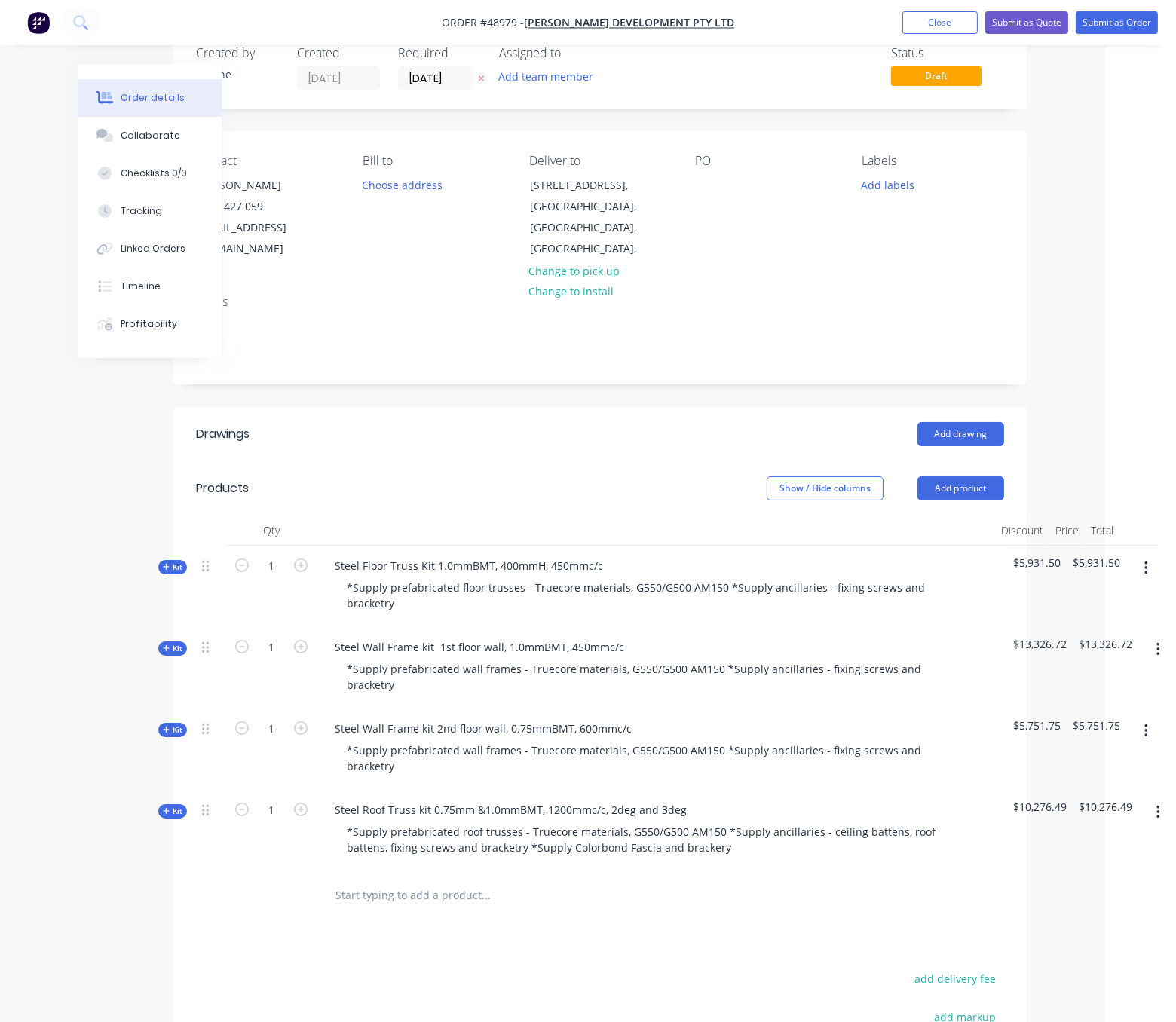
scroll to position [16, 82]
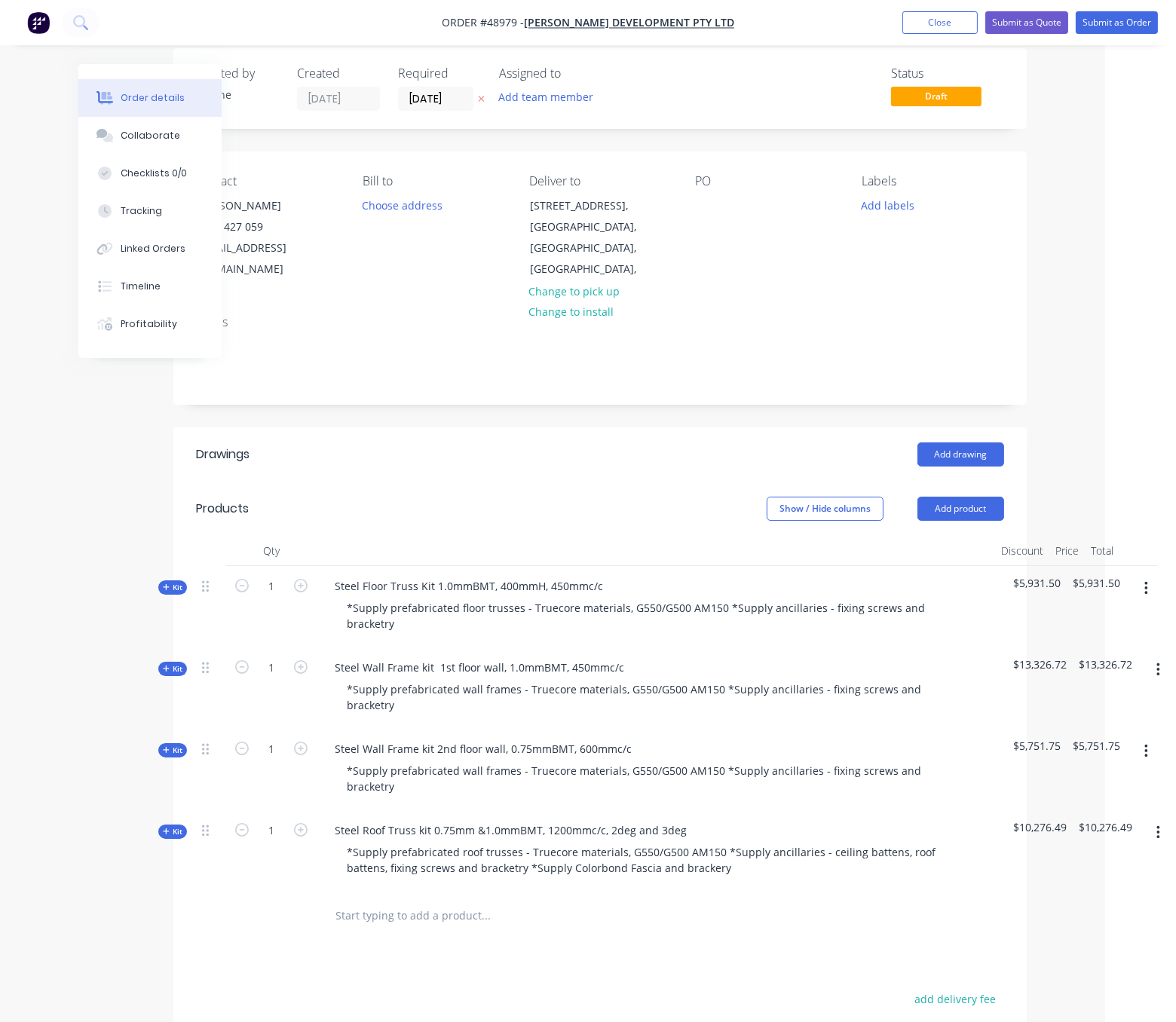
click at [168, 589] on span "Kit" at bounding box center [172, 587] width 19 height 12
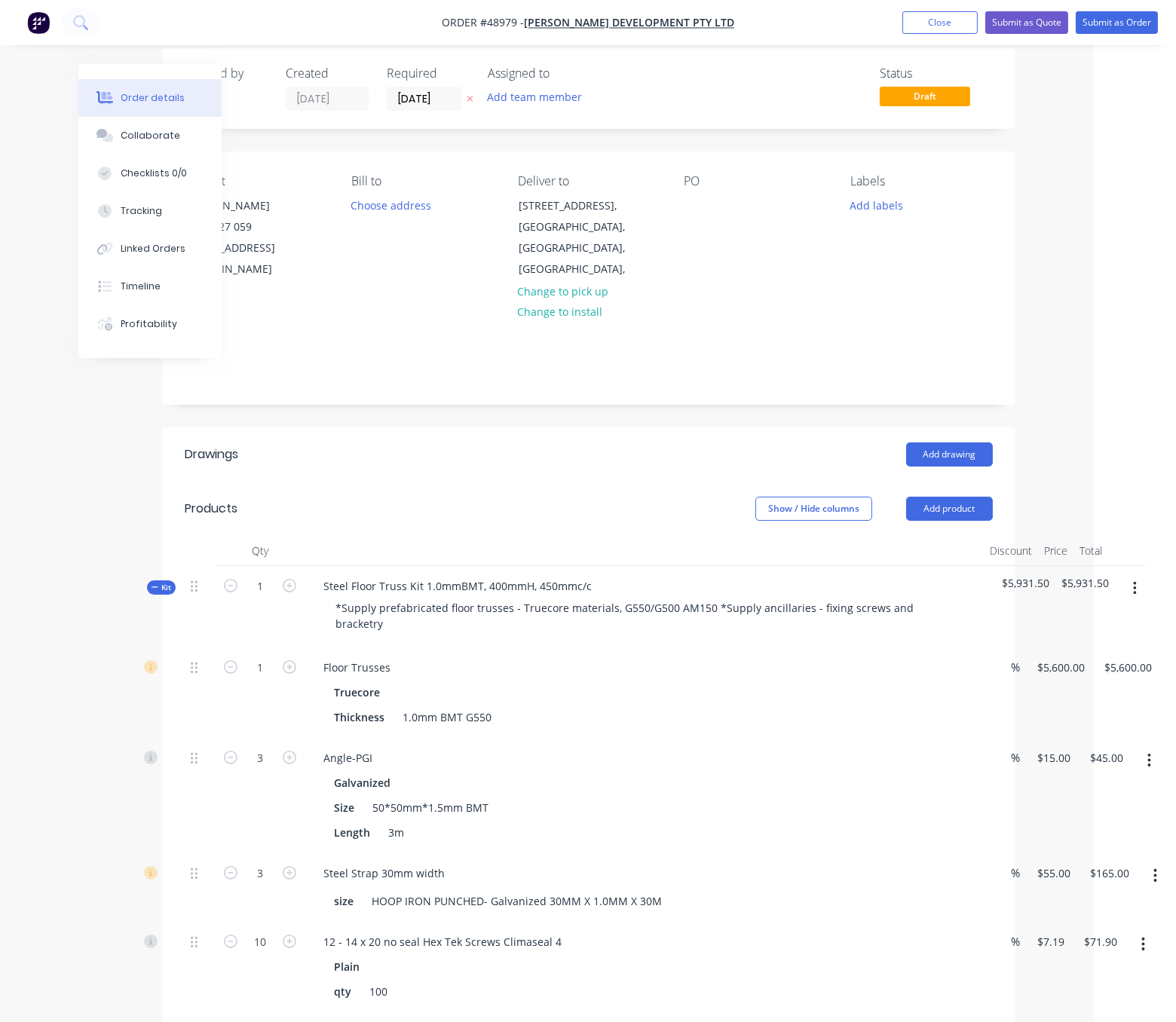
click at [166, 592] on span "Kit" at bounding box center [161, 587] width 19 height 12
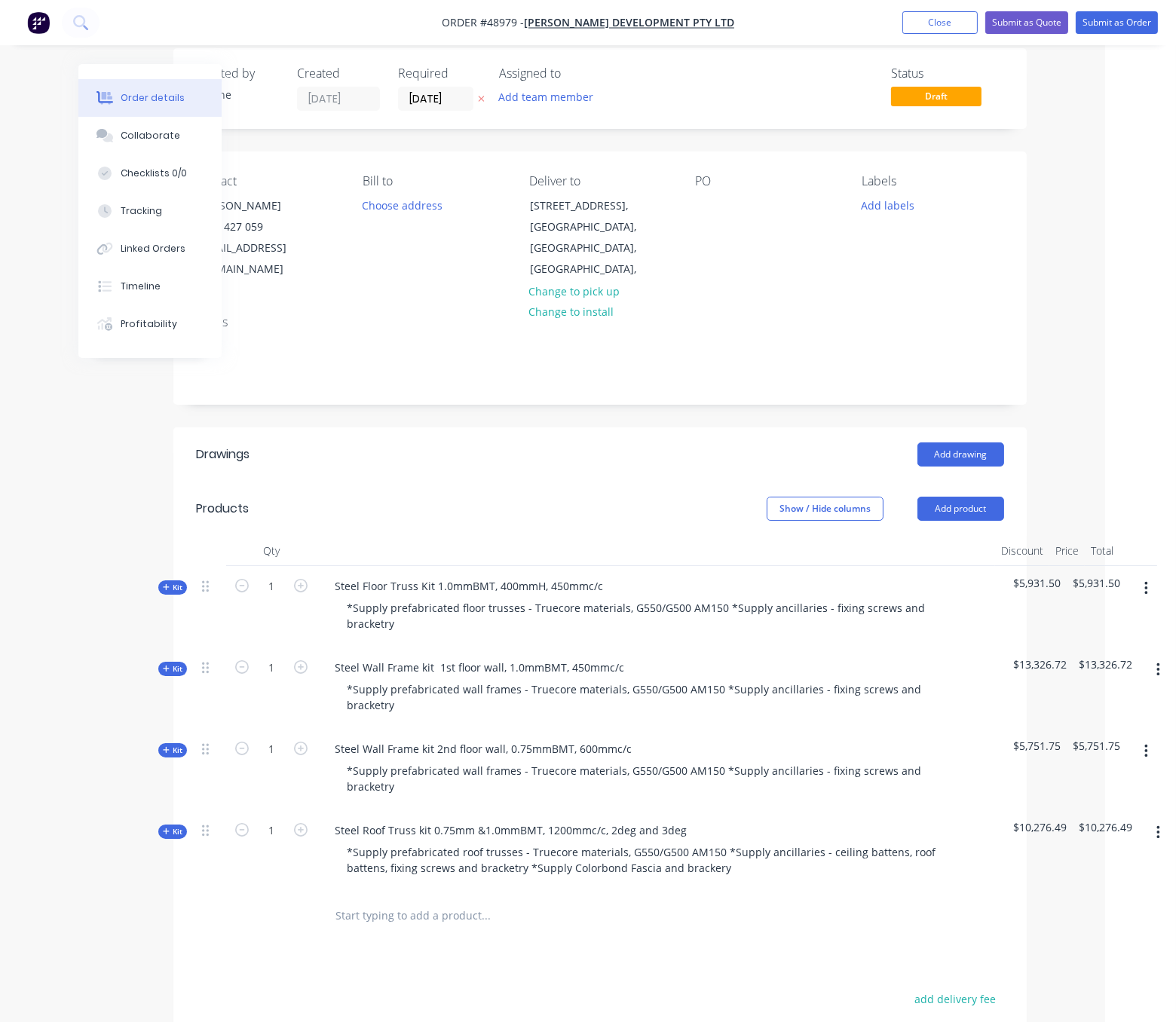
click at [164, 756] on span "Kit" at bounding box center [172, 750] width 19 height 12
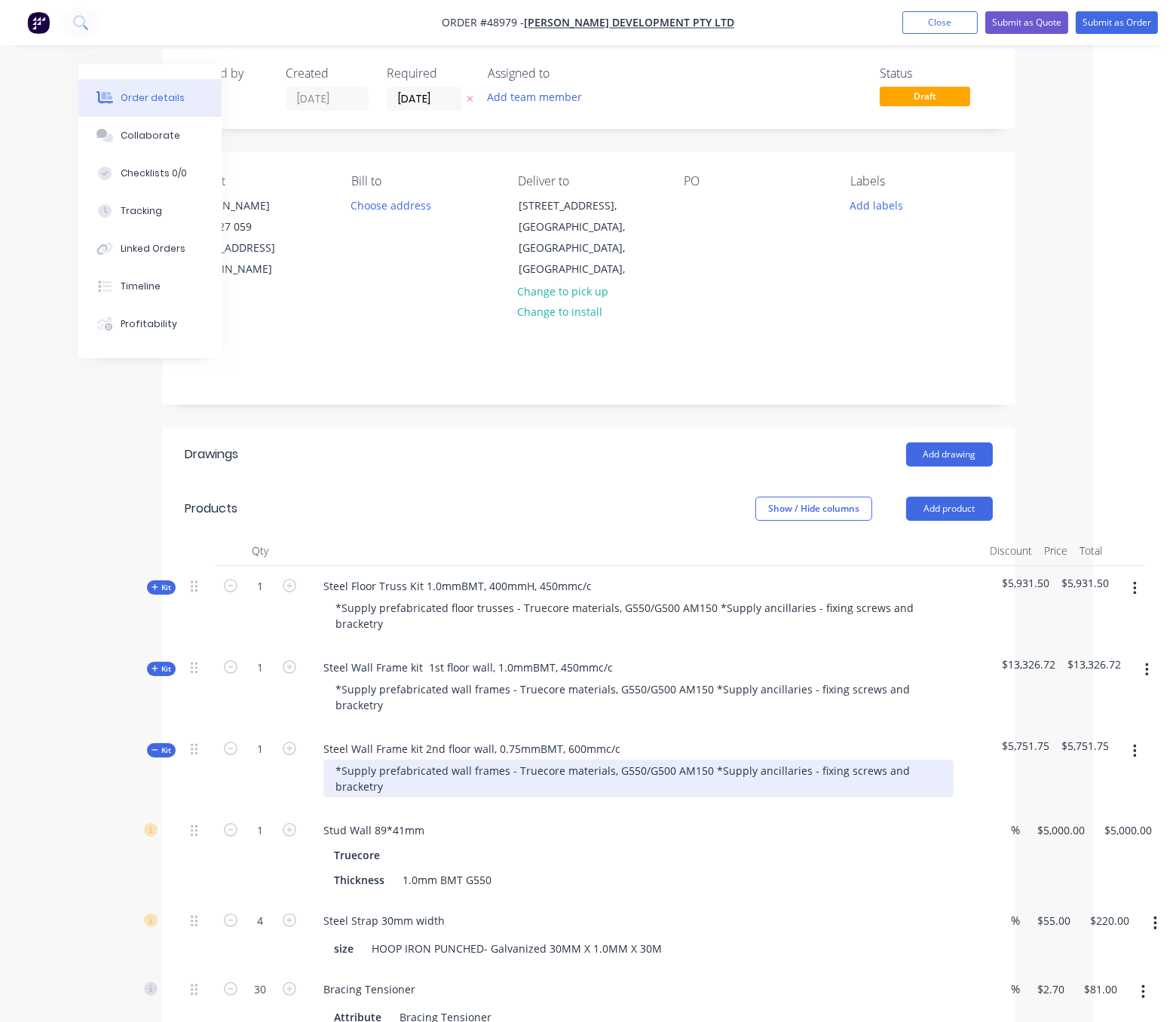
scroll to position [279, 82]
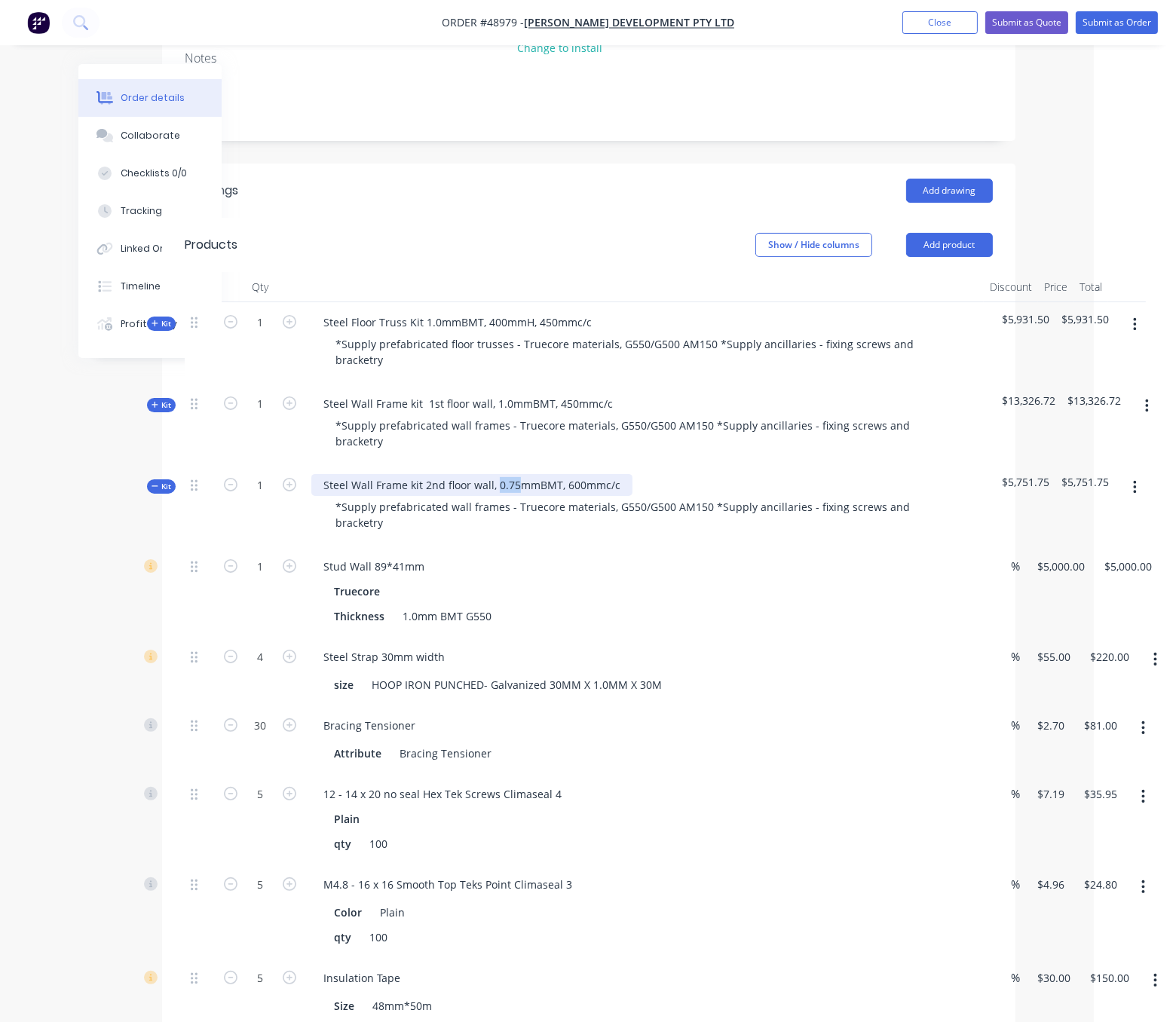
drag, startPoint x: 530, startPoint y: 499, endPoint x: 511, endPoint y: 497, distance: 19.1
click at [511, 496] on div "Steel Wall Frame kit 2nd floor wall, 0.75mmBMT, 600mmc/c" at bounding box center [472, 485] width 321 height 22
click at [791, 602] on div "Truecore" at bounding box center [645, 591] width 622 height 22
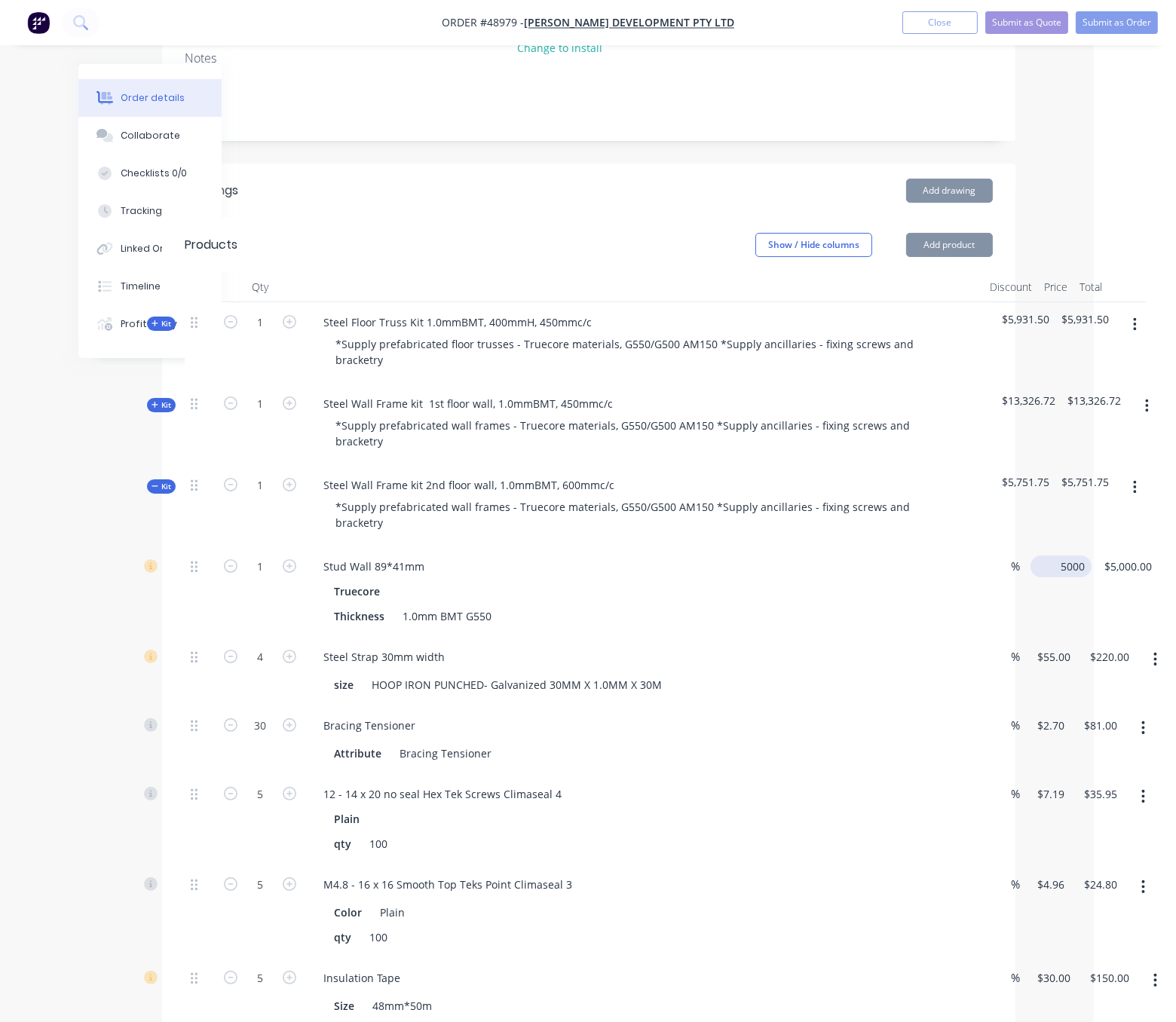
click at [1058, 577] on input "5000" at bounding box center [1064, 567] width 55 height 22
type input "$6,700.00"
click at [730, 602] on div "Truecore" at bounding box center [646, 591] width 622 height 22
click at [161, 492] on span "Kit" at bounding box center [161, 486] width 19 height 12
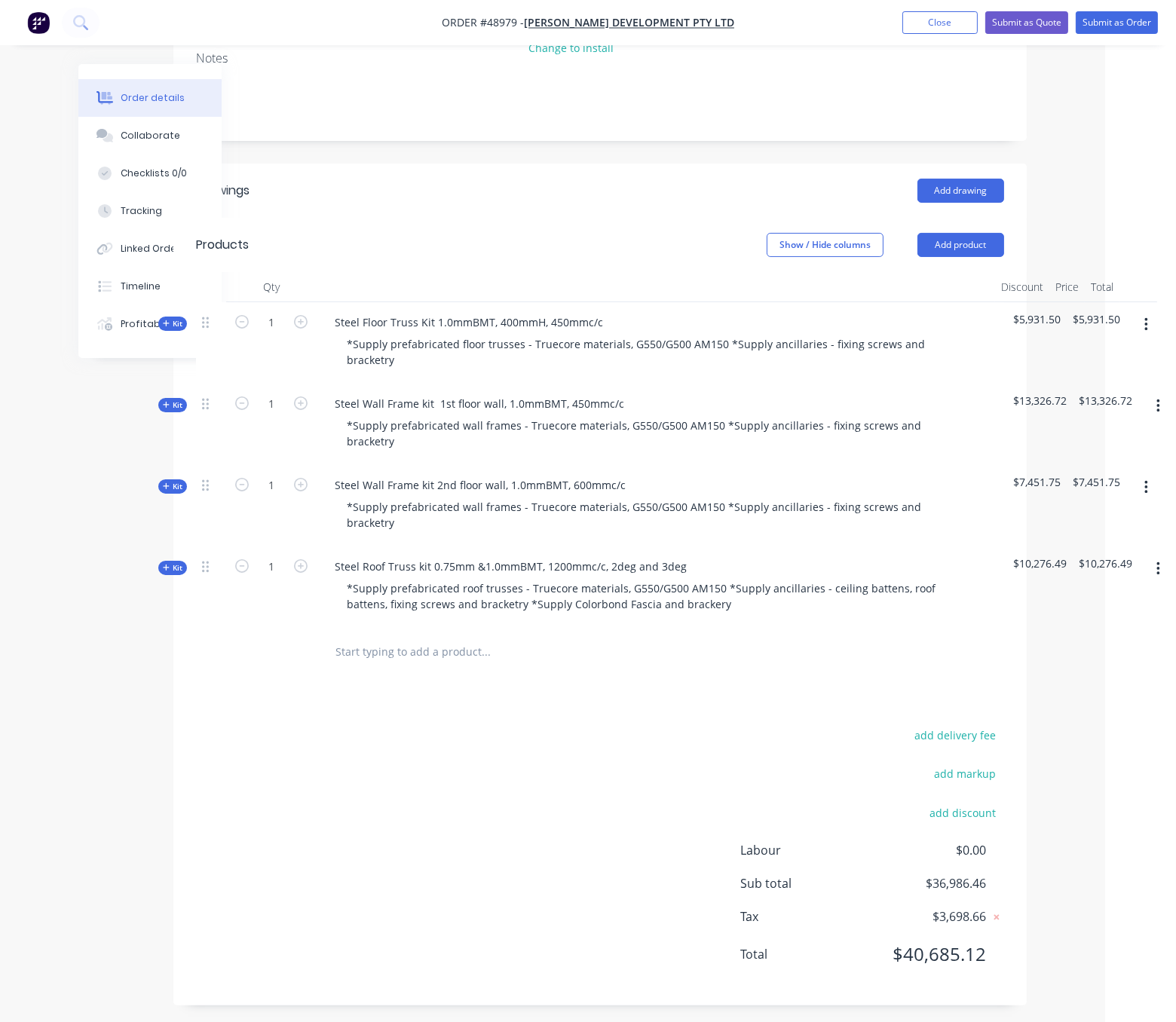
click at [169, 319] on div "Kit" at bounding box center [172, 323] width 29 height 15
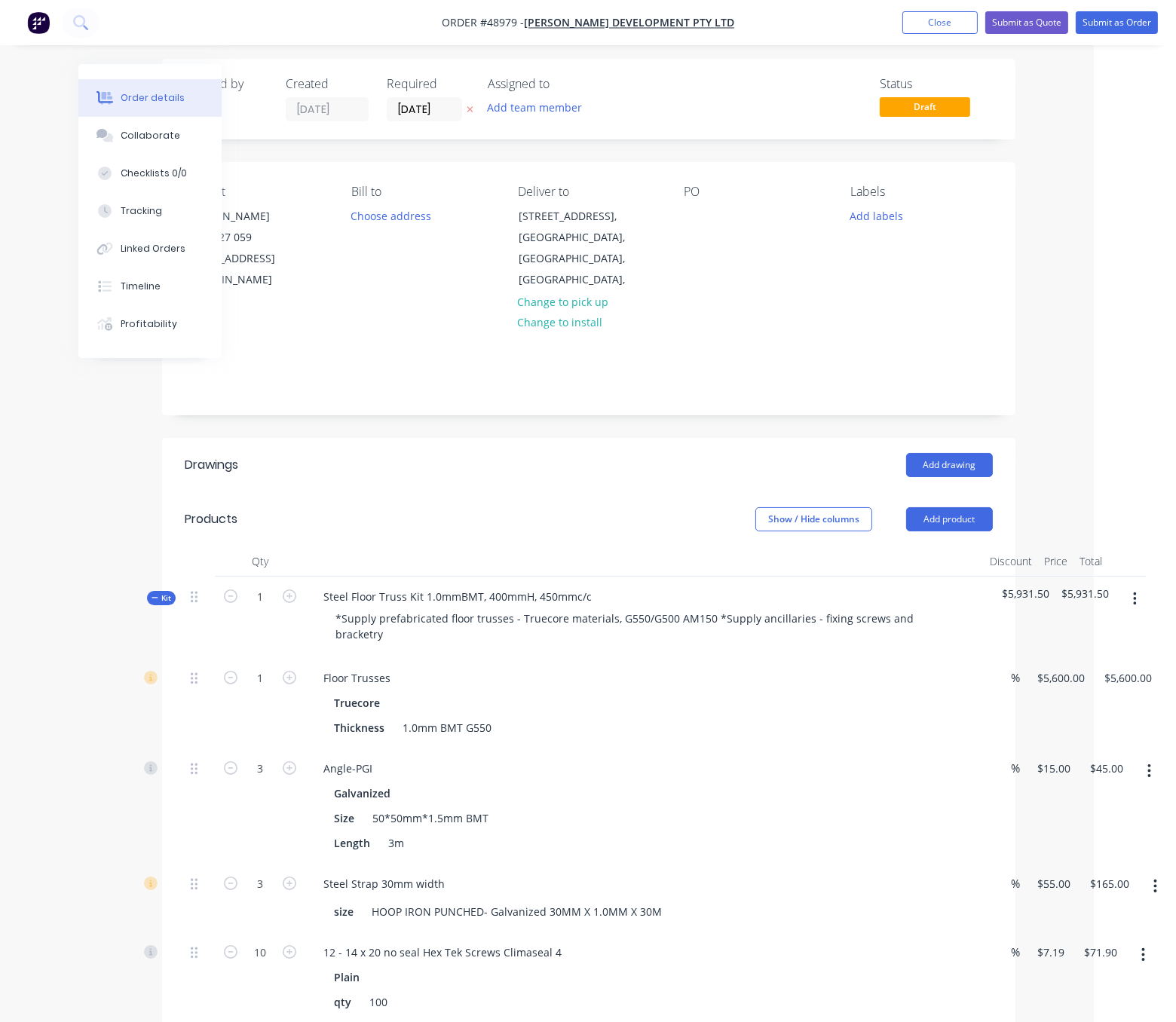
scroll to position [0, 82]
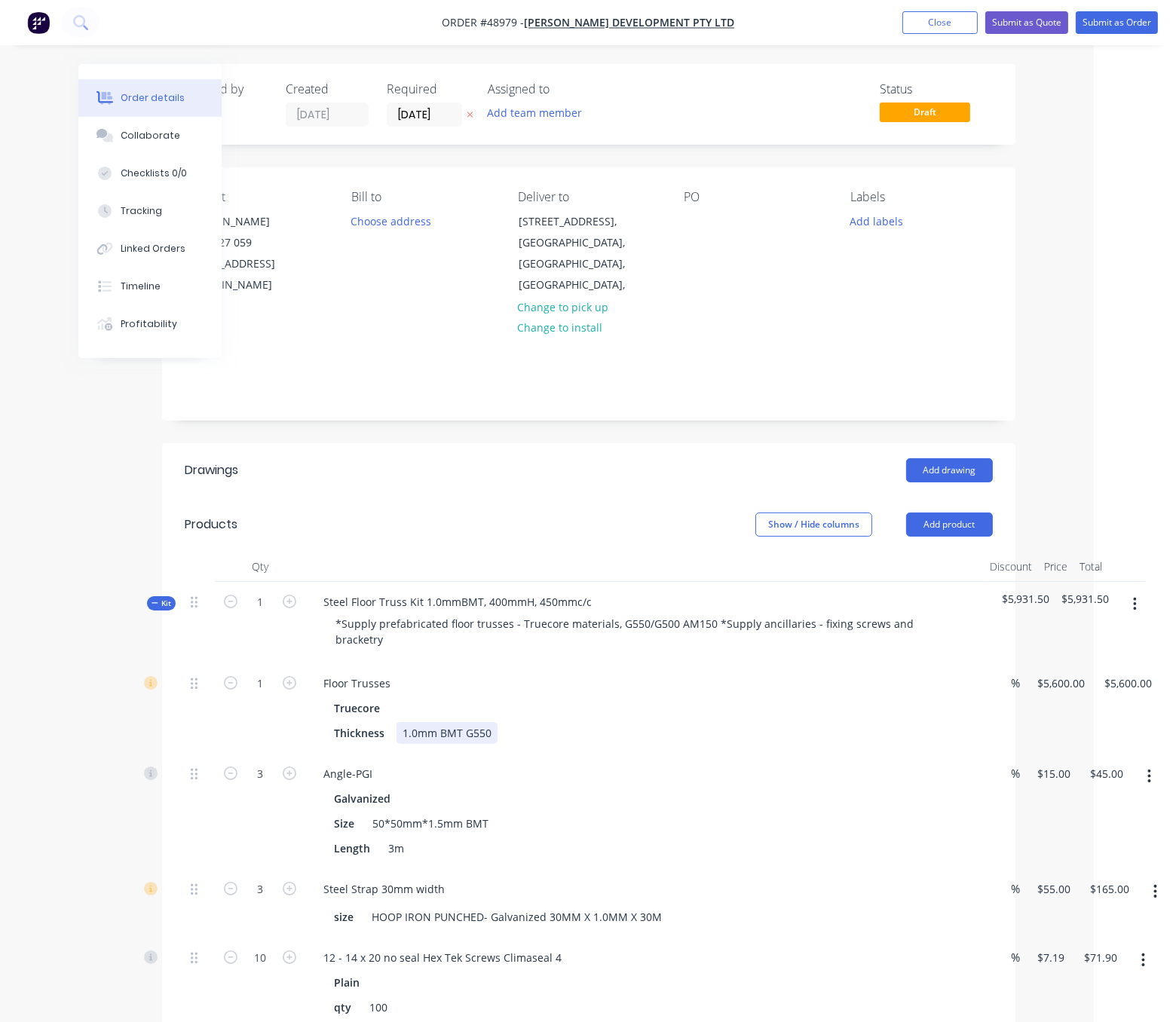
click at [422, 744] on div "1.0mm BMT G550" at bounding box center [447, 733] width 101 height 22
click at [447, 608] on div "Steel Floor Truss Kit 1.0mmBMT, 400mmH, 450mmc/c" at bounding box center [457, 601] width 293 height 22
click at [562, 513] on div "Show / Hide columns Add product" at bounding box center [675, 524] width 636 height 24
click at [1065, 694] on input "5600" at bounding box center [1064, 683] width 55 height 22
type input "$6,750.00"
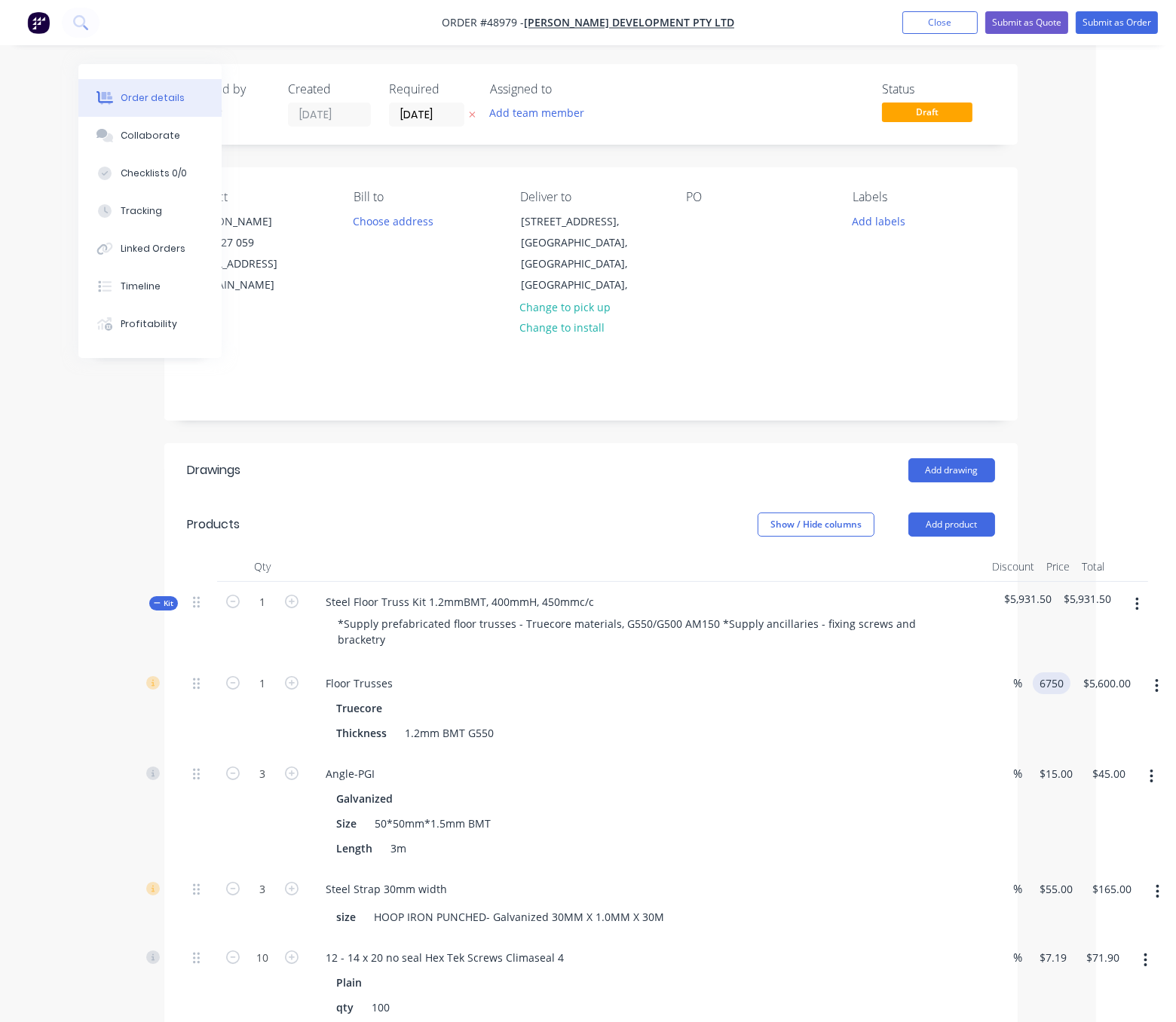
type input "$6,750.00"
click at [1062, 729] on div "$6,750.00 6750" at bounding box center [1049, 708] width 44 height 90
click at [155, 603] on icon at bounding box center [154, 602] width 6 height 1
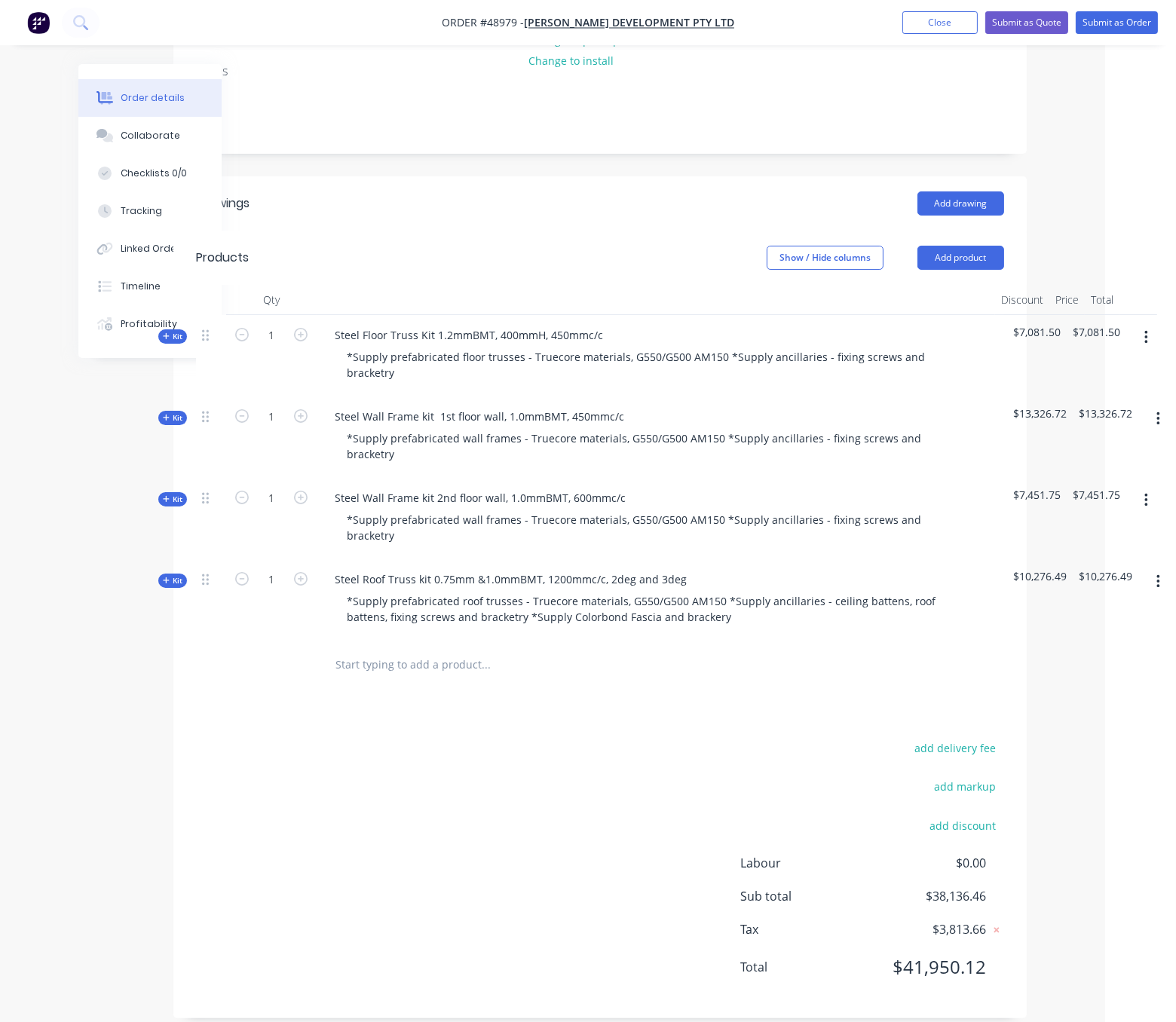
scroll to position [323, 82]
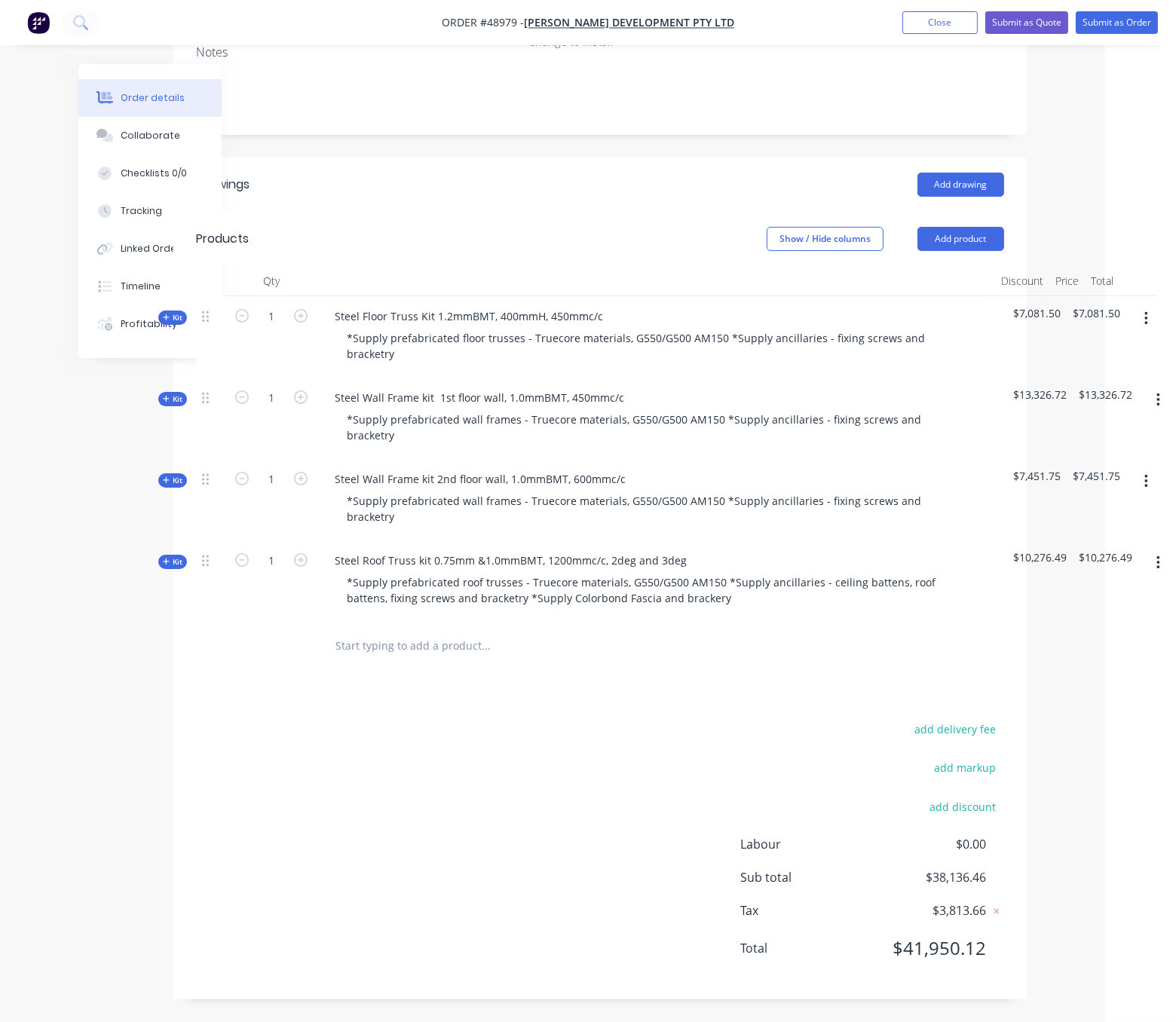
drag, startPoint x: 439, startPoint y: 746, endPoint x: 639, endPoint y: 742, distance: 200.0
click at [963, 719] on button "add delivery fee" at bounding box center [956, 729] width 97 height 20
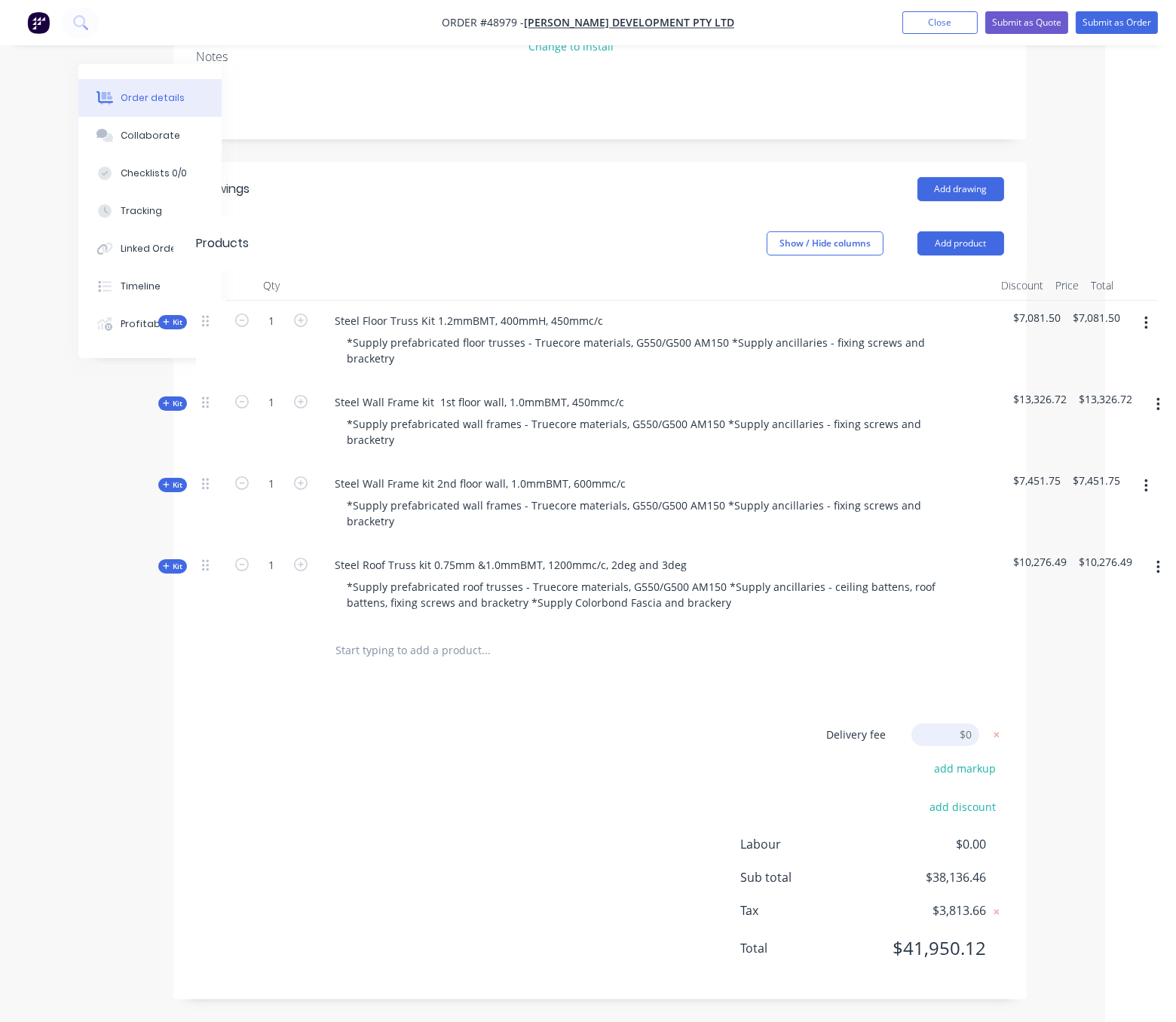
scroll to position [318, 82]
click at [561, 740] on div "Delivery fee Delivery fee Delivery fee name (Optional) $0 add markup add discou…" at bounding box center [600, 850] width 808 height 254
click at [951, 232] on button "Add product" at bounding box center [961, 243] width 86 height 24
click at [905, 271] on div "Product catalogue" at bounding box center [933, 282] width 116 height 22
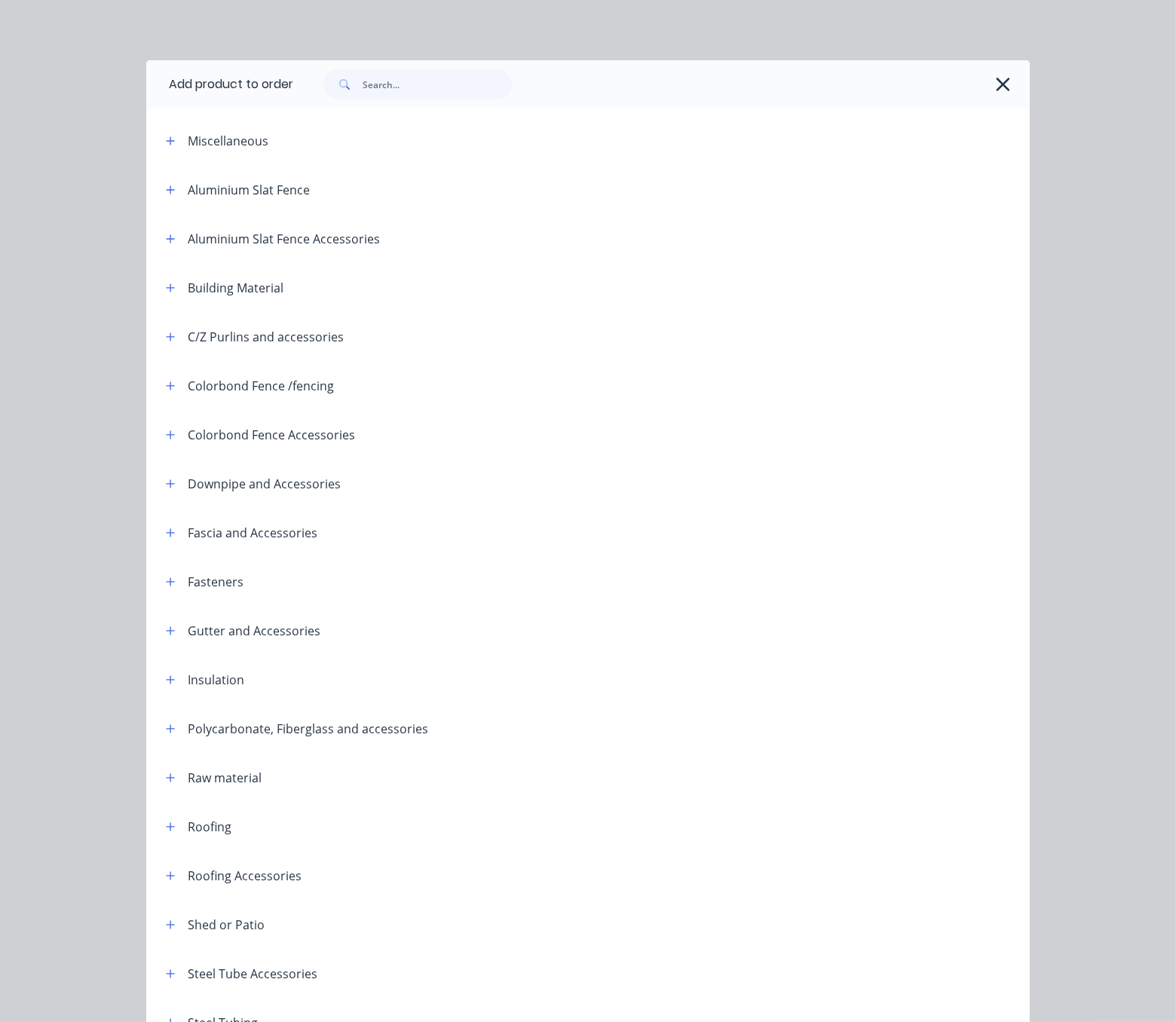
scroll to position [318, 73]
click at [166, 143] on icon "button" at bounding box center [171, 141] width 9 height 11
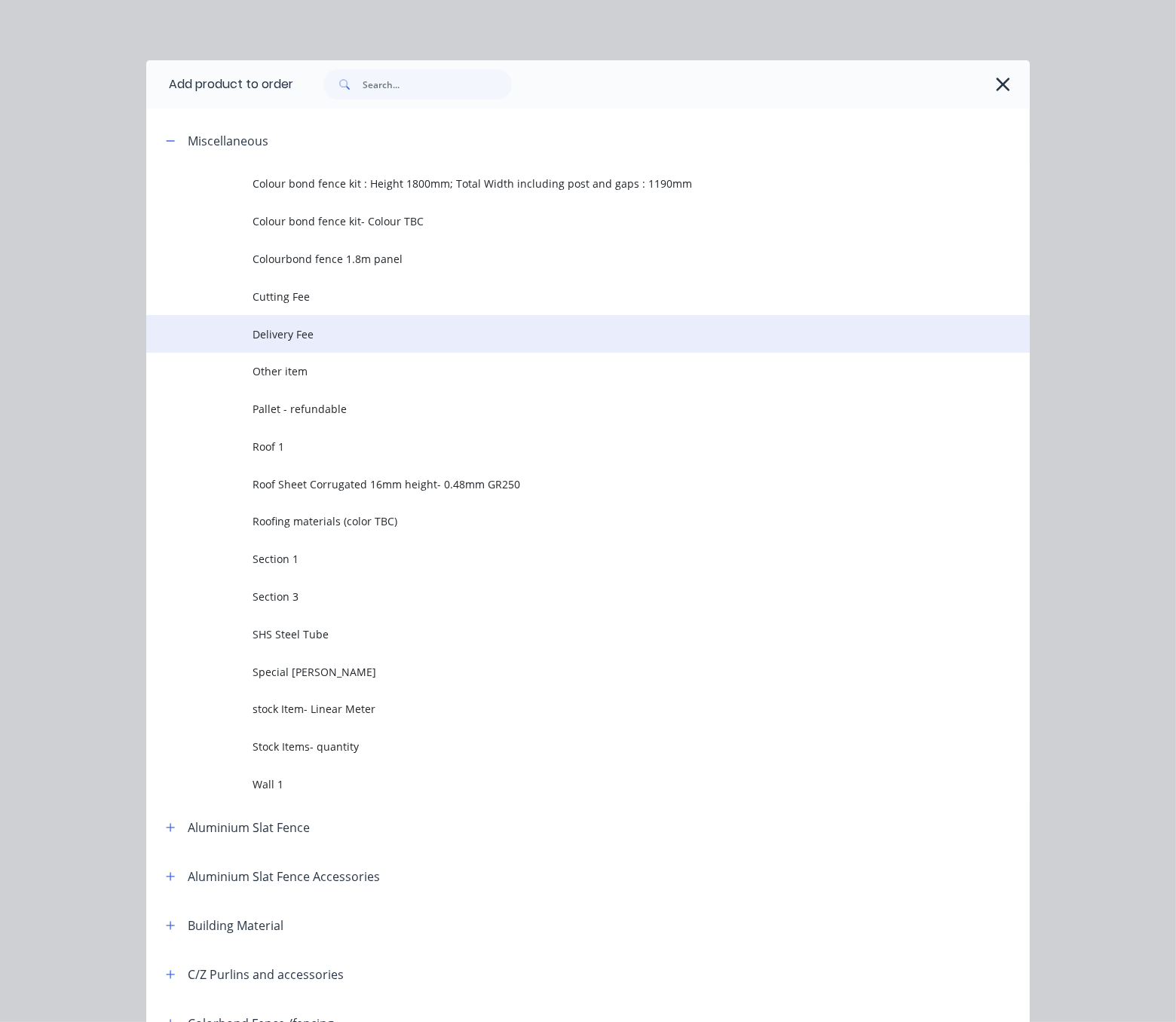
click at [271, 339] on td "Delivery Fee" at bounding box center [641, 333] width 778 height 38
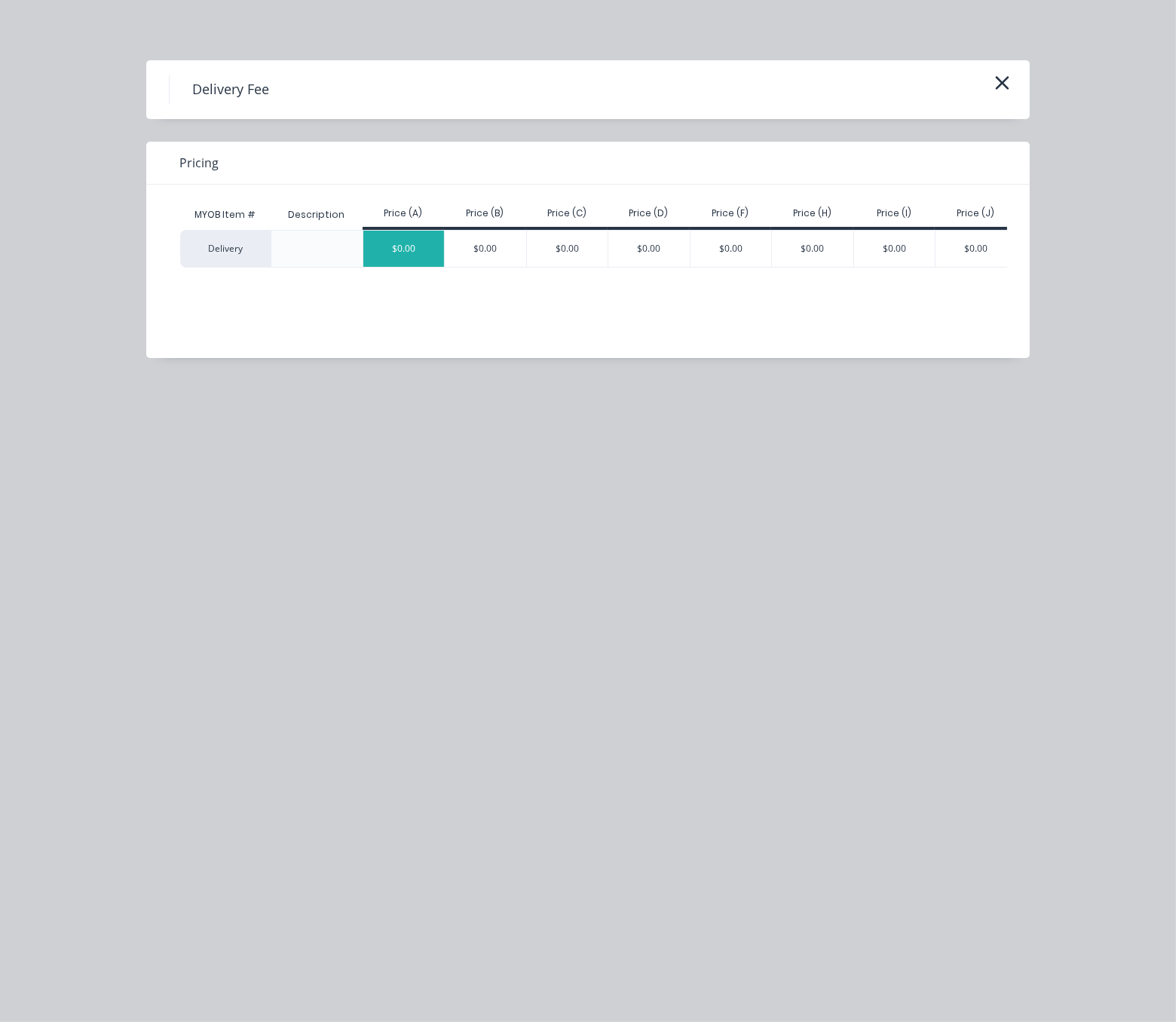
click at [404, 255] on div "$0.00" at bounding box center [404, 249] width 81 height 36
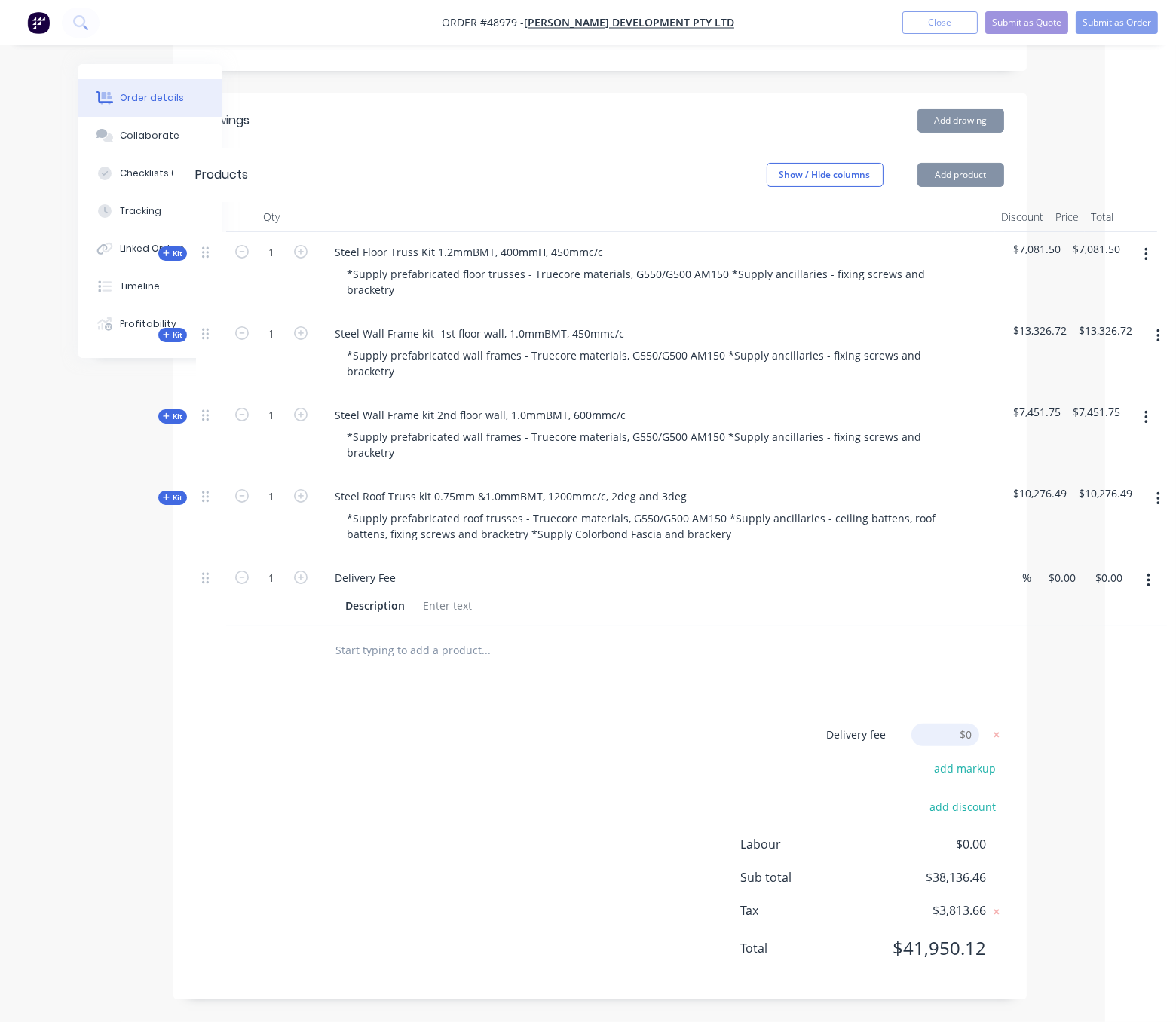
scroll to position [391, 73]
click at [315, 711] on div "Drawings Add drawing Products Show / Hide columns Add product Qty Discount Pric…" at bounding box center [600, 547] width 853 height 907
click at [294, 570] on icon "button" at bounding box center [301, 577] width 14 height 14
type input "3"
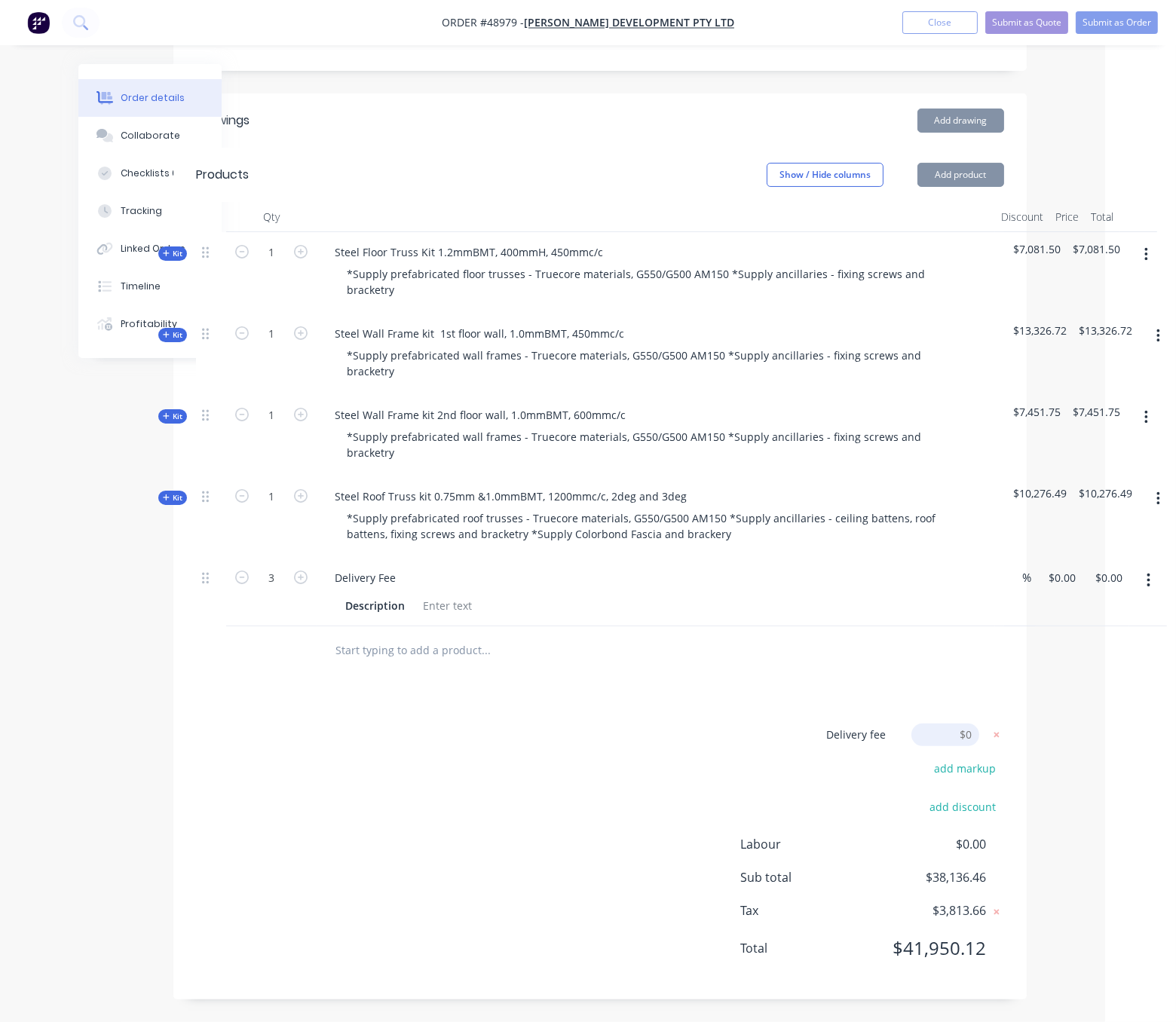
click at [418, 754] on div "Delivery fee Delivery fee Delivery fee name (Optional) $0 add markup add discou…" at bounding box center [600, 850] width 808 height 254
click at [1005, 564] on div "3 Delivery Fee Description % 0 0 $0.00 $0.00" at bounding box center [600, 592] width 808 height 69
click at [589, 805] on div "Delivery fee Delivery fee Delivery fee name (Optional) $0 add markup add discou…" at bounding box center [600, 850] width 808 height 254
click at [582, 677] on div "Drawings Add drawing Products Show / Hide columns Add product Qty Discount Pric…" at bounding box center [600, 547] width 853 height 907
click at [1062, 567] on input "0" at bounding box center [1056, 577] width 17 height 22
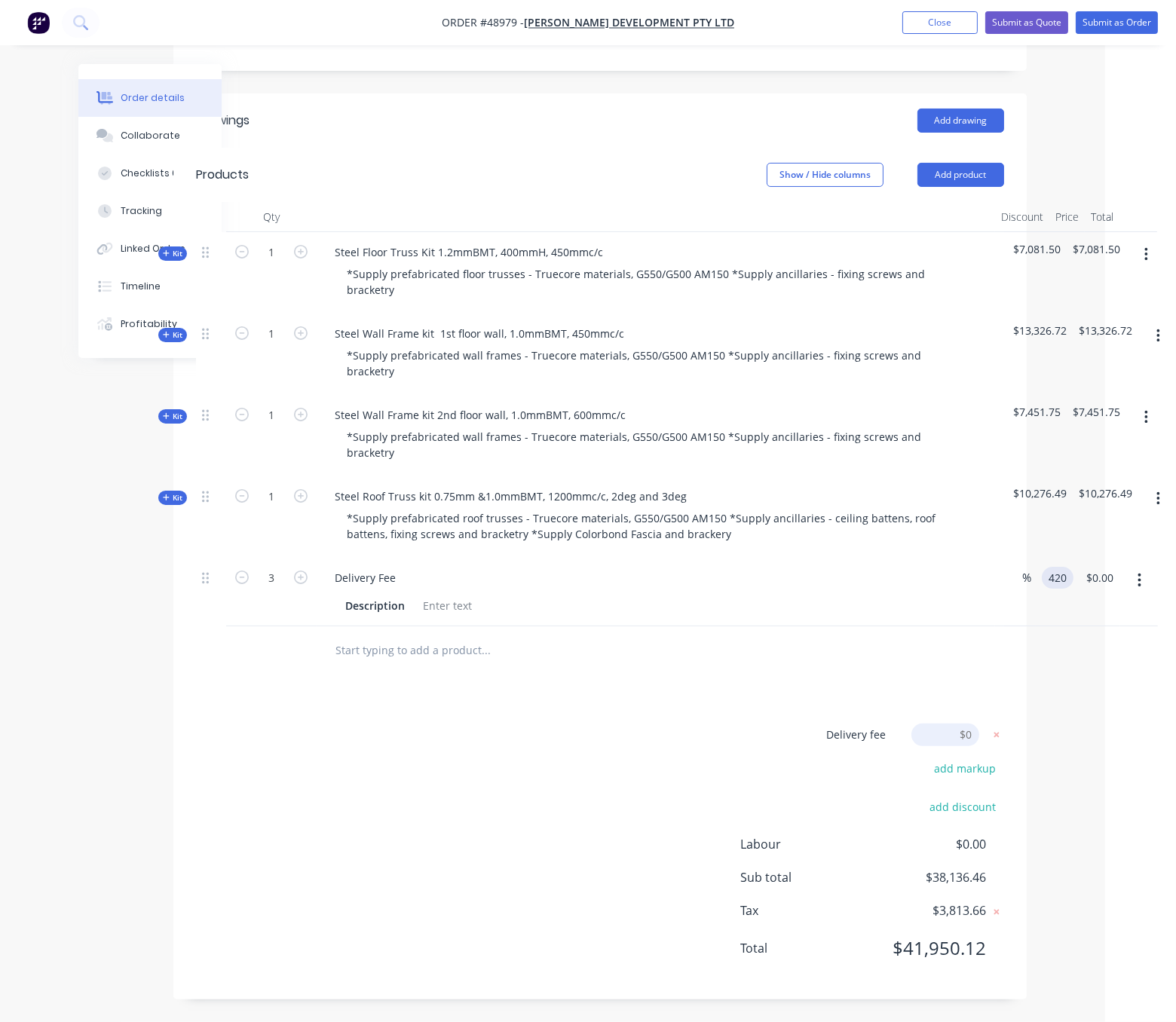
type input "$420.00"
type input "$1,260.00"
click at [1073, 644] on div "Order details Collaborate Checklists 0/0 Tracking Linked Orders Timeline Profit…" at bounding box center [514, 336] width 1176 height 1372
click at [568, 728] on div "Delivery fee Delivery fee Delivery fee name (Optional) $0 add markup add discou…" at bounding box center [598, 850] width 808 height 254
click at [1014, 22] on button "Submit as Quote" at bounding box center [1026, 22] width 83 height 22
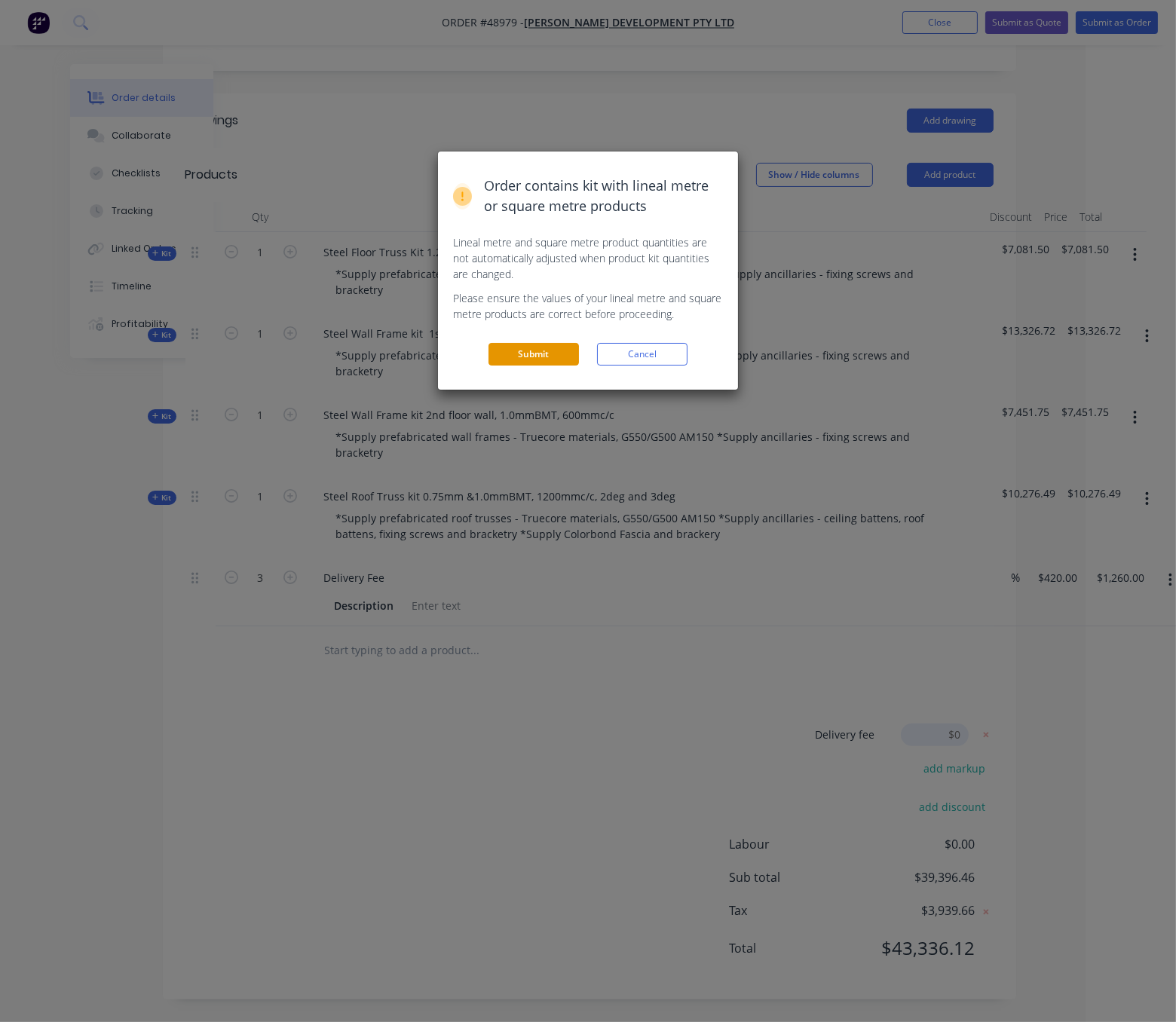
click at [513, 366] on button "Submit" at bounding box center [534, 354] width 90 height 22
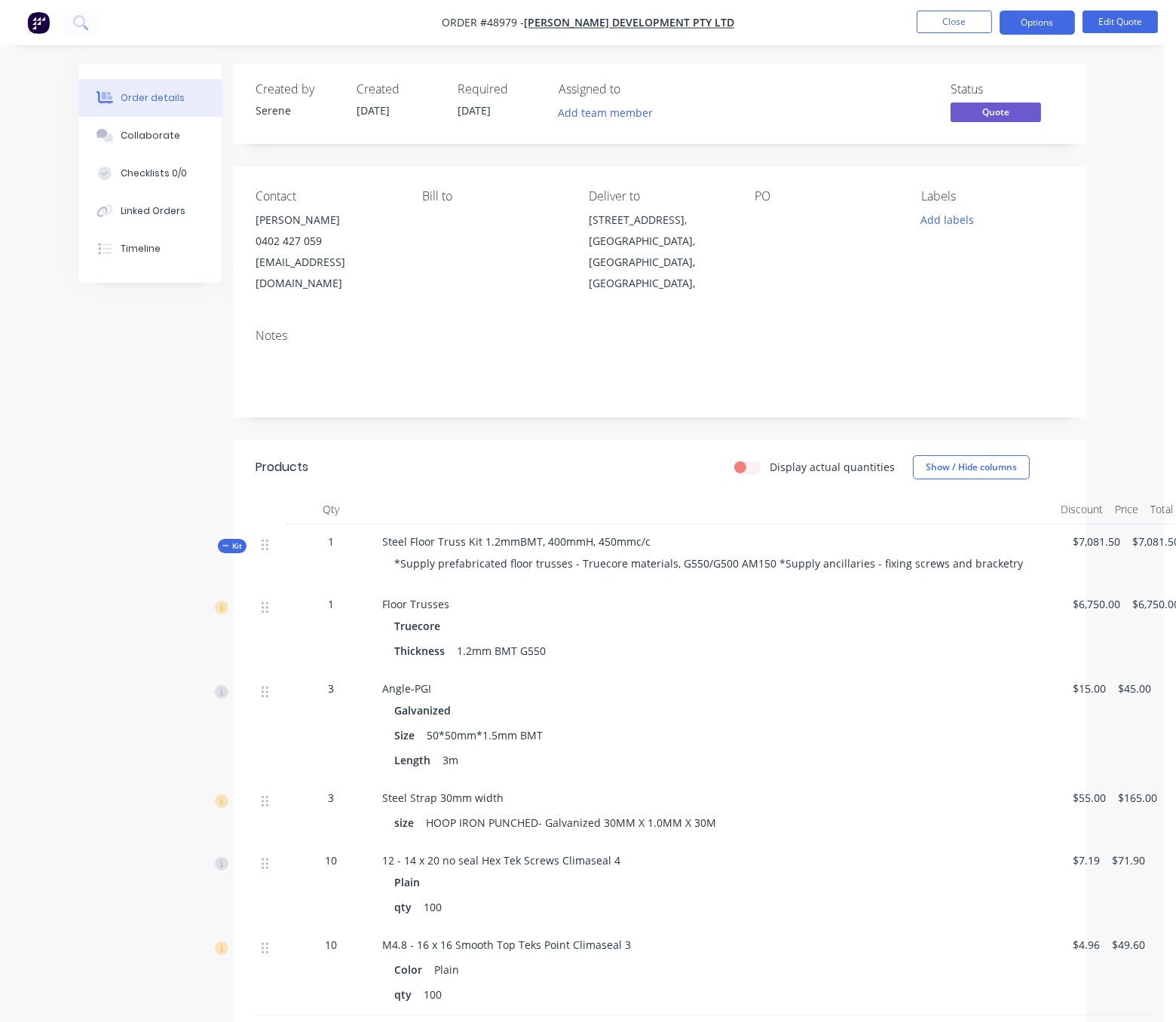
scroll to position [0, 45]
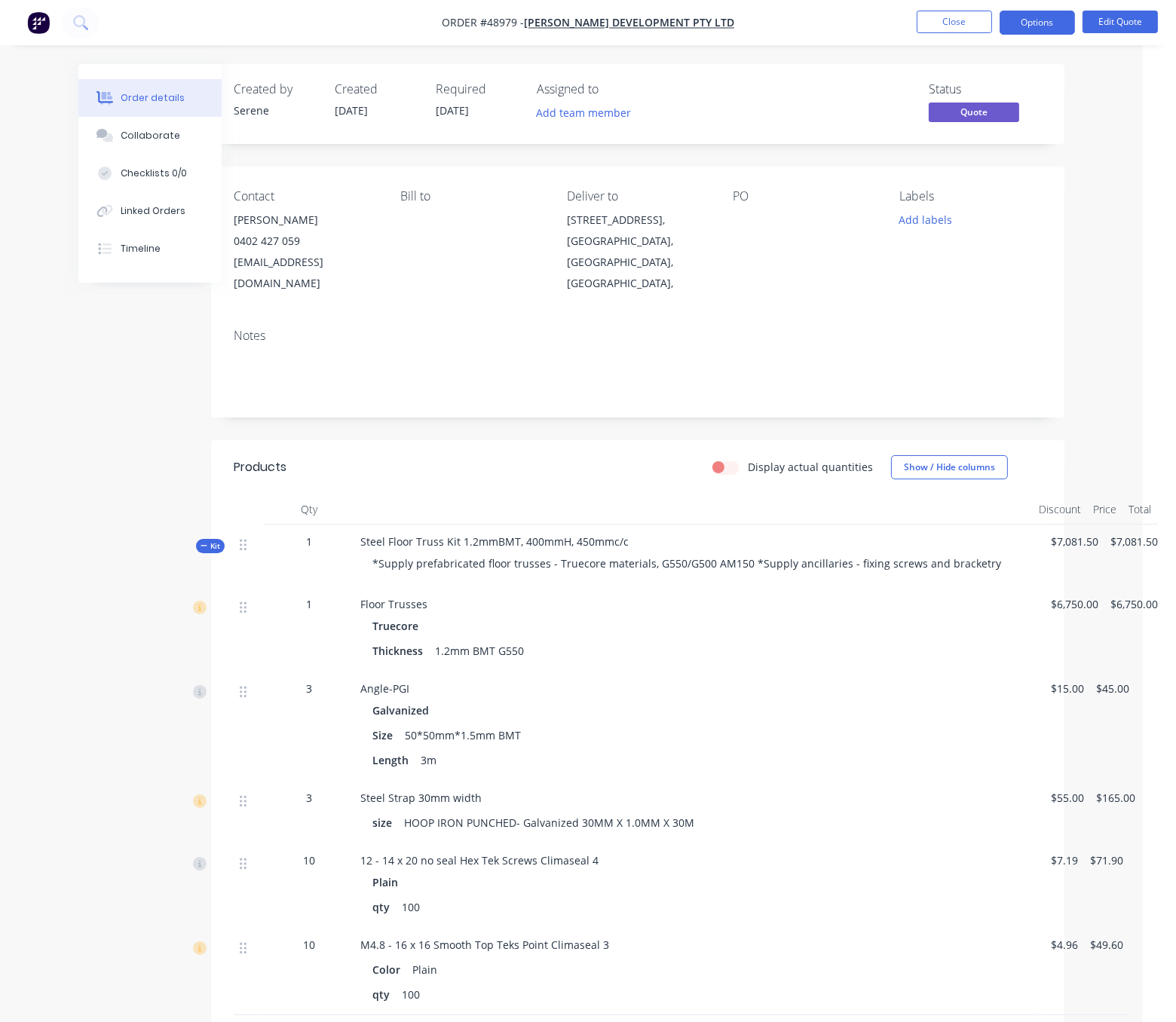
drag, startPoint x: 452, startPoint y: 474, endPoint x: 609, endPoint y: 488, distance: 157.6
click at [1035, 22] on button "Options" at bounding box center [1038, 22] width 76 height 24
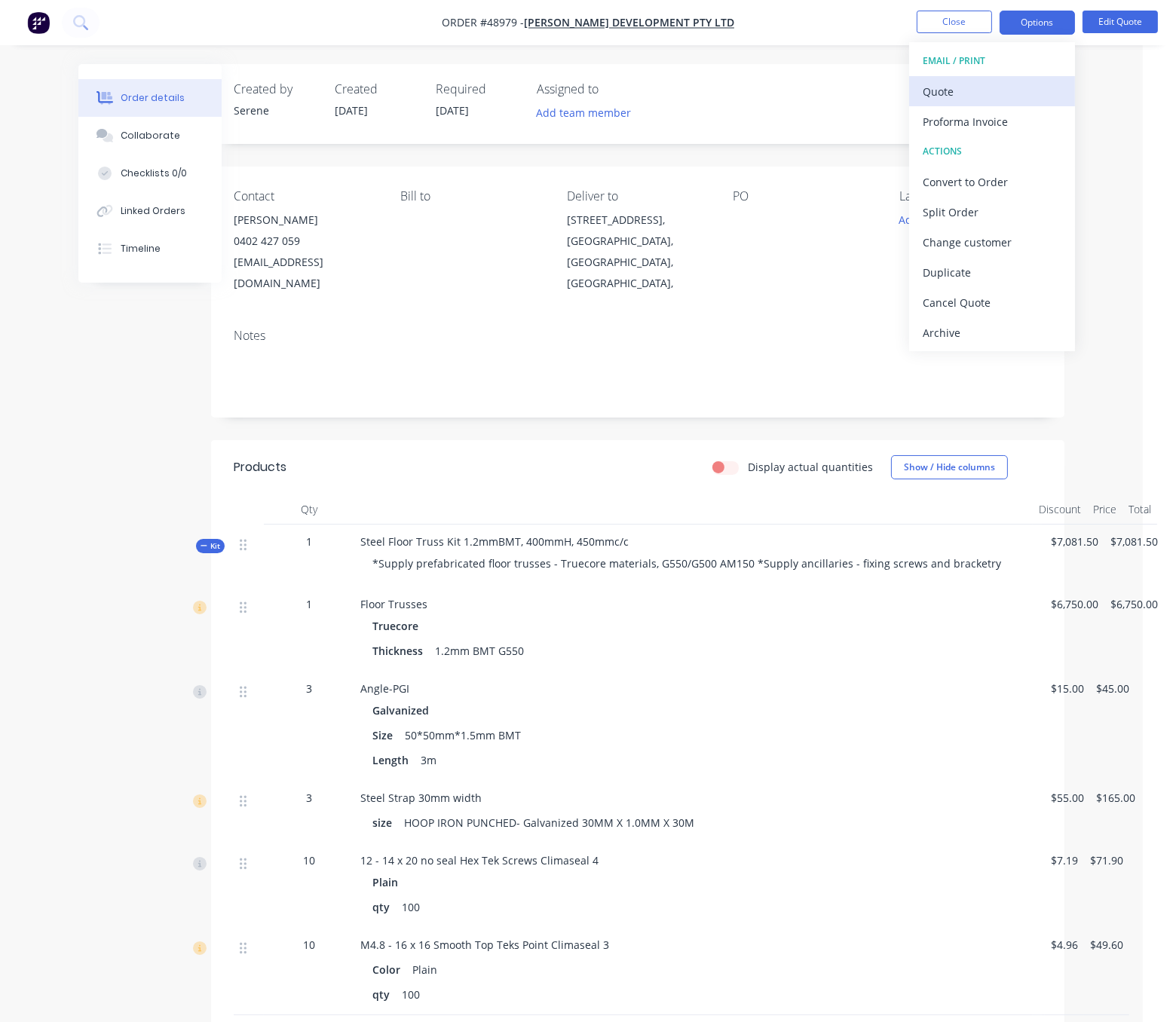
click at [995, 90] on div "Quote" at bounding box center [992, 91] width 139 height 22
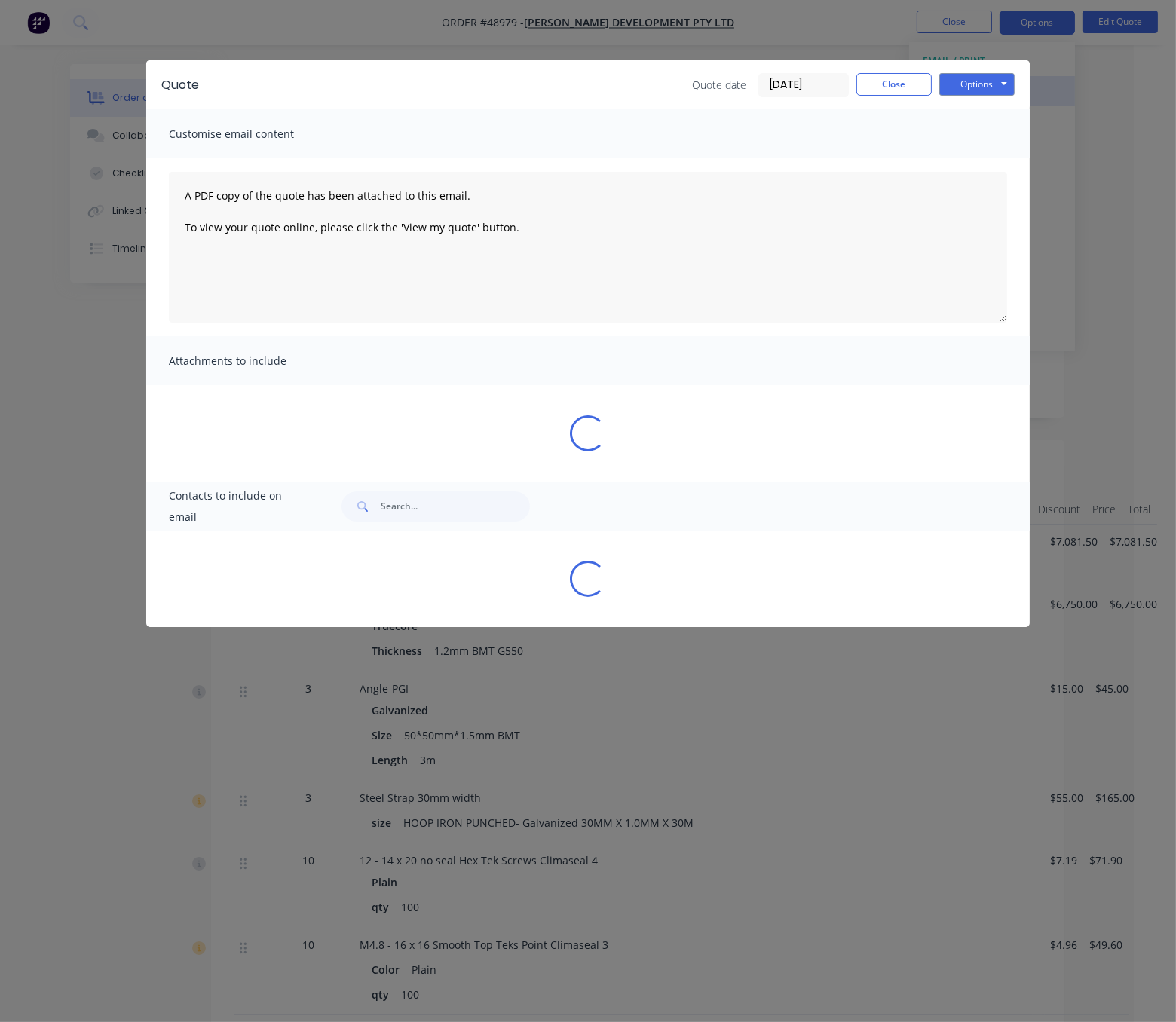
scroll to position [0, 36]
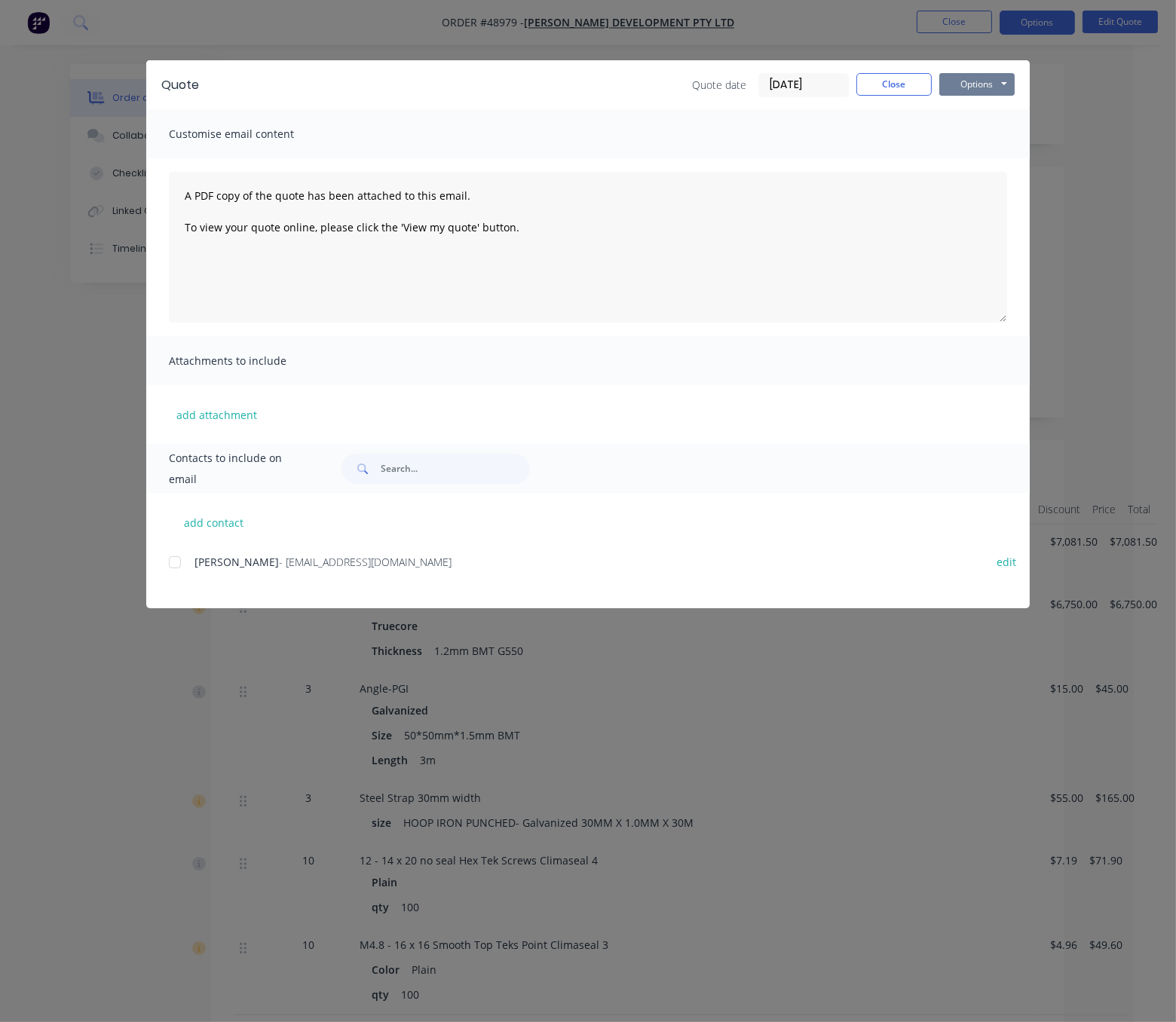
click at [989, 92] on button "Options" at bounding box center [978, 84] width 76 height 22
click at [988, 137] on button "Print" at bounding box center [988, 135] width 97 height 25
click at [874, 93] on button "Close" at bounding box center [894, 84] width 76 height 22
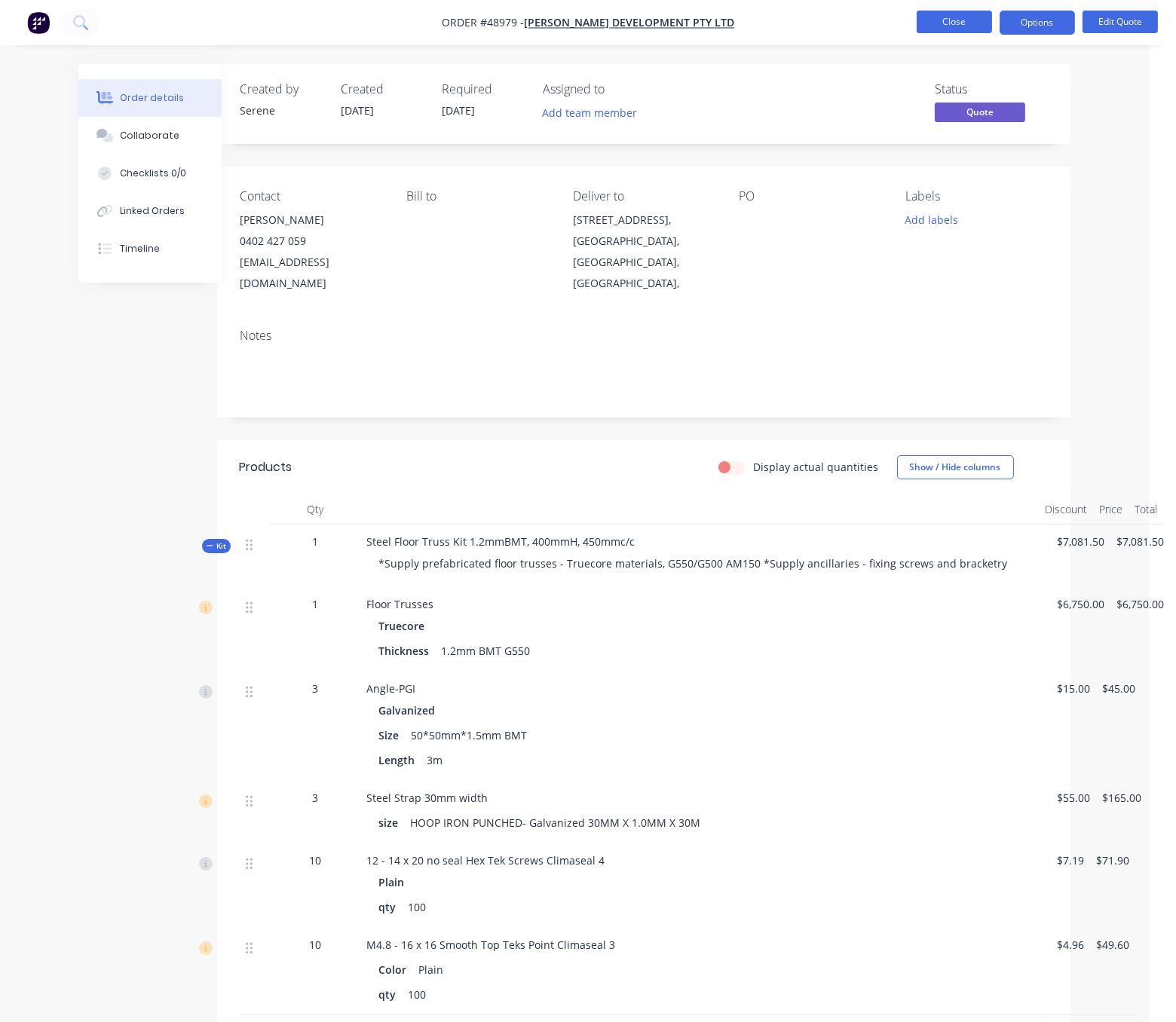
click at [976, 22] on button "Close" at bounding box center [954, 22] width 76 height 22
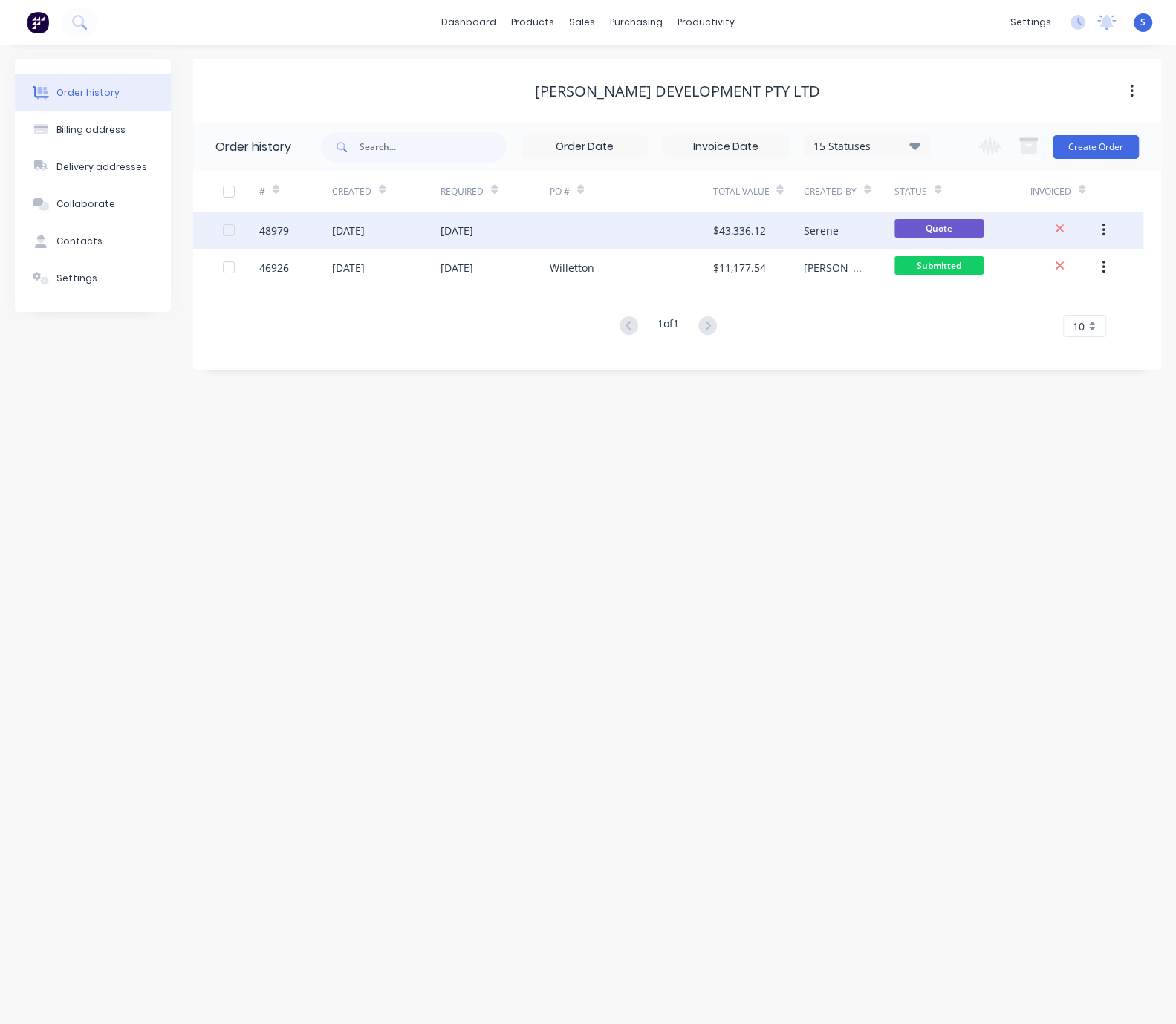
click at [396, 236] on div "[DATE]" at bounding box center [386, 230] width 110 height 37
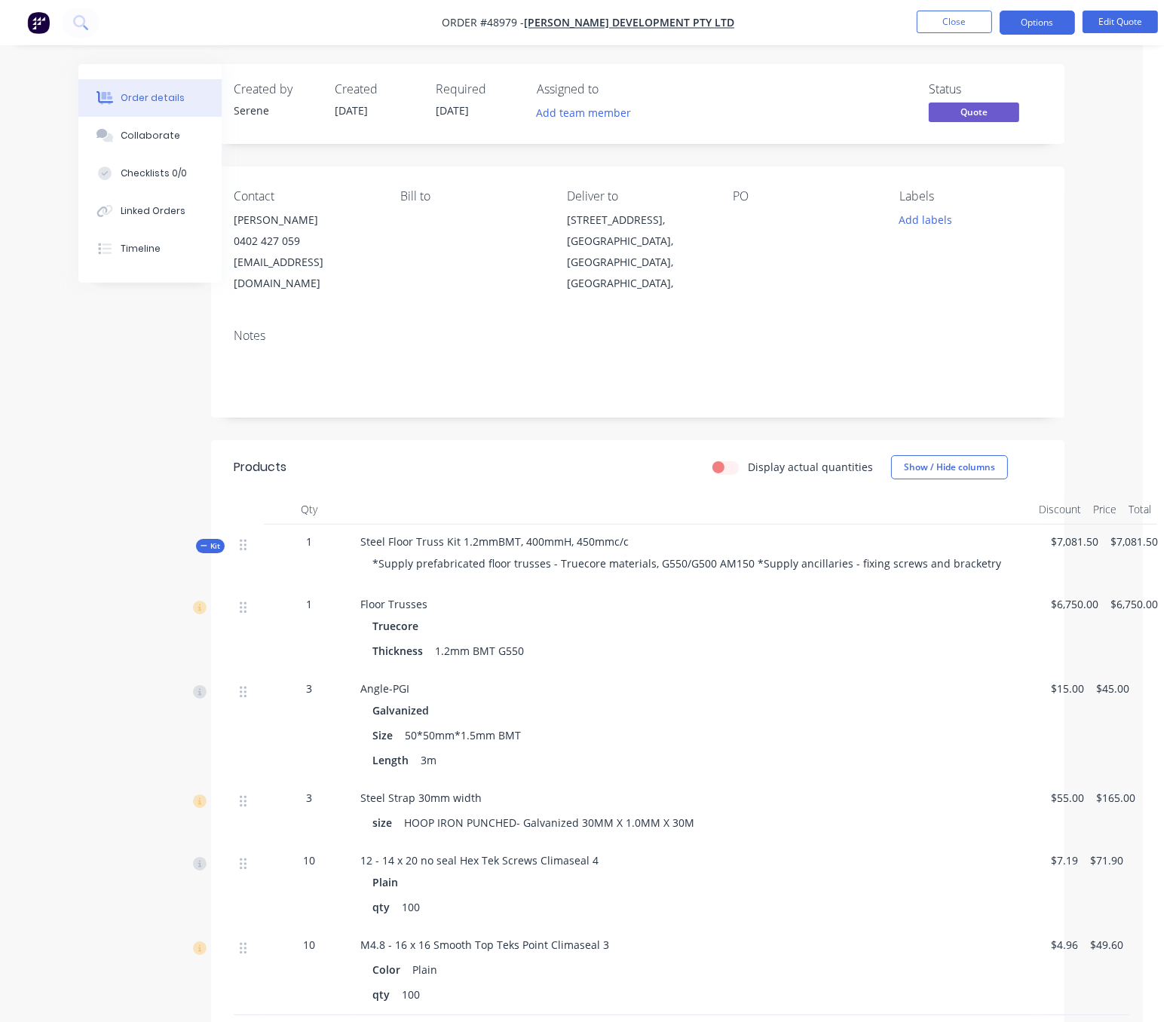
scroll to position [0, 45]
drag, startPoint x: 408, startPoint y: 463, endPoint x: 631, endPoint y: 458, distance: 223.1
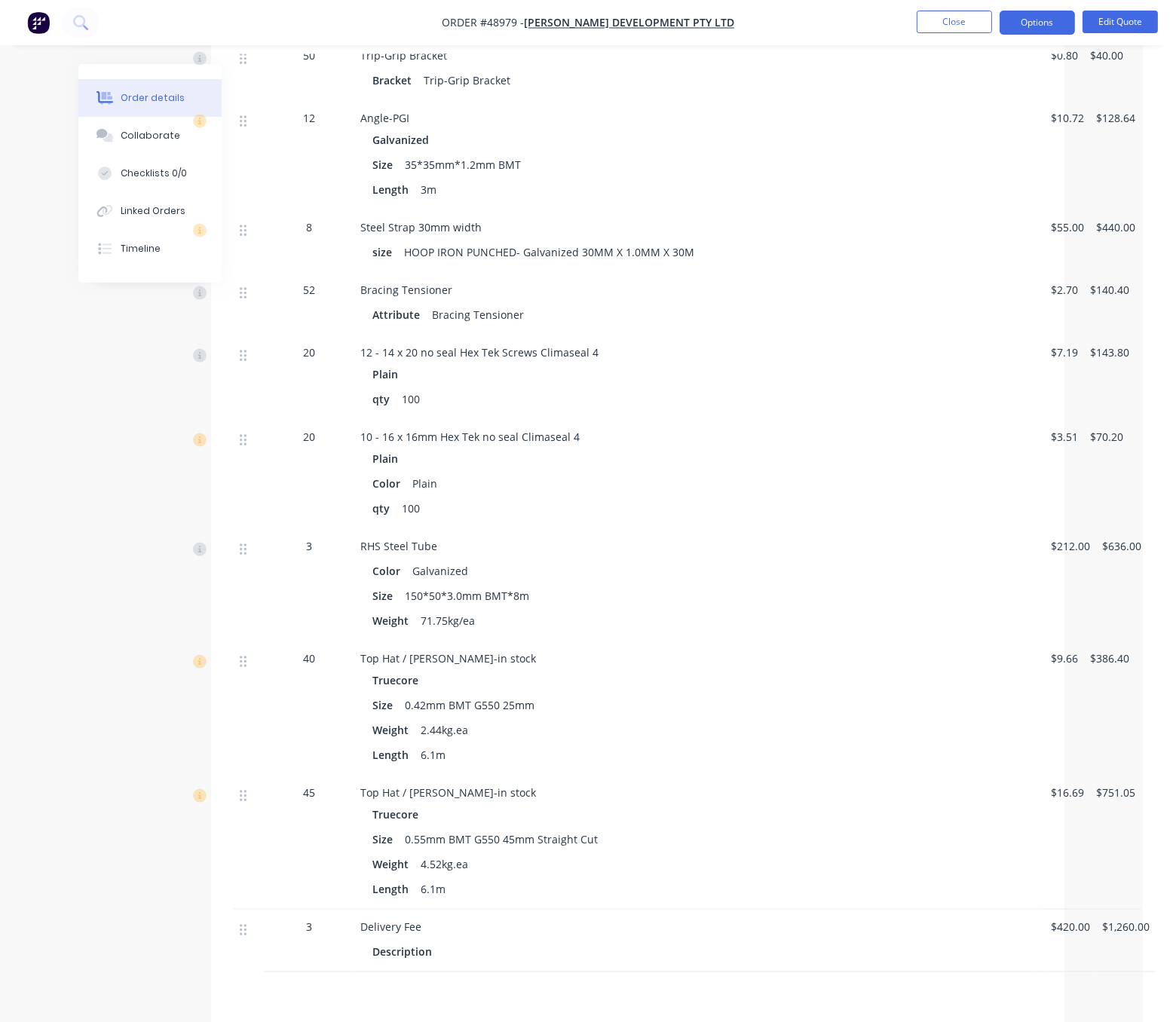
scroll to position [3368, 45]
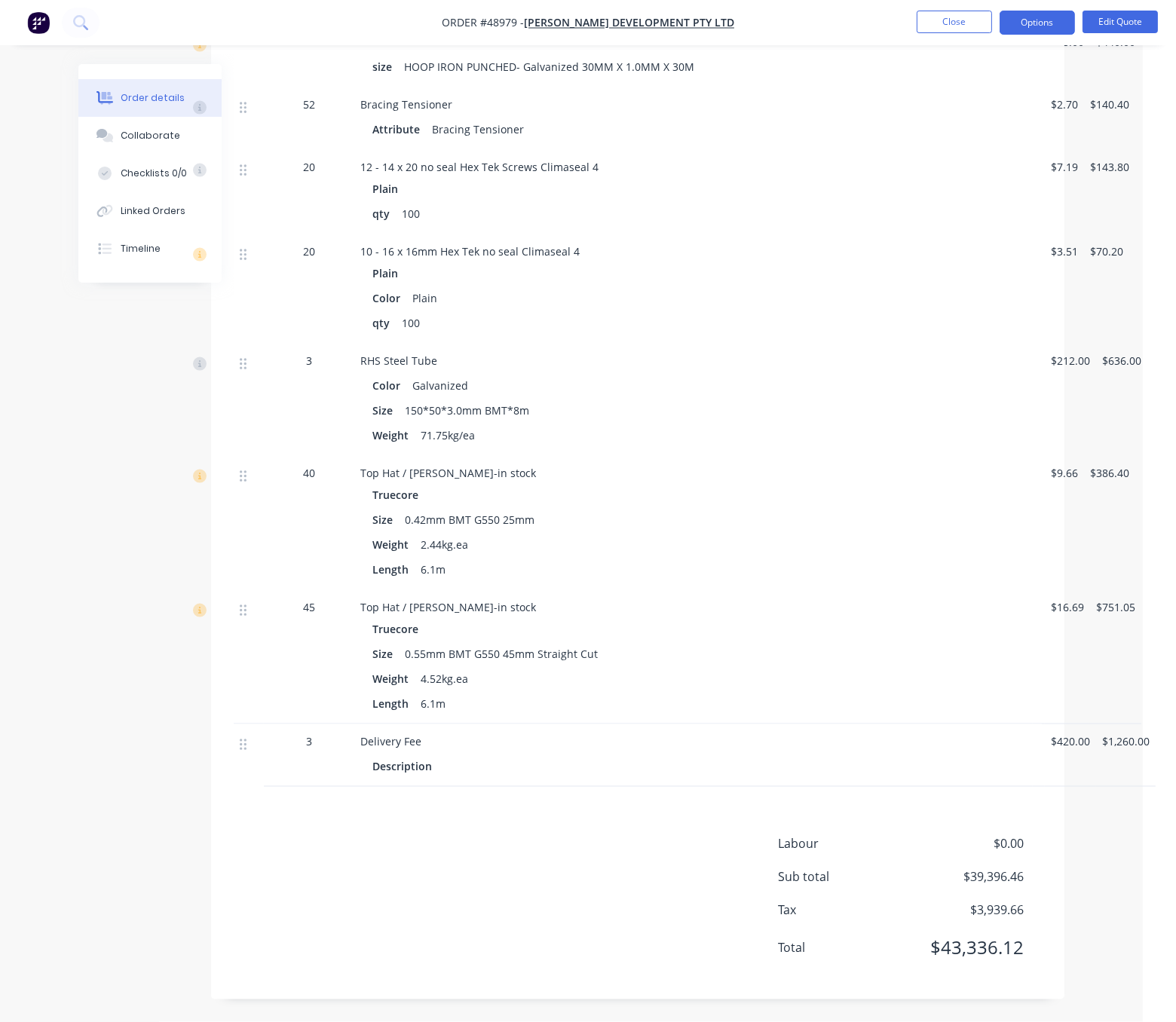
click at [493, 849] on div "Labour $0.00 Sub total $39,396.46 Tax $3,939.66 Total $43,336.12" at bounding box center [638, 906] width 808 height 142
click at [957, 26] on button "Close" at bounding box center [954, 22] width 76 height 22
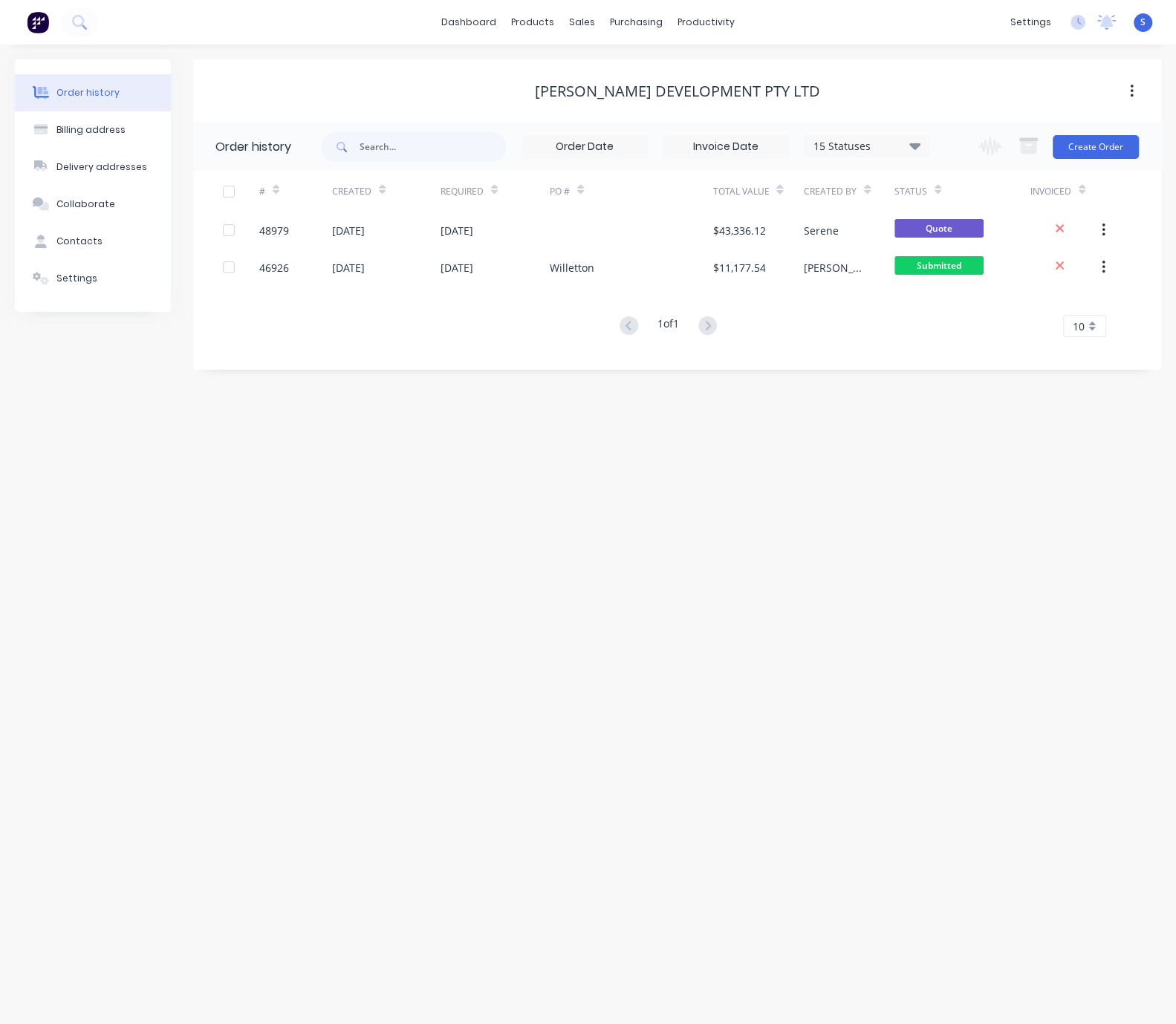
click at [730, 529] on div "Order history Billing address Delivery addresses Collaborate Contacts Settings …" at bounding box center [588, 535] width 1176 height 980
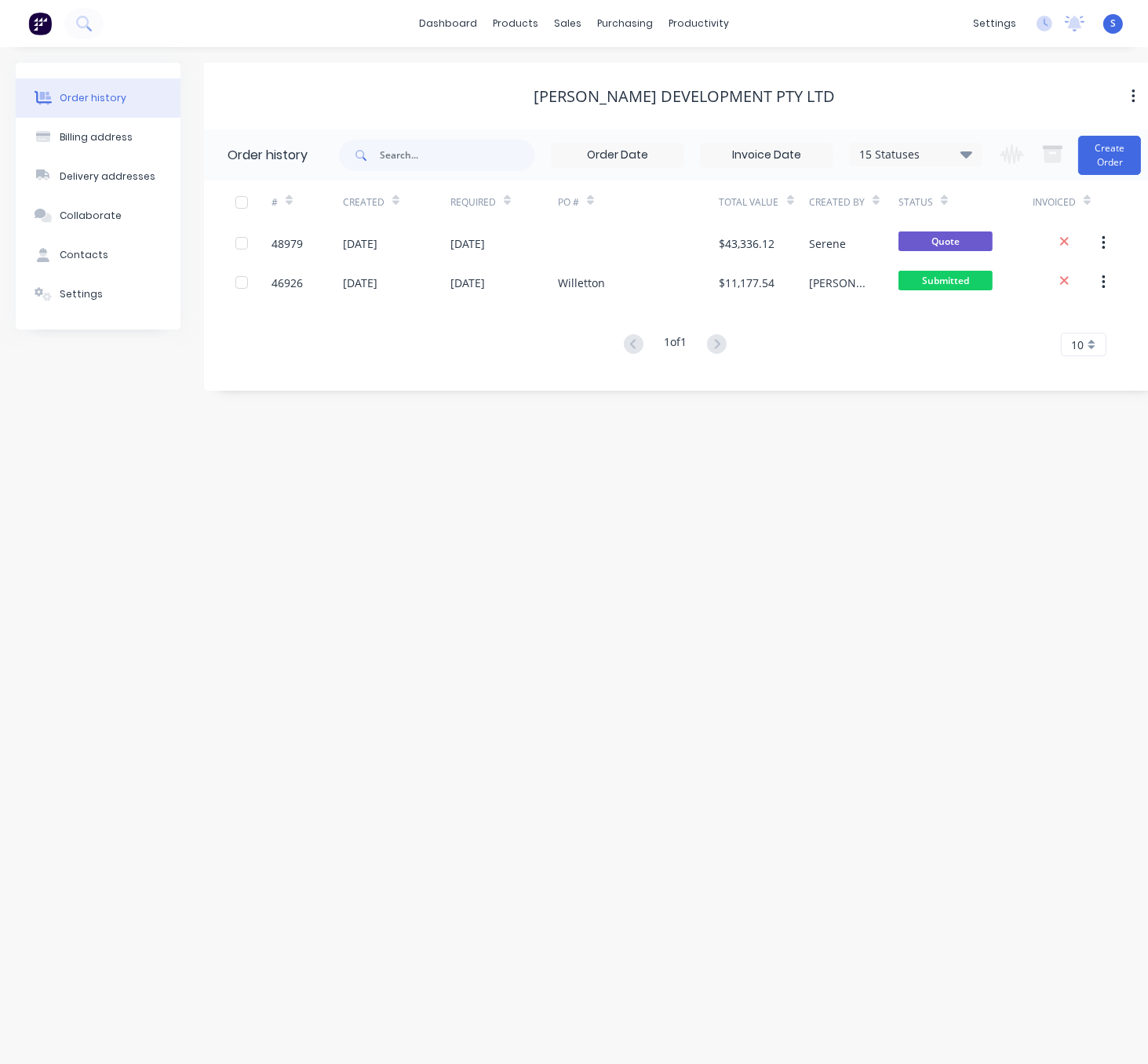
drag, startPoint x: 449, startPoint y: 501, endPoint x: 412, endPoint y: 415, distance: 93.6
click at [451, 501] on div "Order history Billing address Delivery addresses Collaborate Contacts Settings …" at bounding box center [574, 555] width 1148 height 1017
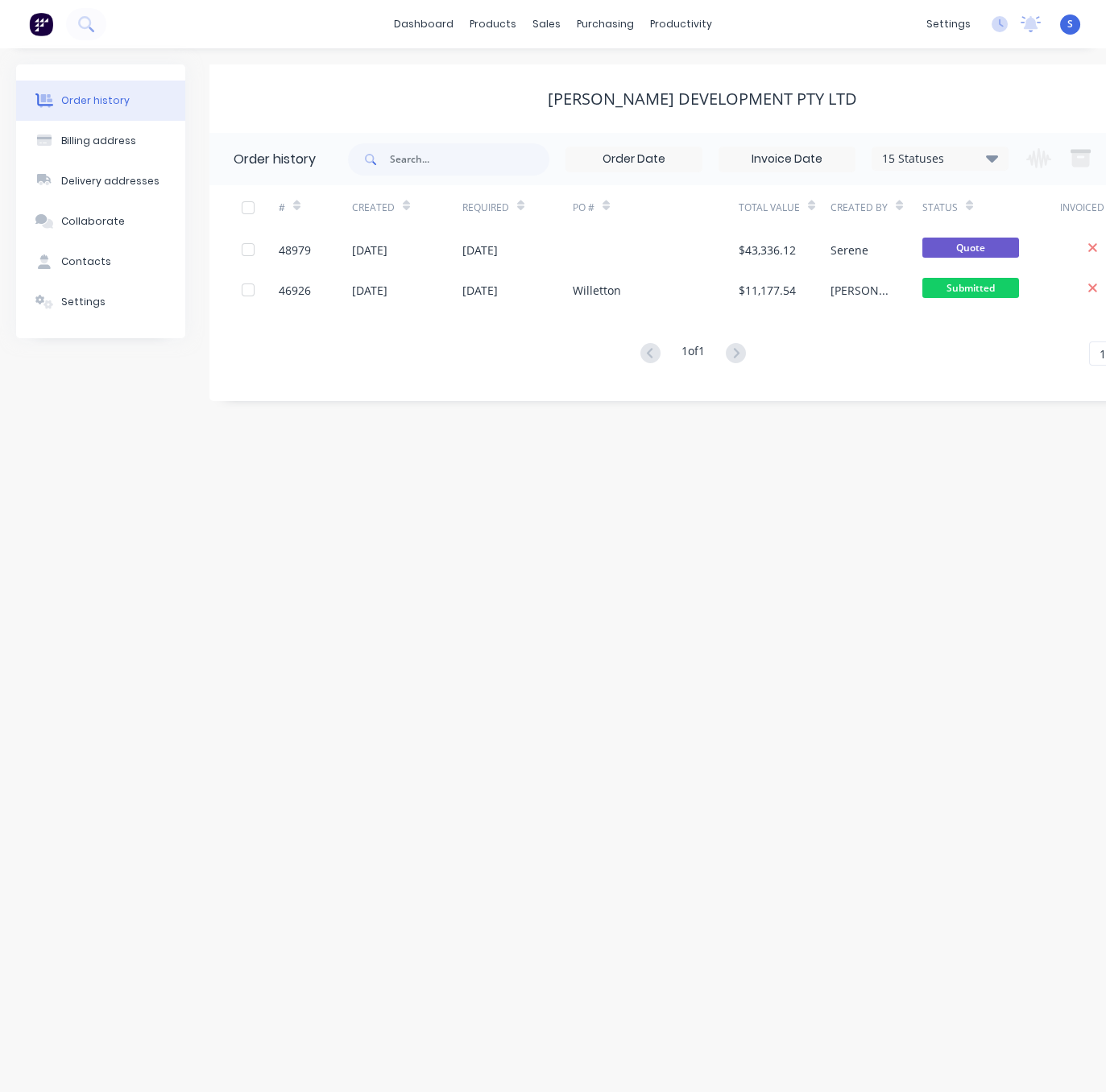
click at [447, 102] on div "Ferhan Development Pty Ltd" at bounding box center [702, 98] width 986 height 19
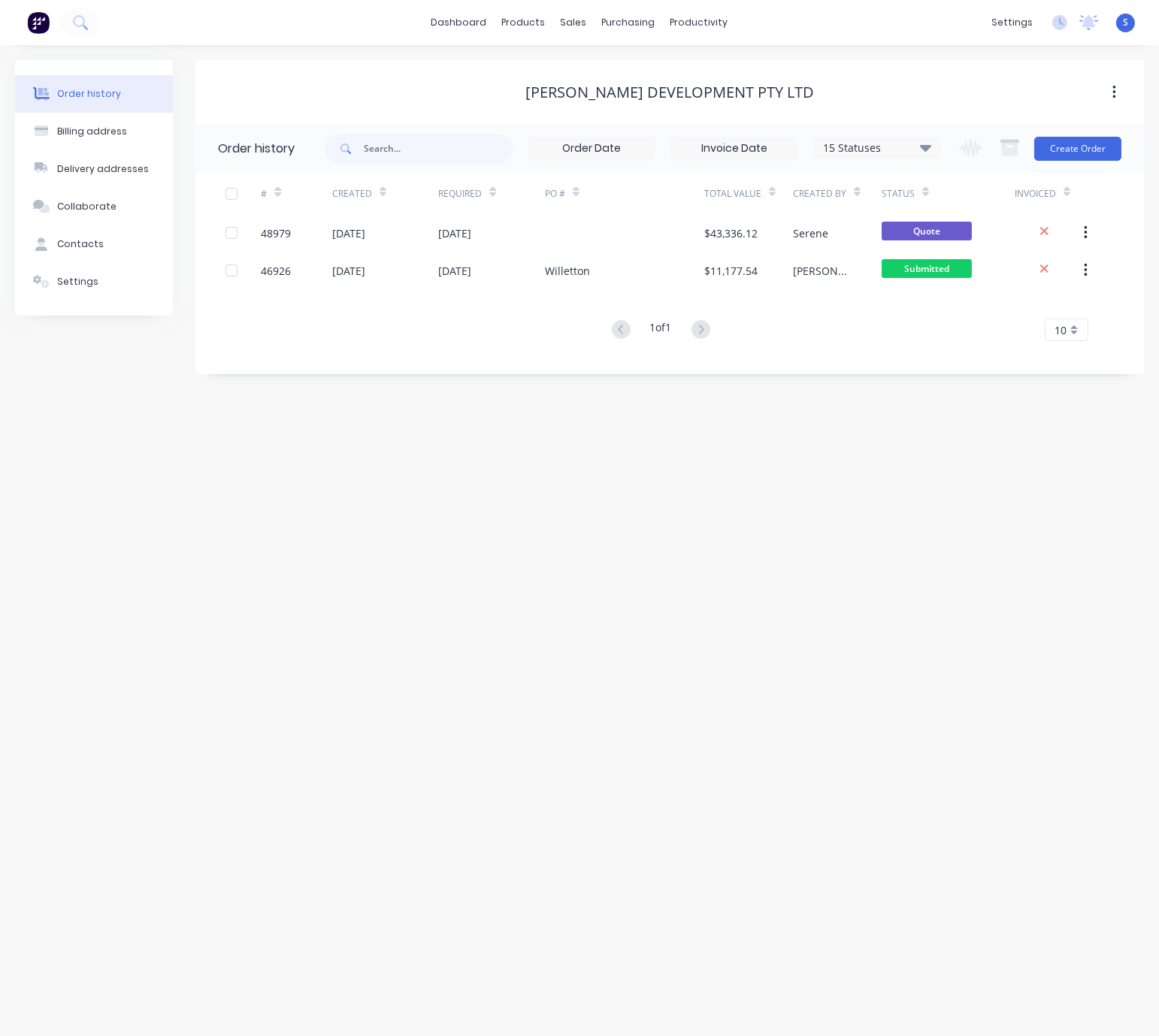
click at [626, 531] on div "Order history Billing address Delivery addresses Collaborate Contacts Settings …" at bounding box center [580, 541] width 1159 height 991
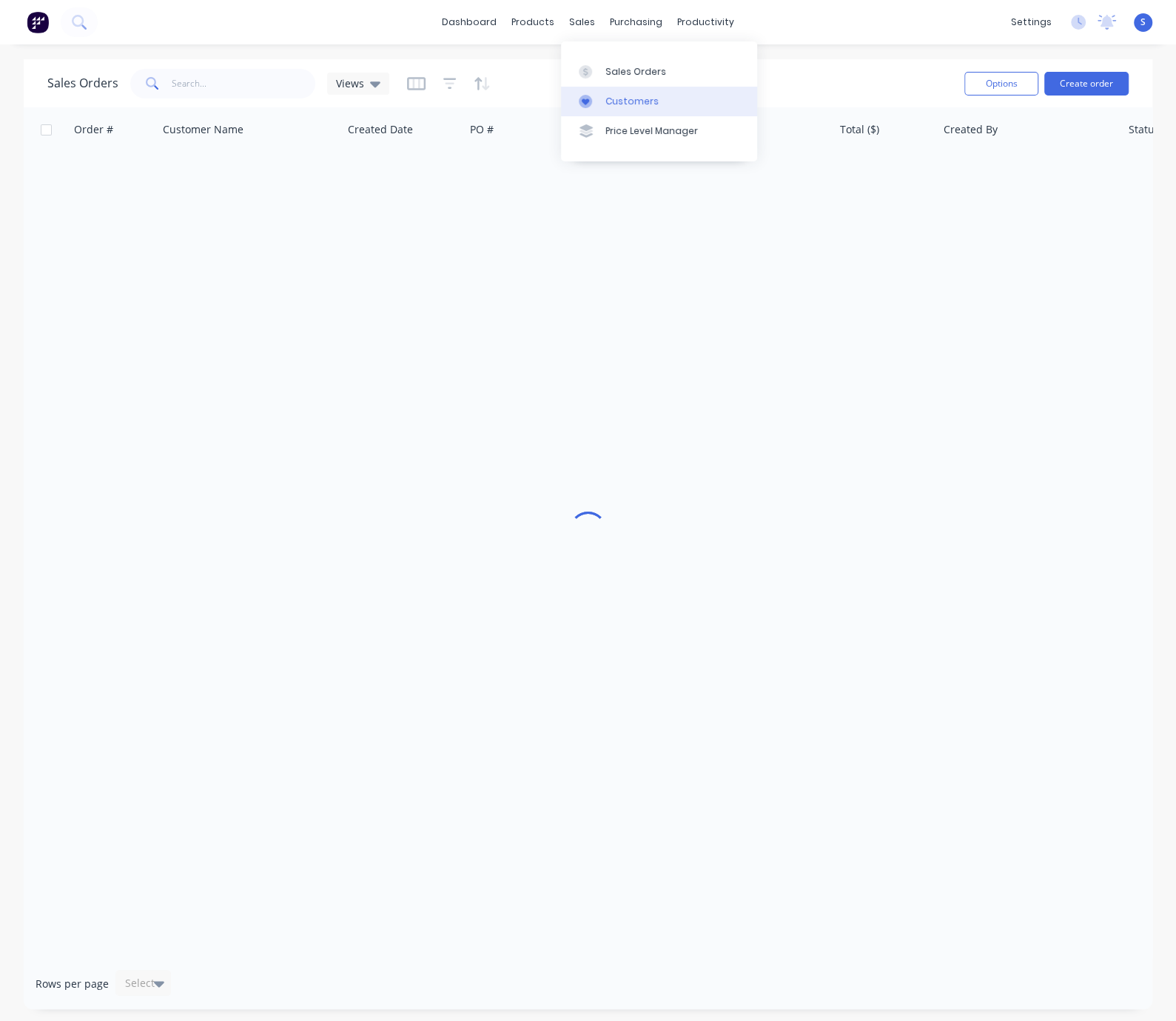
click at [622, 101] on div "Customers" at bounding box center [632, 102] width 53 height 14
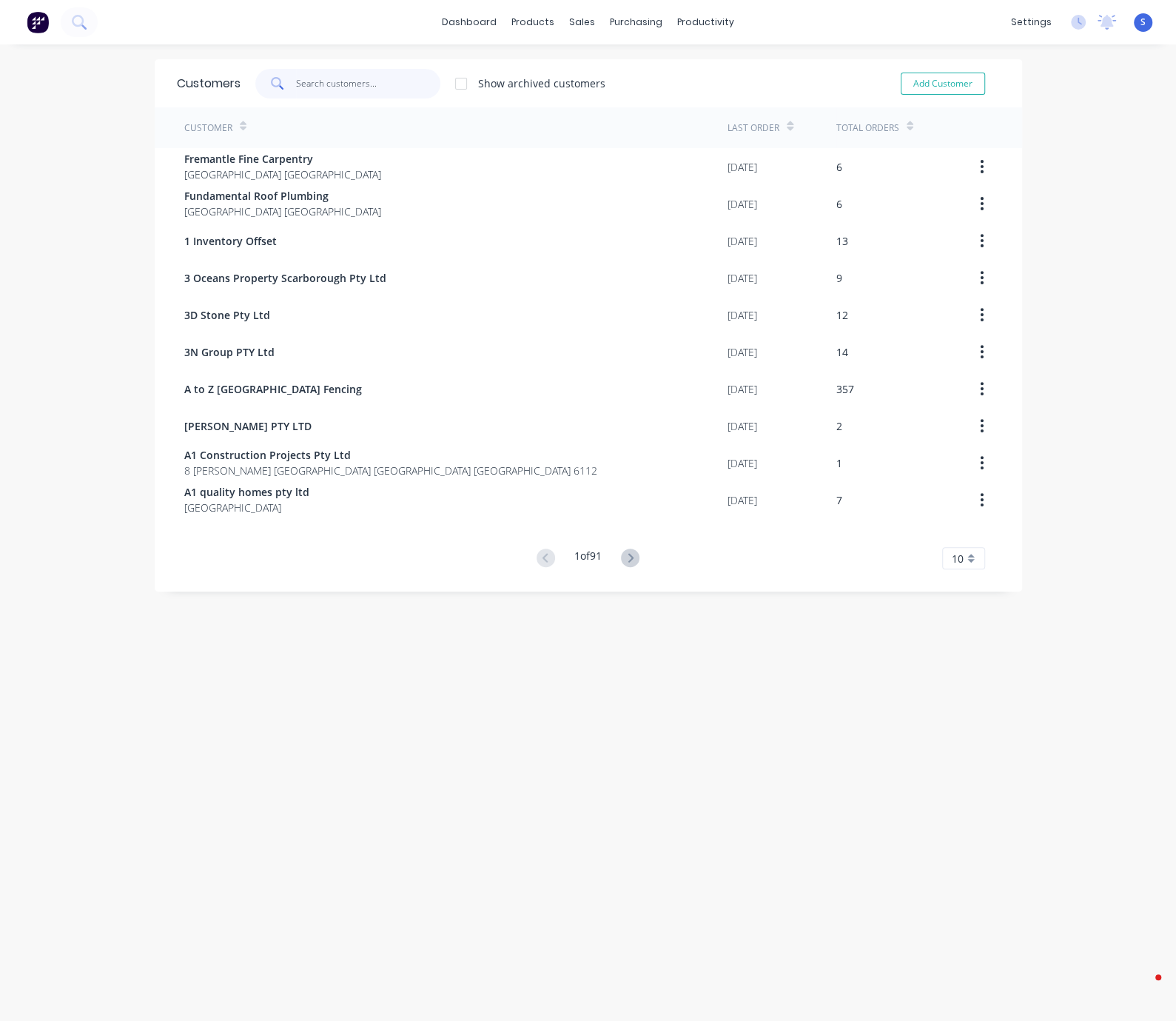
click at [320, 87] on input "text" at bounding box center [368, 83] width 144 height 30
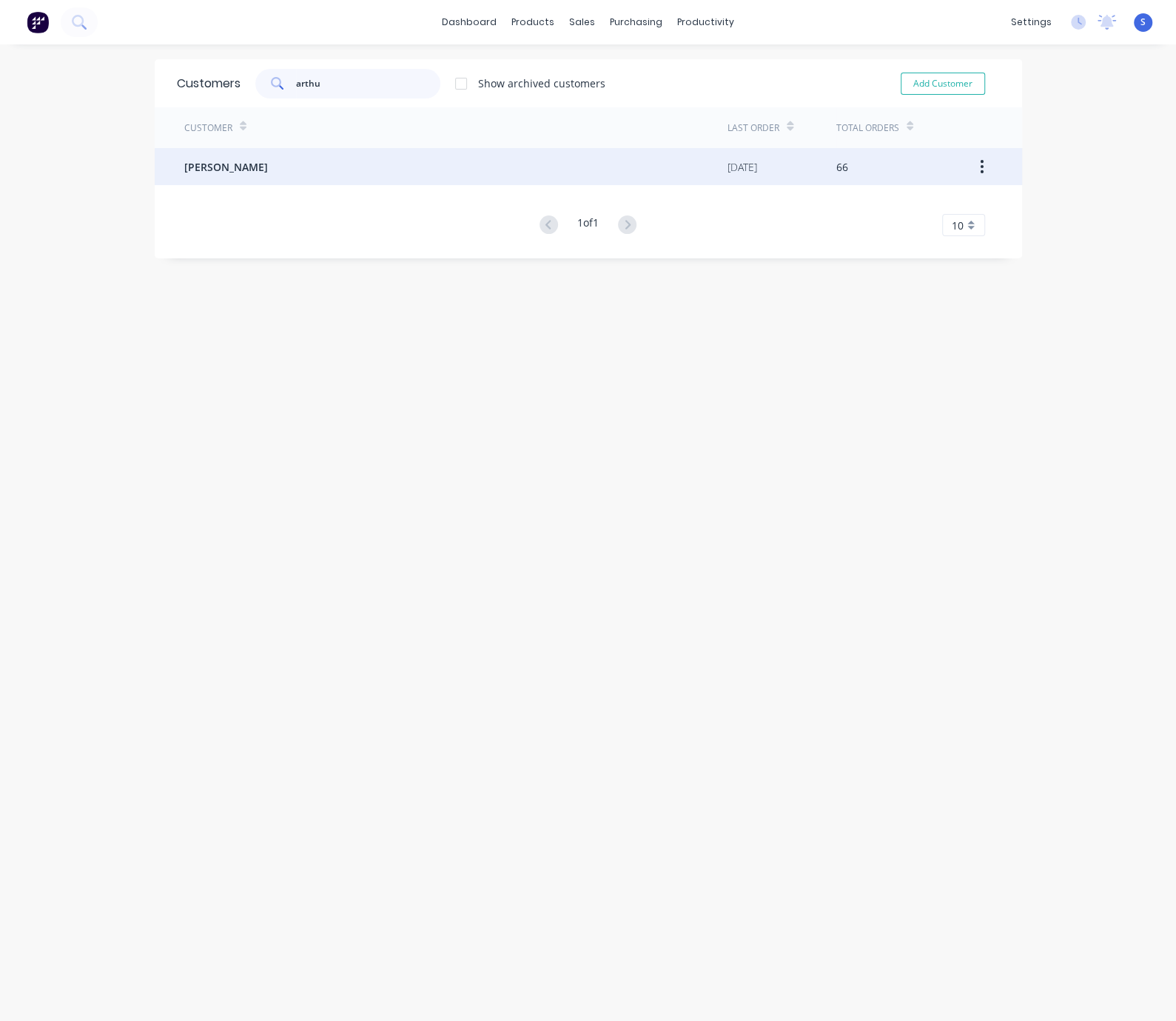
type input "arthu"
click at [298, 165] on div "Arthur Duan" at bounding box center [456, 166] width 544 height 37
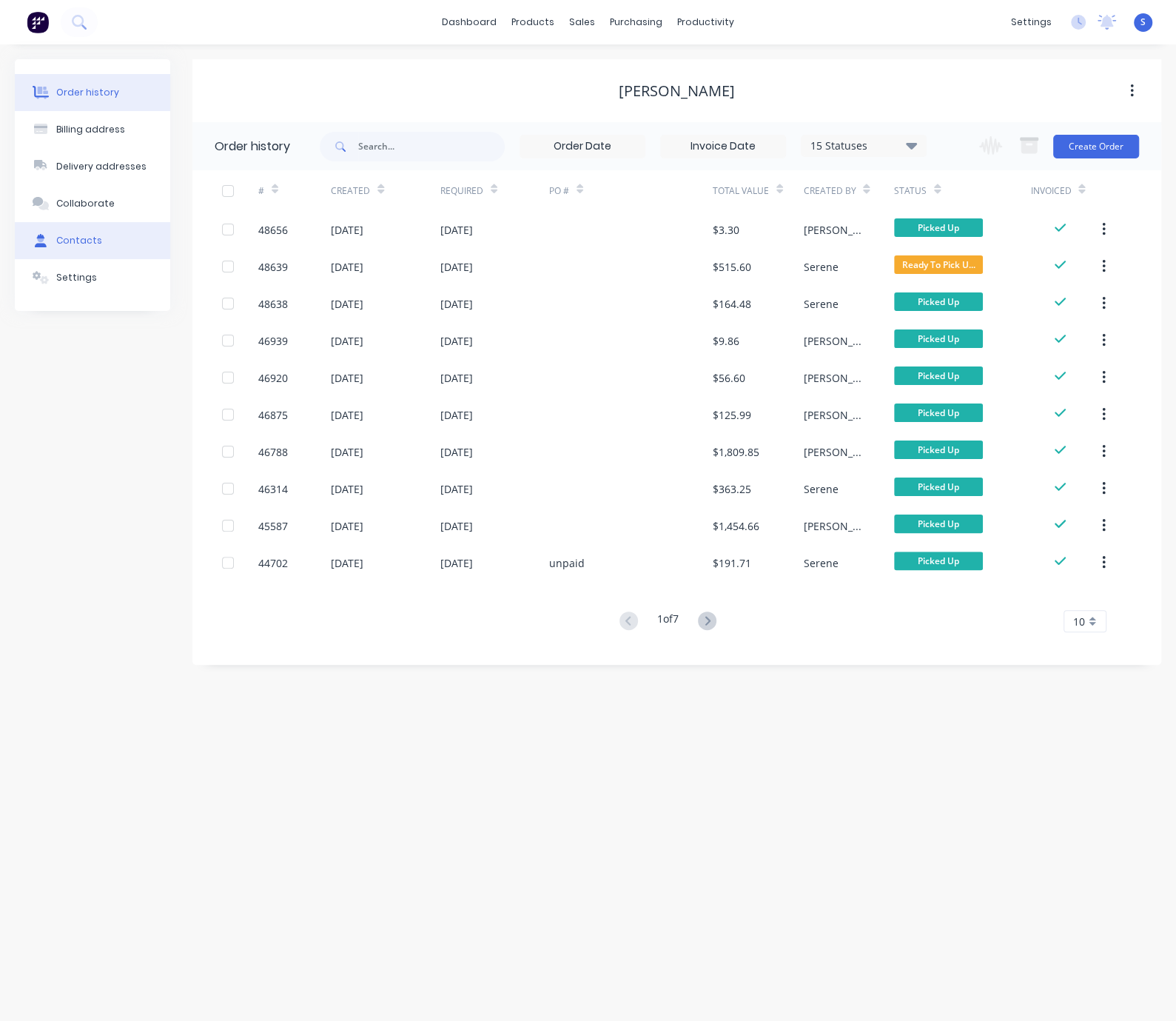
click at [97, 247] on div "Contacts" at bounding box center [79, 241] width 46 height 14
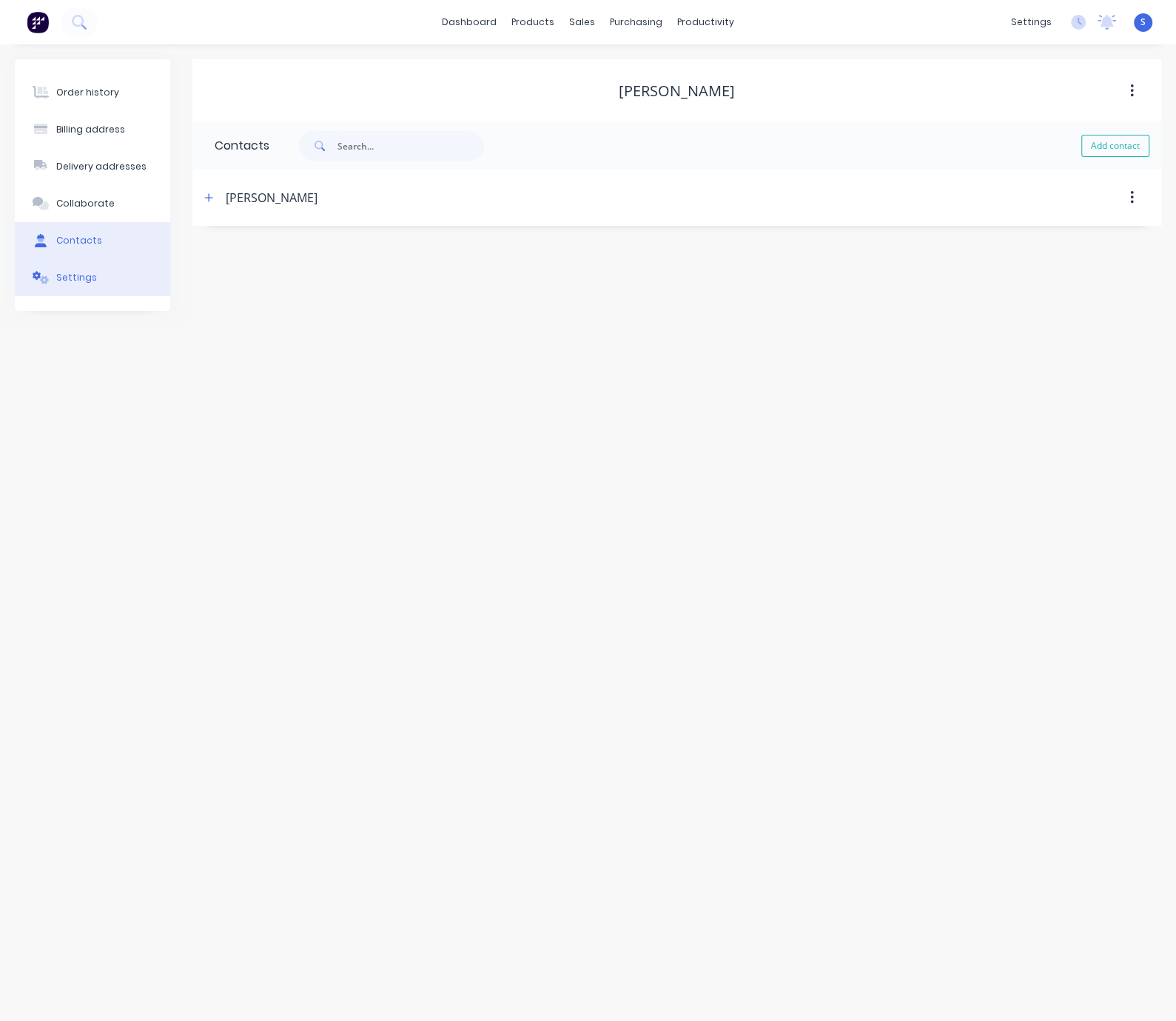
click at [95, 282] on button "Settings" at bounding box center [93, 278] width 155 height 37
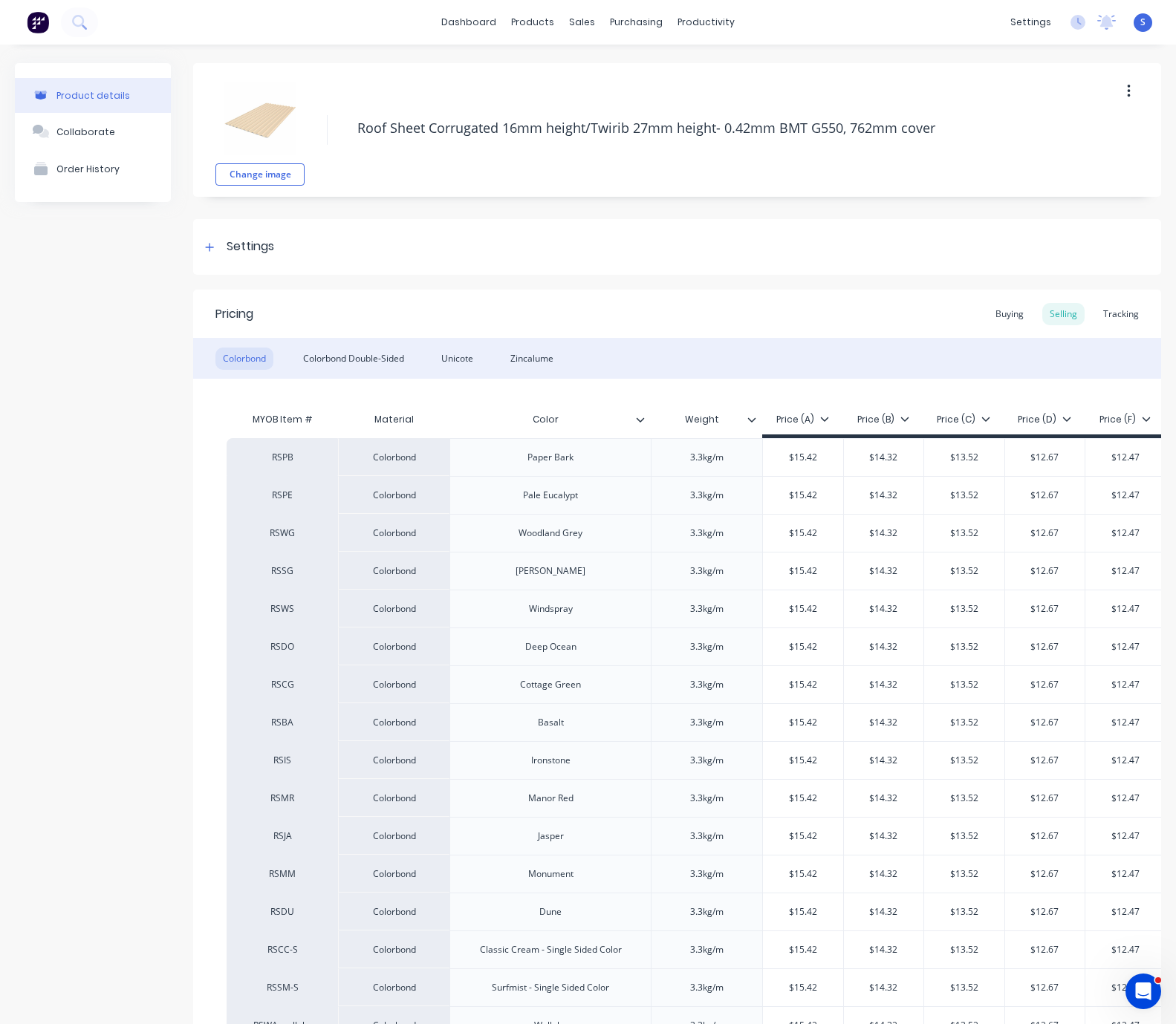
type textarea "x"
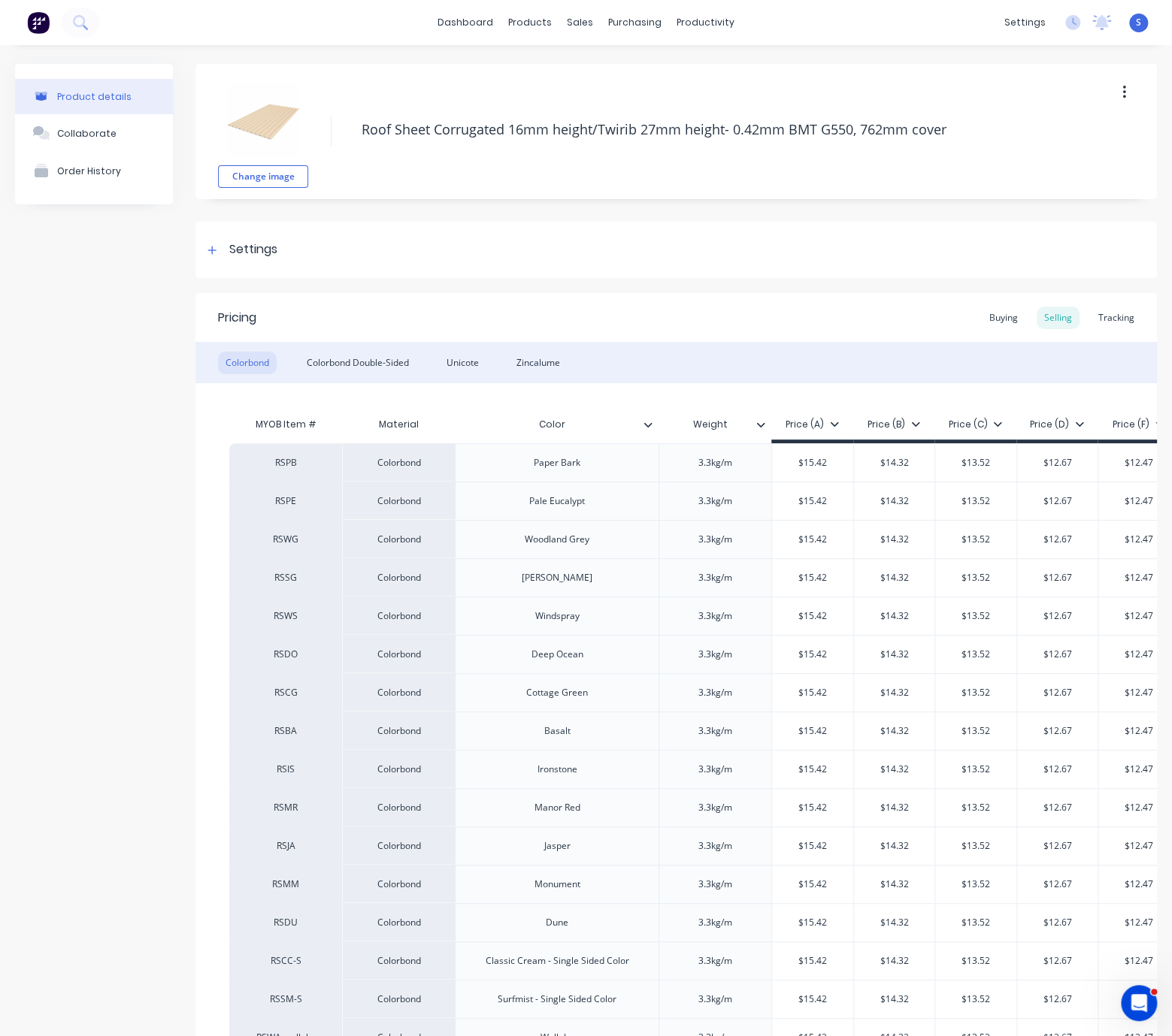
scroll to position [0, 41]
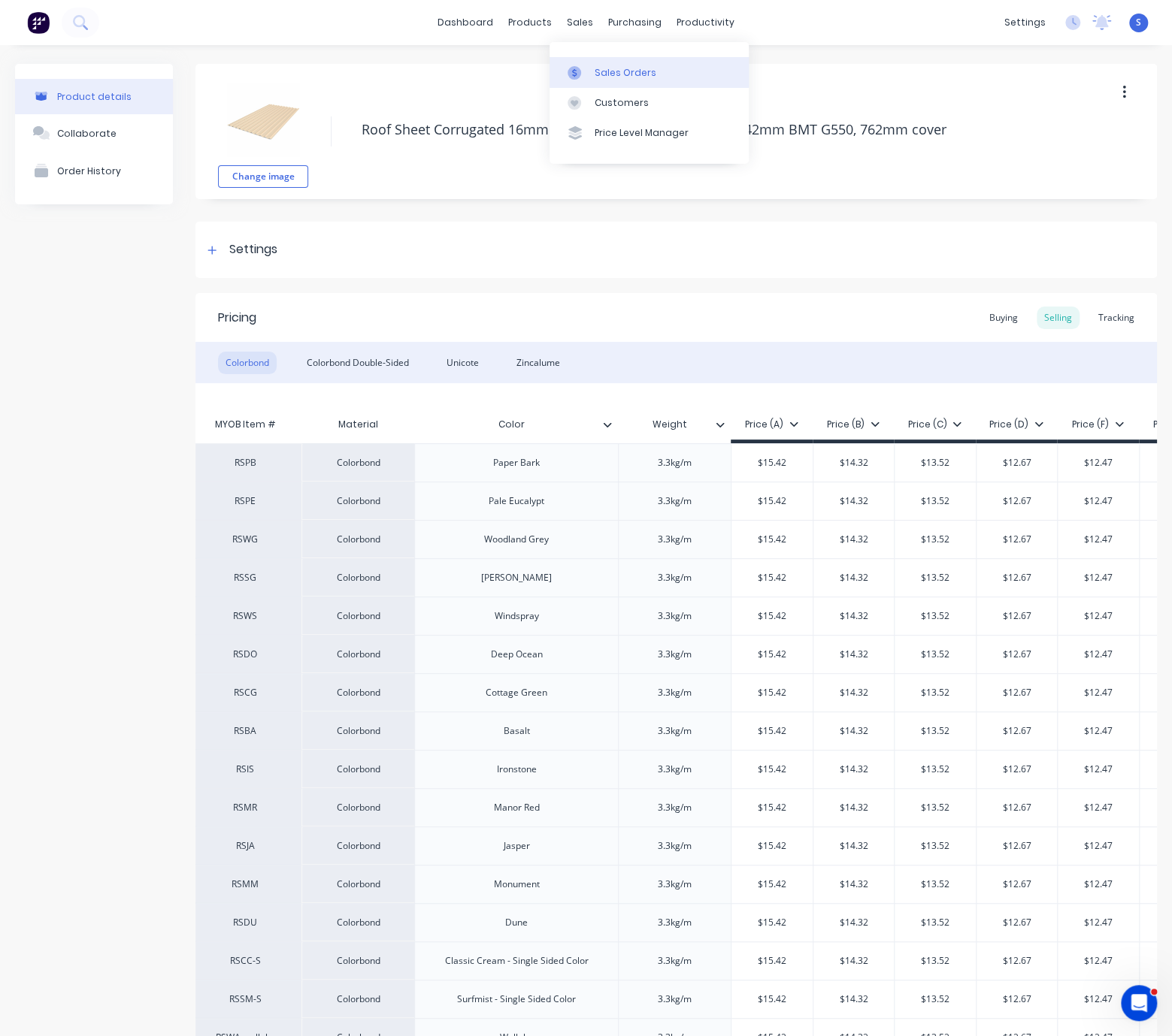
click at [606, 70] on div "Sales Orders" at bounding box center [625, 73] width 62 height 14
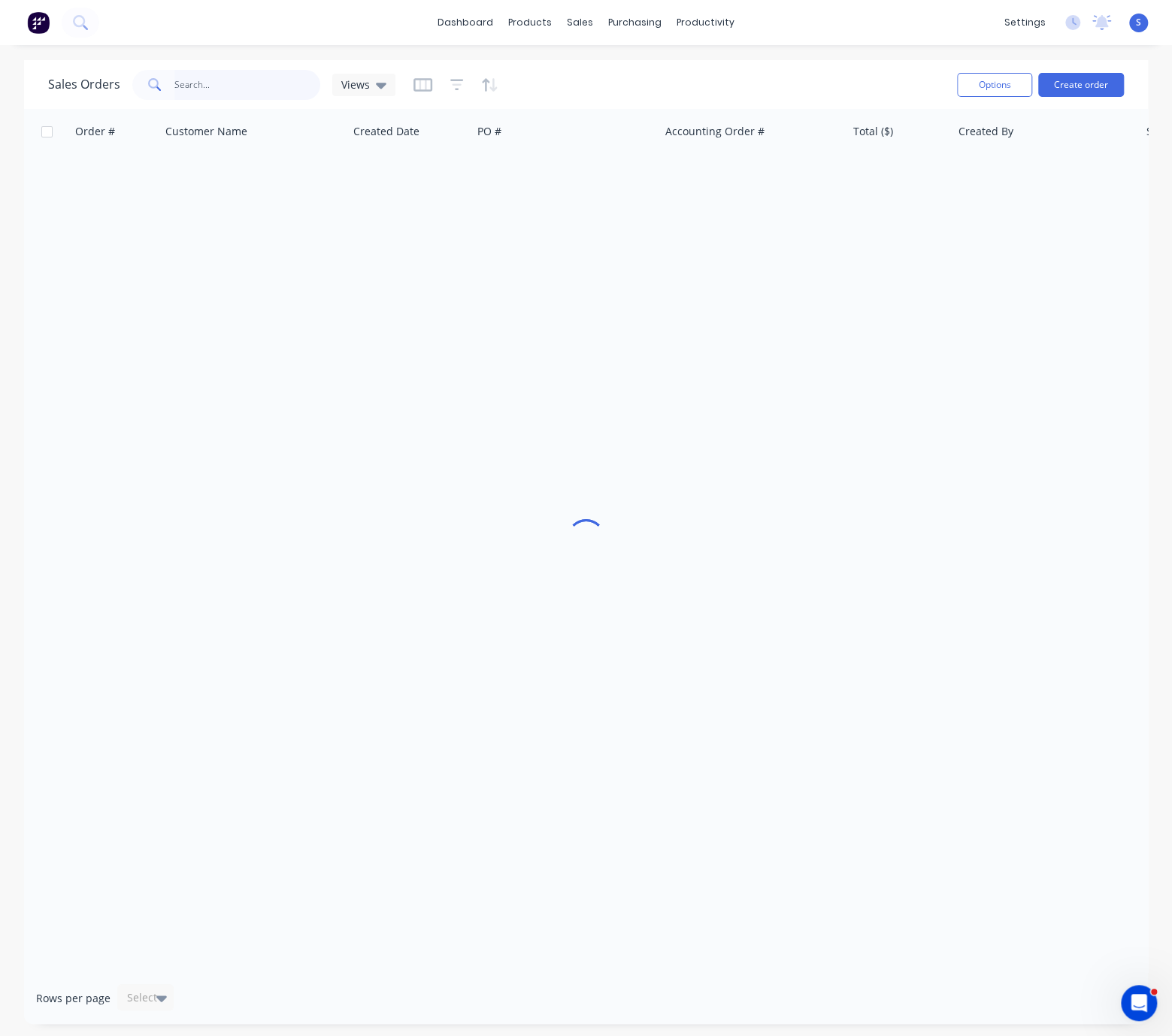
click at [253, 85] on input "text" at bounding box center [248, 85] width 146 height 30
type input "47080"
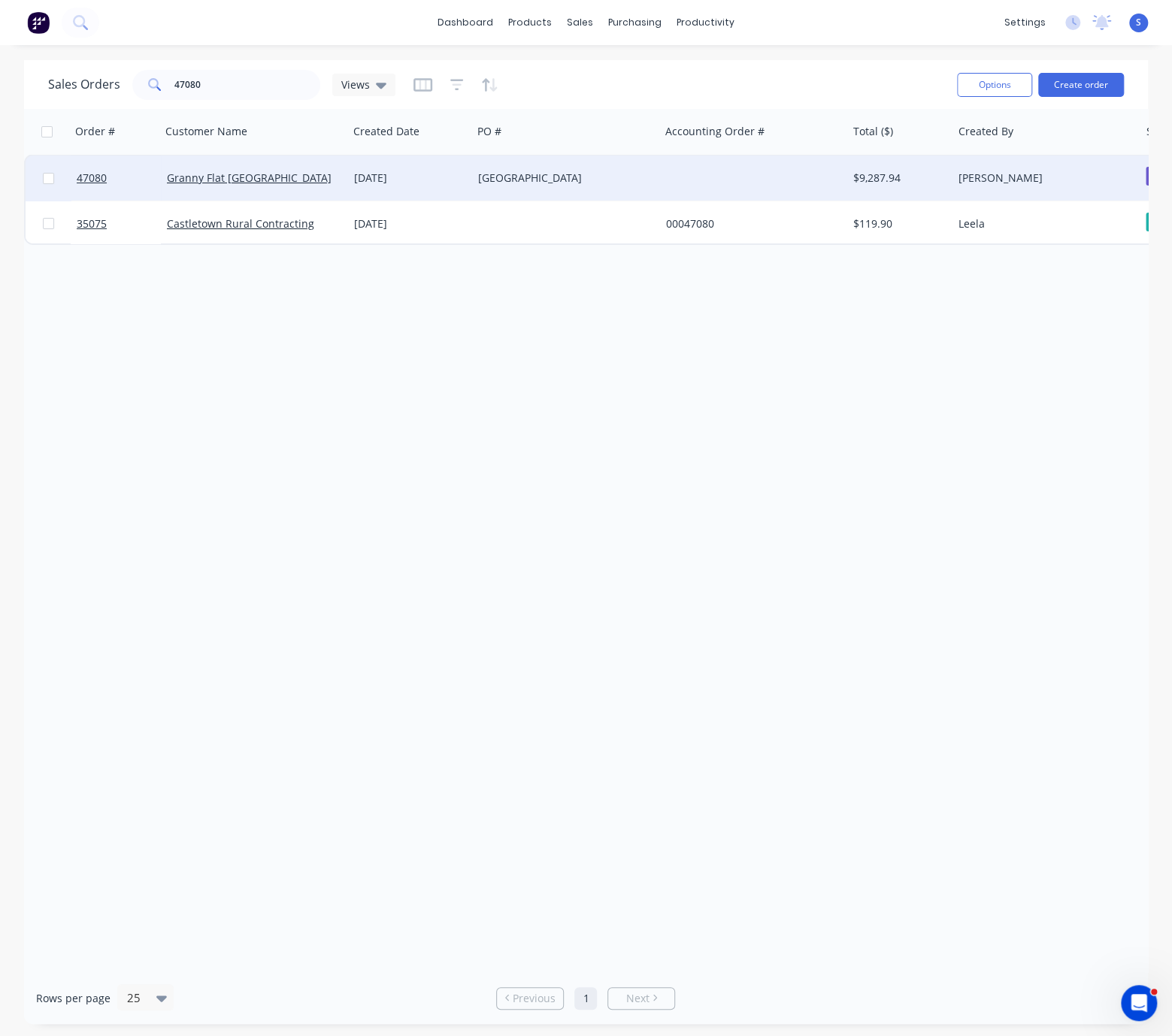
click at [404, 175] on div "21 Jul 2025" at bounding box center [410, 179] width 112 height 15
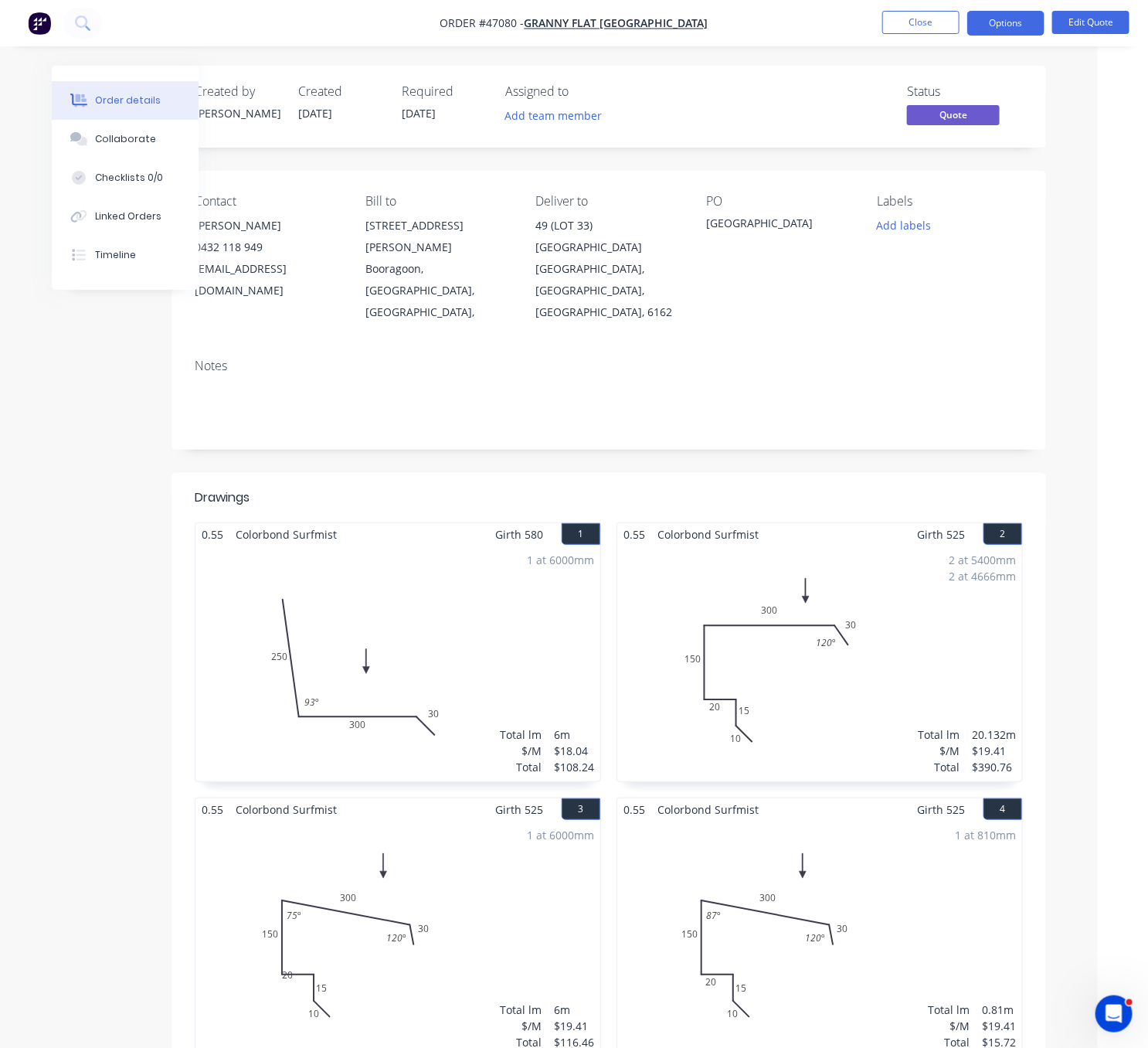
drag, startPoint x: 451, startPoint y: 447, endPoint x: 506, endPoint y: 471, distance: 60.0
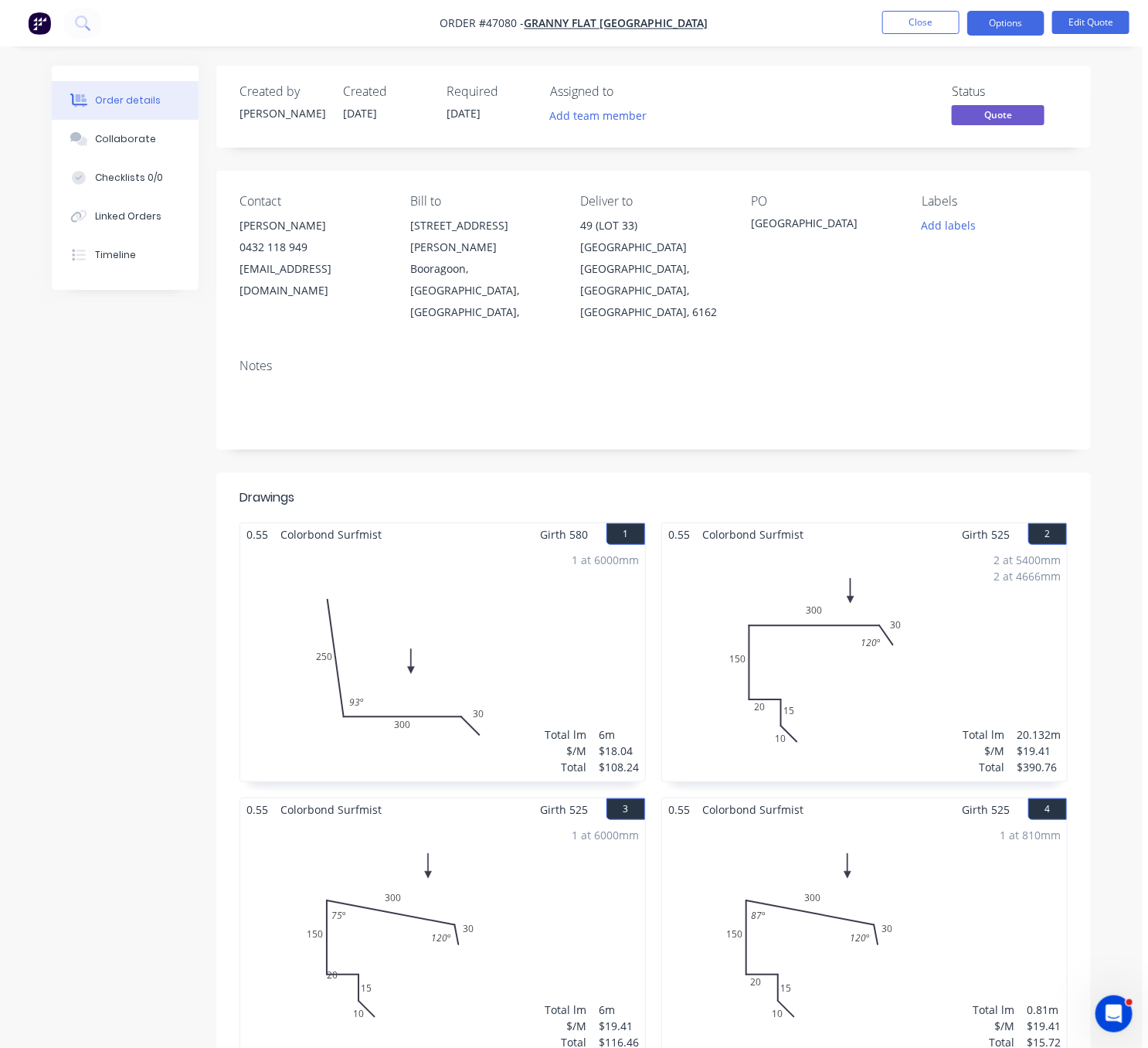
drag, startPoint x: 503, startPoint y: 442, endPoint x: 457, endPoint y: 438, distance: 46.2
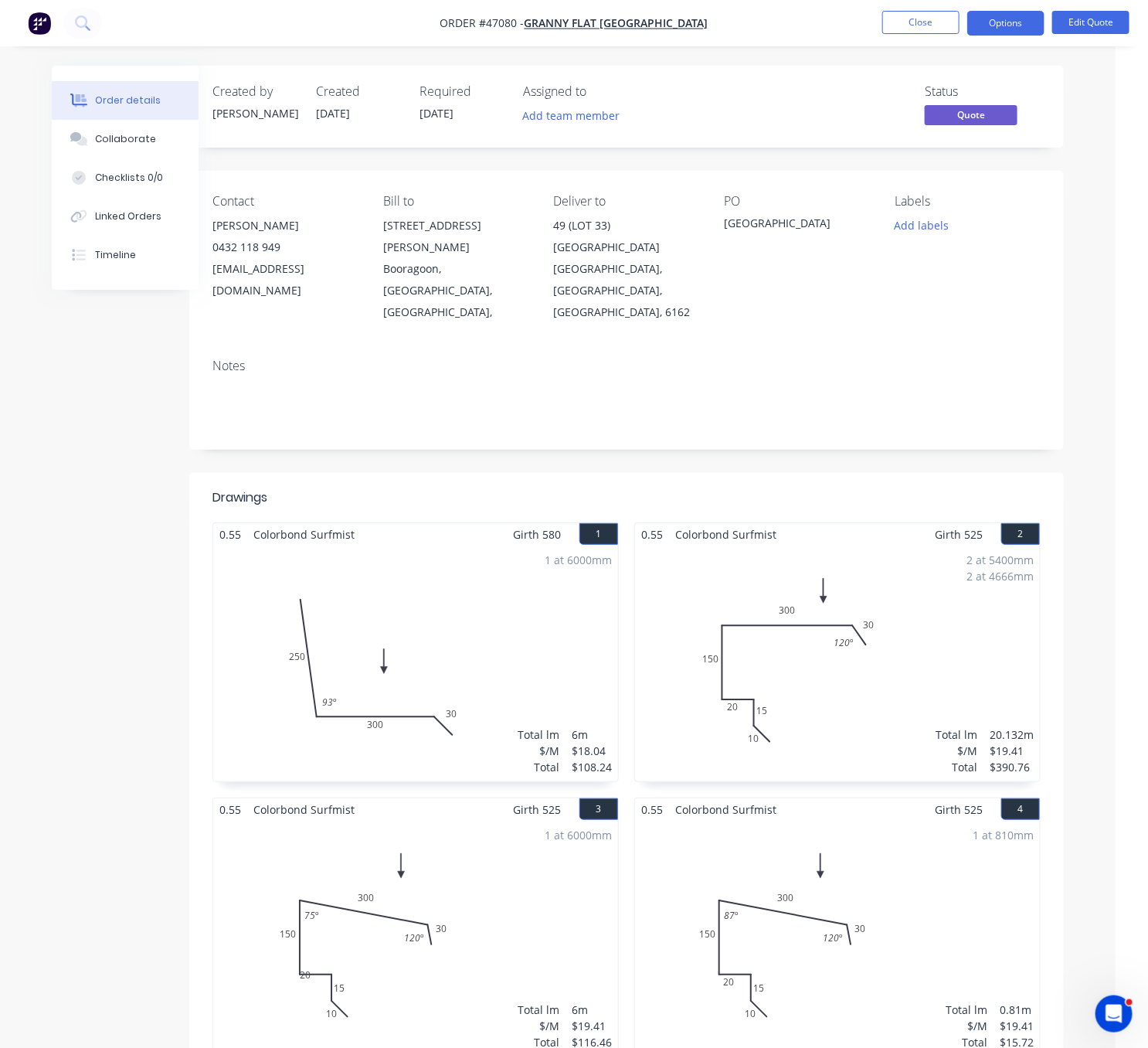
drag, startPoint x: 472, startPoint y: 450, endPoint x: 529, endPoint y: 457, distance: 57.4
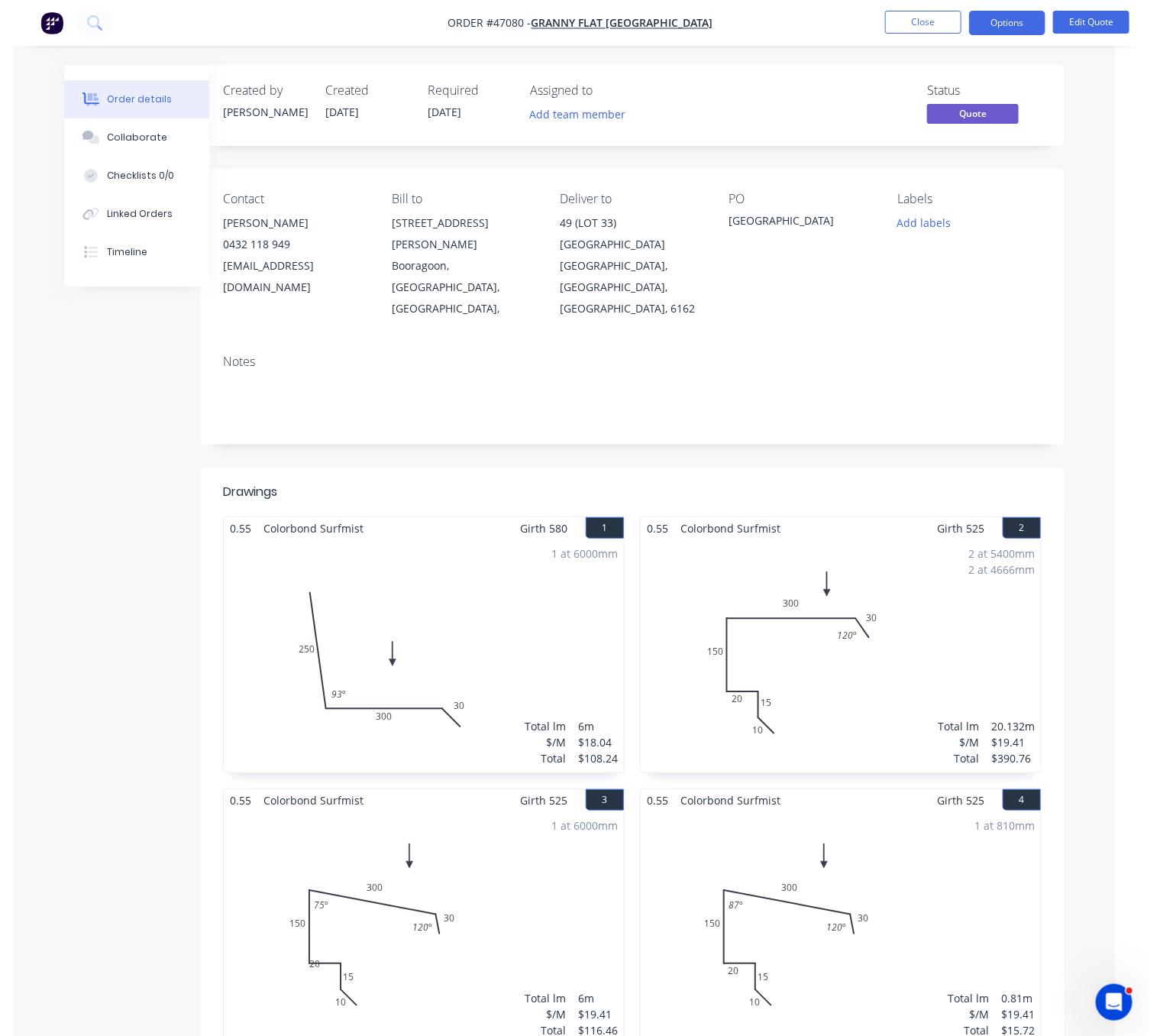
scroll to position [0, 46]
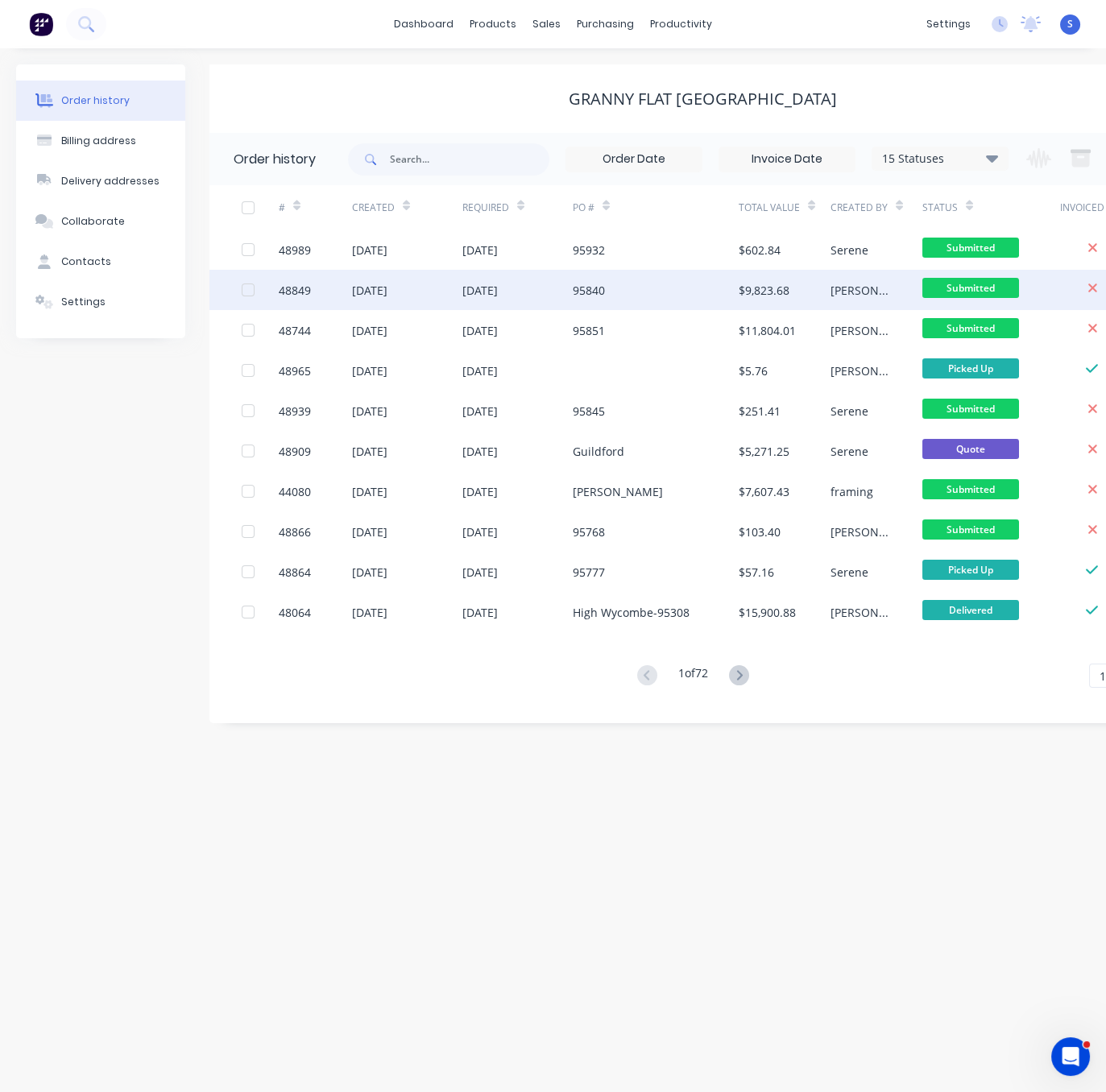
drag, startPoint x: 0, startPoint y: 0, endPoint x: 576, endPoint y: 298, distance: 648.5
click at [576, 298] on div "95840" at bounding box center [588, 290] width 32 height 17
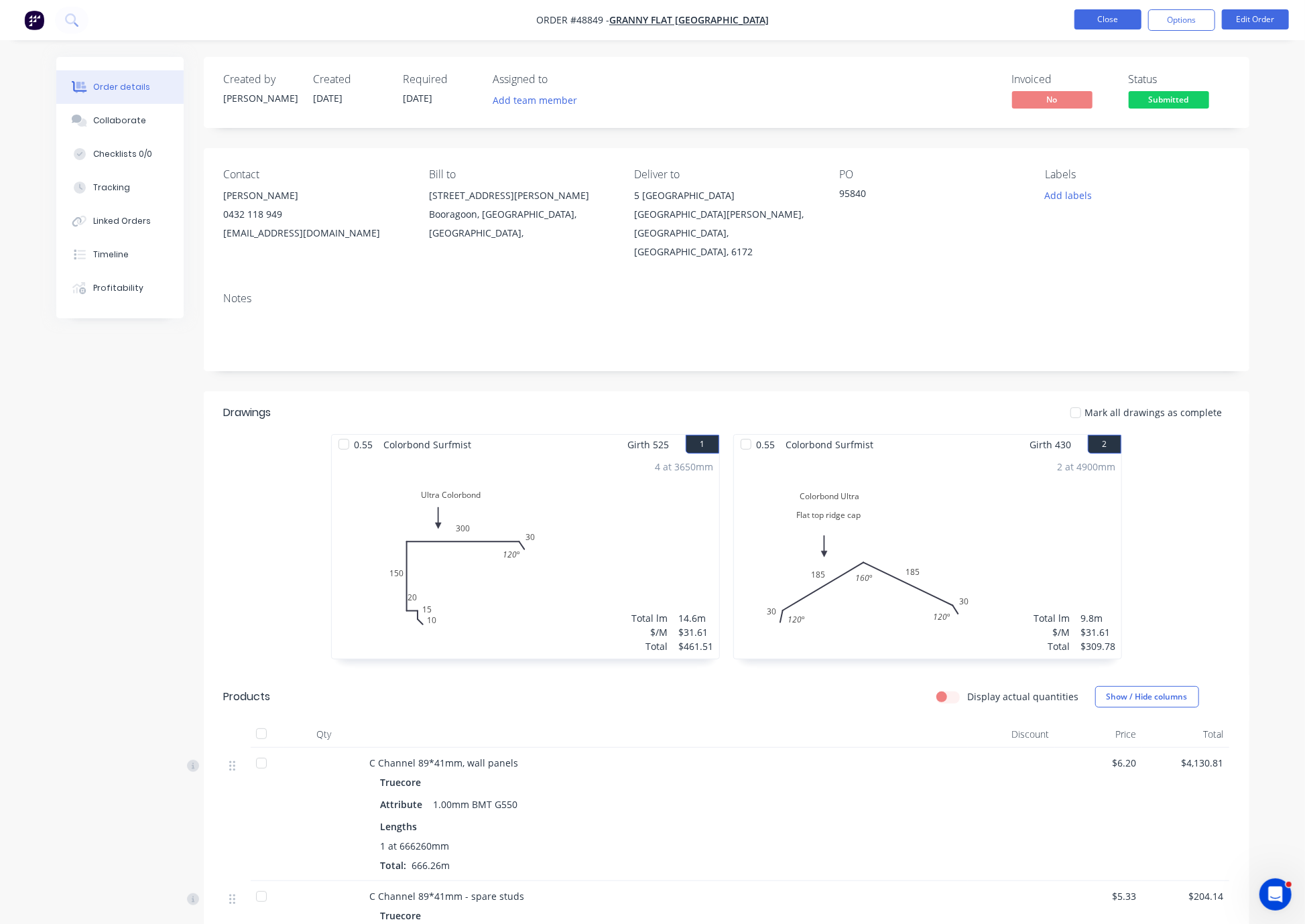
click at [920, 21] on button "Close" at bounding box center [1108, 19] width 67 height 20
